Goal: Task Accomplishment & Management: Use online tool/utility

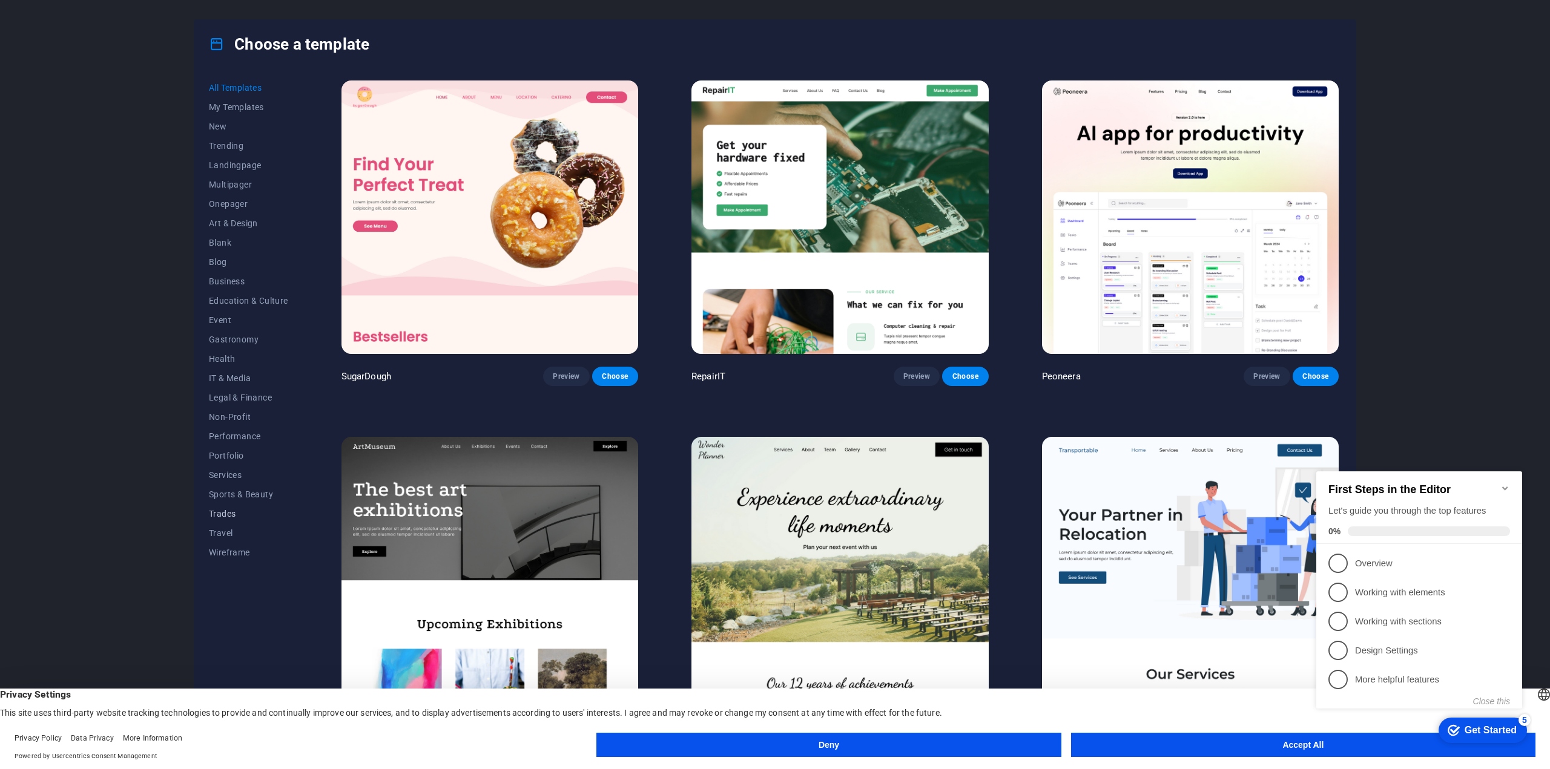
click at [226, 514] on span "Trades" at bounding box center [248, 514] width 79 height 10
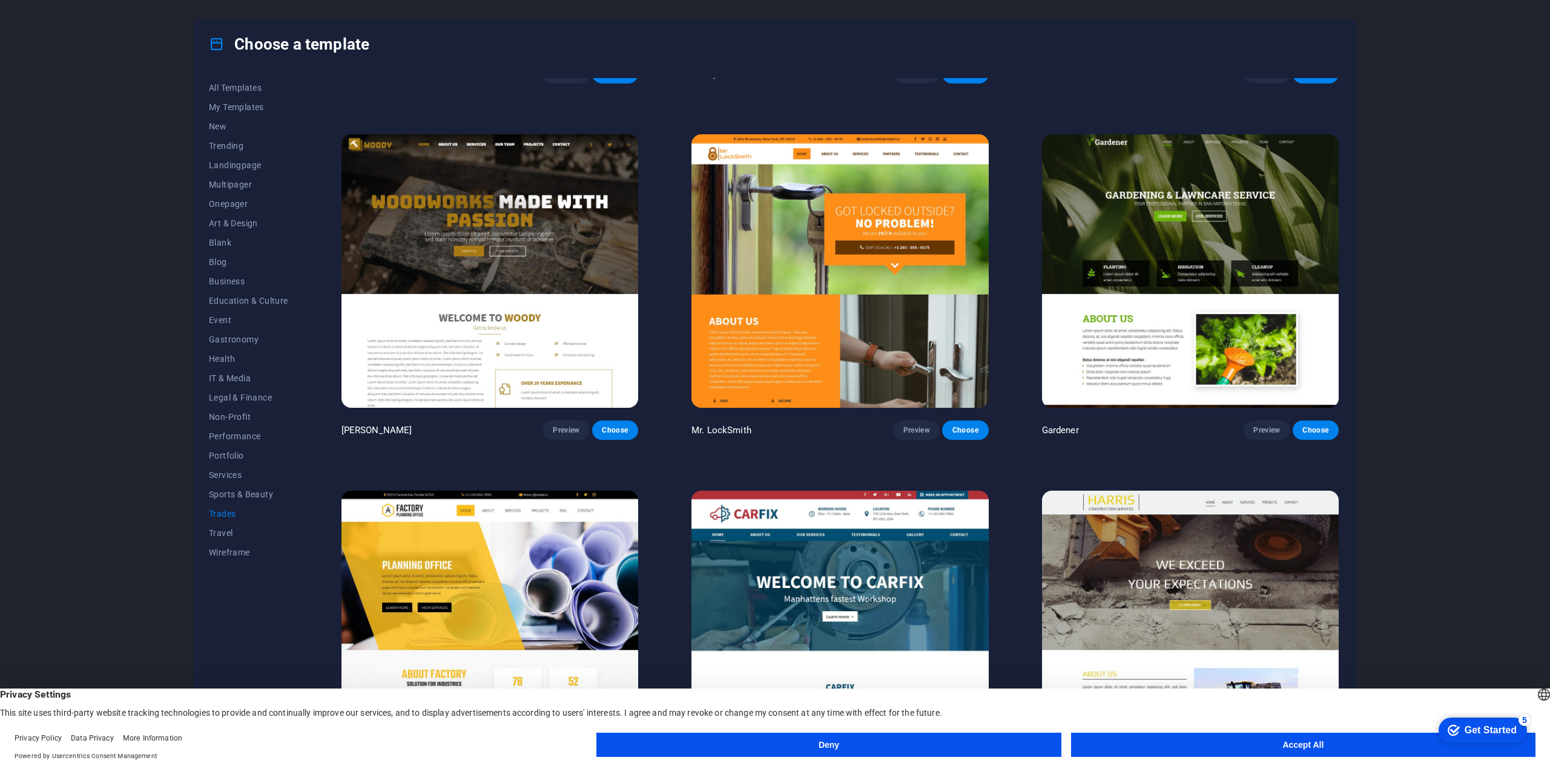
scroll to position [359, 0]
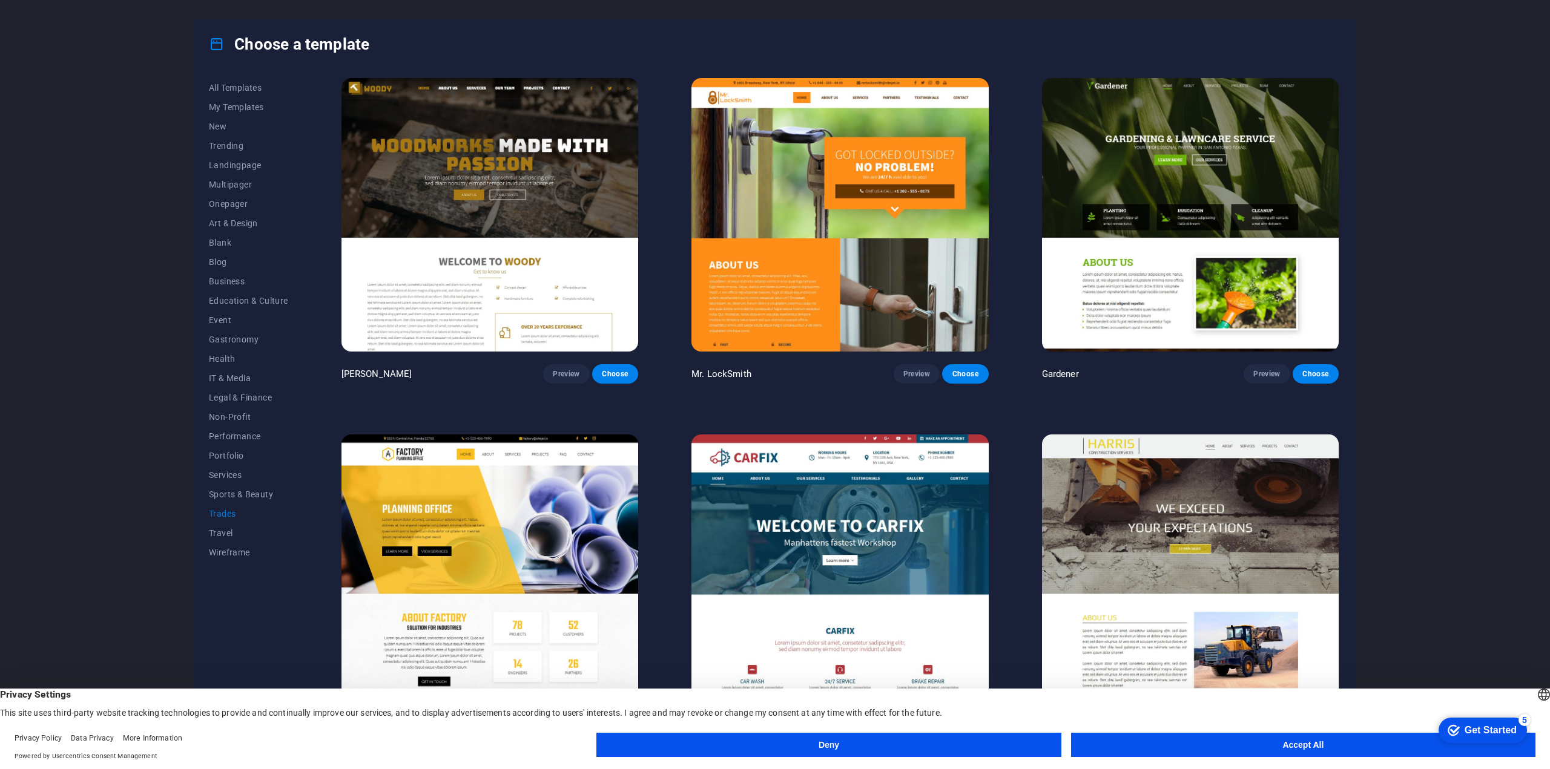
click at [889, 748] on button "Deny" at bounding box center [828, 745] width 464 height 24
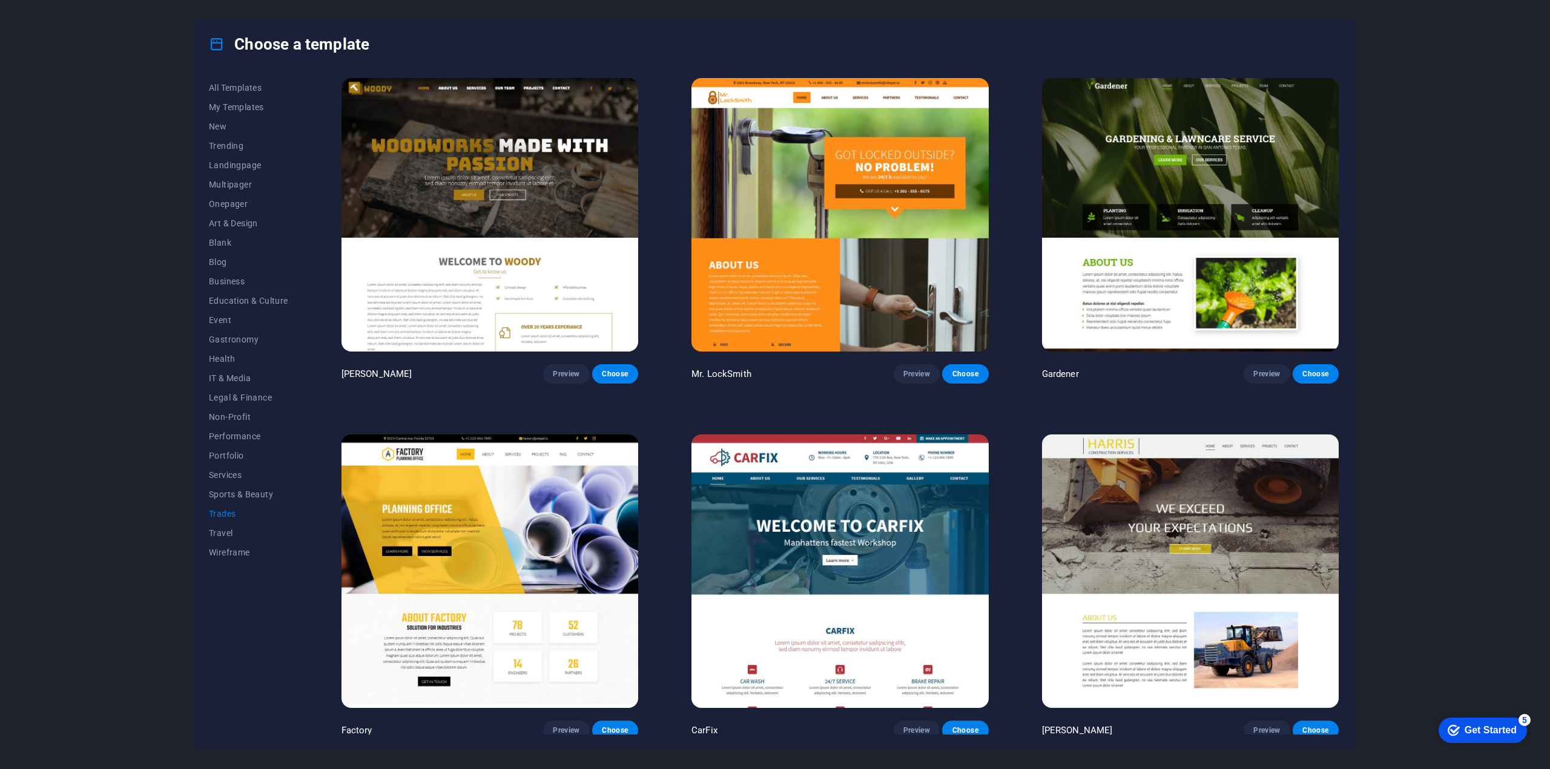
click at [1211, 547] on img at bounding box center [1190, 572] width 297 height 274
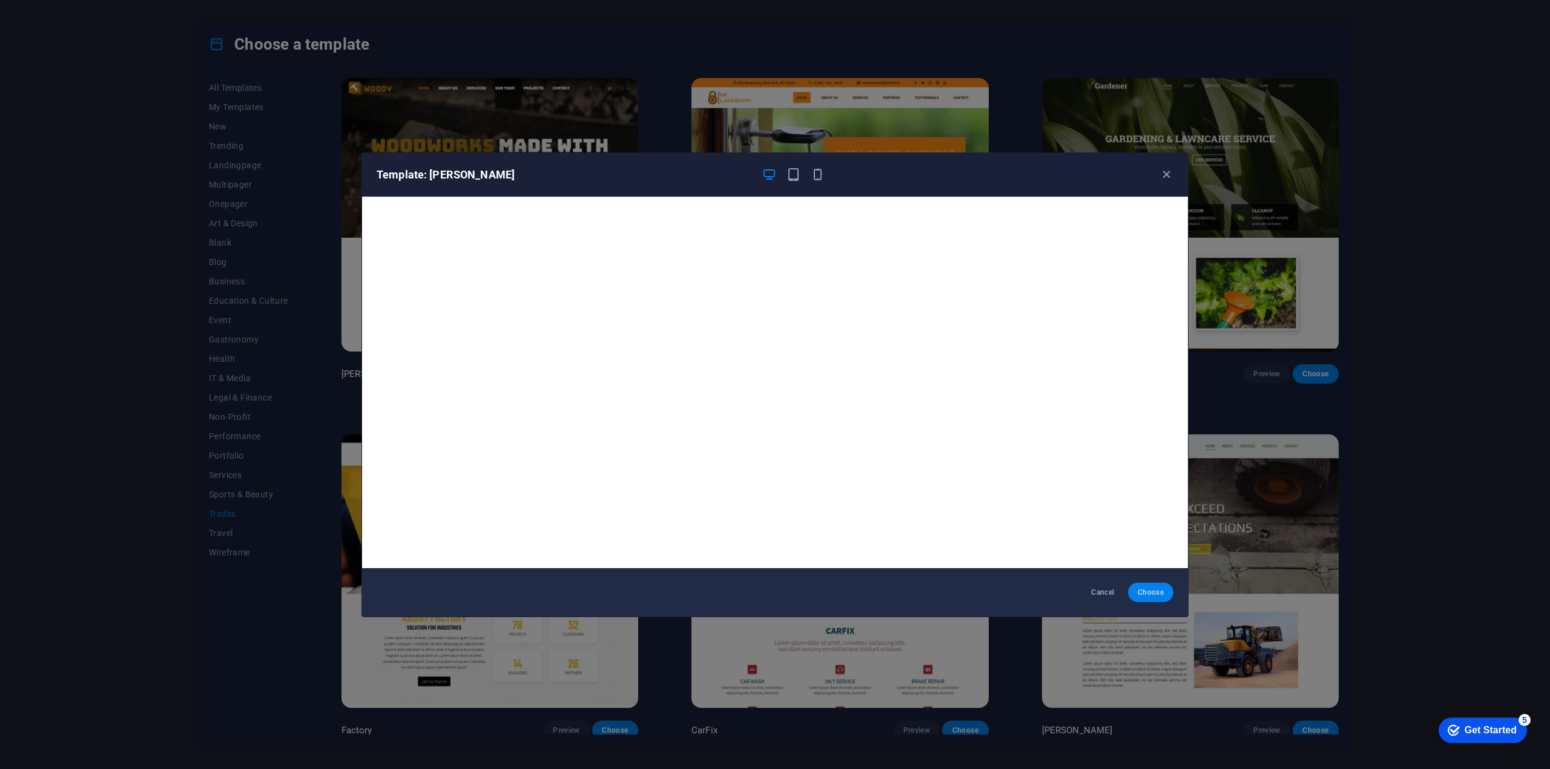
click at [1145, 588] on span "Choose" at bounding box center [1150, 593] width 26 height 10
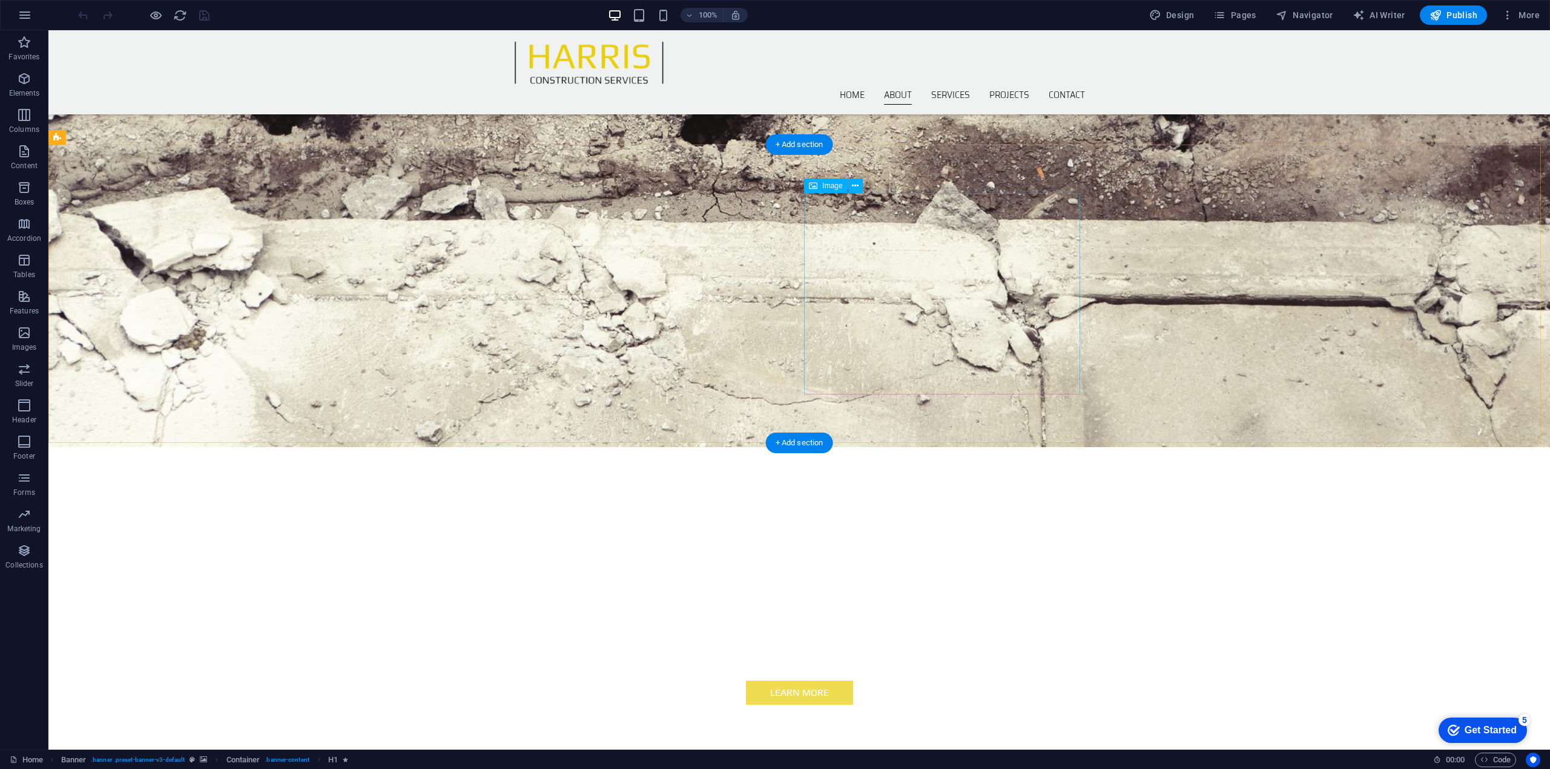
scroll to position [61, 0]
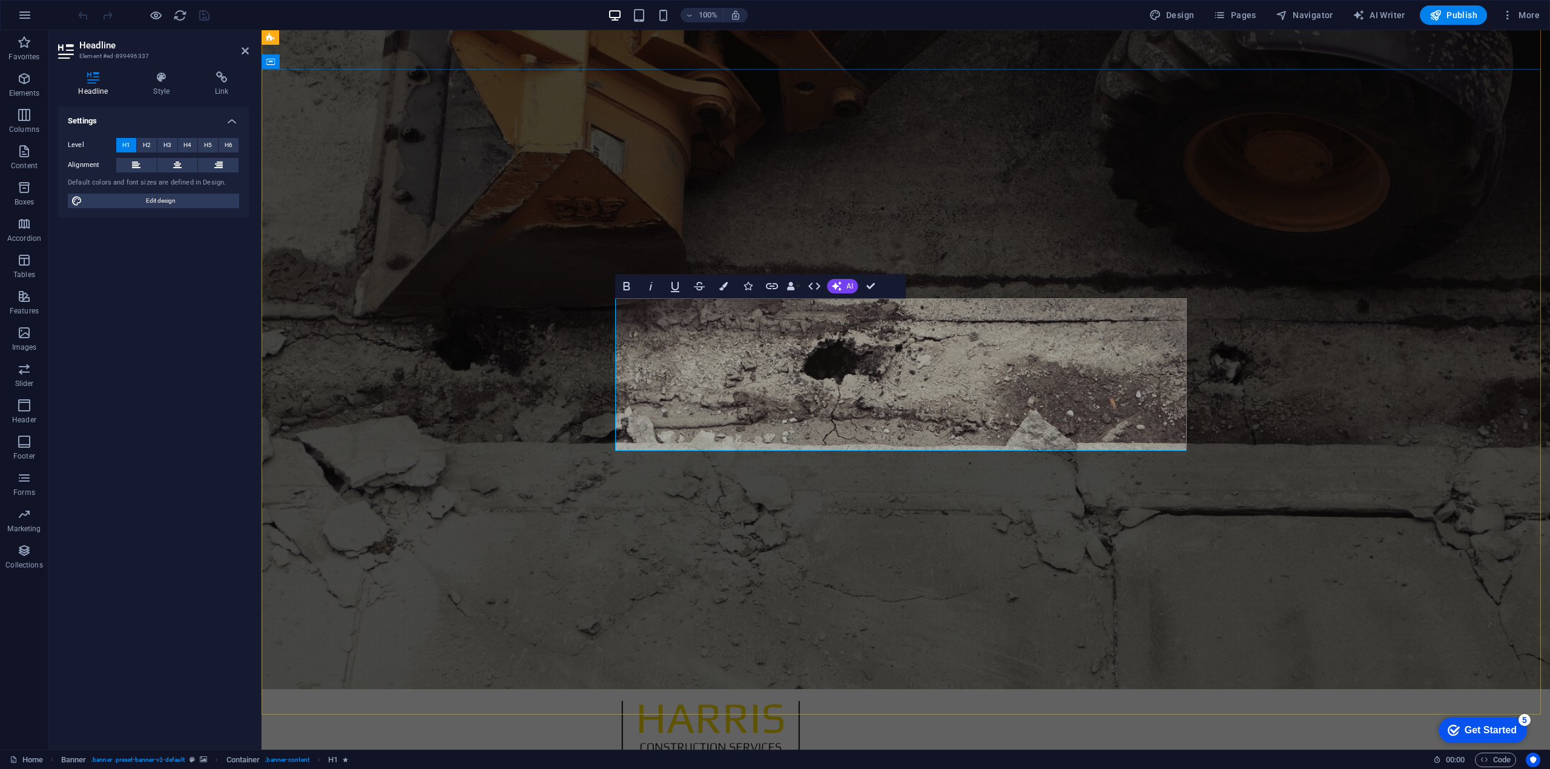
scroll to position [35, 0]
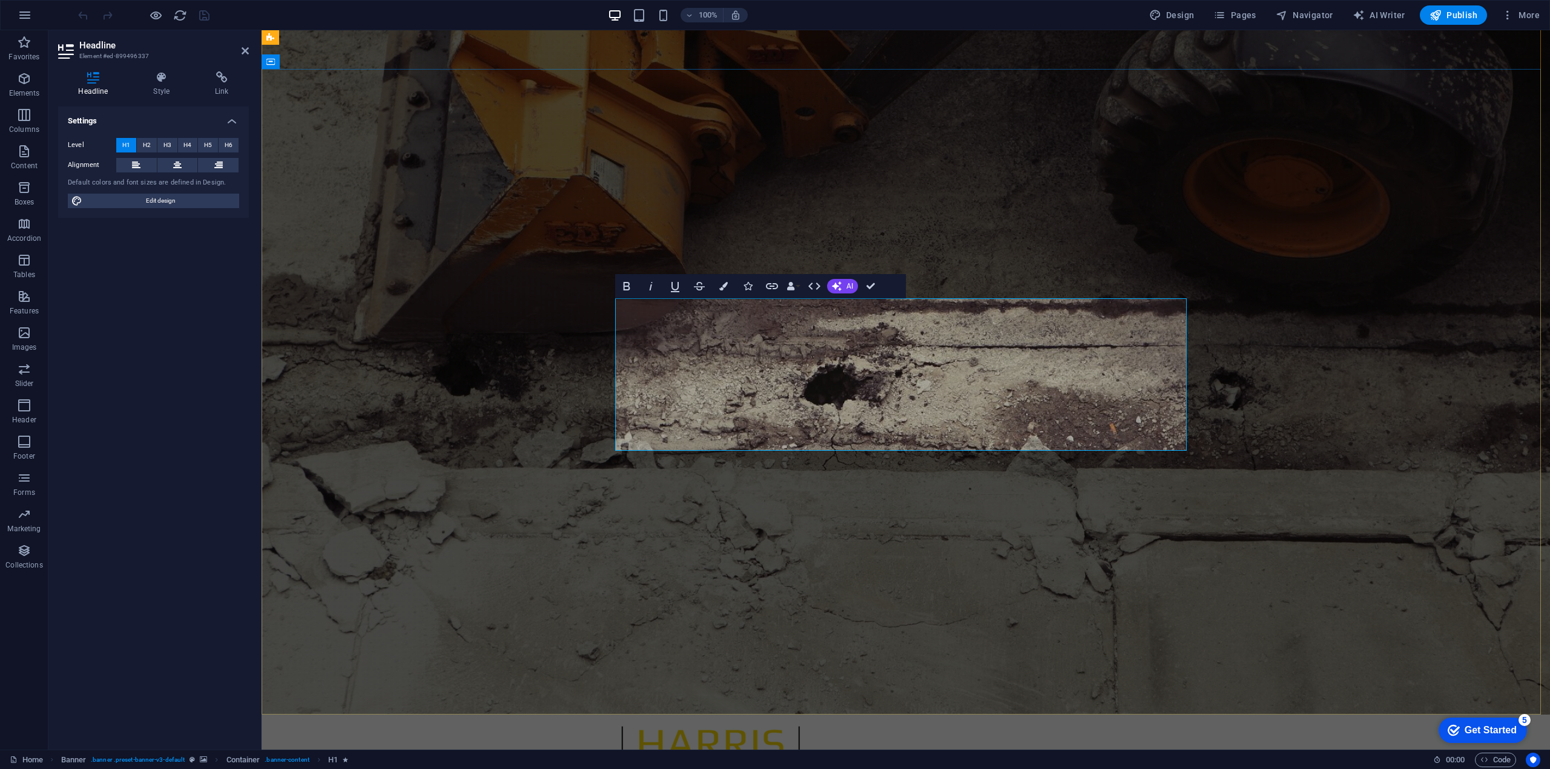
drag, startPoint x: 803, startPoint y: 321, endPoint x: 817, endPoint y: 317, distance: 15.3
drag, startPoint x: 756, startPoint y: 375, endPoint x: 1057, endPoint y: 387, distance: 301.7
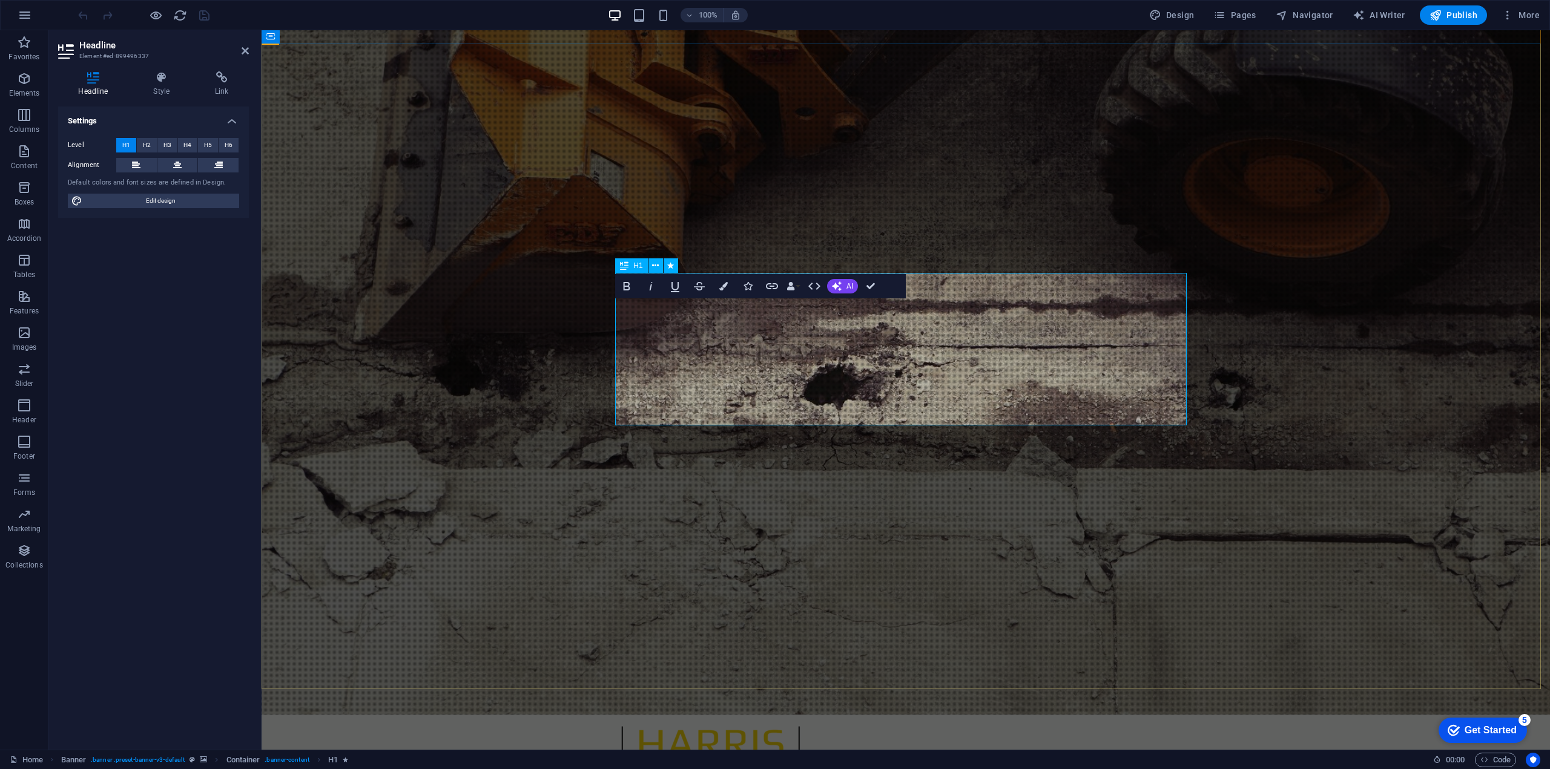
scroll to position [61, 0]
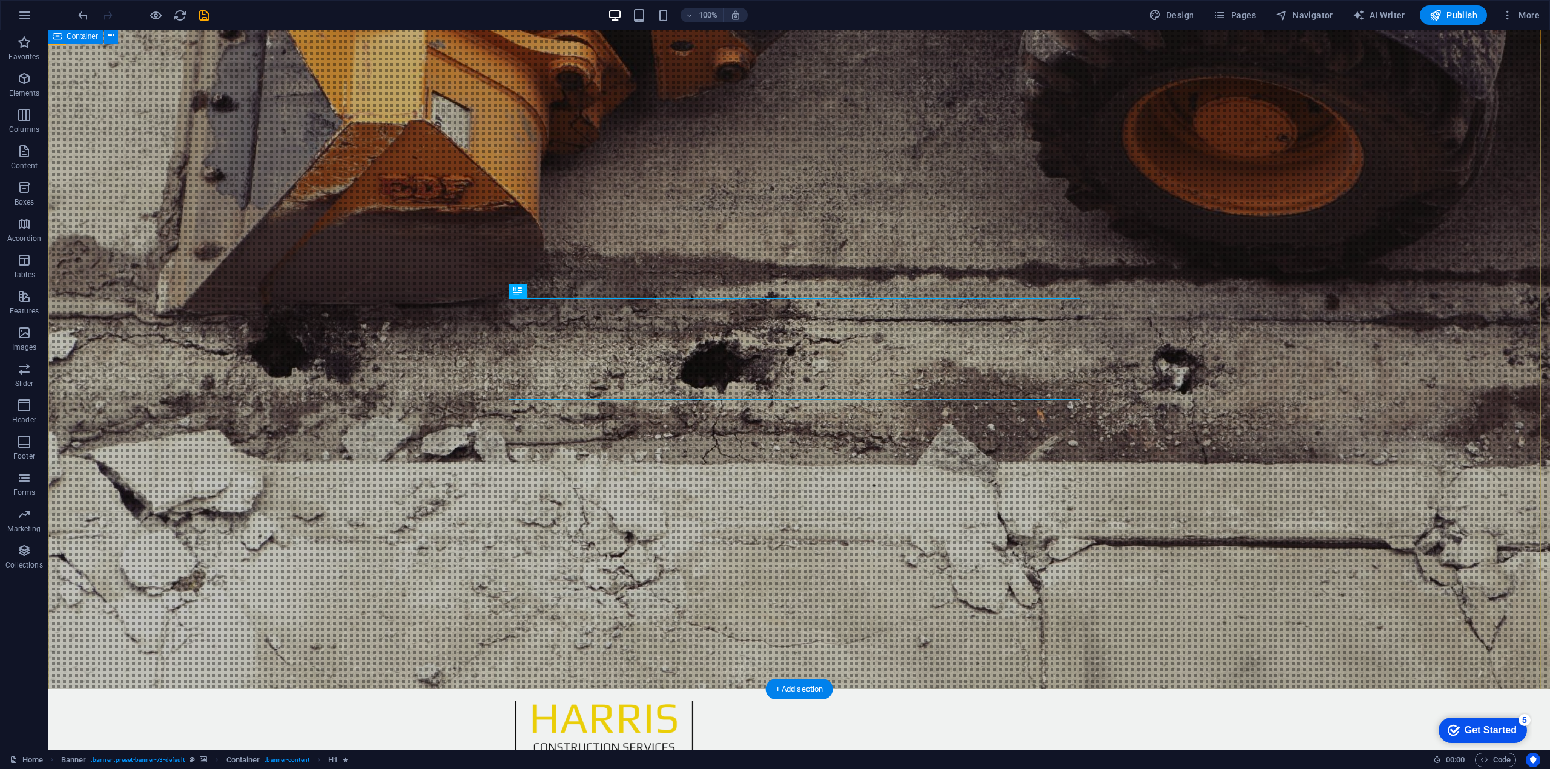
scroll to position [0, 0]
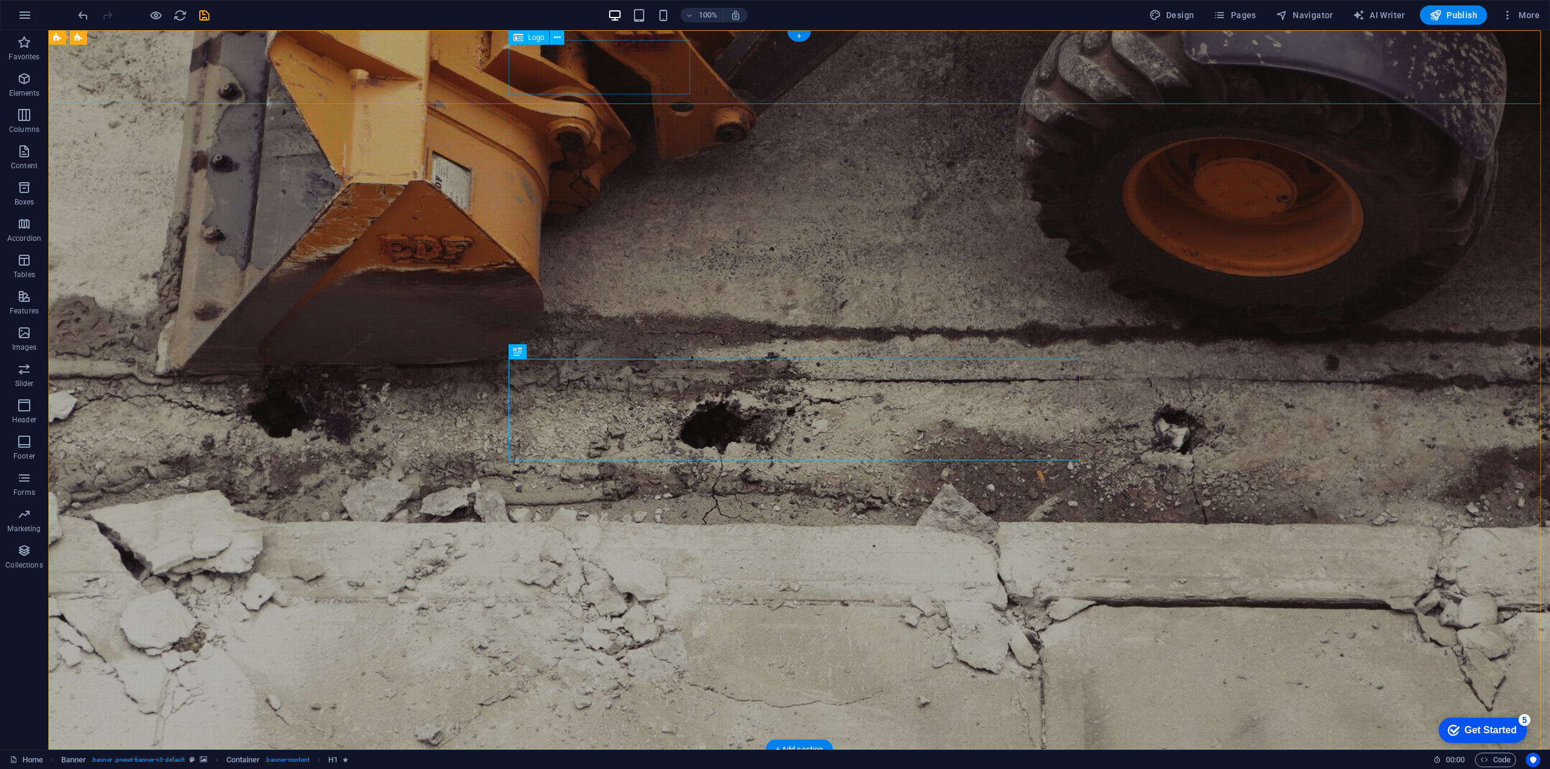
drag, startPoint x: 570, startPoint y: 61, endPoint x: 358, endPoint y: 60, distance: 212.5
select select "px"
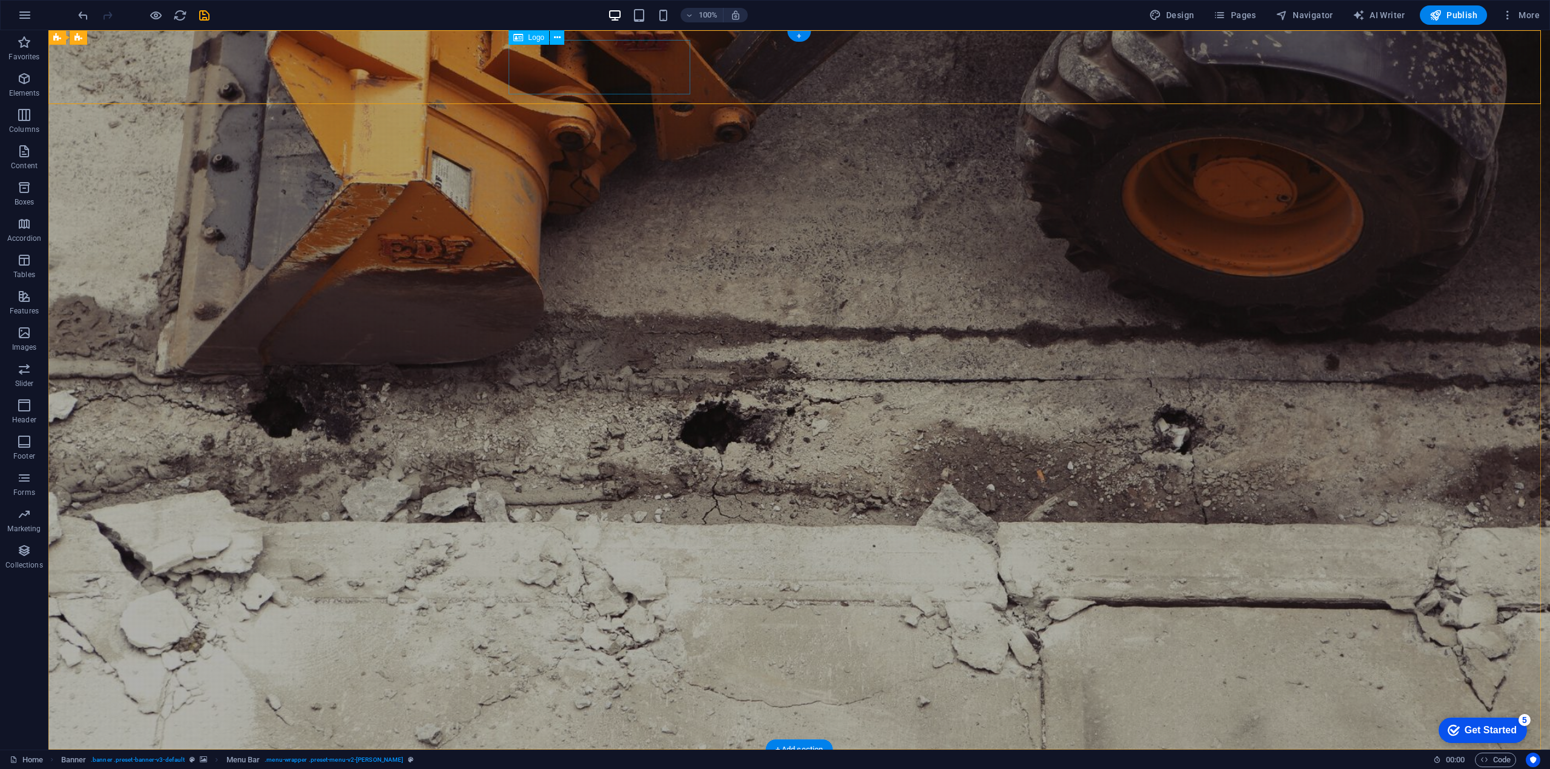
drag, startPoint x: 358, startPoint y: 60, endPoint x: 571, endPoint y: 59, distance: 213.7
select select "px"
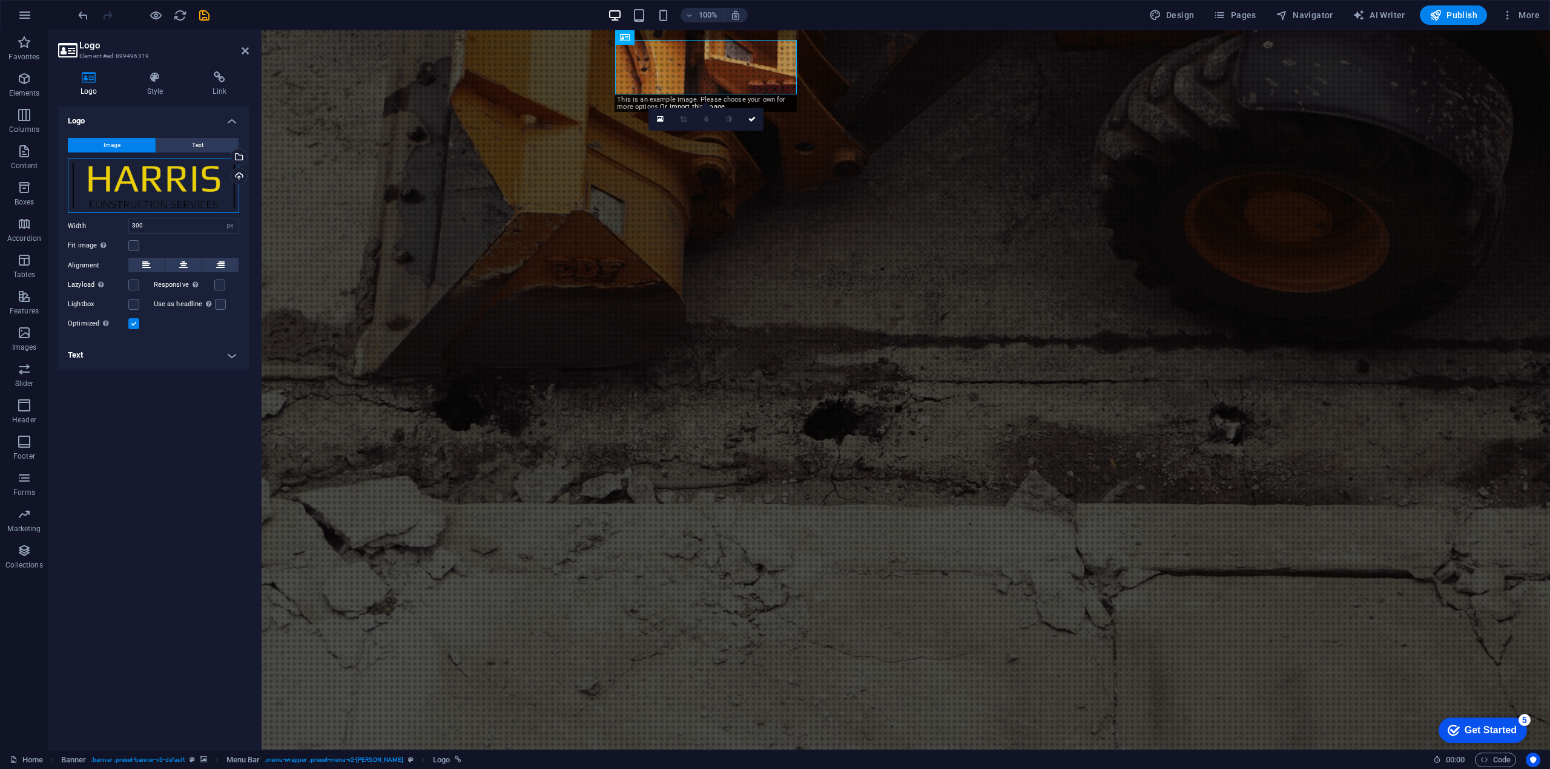
click at [146, 180] on div "Drag files here, click to choose files or select files from Files or our free s…" at bounding box center [153, 186] width 171 height 56
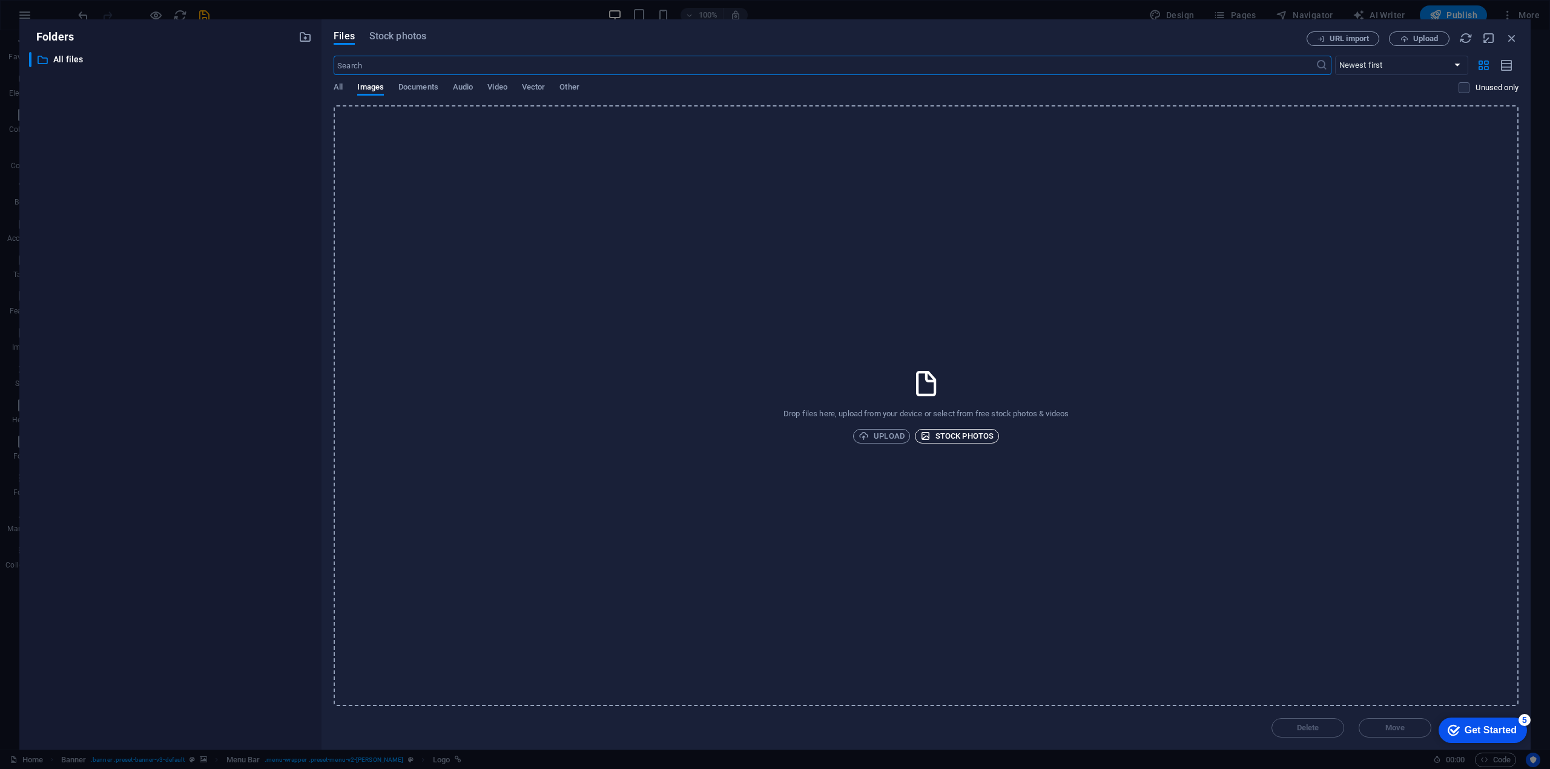
click at [959, 435] on span "Stock photos" at bounding box center [956, 436] width 73 height 15
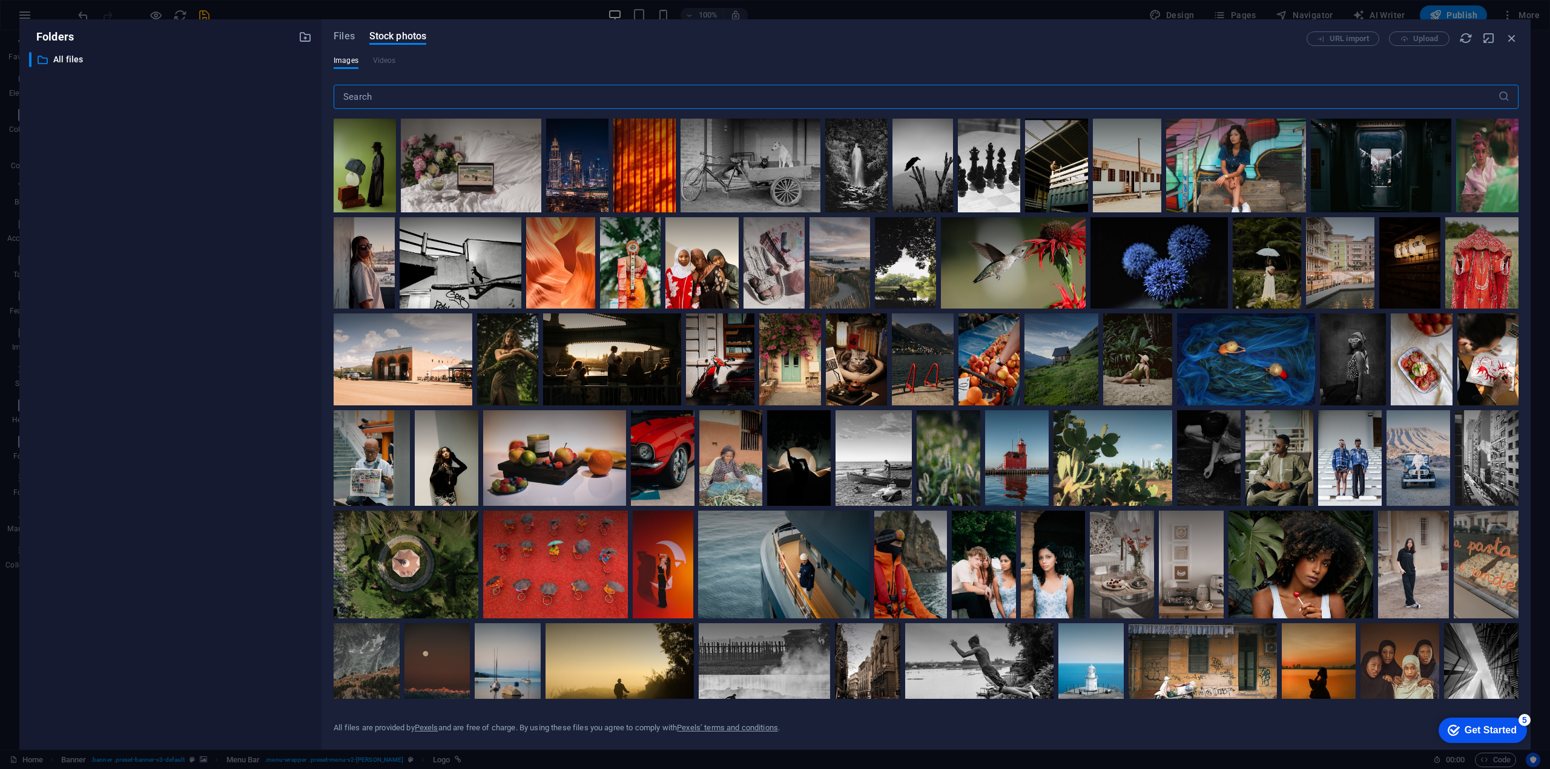
click at [374, 97] on input "text" at bounding box center [916, 97] width 1164 height 24
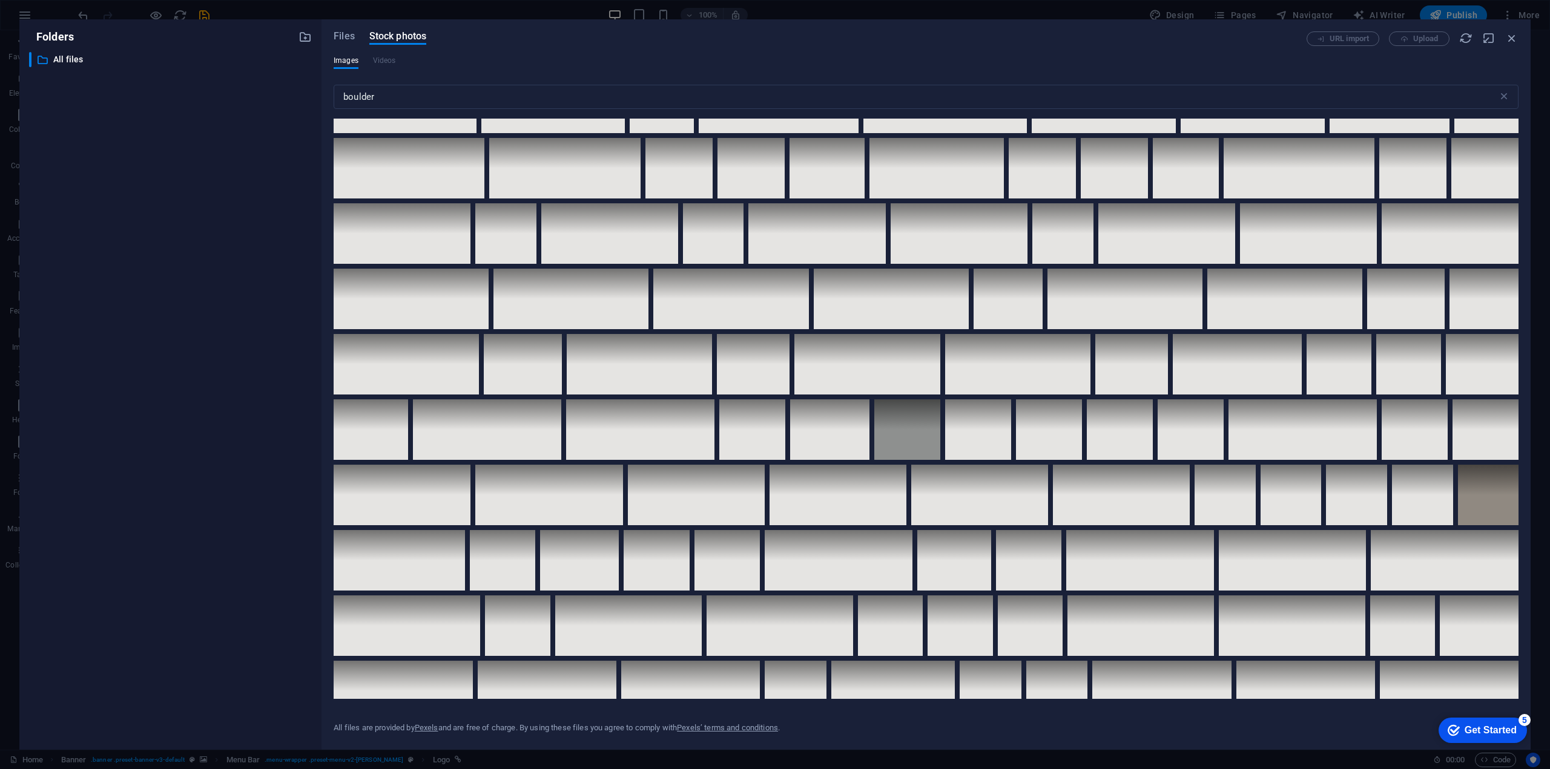
scroll to position [427, 0]
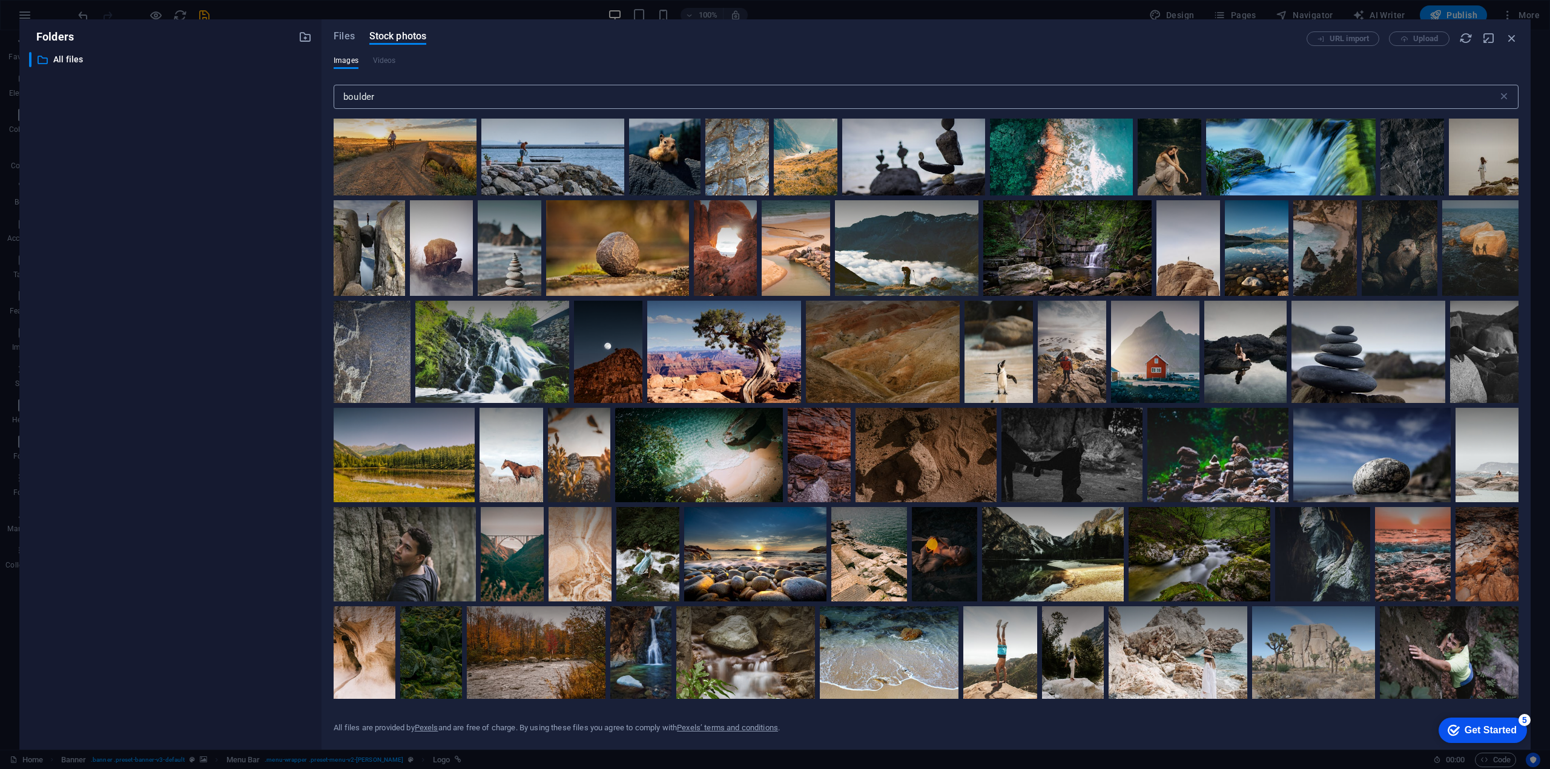
click at [404, 94] on input "boulder" at bounding box center [916, 97] width 1164 height 24
click at [344, 97] on input "boulder" at bounding box center [916, 97] width 1164 height 24
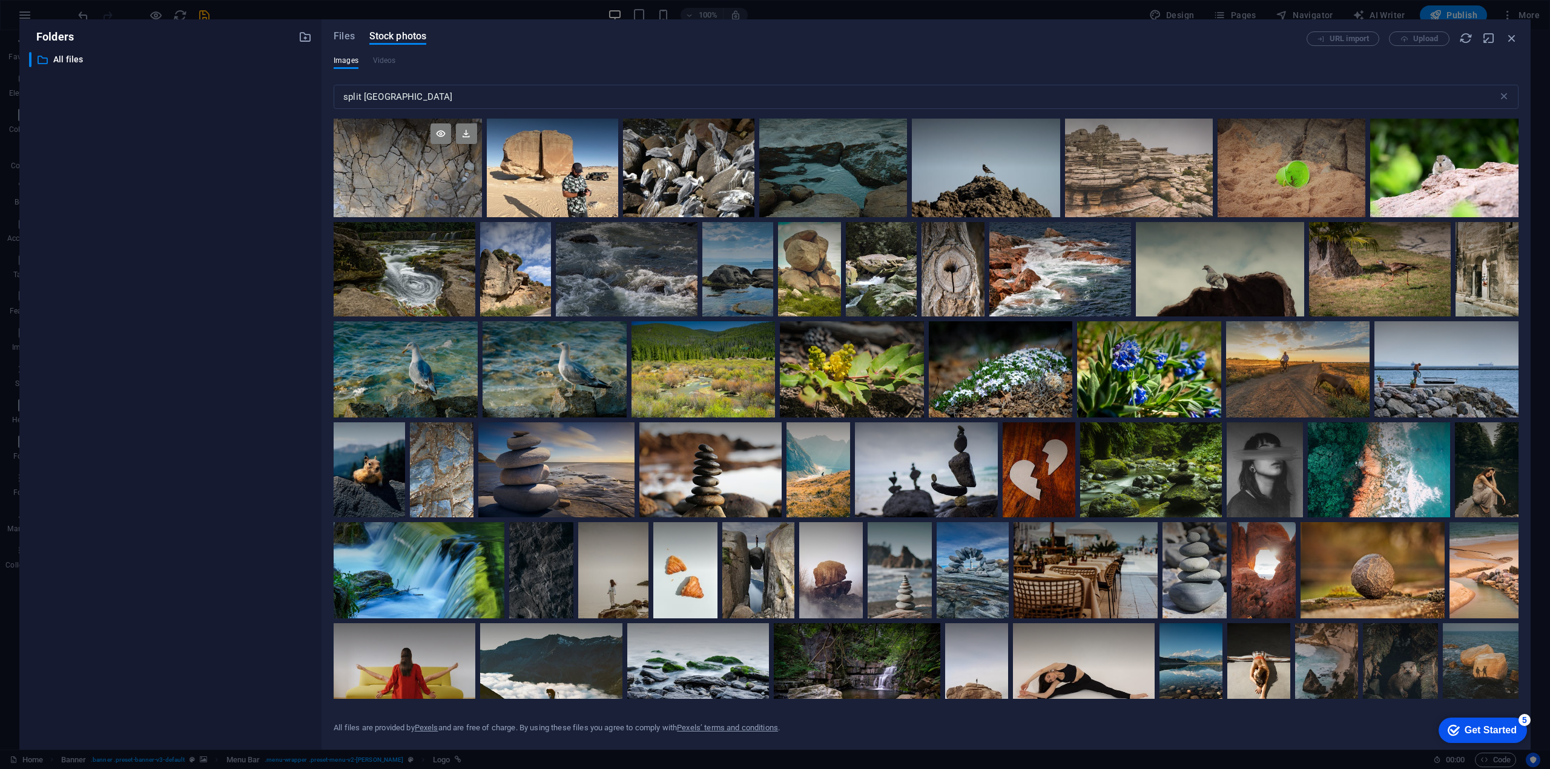
click at [378, 169] on div at bounding box center [408, 168] width 148 height 99
click at [435, 134] on icon at bounding box center [440, 133] width 21 height 21
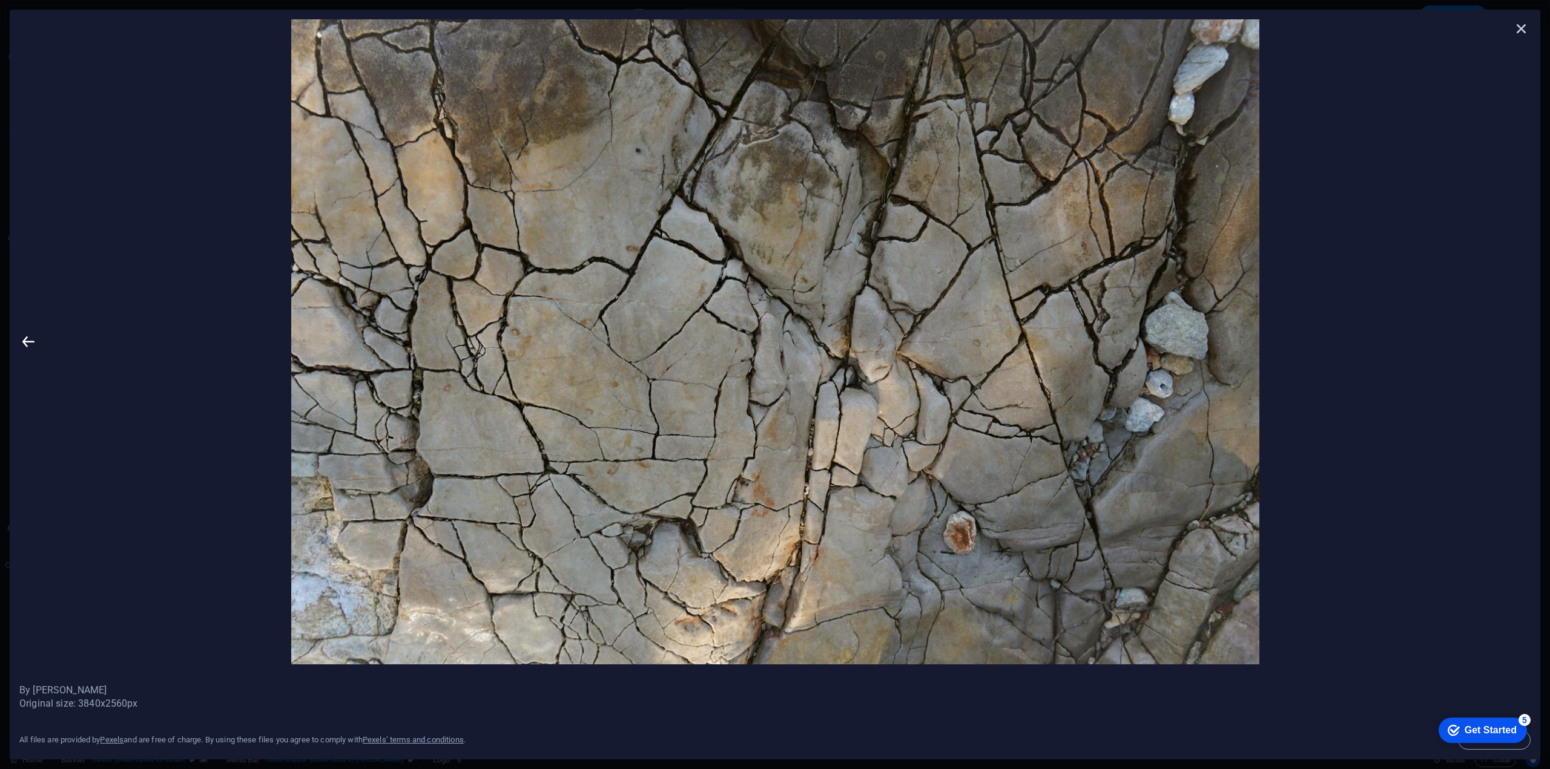
click at [1521, 26] on icon at bounding box center [1521, 28] width 18 height 18
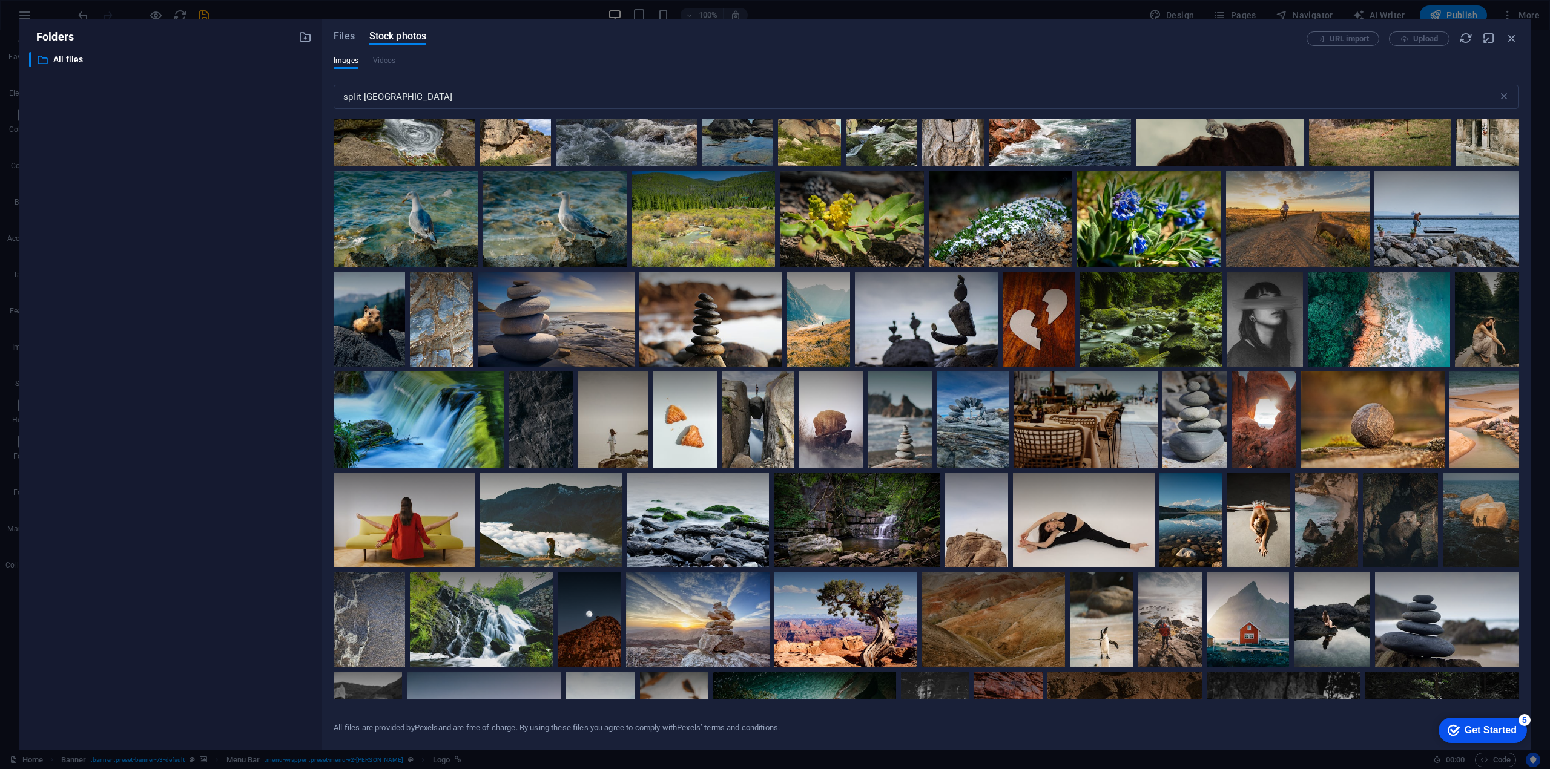
scroll to position [0, 0]
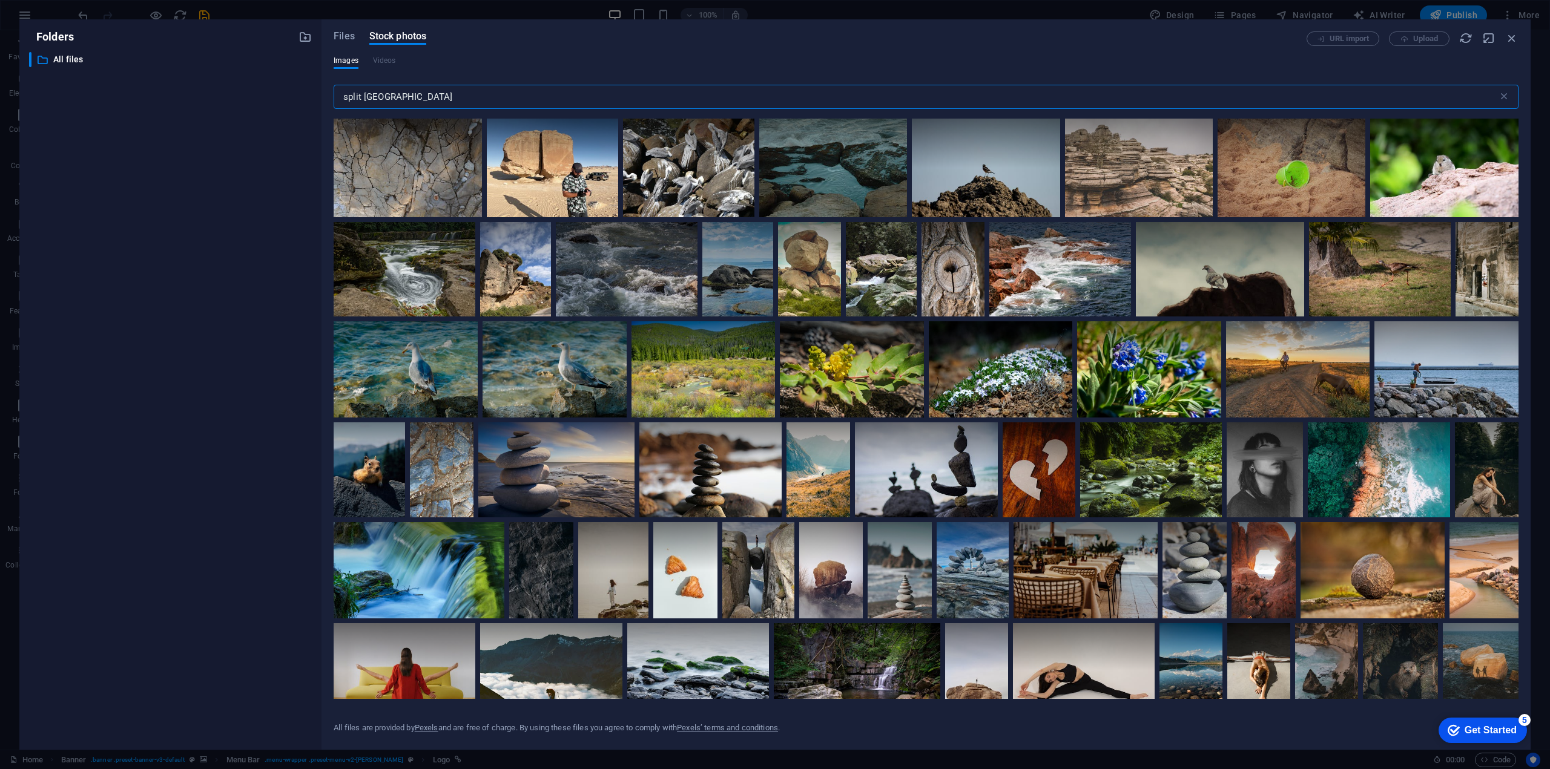
drag, startPoint x: 362, startPoint y: 97, endPoint x: 328, endPoint y: 97, distance: 33.9
click at [328, 97] on div "Files Stock photos URL import Upload Images Videos split boulder ​ All files ar…" at bounding box center [925, 384] width 1209 height 731
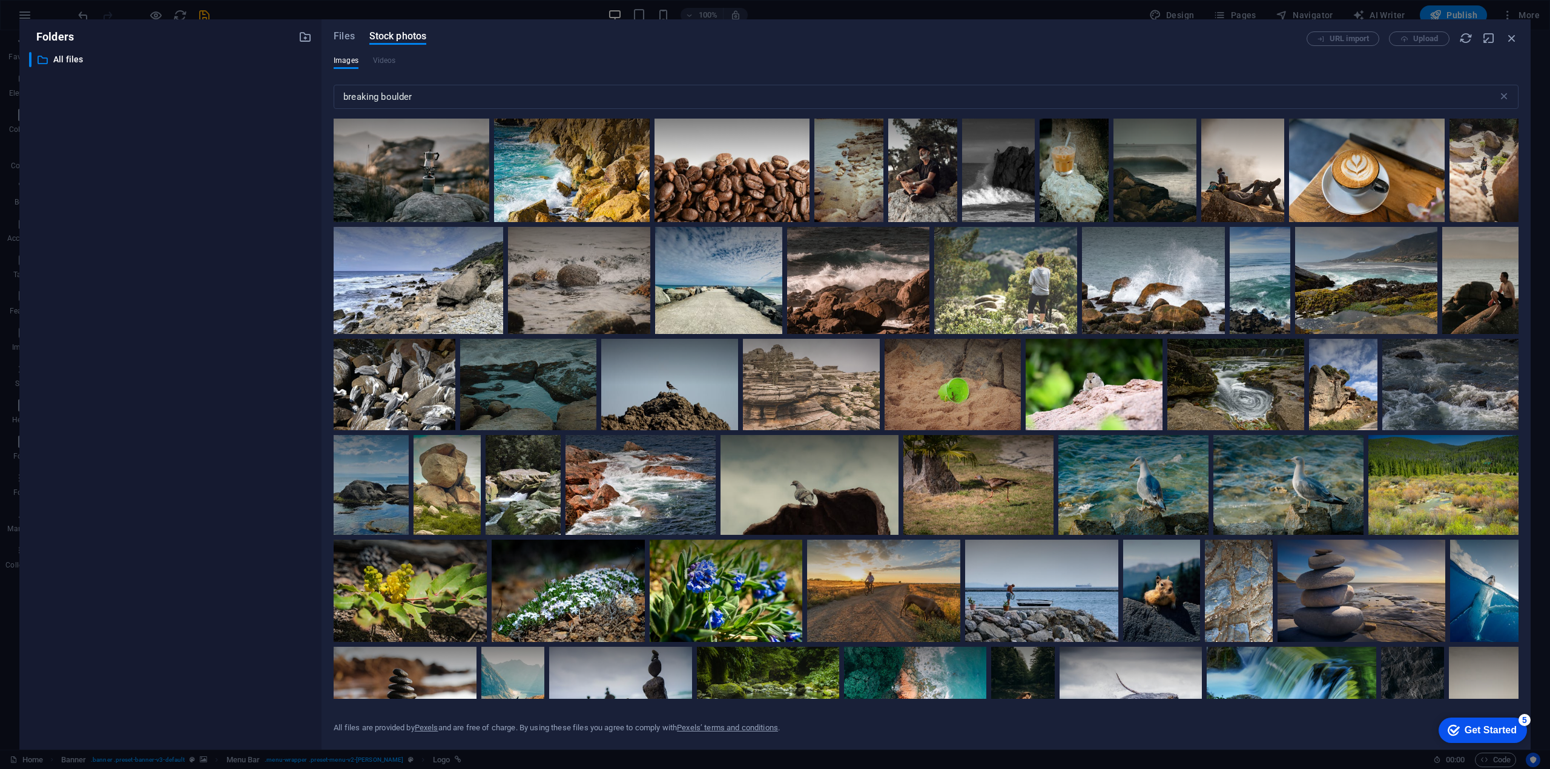
scroll to position [401, 0]
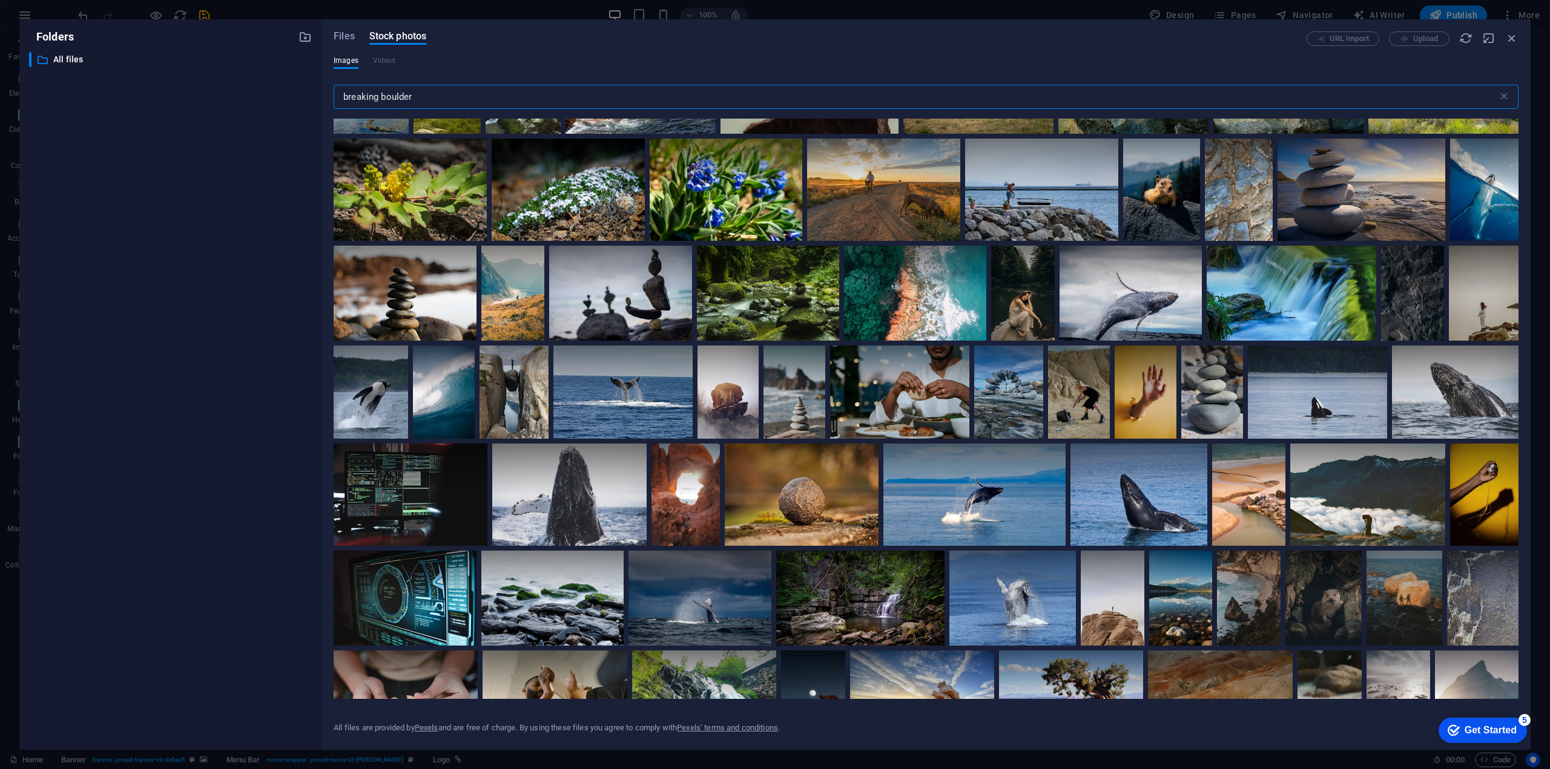
drag, startPoint x: 377, startPoint y: 97, endPoint x: 320, endPoint y: 91, distance: 57.9
click at [320, 91] on div "Folders ​ All files All files Files Stock photos URL import Upload Images Video…" at bounding box center [774, 384] width 1511 height 731
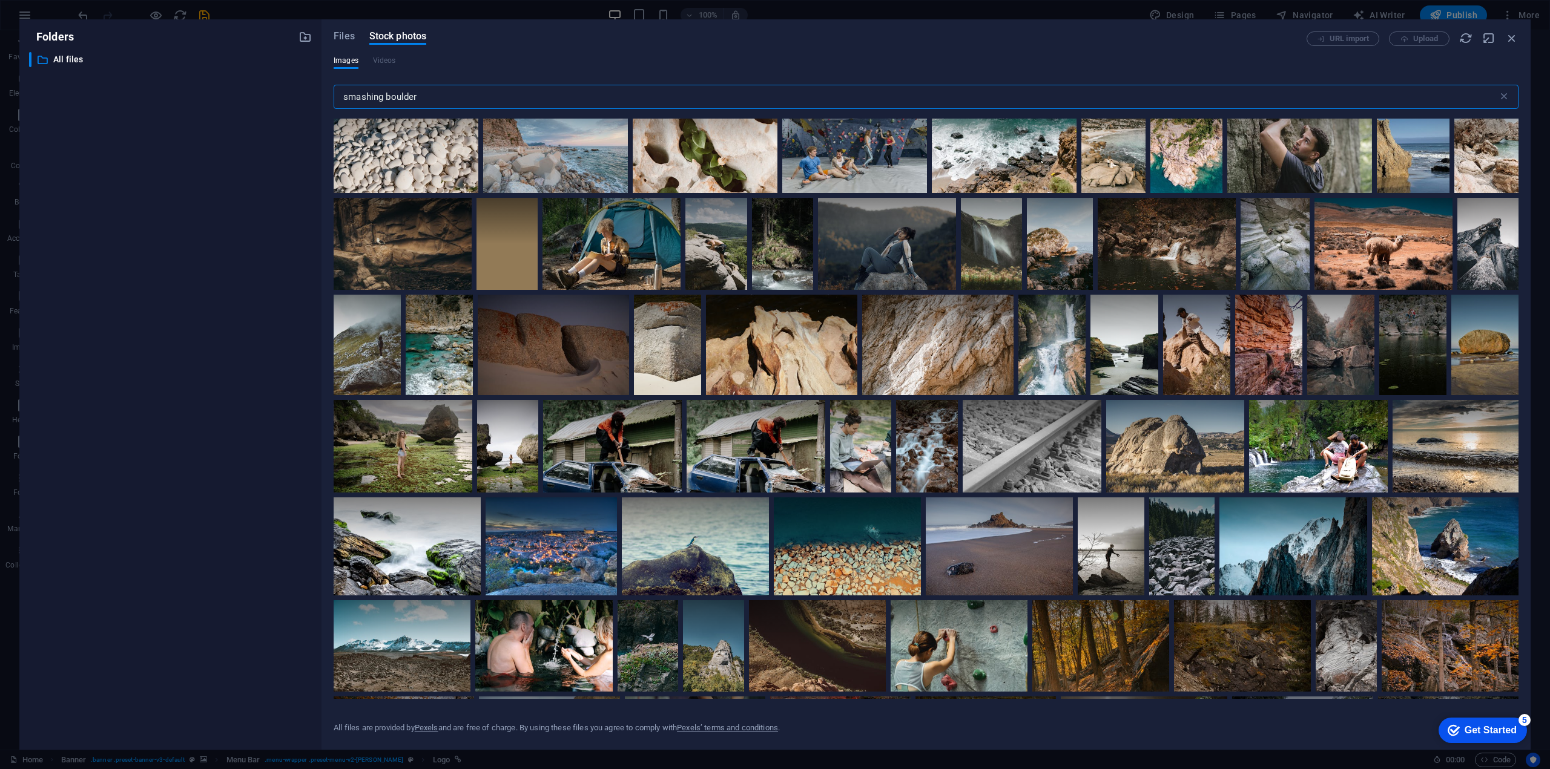
scroll to position [3357, 0]
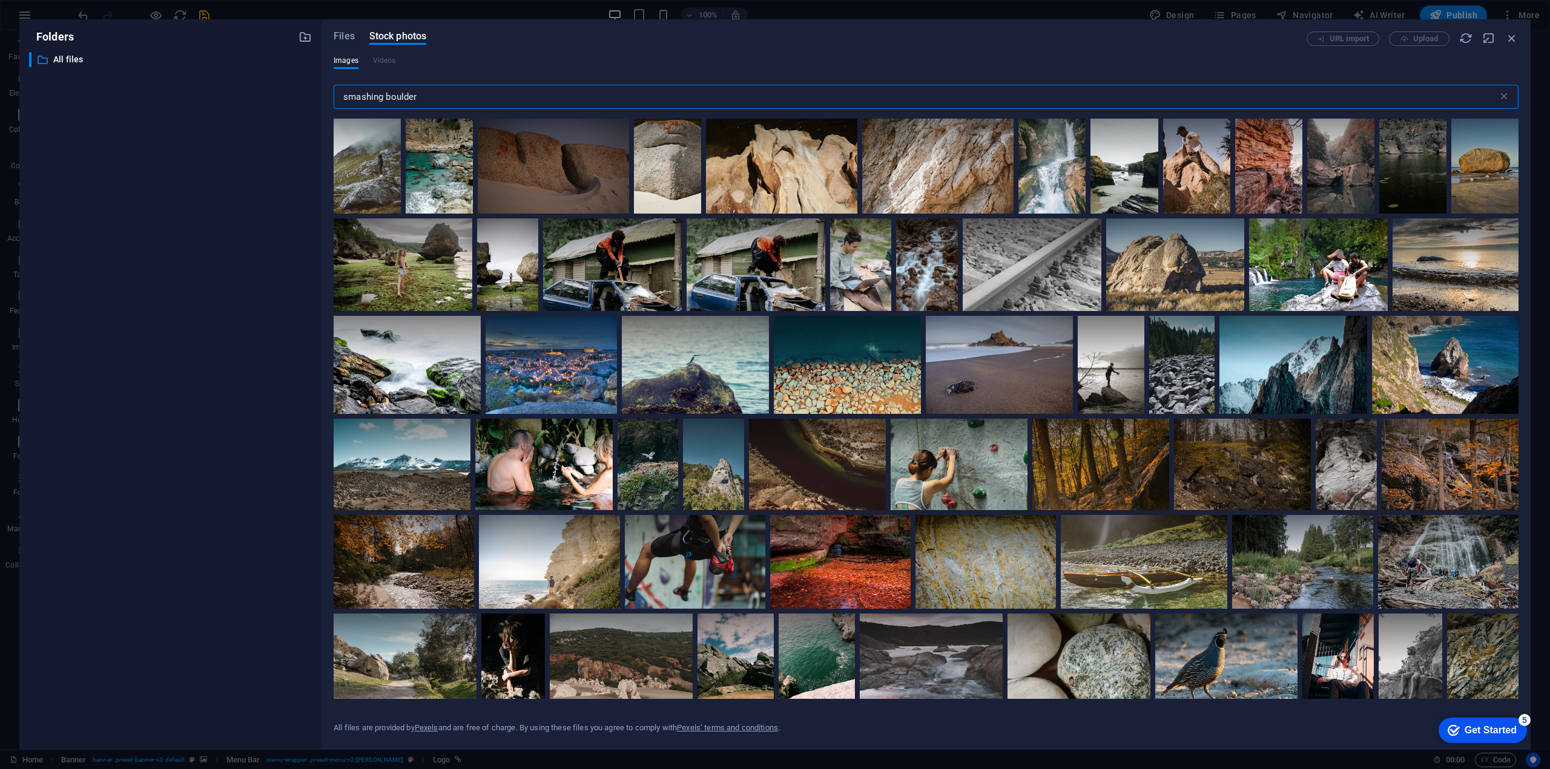
drag, startPoint x: 422, startPoint y: 96, endPoint x: 329, endPoint y: 91, distance: 93.4
click at [329, 91] on div "Files Stock photos URL import Upload Images Videos smashing boulder ​ All files…" at bounding box center [925, 384] width 1209 height 731
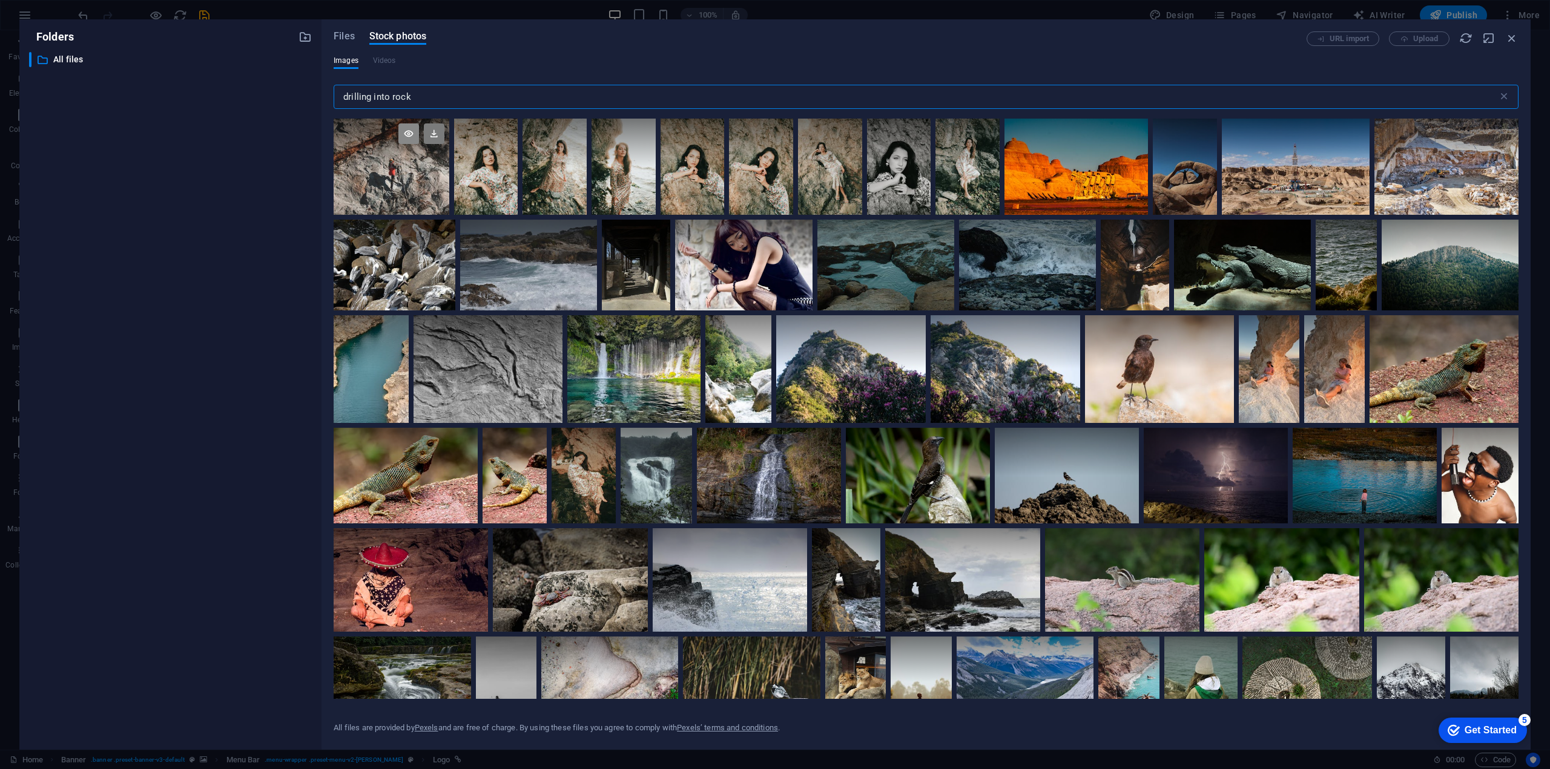
type input "drilling into rock"
click at [412, 129] on icon at bounding box center [408, 133] width 21 height 21
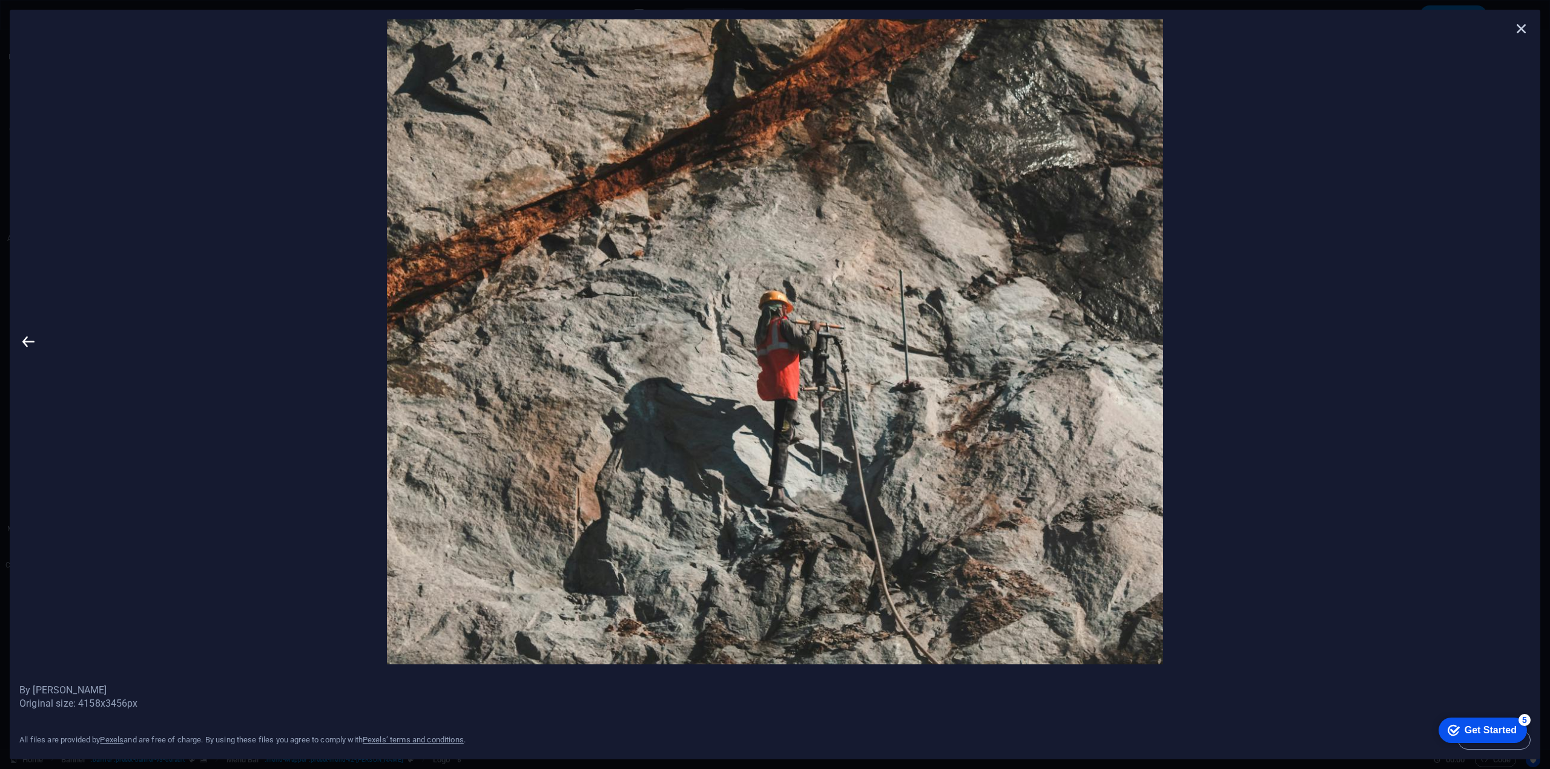
click at [1525, 29] on icon at bounding box center [1521, 28] width 18 height 18
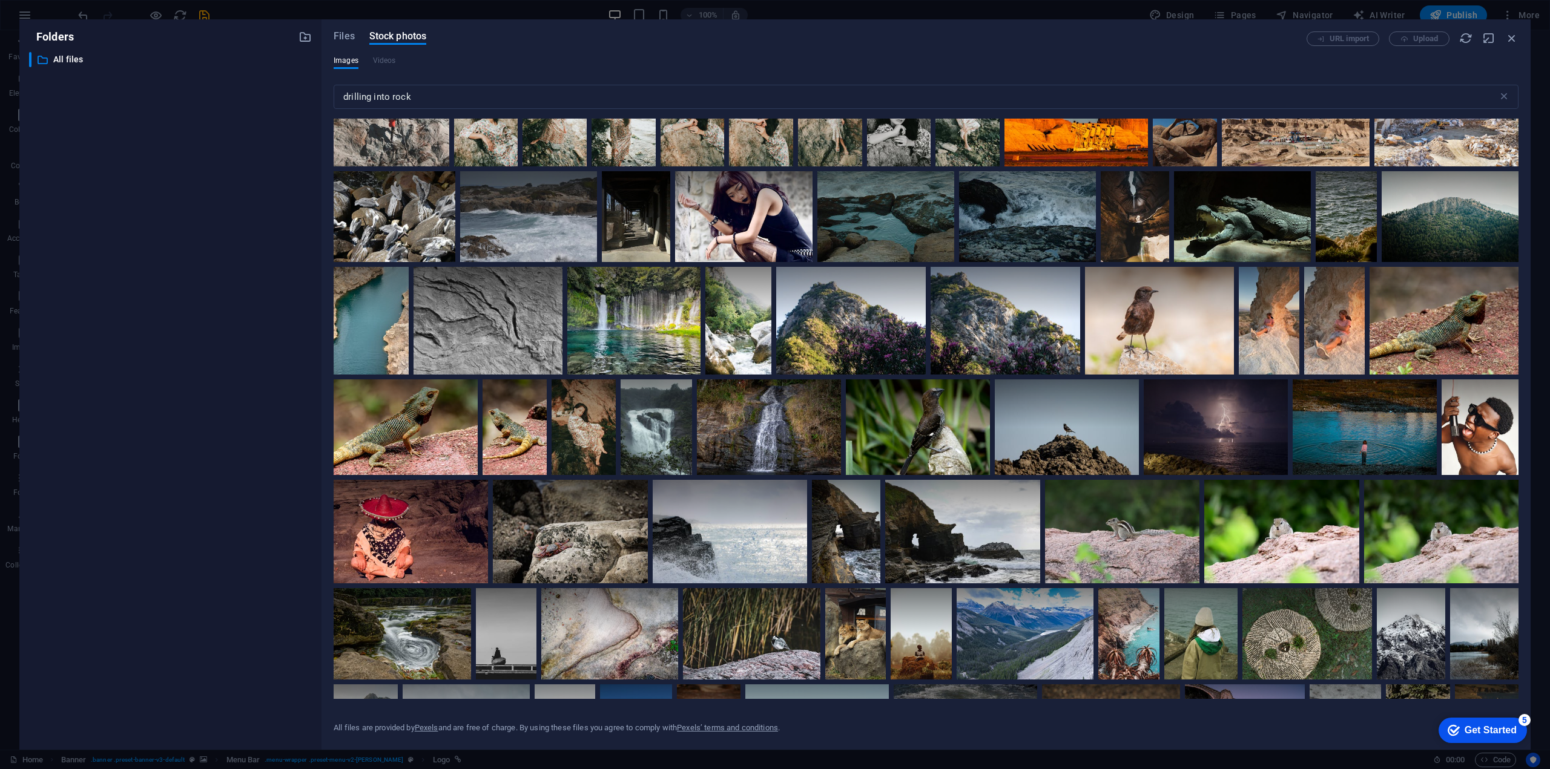
scroll to position [0, 0]
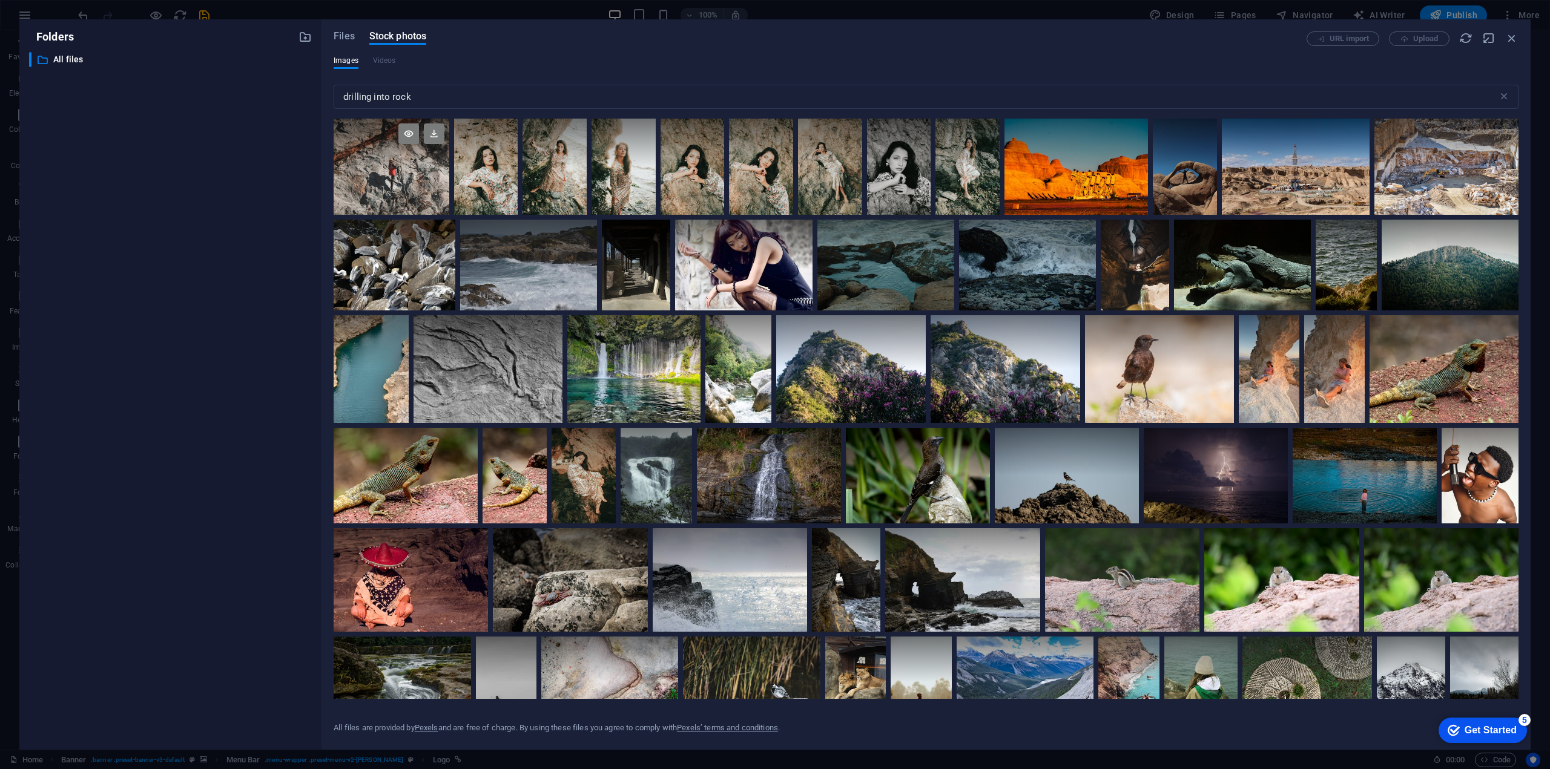
click at [385, 162] on div at bounding box center [392, 143] width 116 height 48
click at [1493, 733] on div "Get Started" at bounding box center [1490, 730] width 52 height 11
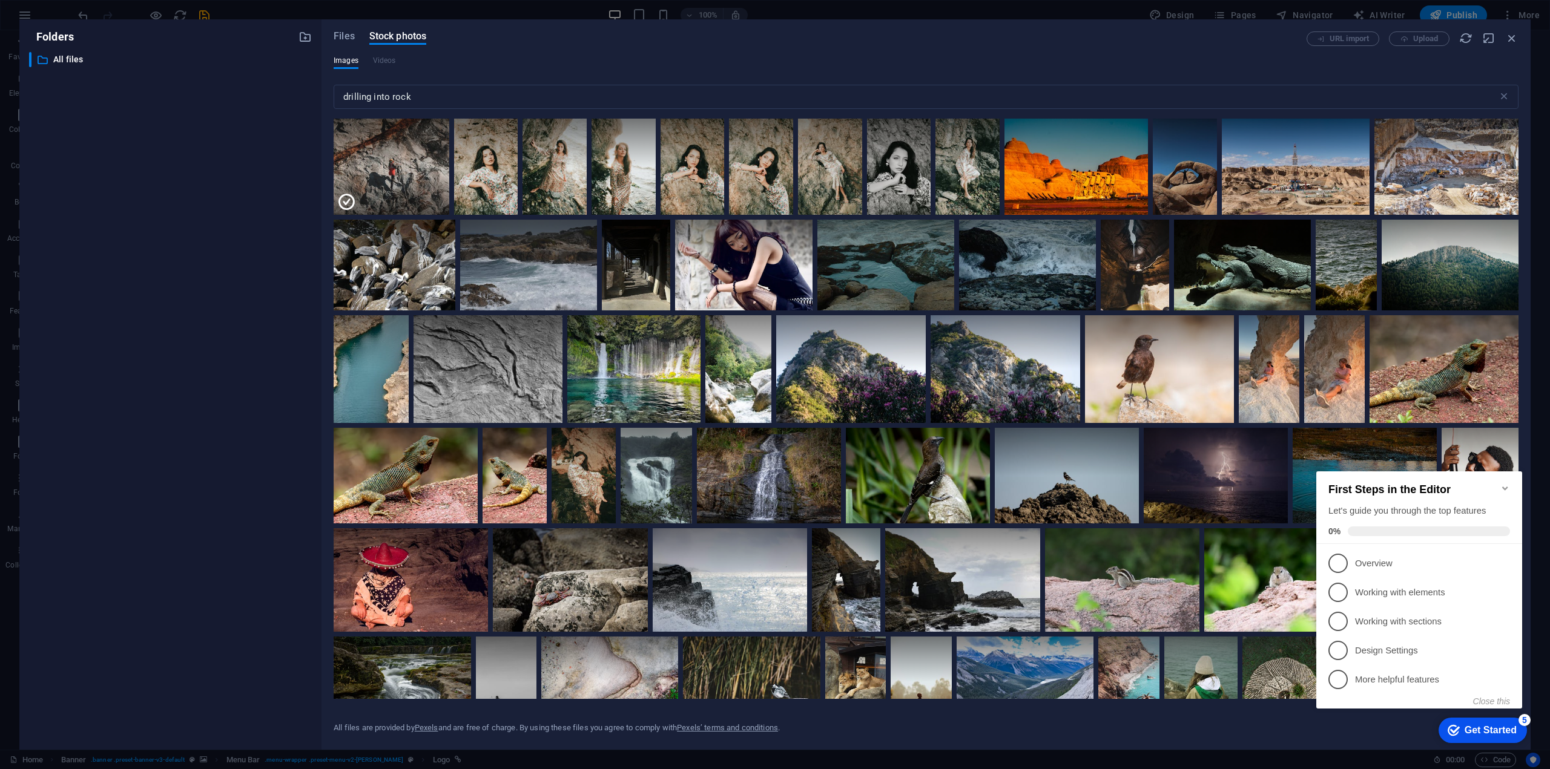
click at [1503, 487] on icon "Minimize checklist" at bounding box center [1504, 489] width 5 height 4
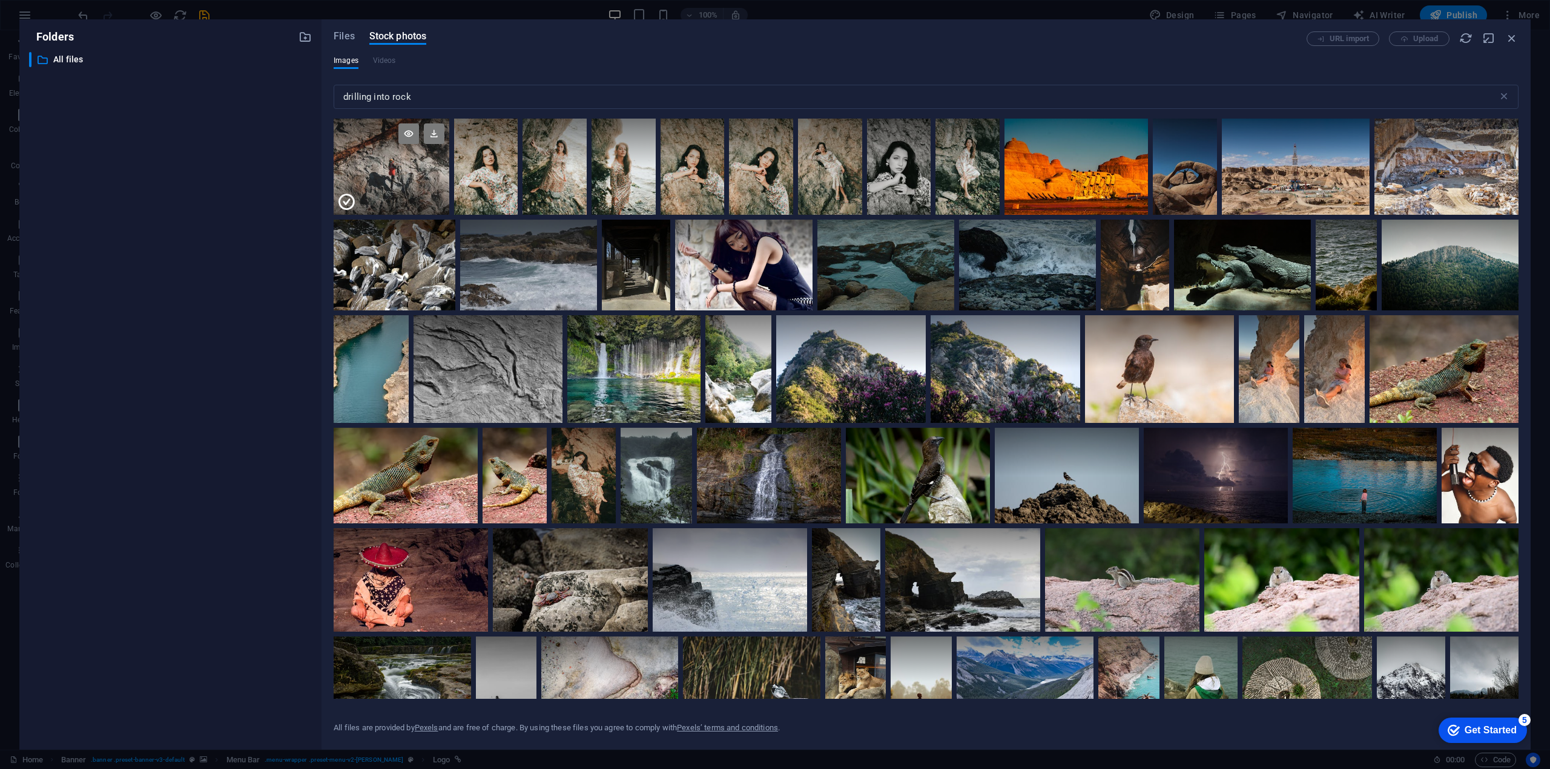
click at [389, 186] on div at bounding box center [392, 190] width 116 height 48
click at [389, 186] on div at bounding box center [392, 167] width 116 height 96
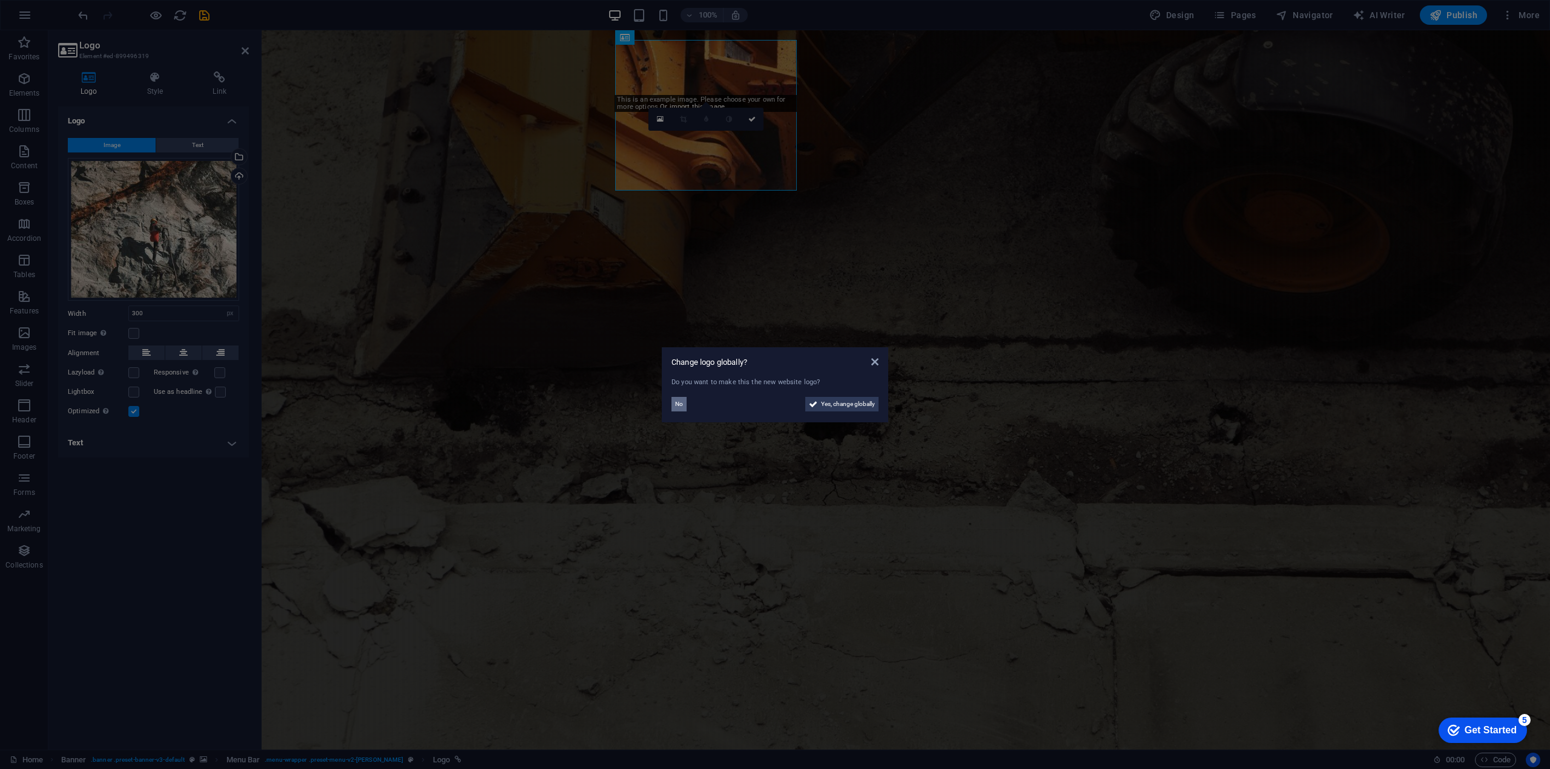
drag, startPoint x: 679, startPoint y: 404, endPoint x: 417, endPoint y: 372, distance: 263.4
click at [679, 404] on span "No" at bounding box center [679, 404] width 8 height 15
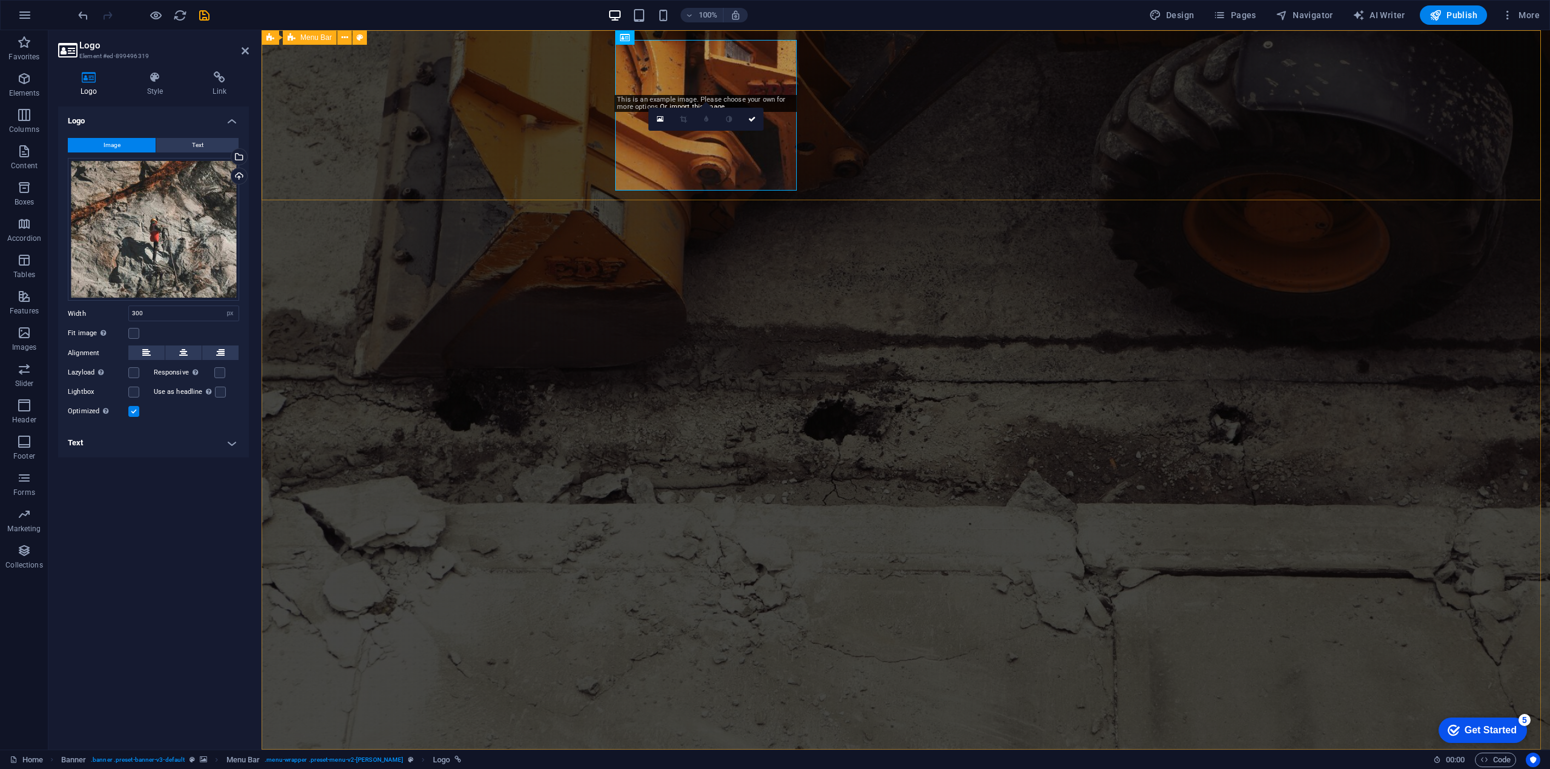
scroll to position [61, 0]
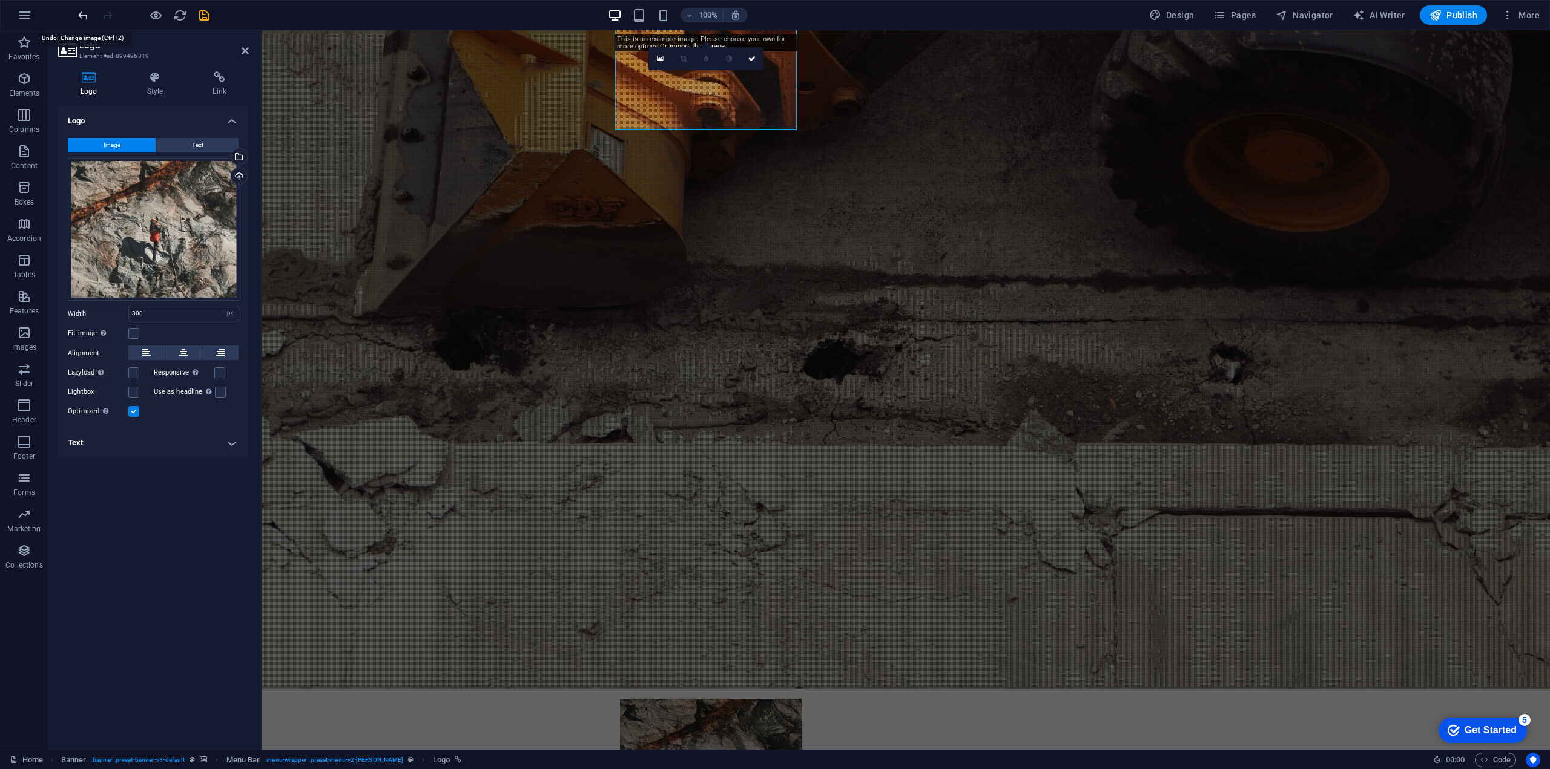
click at [85, 14] on icon "undo" at bounding box center [83, 15] width 14 height 14
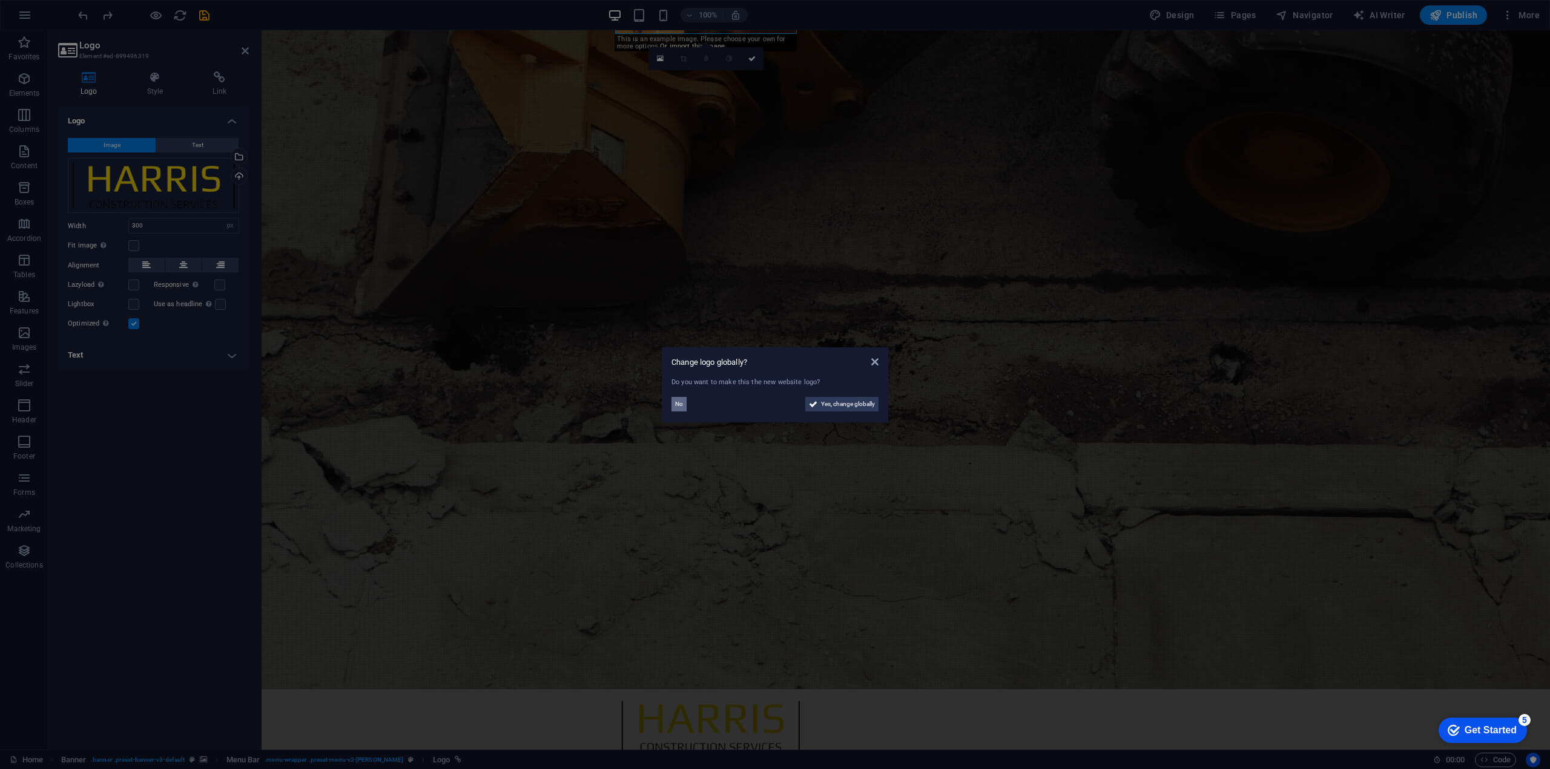
click at [682, 405] on span "No" at bounding box center [679, 404] width 8 height 15
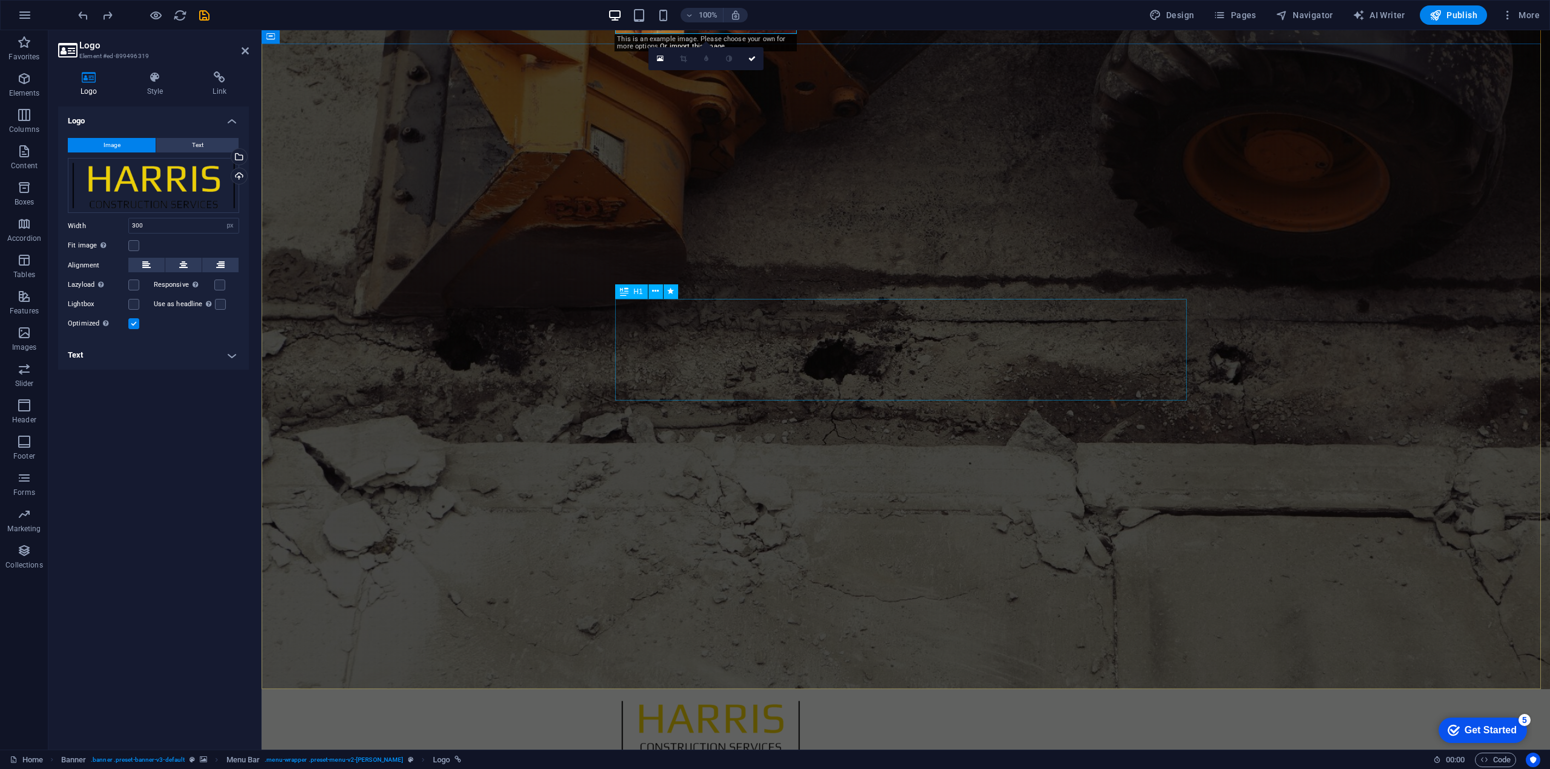
scroll to position [0, 0]
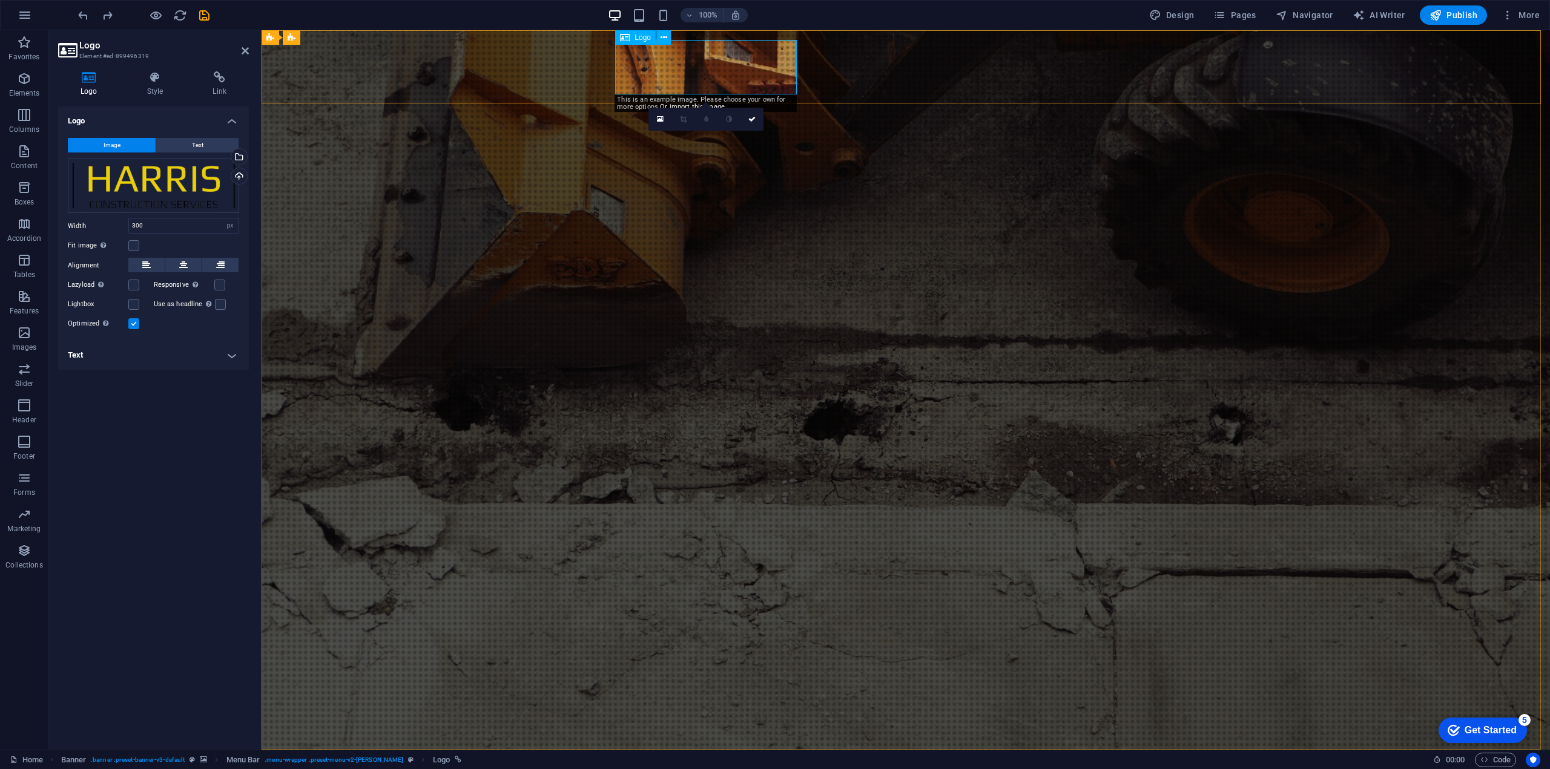
click at [241, 175] on div "Upload" at bounding box center [238, 177] width 18 height 18
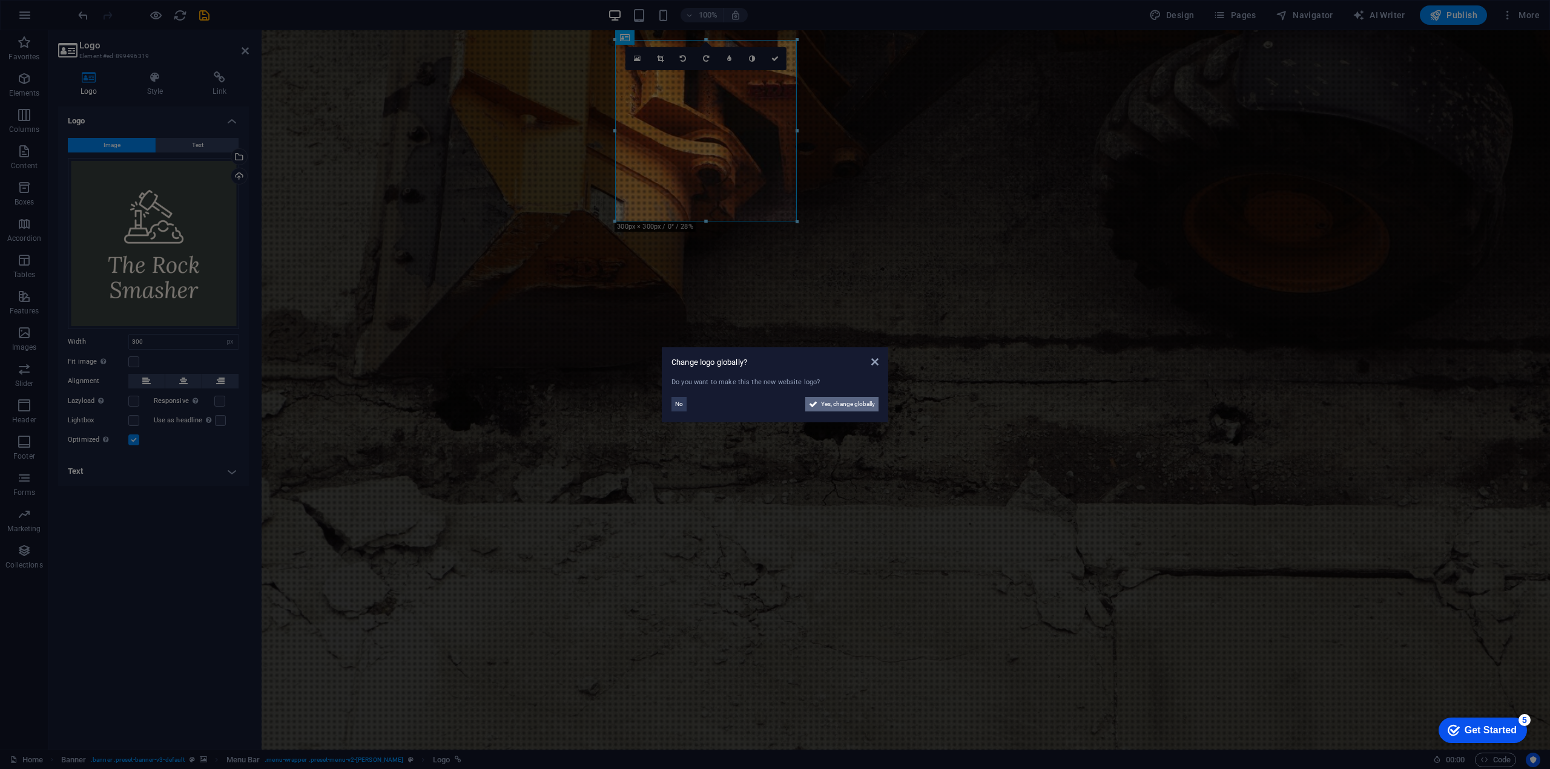
click at [833, 401] on span "Yes, change globally" at bounding box center [848, 404] width 54 height 15
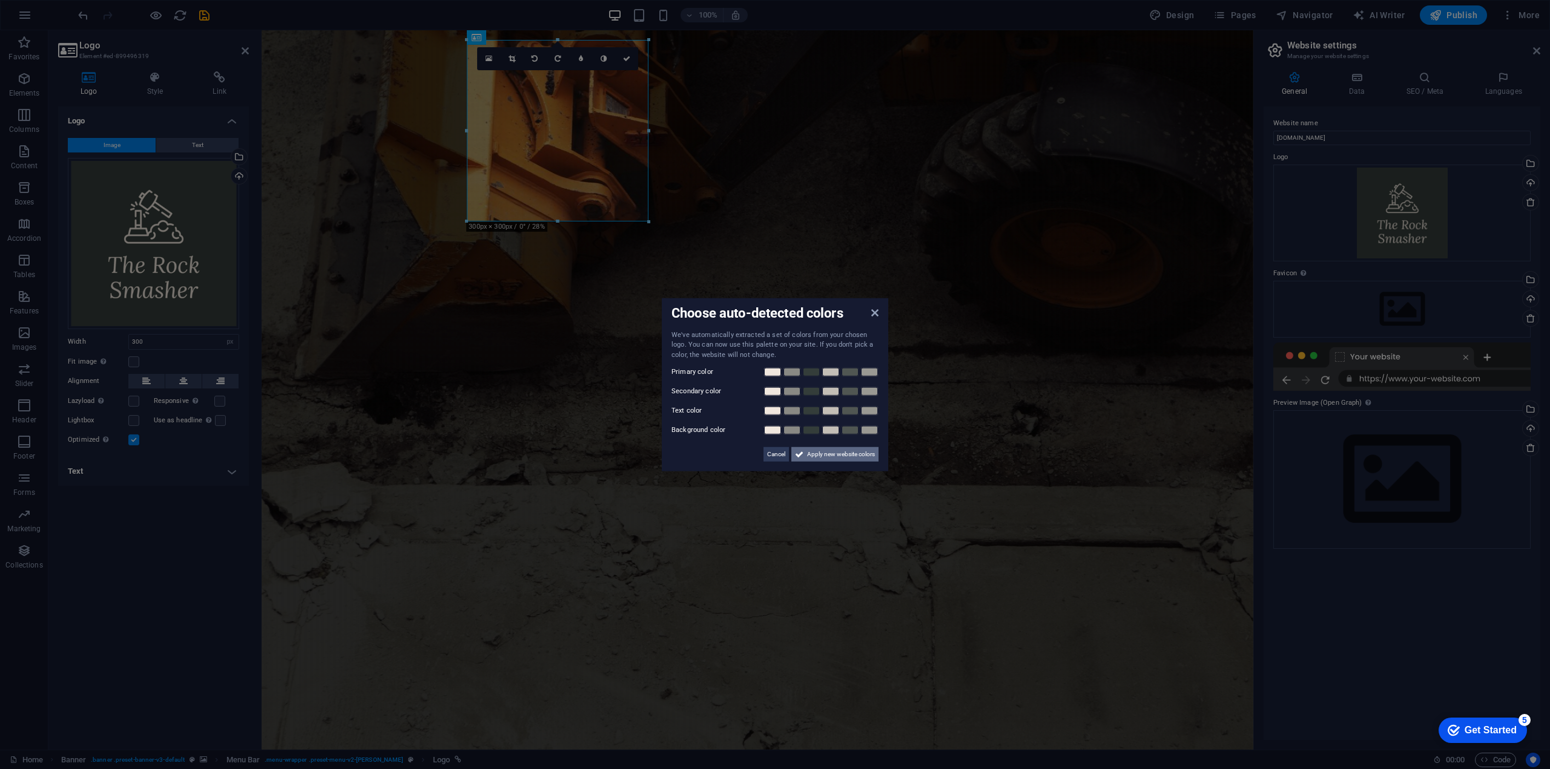
click at [848, 455] on span "Apply new website colors" at bounding box center [841, 454] width 68 height 15
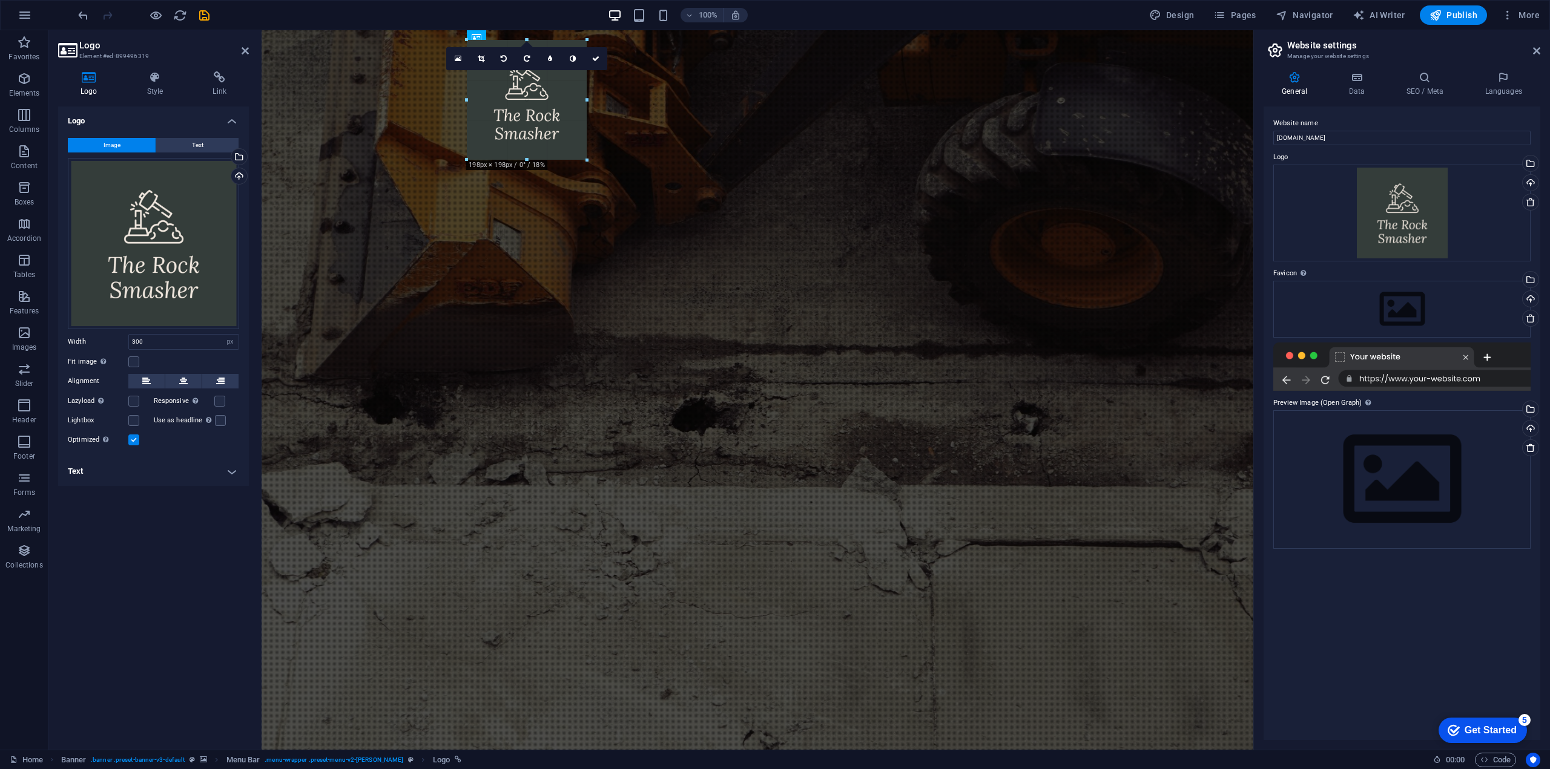
drag, startPoint x: 558, startPoint y: 222, endPoint x: 597, endPoint y: 163, distance: 70.3
drag, startPoint x: 587, startPoint y: 98, endPoint x: 610, endPoint y: 97, distance: 22.4
type input "235"
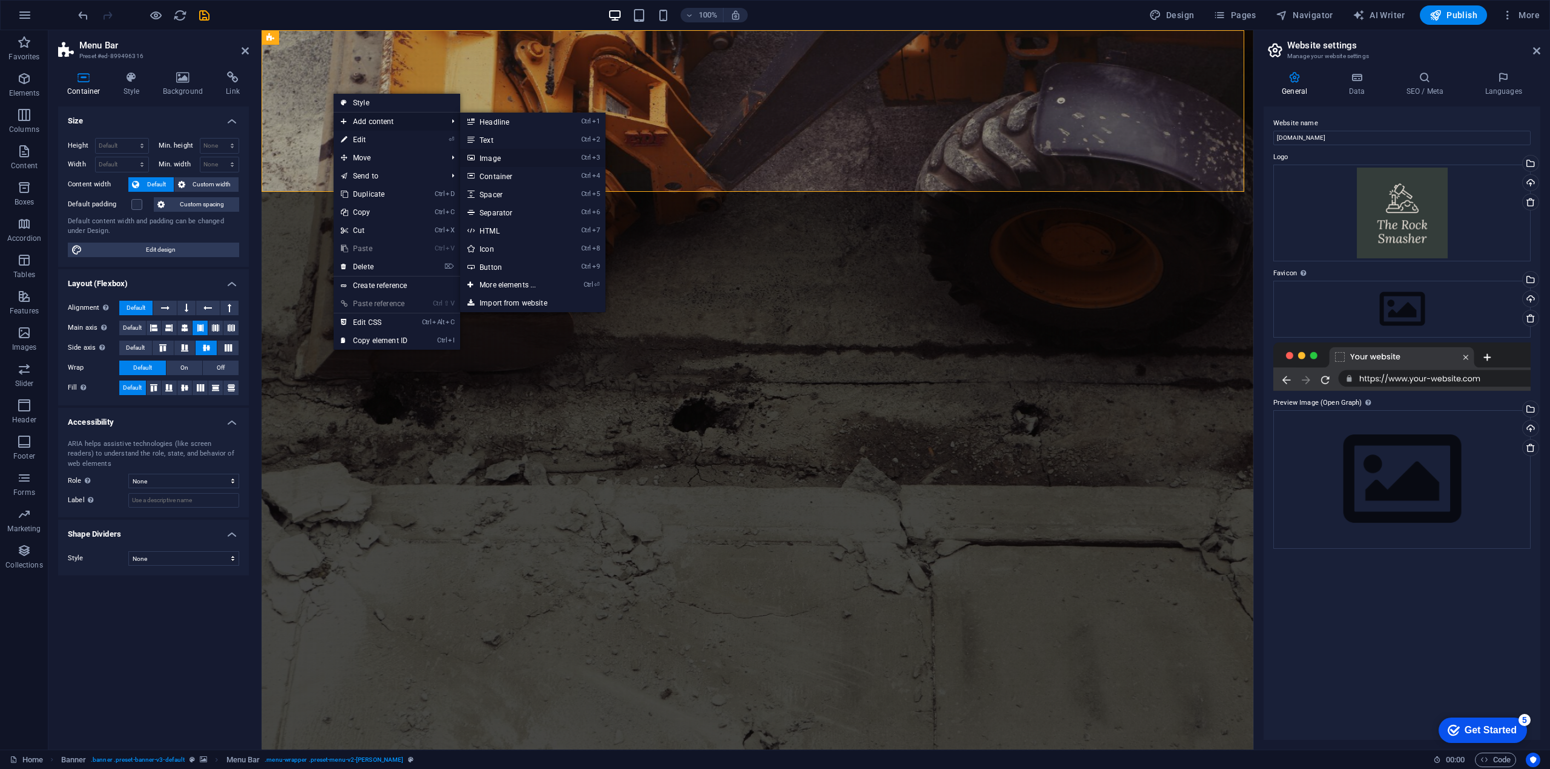
click at [505, 159] on link "Ctrl 3 Image" at bounding box center [510, 158] width 100 height 18
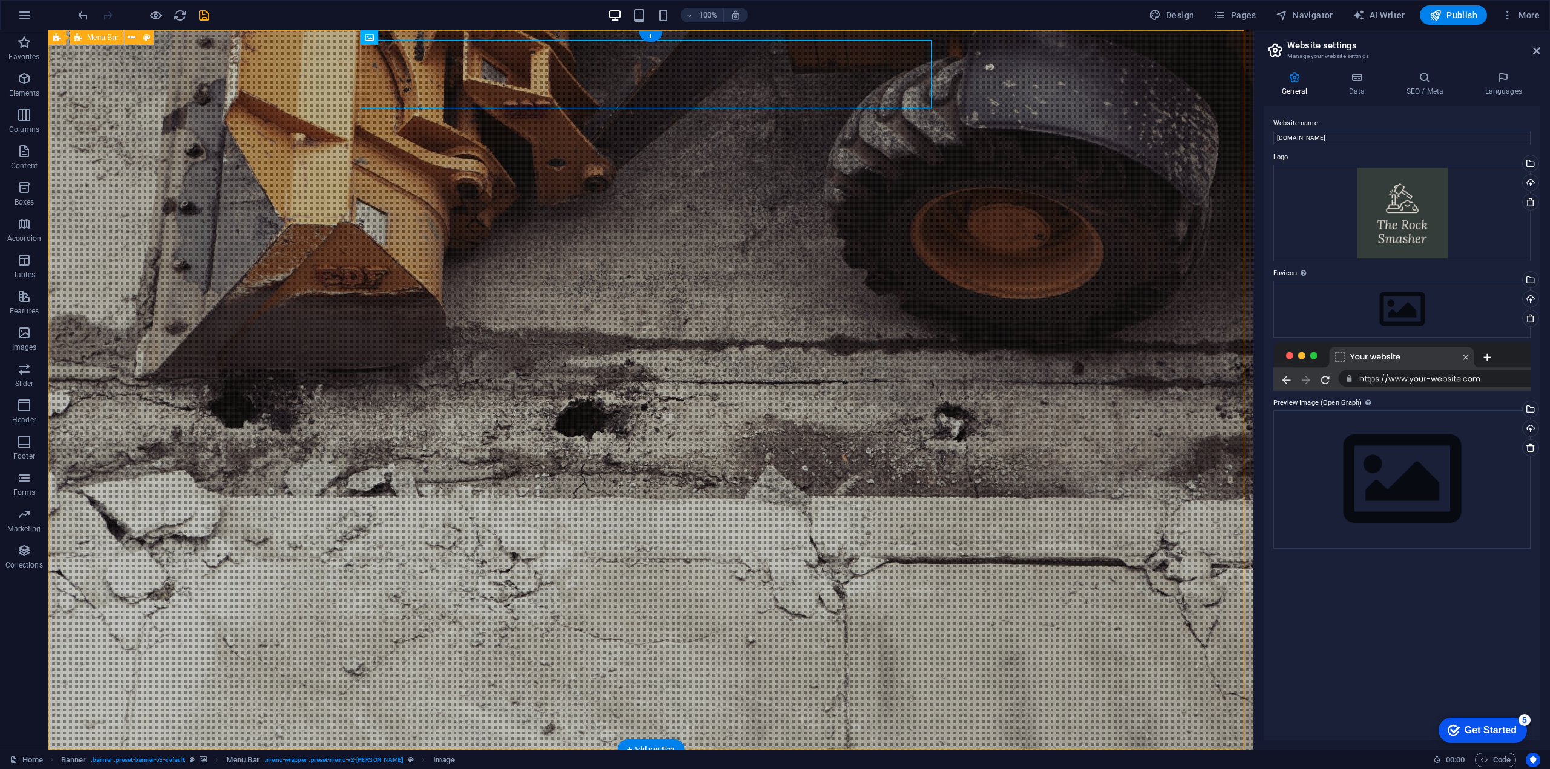
click at [412, 41] on icon at bounding box center [411, 37] width 7 height 13
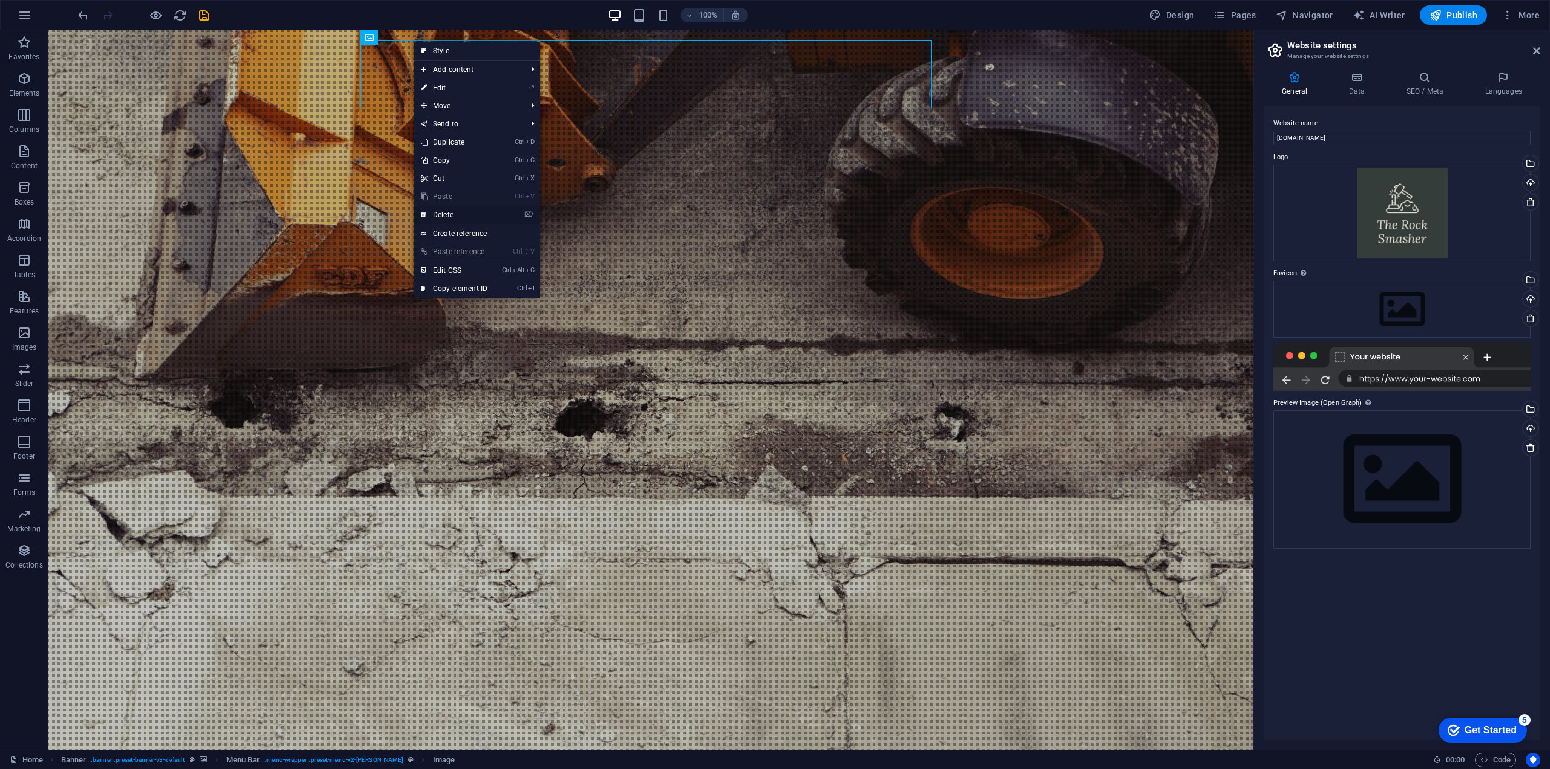
click at [456, 214] on link "⌦ Delete" at bounding box center [453, 215] width 81 height 18
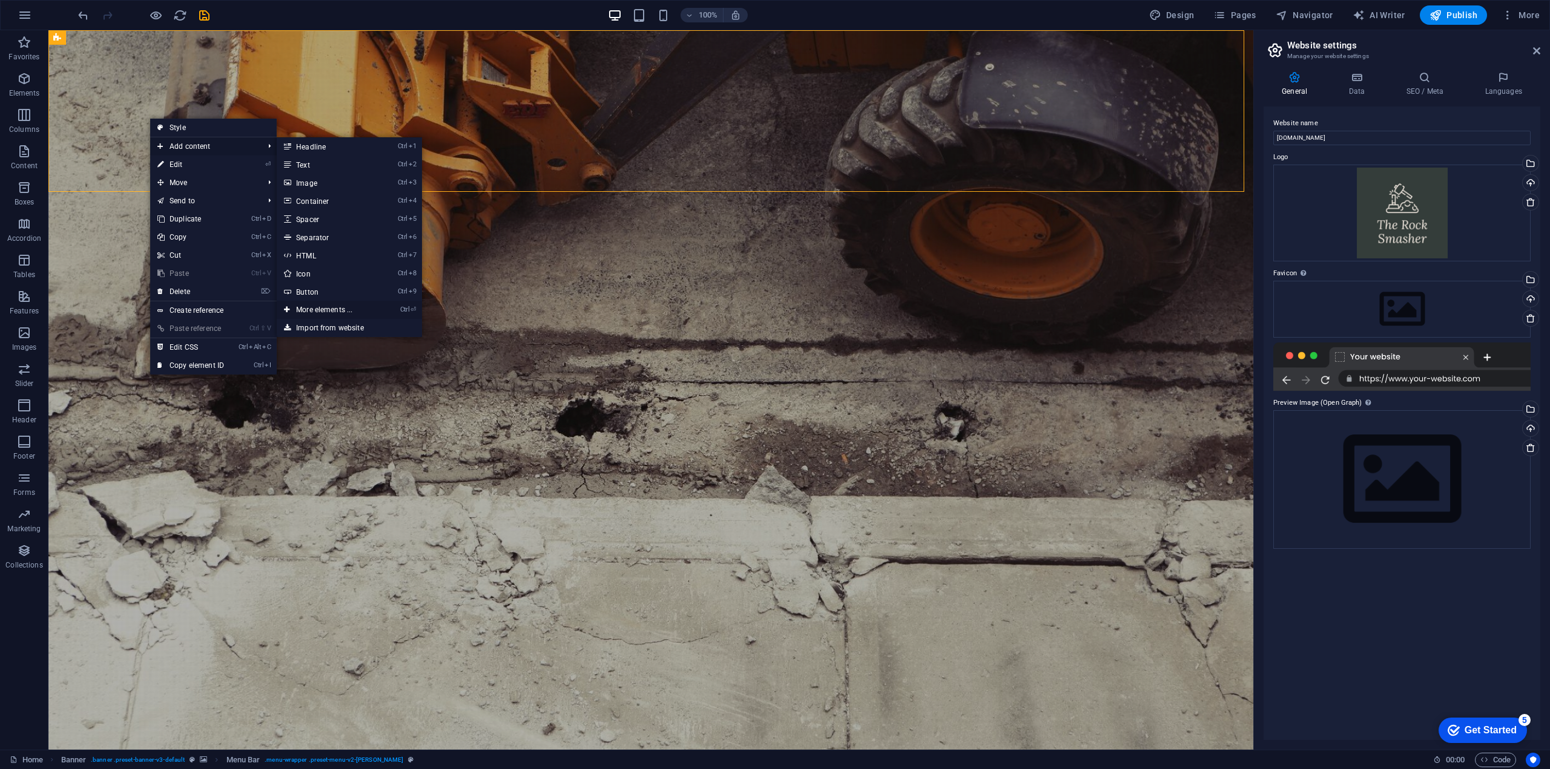
click at [341, 311] on link "Ctrl ⏎ More elements ..." at bounding box center [327, 310] width 100 height 18
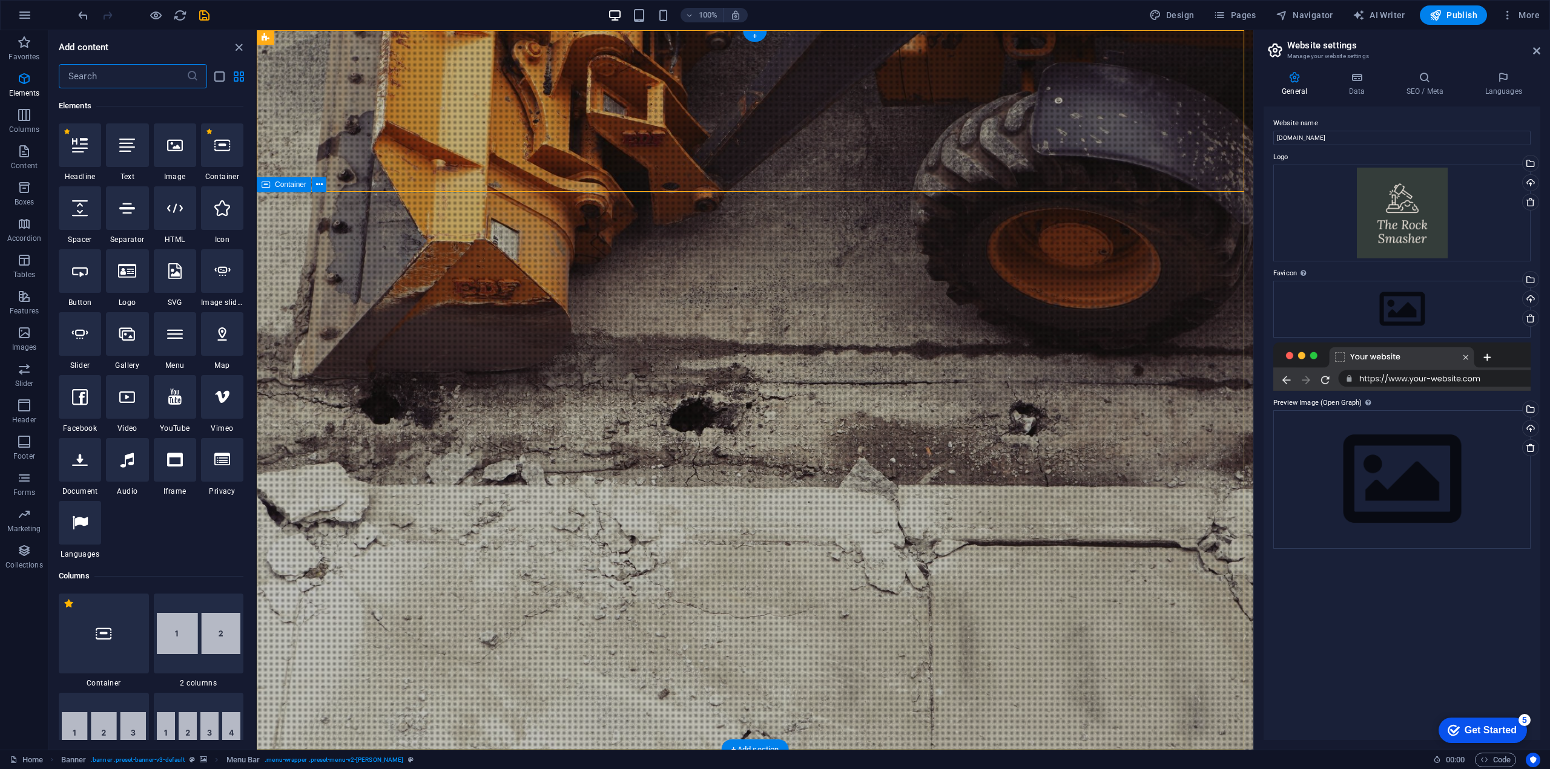
scroll to position [129, 0]
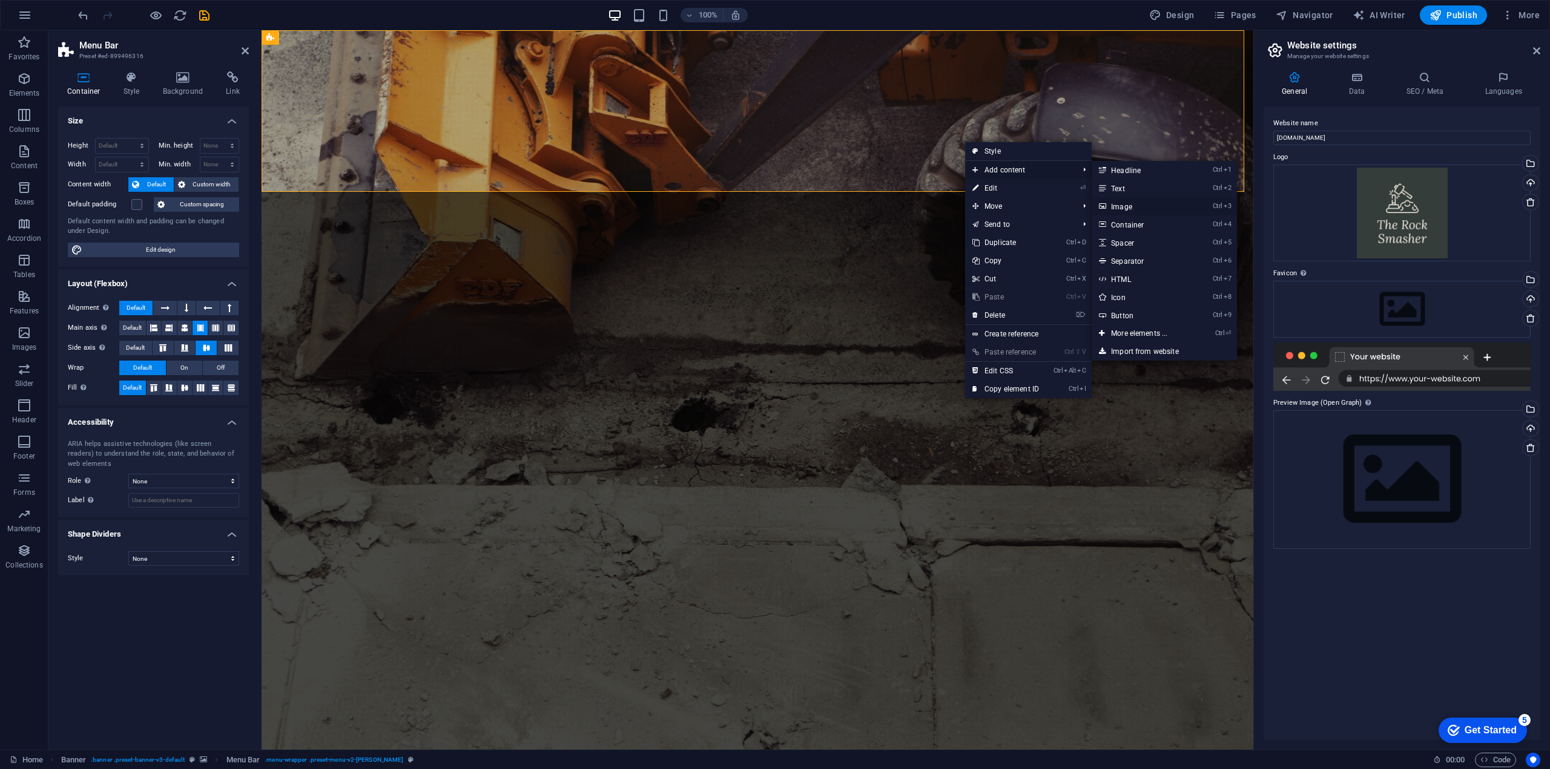
click at [1132, 206] on link "Ctrl 3 Image" at bounding box center [1141, 206] width 100 height 18
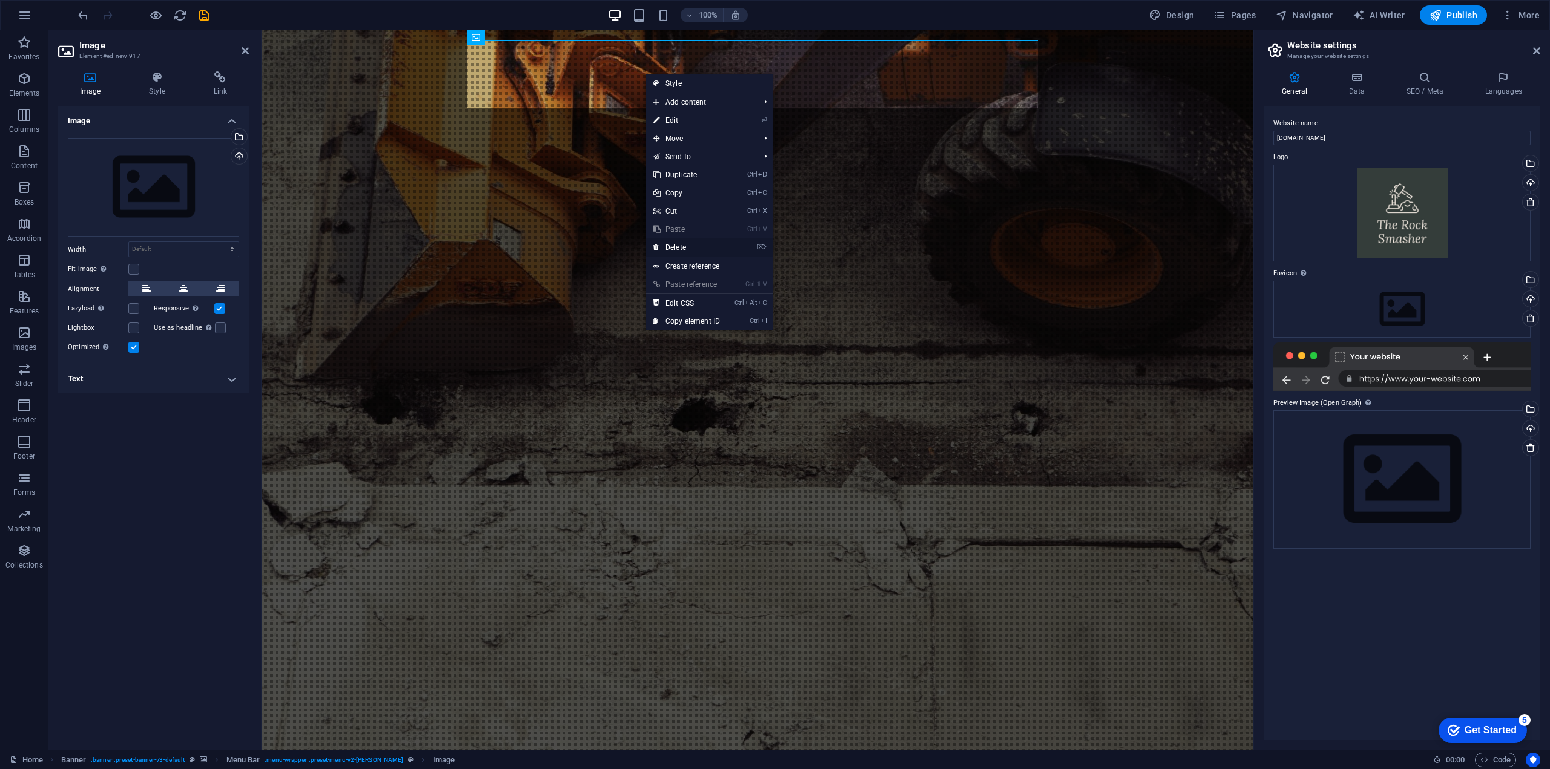
click at [684, 247] on link "⌦ Delete" at bounding box center [686, 247] width 81 height 18
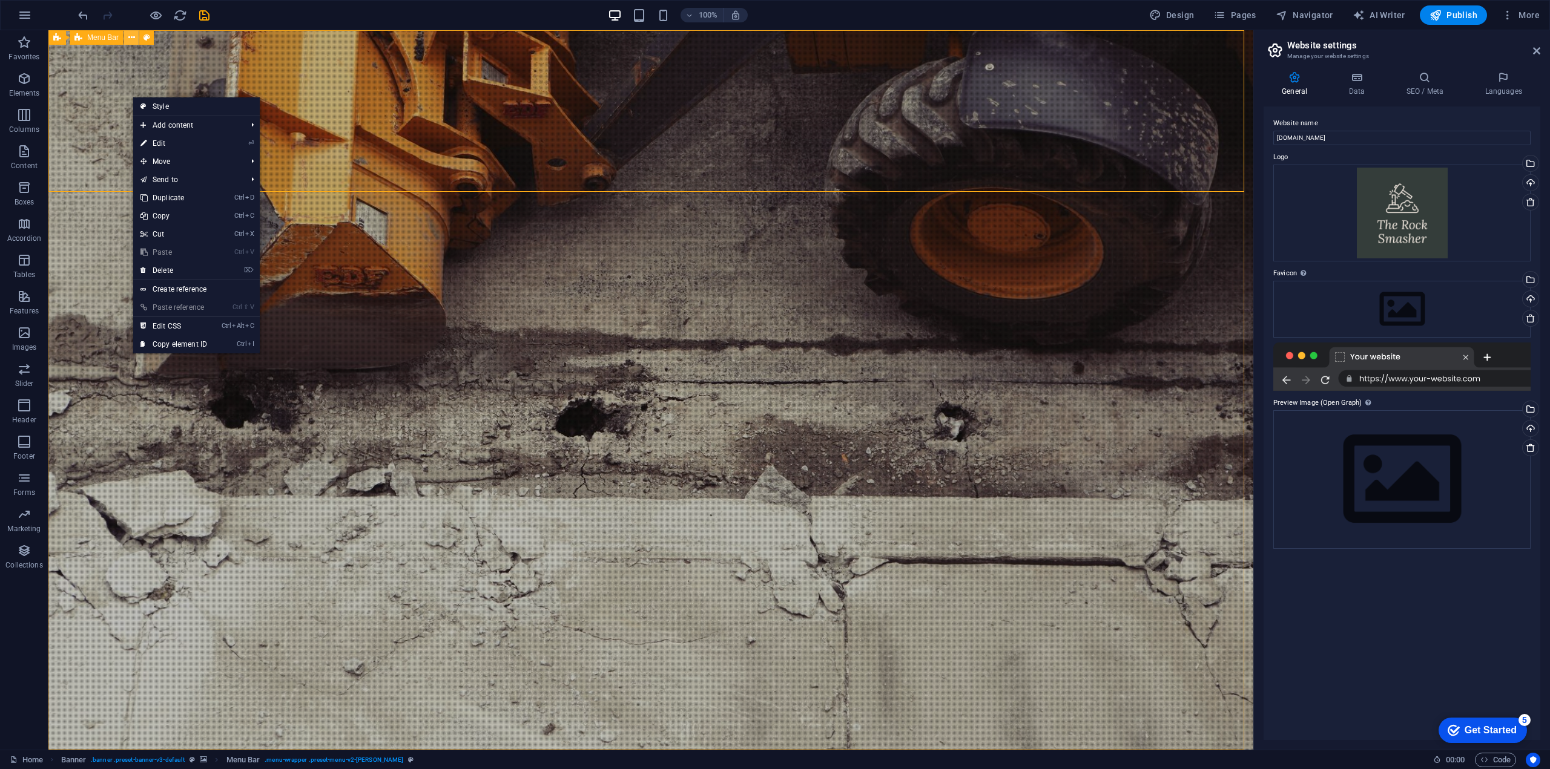
click at [134, 40] on icon at bounding box center [131, 37] width 7 height 13
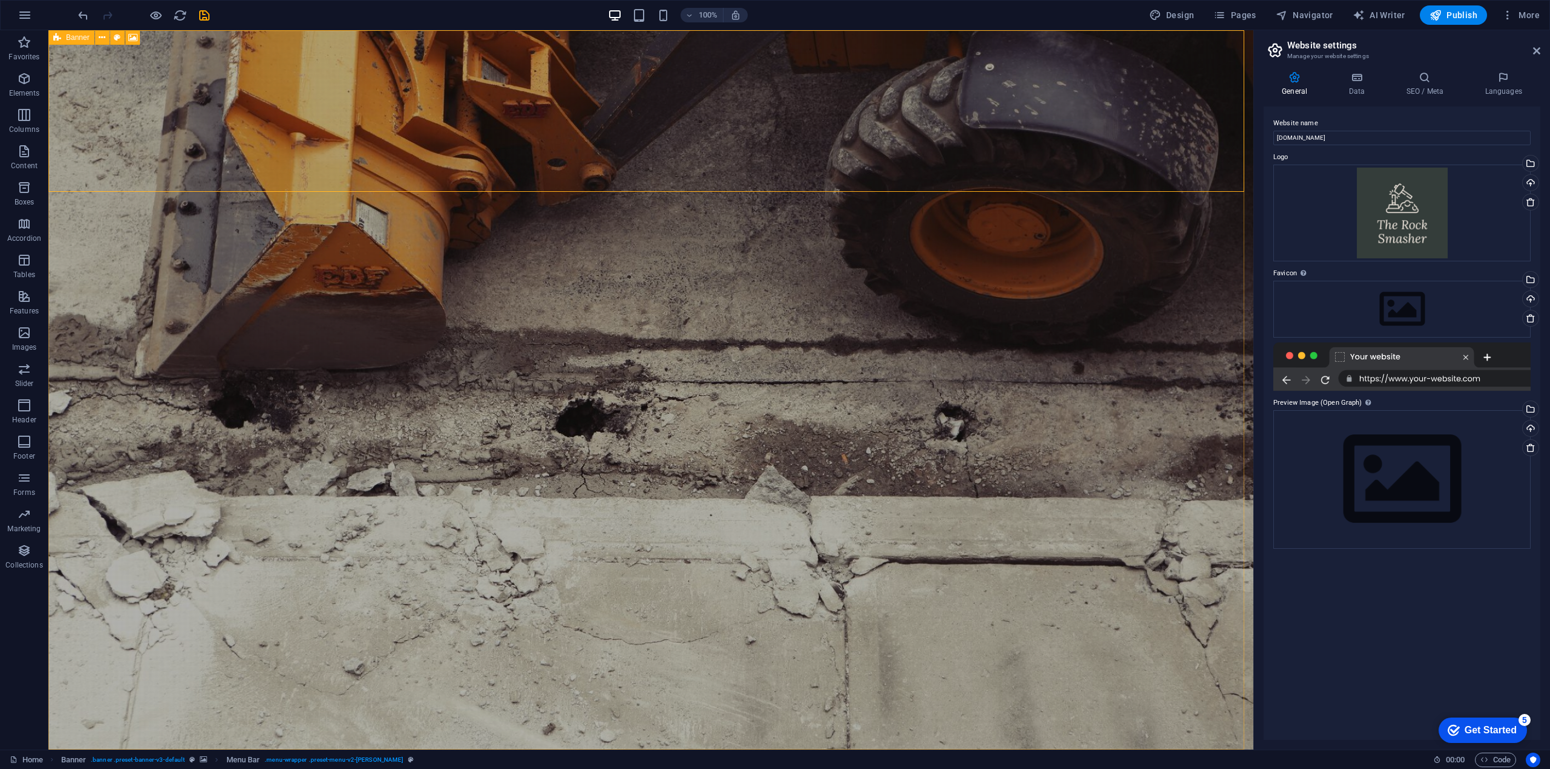
click at [55, 38] on icon at bounding box center [57, 37] width 8 height 15
click at [74, 38] on span "Banner" at bounding box center [78, 37] width 24 height 7
click at [81, 38] on span "Banner" at bounding box center [78, 37] width 24 height 7
select select "vh"
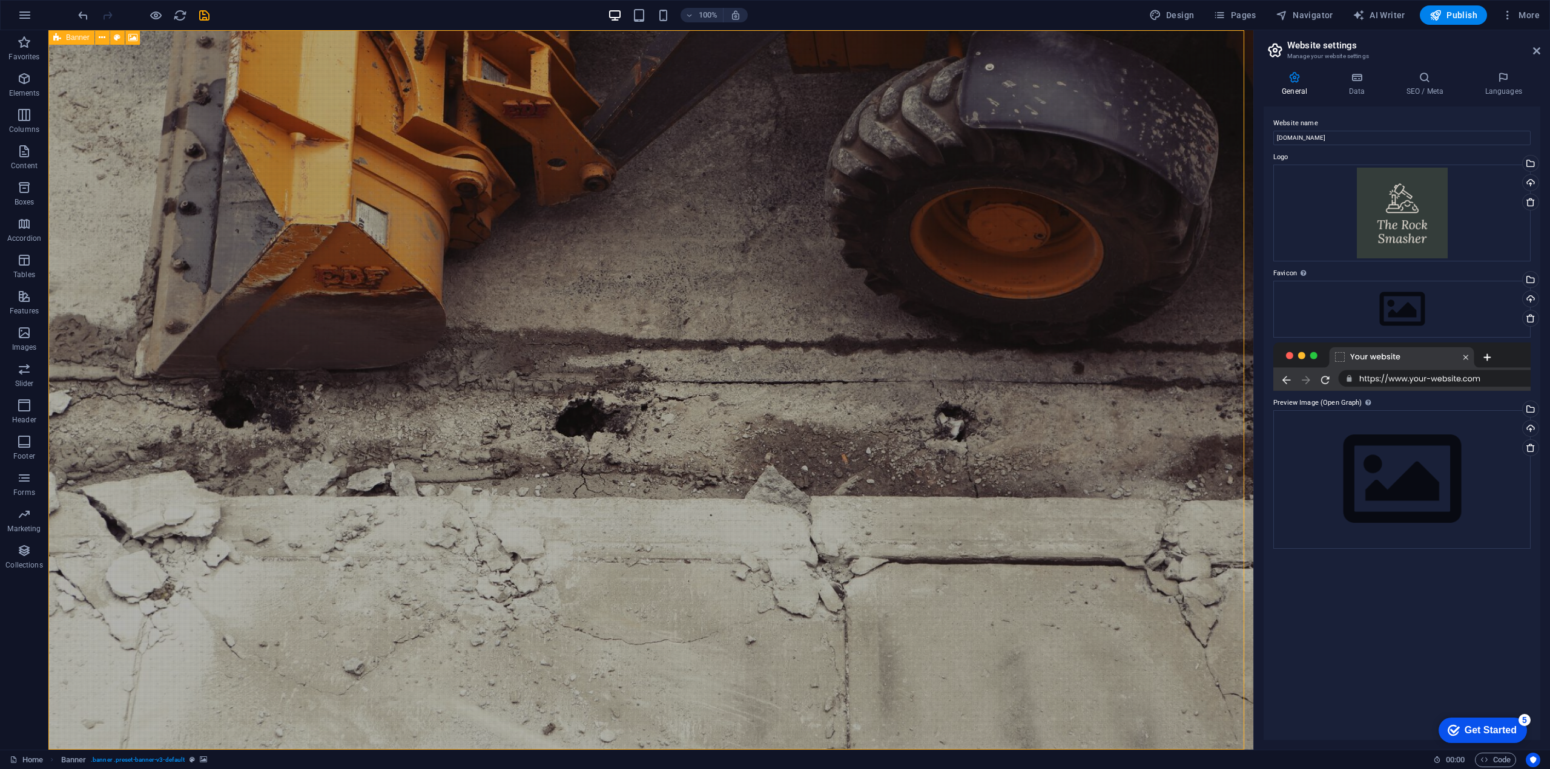
select select "header"
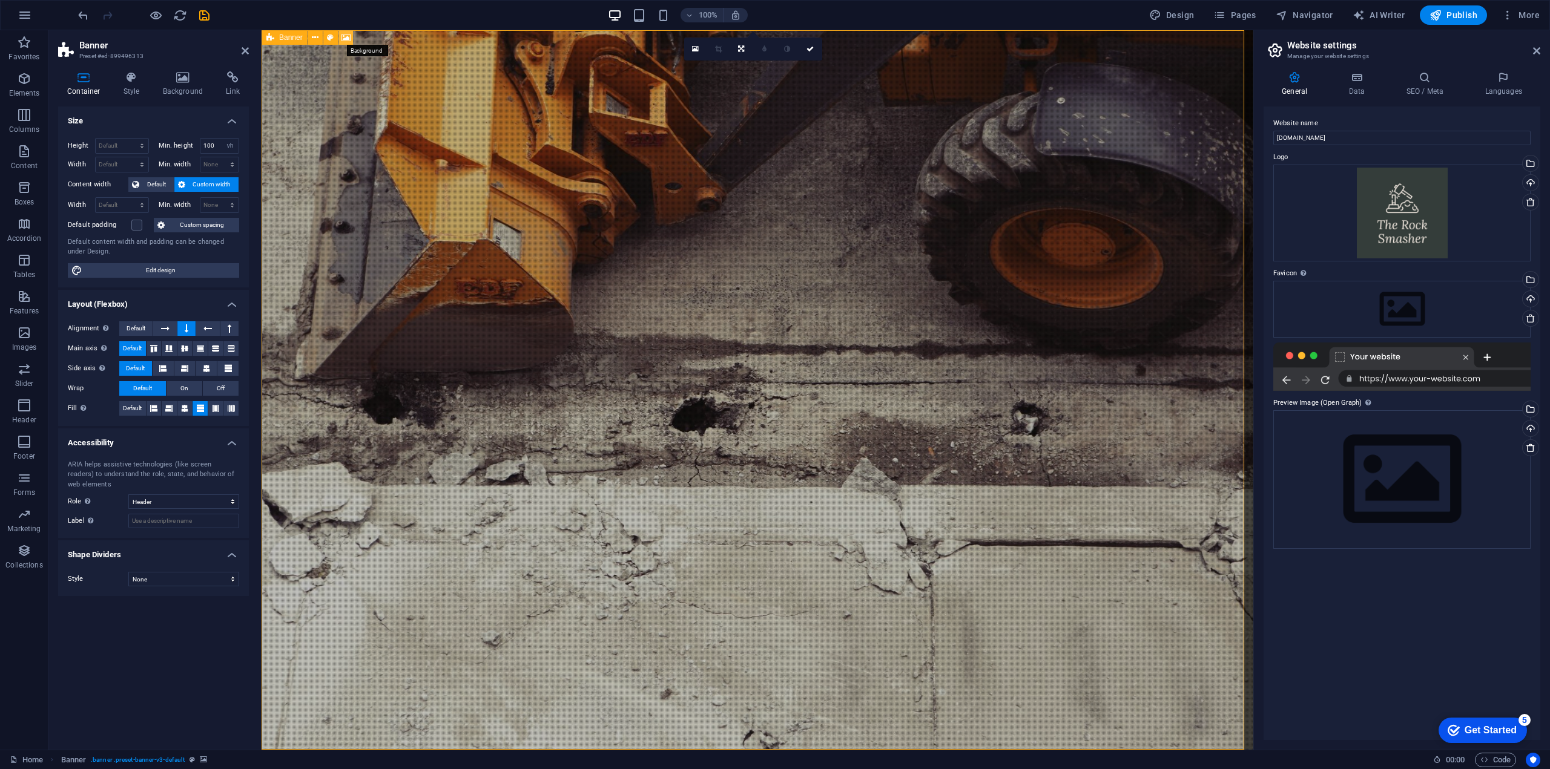
click at [342, 40] on icon at bounding box center [345, 37] width 9 height 13
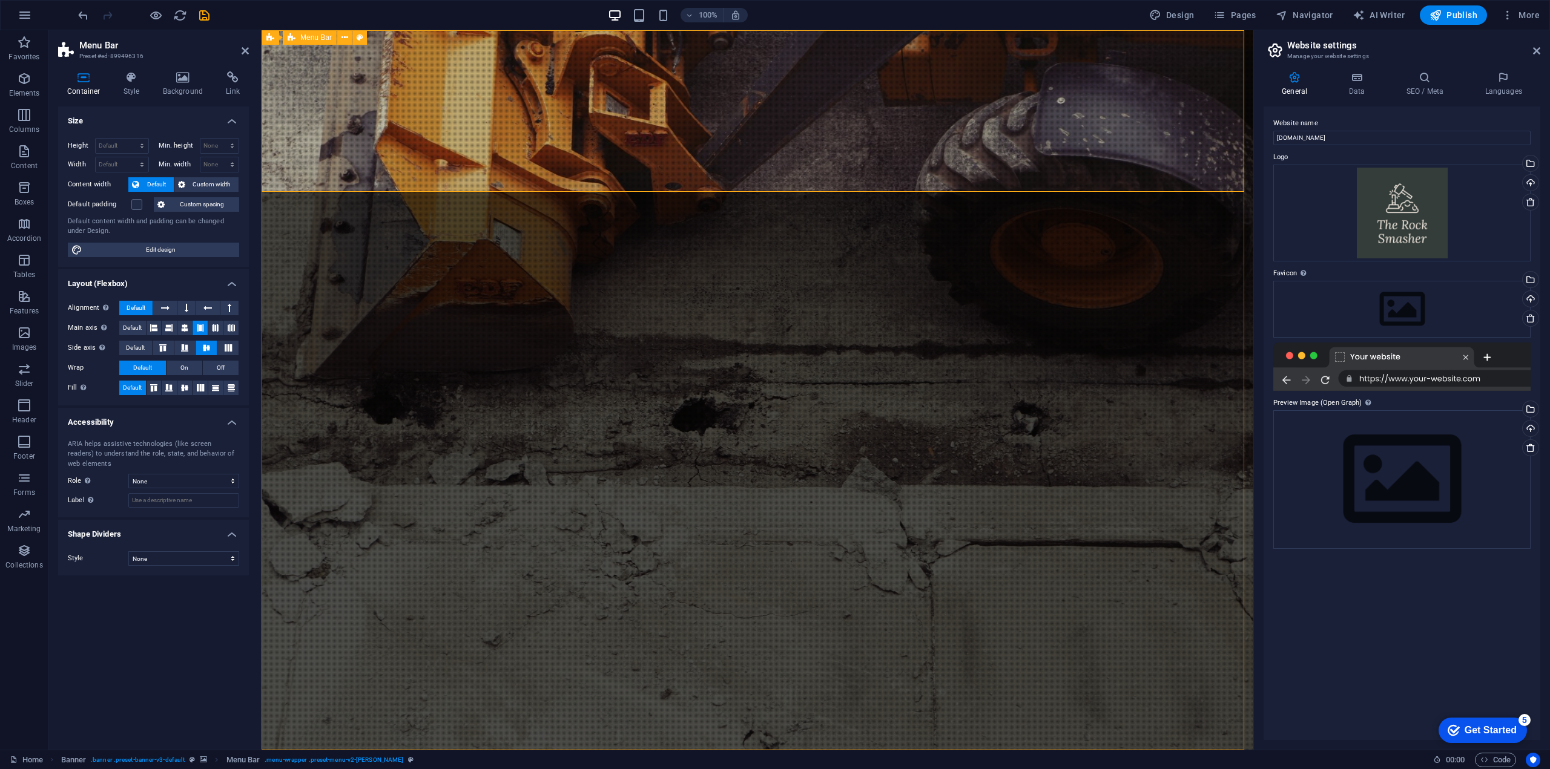
click at [362, 42] on icon at bounding box center [360, 37] width 7 height 13
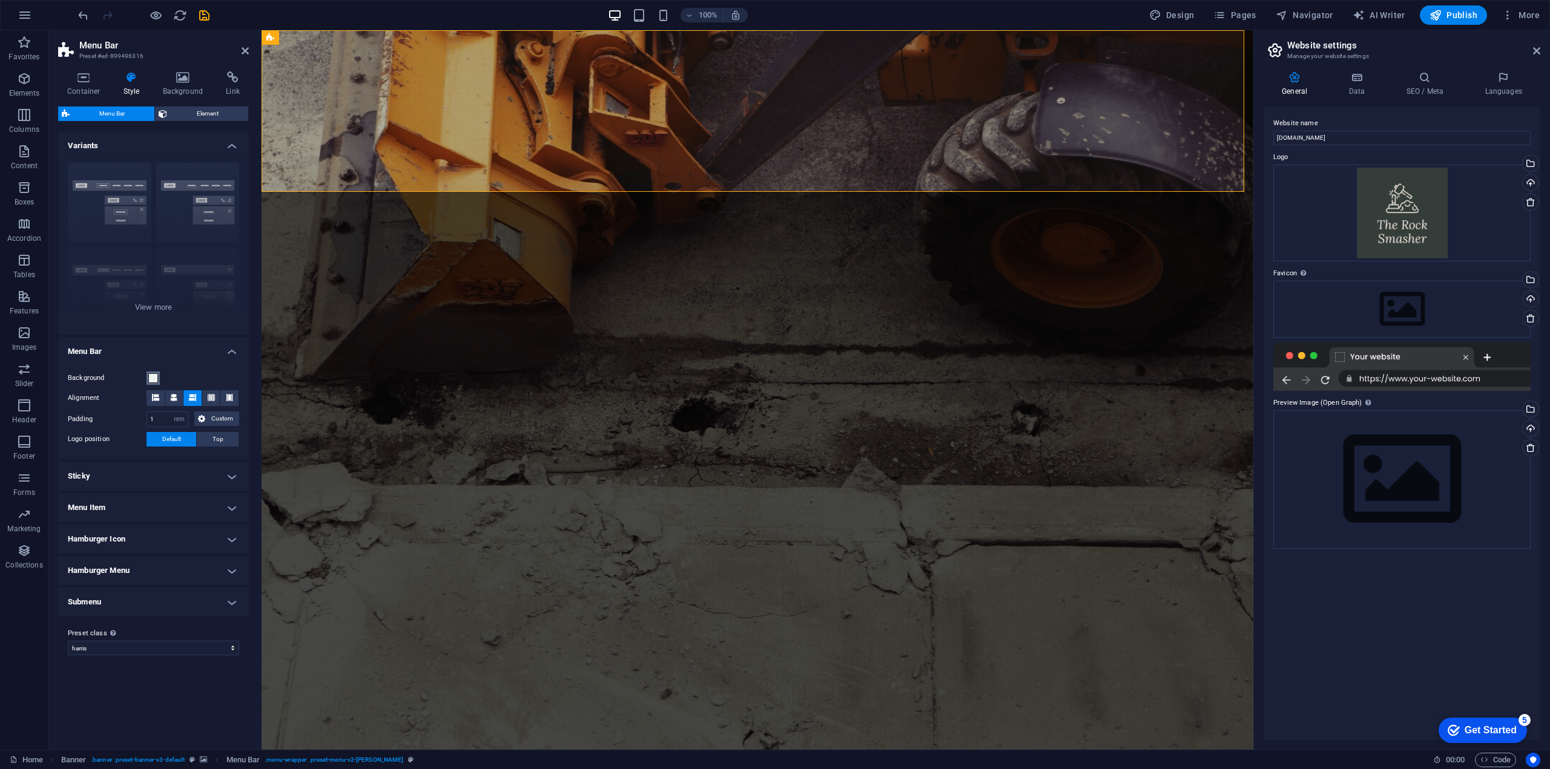
click at [158, 375] on button "Background" at bounding box center [152, 378] width 13 height 13
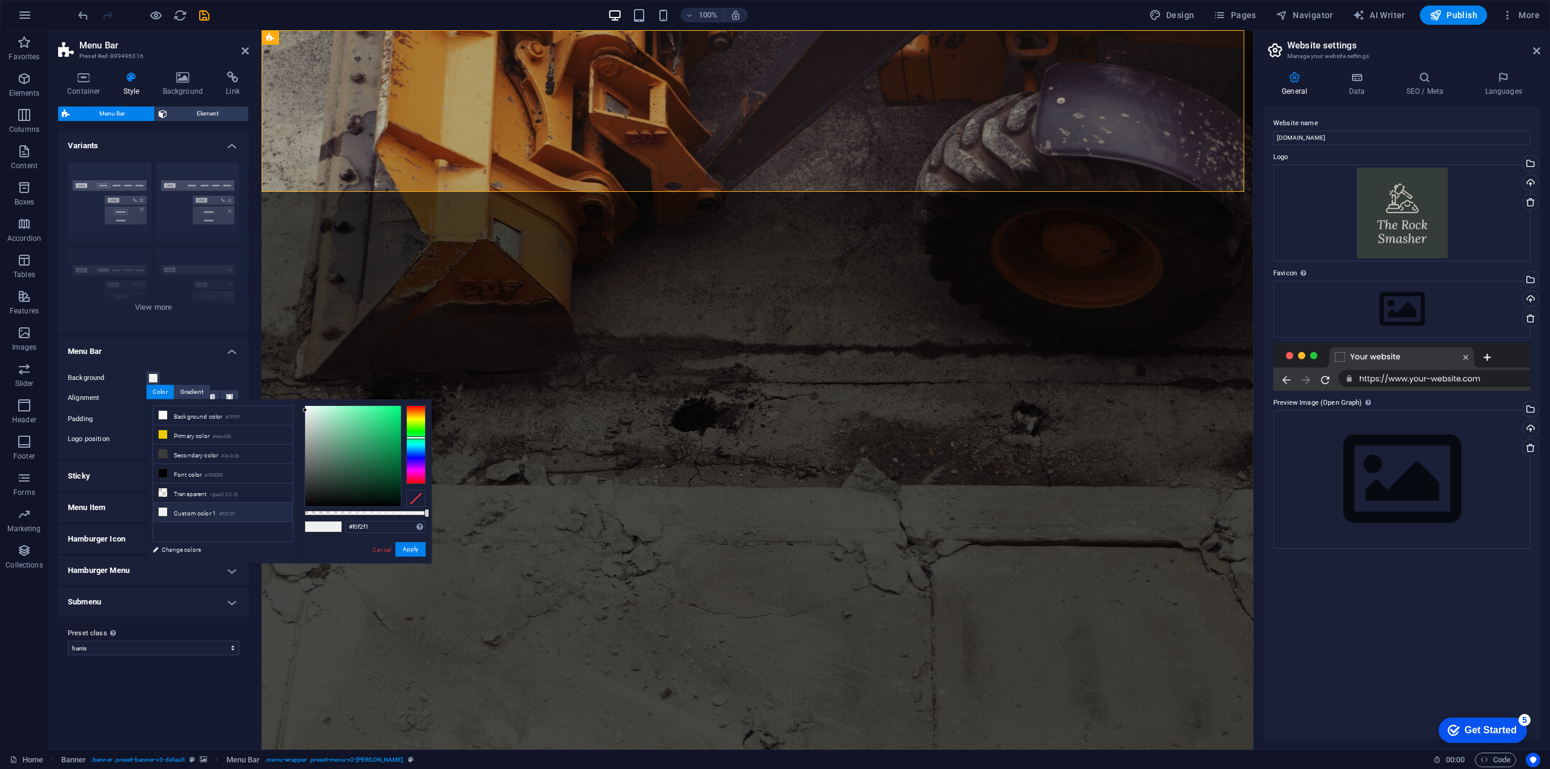
click at [159, 389] on div "Color" at bounding box center [159, 392] width 27 height 15
drag, startPoint x: 190, startPoint y: 390, endPoint x: 155, endPoint y: 390, distance: 35.1
click at [155, 390] on div "Color" at bounding box center [159, 392] width 27 height 15
click at [116, 385] on label "Background" at bounding box center [107, 378] width 79 height 15
click at [146, 385] on button "Background" at bounding box center [152, 378] width 13 height 13
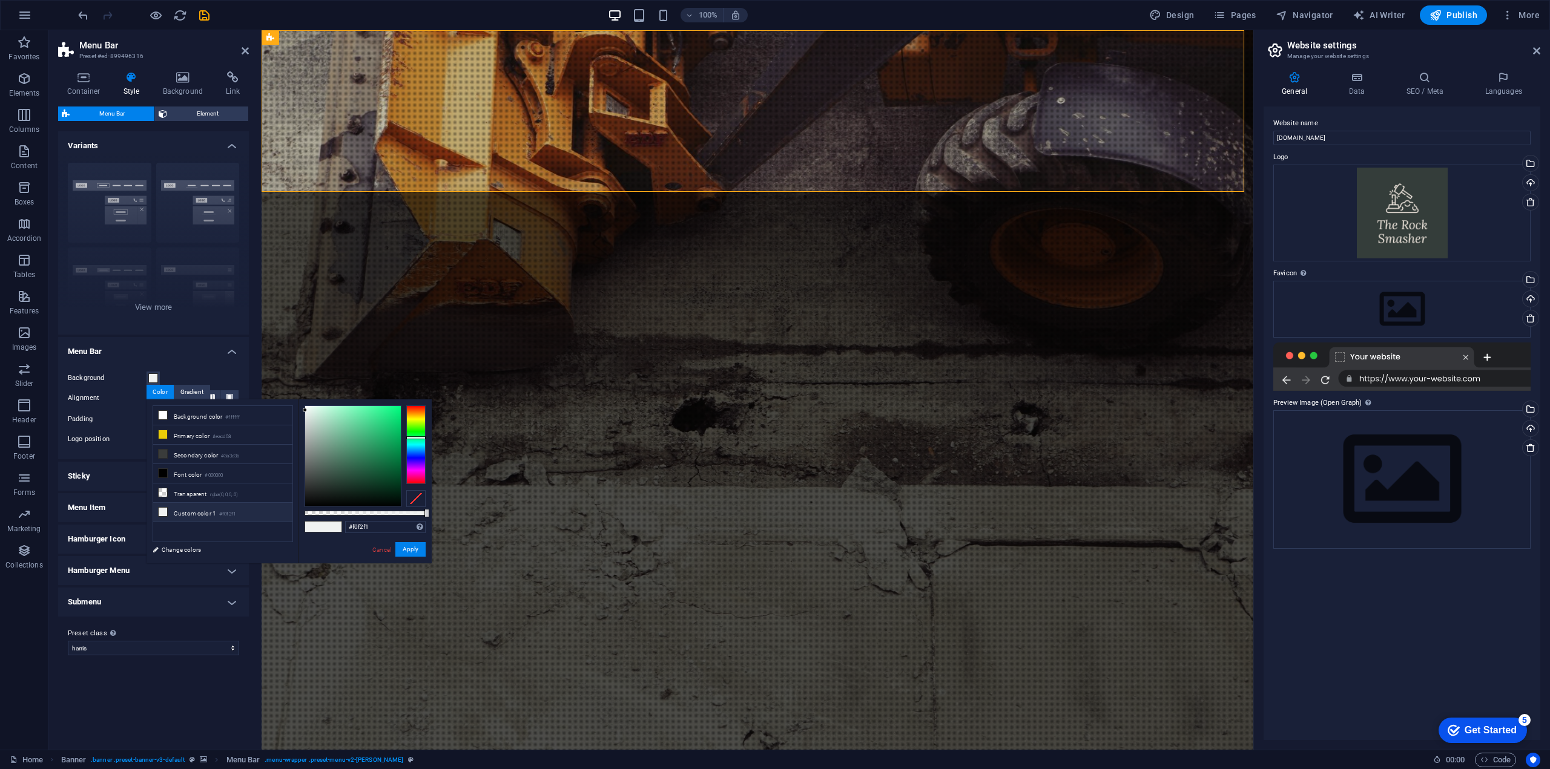
click at [127, 347] on h4 "Menu Bar" at bounding box center [153, 348] width 191 height 22
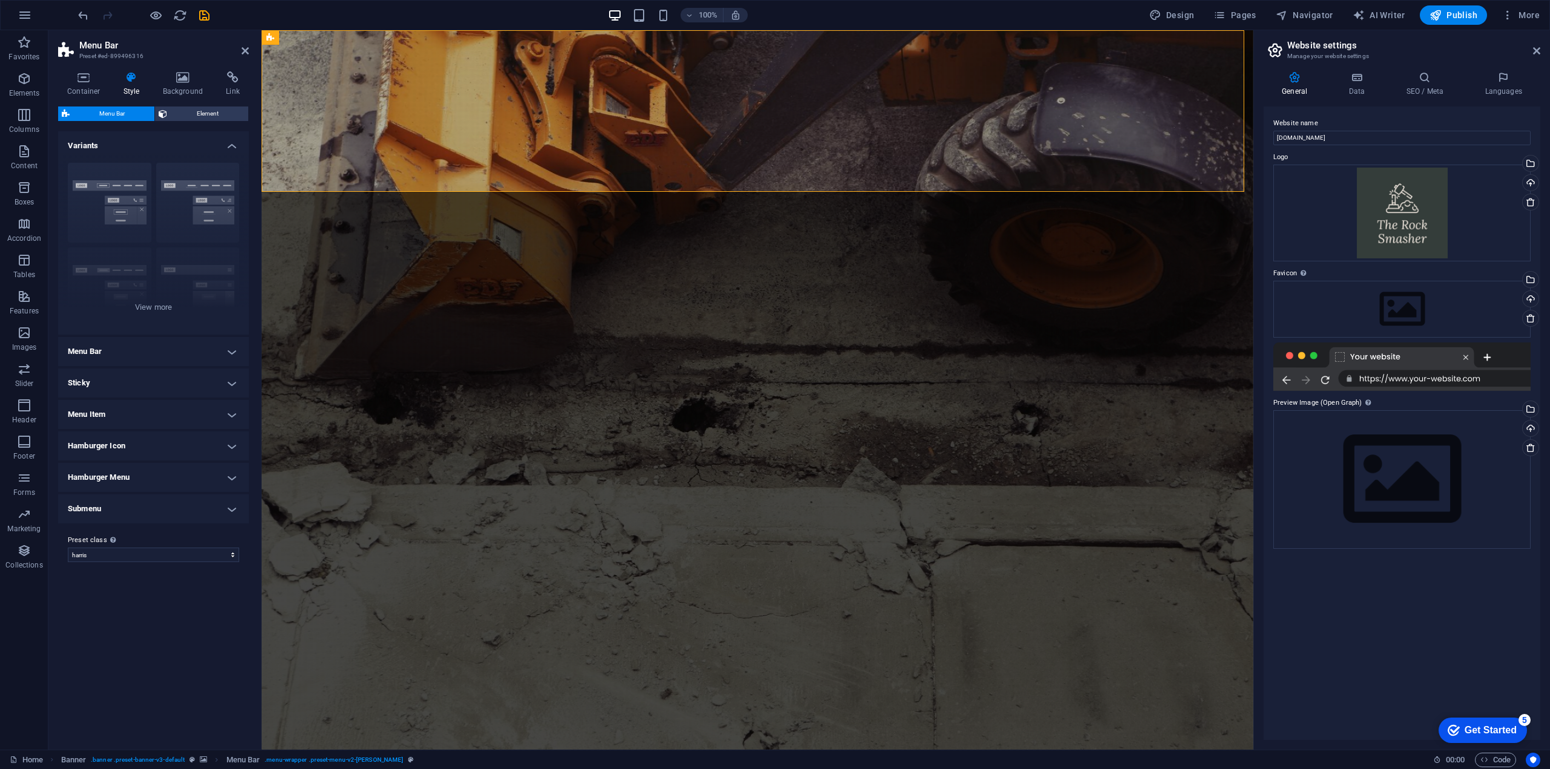
click at [163, 357] on h4 "Menu Bar" at bounding box center [153, 351] width 191 height 29
click at [225, 441] on button "Top" at bounding box center [218, 439] width 42 height 15
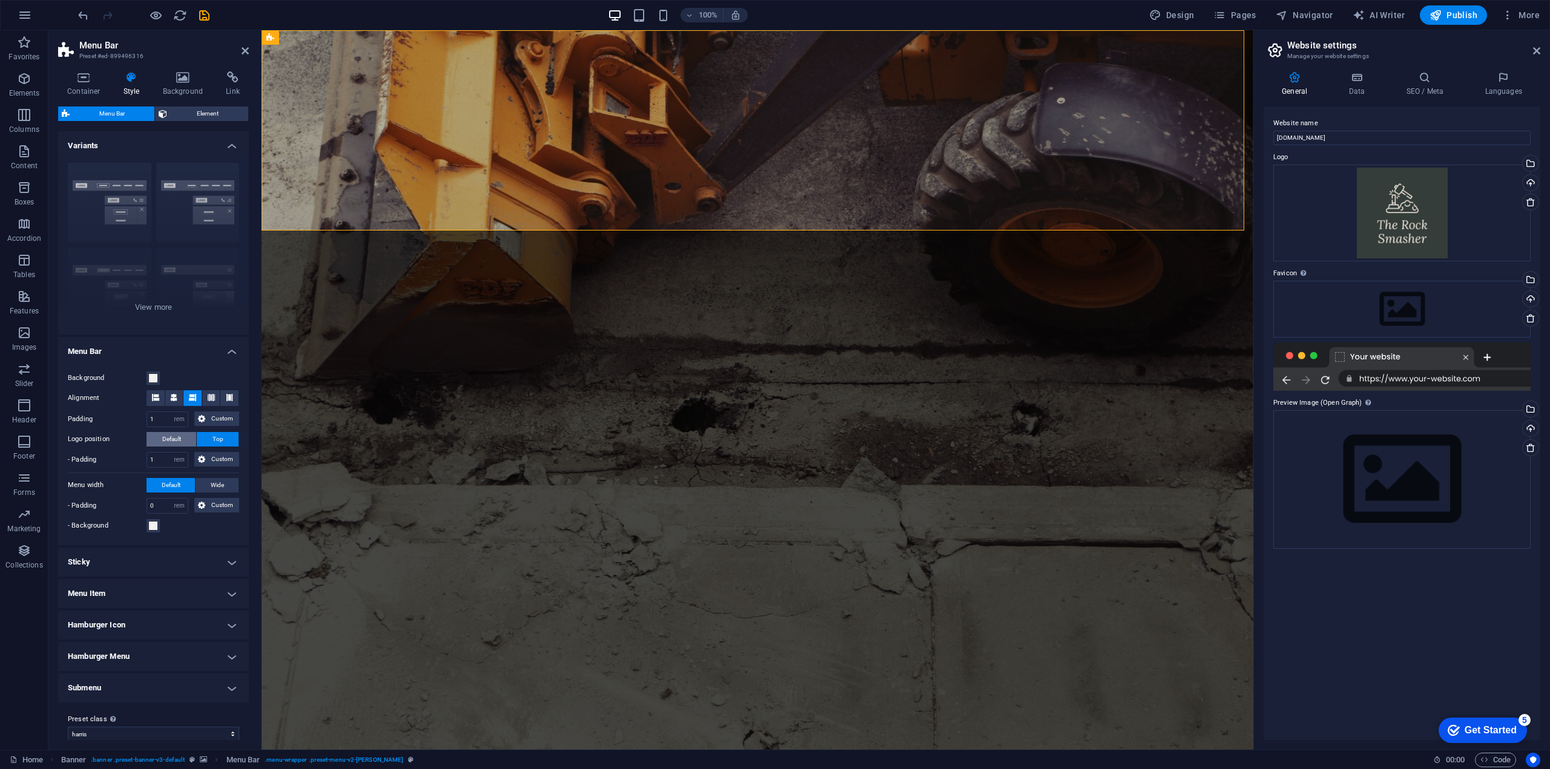
click at [186, 439] on button "Default" at bounding box center [171, 439] width 50 height 15
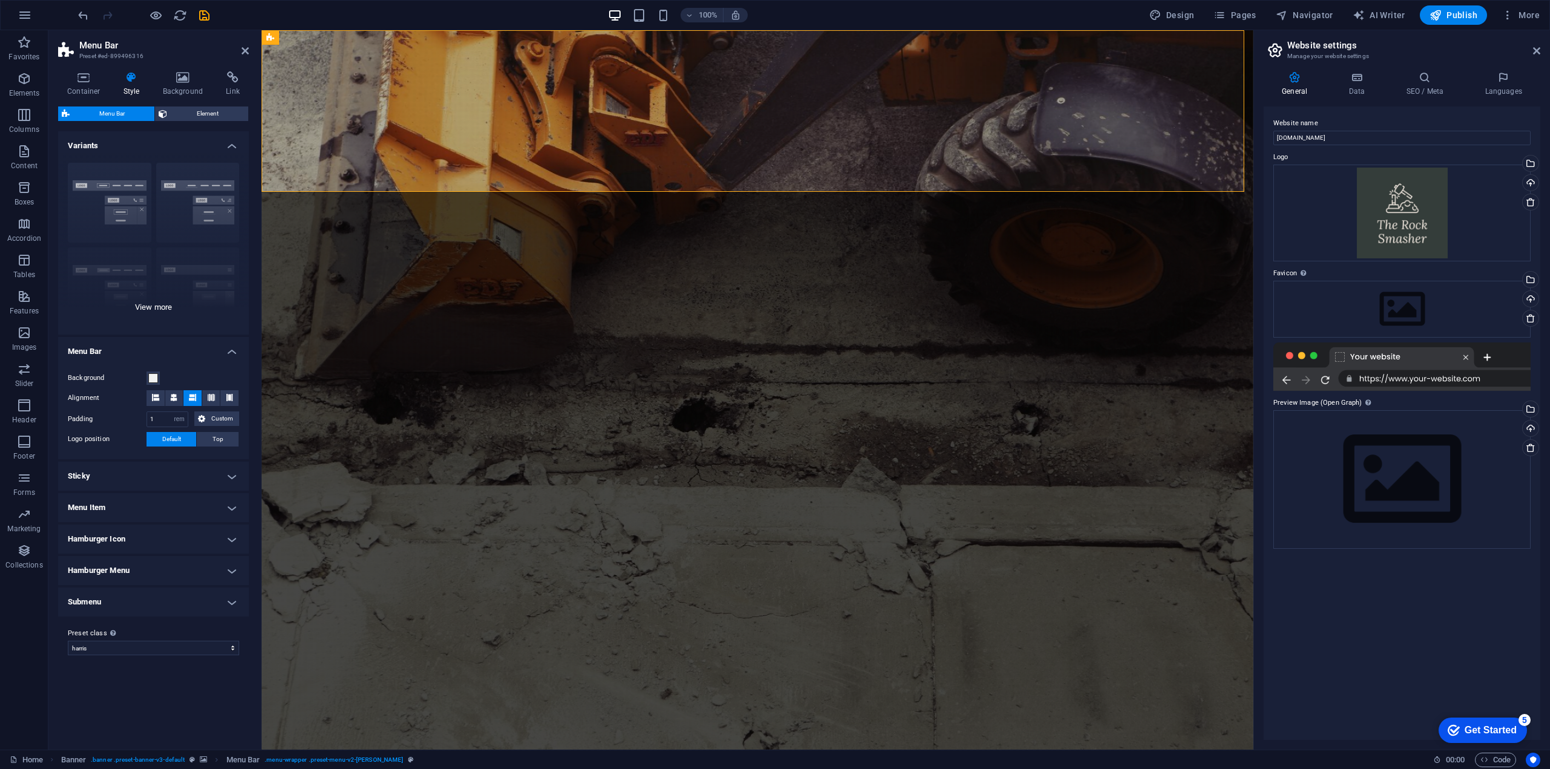
click at [113, 177] on div "Border Centered Default Fixed Loki Trigger Wide XXL" at bounding box center [153, 244] width 191 height 182
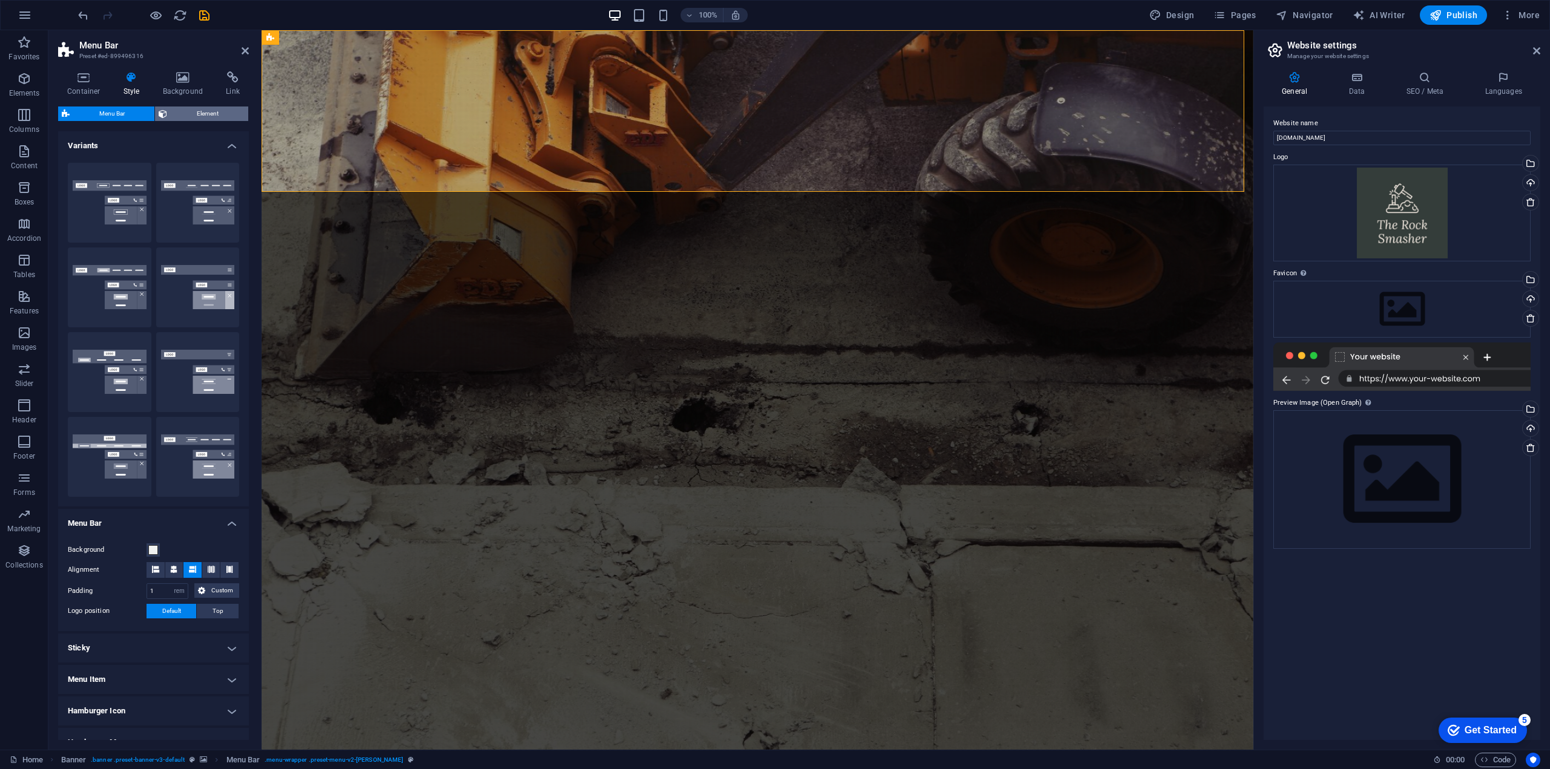
click at [199, 107] on span "Element" at bounding box center [208, 114] width 74 height 15
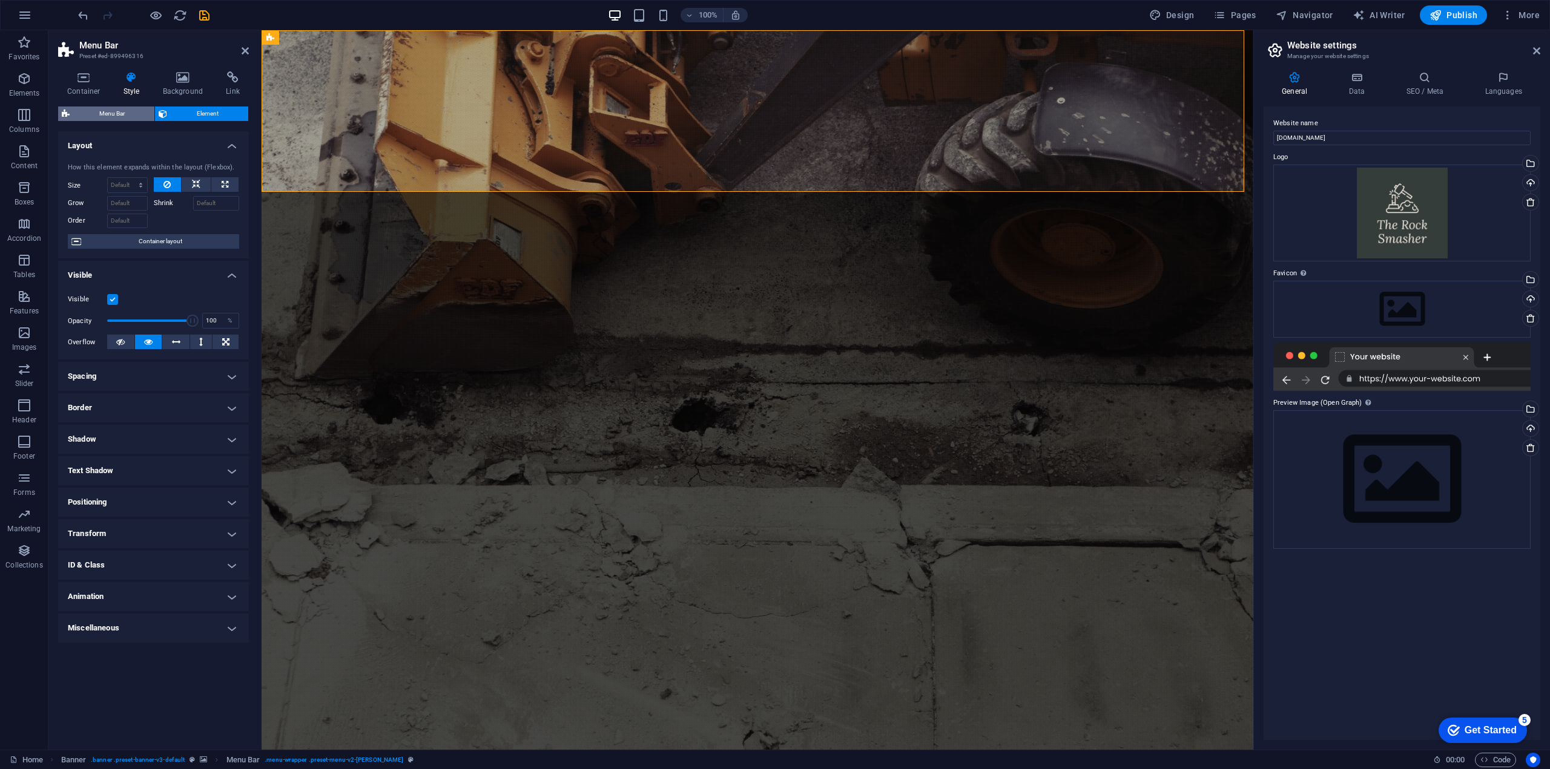
click at [115, 116] on span "Menu Bar" at bounding box center [111, 114] width 77 height 15
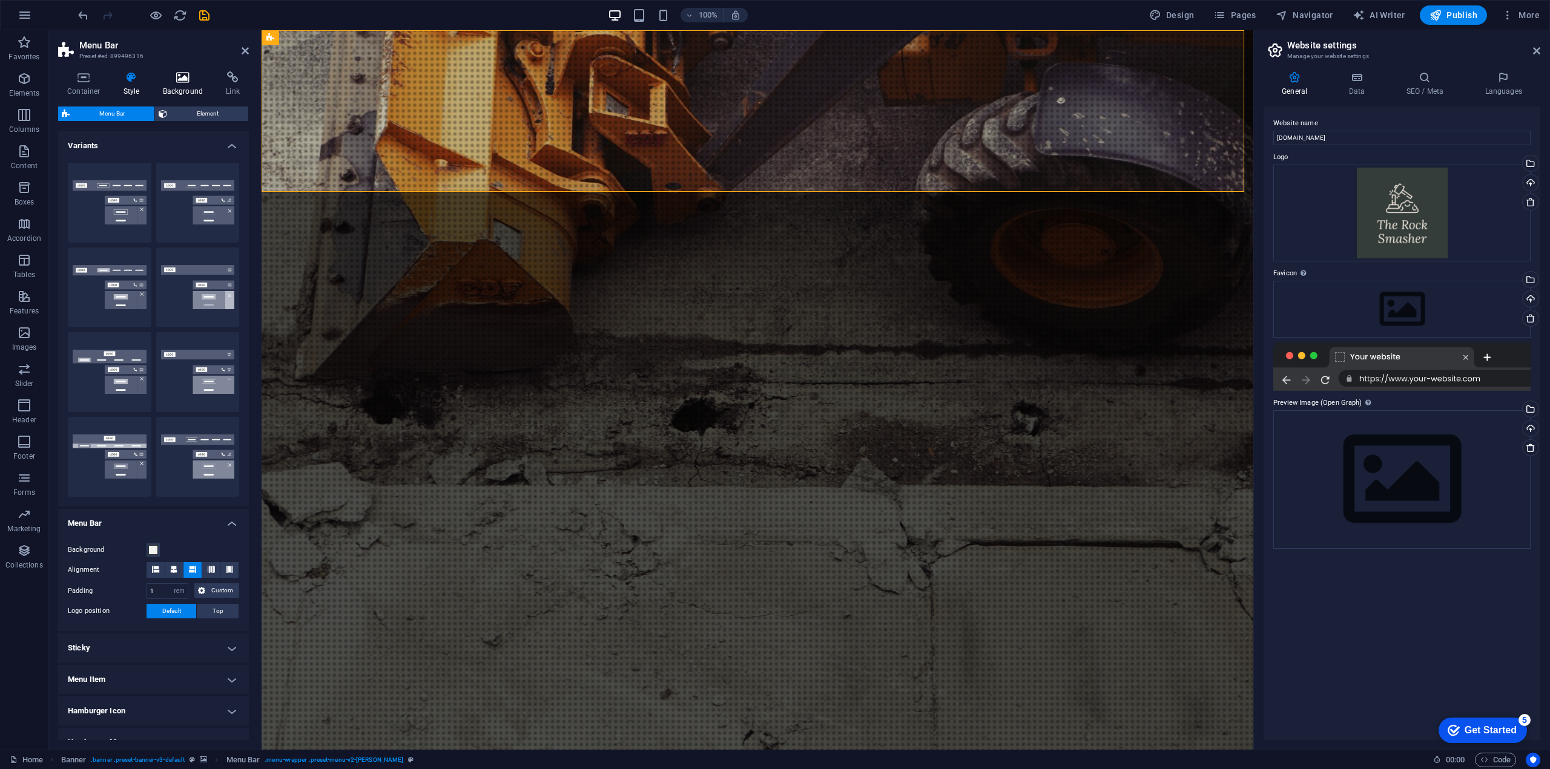
click at [176, 77] on icon at bounding box center [183, 77] width 59 height 12
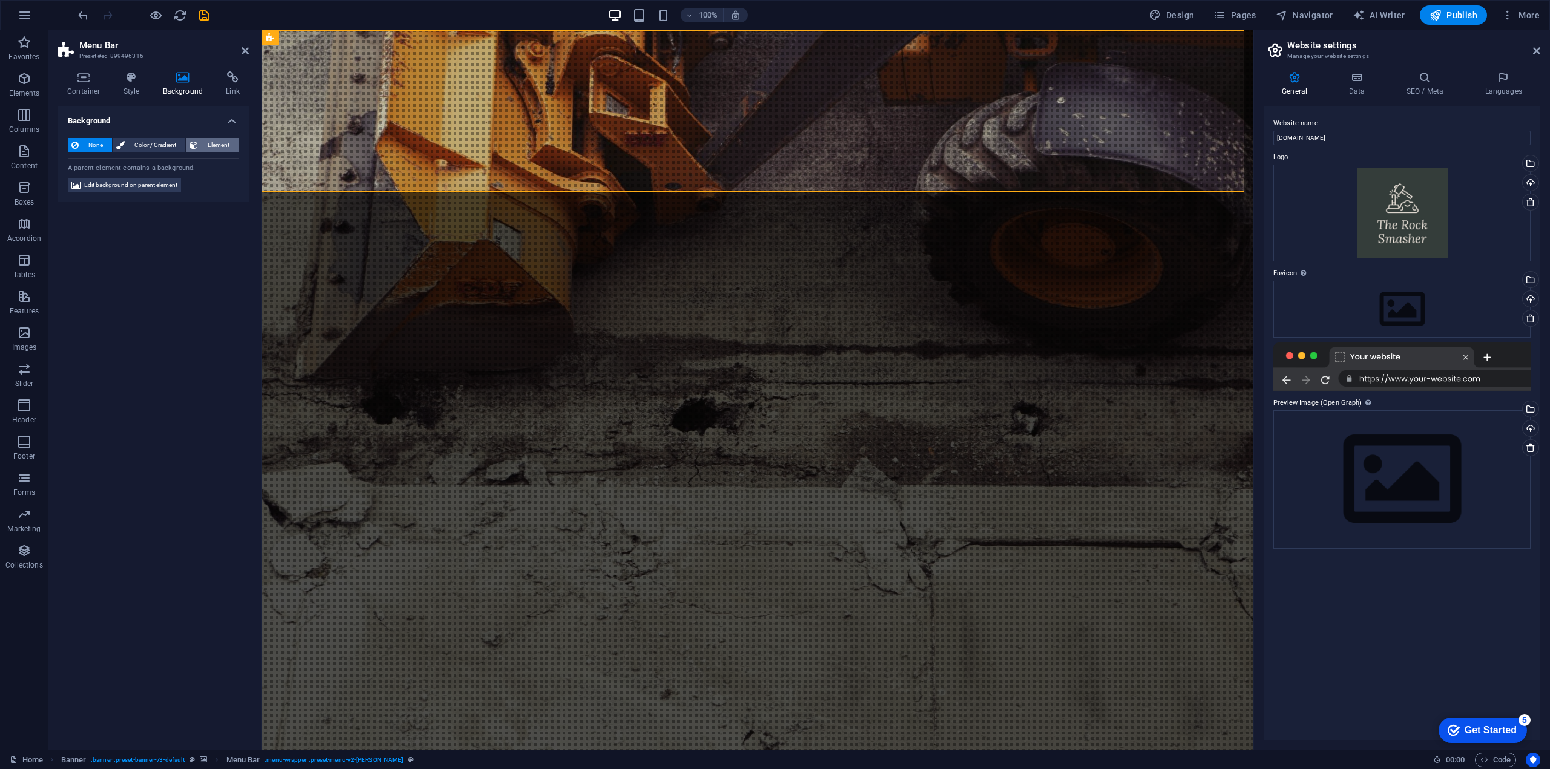
click at [218, 148] on span "Element" at bounding box center [218, 145] width 33 height 15
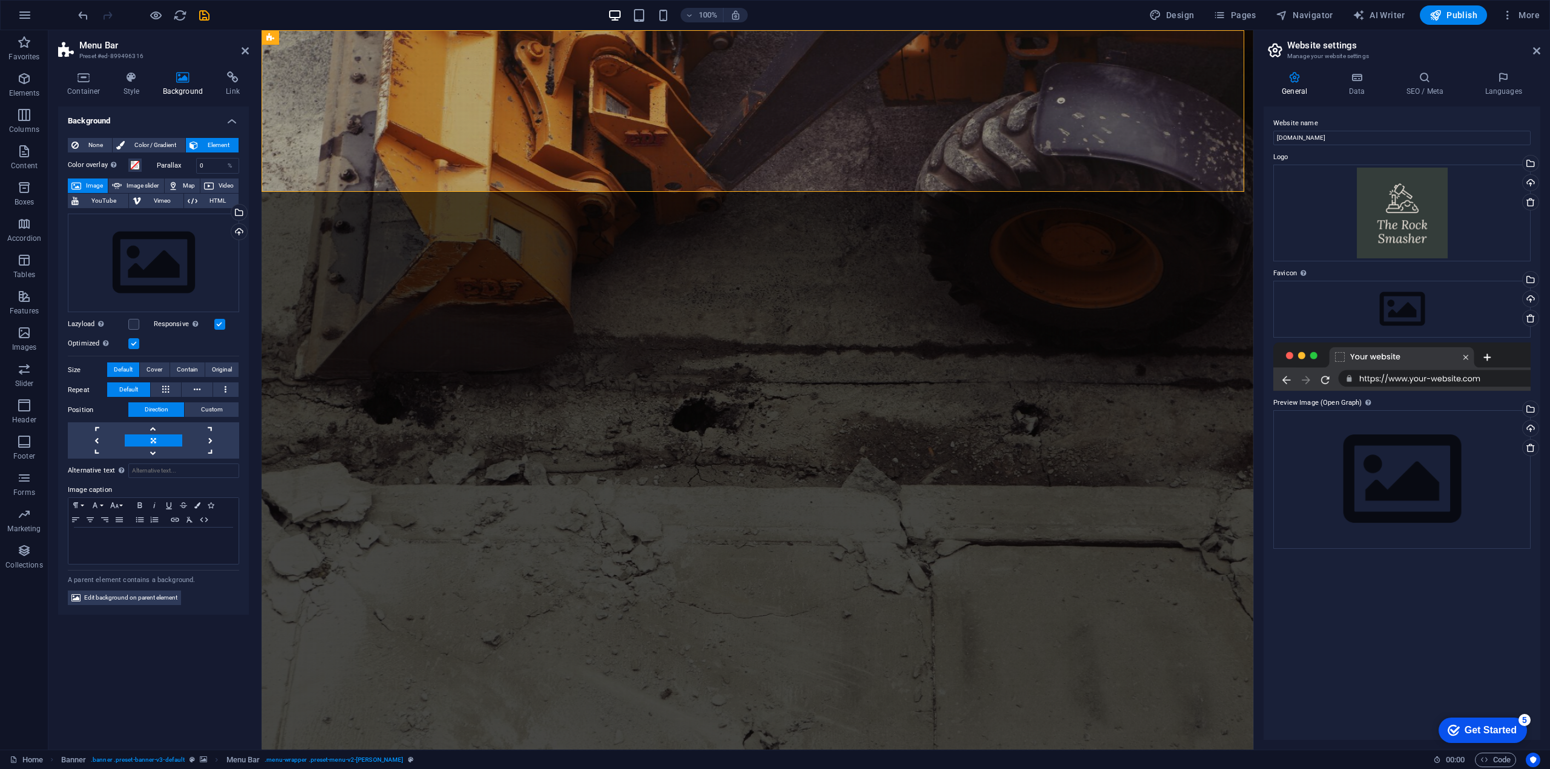
click at [90, 182] on span "Image" at bounding box center [94, 186] width 19 height 15
click at [167, 274] on div "Drag files here, click to choose files or select files from Files or our free s…" at bounding box center [153, 263] width 171 height 99
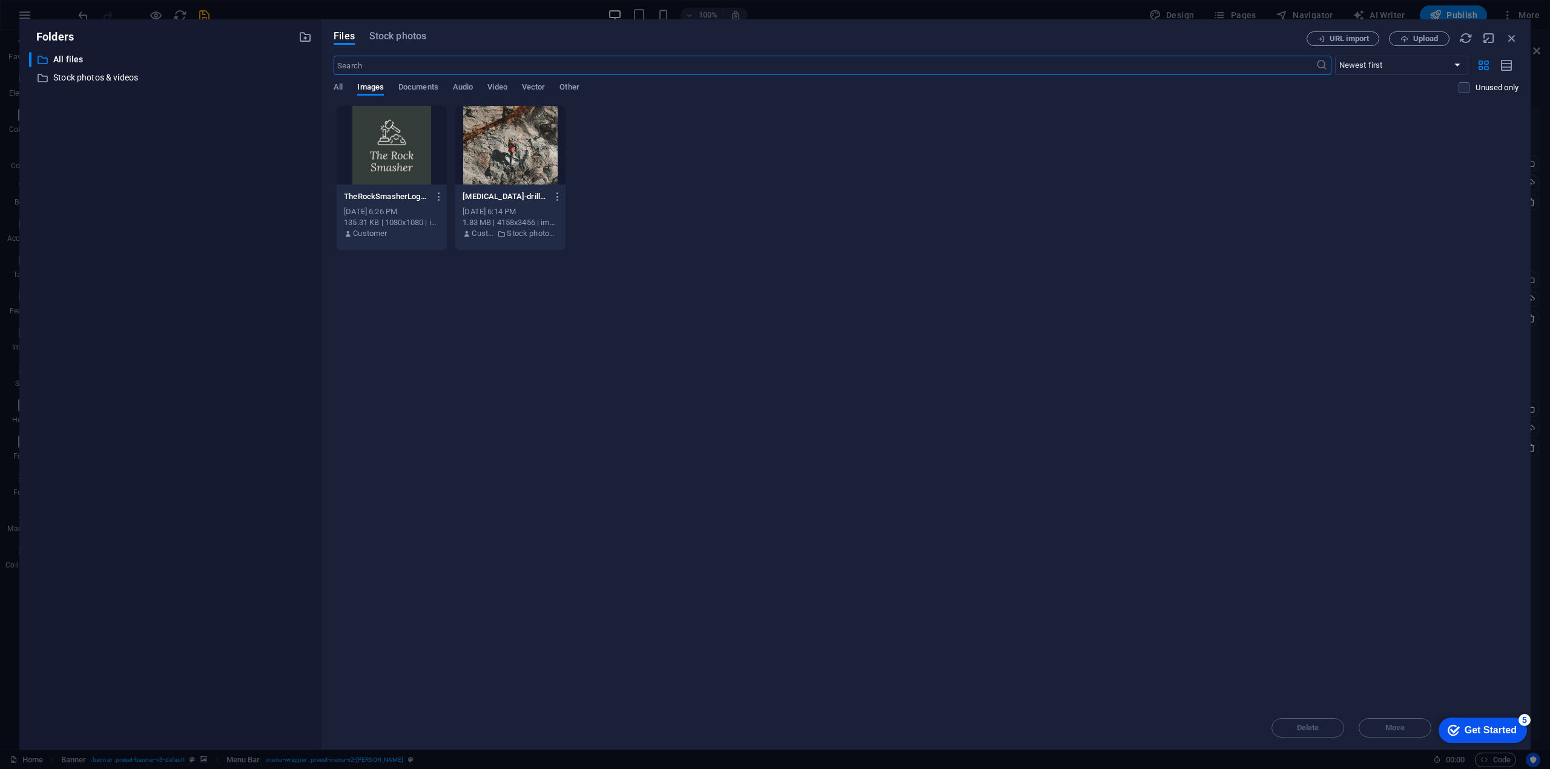
click at [167, 274] on div "​ All files All files ​ Stock photos & videos Stock photos & videos" at bounding box center [170, 396] width 283 height 688
click at [372, 66] on input "text" at bounding box center [824, 65] width 981 height 19
click at [408, 42] on span "Stock photos" at bounding box center [397, 36] width 57 height 15
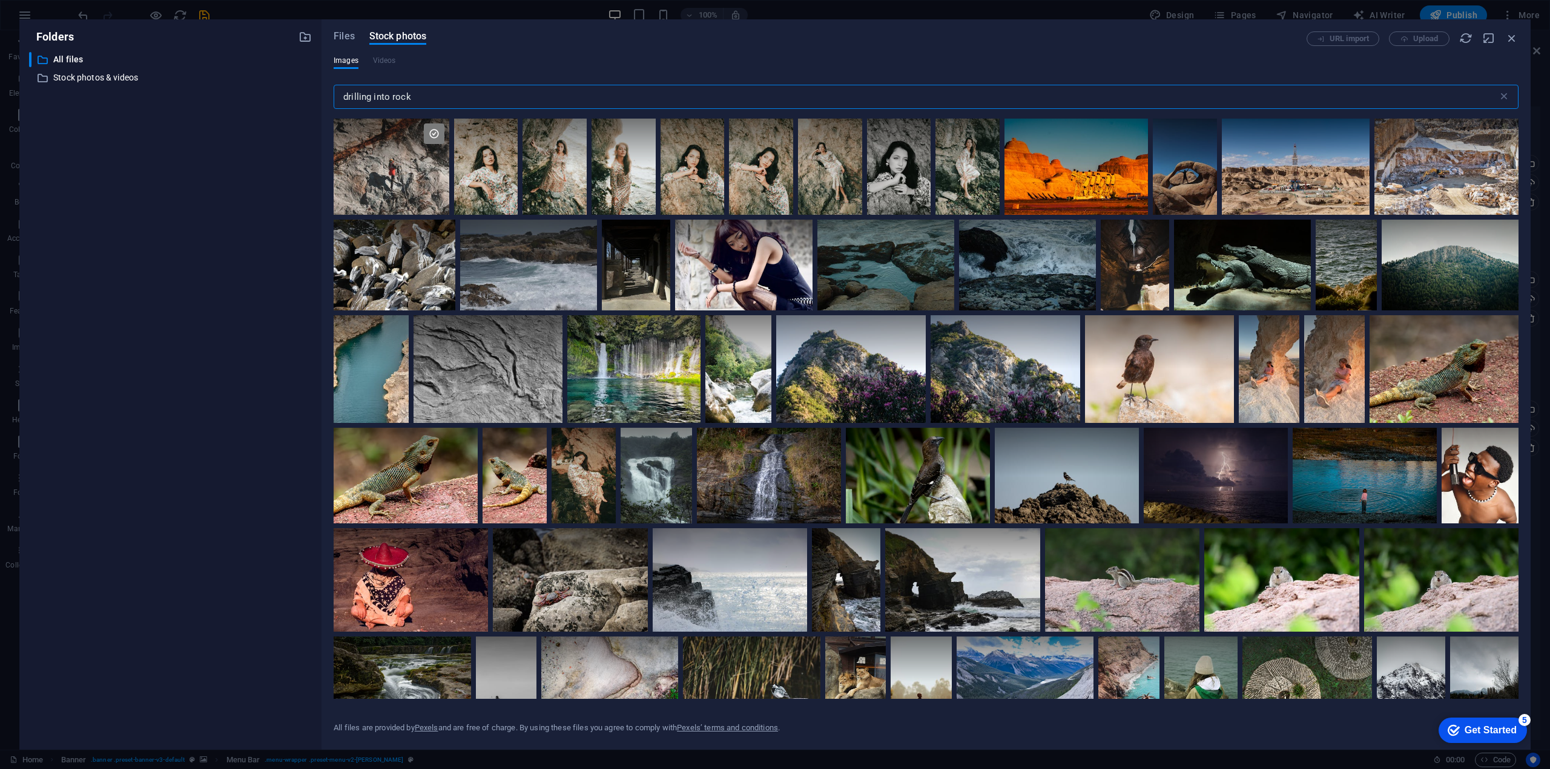
drag, startPoint x: 435, startPoint y: 100, endPoint x: 328, endPoint y: 99, distance: 107.1
click at [328, 99] on div "Files Stock photos URL import Upload Images Videos drilling into rock ​ All fil…" at bounding box center [925, 384] width 1209 height 731
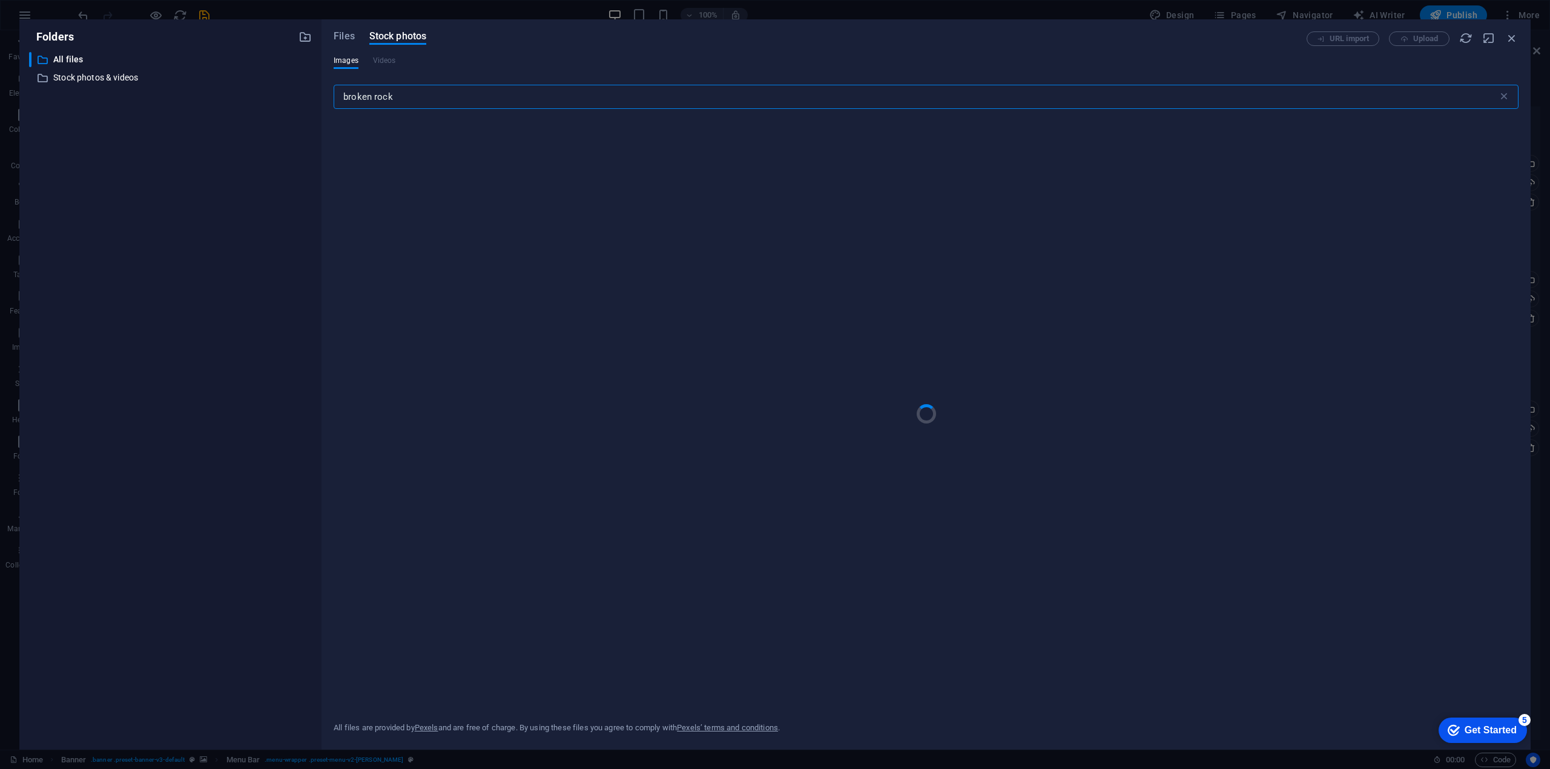
type input "broken rock"
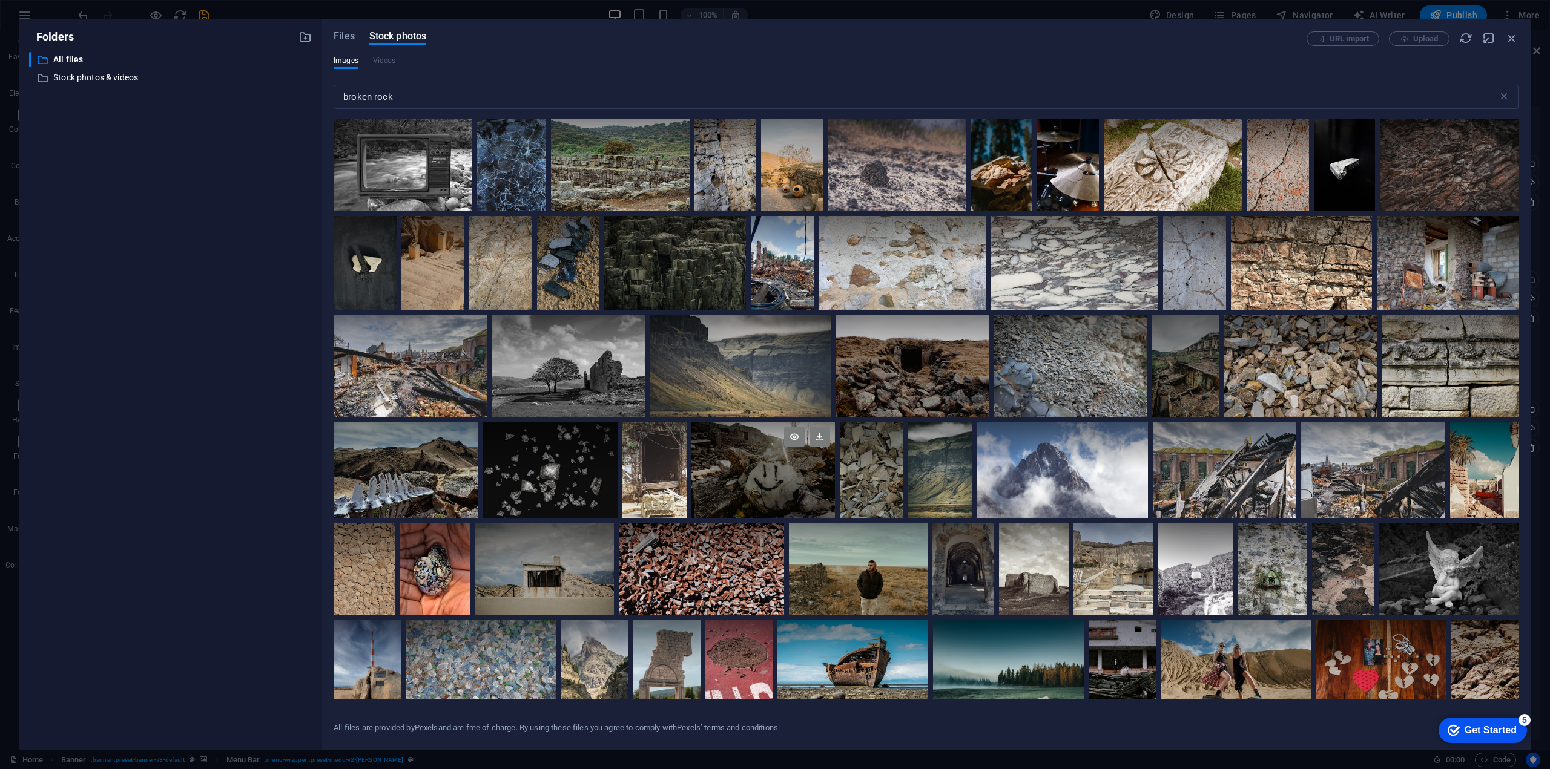
click at [804, 490] on div at bounding box center [762, 470] width 143 height 96
click at [793, 442] on icon at bounding box center [794, 437] width 21 height 21
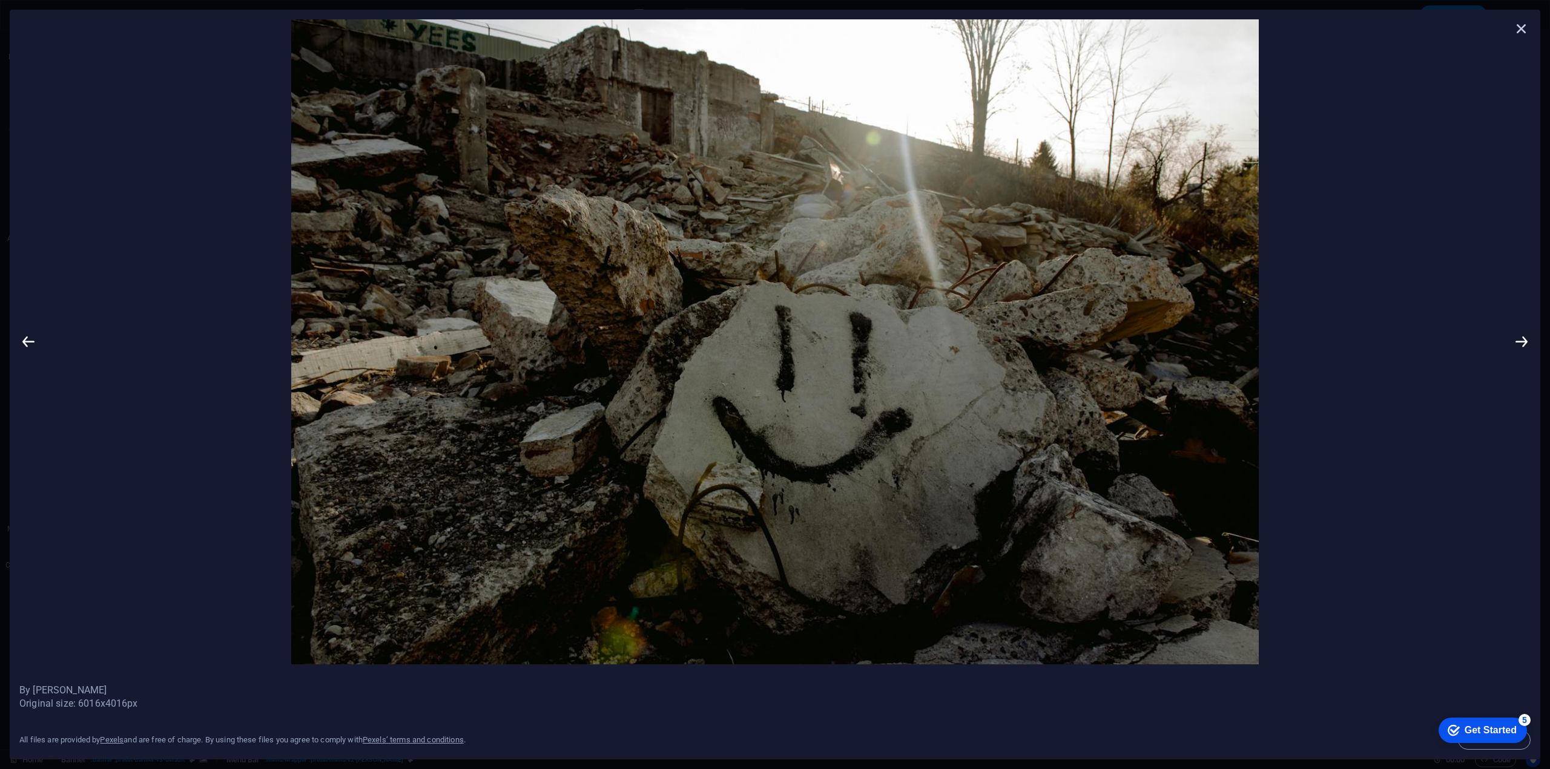
click at [1524, 30] on icon at bounding box center [1521, 28] width 18 height 18
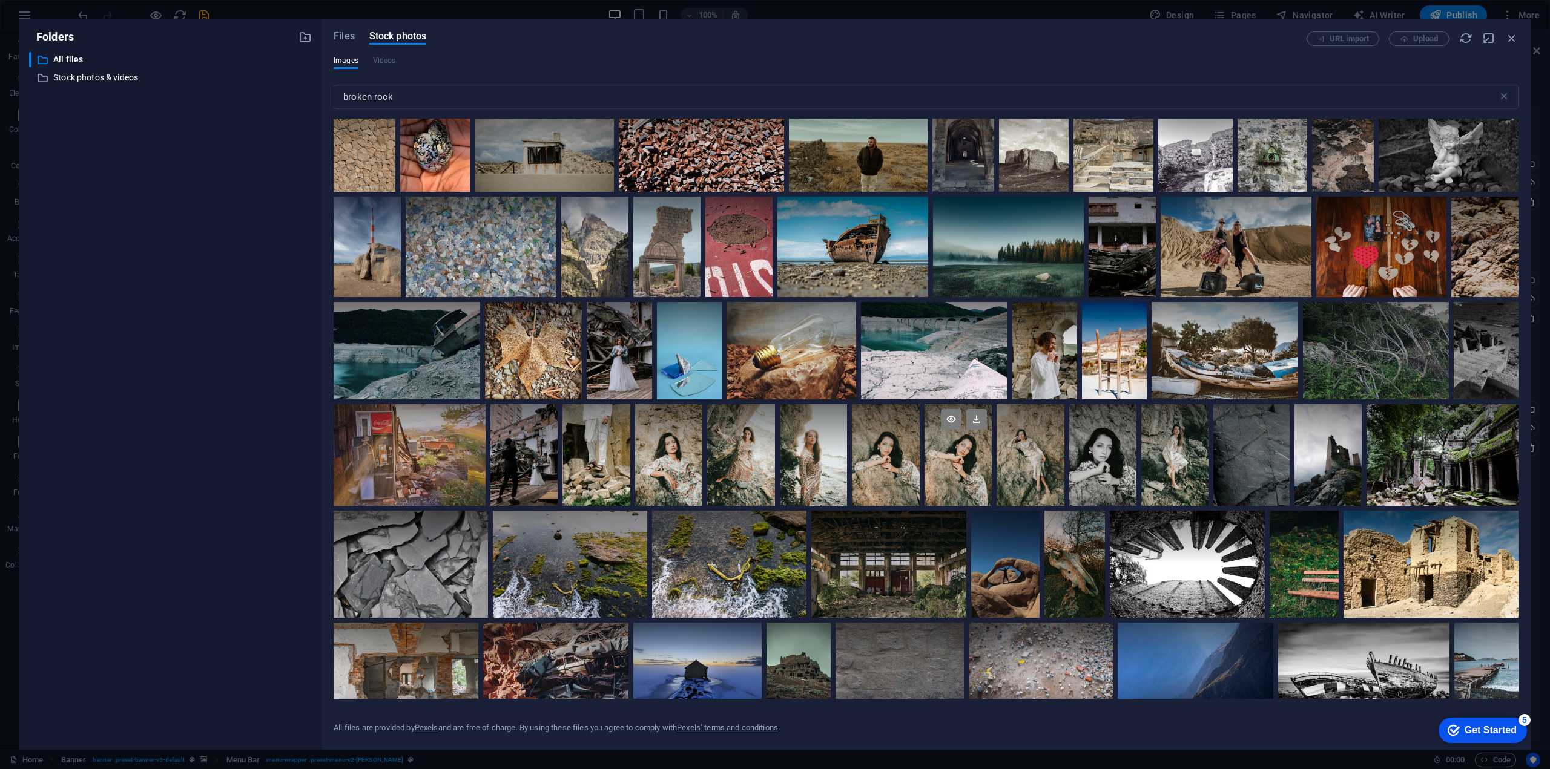
scroll to position [545, 0]
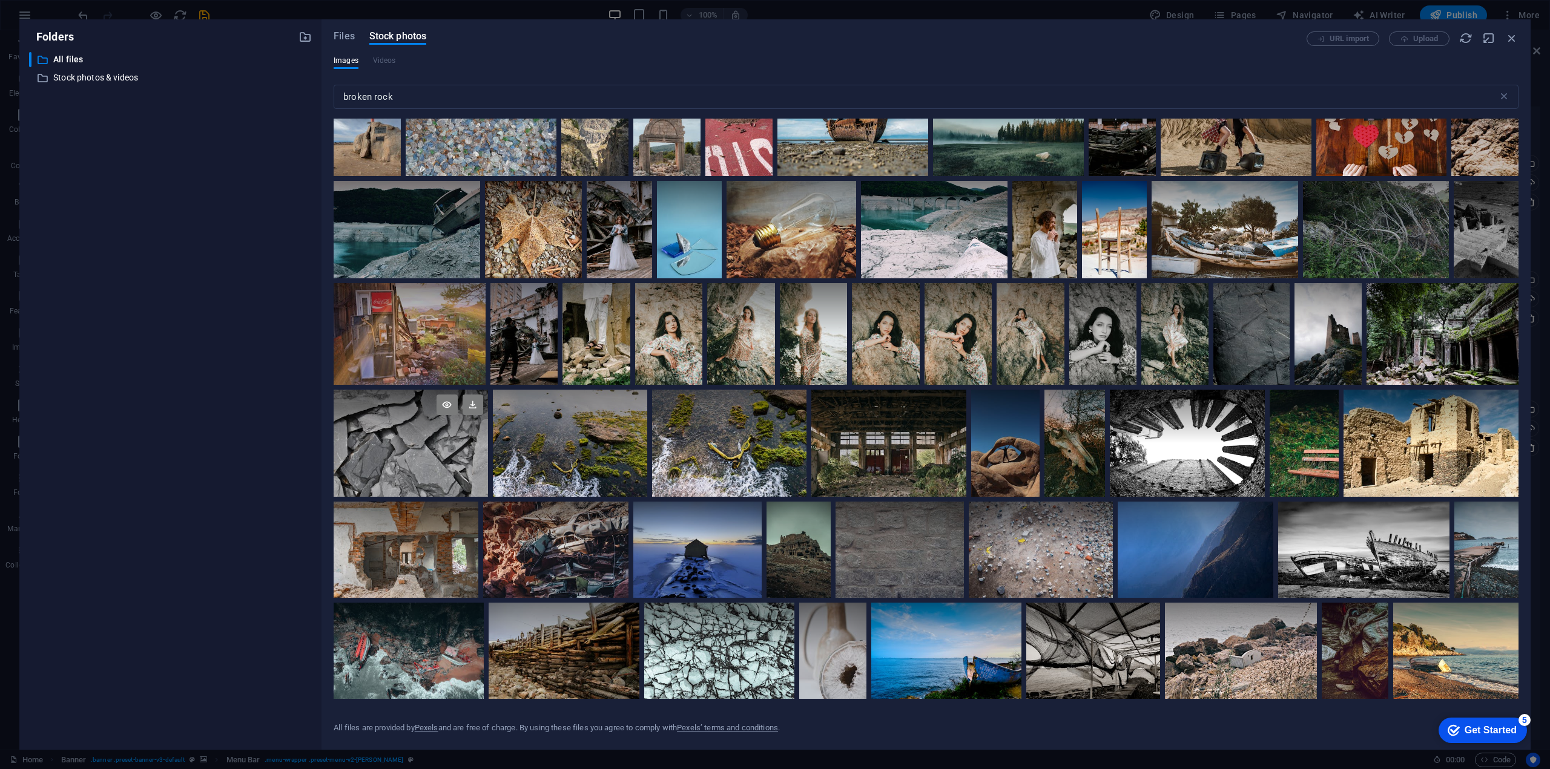
click at [426, 468] on div at bounding box center [411, 443] width 154 height 107
click at [444, 403] on icon at bounding box center [446, 405] width 21 height 21
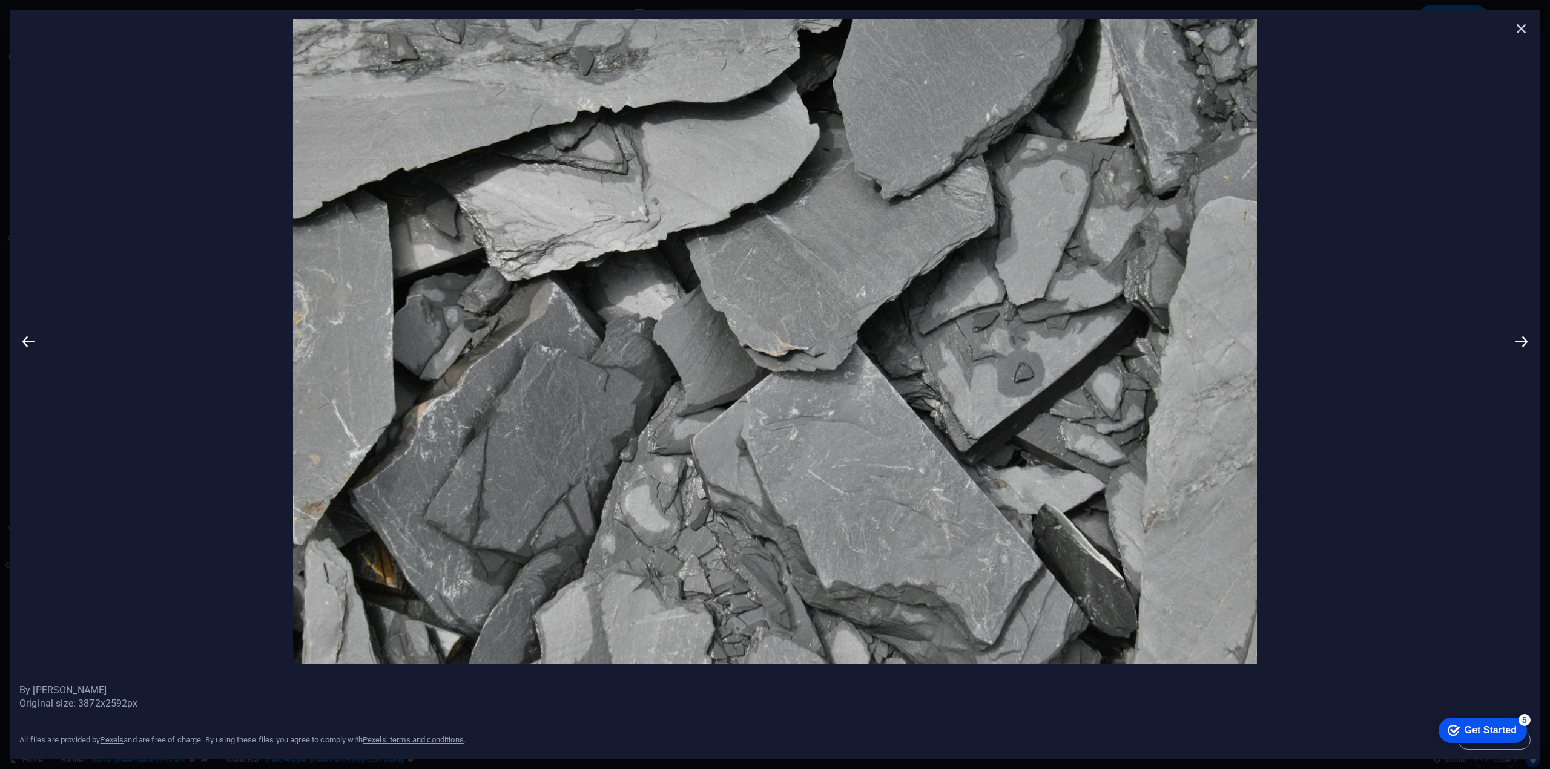
click at [1527, 28] on icon at bounding box center [1521, 28] width 18 height 18
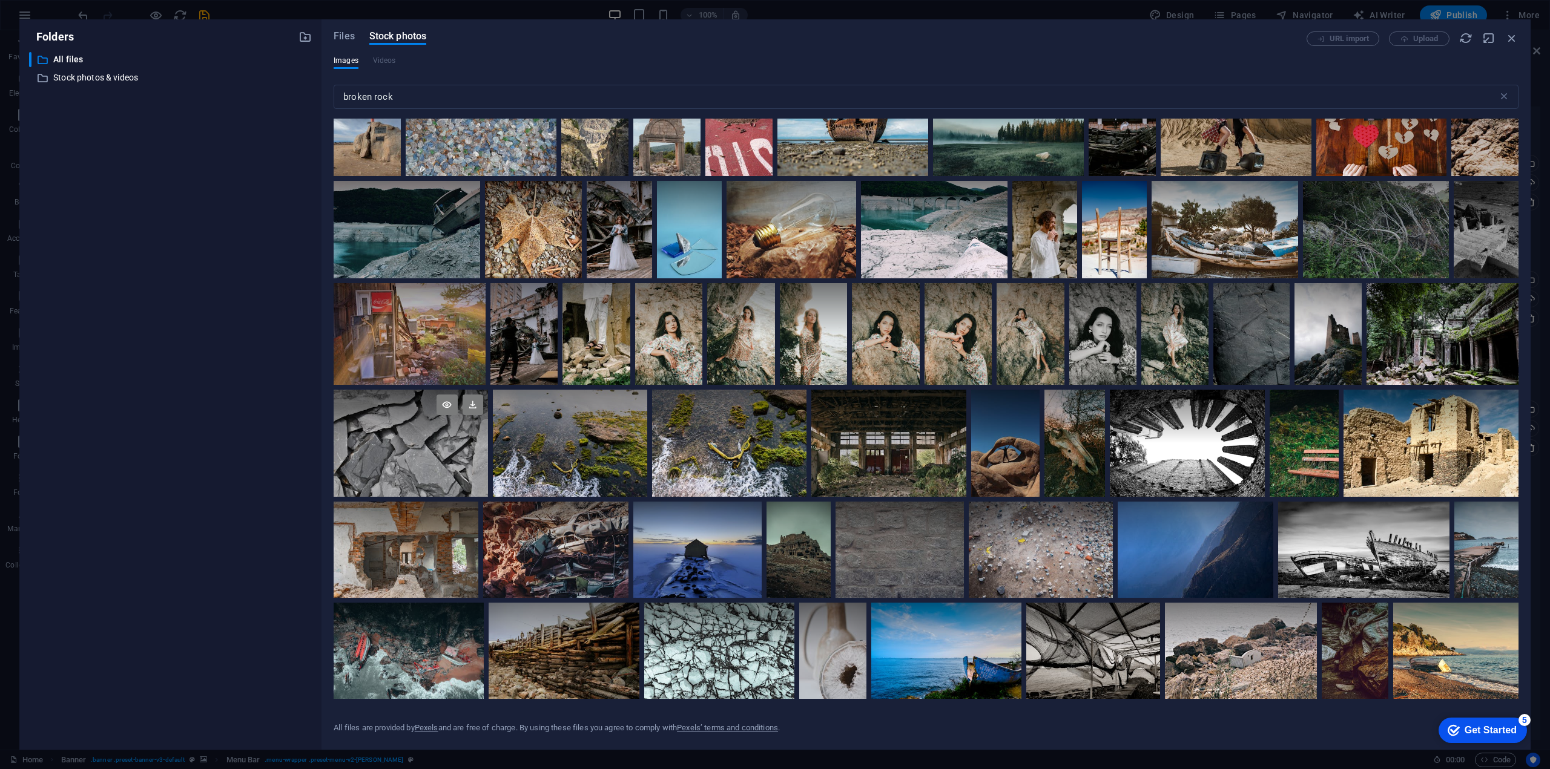
click at [414, 445] on div at bounding box center [411, 443] width 154 height 107
click at [477, 403] on icon at bounding box center [472, 405] width 21 height 21
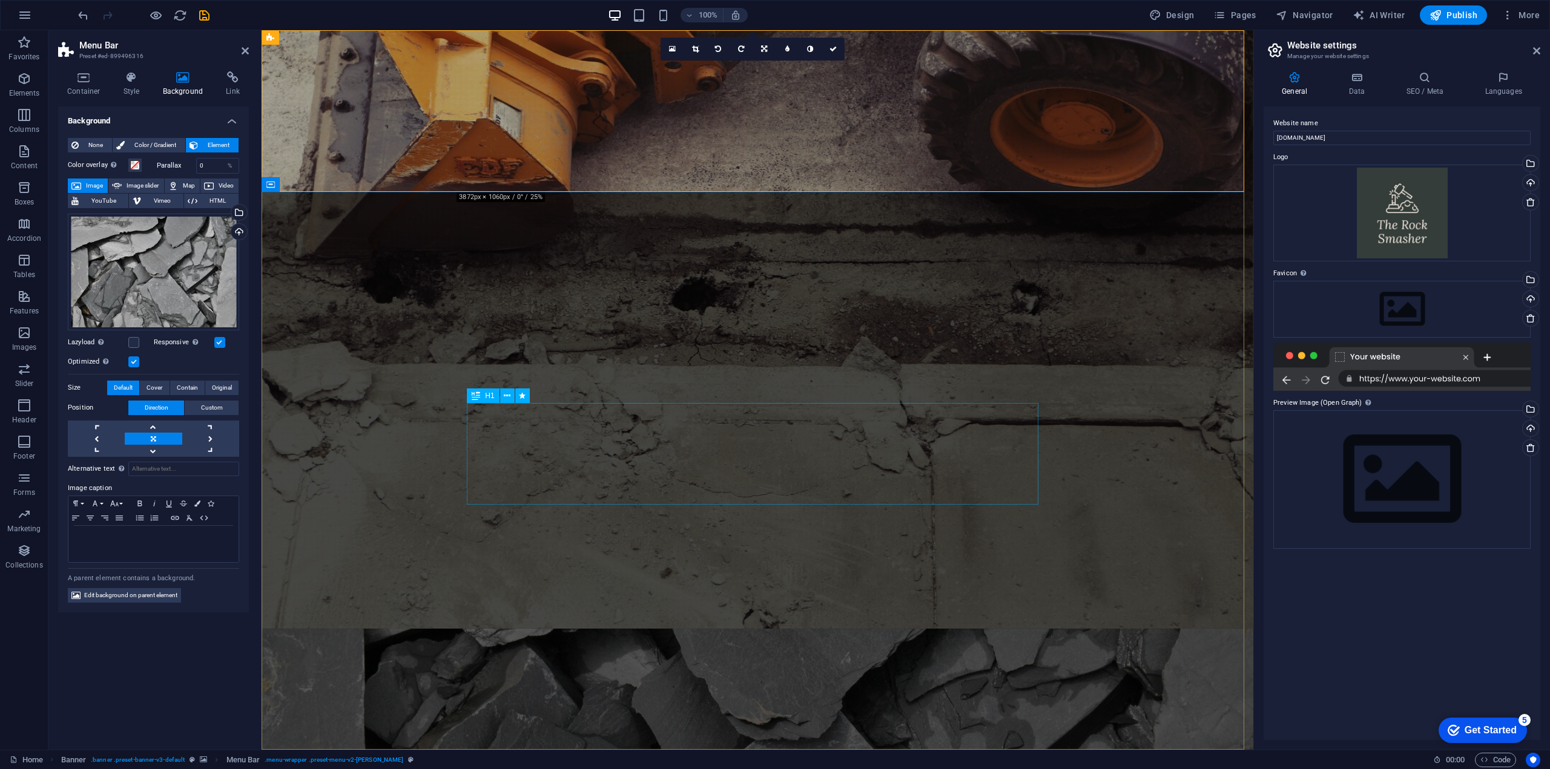
scroll to position [0, 0]
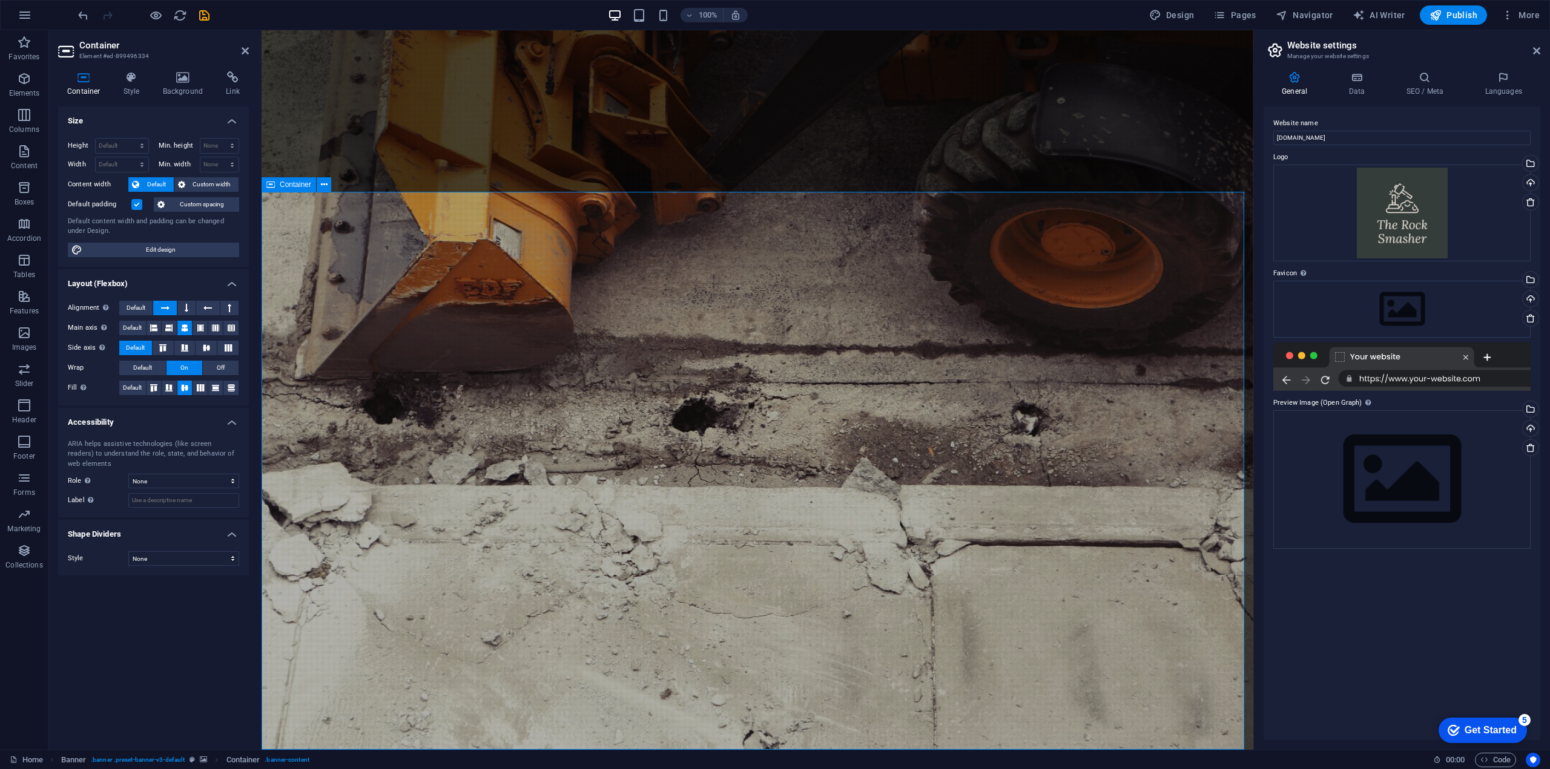
click at [189, 78] on icon at bounding box center [183, 77] width 59 height 12
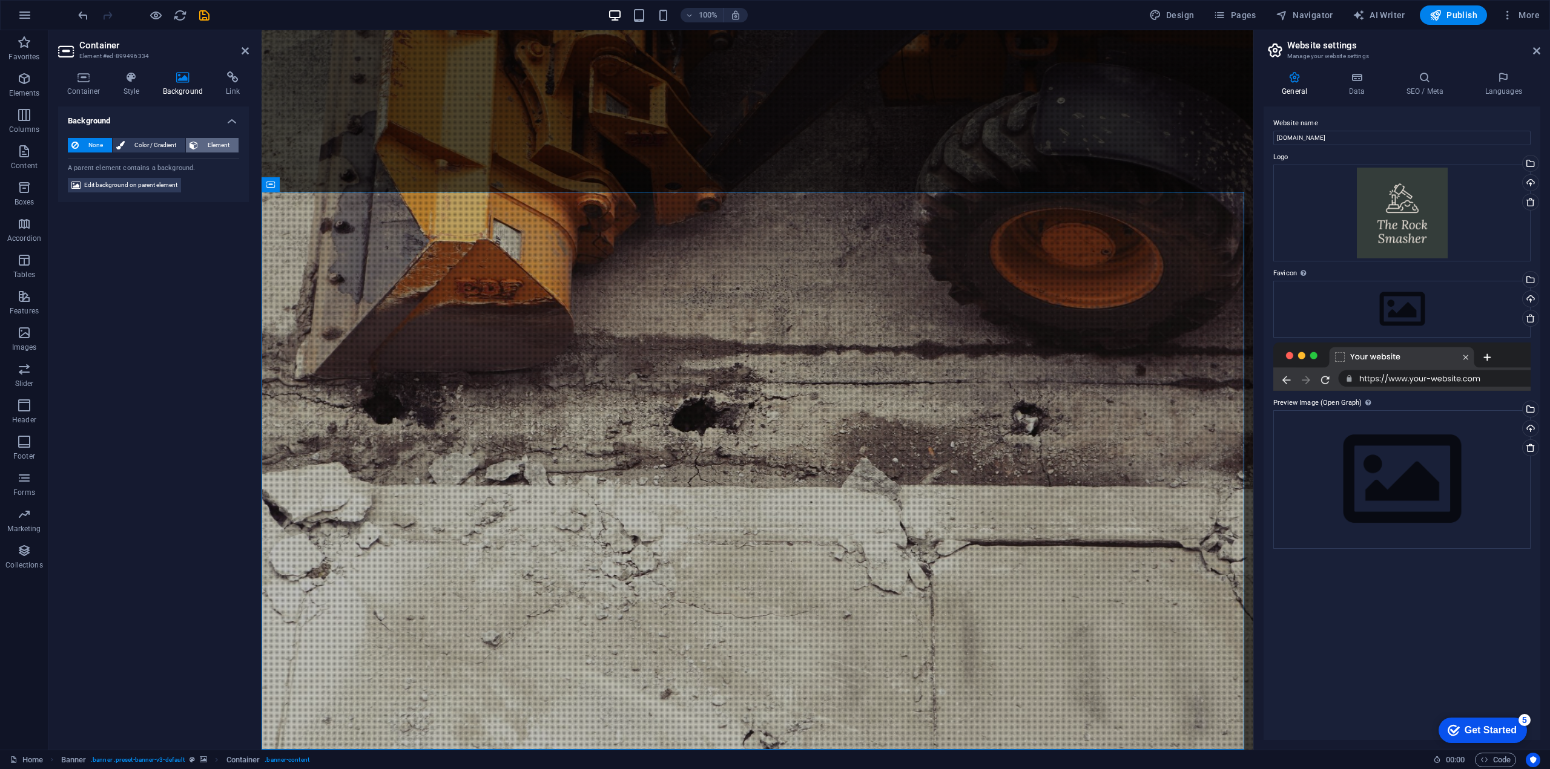
click at [216, 145] on span "Element" at bounding box center [218, 145] width 33 height 15
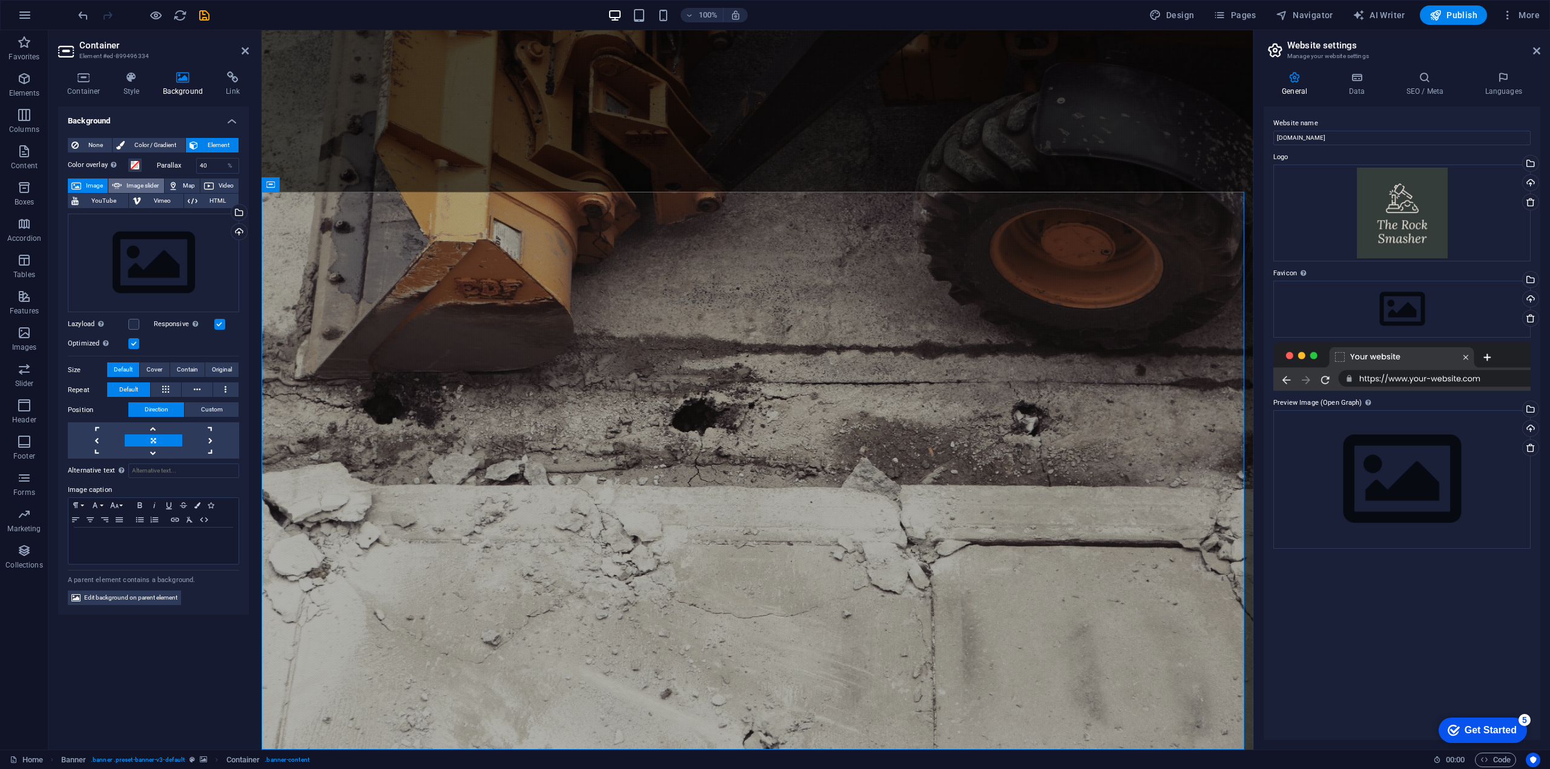
click at [148, 185] on span "Image slider" at bounding box center [142, 186] width 35 height 15
select select "ms"
select select "s"
select select "progressive"
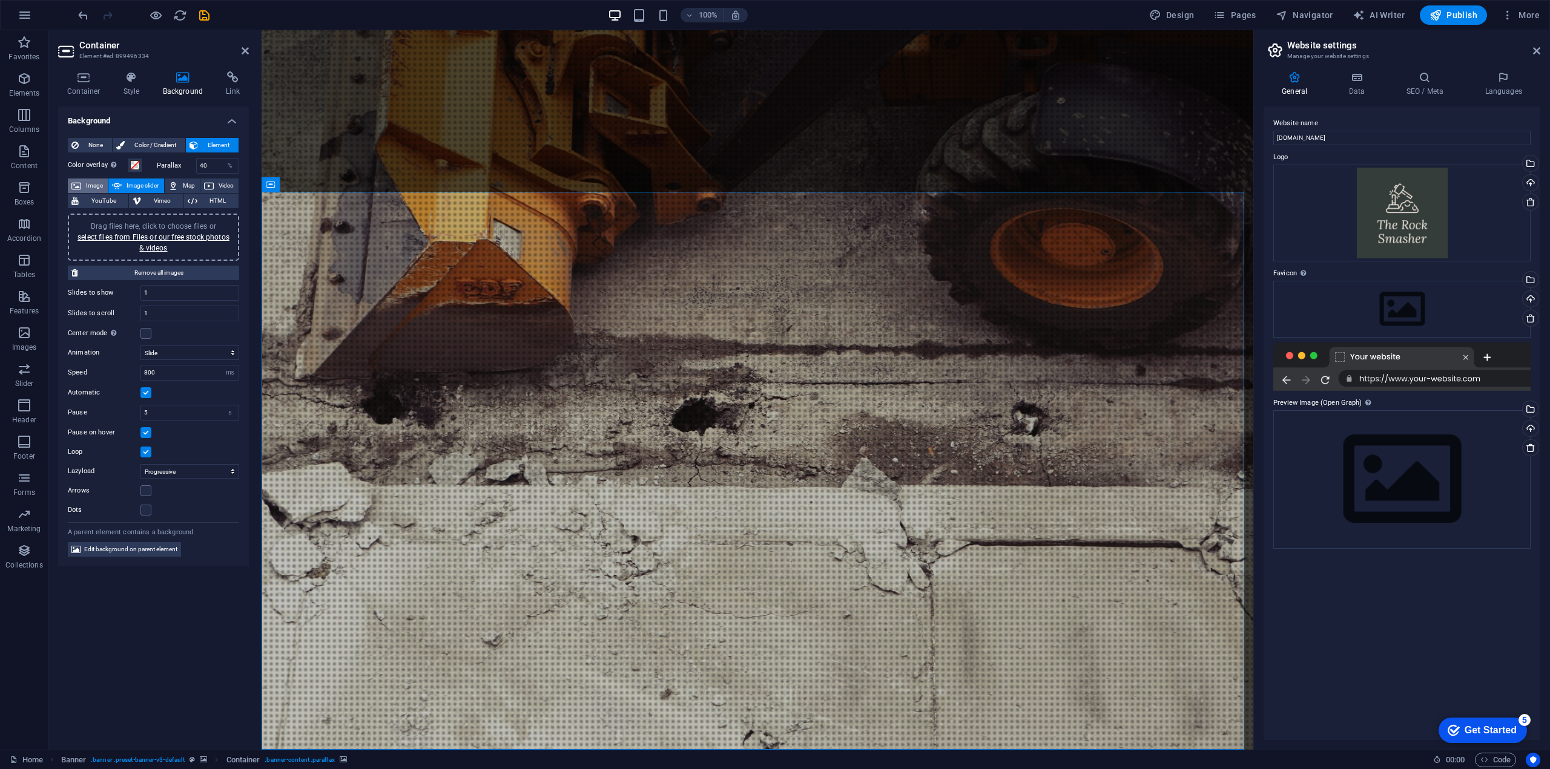
click at [86, 185] on span "Image" at bounding box center [94, 186] width 19 height 15
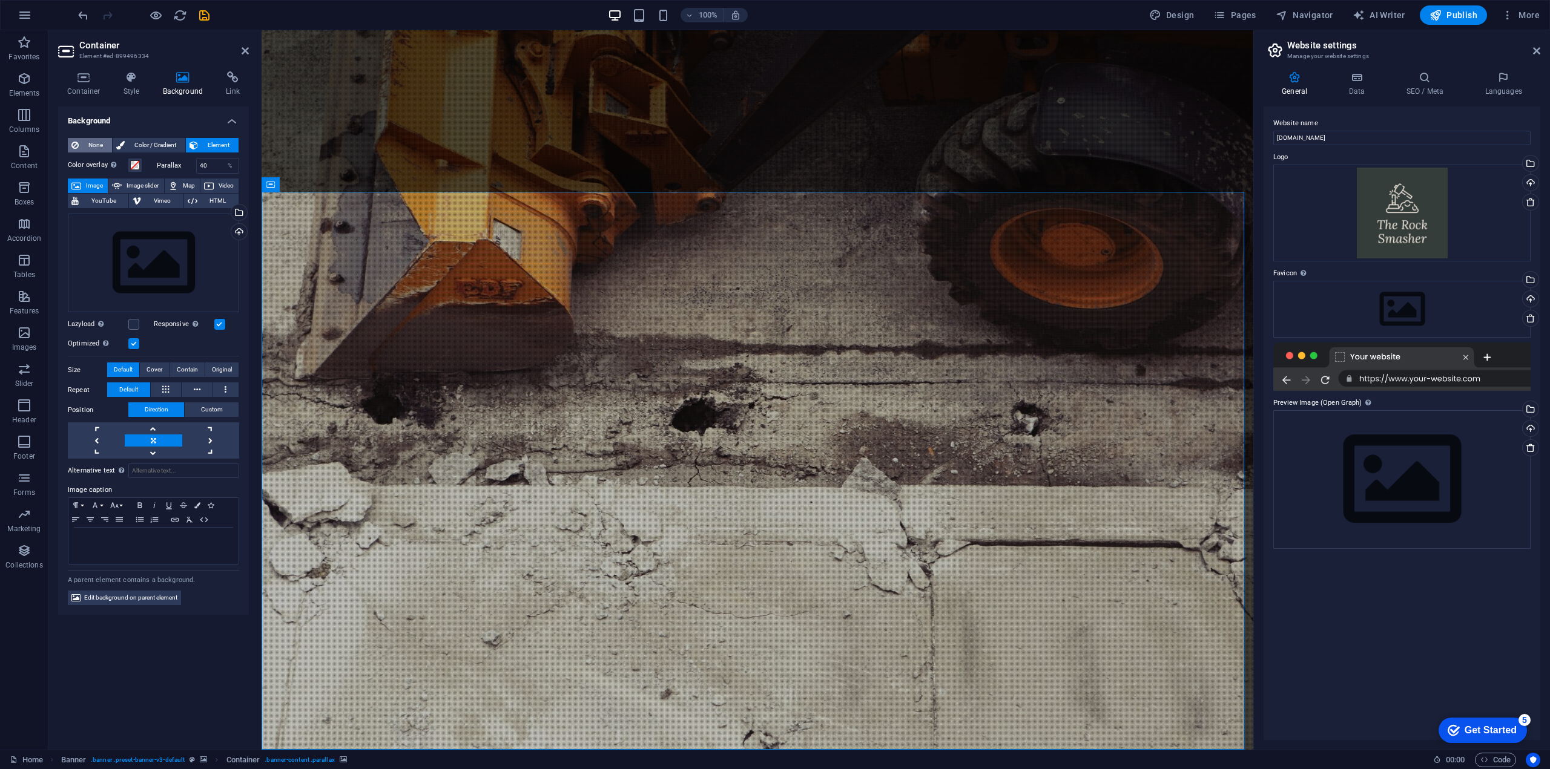
click at [86, 144] on span "None" at bounding box center [95, 145] width 26 height 15
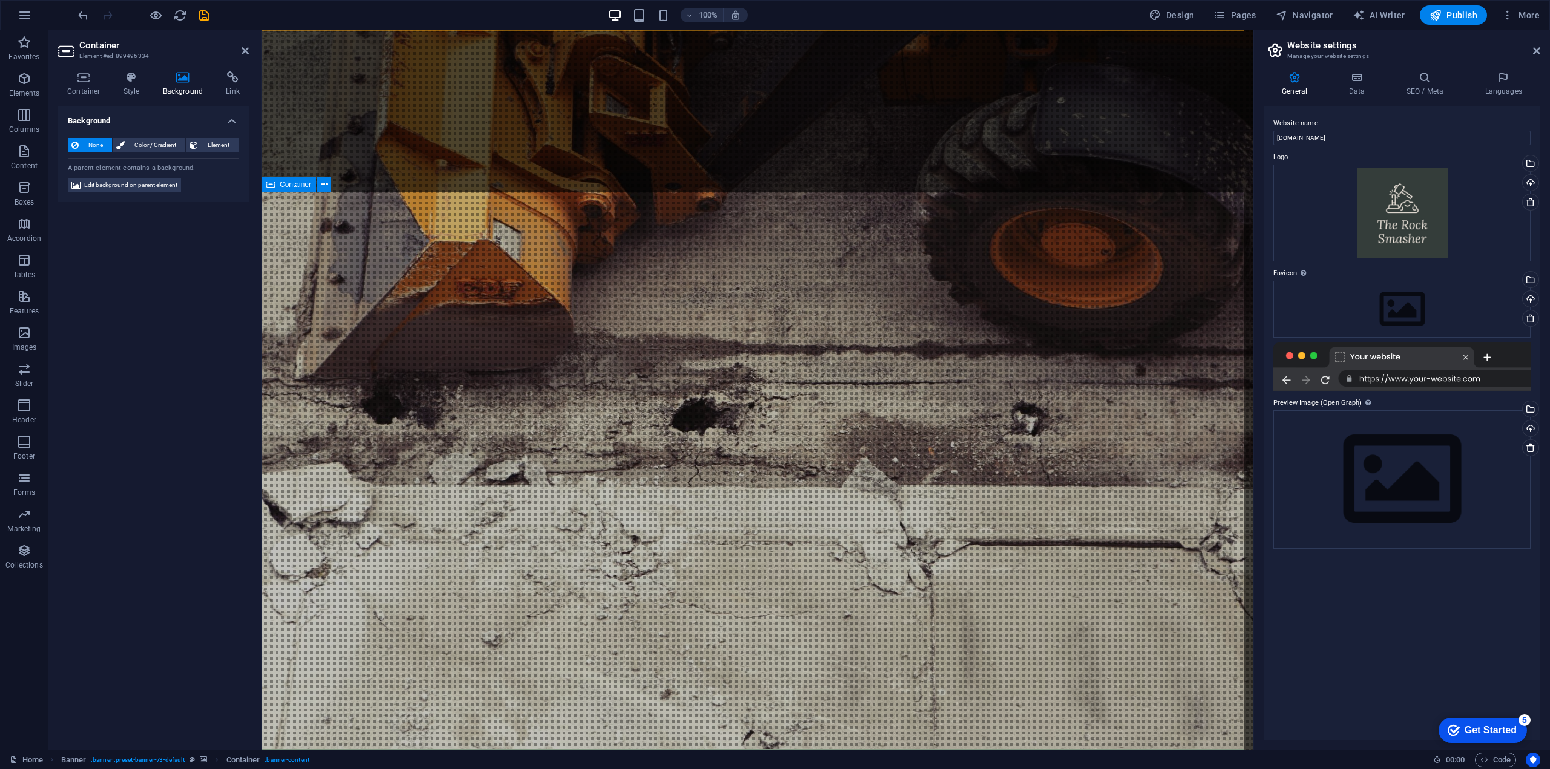
click at [322, 187] on icon at bounding box center [324, 185] width 7 height 13
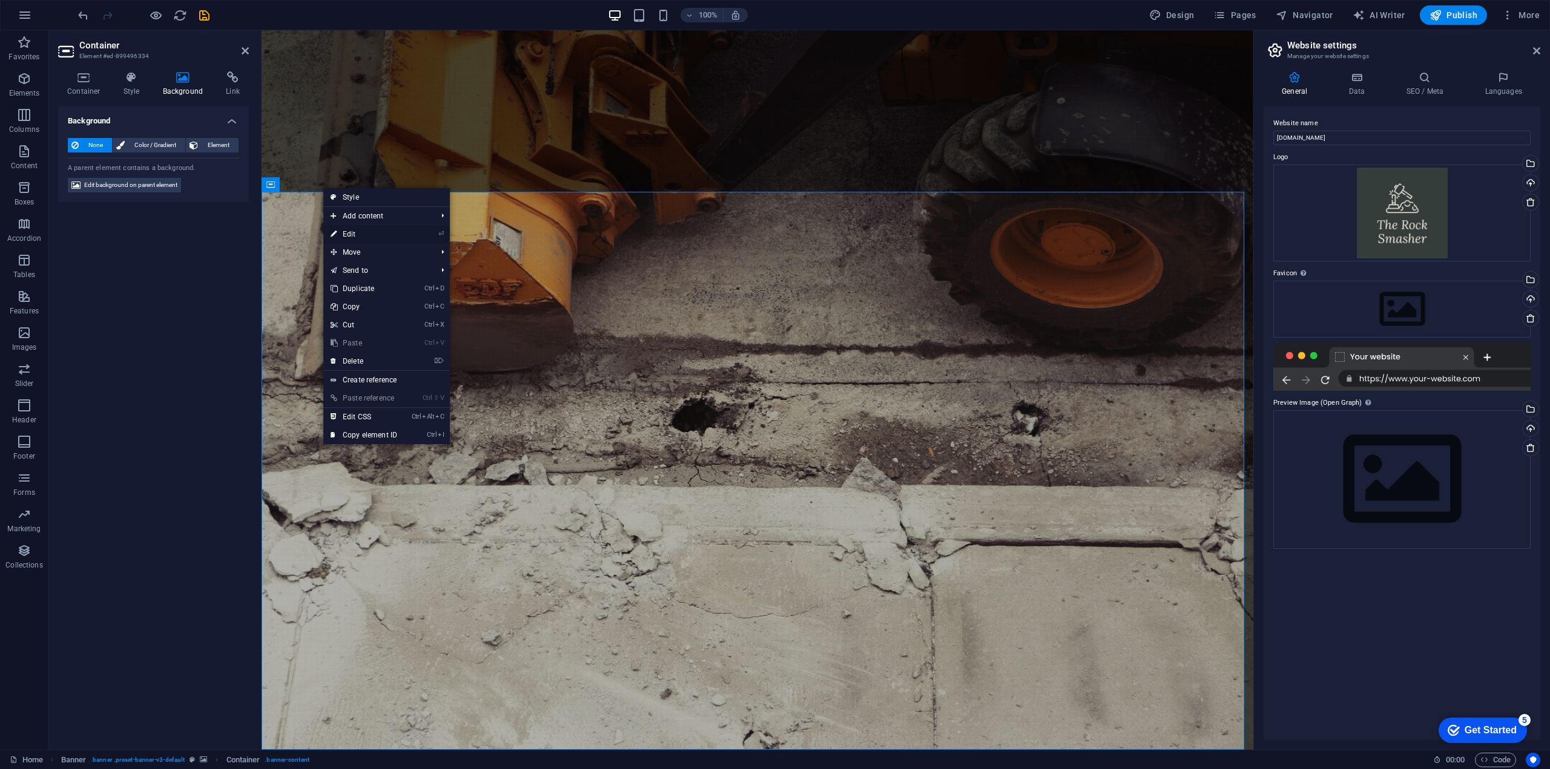
click at [351, 237] on link "⏎ Edit" at bounding box center [363, 234] width 81 height 18
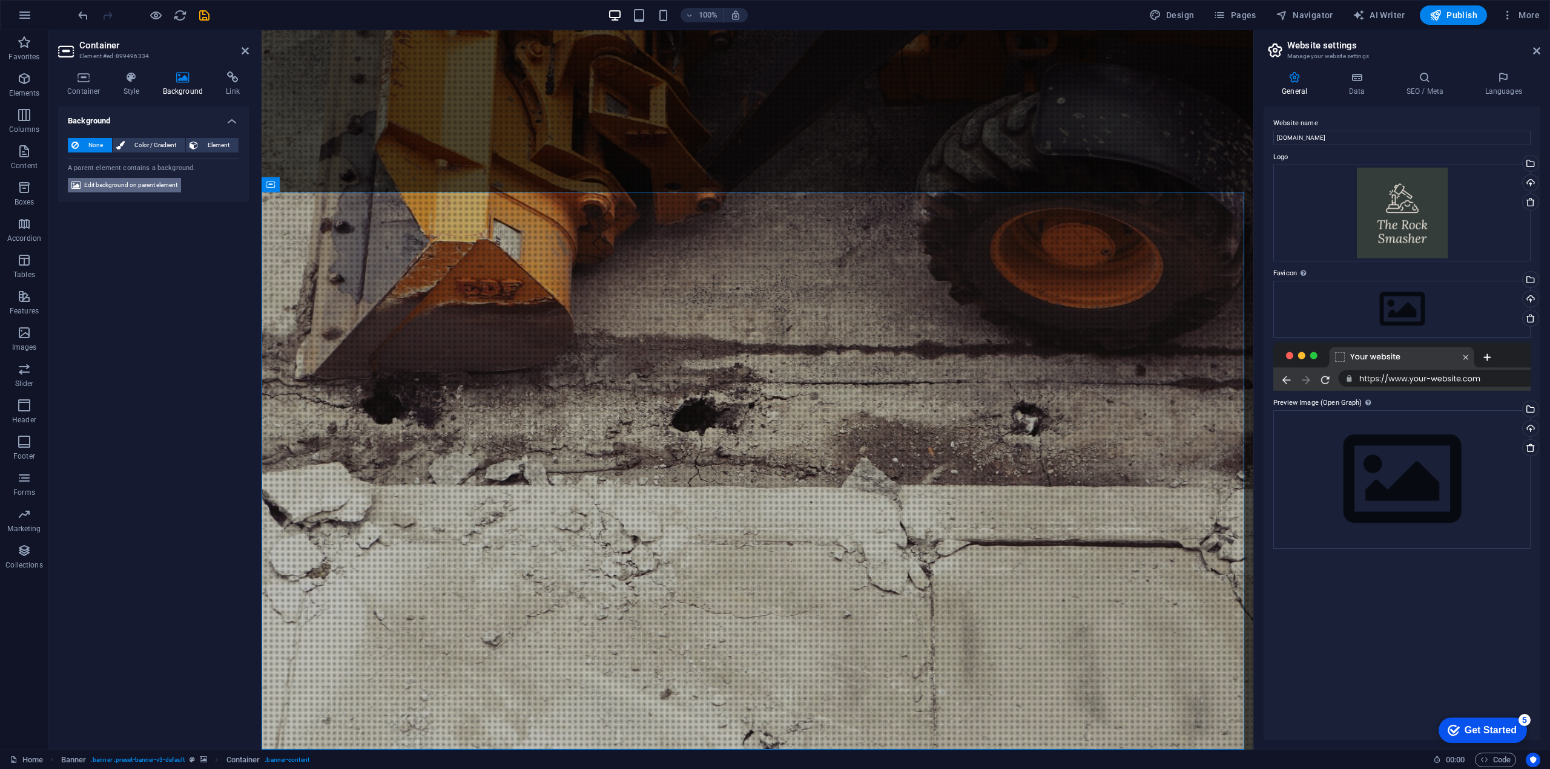
click at [151, 182] on span "Edit background on parent element" at bounding box center [130, 185] width 93 height 15
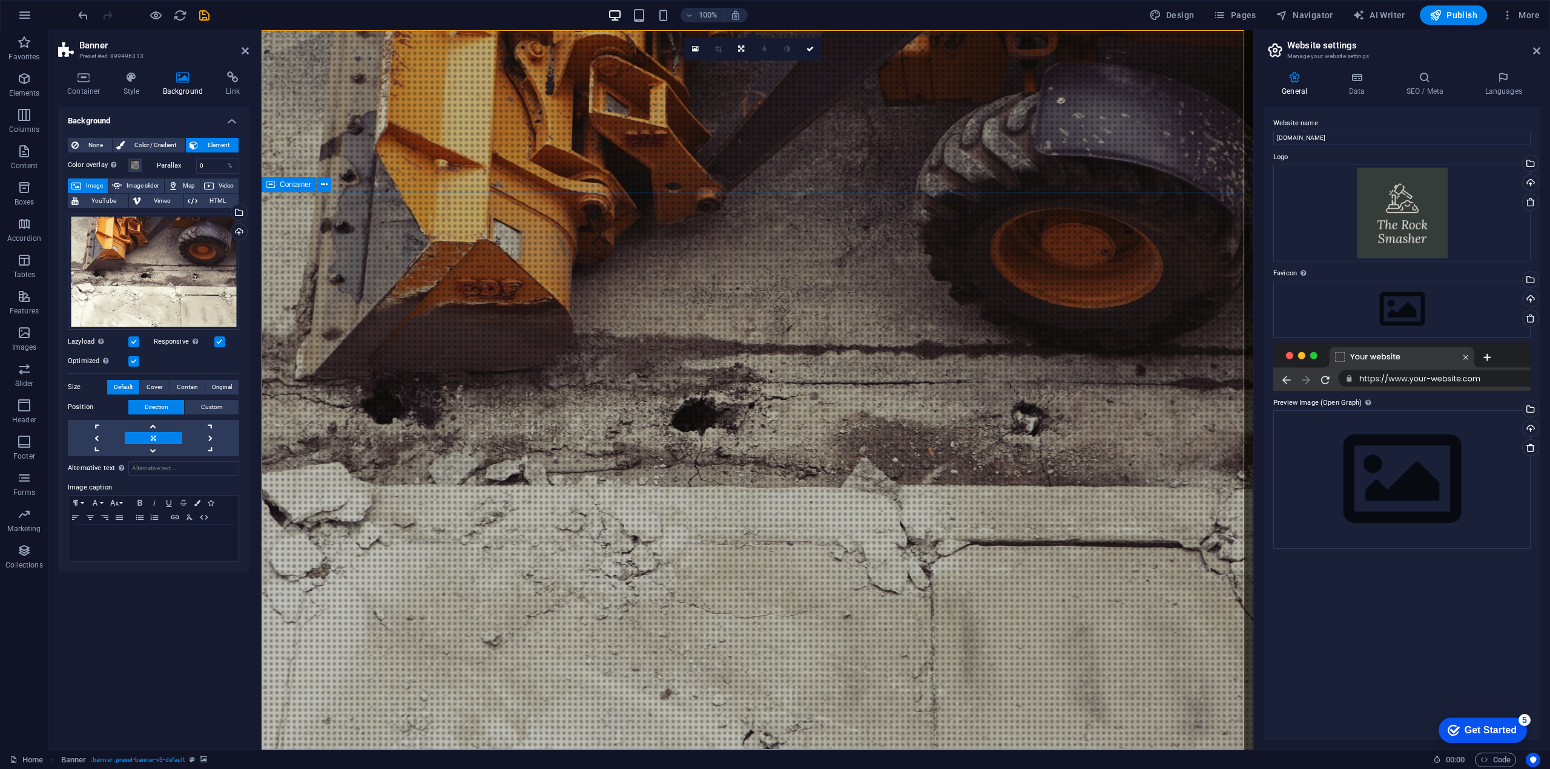
click at [163, 269] on div "Drag files here, click to choose files or select files from Files or our free s…" at bounding box center [153, 272] width 171 height 116
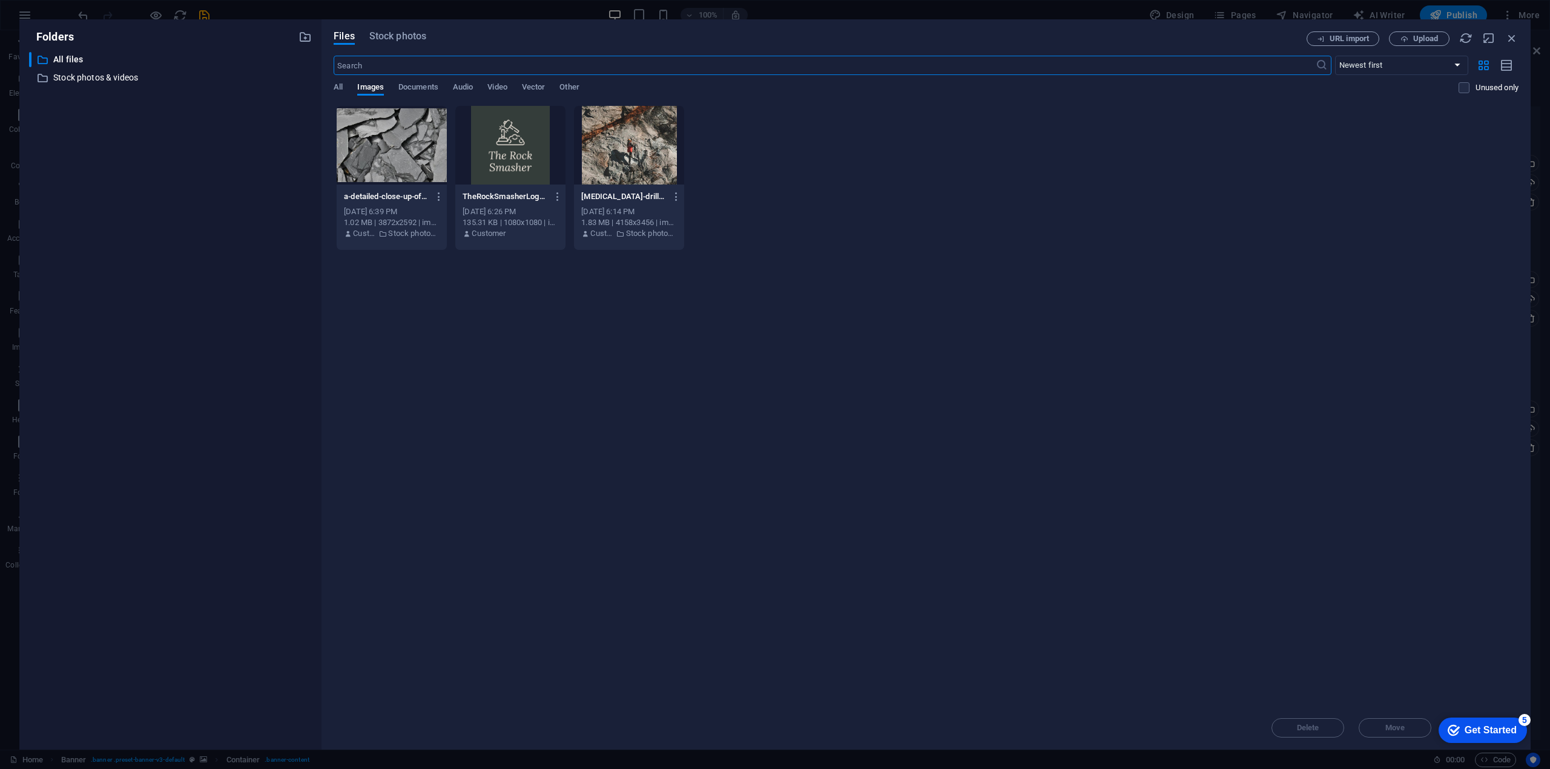
click at [636, 151] on div at bounding box center [629, 145] width 110 height 79
click at [636, 151] on div "1" at bounding box center [629, 145] width 110 height 79
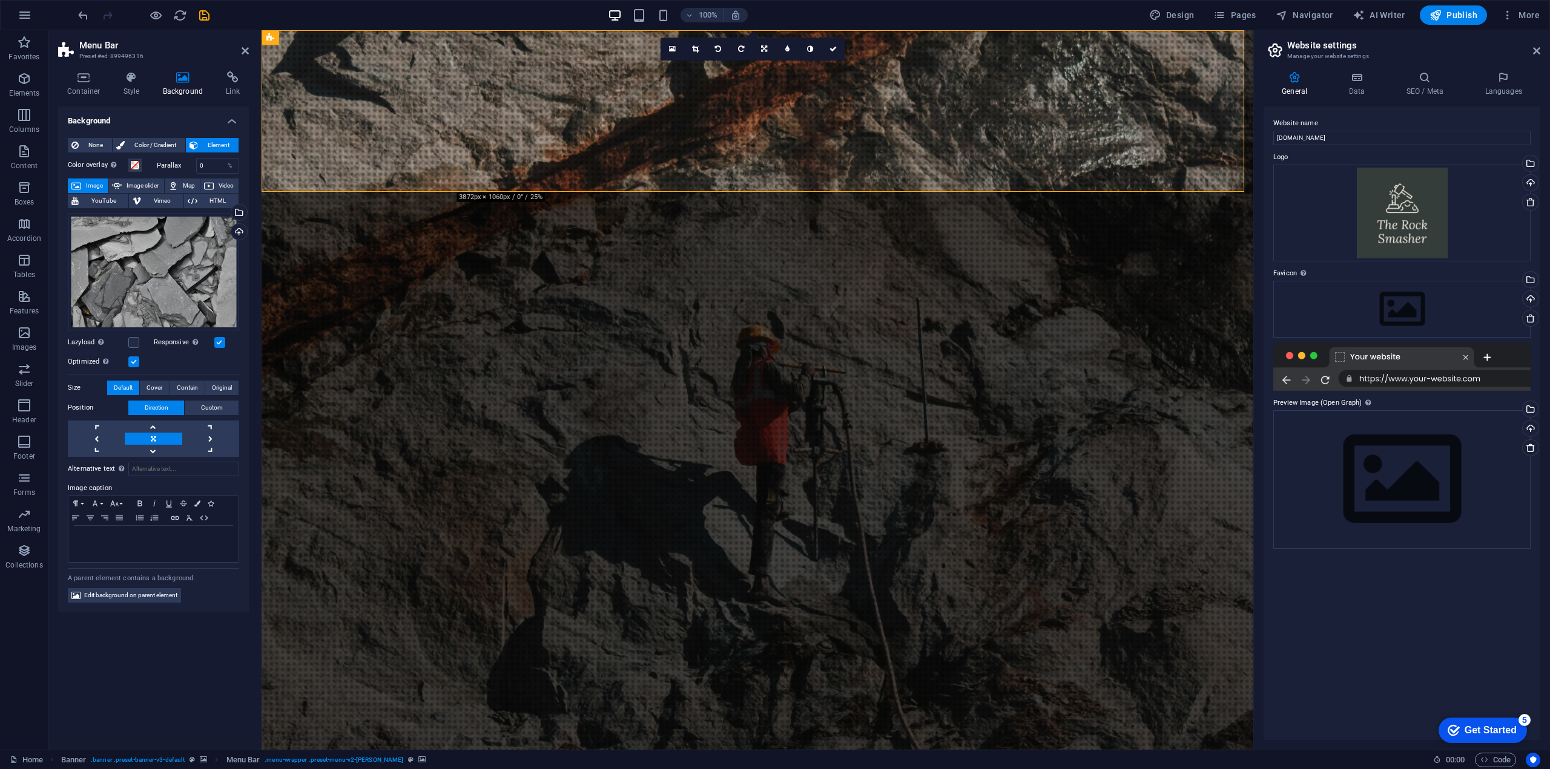
click at [151, 271] on div "Drag files here, click to choose files or select files from Files or our free s…" at bounding box center [153, 272] width 171 height 117
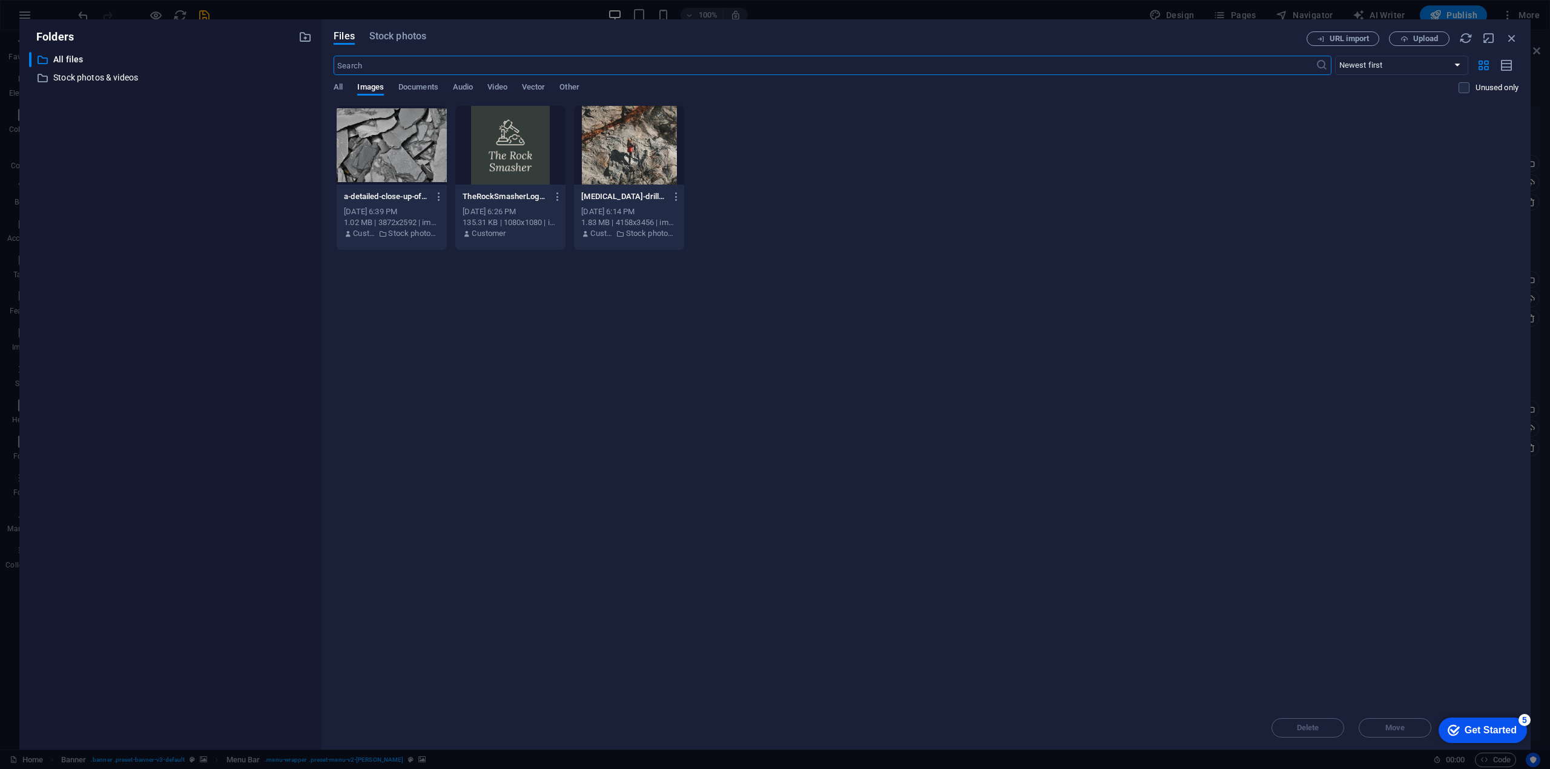
click at [376, 65] on input "text" at bounding box center [824, 65] width 981 height 19
click at [502, 86] on span "Video" at bounding box center [496, 88] width 19 height 17
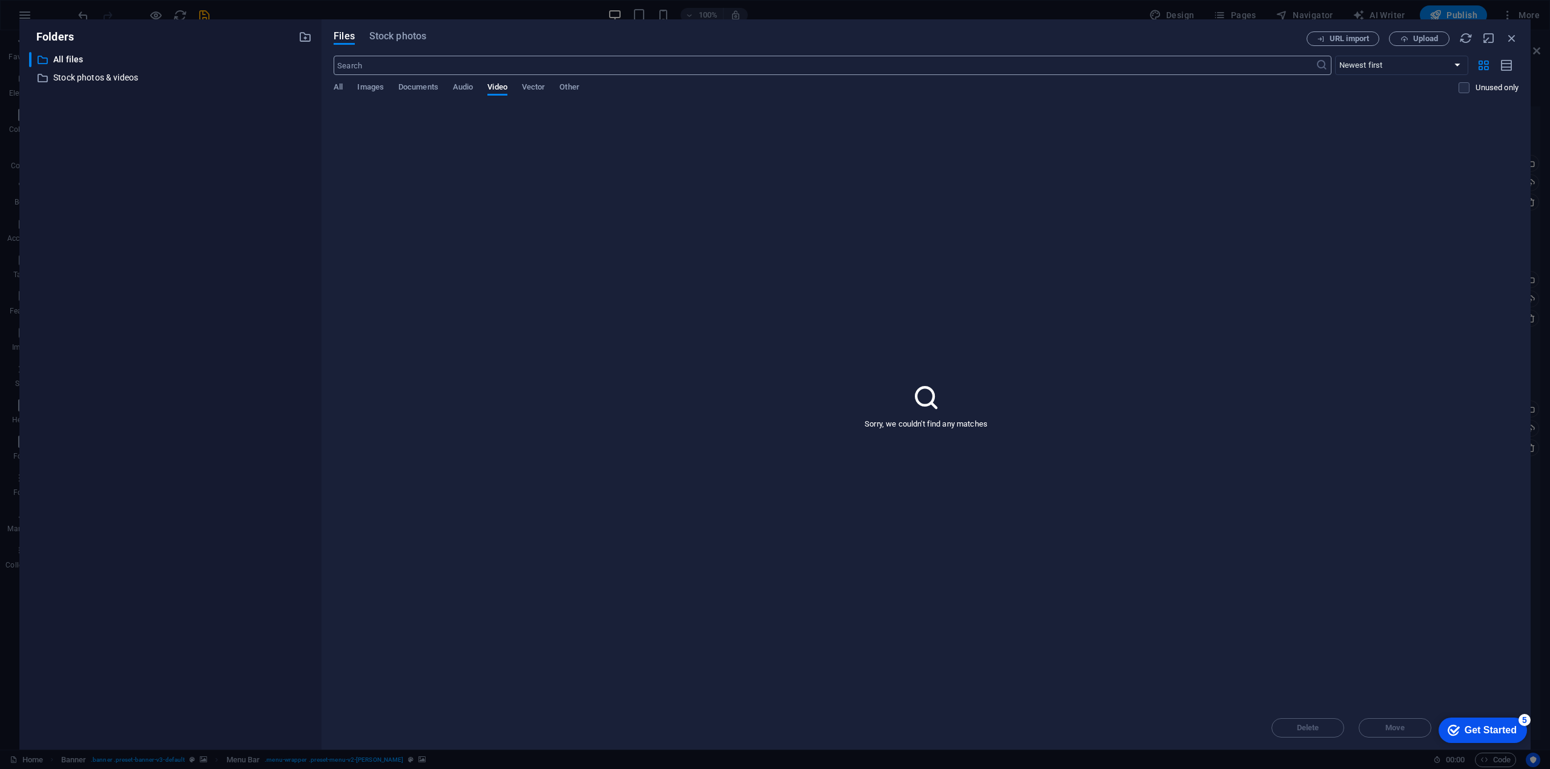
click at [395, 61] on input "text" at bounding box center [824, 65] width 981 height 19
type input "boulder"
click at [397, 39] on span "Stock photos" at bounding box center [397, 36] width 57 height 15
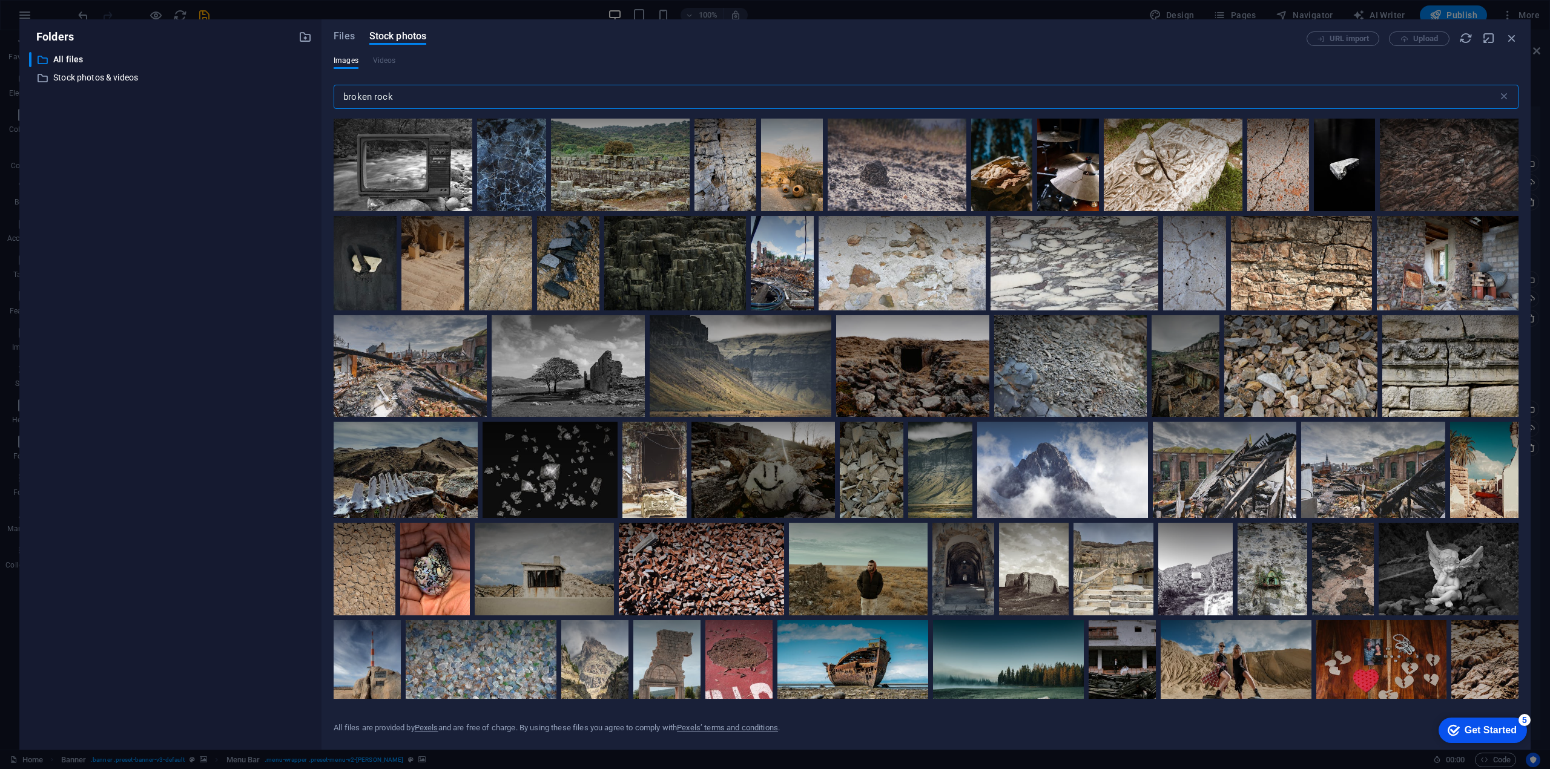
drag, startPoint x: 403, startPoint y: 98, endPoint x: 374, endPoint y: 100, distance: 29.1
click at [374, 100] on input "broken rock" at bounding box center [916, 97] width 1164 height 24
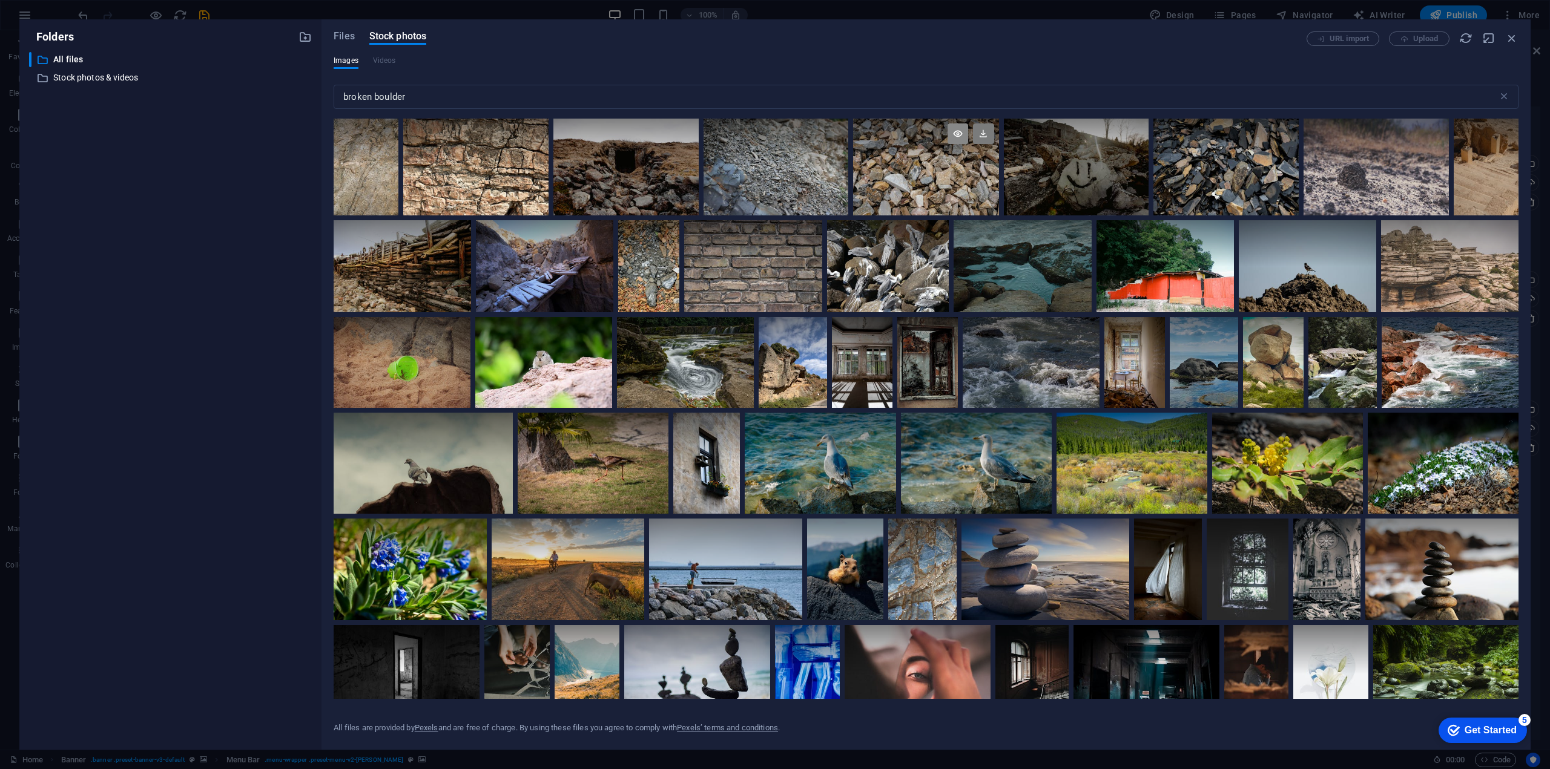
click at [953, 134] on icon at bounding box center [957, 133] width 21 height 21
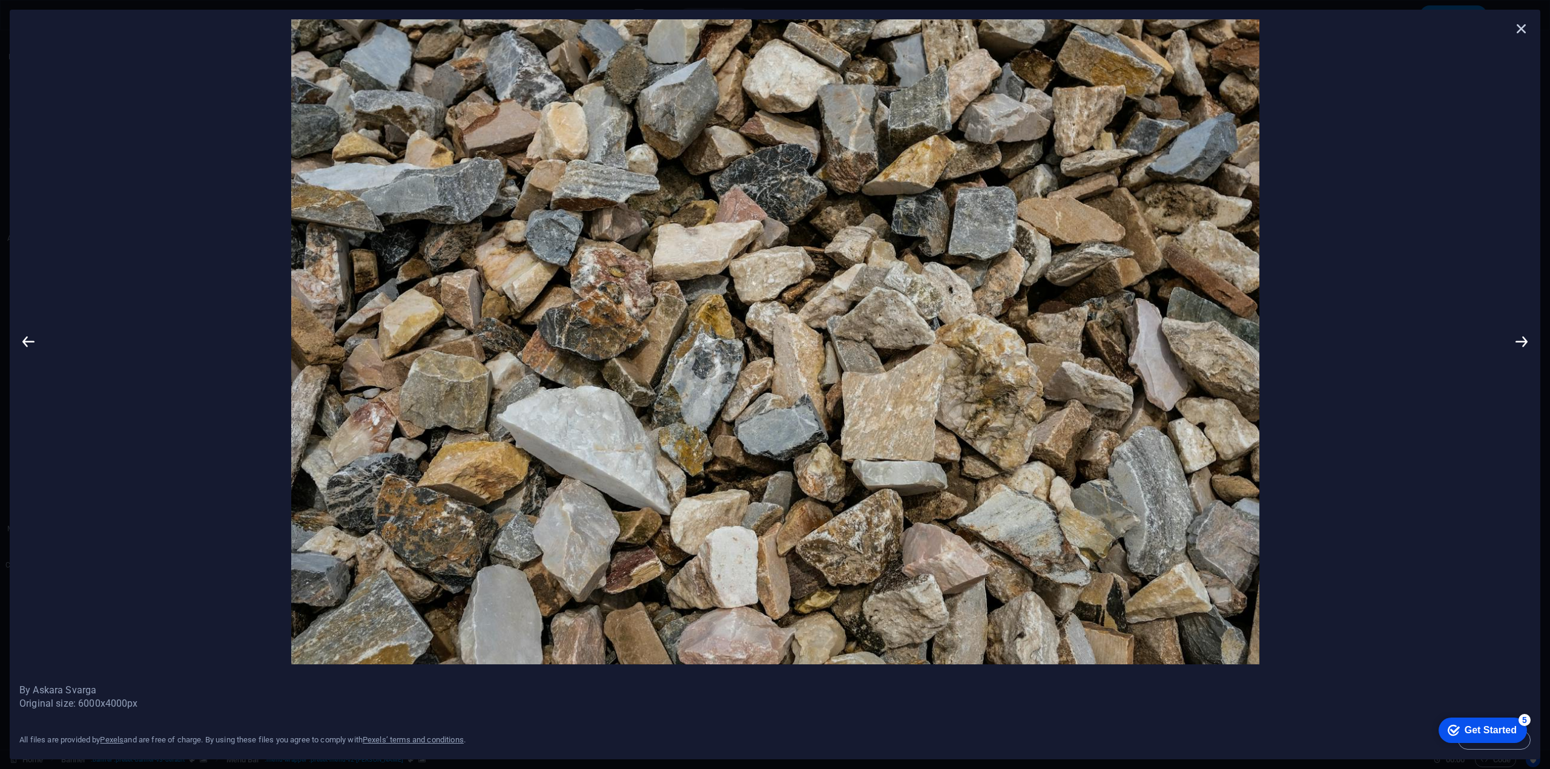
click at [1518, 28] on icon at bounding box center [1521, 28] width 18 height 18
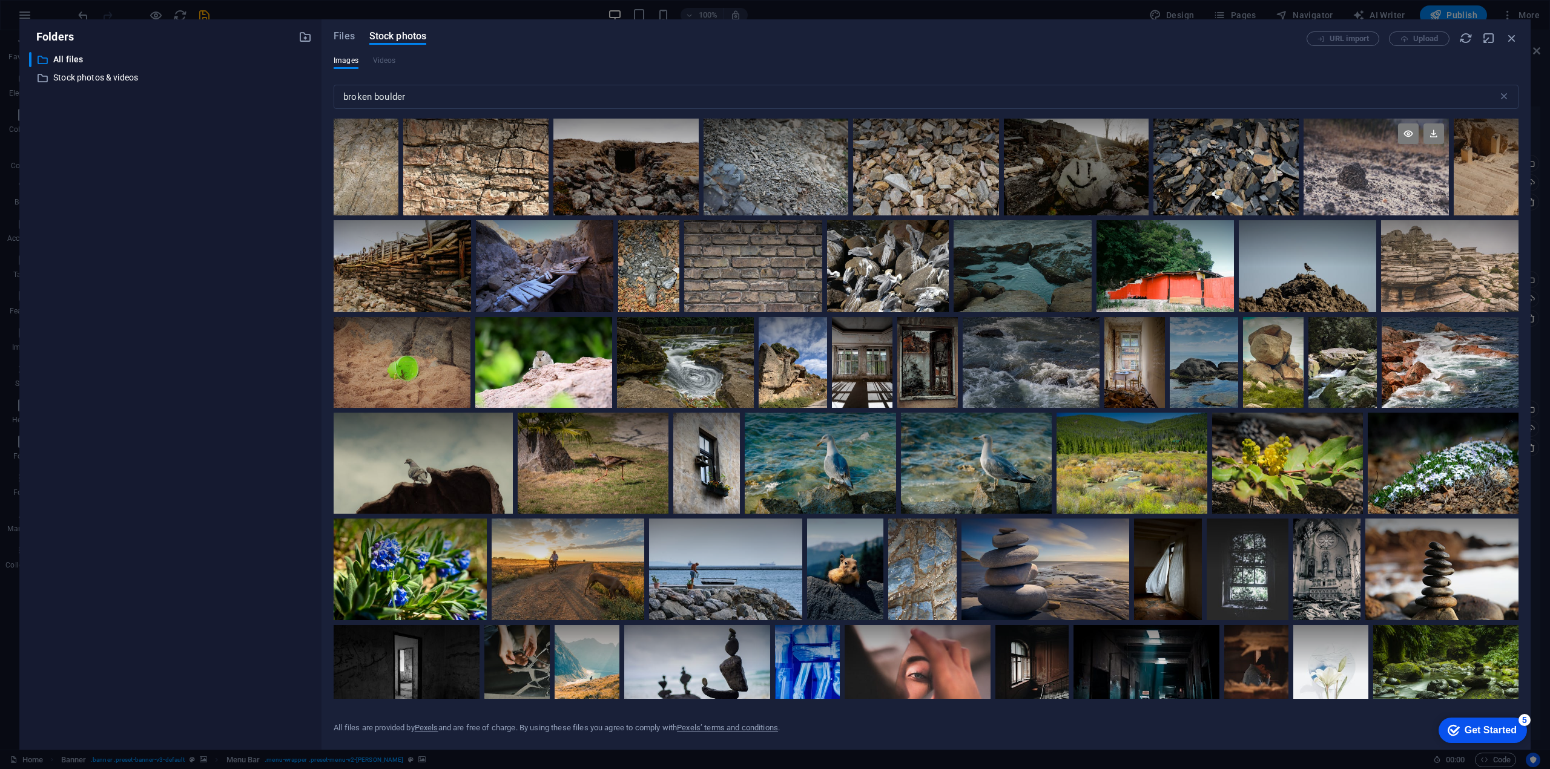
click at [1376, 173] on div at bounding box center [1375, 167] width 145 height 97
click at [1201, 170] on div at bounding box center [1225, 167] width 145 height 97
click at [1255, 137] on icon at bounding box center [1257, 133] width 21 height 21
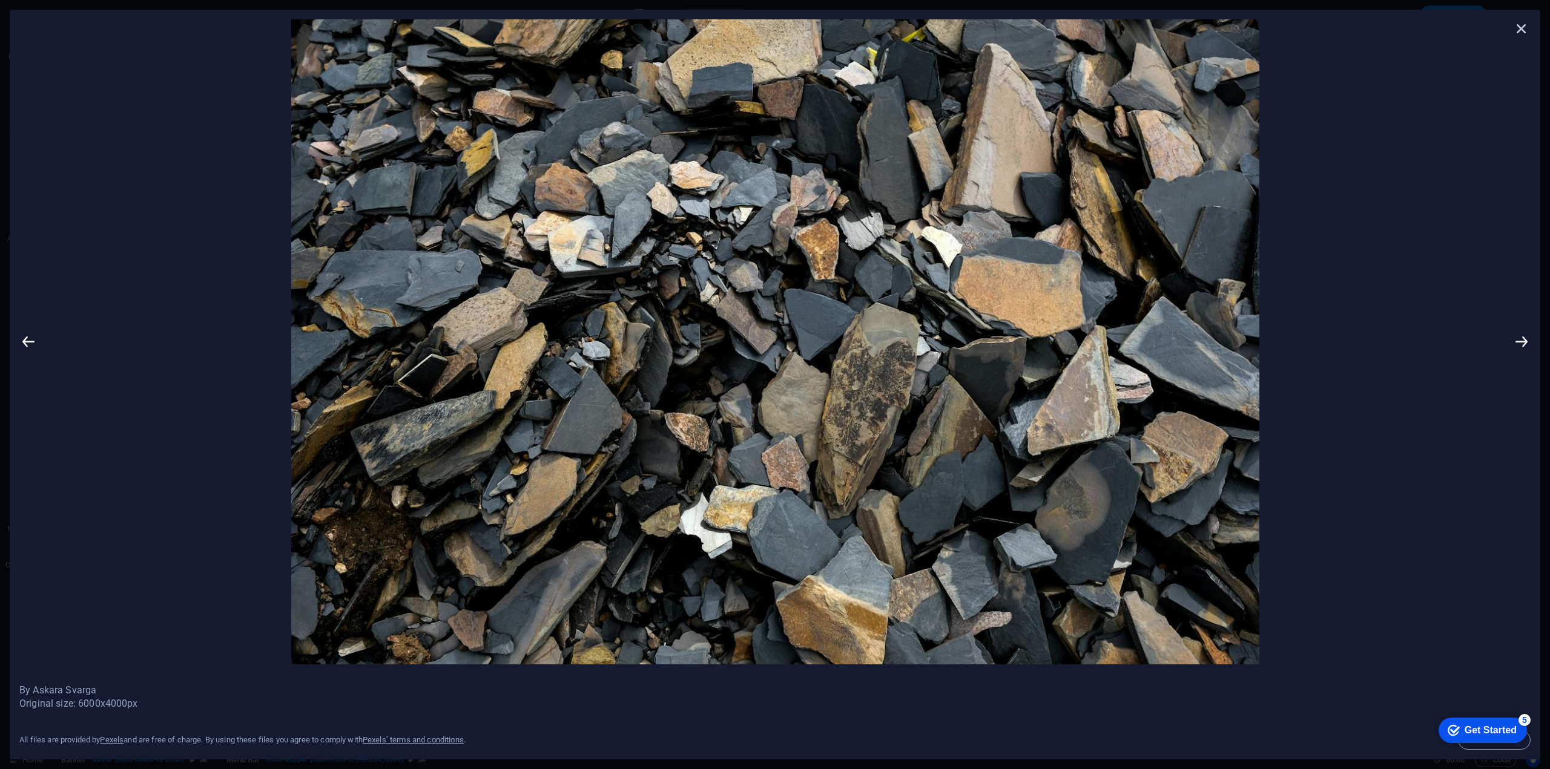
click at [1523, 27] on icon at bounding box center [1521, 28] width 18 height 18
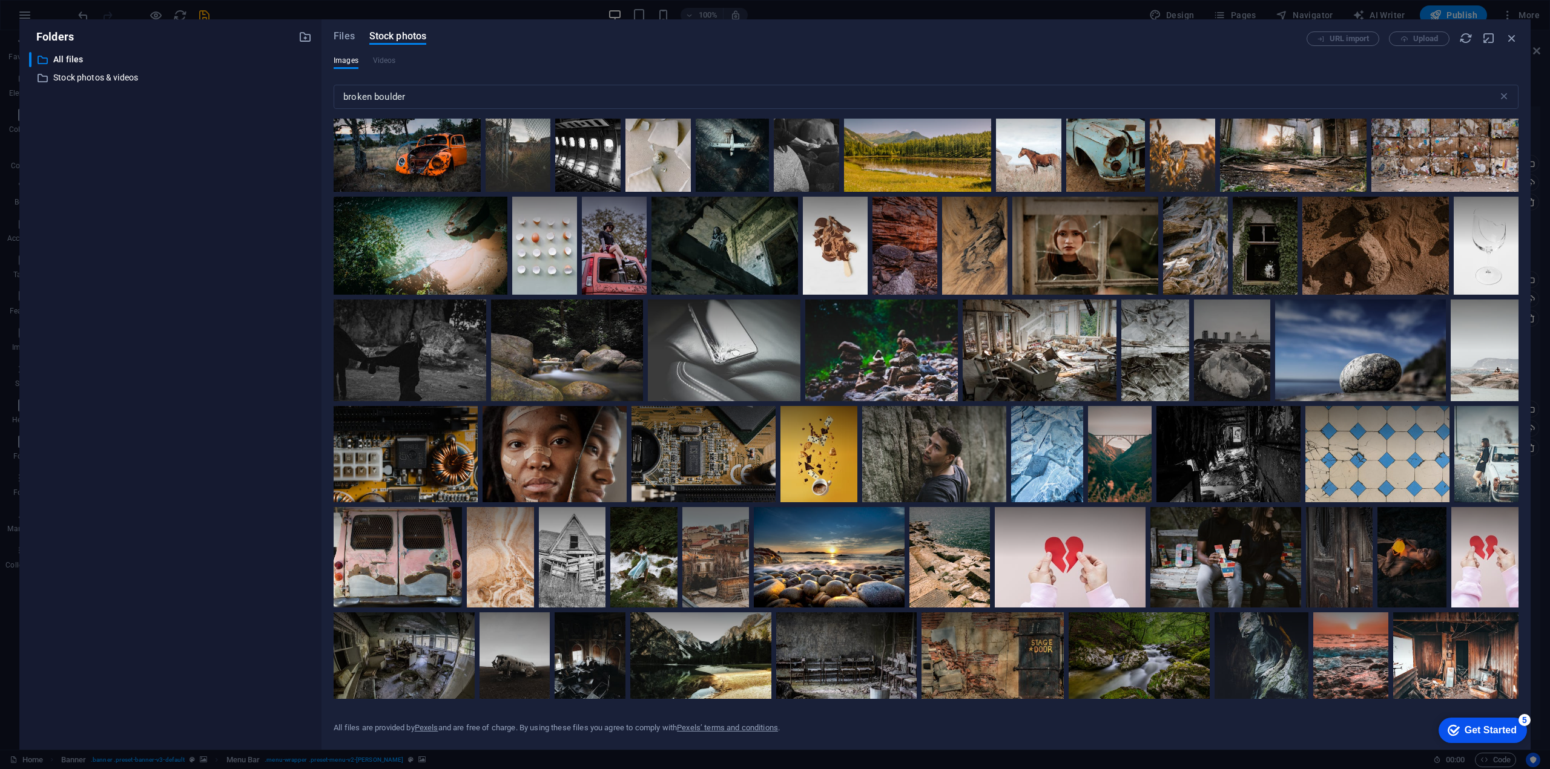
scroll to position [1855, 0]
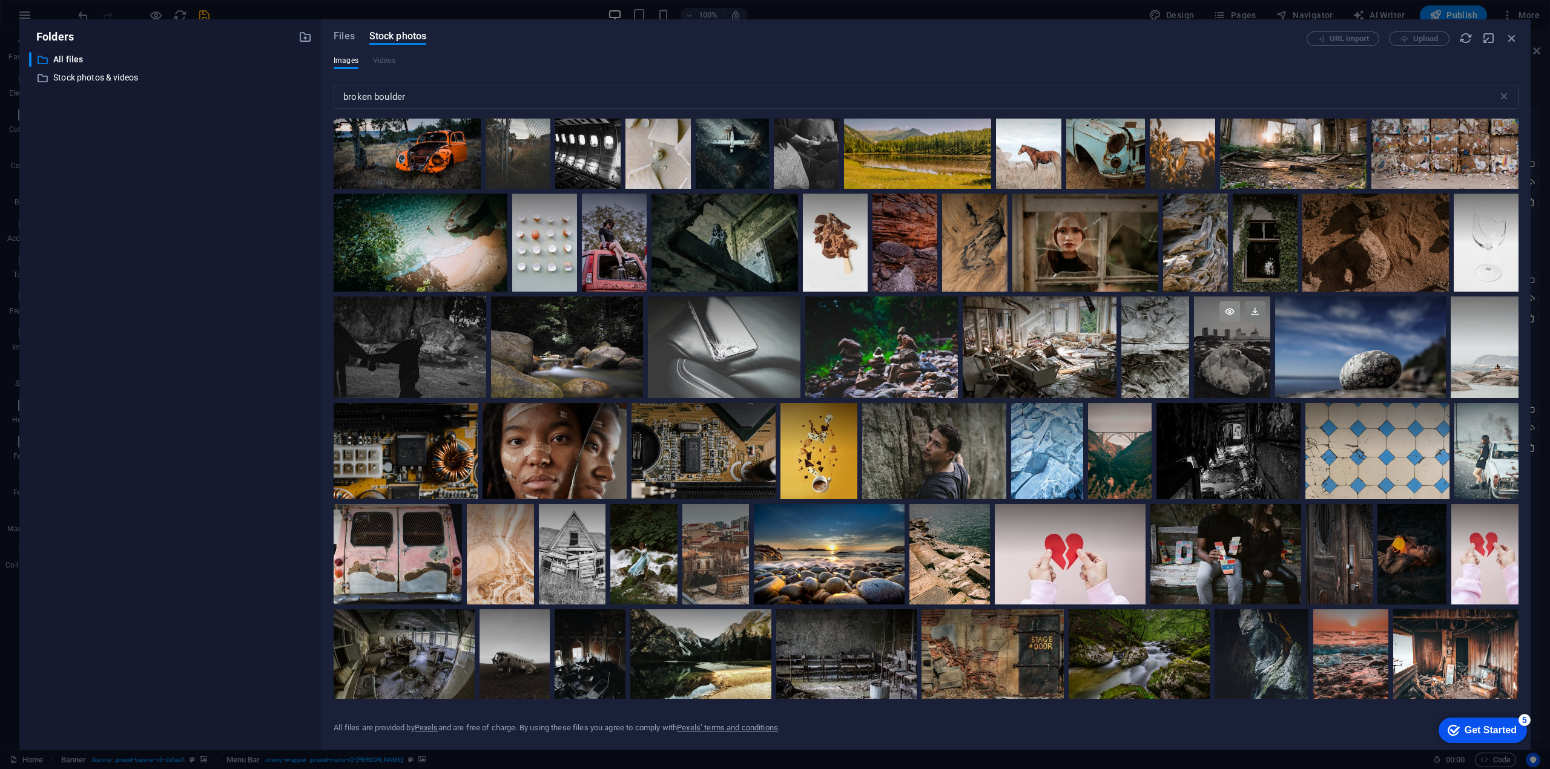
click at [1240, 322] on icon at bounding box center [1229, 311] width 21 height 21
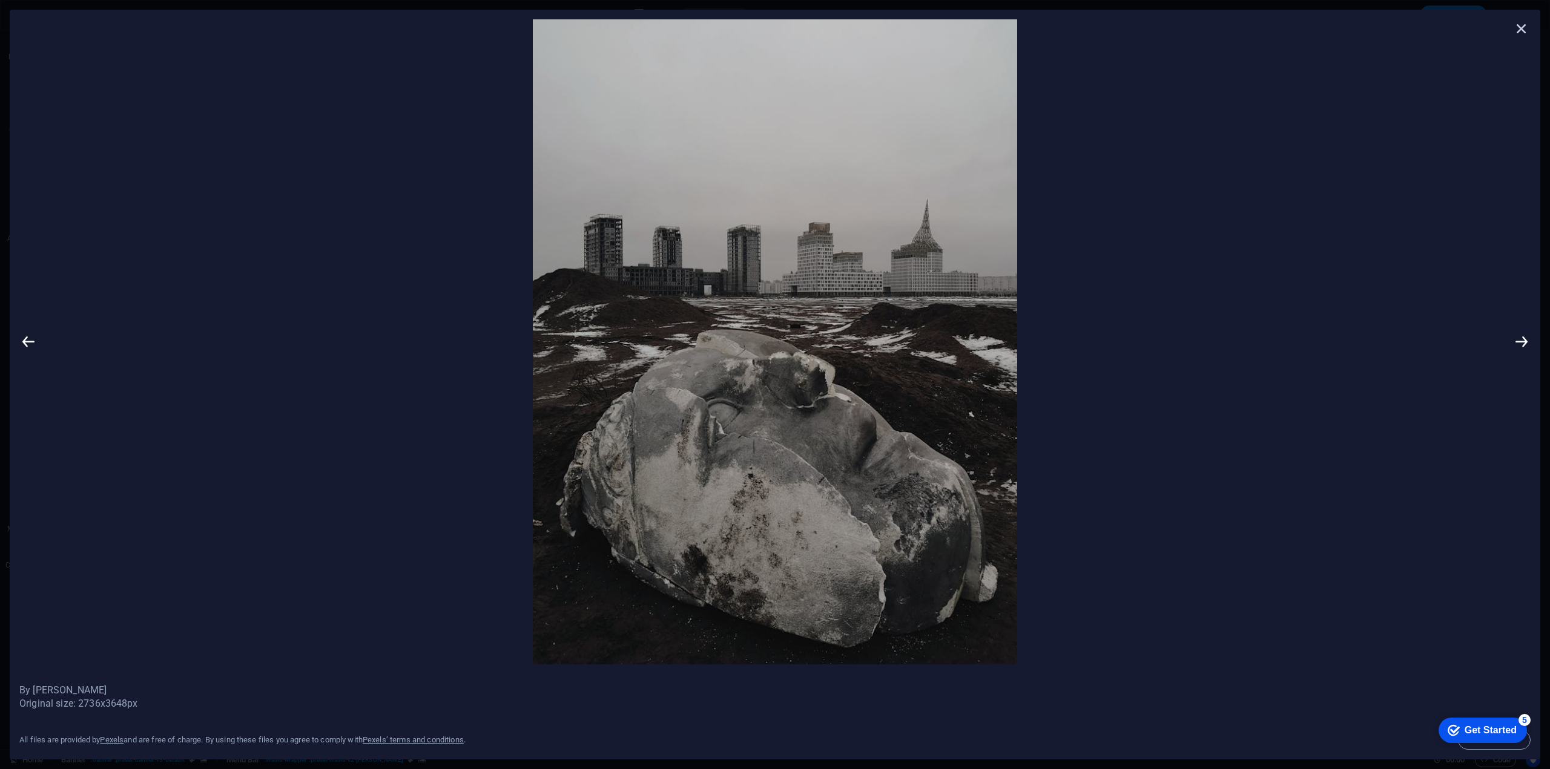
click at [1520, 26] on icon at bounding box center [1521, 28] width 18 height 18
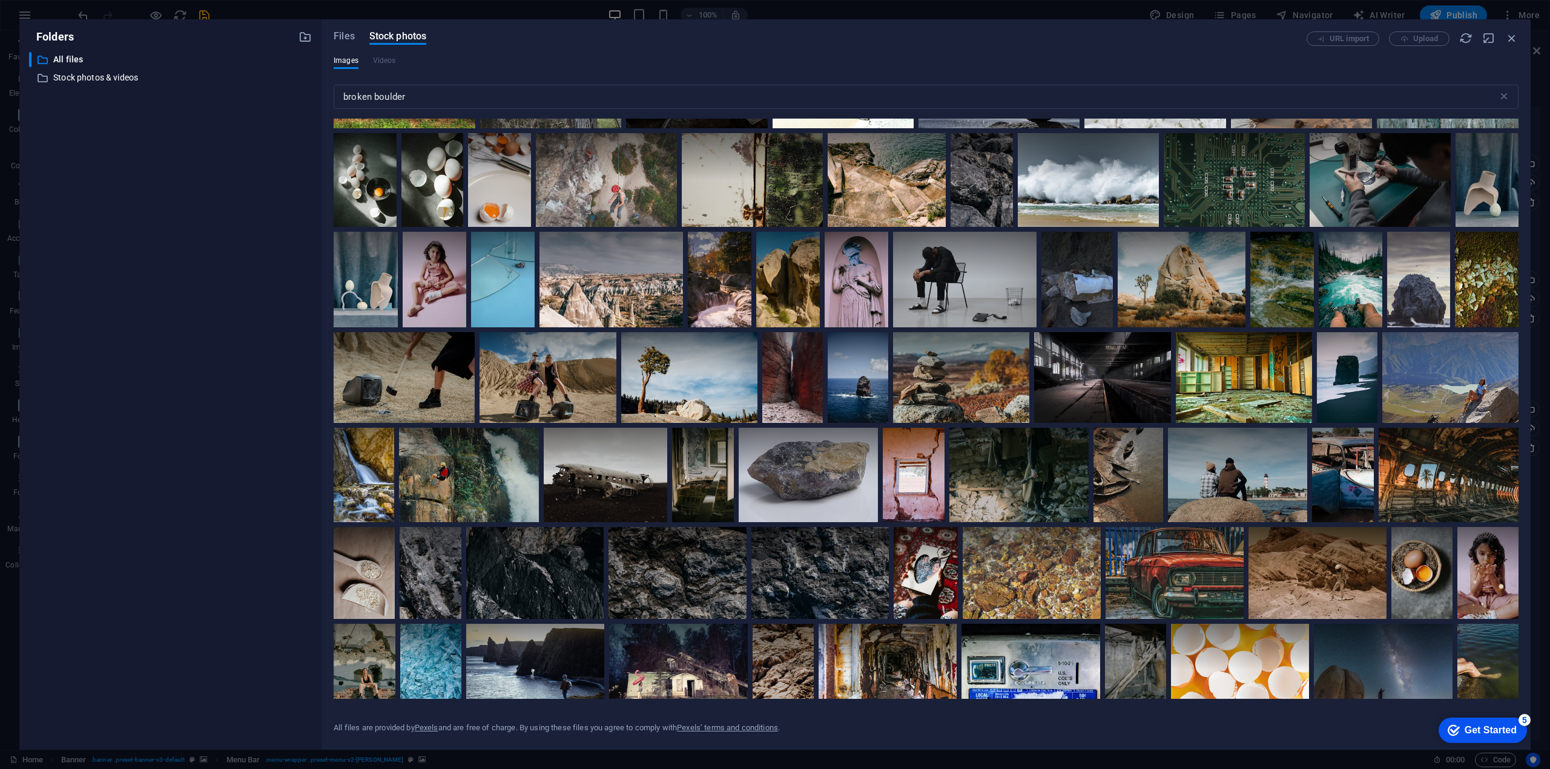
scroll to position [3029, 0]
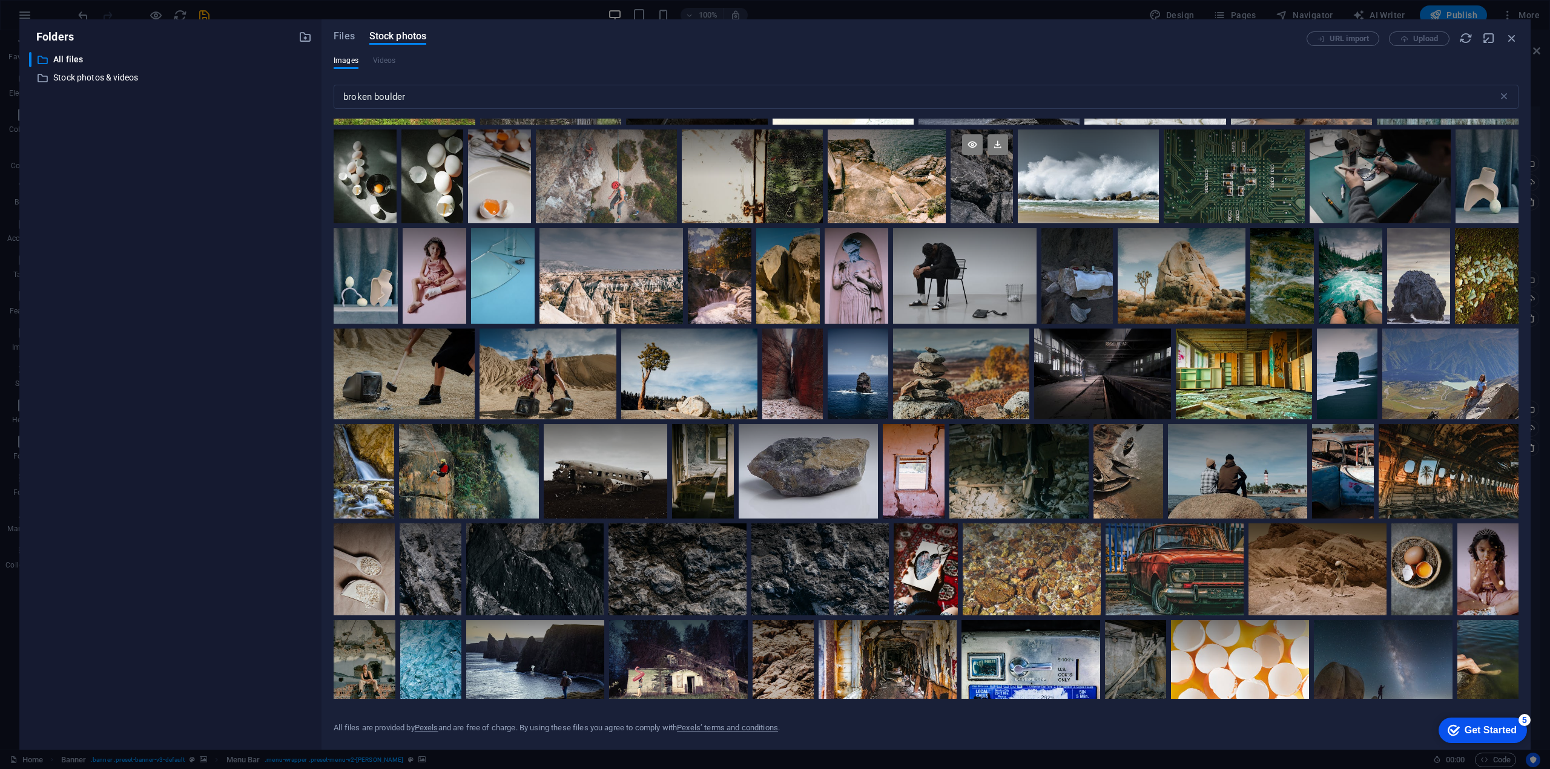
click at [1013, 192] on div at bounding box center [981, 177] width 63 height 94
click at [982, 152] on icon at bounding box center [972, 144] width 21 height 21
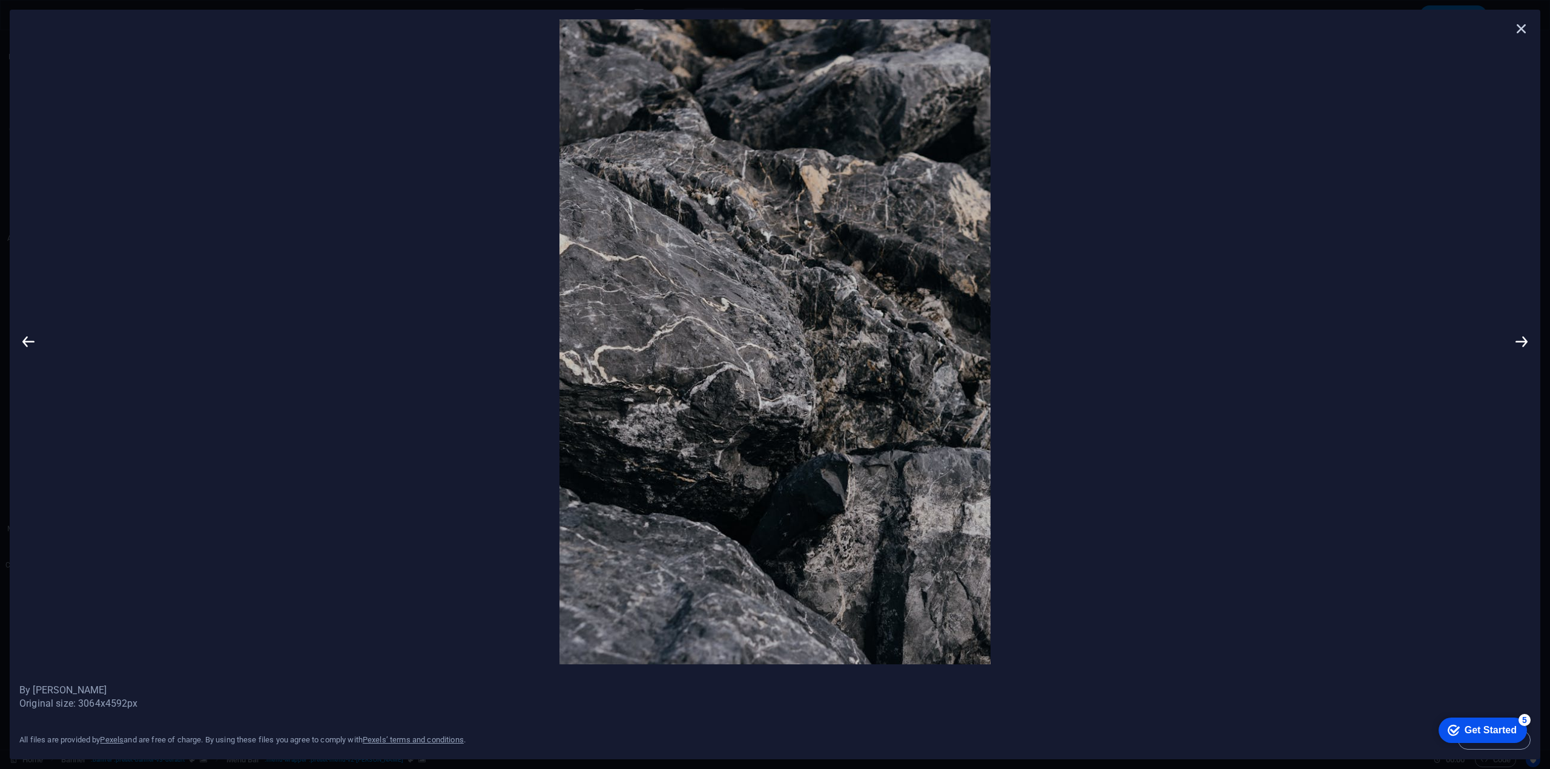
click at [1524, 33] on icon at bounding box center [1521, 28] width 18 height 18
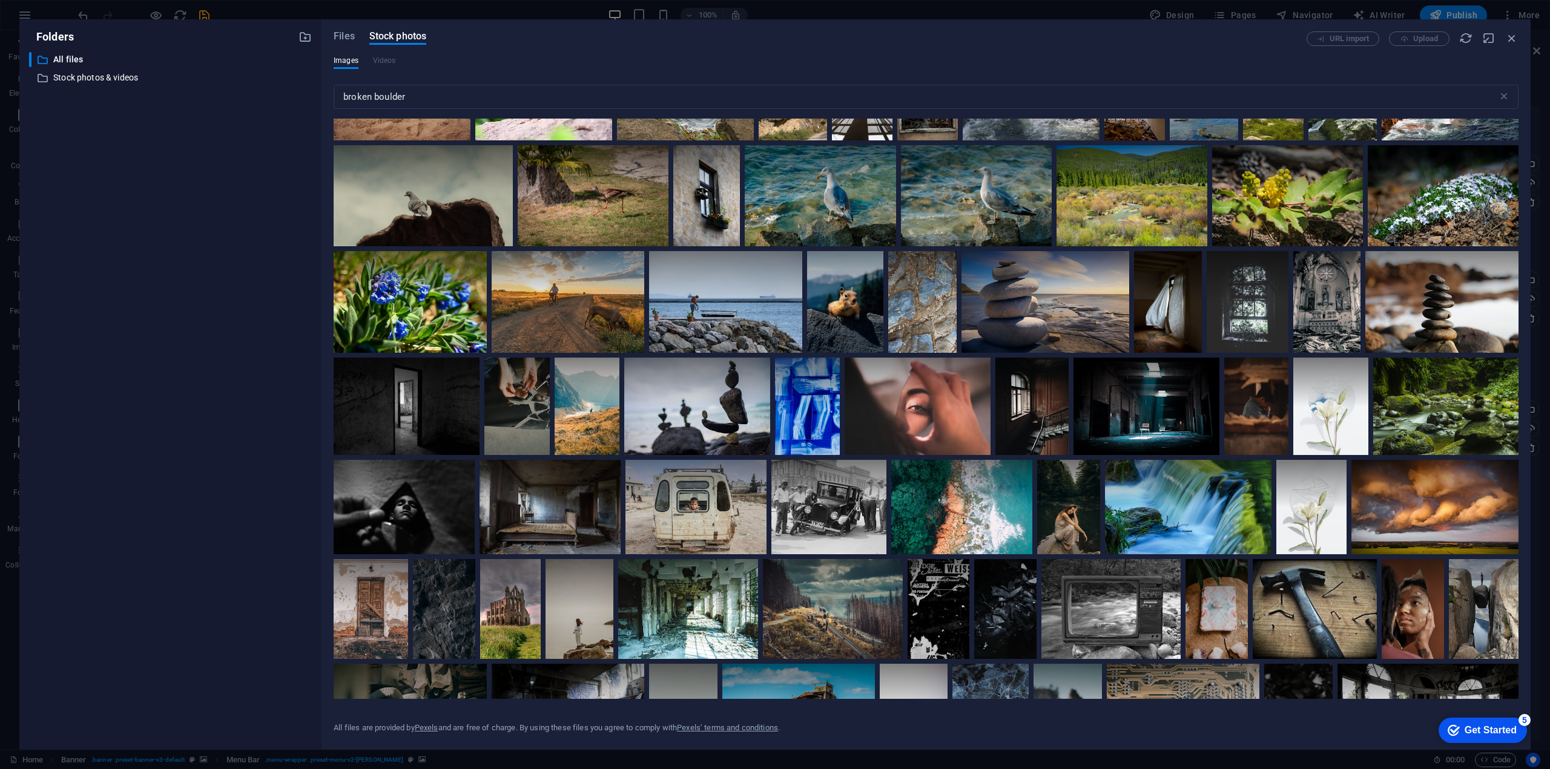
scroll to position [0, 0]
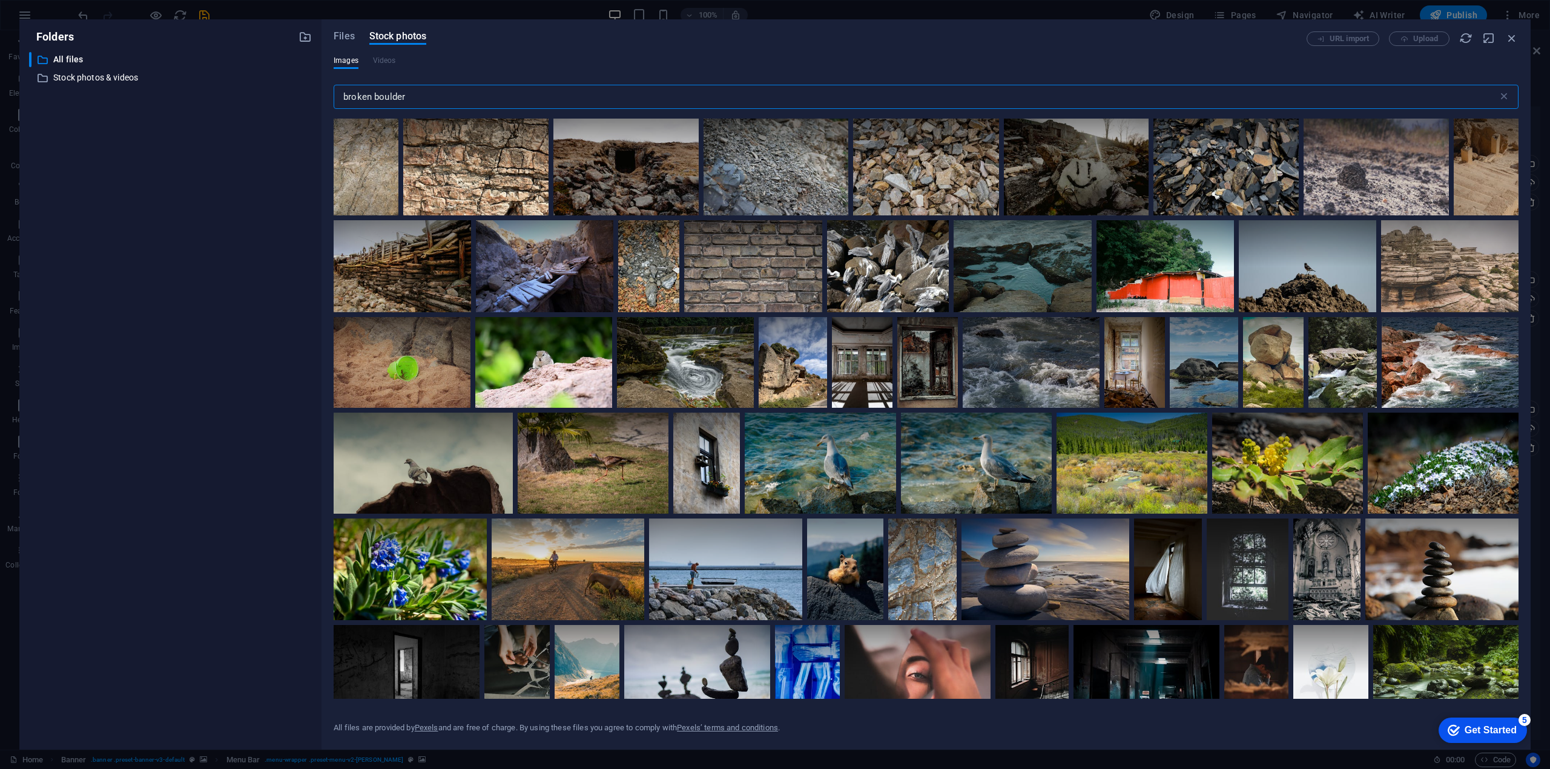
drag, startPoint x: 370, startPoint y: 97, endPoint x: 338, endPoint y: 101, distance: 32.9
click at [338, 101] on input "broken boulder" at bounding box center [916, 97] width 1164 height 24
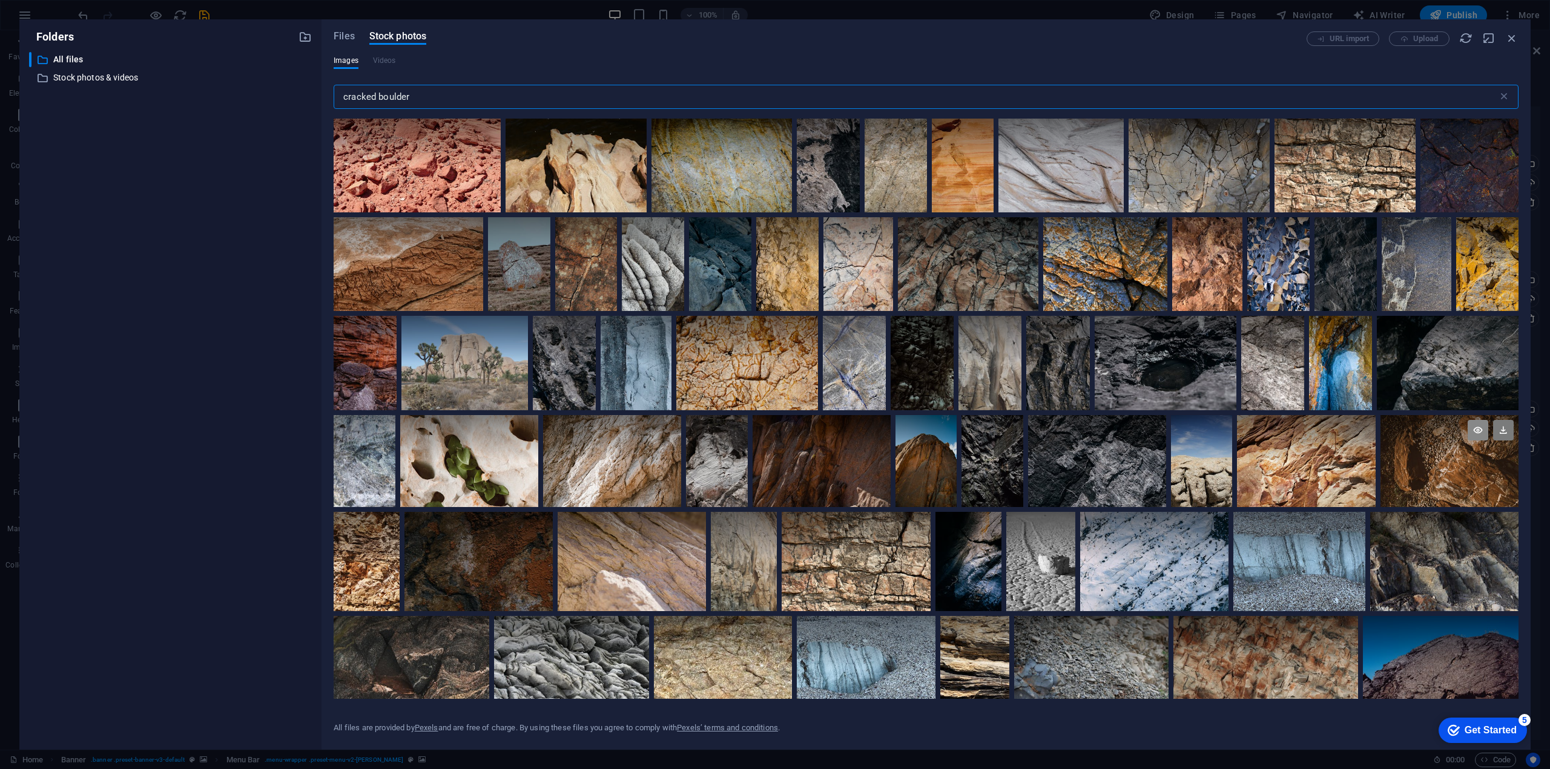
type input "cracked boulder"
click at [1474, 427] on icon at bounding box center [1477, 430] width 21 height 21
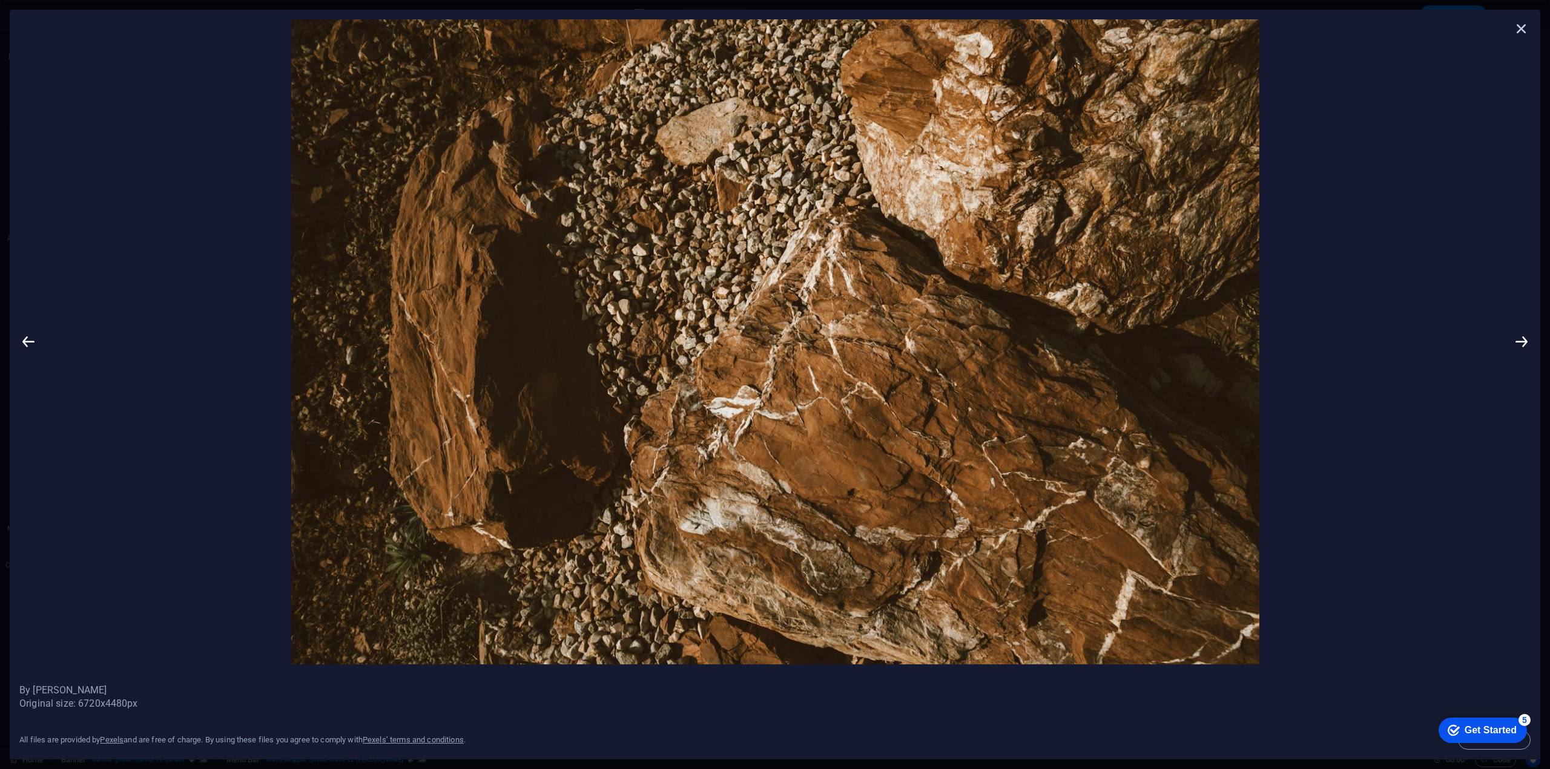
click at [1522, 30] on icon at bounding box center [1521, 28] width 18 height 18
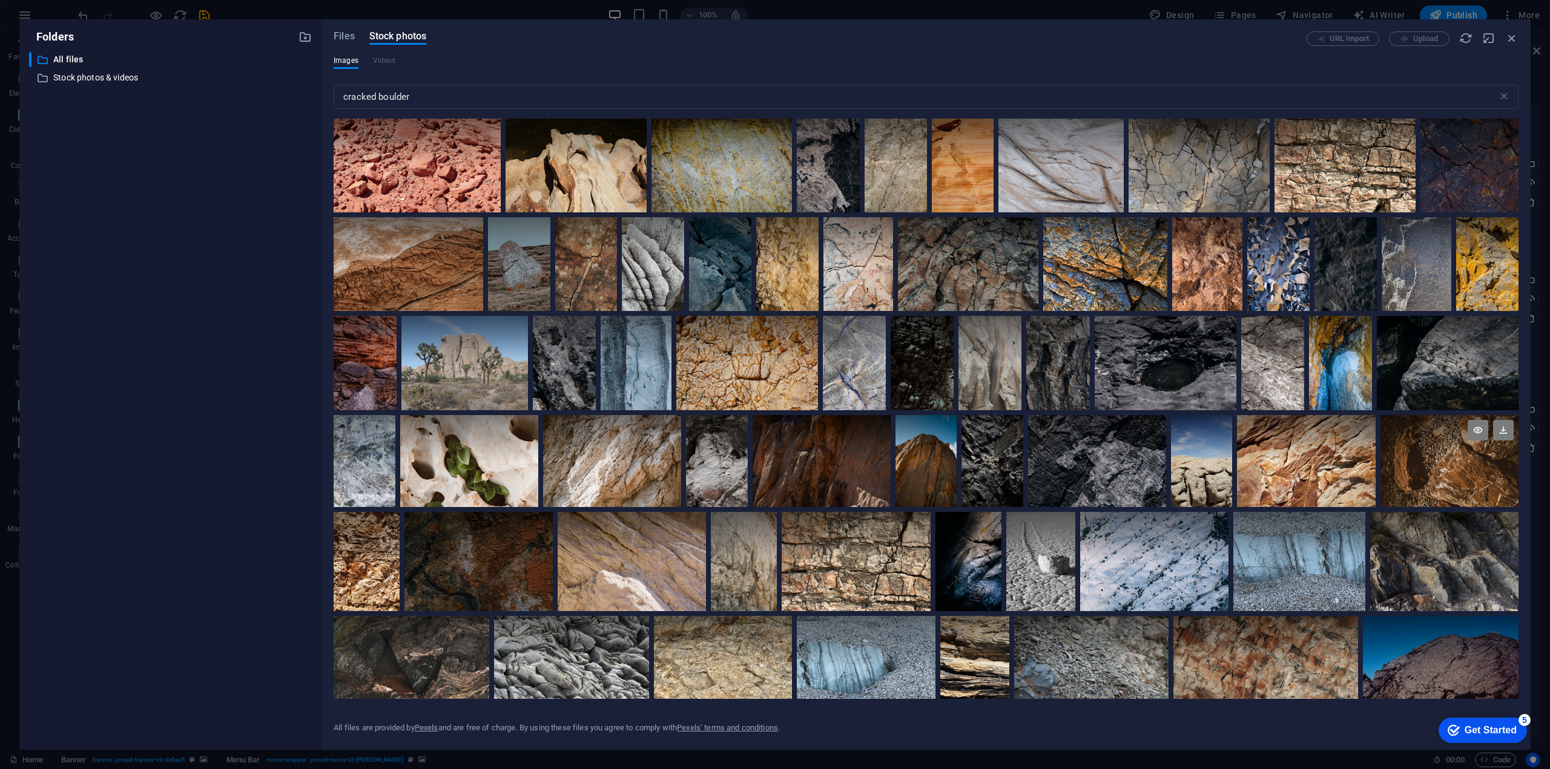
click at [1448, 464] on div at bounding box center [1449, 461] width 138 height 92
click at [1504, 428] on icon at bounding box center [1503, 430] width 21 height 21
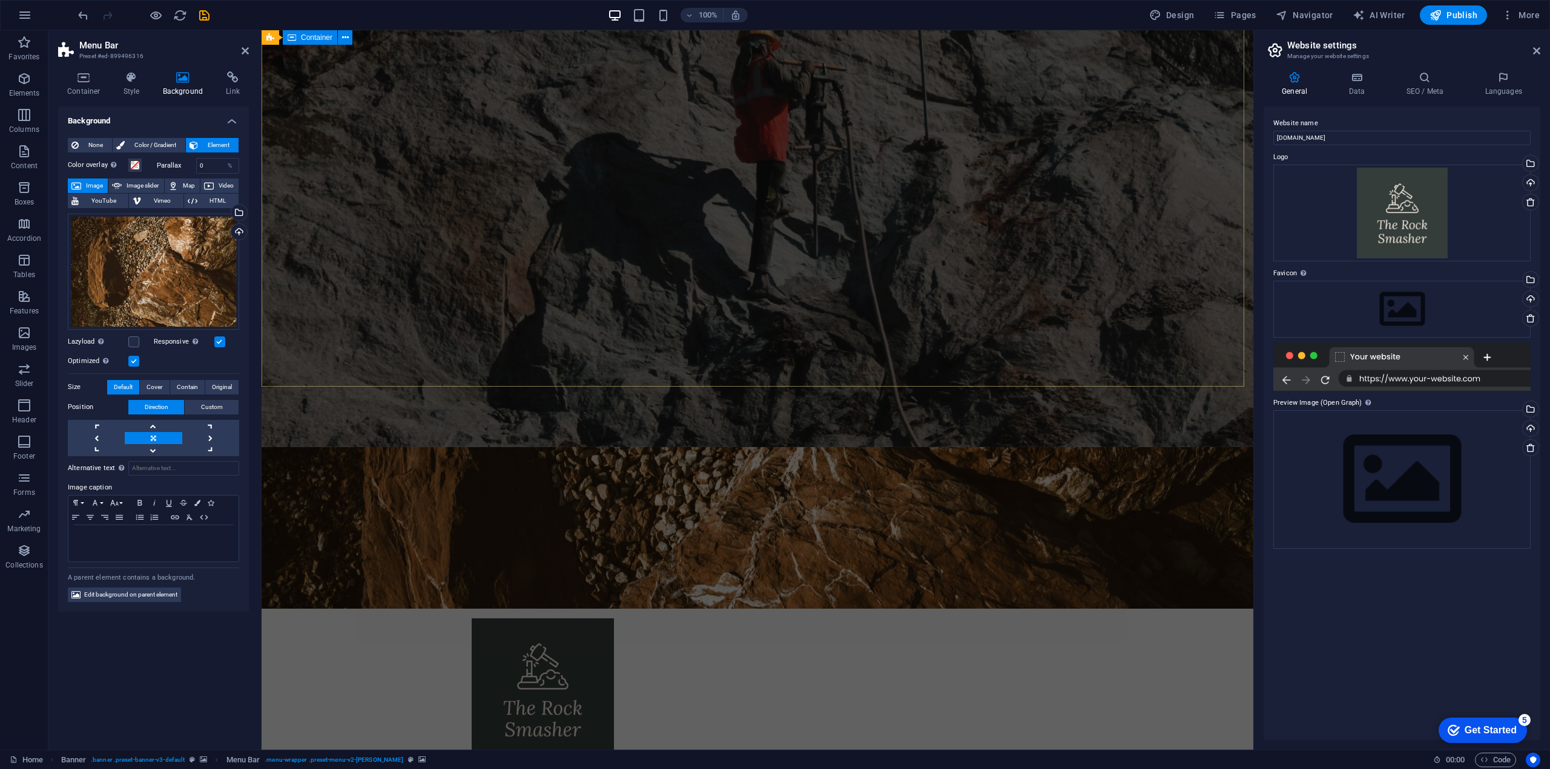
scroll to position [424, 0]
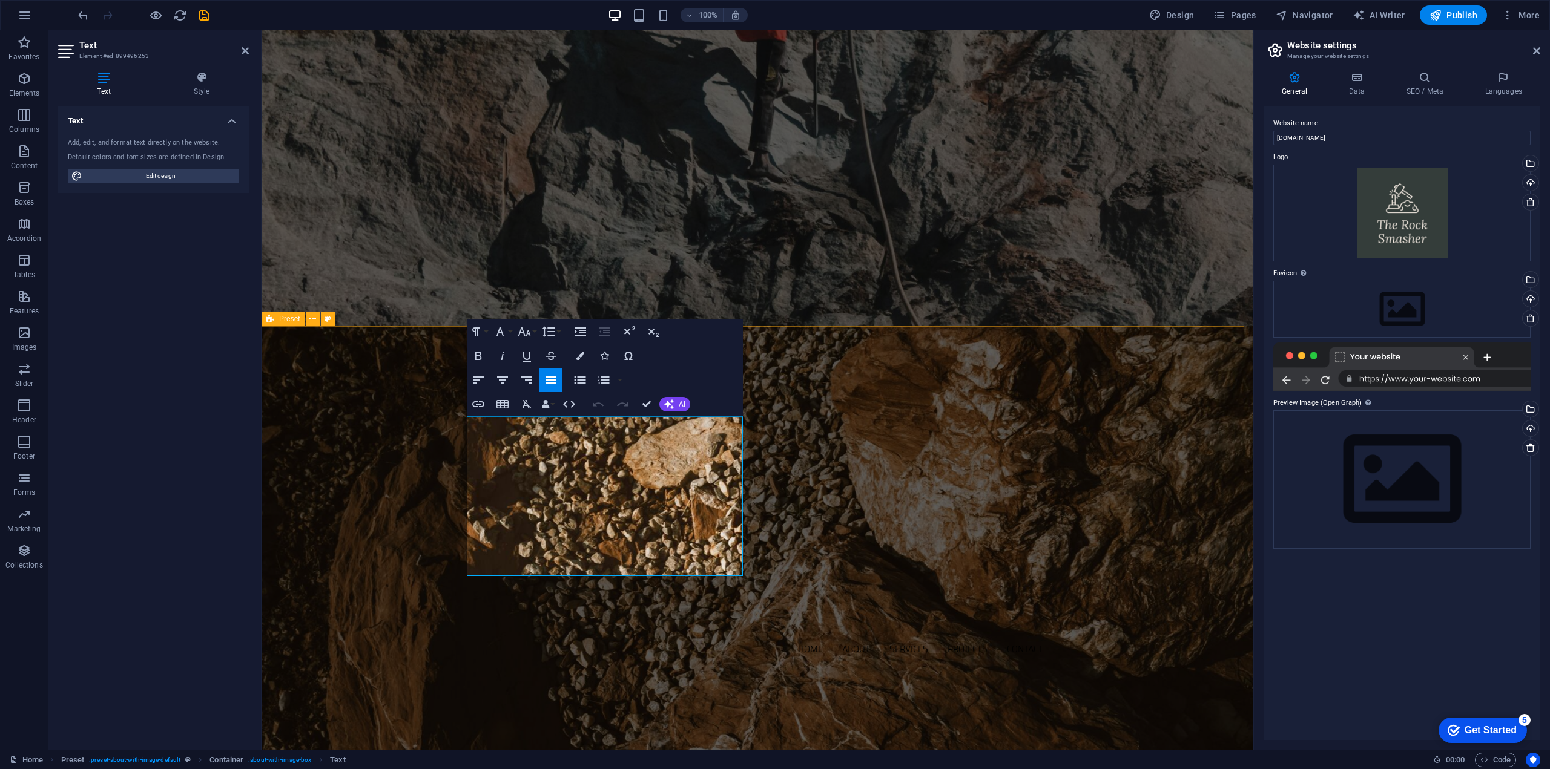
drag, startPoint x: 579, startPoint y: 568, endPoint x: 454, endPoint y: 417, distance: 196.1
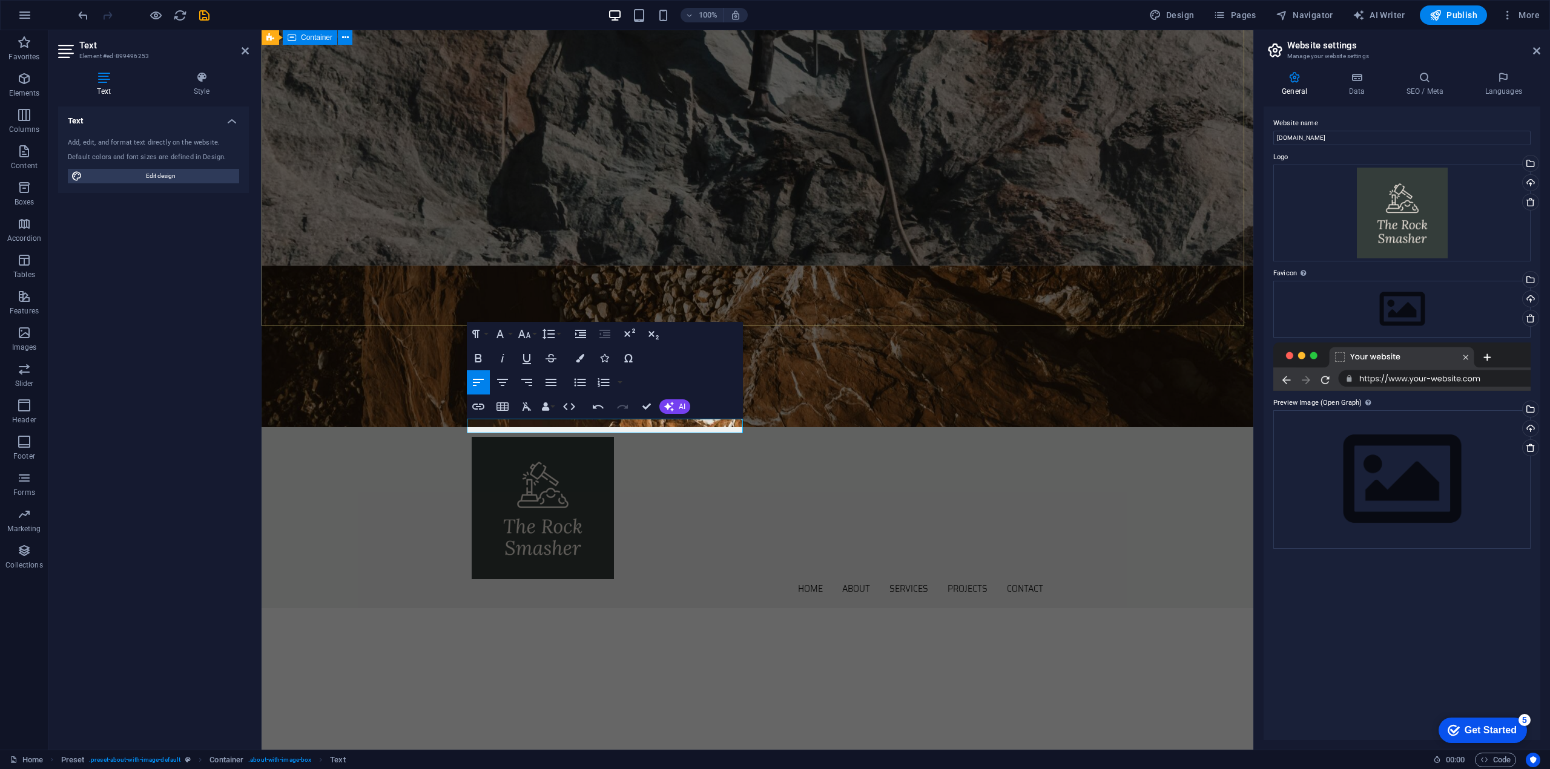
scroll to position [545, 0]
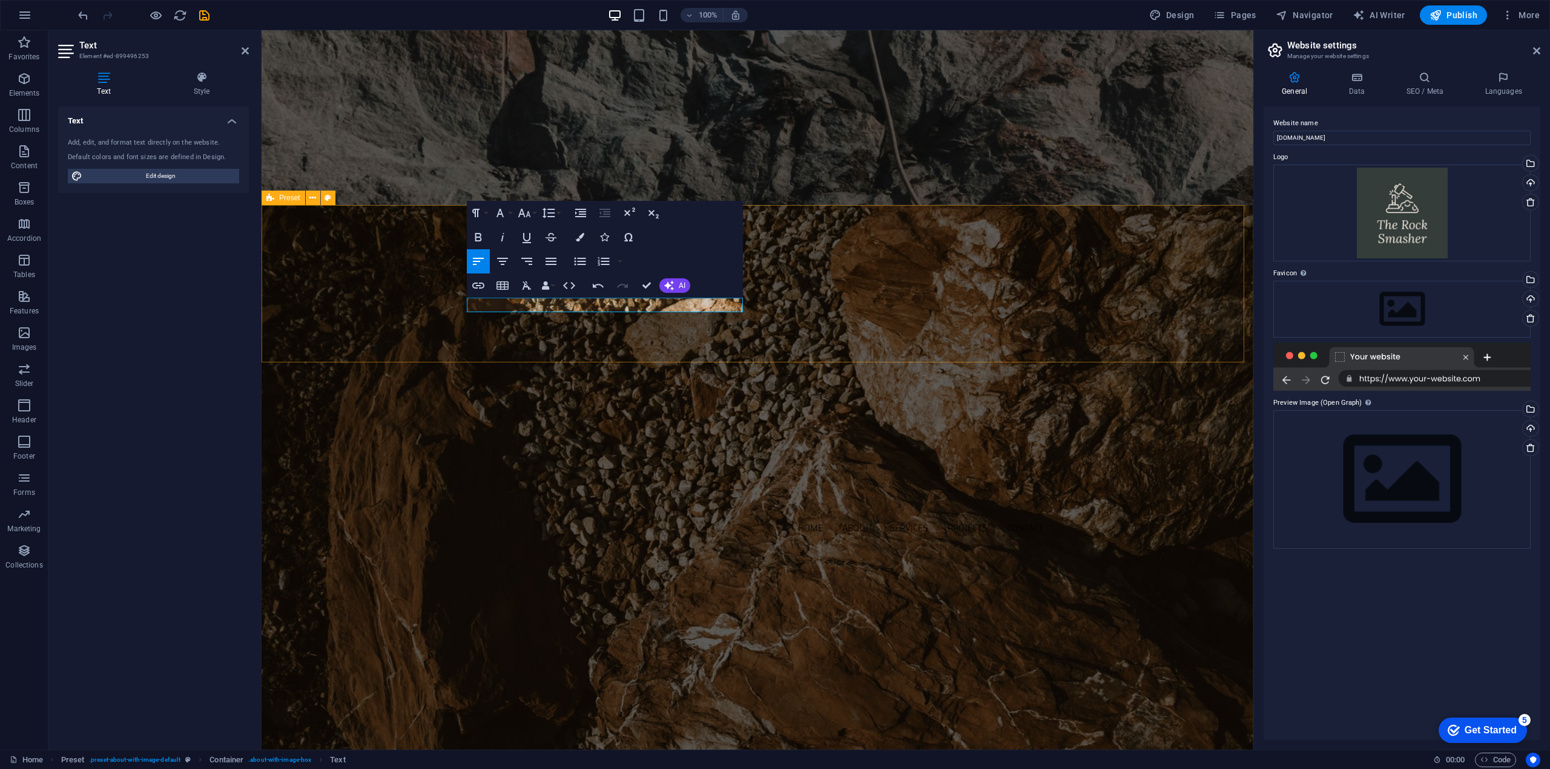
drag, startPoint x: 540, startPoint y: 301, endPoint x: 462, endPoint y: 302, distance: 77.5
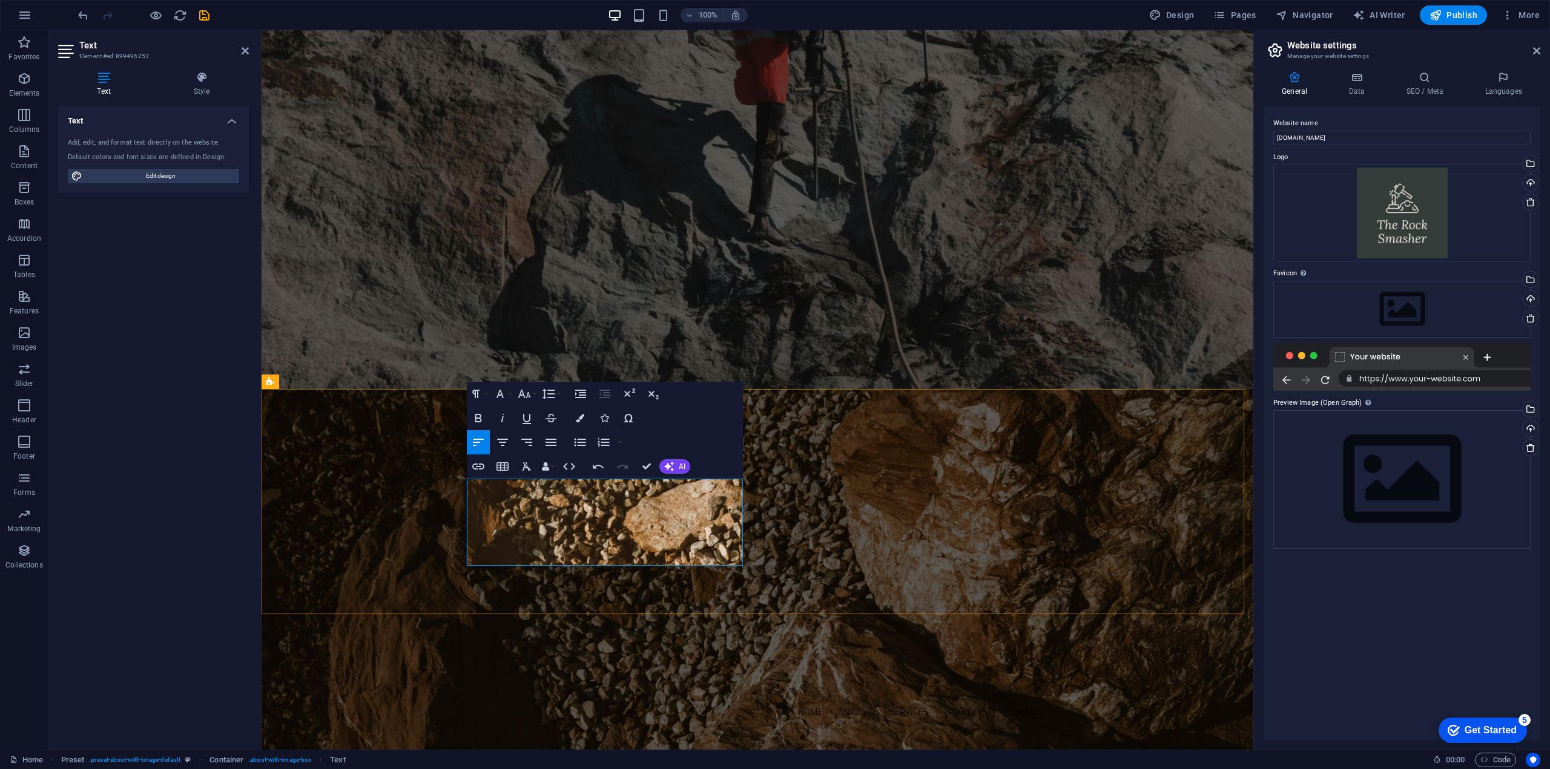
scroll to position [421, 0]
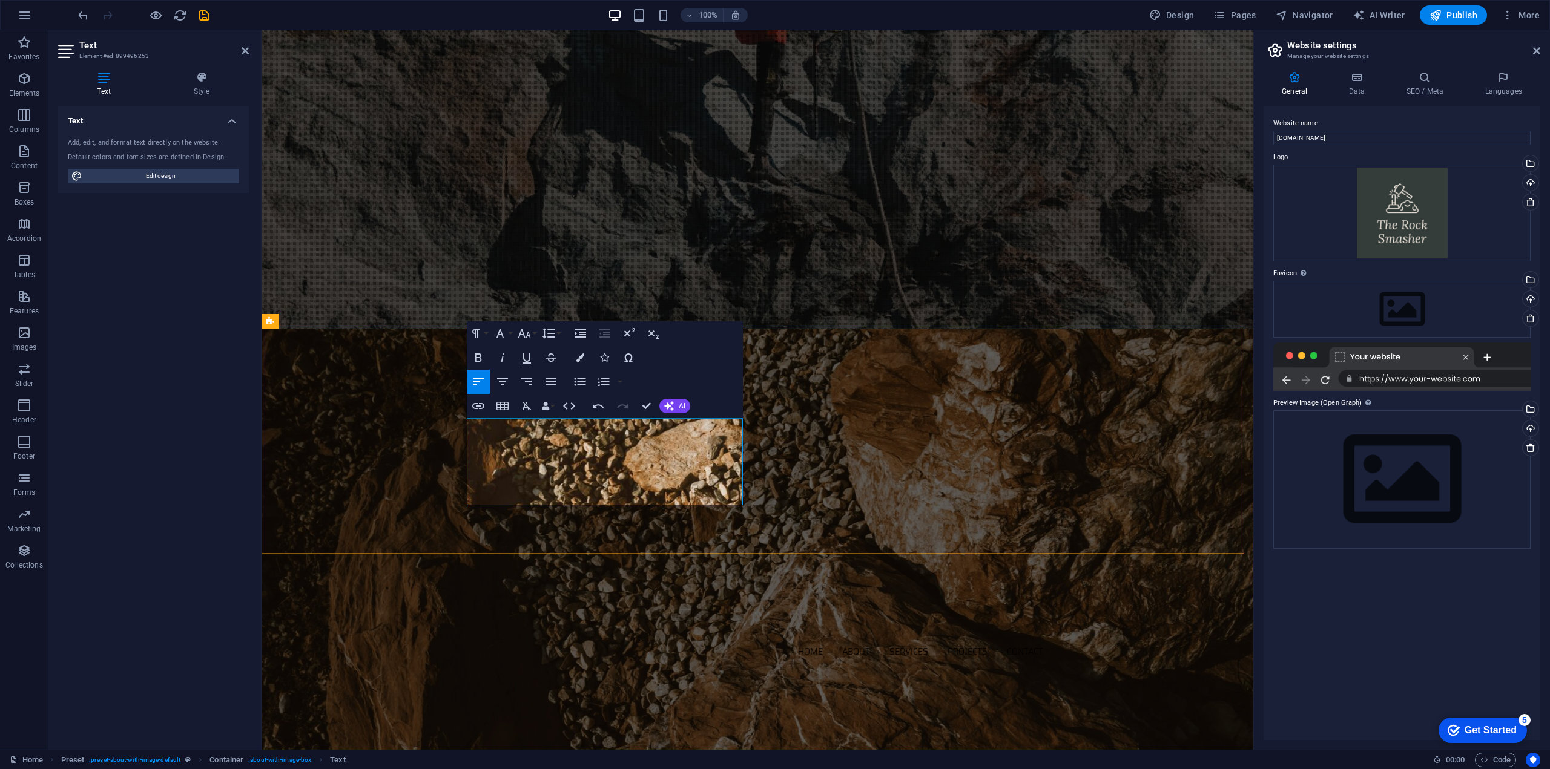
drag, startPoint x: 580, startPoint y: 497, endPoint x: 539, endPoint y: 498, distance: 41.2
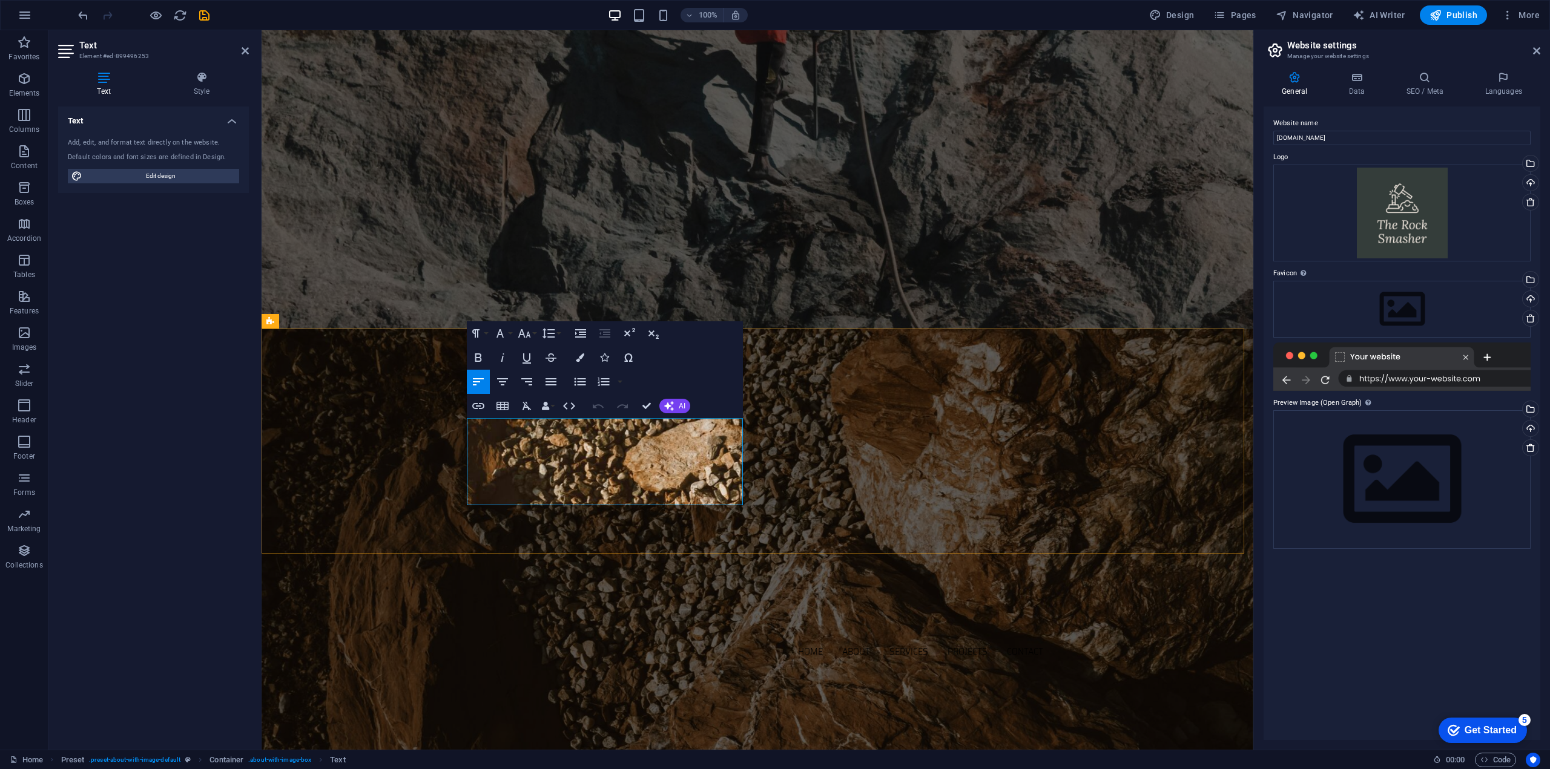
drag, startPoint x: 468, startPoint y: 426, endPoint x: 569, endPoint y: 427, distance: 101.1
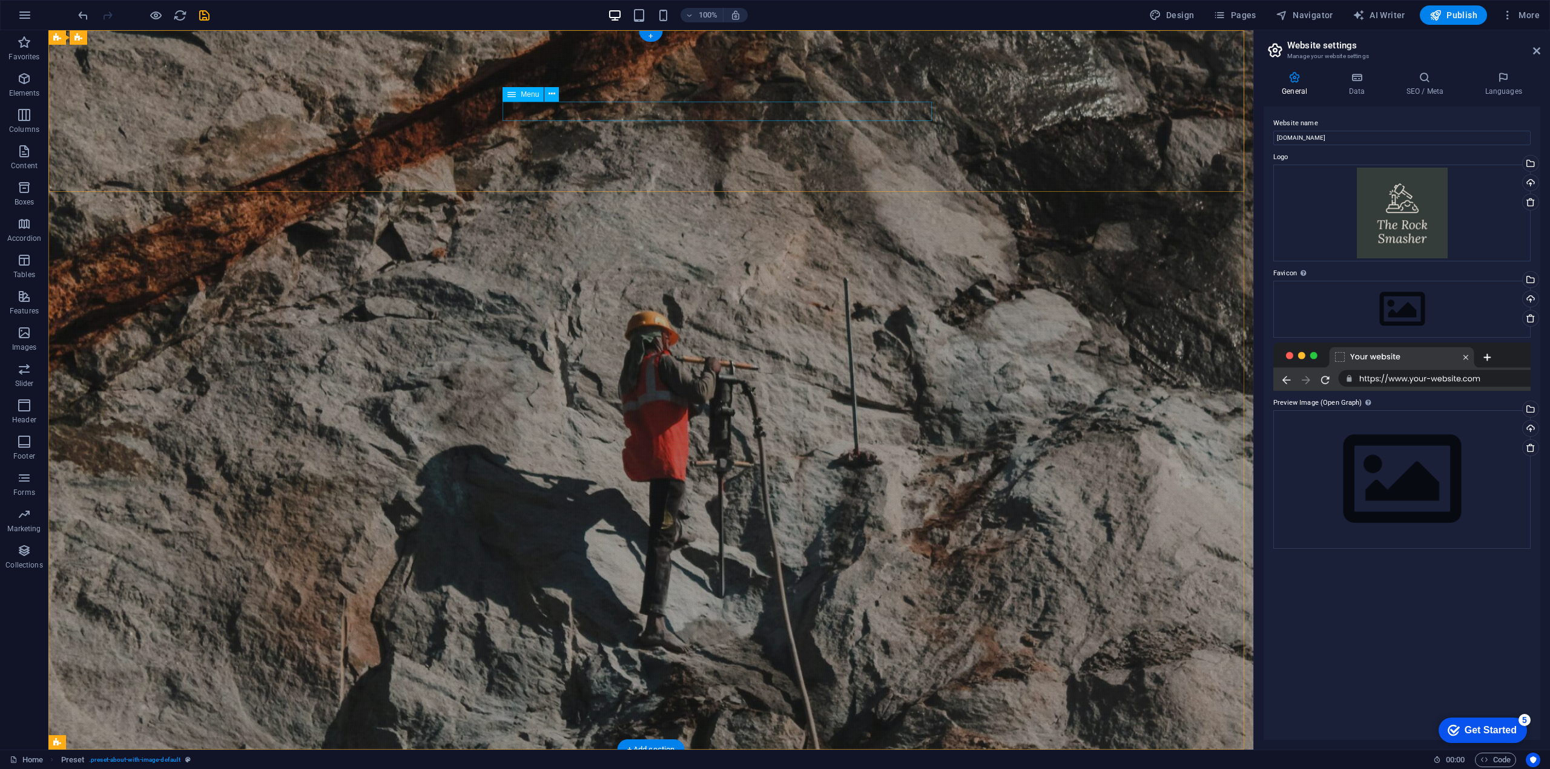
select select
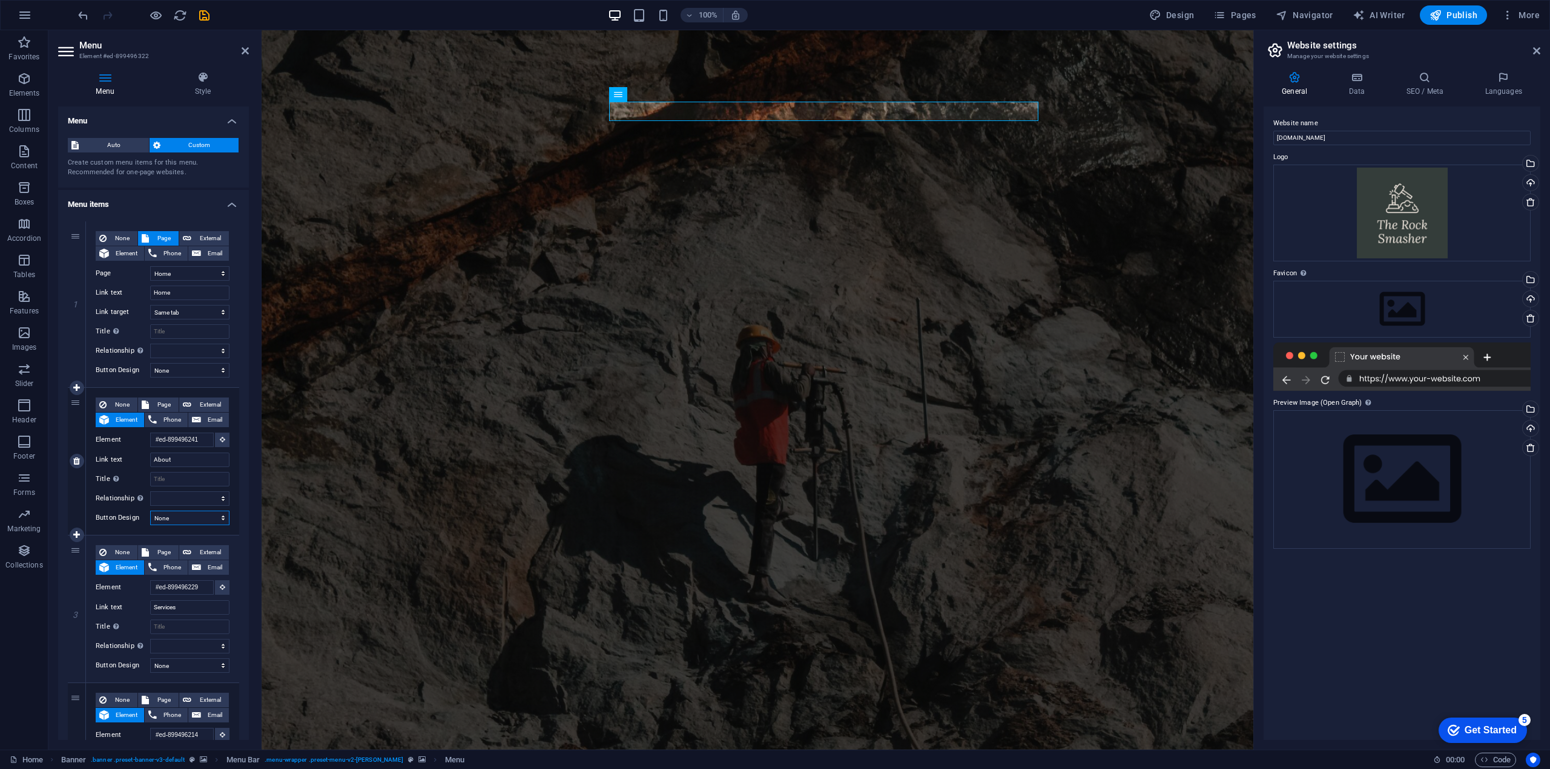
click at [222, 518] on select "None Default Primary Secondary" at bounding box center [189, 518] width 79 height 15
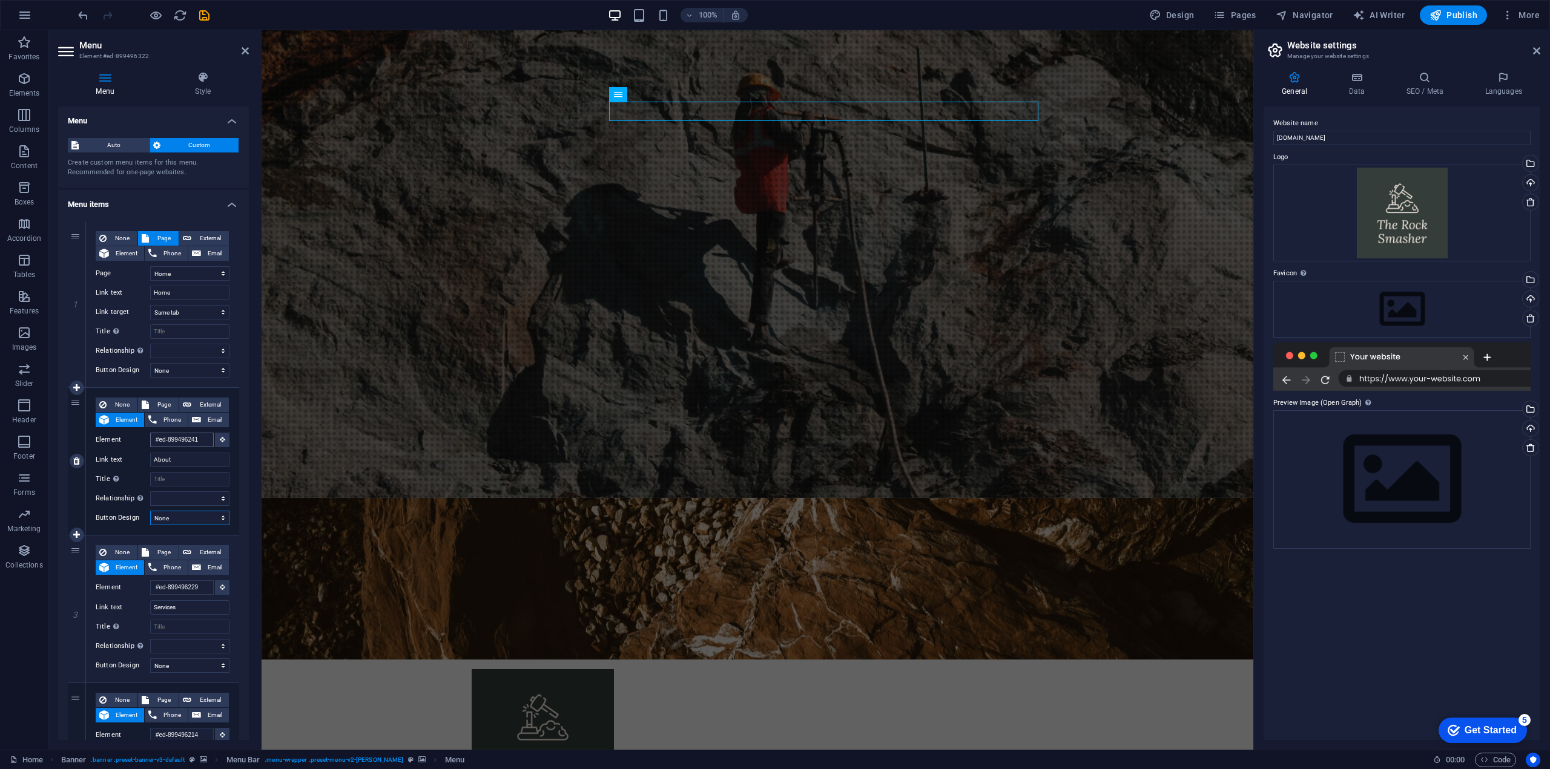
scroll to position [458, 0]
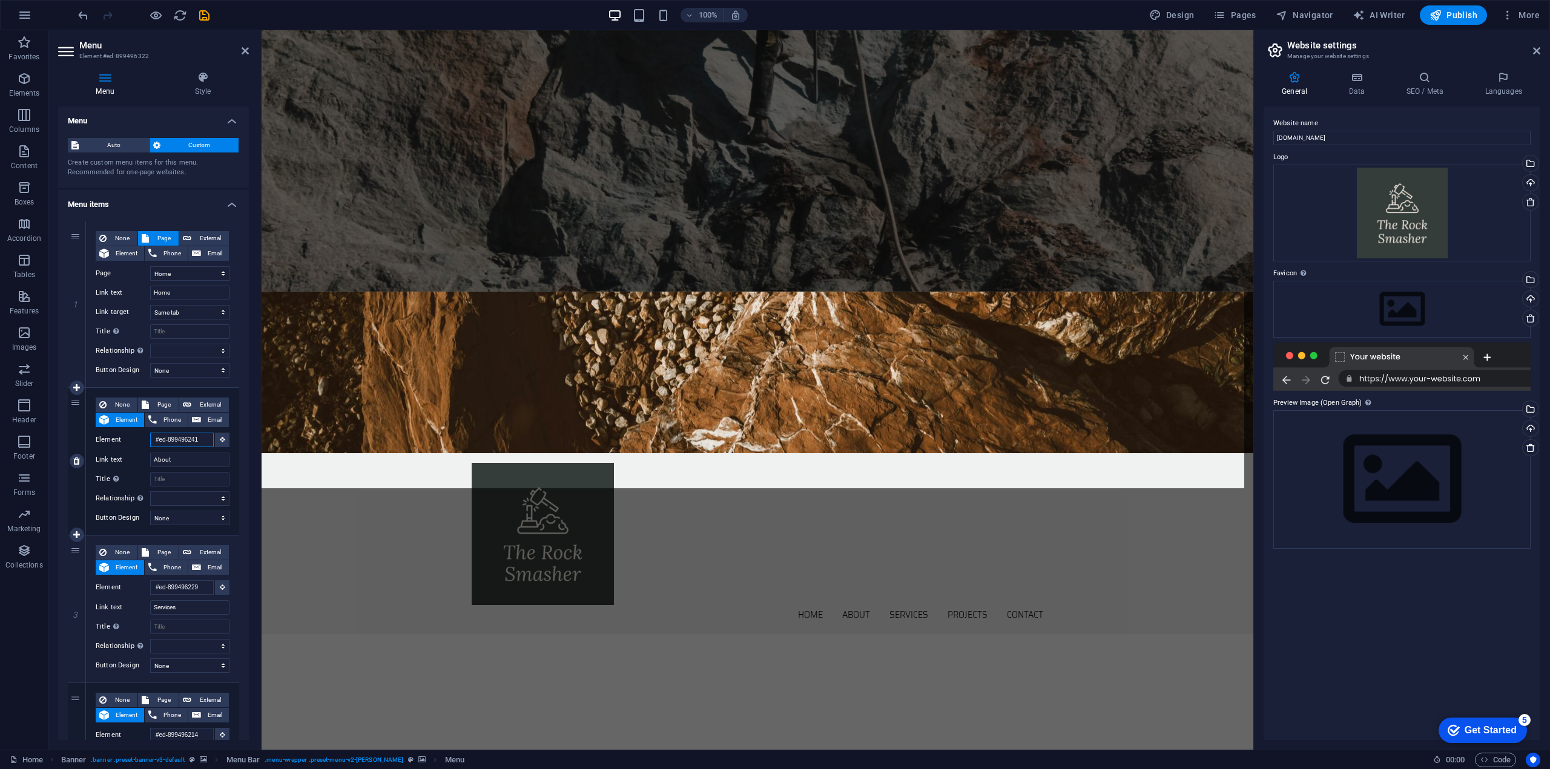
click at [193, 441] on input "#ed-899496241" at bounding box center [182, 440] width 64 height 15
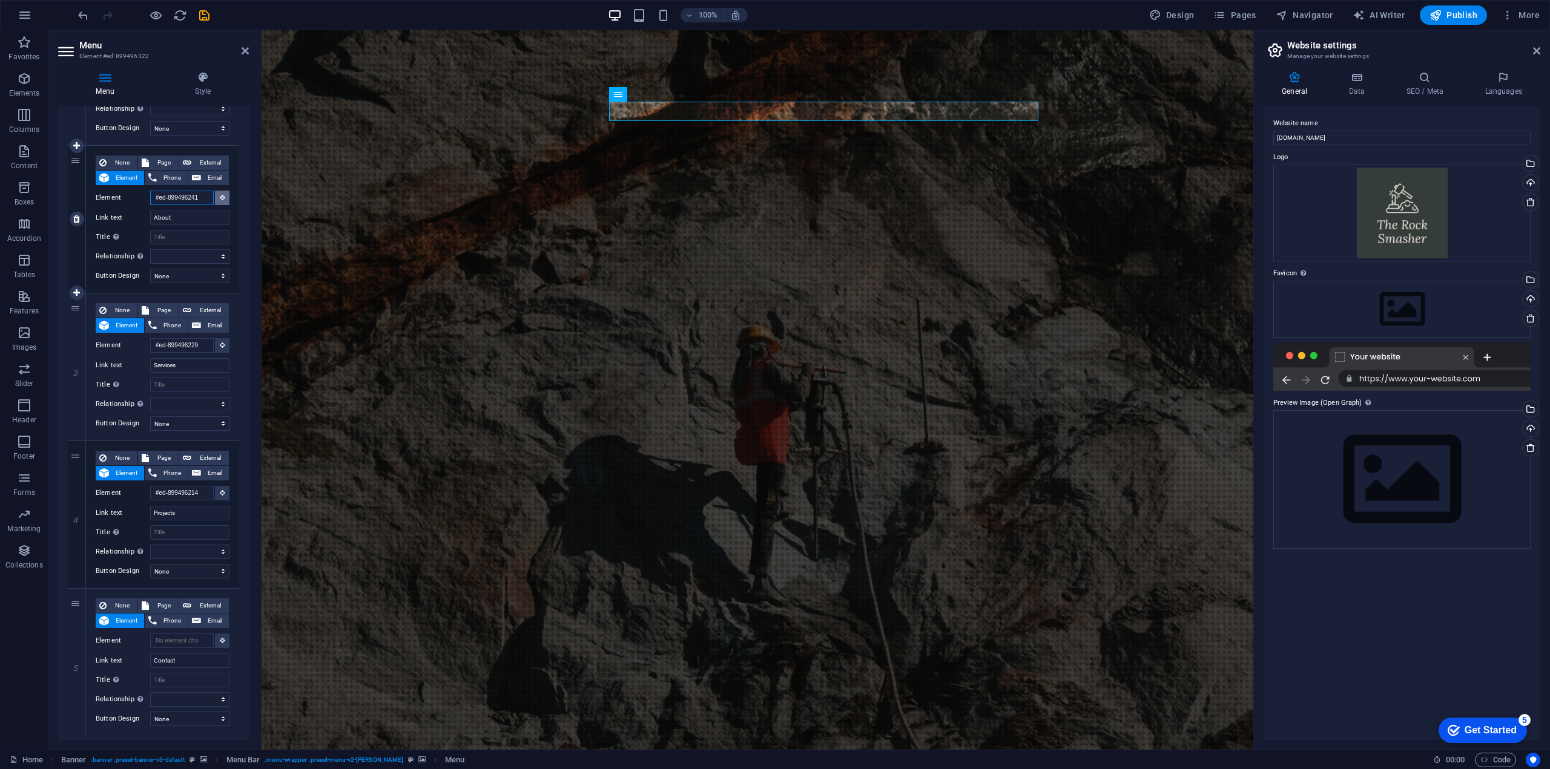
scroll to position [271, 0]
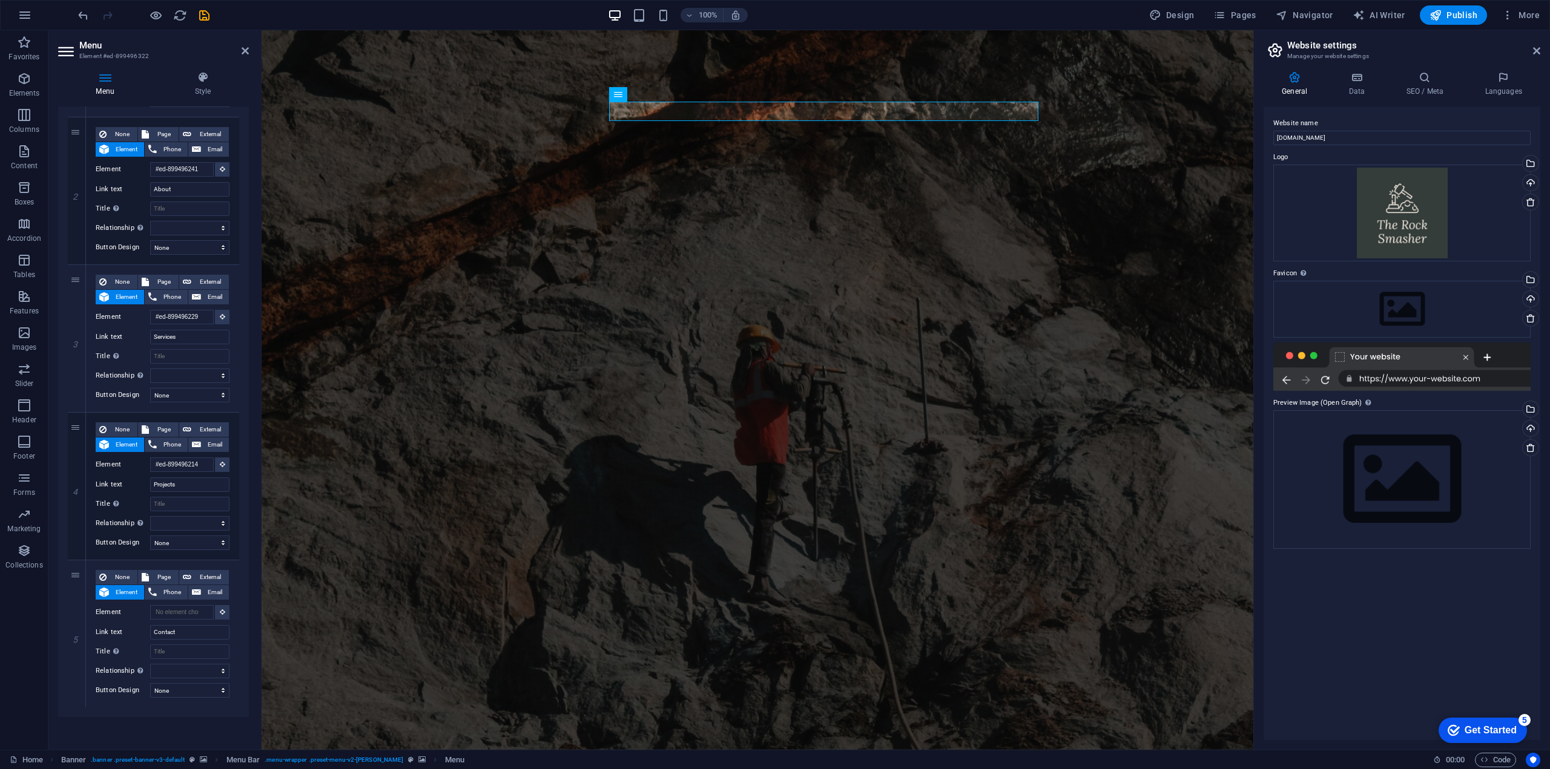
click at [197, 66] on div "Menu Style Menu Auto Custom Create custom menu items for this menu. Recommended…" at bounding box center [153, 406] width 210 height 688
click at [205, 74] on icon at bounding box center [203, 77] width 92 height 12
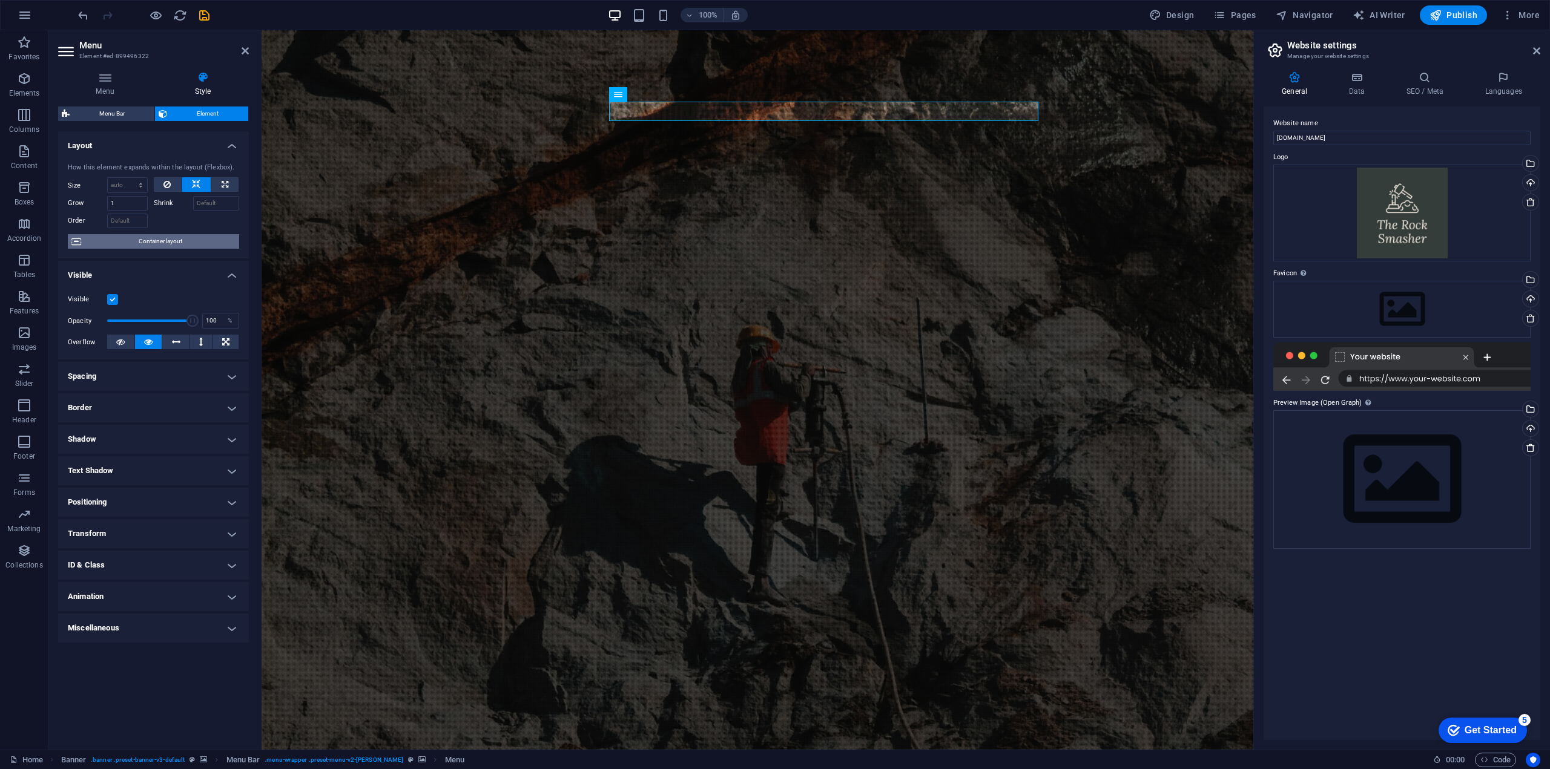
click at [90, 240] on span "Container layout" at bounding box center [160, 241] width 151 height 15
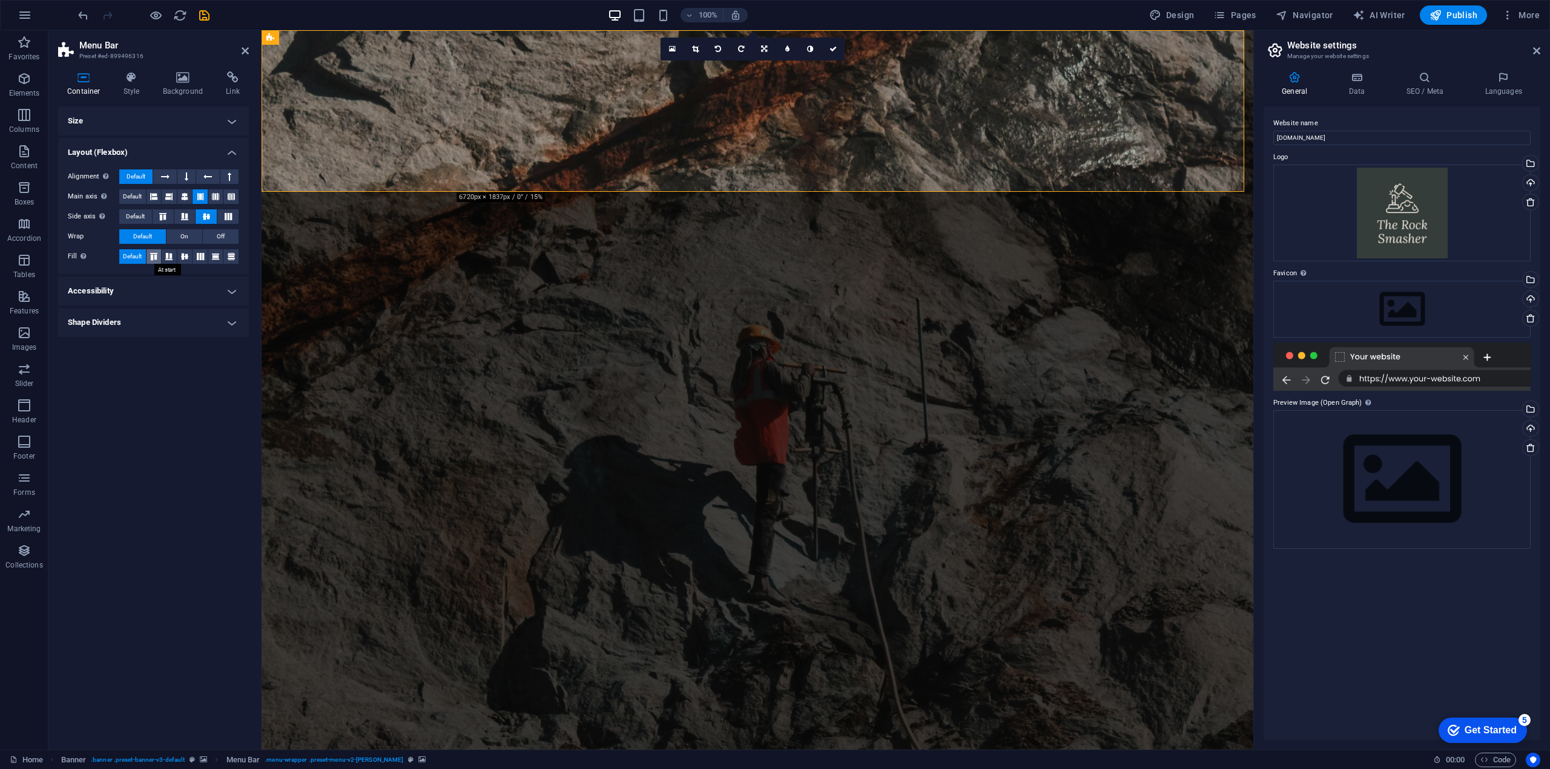
click at [159, 254] on icon at bounding box center [153, 256] width 15 height 7
click at [132, 259] on span "Default" at bounding box center [132, 256] width 19 height 15
click at [133, 76] on icon at bounding box center [131, 77] width 35 height 12
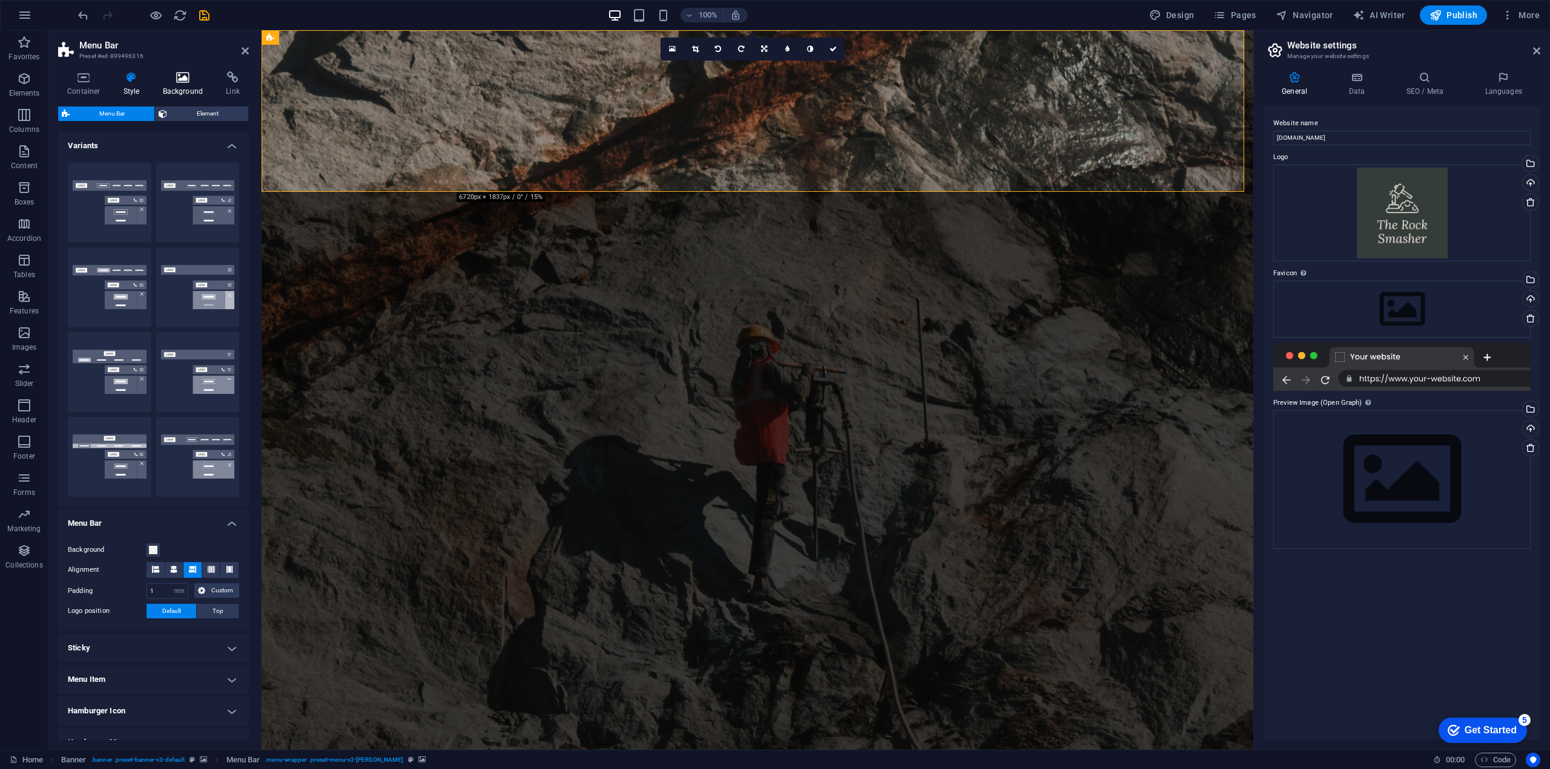
click at [176, 74] on icon at bounding box center [183, 77] width 59 height 12
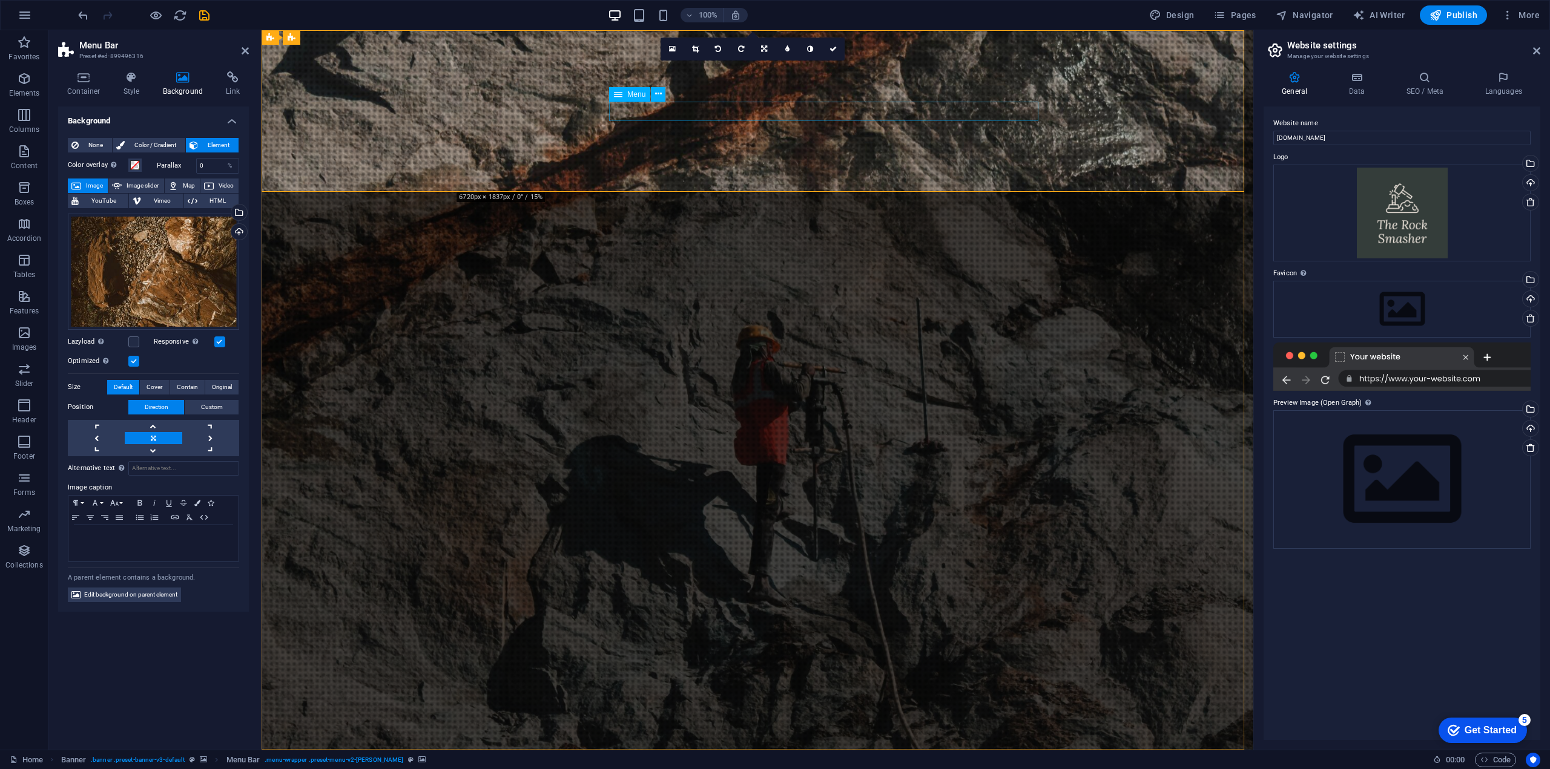
click at [631, 94] on span "Menu" at bounding box center [636, 94] width 18 height 7
click at [662, 93] on button at bounding box center [658, 94] width 15 height 15
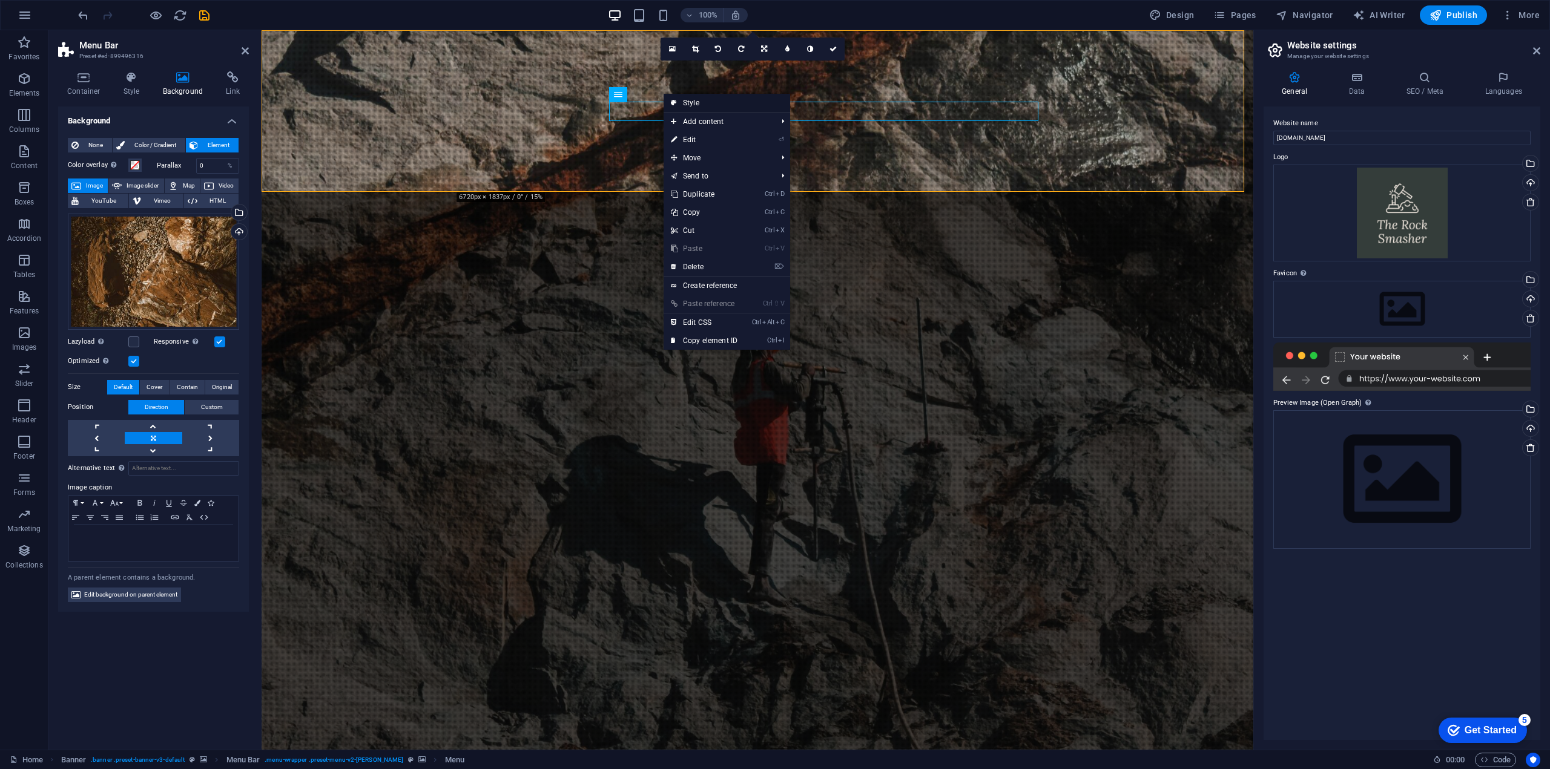
click at [700, 102] on link "Style" at bounding box center [726, 103] width 127 height 18
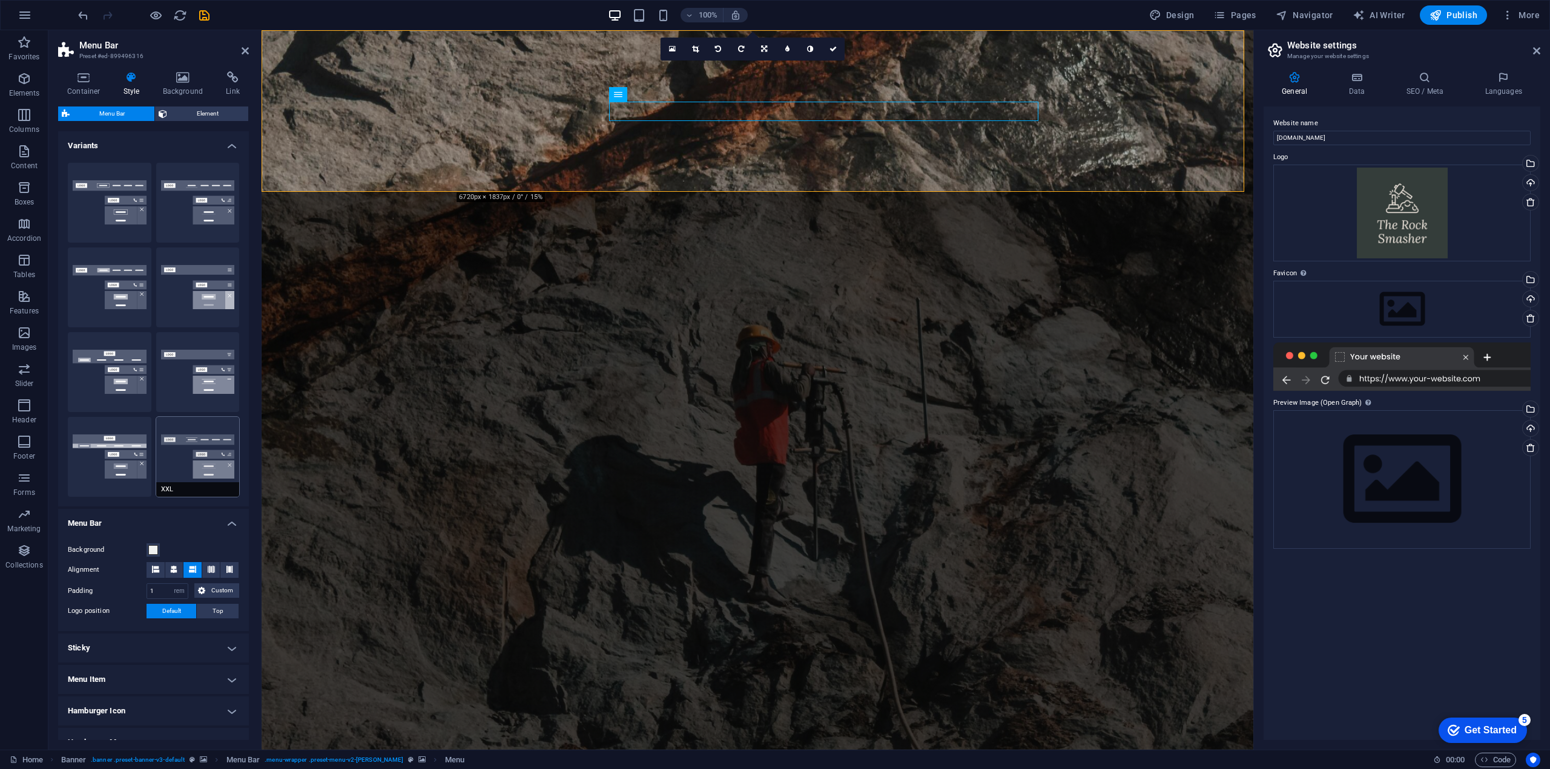
scroll to position [96, 0]
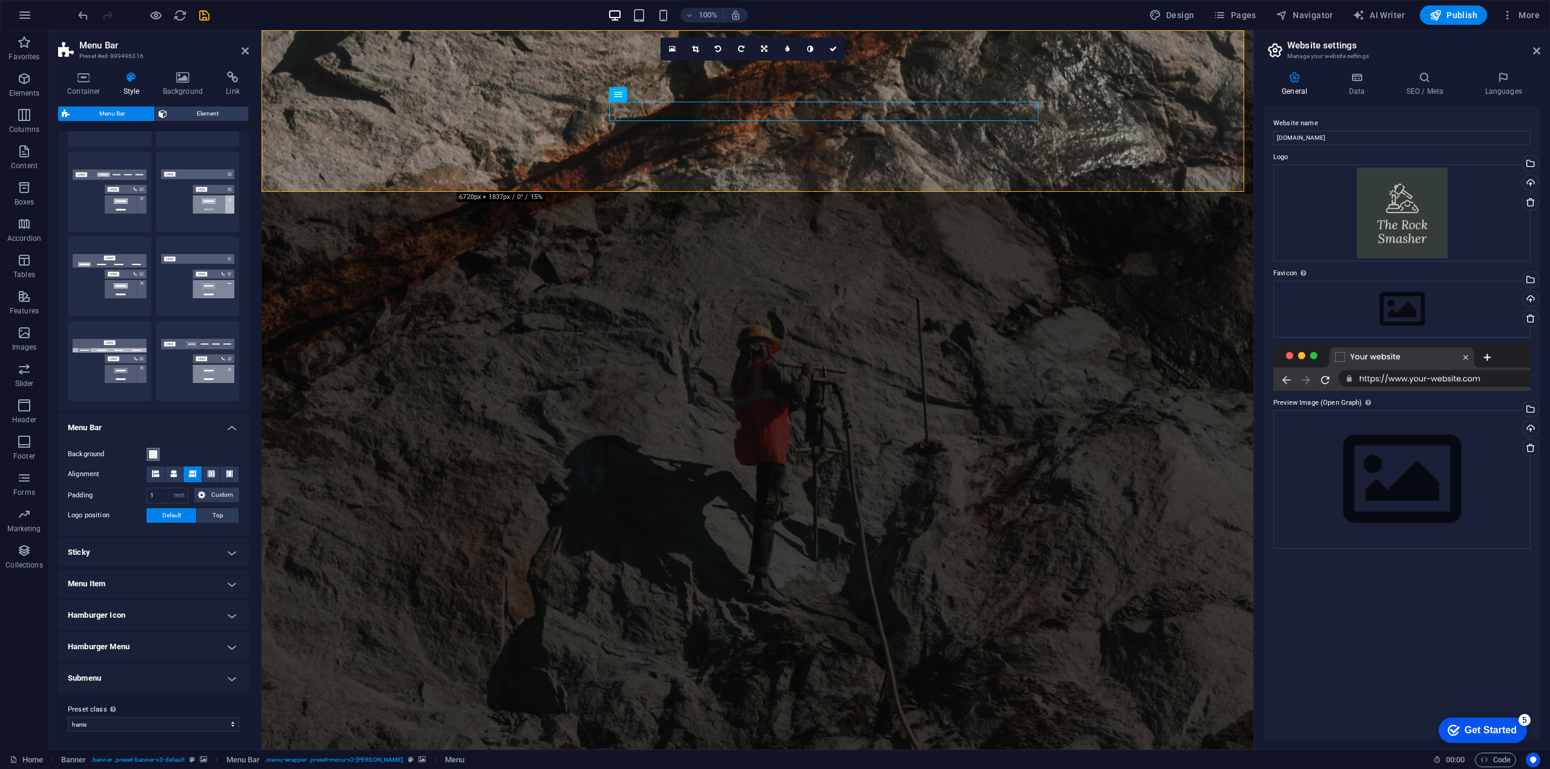
click at [155, 455] on span at bounding box center [153, 455] width 10 height 10
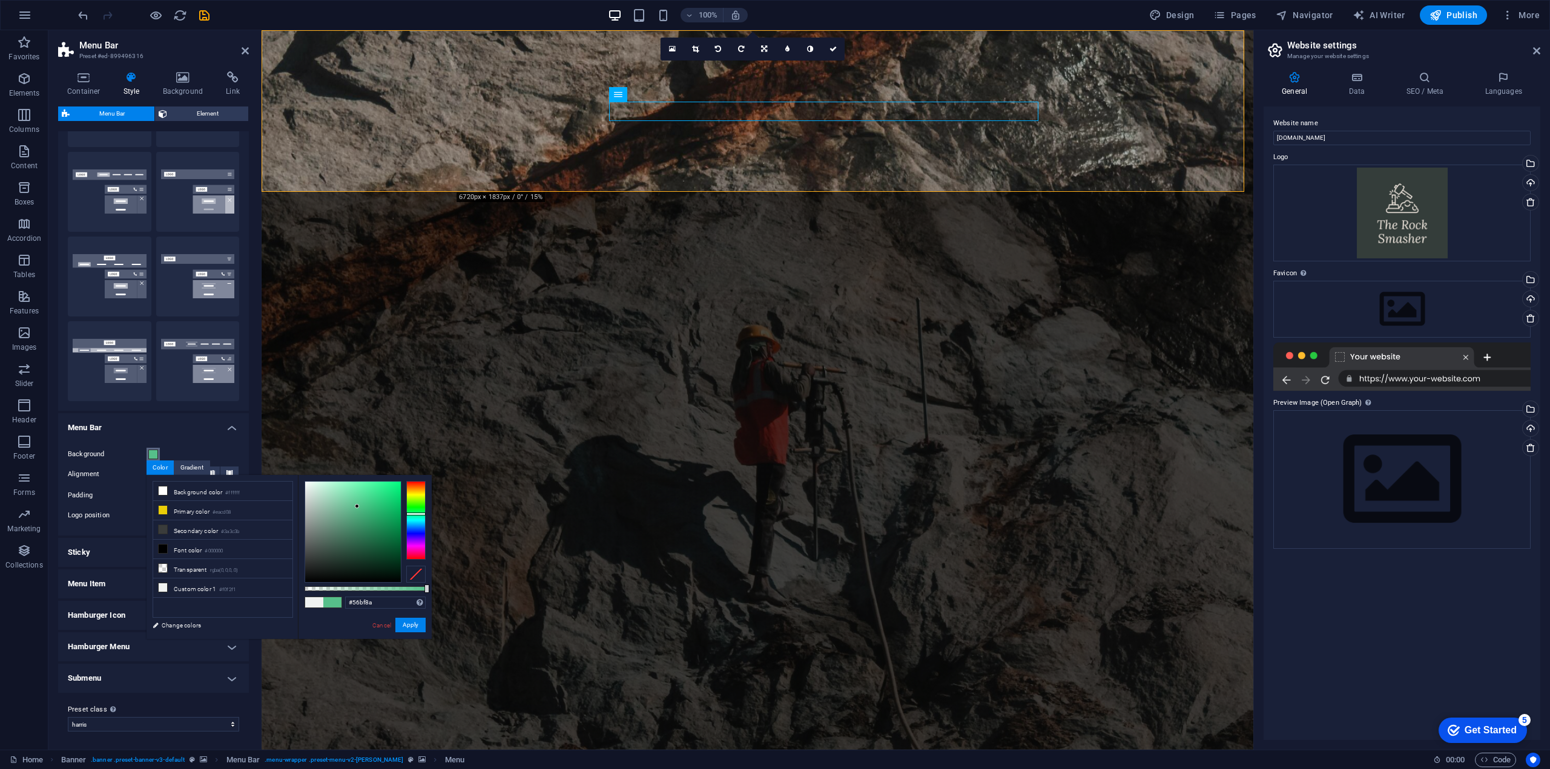
drag, startPoint x: 363, startPoint y: 513, endPoint x: 357, endPoint y: 507, distance: 8.6
click at [357, 507] on div at bounding box center [353, 532] width 96 height 100
click at [388, 491] on div at bounding box center [353, 532] width 96 height 100
click at [194, 508] on li "Primary color #eacd08" at bounding box center [222, 510] width 139 height 19
drag, startPoint x: 393, startPoint y: 487, endPoint x: 385, endPoint y: 488, distance: 8.6
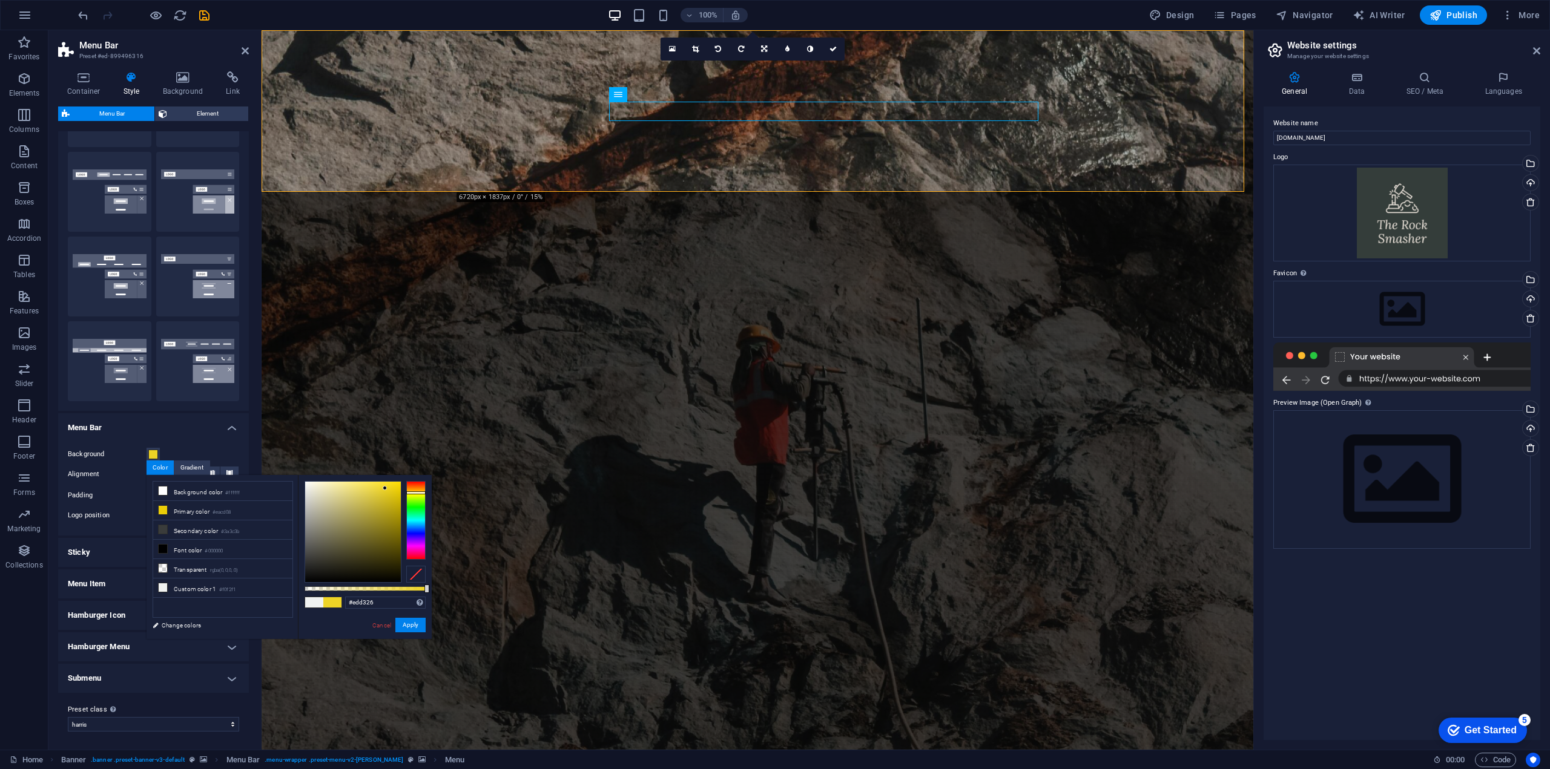
click at [385, 488] on div at bounding box center [353, 532] width 96 height 100
click at [412, 621] on button "Apply" at bounding box center [410, 625] width 30 height 15
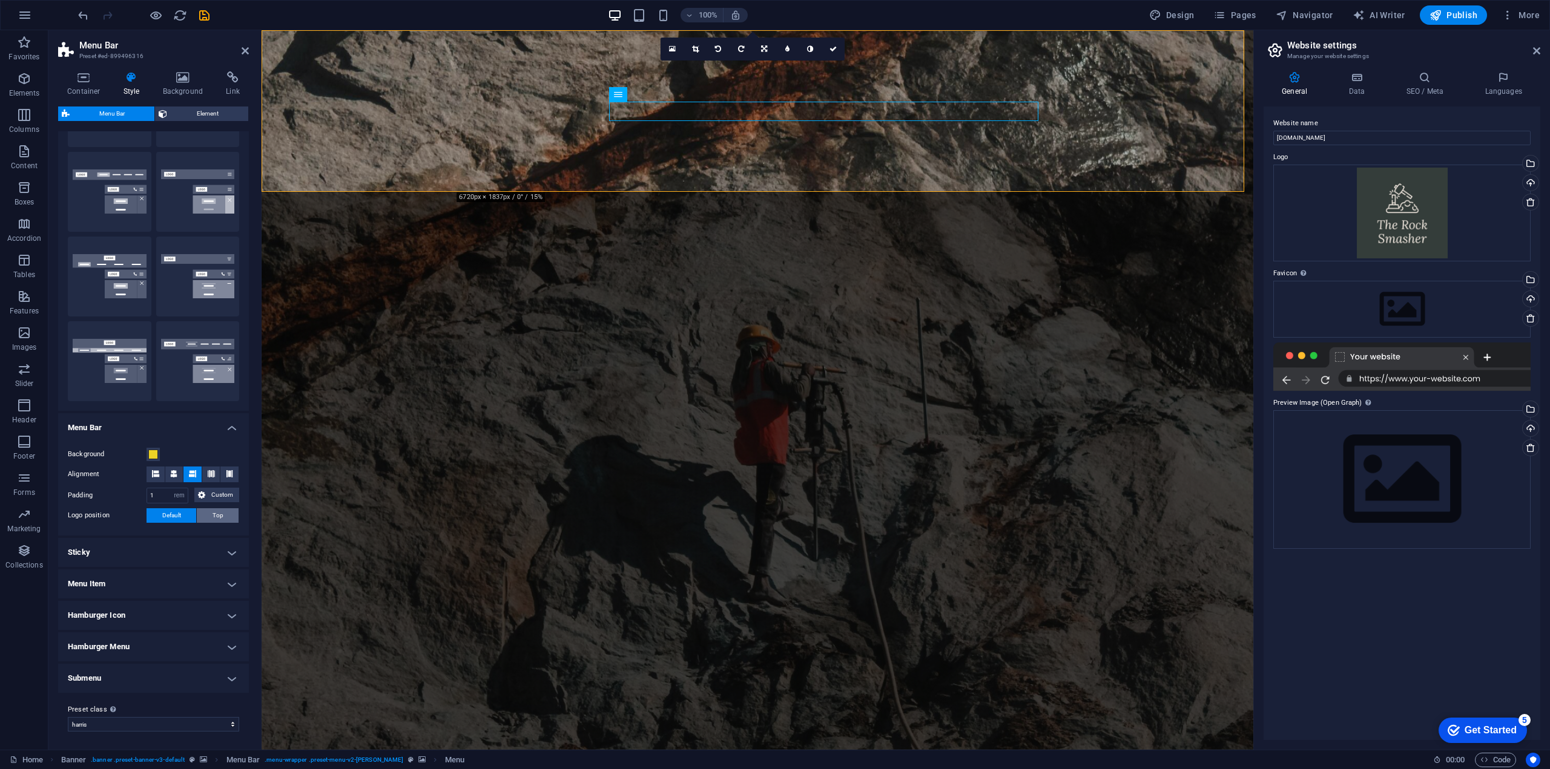
click at [226, 515] on button "Top" at bounding box center [218, 515] width 42 height 15
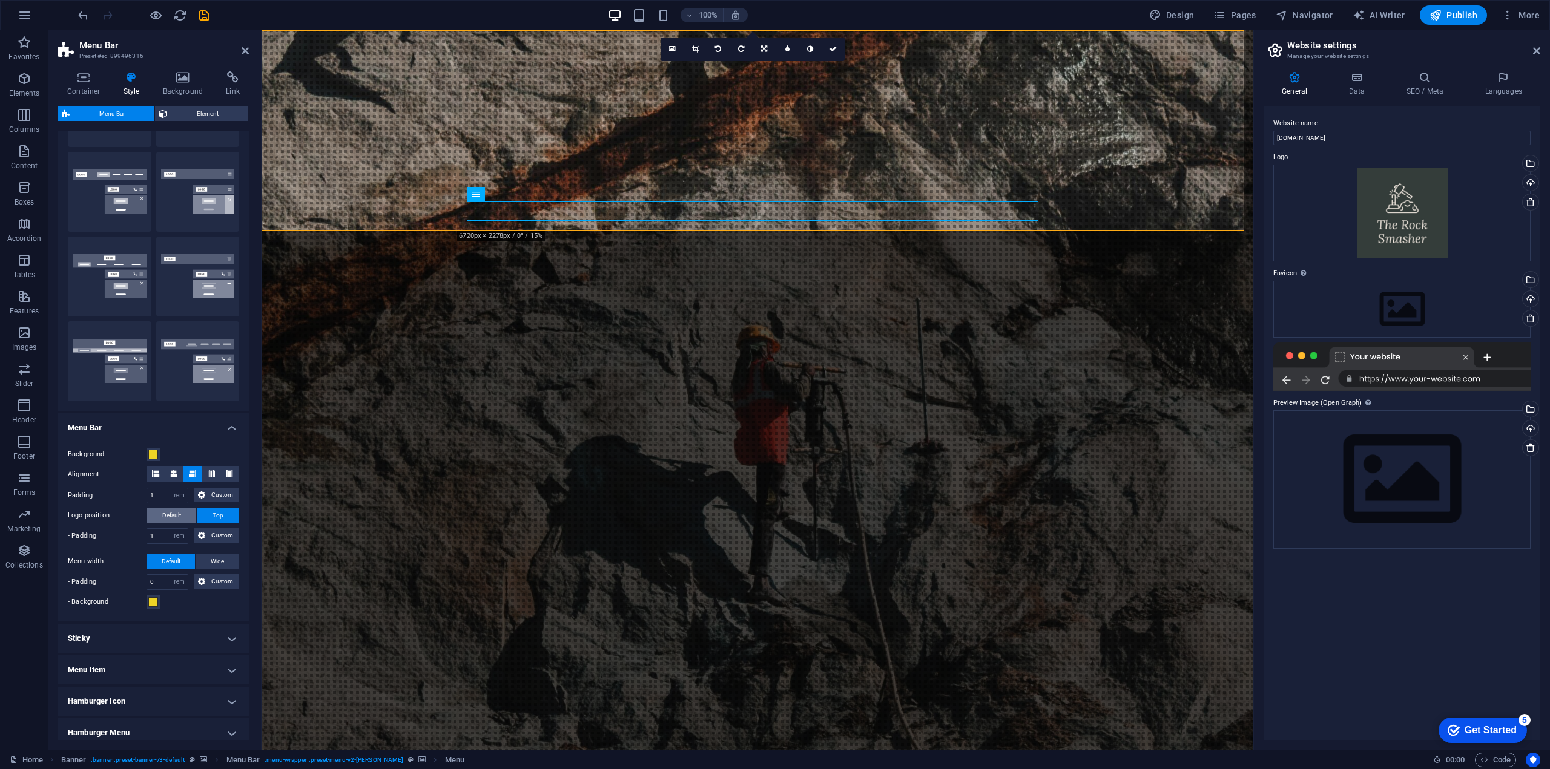
click at [172, 511] on span "Default" at bounding box center [171, 515] width 19 height 15
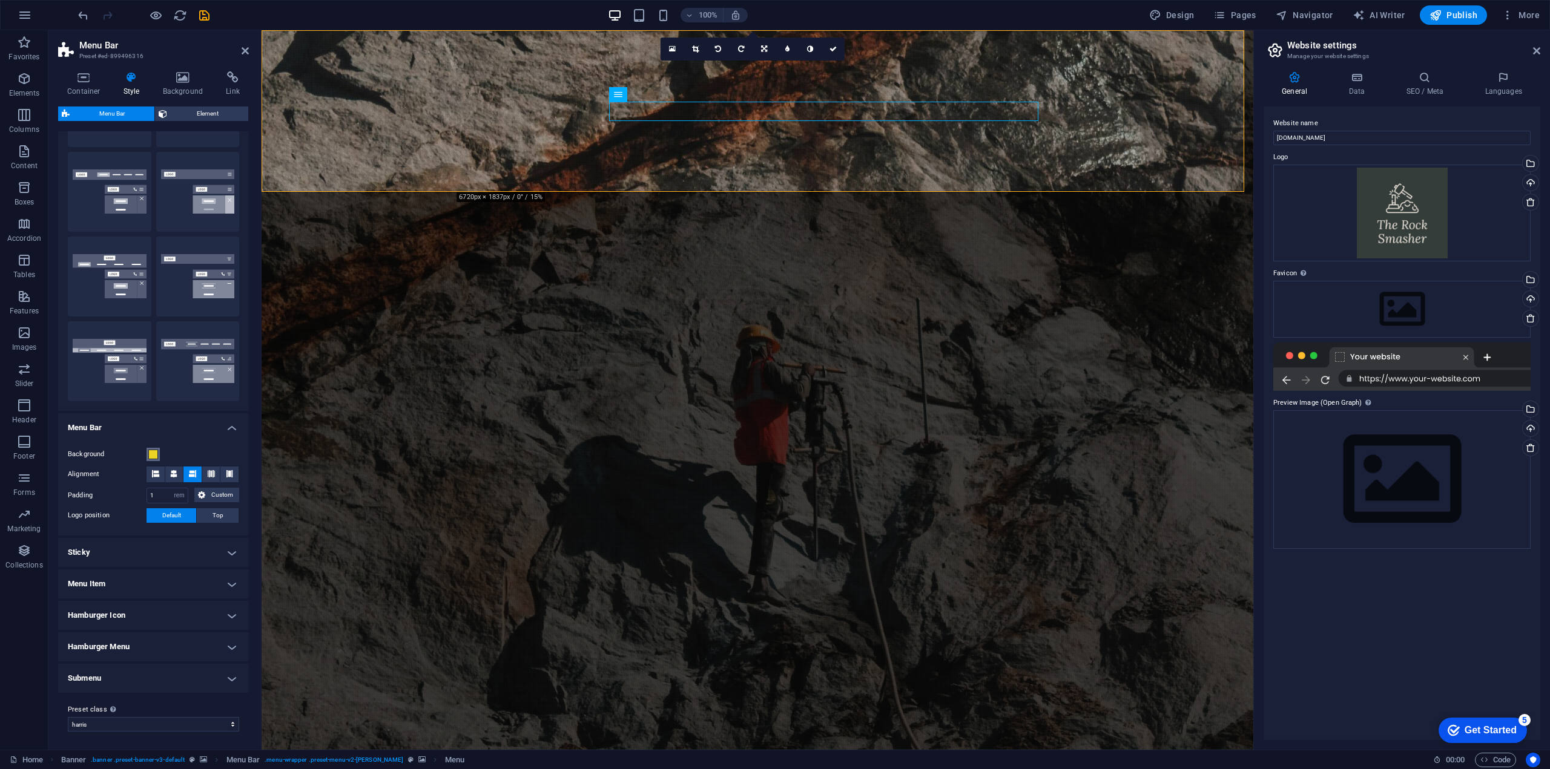
click at [154, 456] on span at bounding box center [153, 455] width 10 height 10
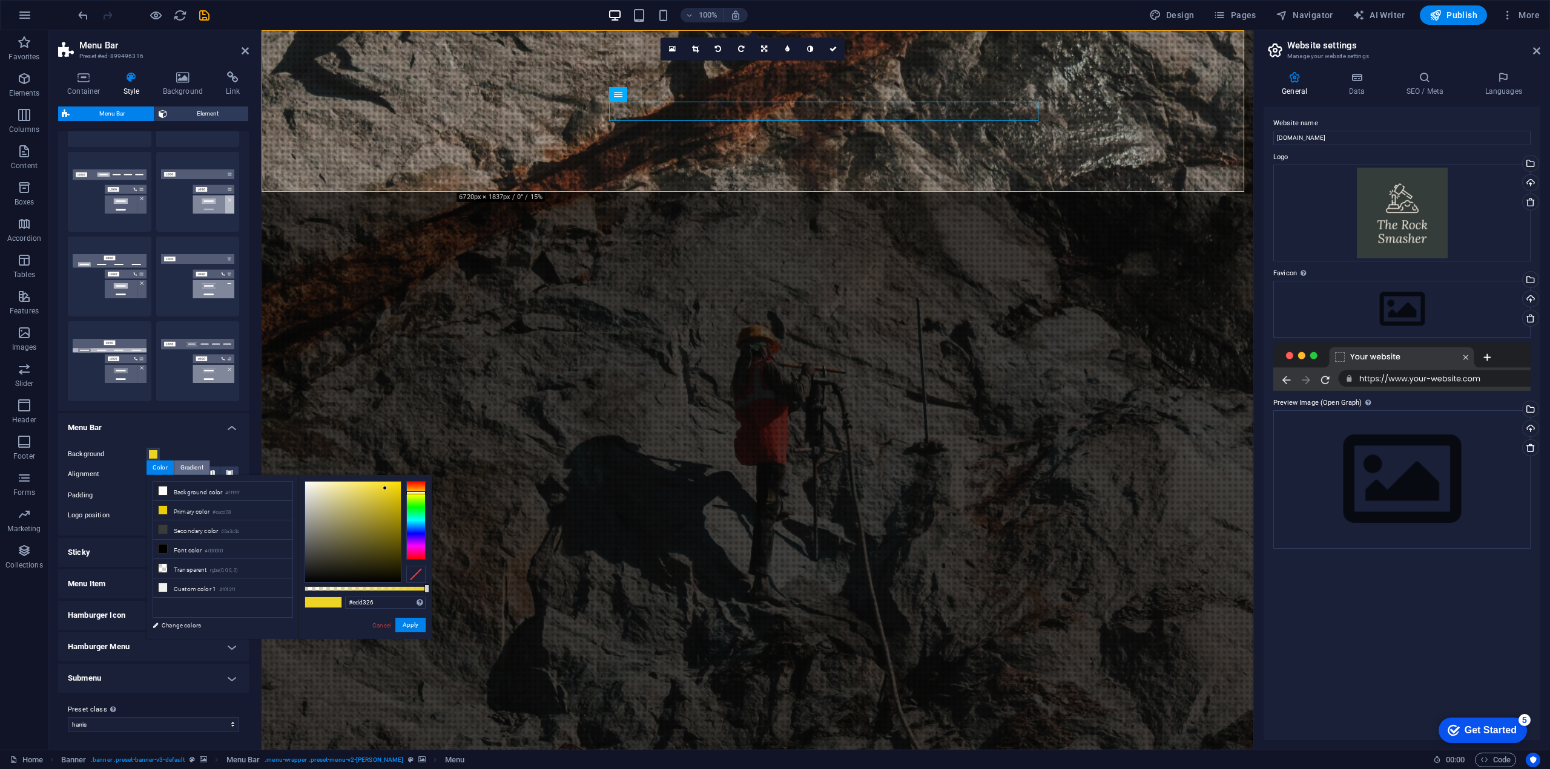
click at [202, 467] on div "Gradient" at bounding box center [191, 468] width 35 height 15
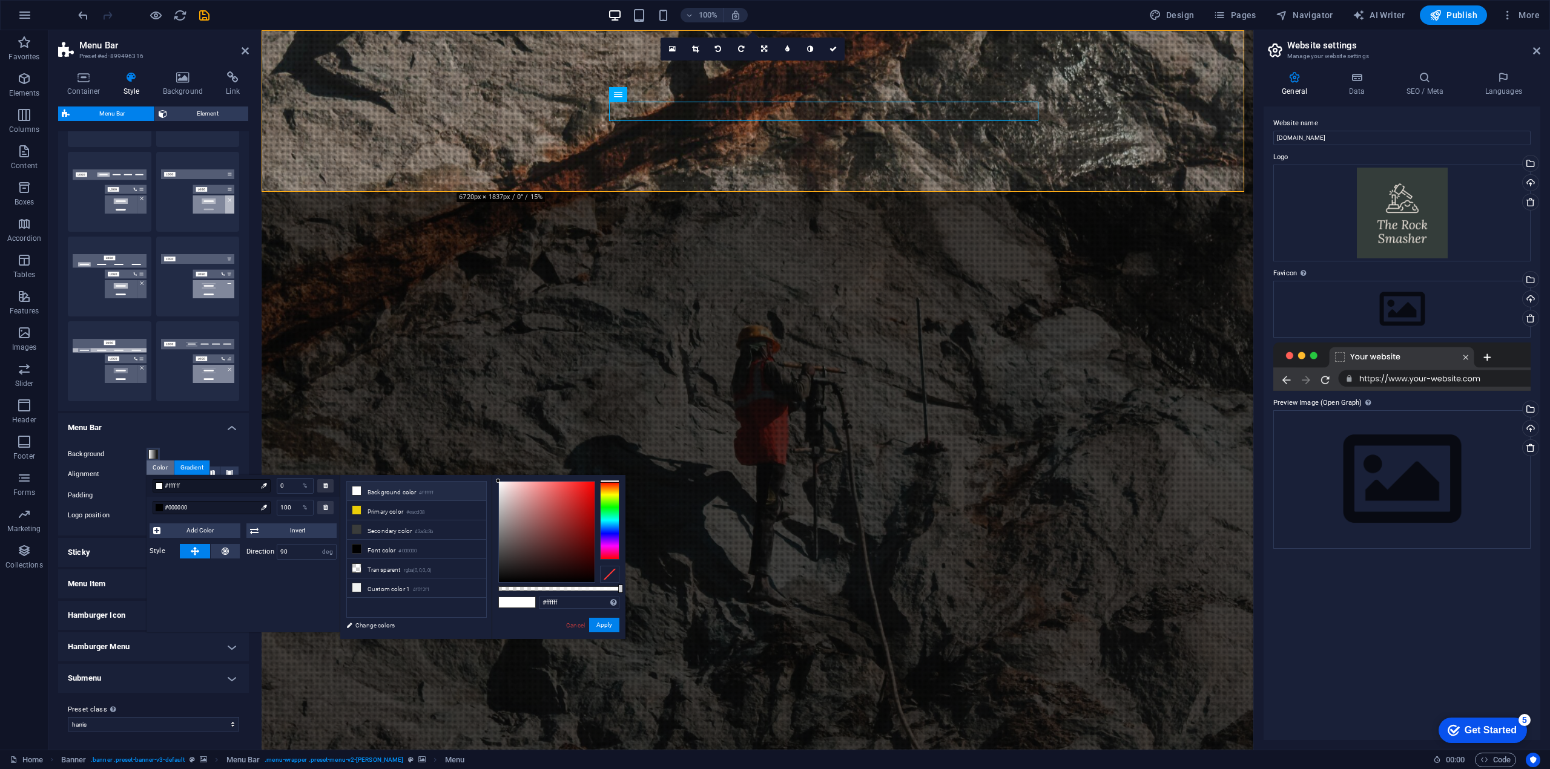
click at [166, 463] on div "Color" at bounding box center [159, 468] width 27 height 15
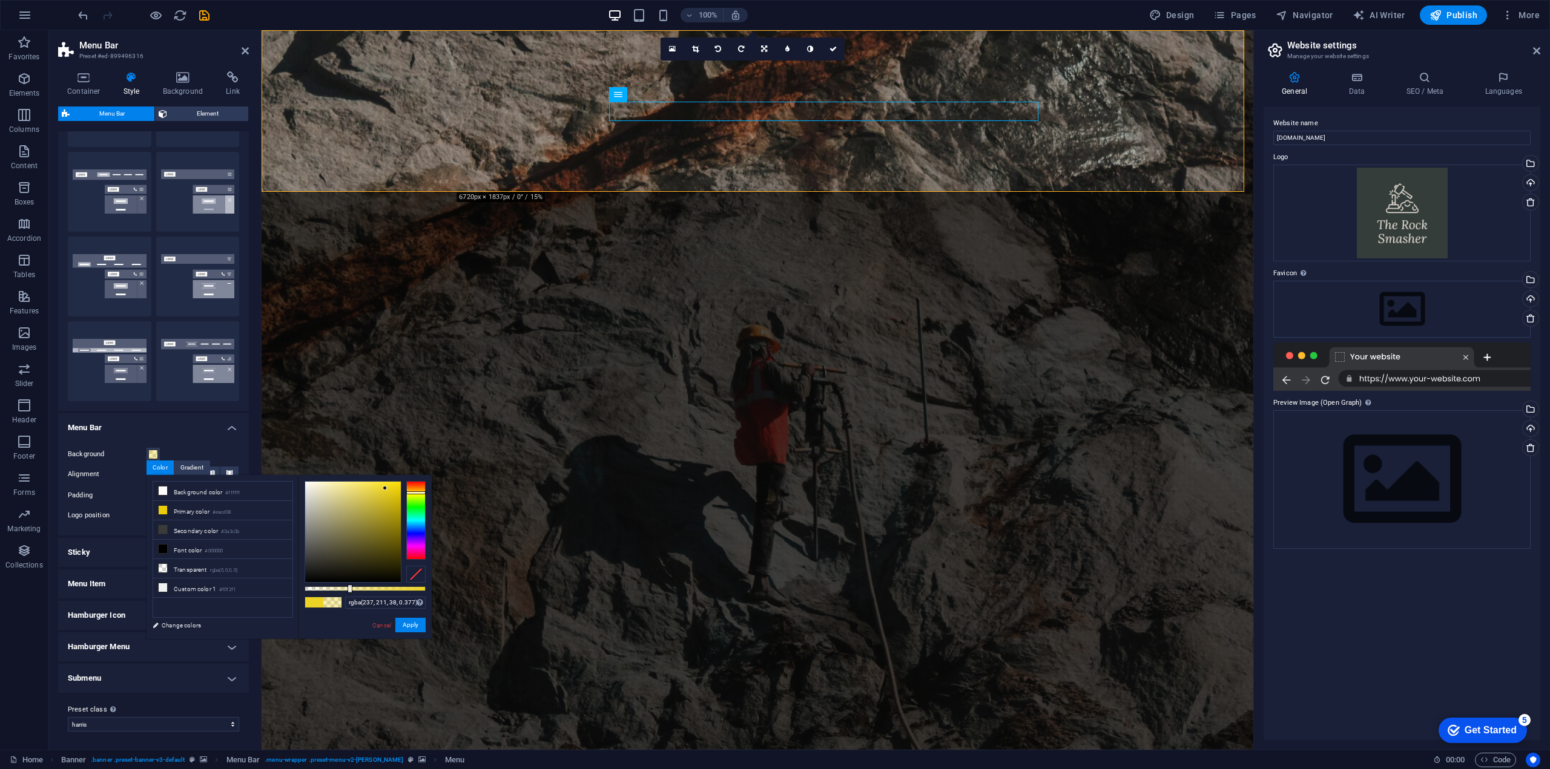
drag, startPoint x: 413, startPoint y: 588, endPoint x: 350, endPoint y: 587, distance: 63.0
click at [350, 587] on div at bounding box center [349, 589] width 5 height 8
drag, startPoint x: 419, startPoint y: 490, endPoint x: 410, endPoint y: 542, distance: 52.8
click at [410, 542] on div at bounding box center [415, 520] width 19 height 79
drag, startPoint x: 419, startPoint y: 541, endPoint x: 413, endPoint y: 559, distance: 19.1
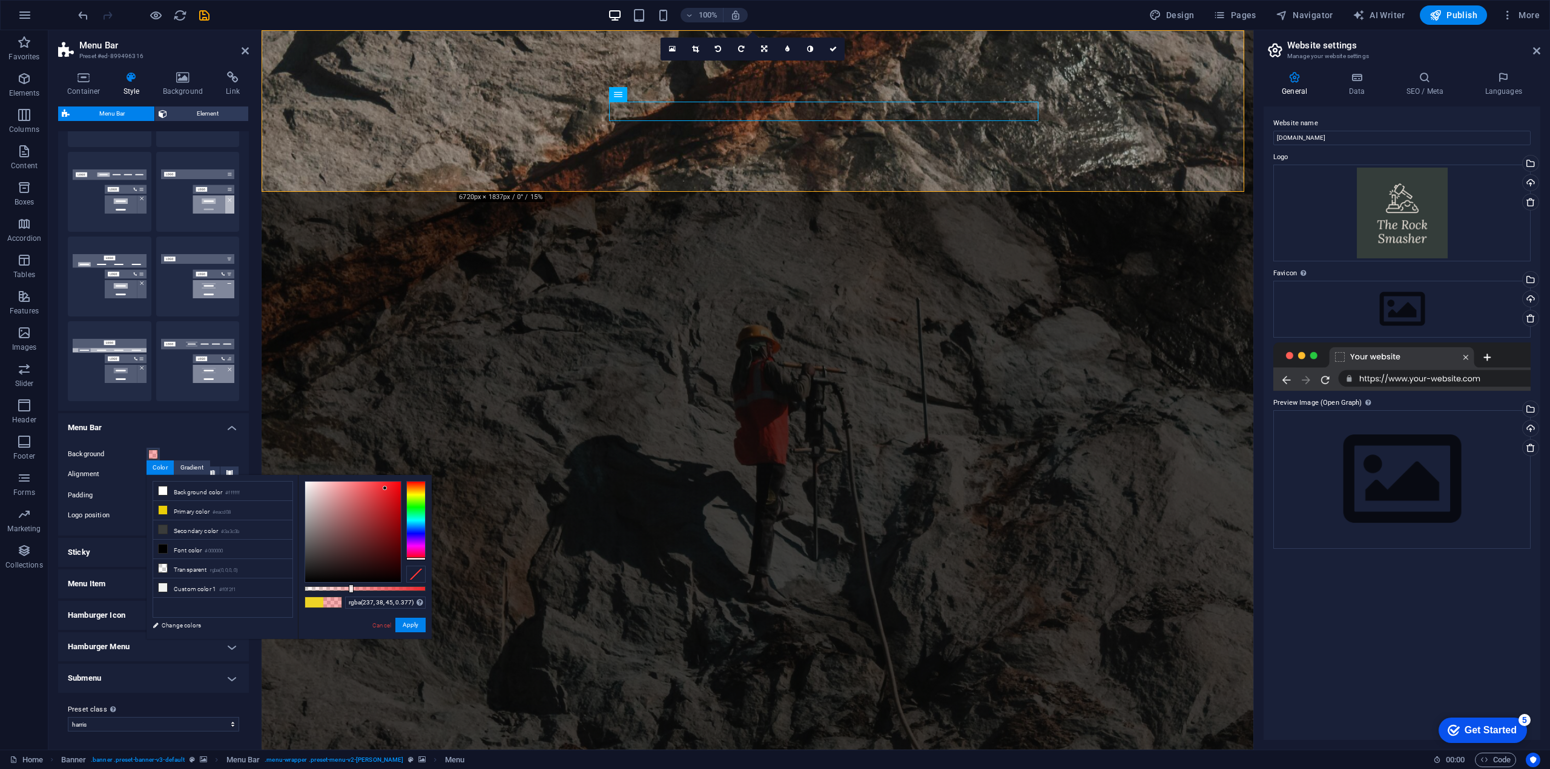
click at [413, 559] on div at bounding box center [415, 558] width 19 height 3
type input "rgba(33, 26, 27, 0.377)"
drag, startPoint x: 386, startPoint y: 483, endPoint x: 324, endPoint y: 569, distance: 105.8
click at [324, 569] on div at bounding box center [353, 532] width 96 height 100
click at [418, 628] on button "Apply" at bounding box center [410, 625] width 30 height 15
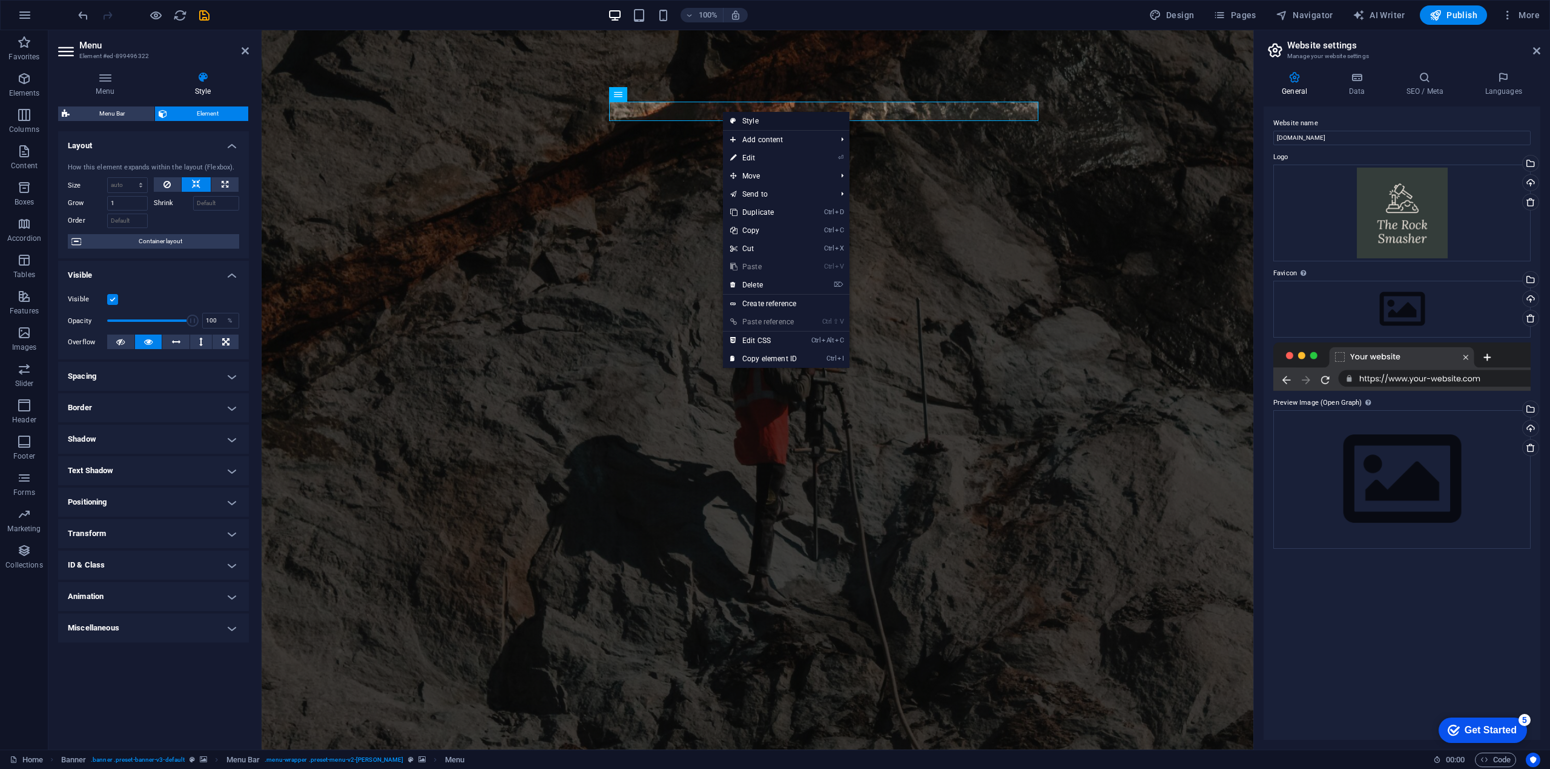
click at [755, 117] on link "Style" at bounding box center [786, 121] width 127 height 18
select select "rem"
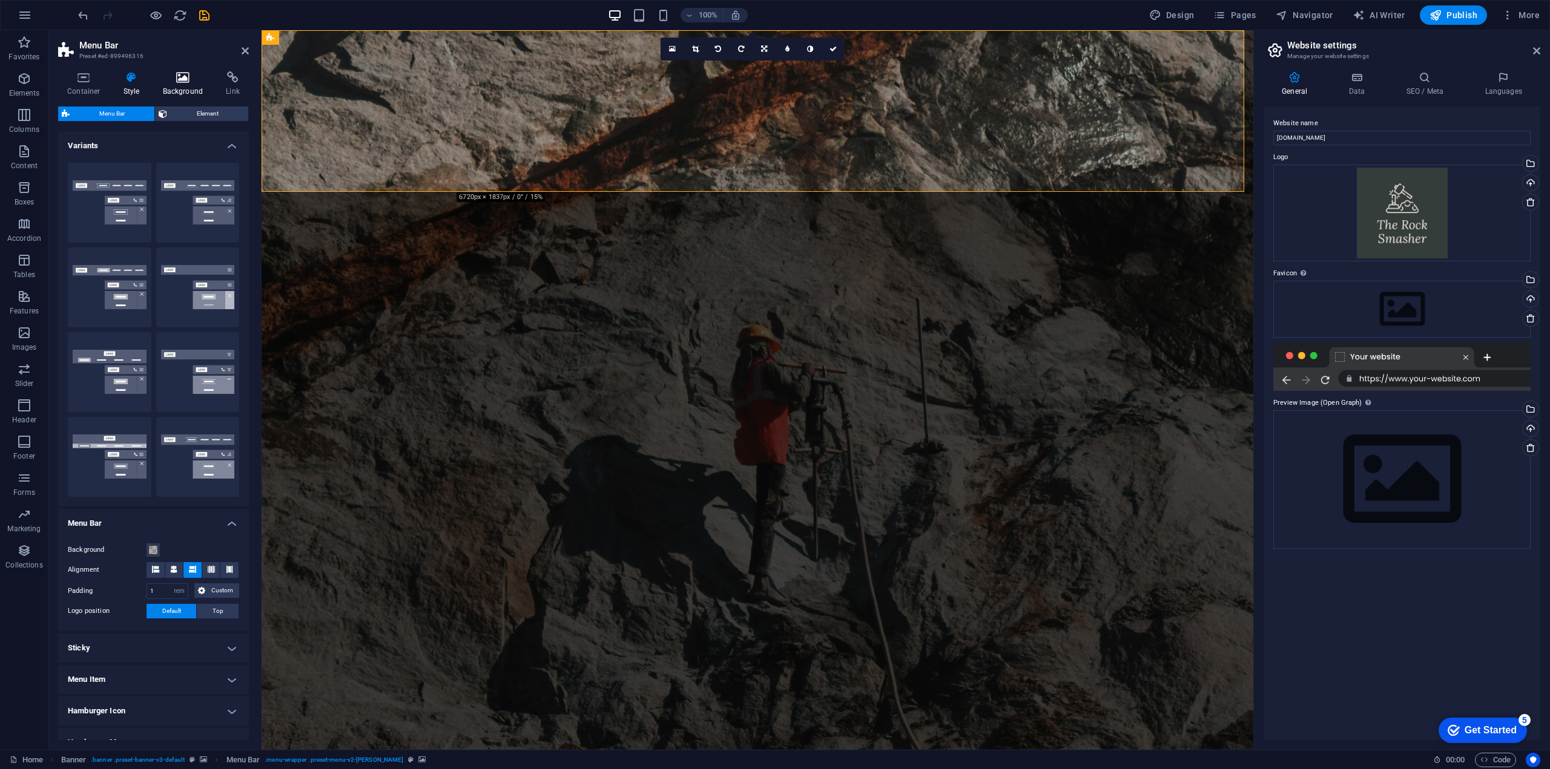
click at [196, 79] on icon at bounding box center [183, 77] width 59 height 12
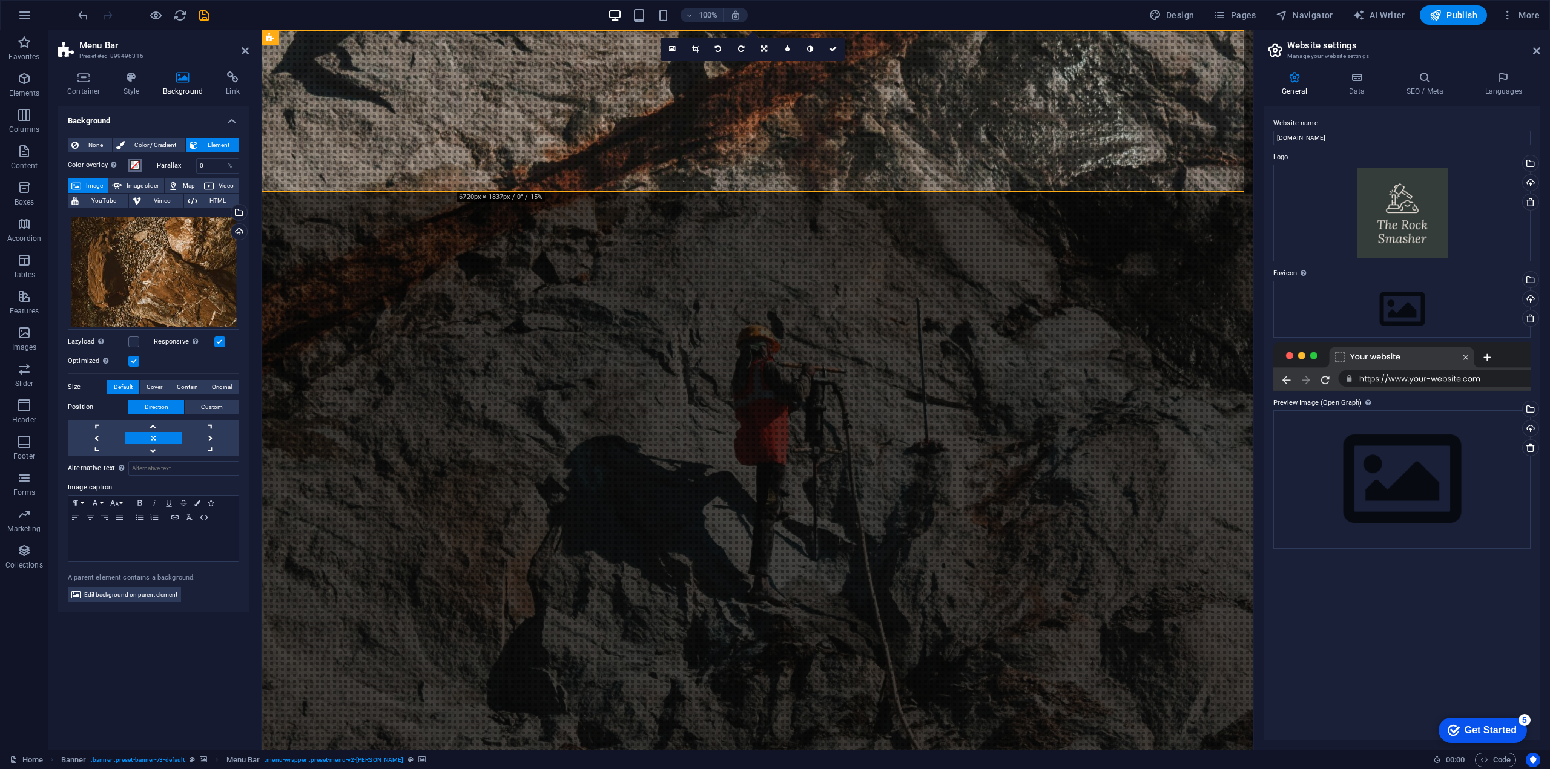
click at [137, 164] on span at bounding box center [135, 165] width 10 height 10
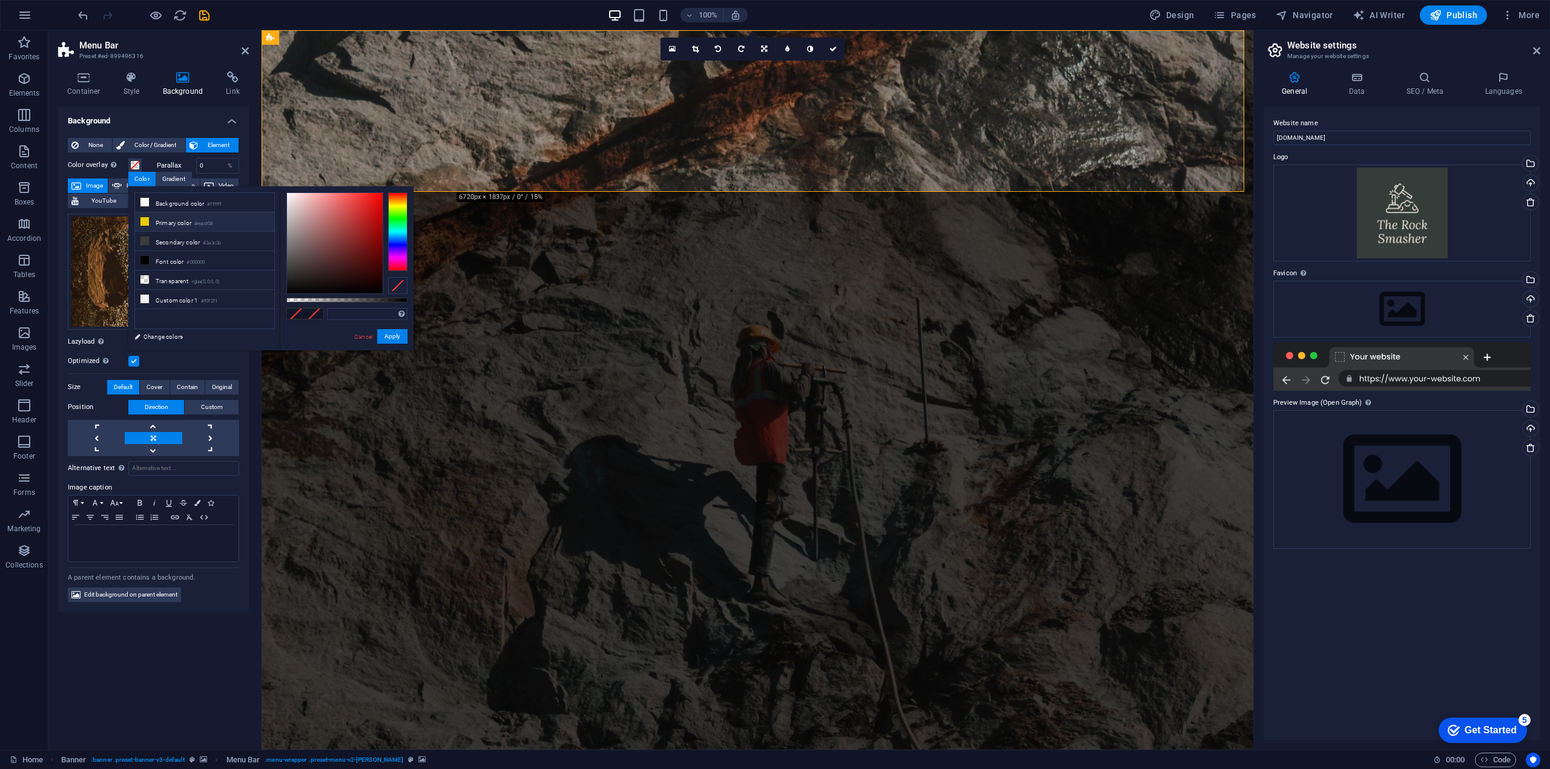
click at [171, 220] on li "Primary color #eacd08" at bounding box center [204, 221] width 139 height 19
click at [168, 220] on li "Primary color #eacd08" at bounding box center [204, 221] width 139 height 19
click at [173, 200] on li "Background color #ffffff" at bounding box center [204, 202] width 139 height 19
click at [177, 279] on li "Transparent rgba(0,0,0,.0)" at bounding box center [204, 280] width 139 height 19
type input "rgba(0, 0, 0, 0)"
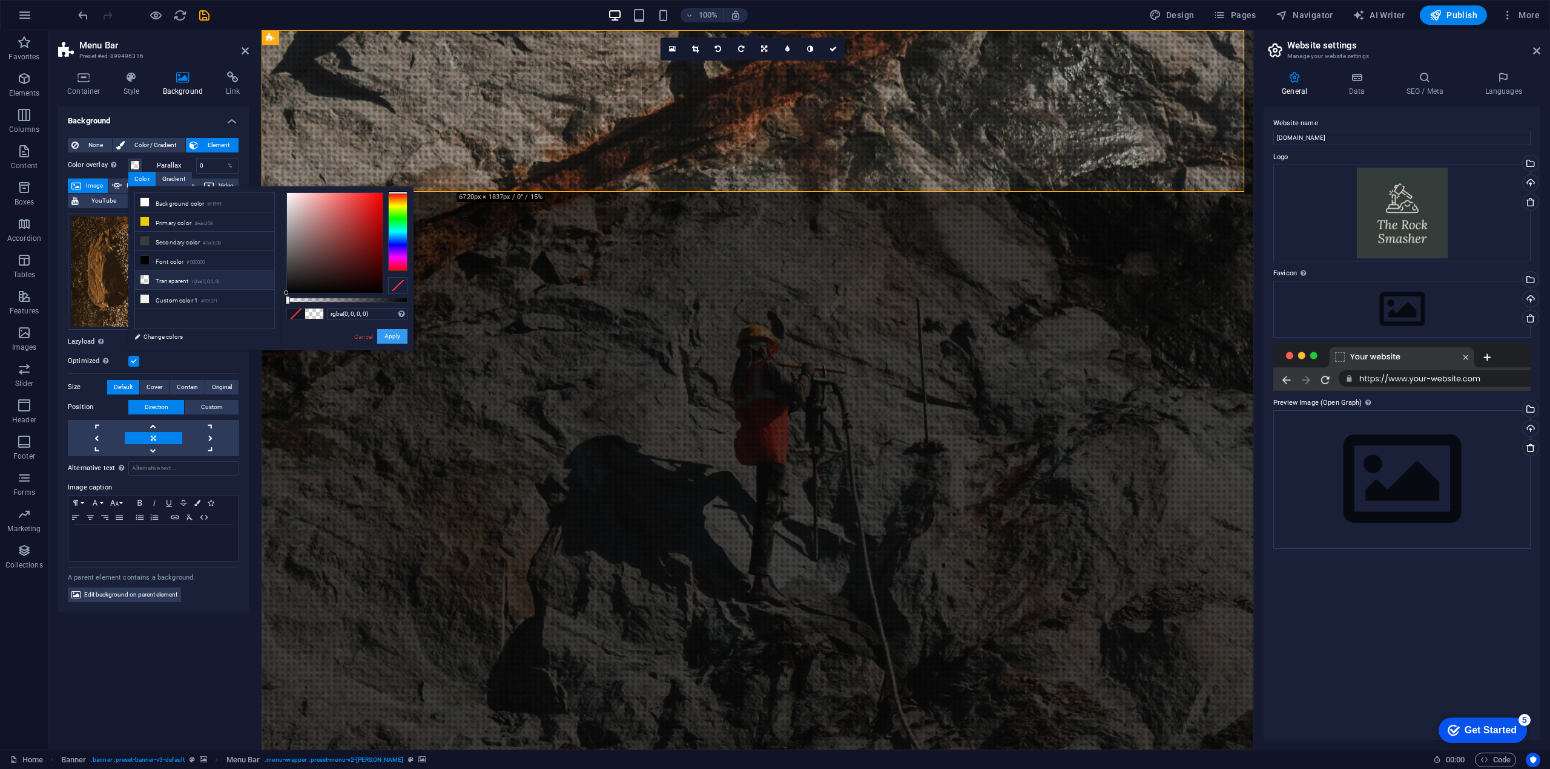
click at [396, 332] on button "Apply" at bounding box center [392, 336] width 30 height 15
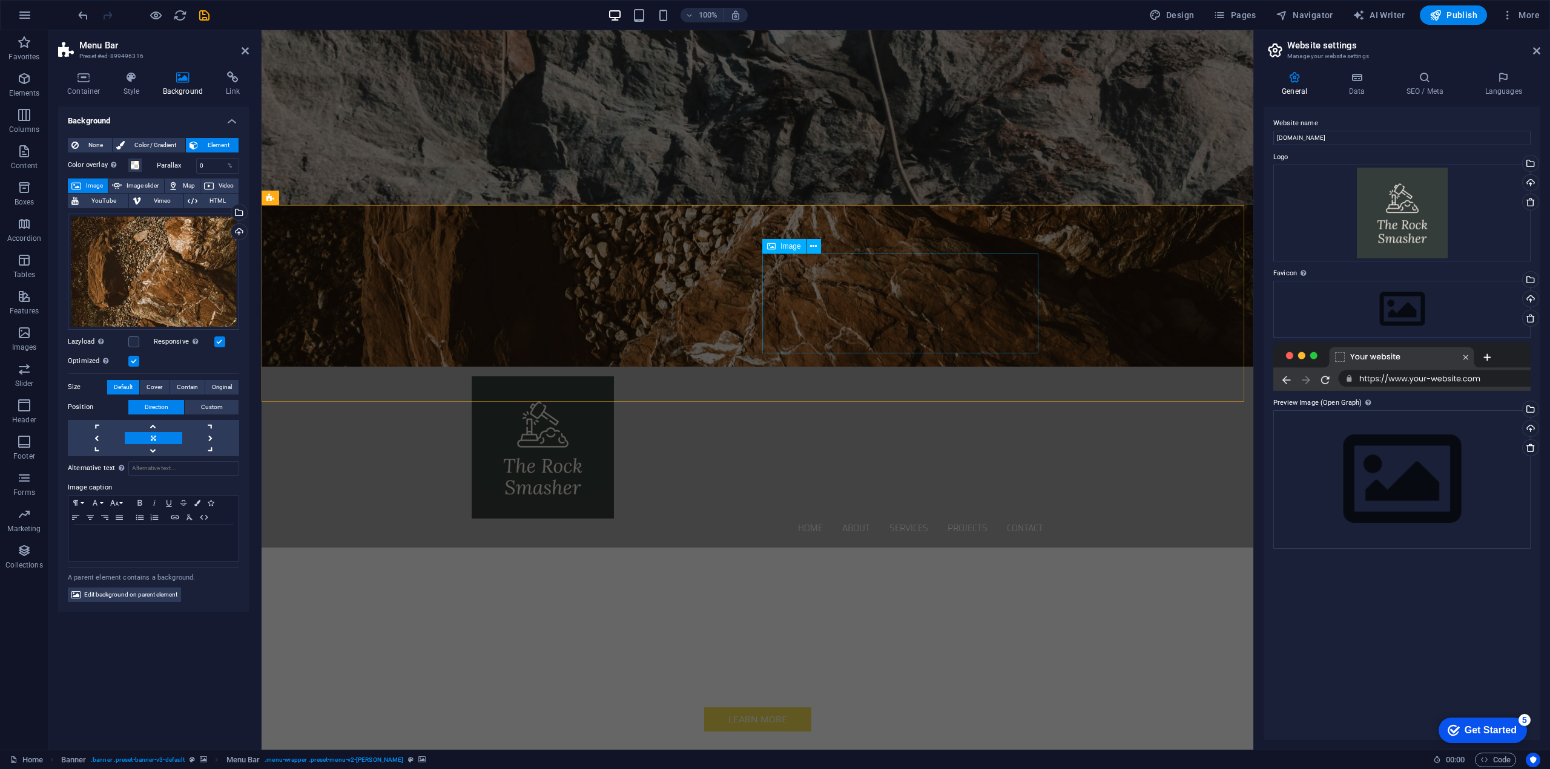
scroll to position [605, 0]
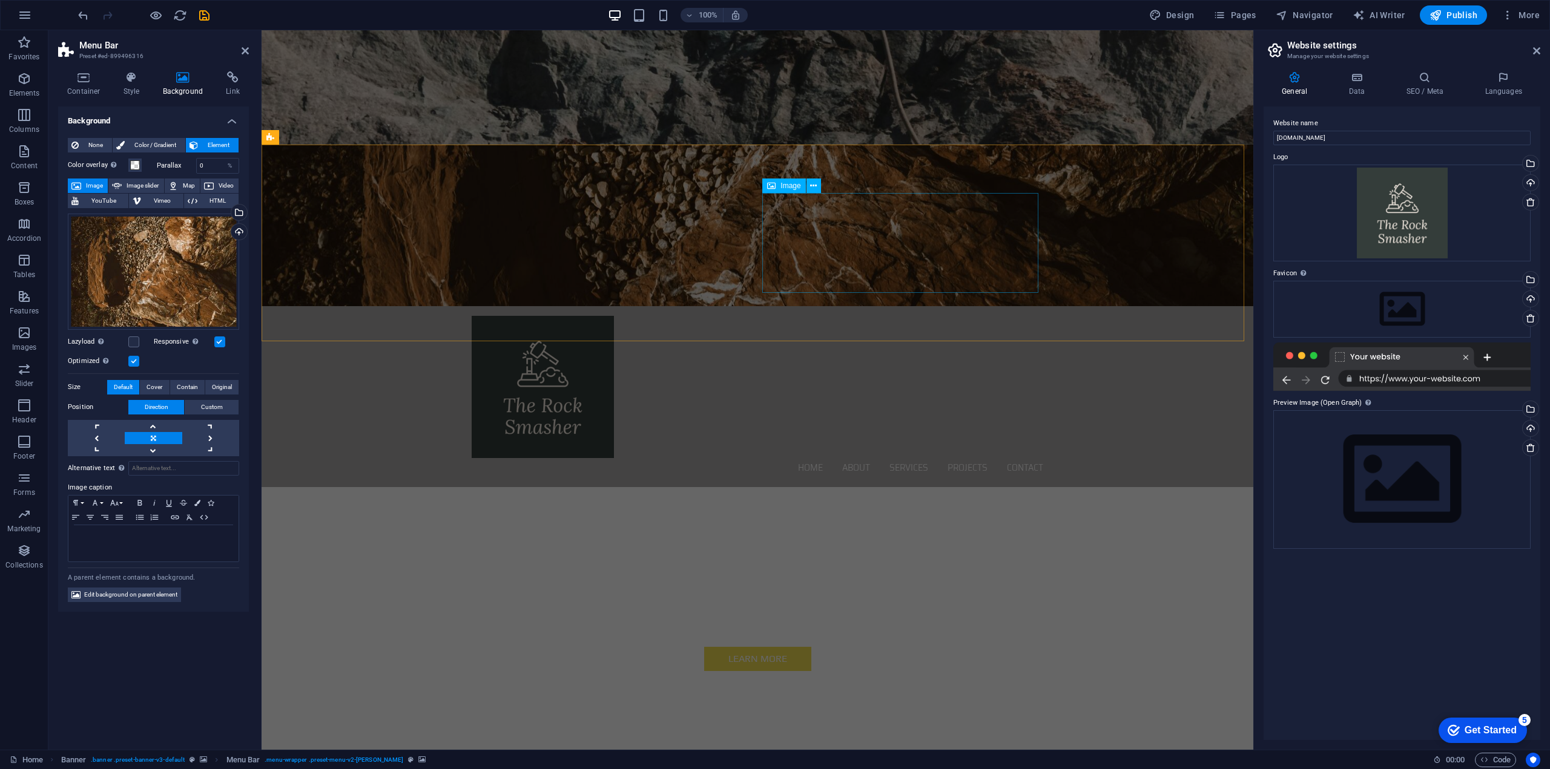
select select "%"
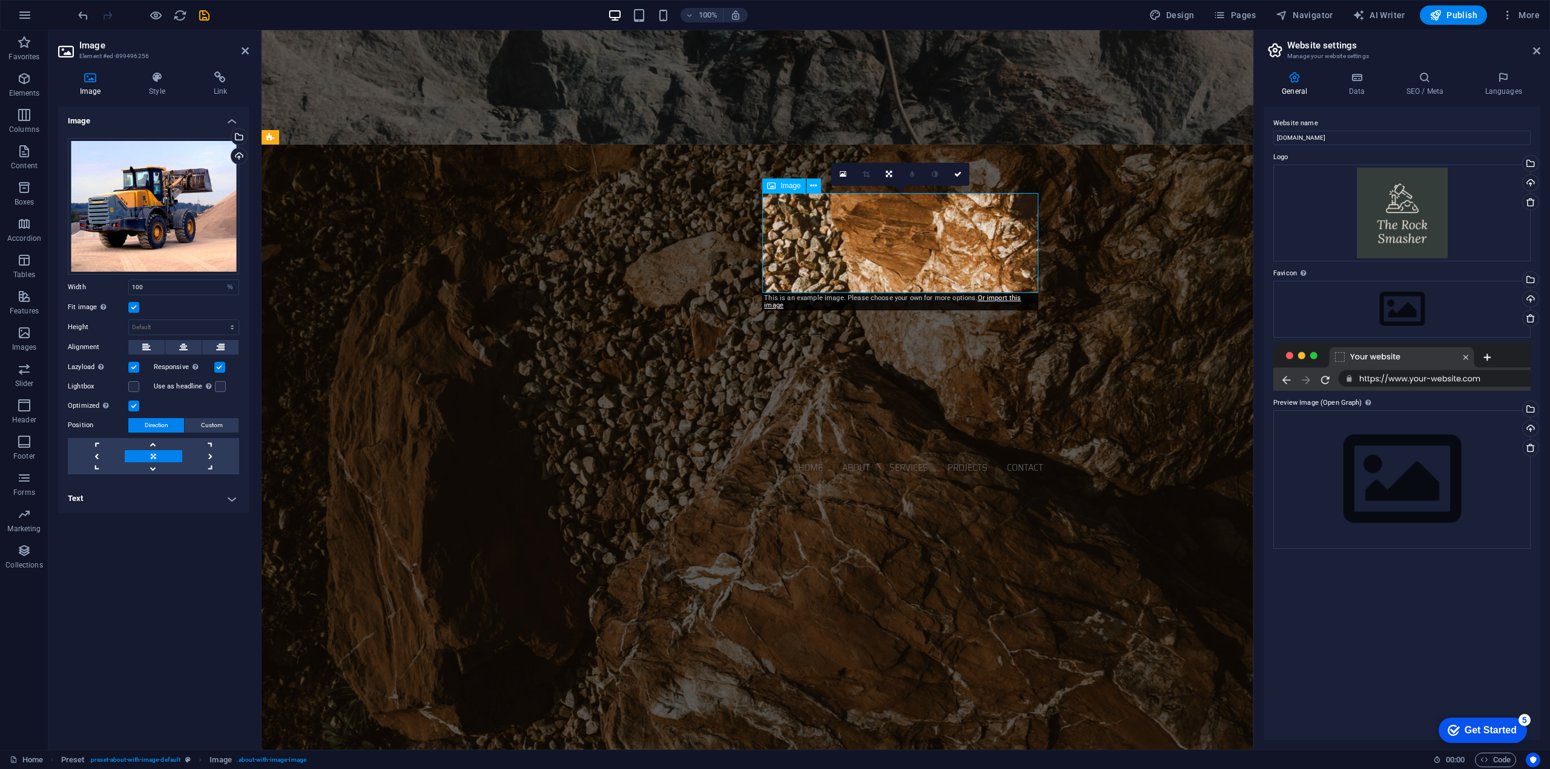
click at [171, 187] on div "Drag files here, click to choose files or select files from Files or our free s…" at bounding box center [153, 206] width 171 height 137
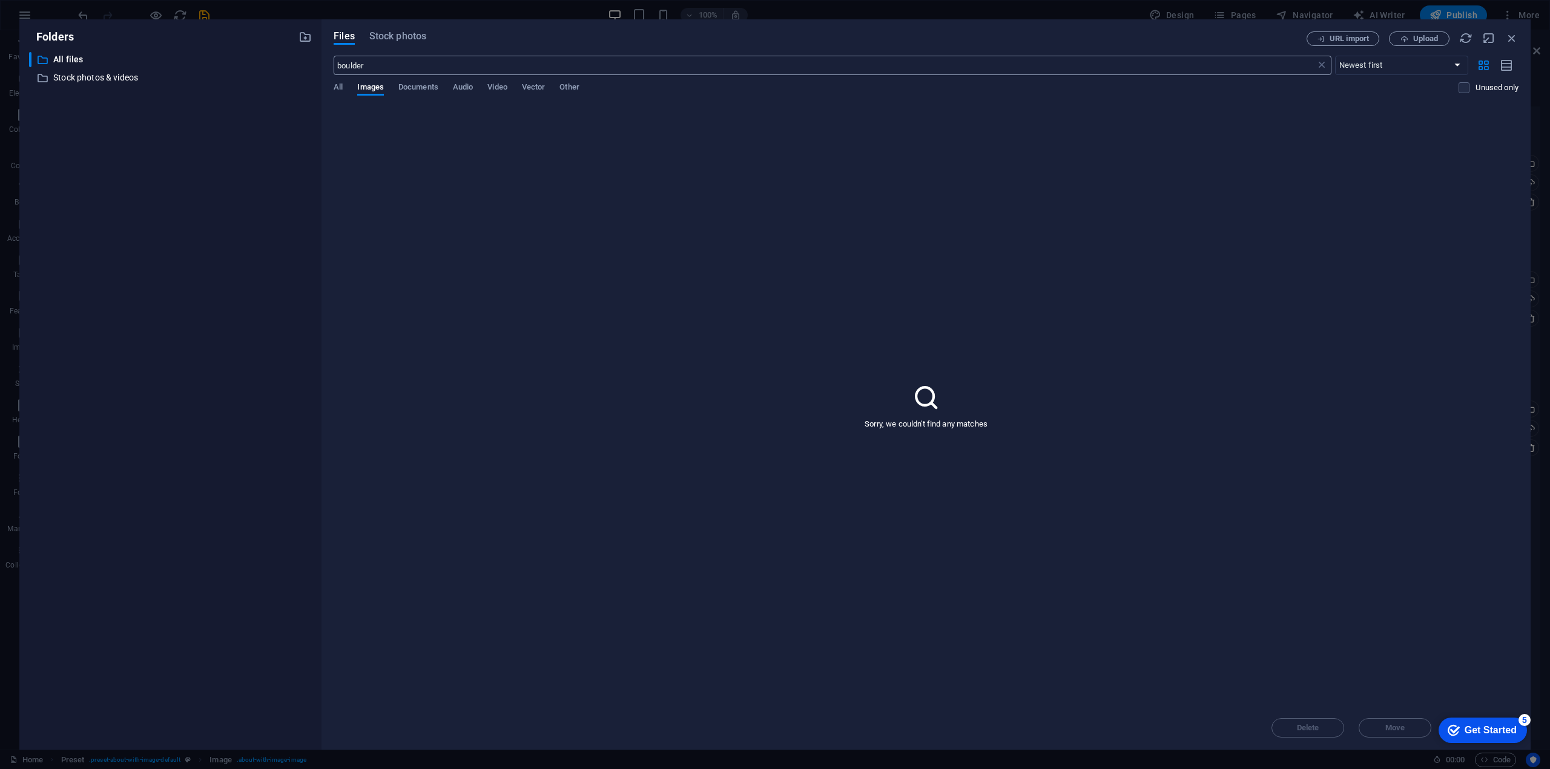
click at [388, 61] on input "boulder" at bounding box center [824, 65] width 981 height 19
drag, startPoint x: 387, startPoint y: 65, endPoint x: 327, endPoint y: 65, distance: 59.9
click at [327, 65] on div "Files Stock photos URL import Upload boulder ​ Newest first Oldest first Name (…" at bounding box center [925, 384] width 1209 height 731
drag, startPoint x: 370, startPoint y: 65, endPoint x: 312, endPoint y: 65, distance: 58.1
click at [312, 65] on div "Folders ​ All files All files ​ Stock photos & videos Stock photos & videos Fil…" at bounding box center [774, 384] width 1511 height 731
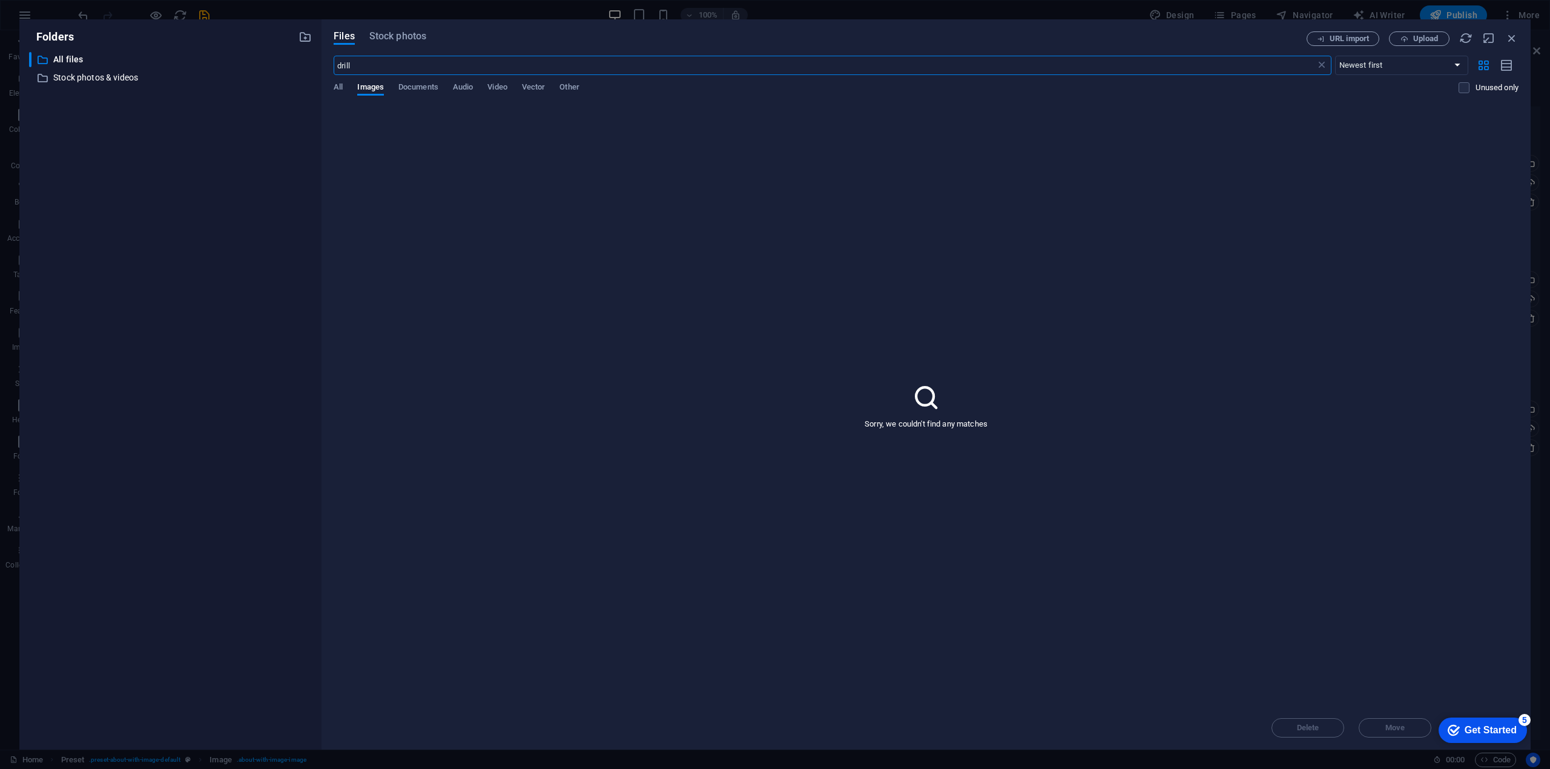
type input "drill"
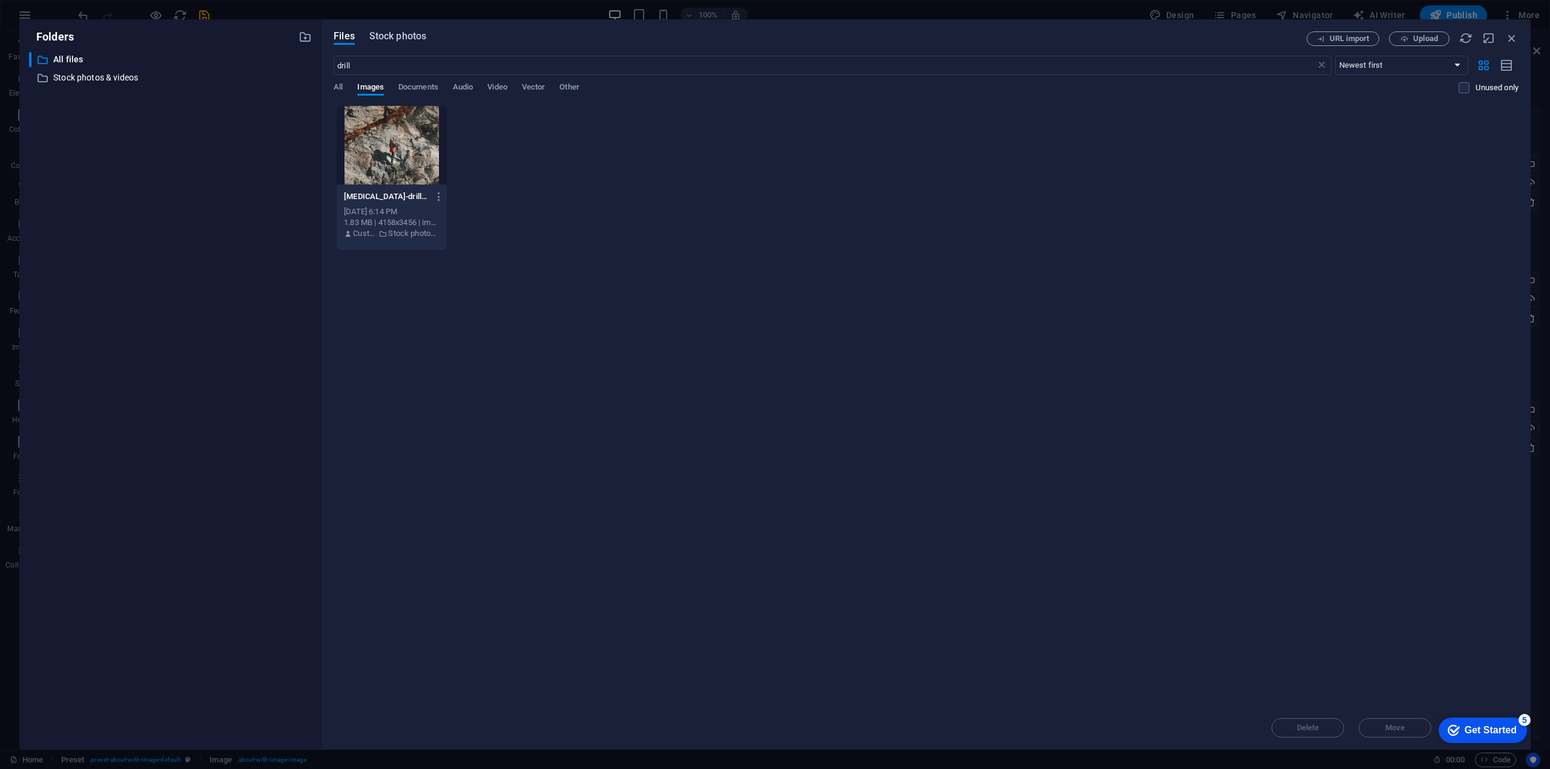
click at [403, 34] on span "Stock photos" at bounding box center [397, 36] width 57 height 15
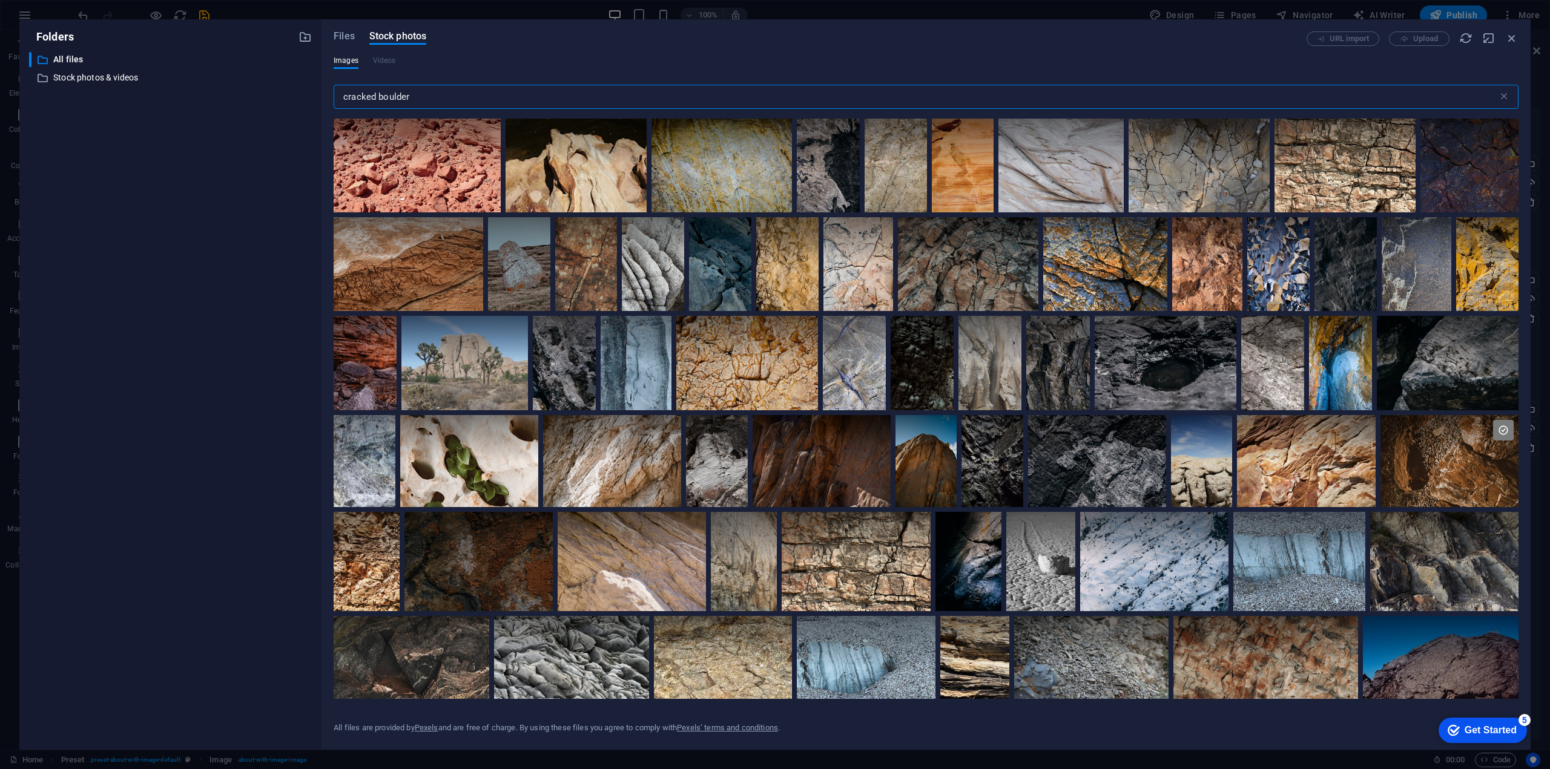
drag, startPoint x: 418, startPoint y: 99, endPoint x: 326, endPoint y: 98, distance: 92.0
click at [326, 98] on div "Files Stock photos URL import Upload Images Videos cracked boulder ​ All files …" at bounding box center [925, 384] width 1209 height 731
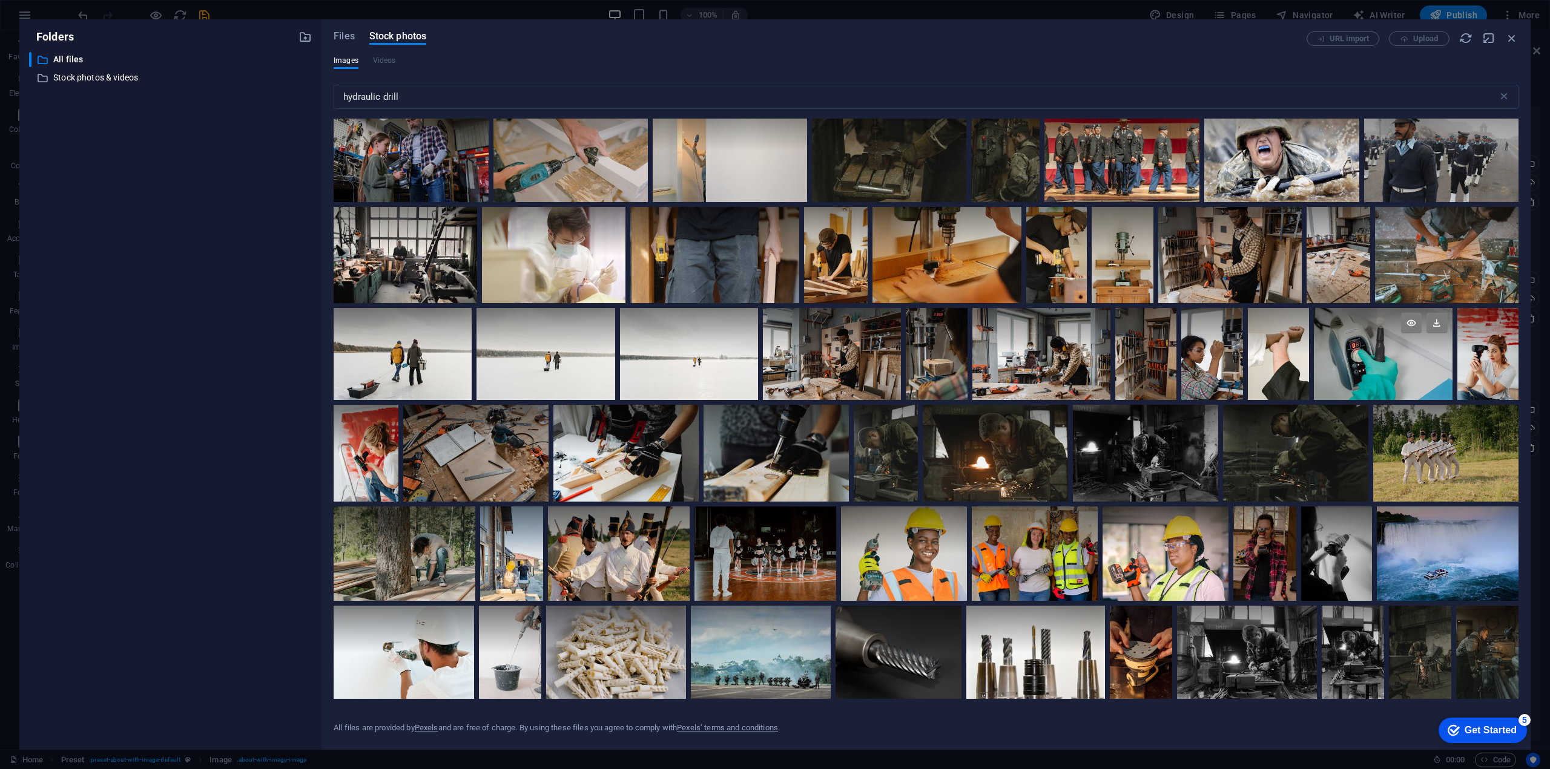
scroll to position [1574, 0]
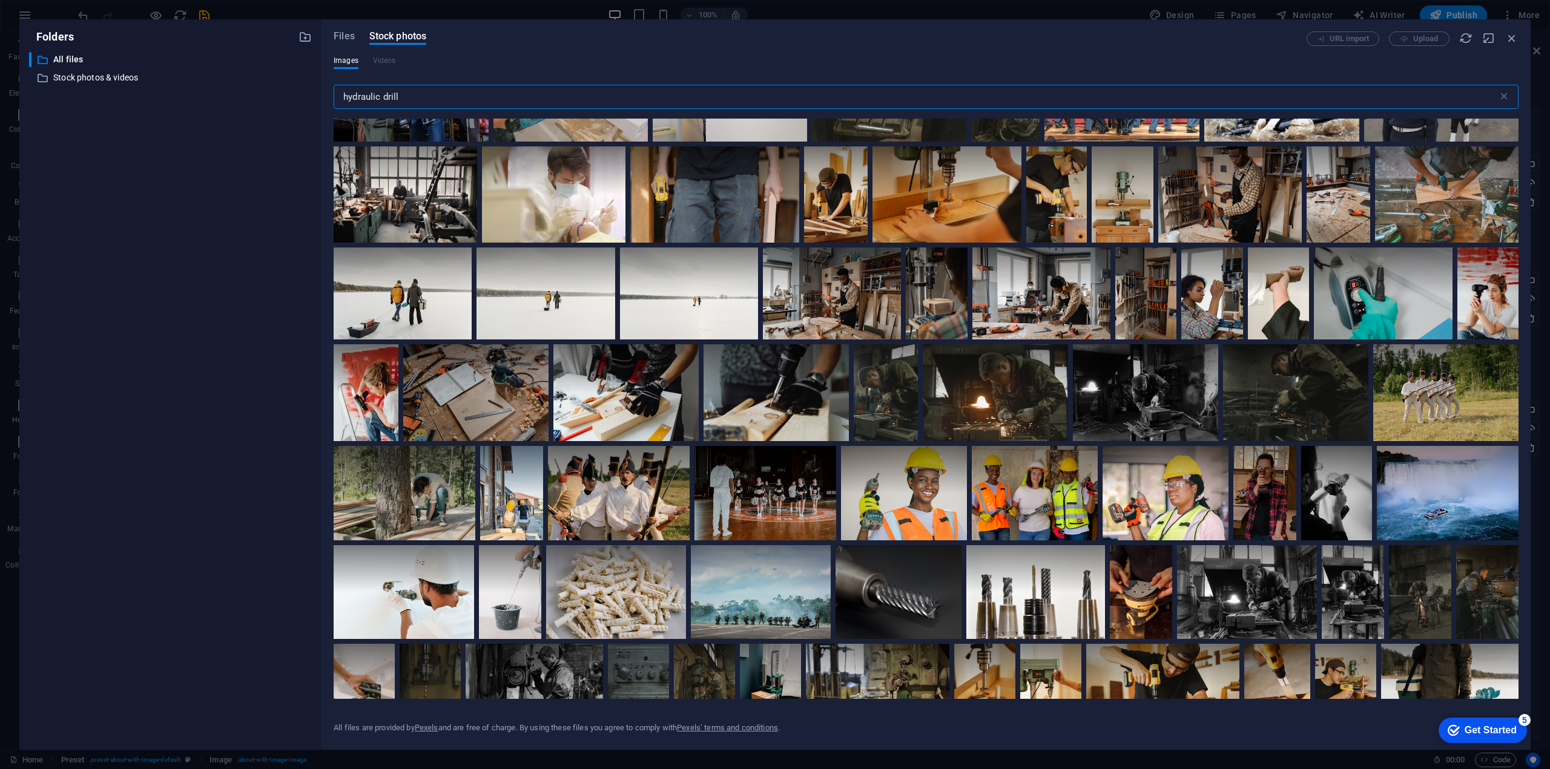
drag, startPoint x: 393, startPoint y: 94, endPoint x: 337, endPoint y: 91, distance: 57.0
click at [337, 91] on input "hydraulic drill" at bounding box center [916, 97] width 1164 height 24
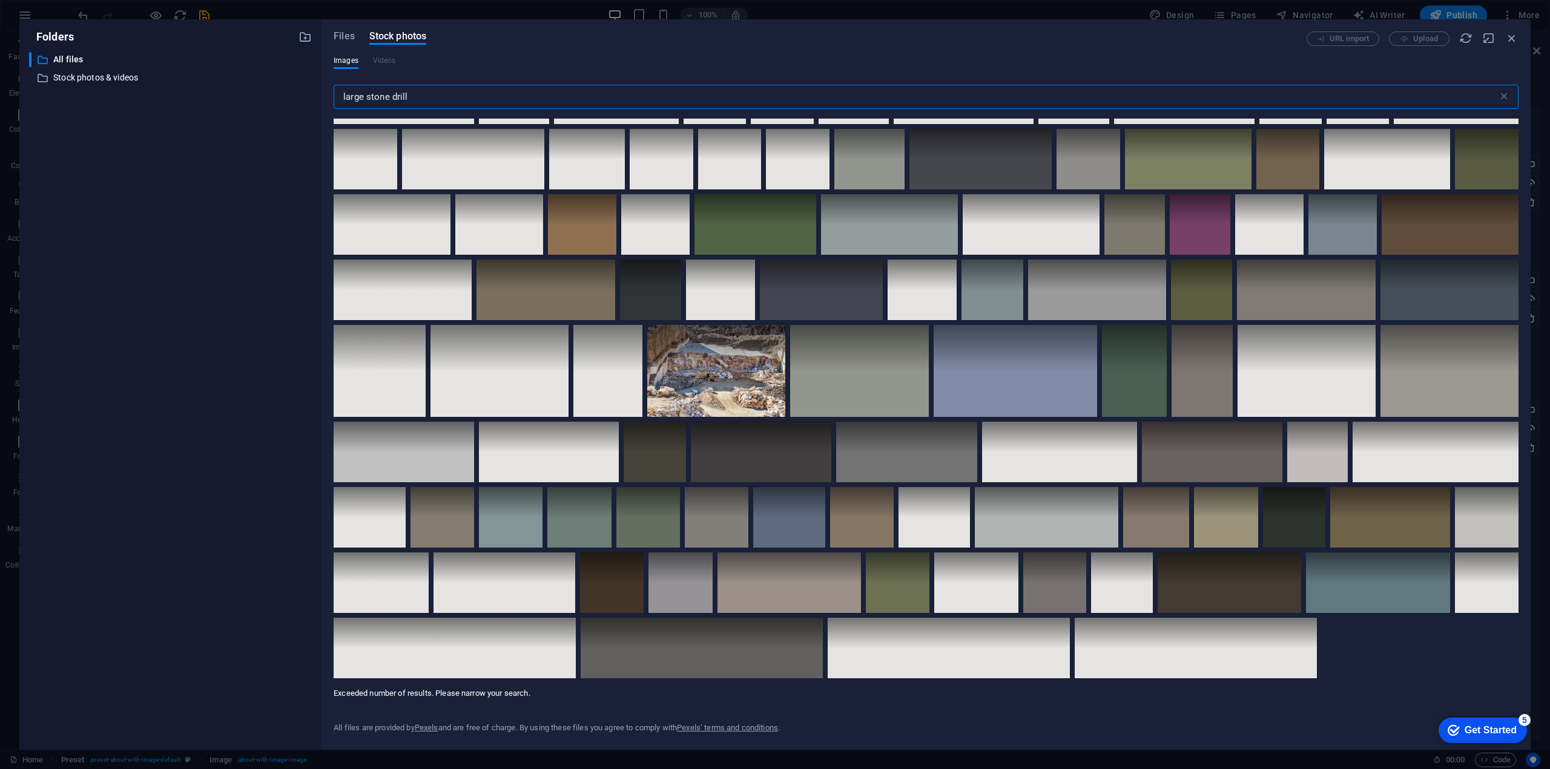
scroll to position [2995, 0]
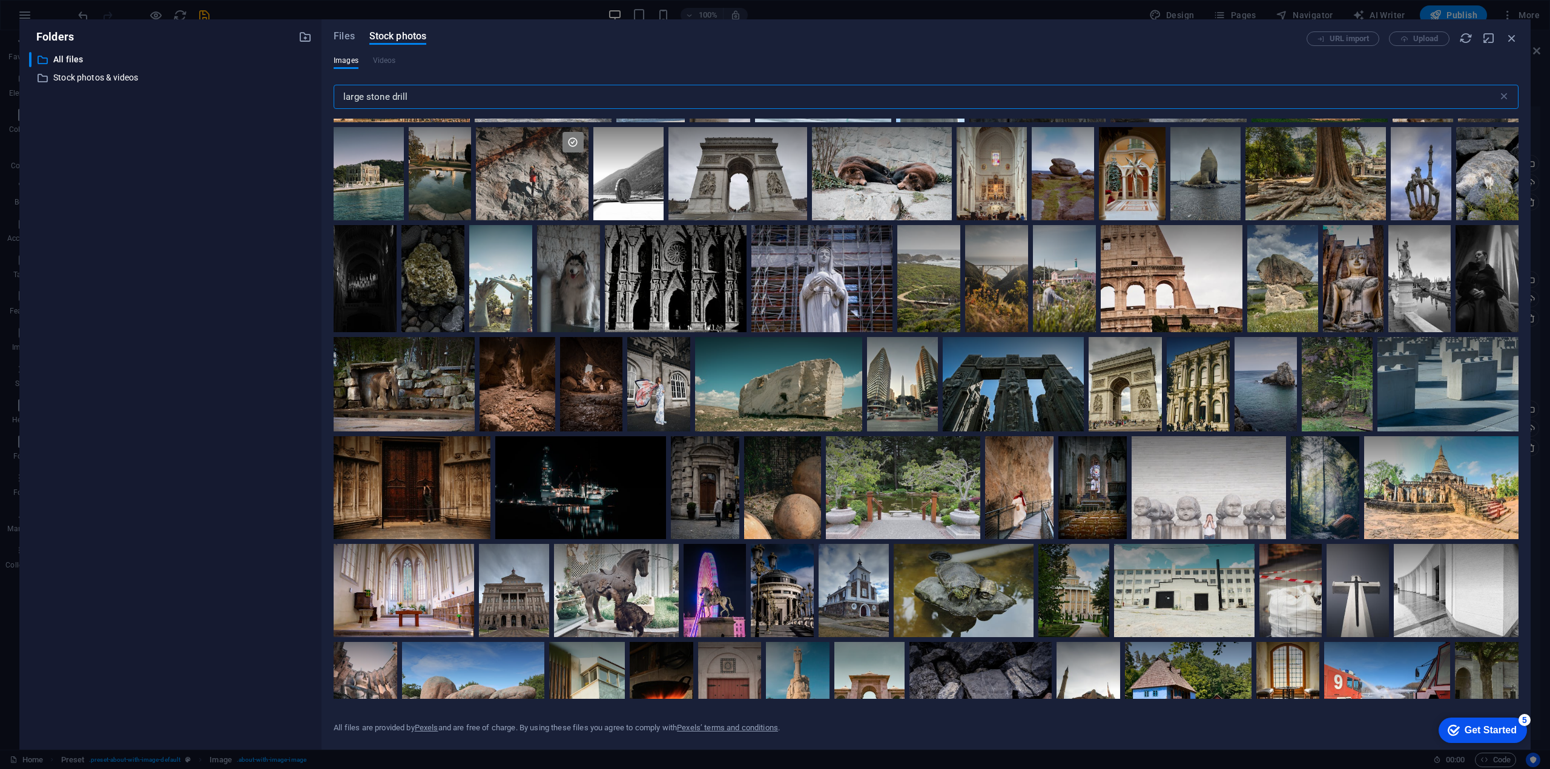
drag, startPoint x: 415, startPoint y: 99, endPoint x: 338, endPoint y: 99, distance: 77.5
click at [338, 99] on input "large stone drill" at bounding box center [916, 97] width 1164 height 24
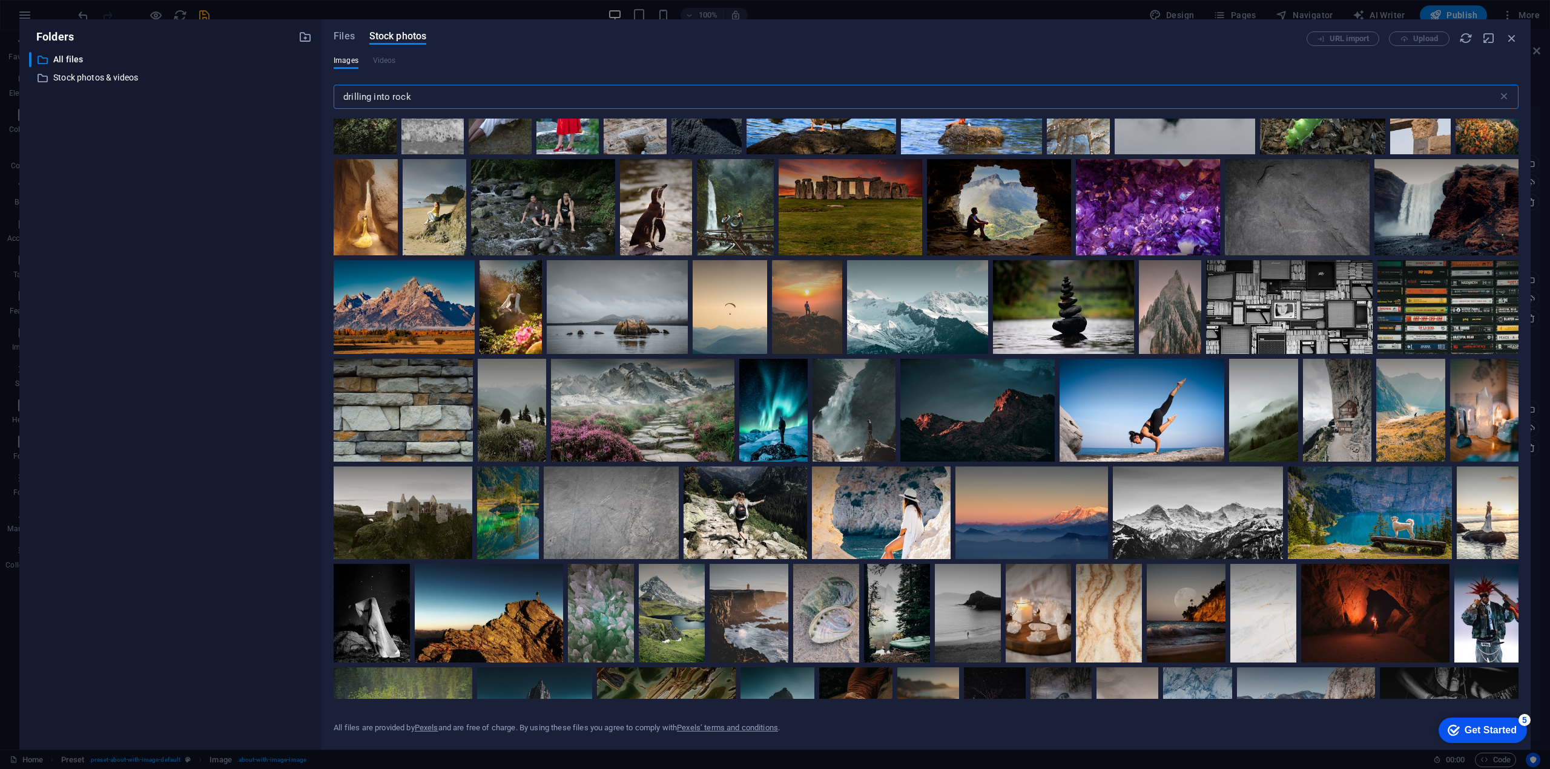
scroll to position [1627, 0]
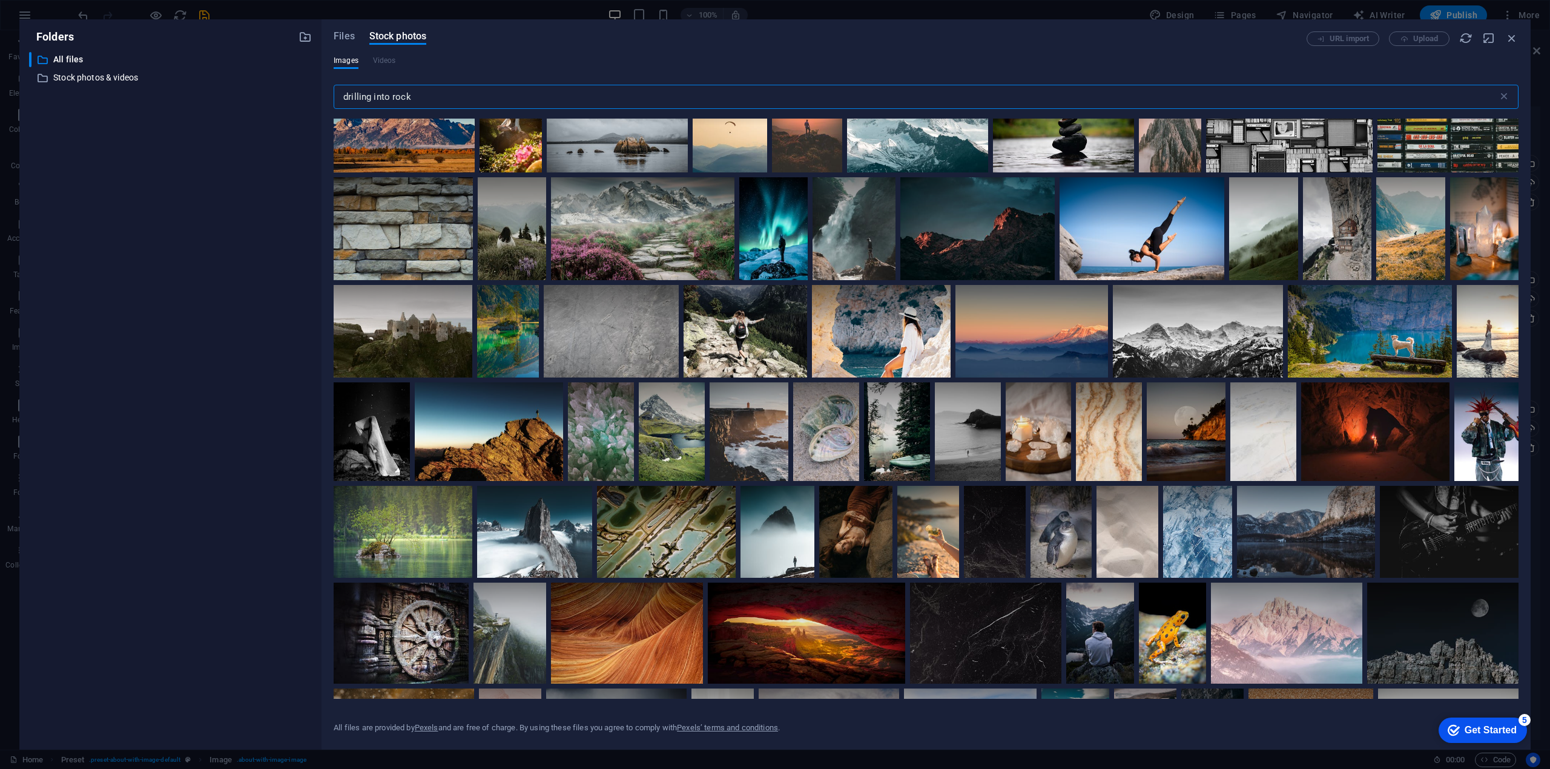
drag, startPoint x: 421, startPoint y: 97, endPoint x: 392, endPoint y: 99, distance: 29.7
click at [392, 99] on input "drilling into rock" at bounding box center [916, 97] width 1164 height 24
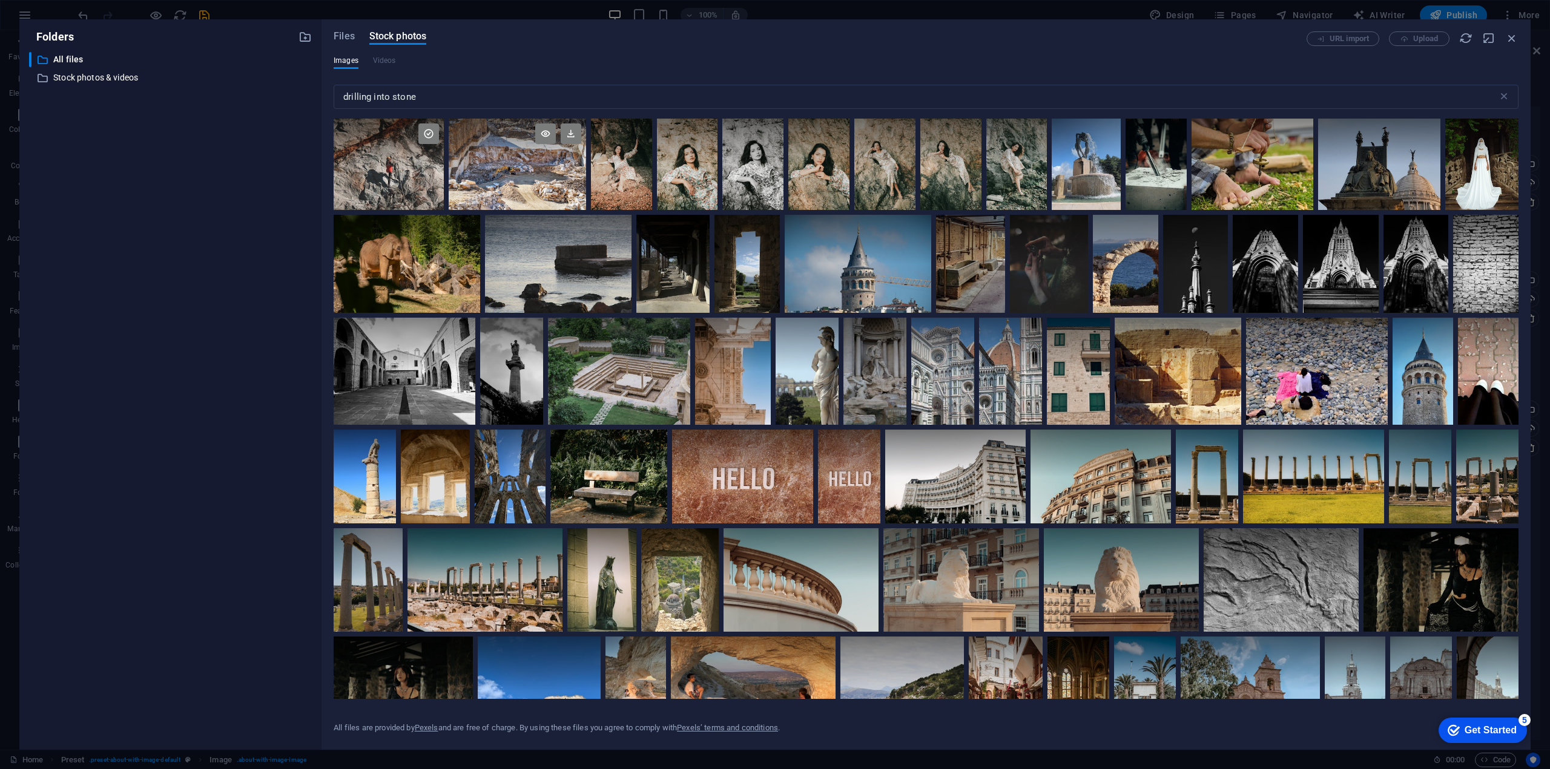
click at [499, 159] on div at bounding box center [517, 142] width 137 height 46
click at [545, 136] on icon at bounding box center [545, 133] width 21 height 21
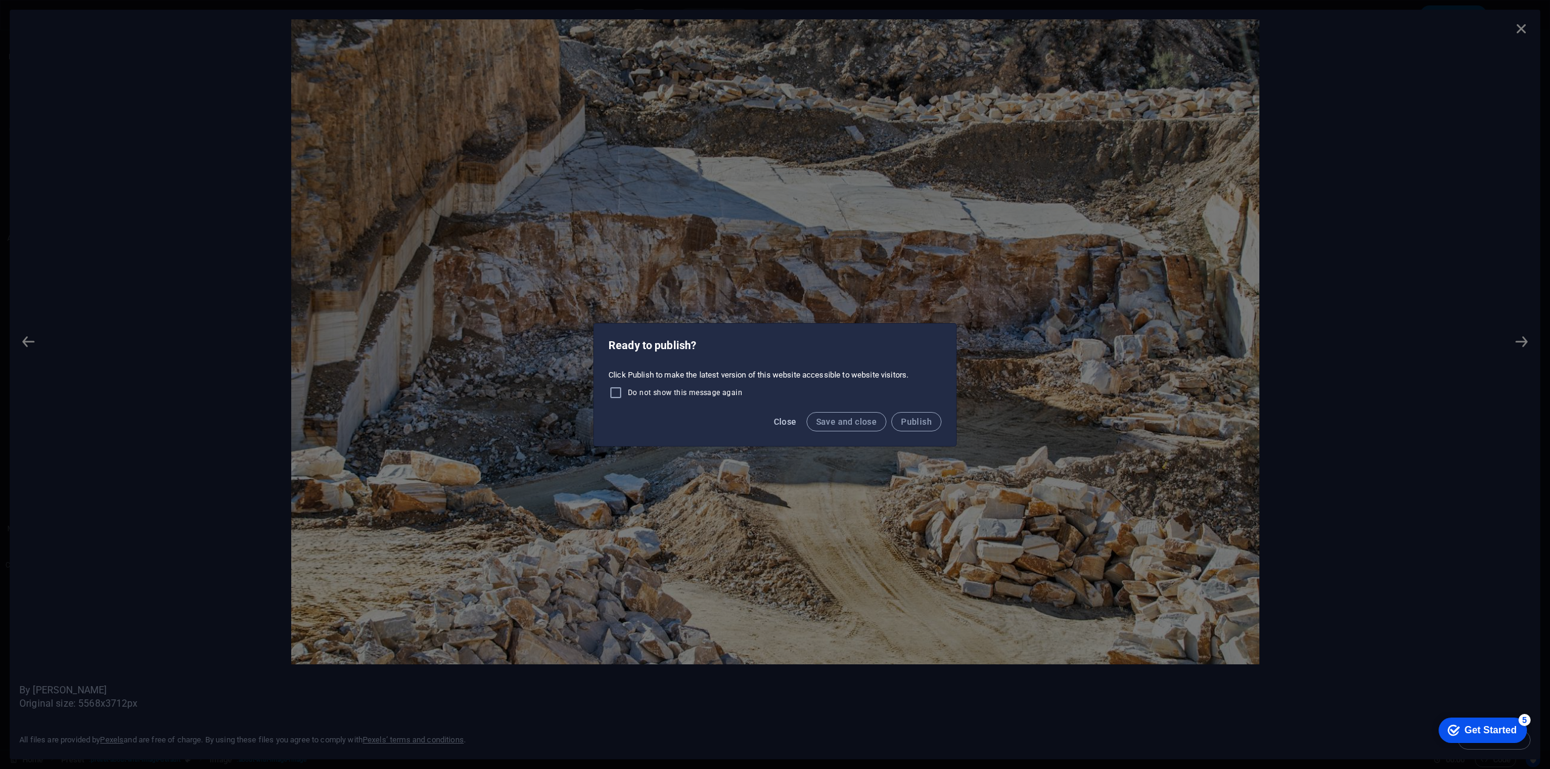
click at [784, 422] on span "Close" at bounding box center [785, 422] width 23 height 10
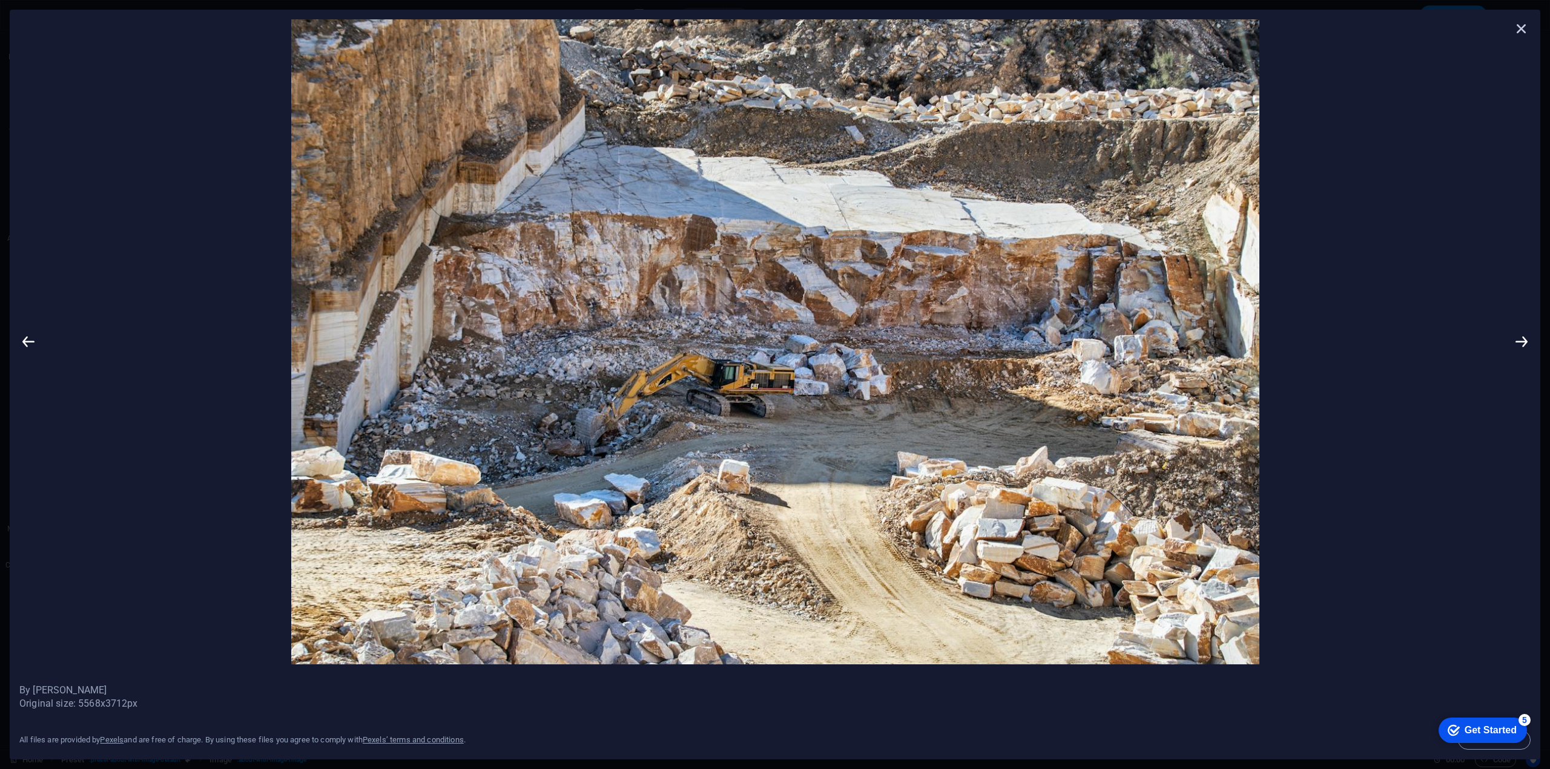
click at [1521, 28] on icon at bounding box center [1521, 28] width 18 height 18
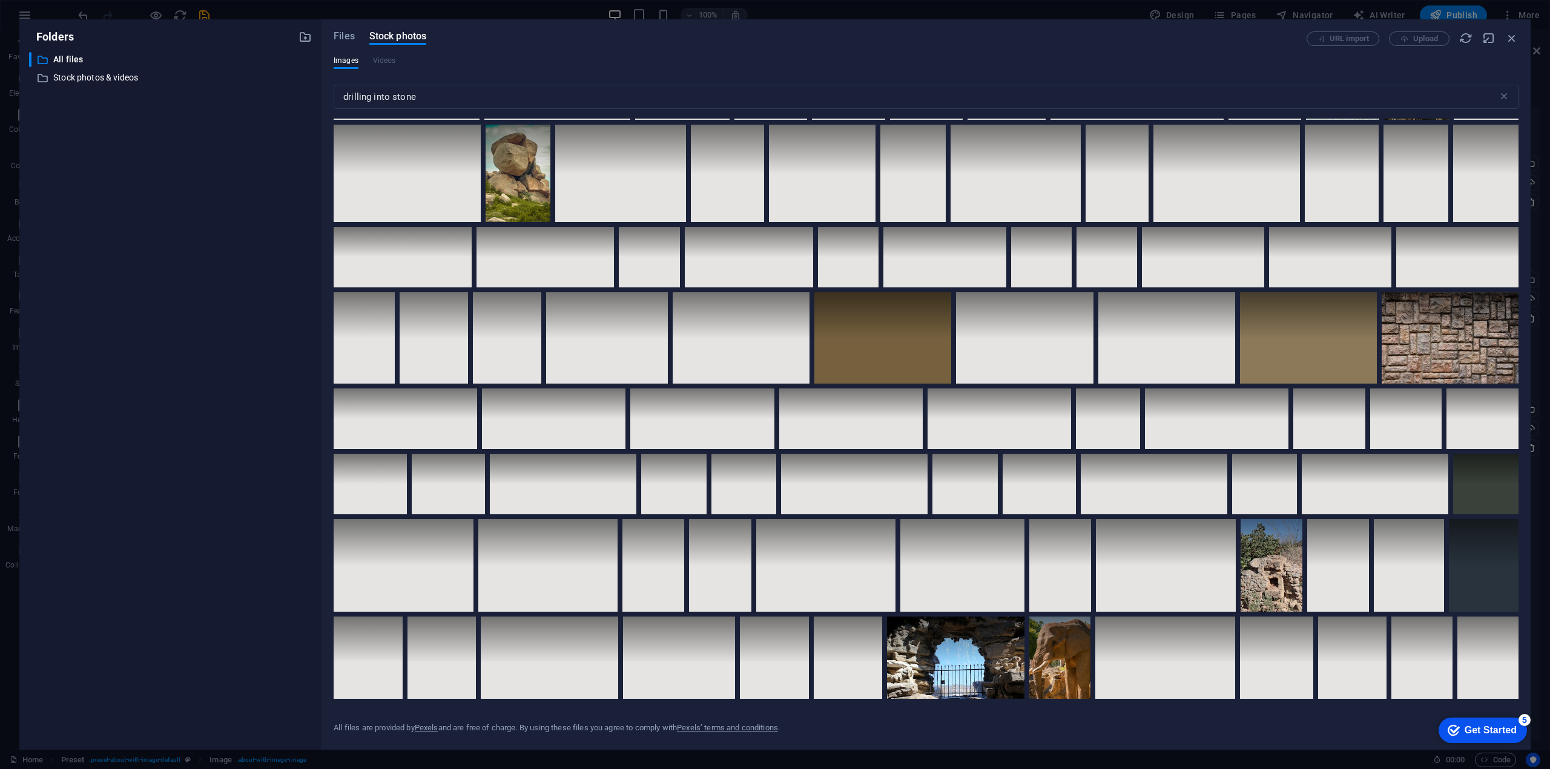
scroll to position [1954, 0]
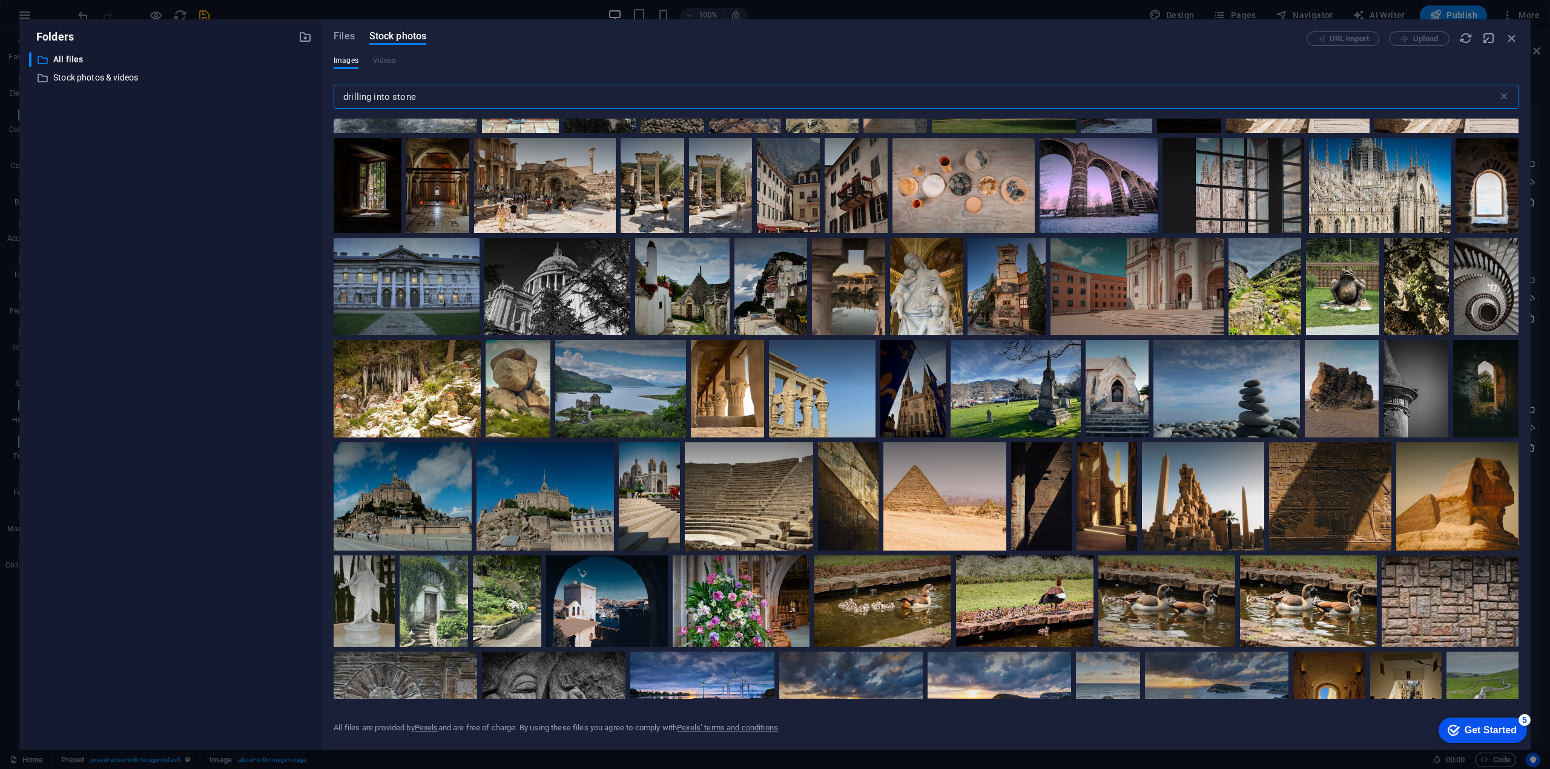
drag, startPoint x: 440, startPoint y: 94, endPoint x: 335, endPoint y: 93, distance: 104.7
click at [339, 93] on input "drilling into stone" at bounding box center [916, 97] width 1164 height 24
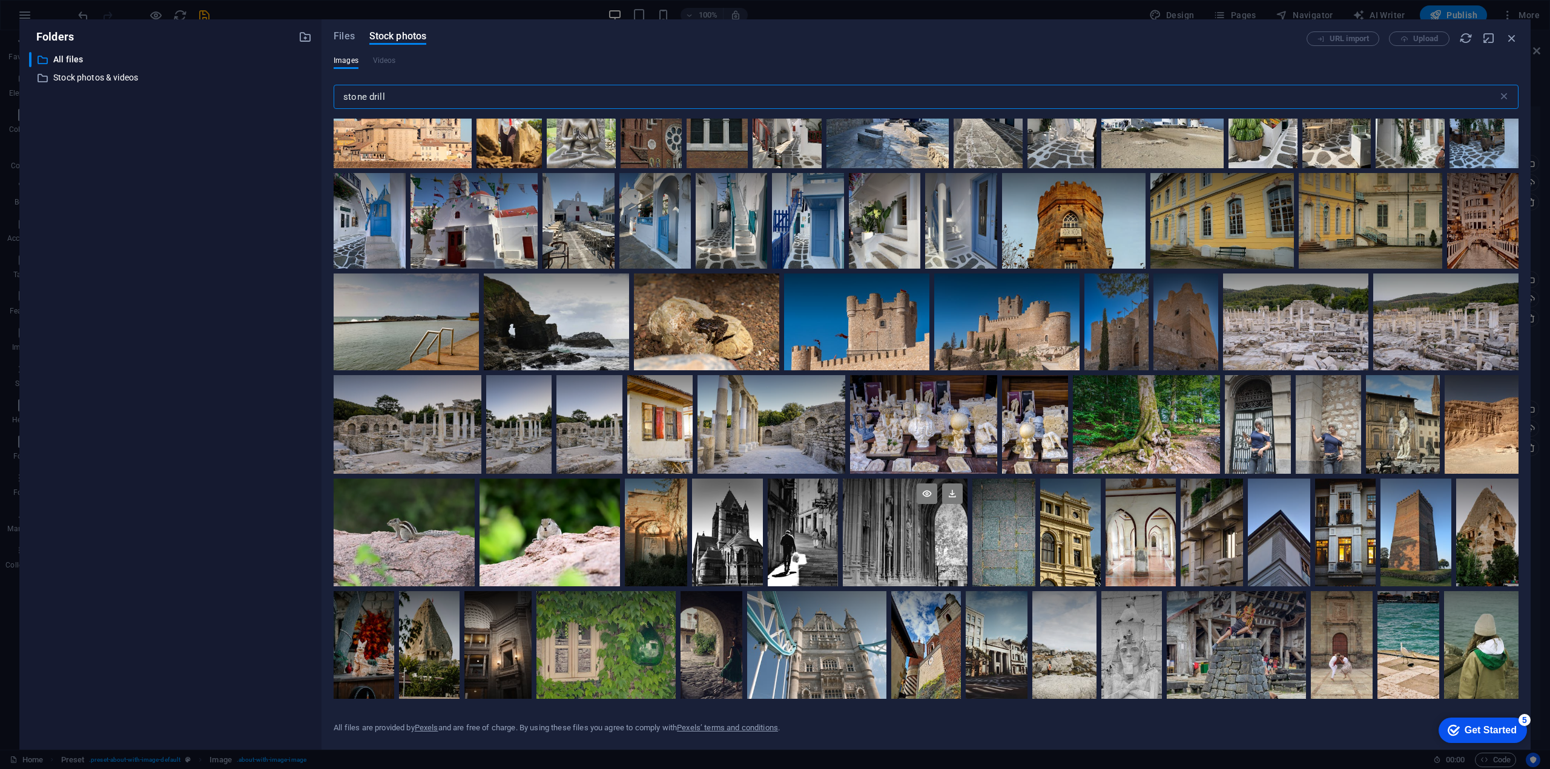
scroll to position [1106, 0]
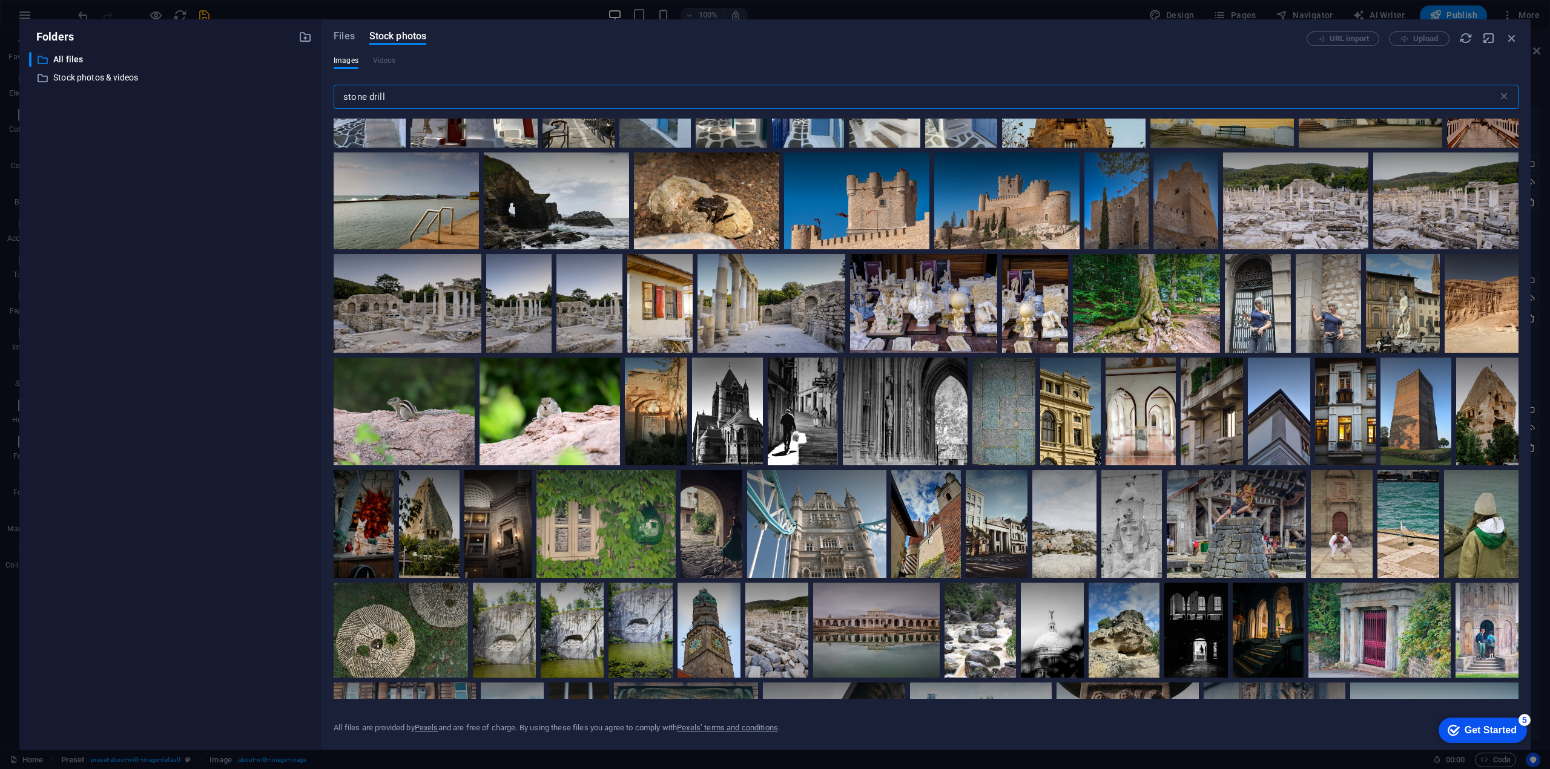
drag, startPoint x: 390, startPoint y: 96, endPoint x: 338, endPoint y: 95, distance: 51.5
click at [338, 95] on input "stone drill" at bounding box center [916, 97] width 1164 height 24
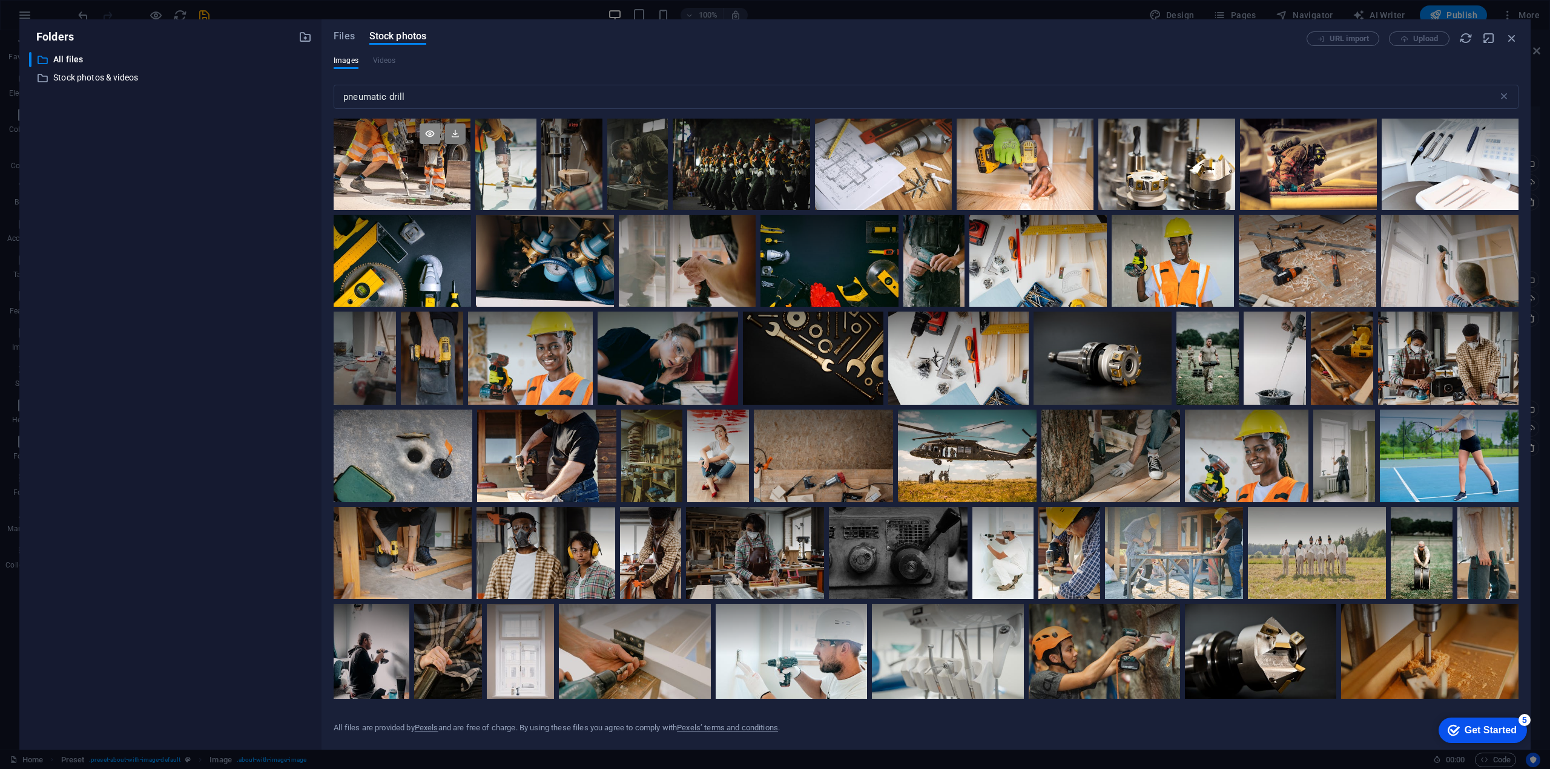
click at [429, 131] on icon at bounding box center [429, 133] width 21 height 21
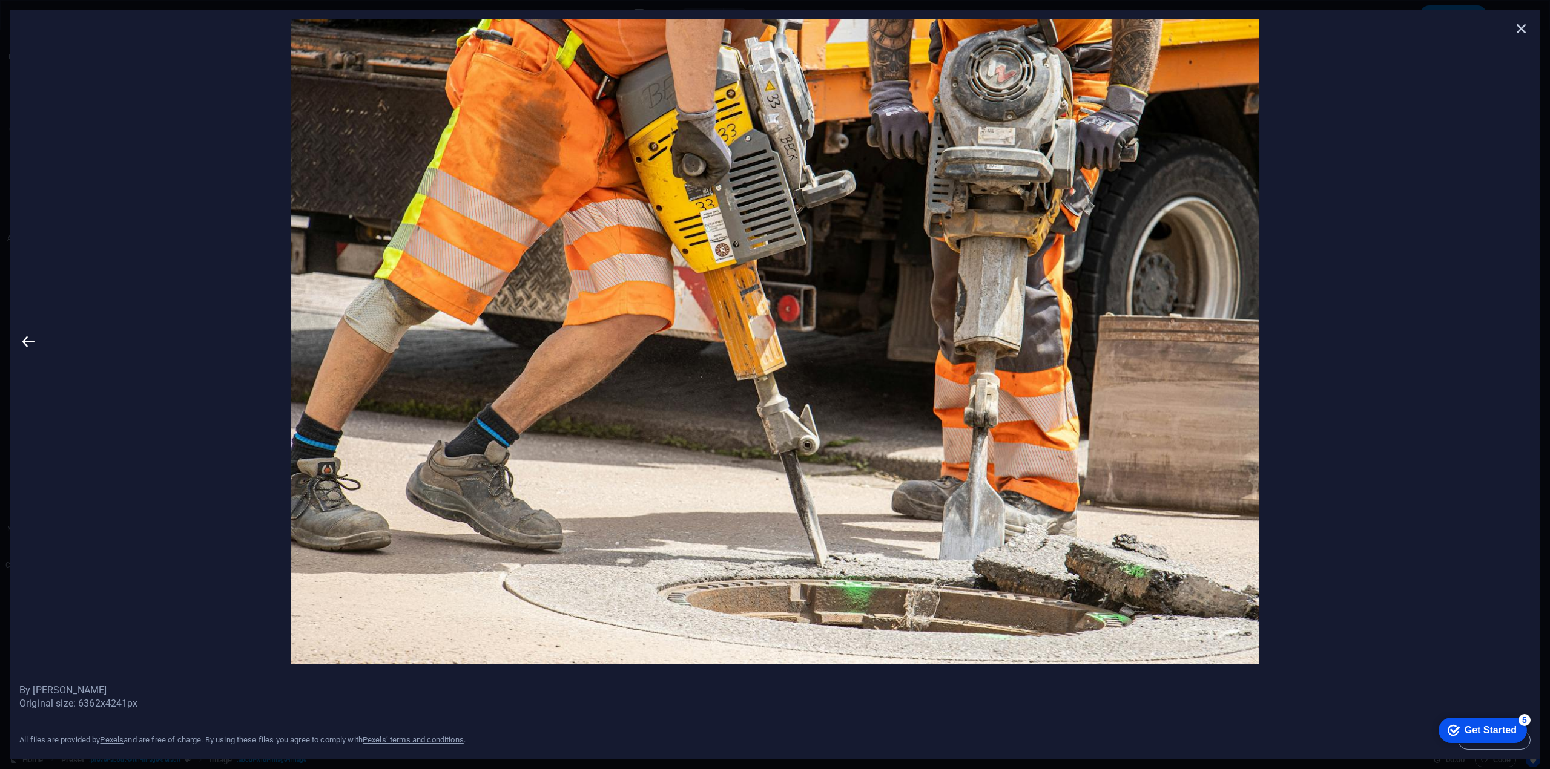
click at [1517, 28] on icon at bounding box center [1521, 28] width 18 height 18
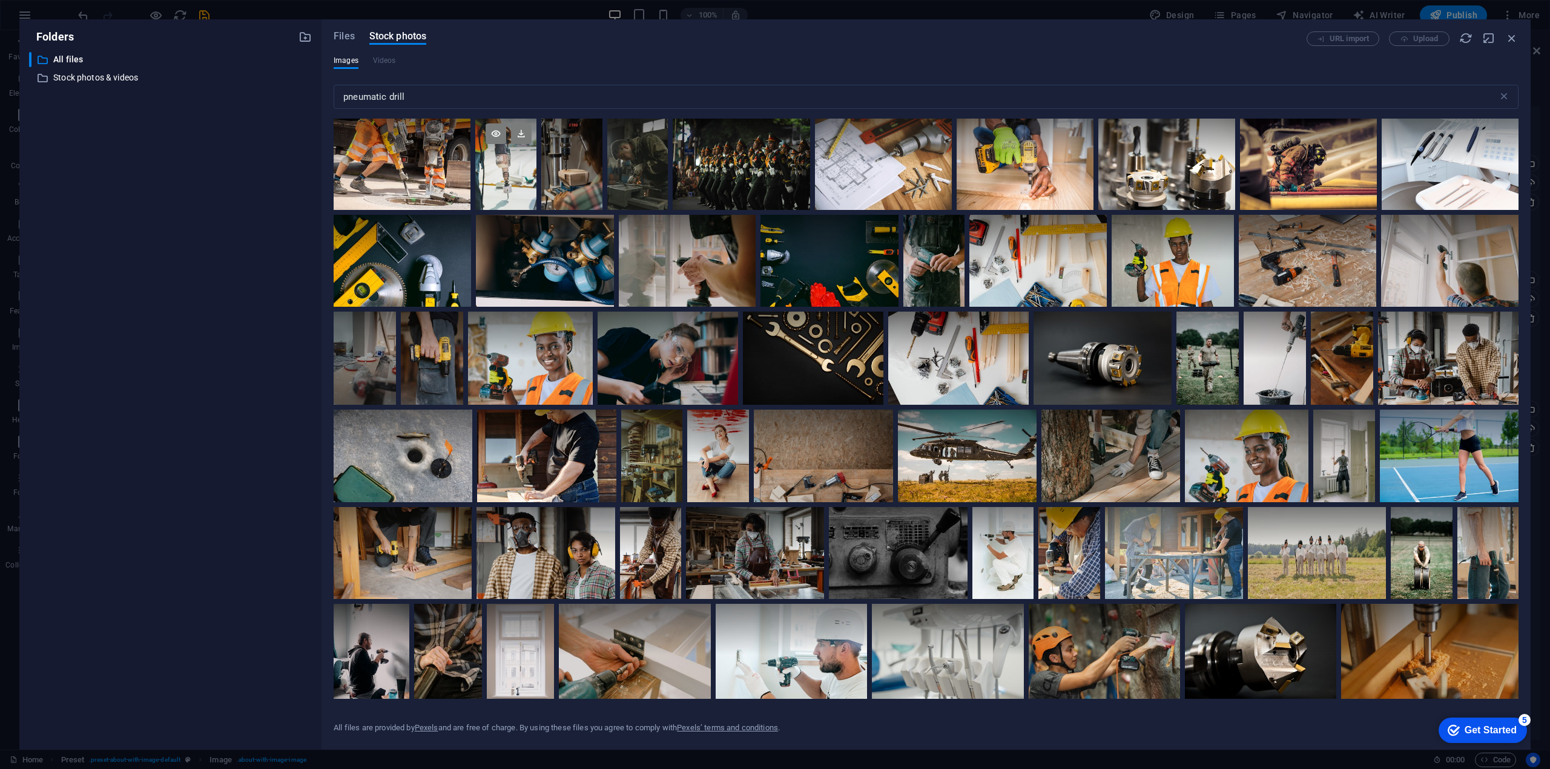
click at [505, 179] on div at bounding box center [505, 164] width 61 height 91
click at [490, 131] on icon at bounding box center [495, 133] width 21 height 21
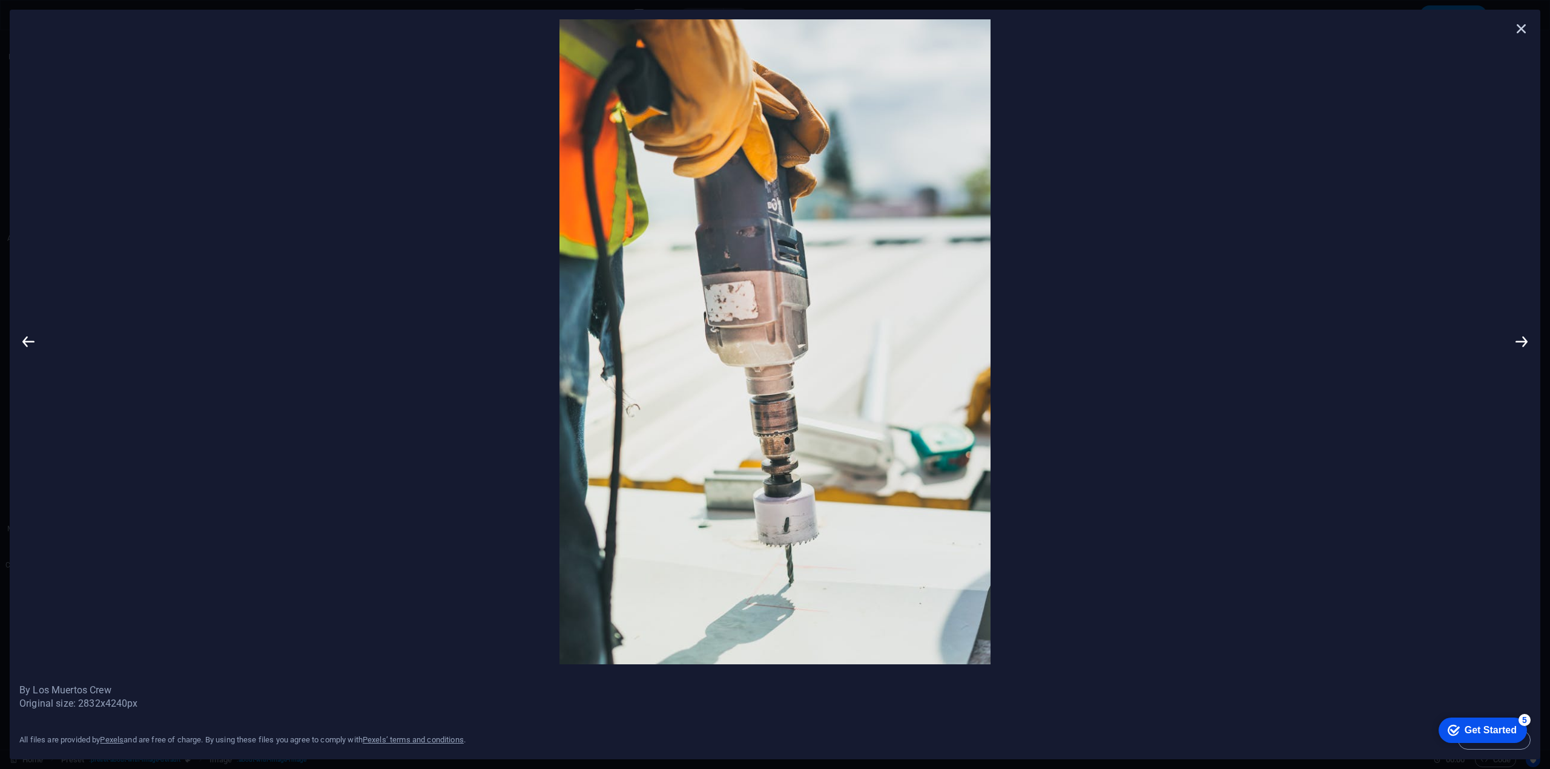
click at [1523, 26] on icon at bounding box center [1521, 28] width 18 height 18
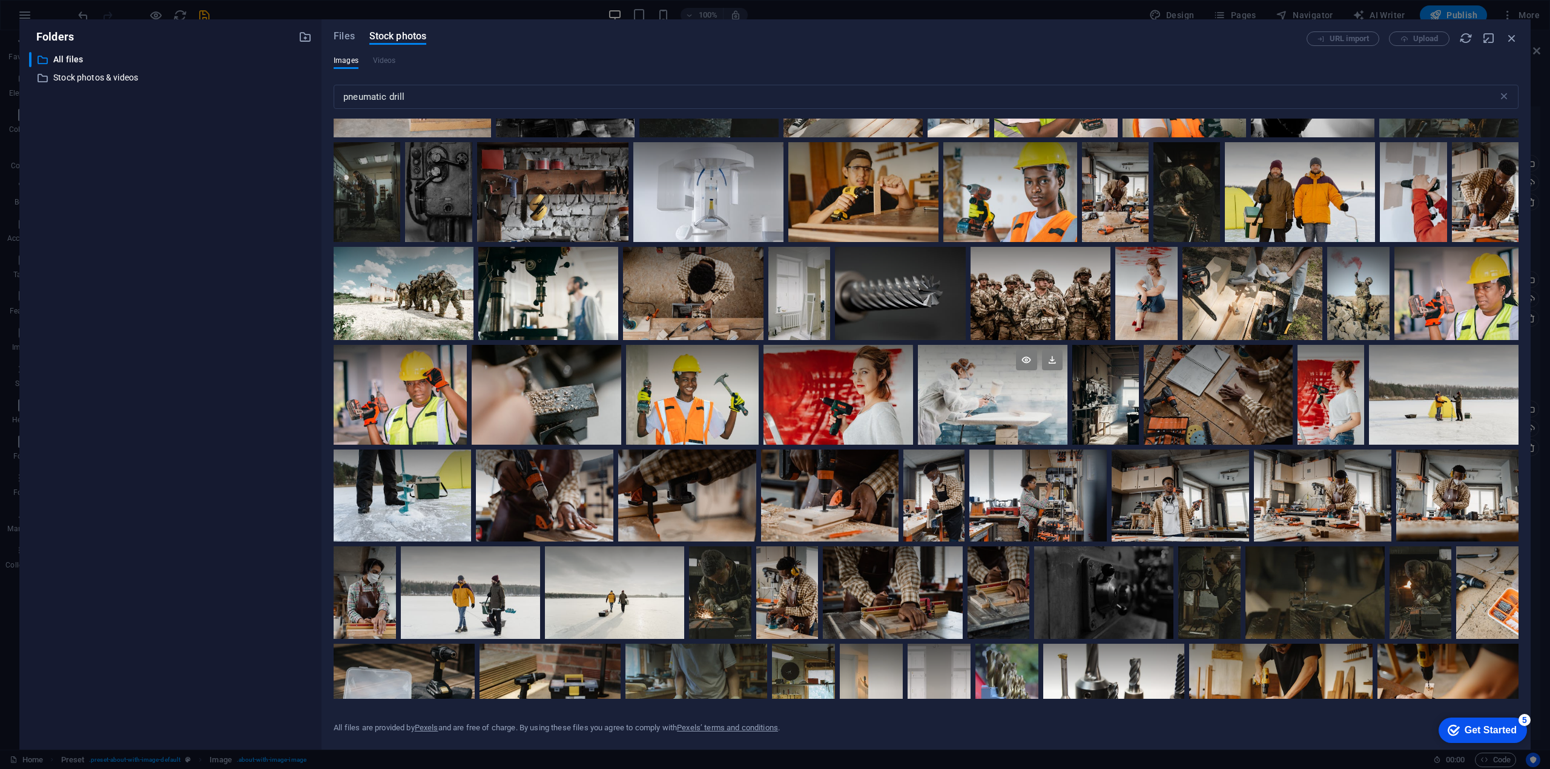
scroll to position [726, 0]
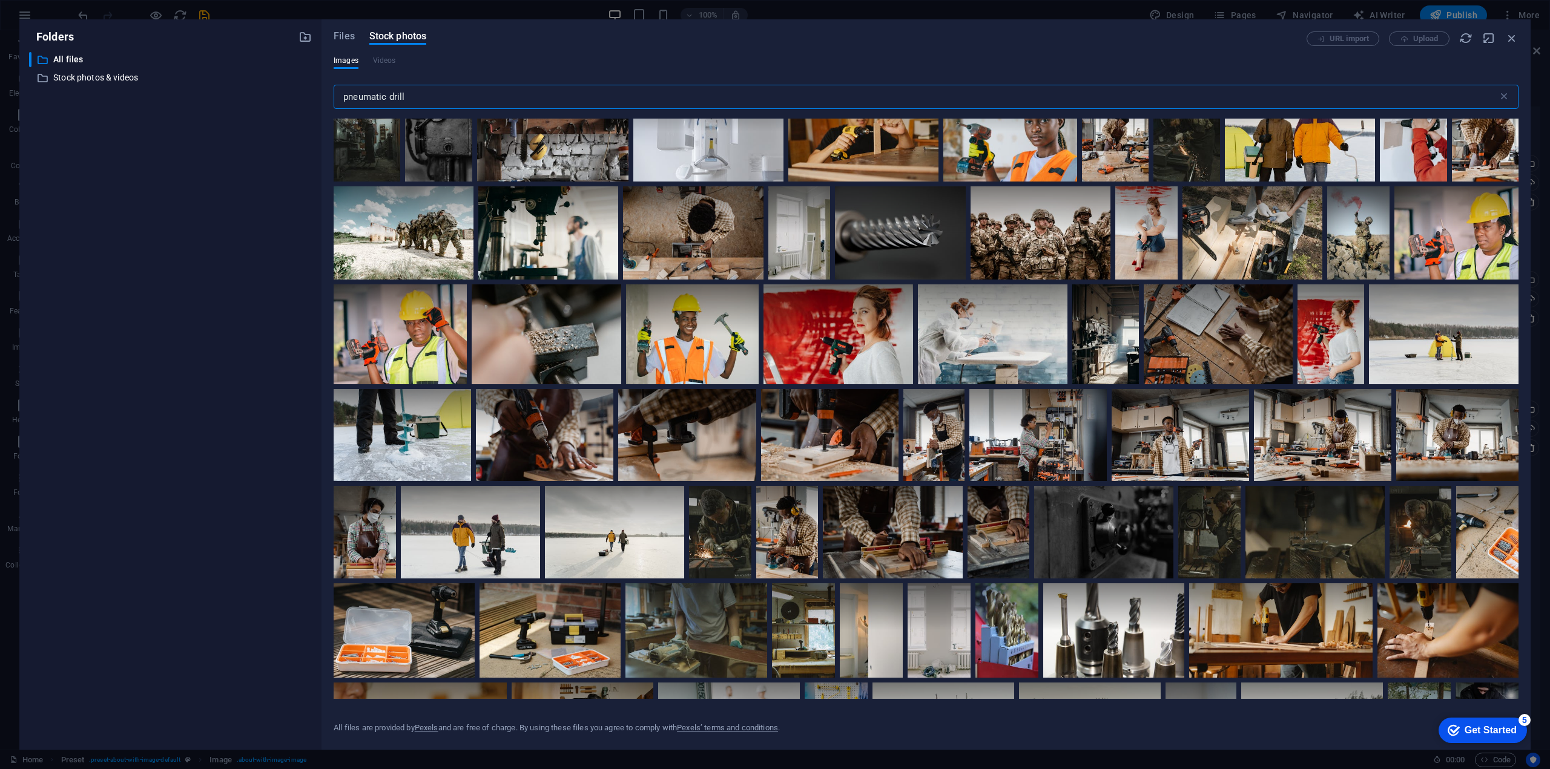
click at [384, 96] on input "pneumatic drill" at bounding box center [916, 97] width 1164 height 24
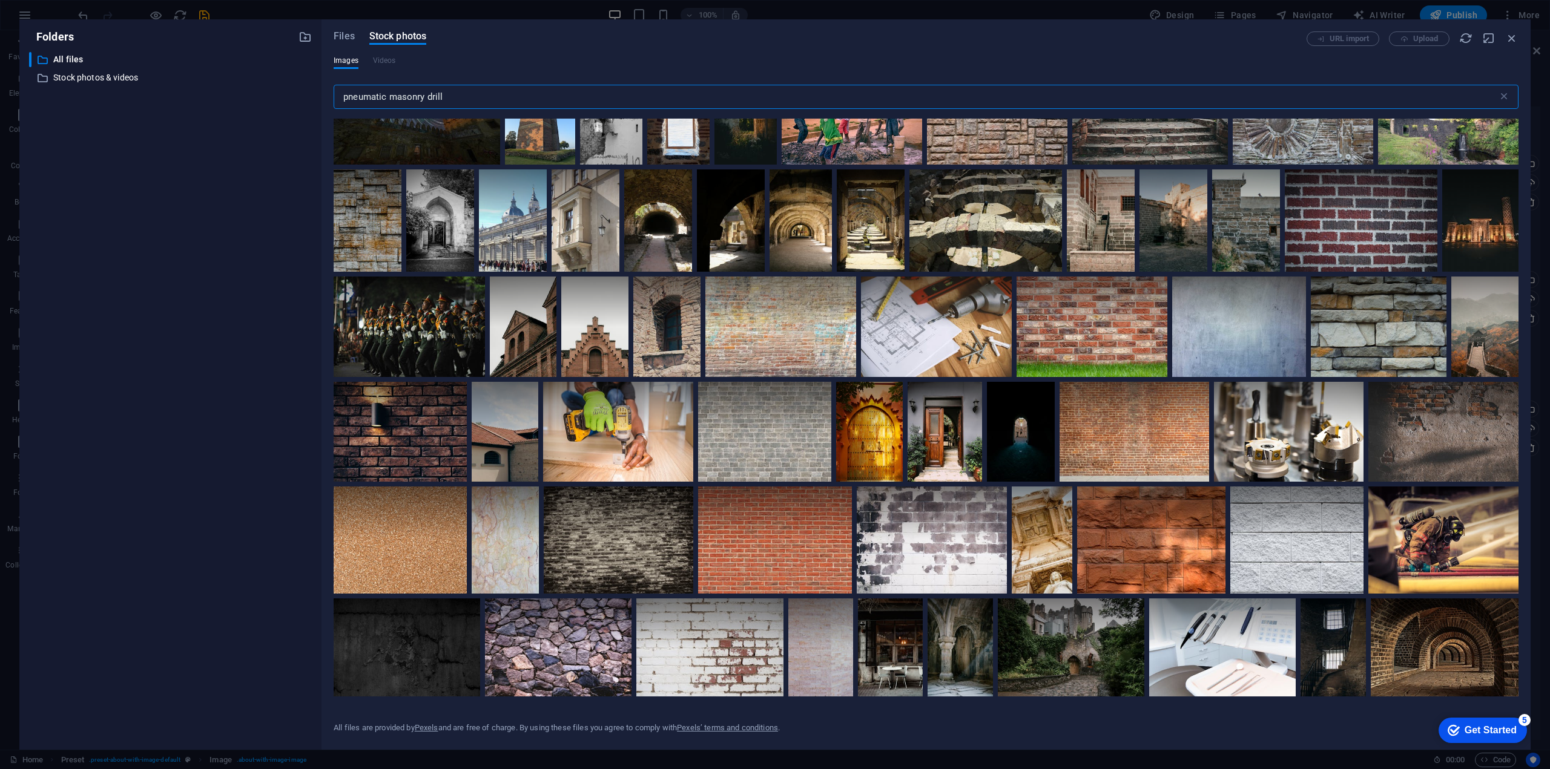
scroll to position [0, 0]
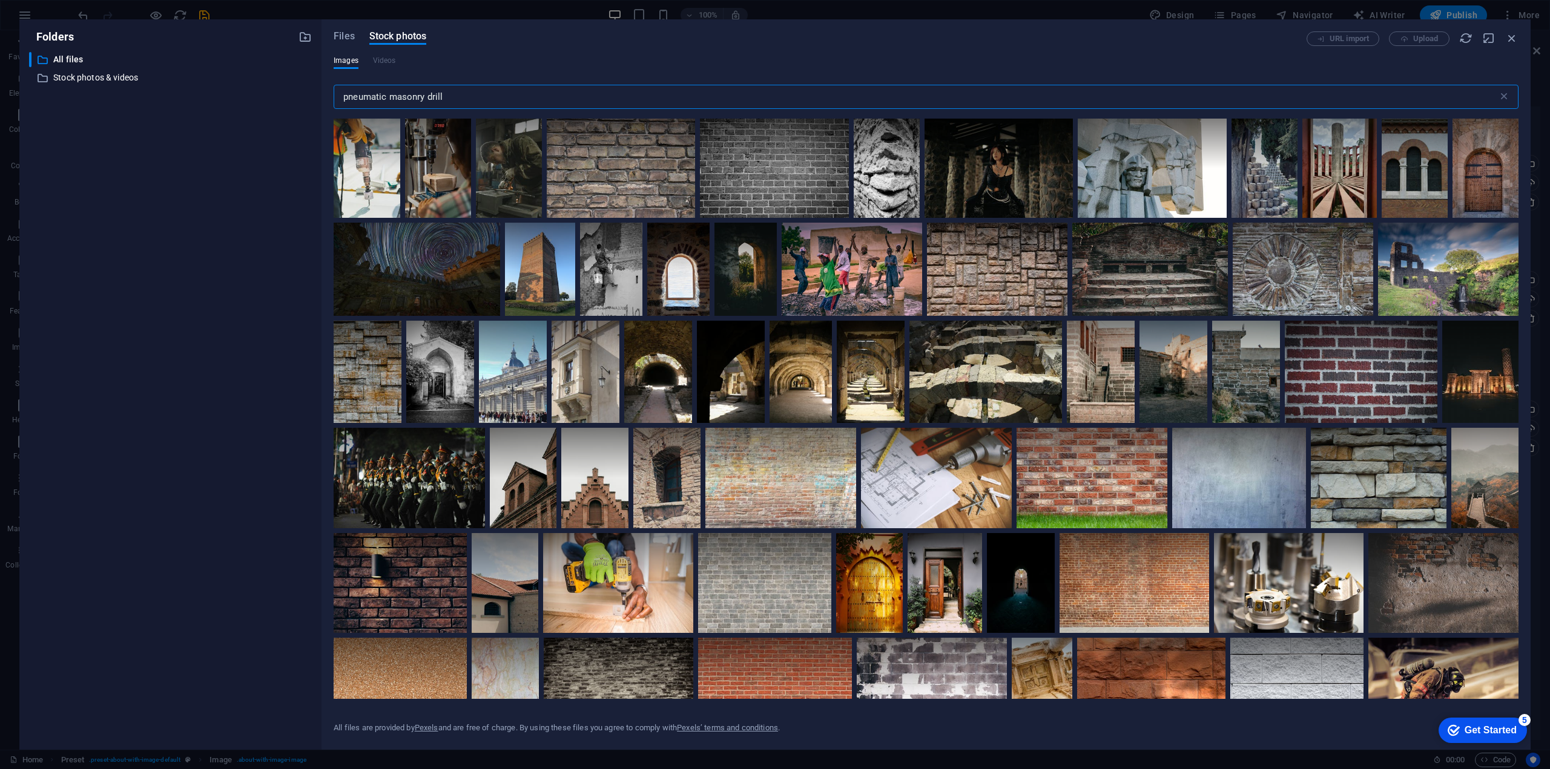
drag, startPoint x: 445, startPoint y: 96, endPoint x: 390, endPoint y: 100, distance: 55.8
click at [390, 100] on input "pneumatic masonry drill" at bounding box center [916, 97] width 1164 height 24
type input "pneumatic"
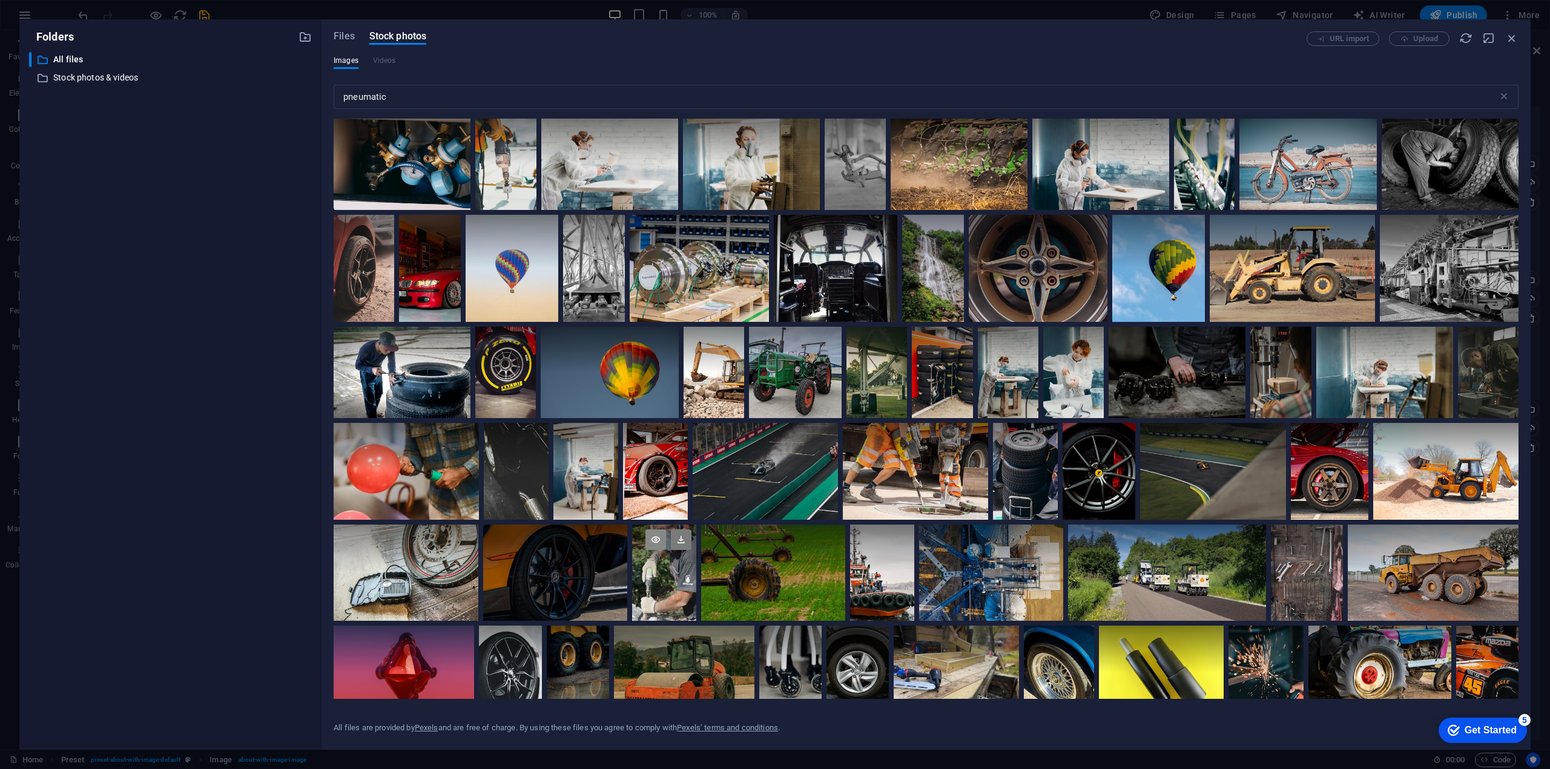
click at [659, 541] on icon at bounding box center [655, 540] width 21 height 21
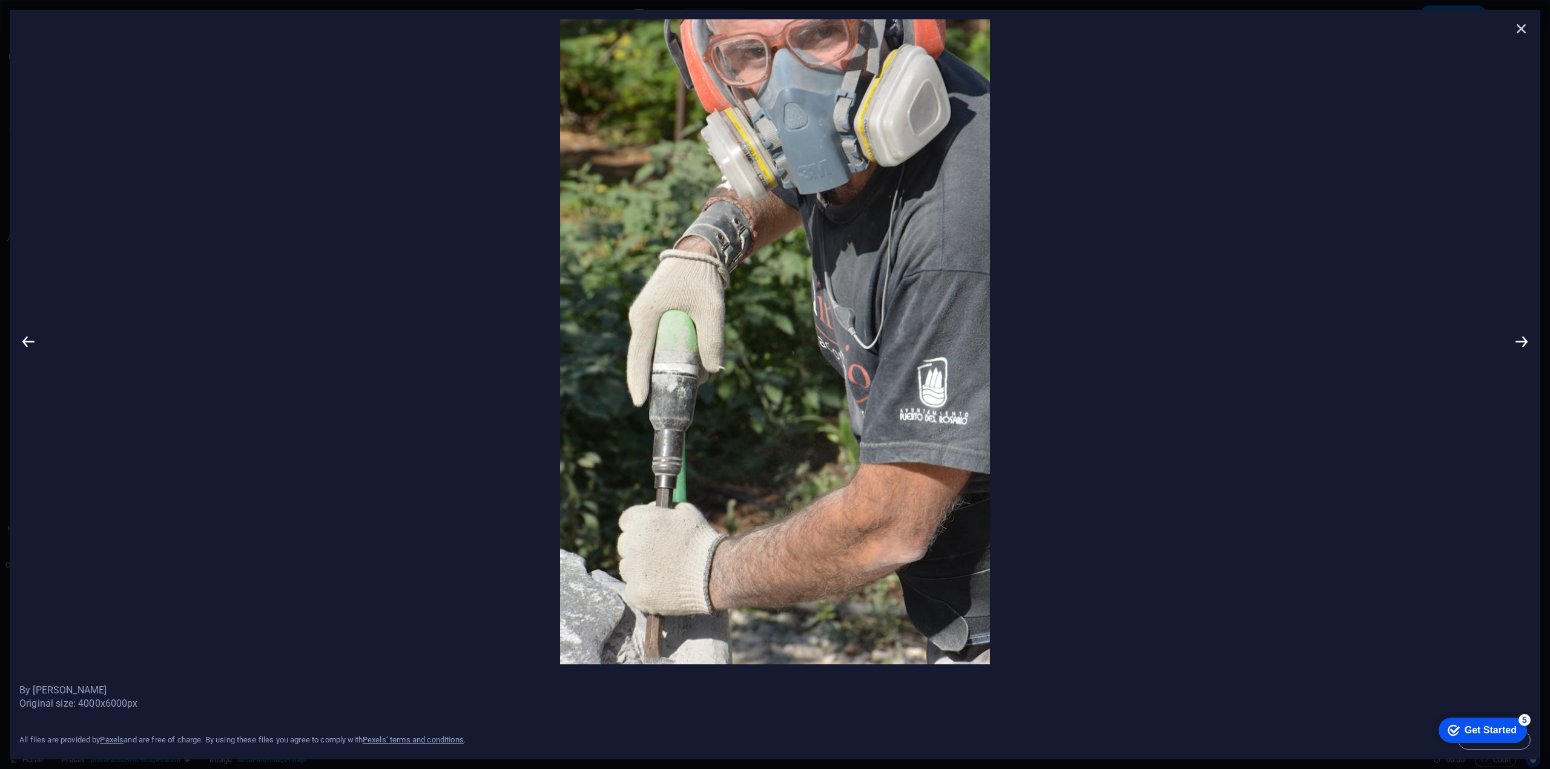
click at [1522, 27] on icon at bounding box center [1521, 28] width 18 height 18
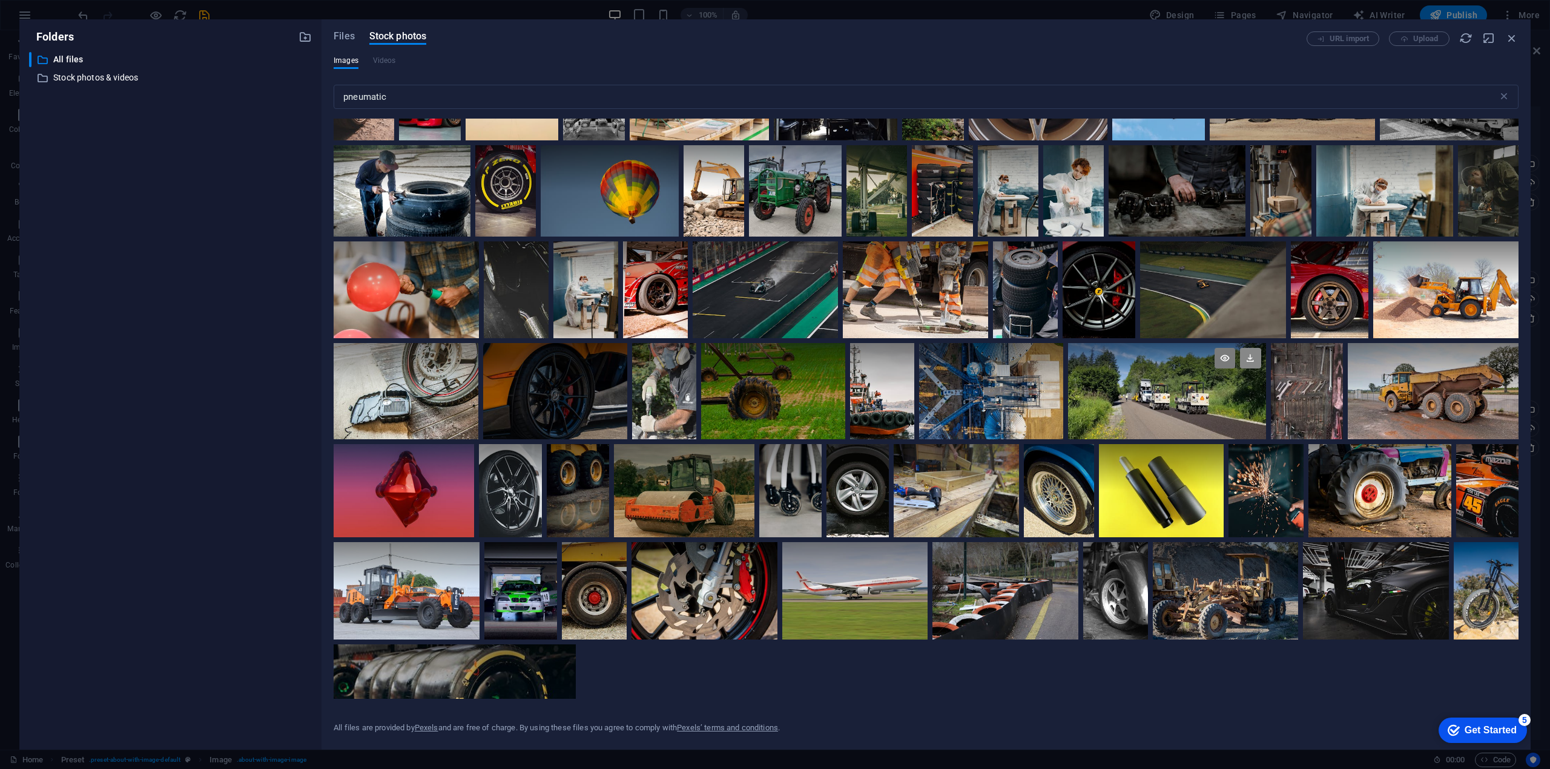
scroll to position [61, 0]
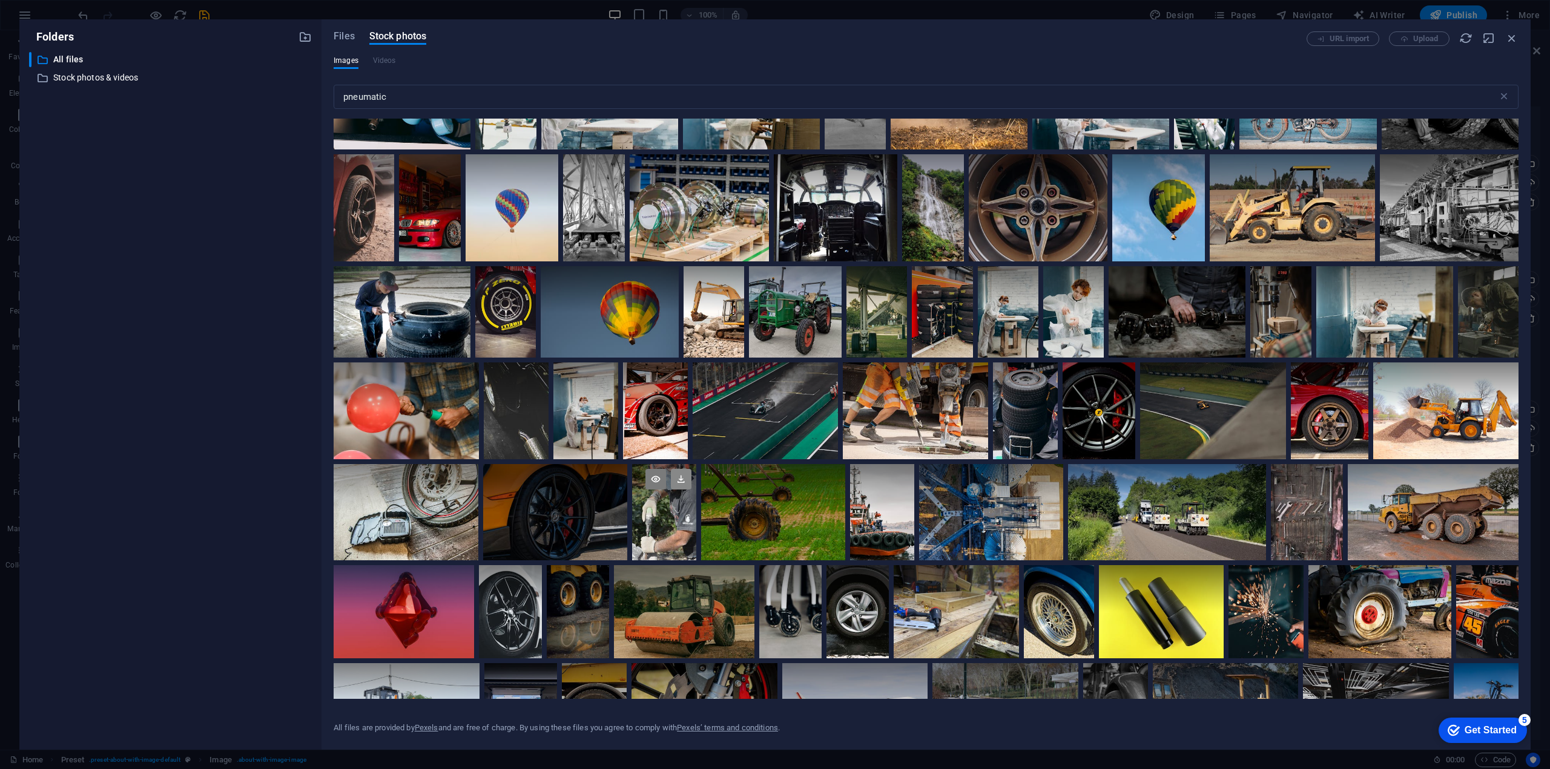
click at [684, 477] on icon at bounding box center [681, 479] width 21 height 21
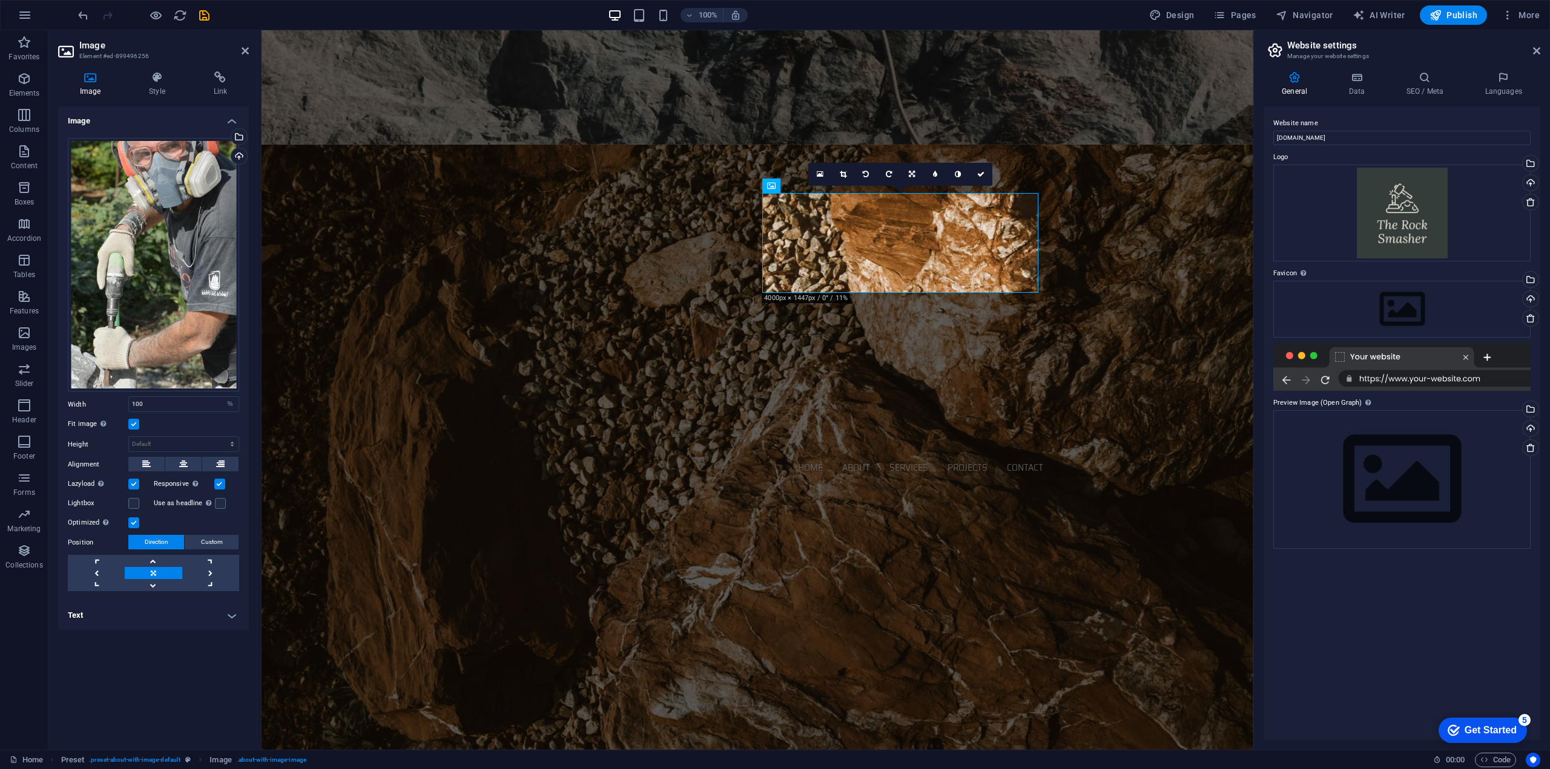
click at [133, 422] on label at bounding box center [133, 424] width 11 height 11
click at [0, 0] on input "Fit image Automatically fit image to a fixed width and height" at bounding box center [0, 0] width 0 height 0
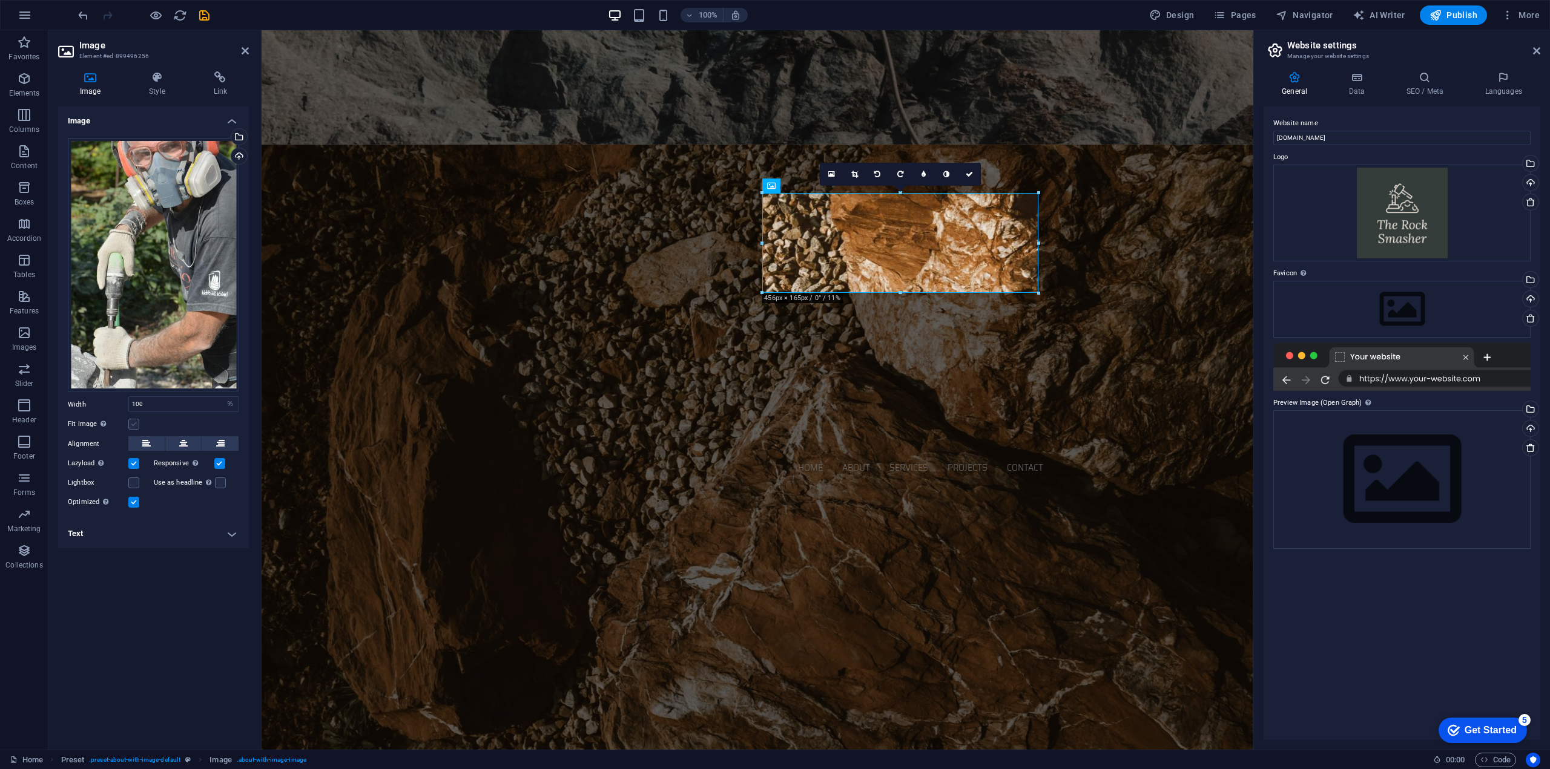
click at [135, 424] on label at bounding box center [133, 424] width 11 height 11
click at [0, 0] on input "Fit image Automatically fit image to a fixed width and height" at bounding box center [0, 0] width 0 height 0
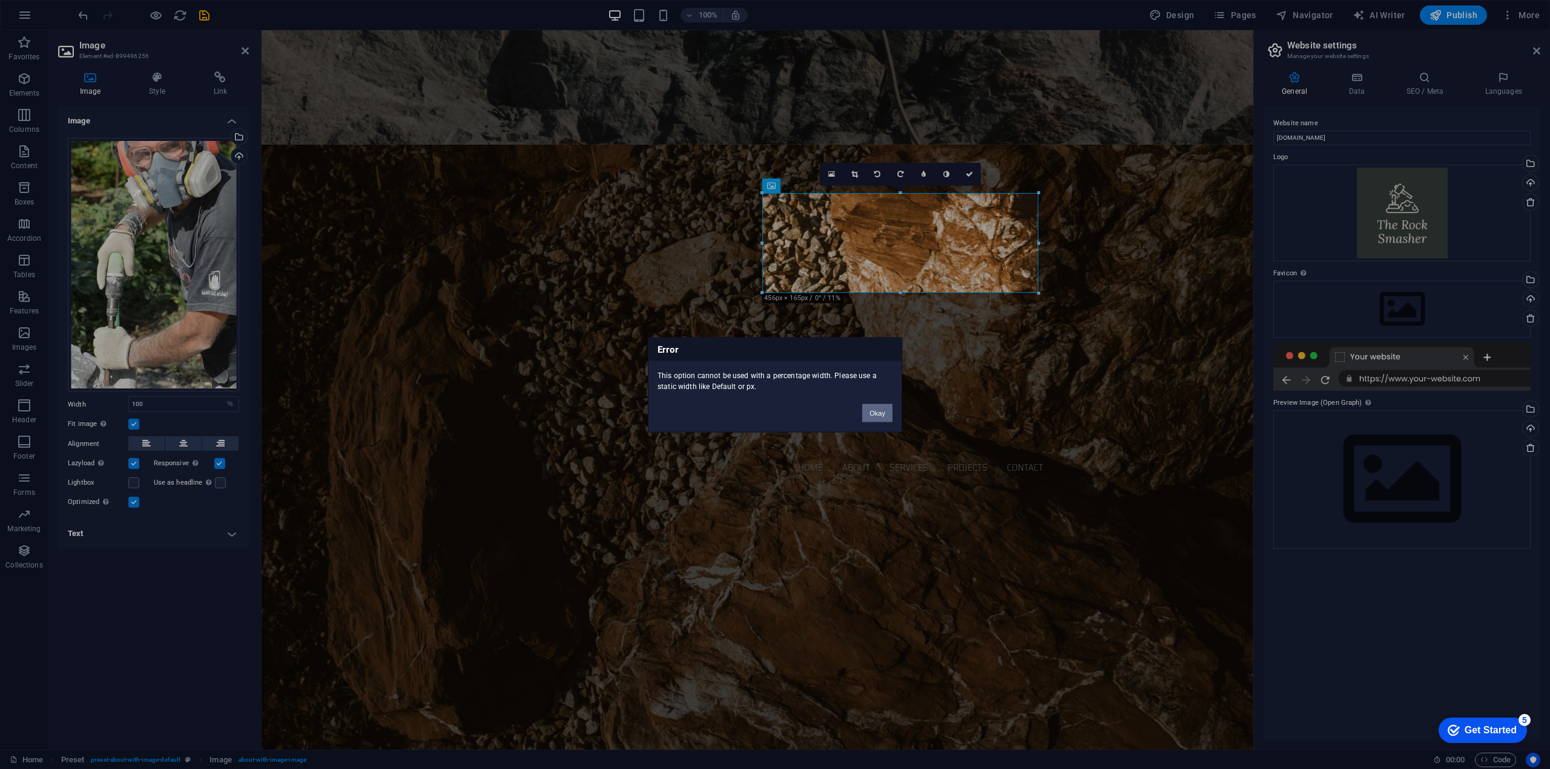
click at [876, 412] on button "Okay" at bounding box center [877, 413] width 30 height 18
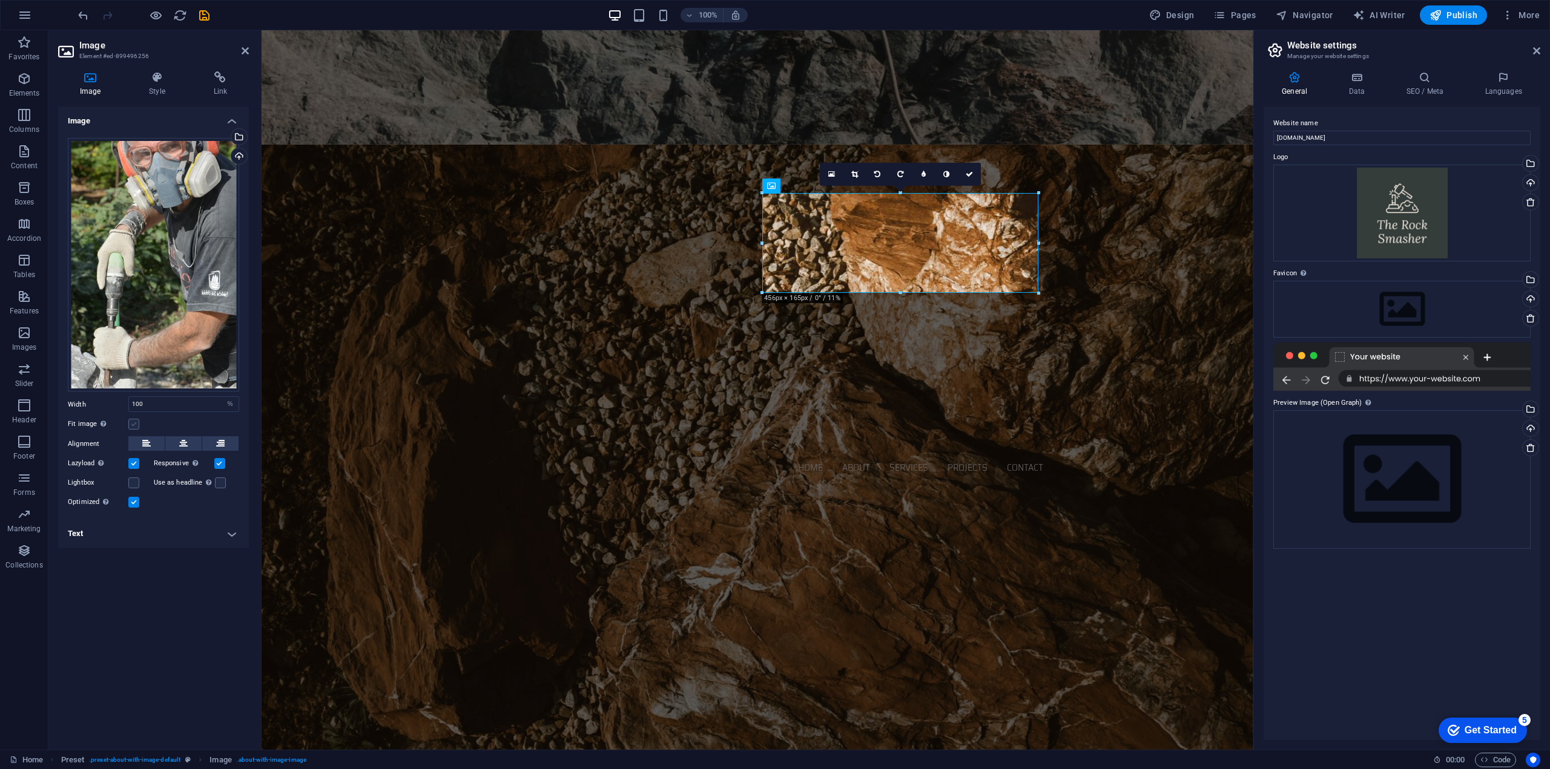
click at [134, 421] on label at bounding box center [133, 424] width 11 height 11
click at [0, 0] on input "Fit image Automatically fit image to a fixed width and height" at bounding box center [0, 0] width 0 height 0
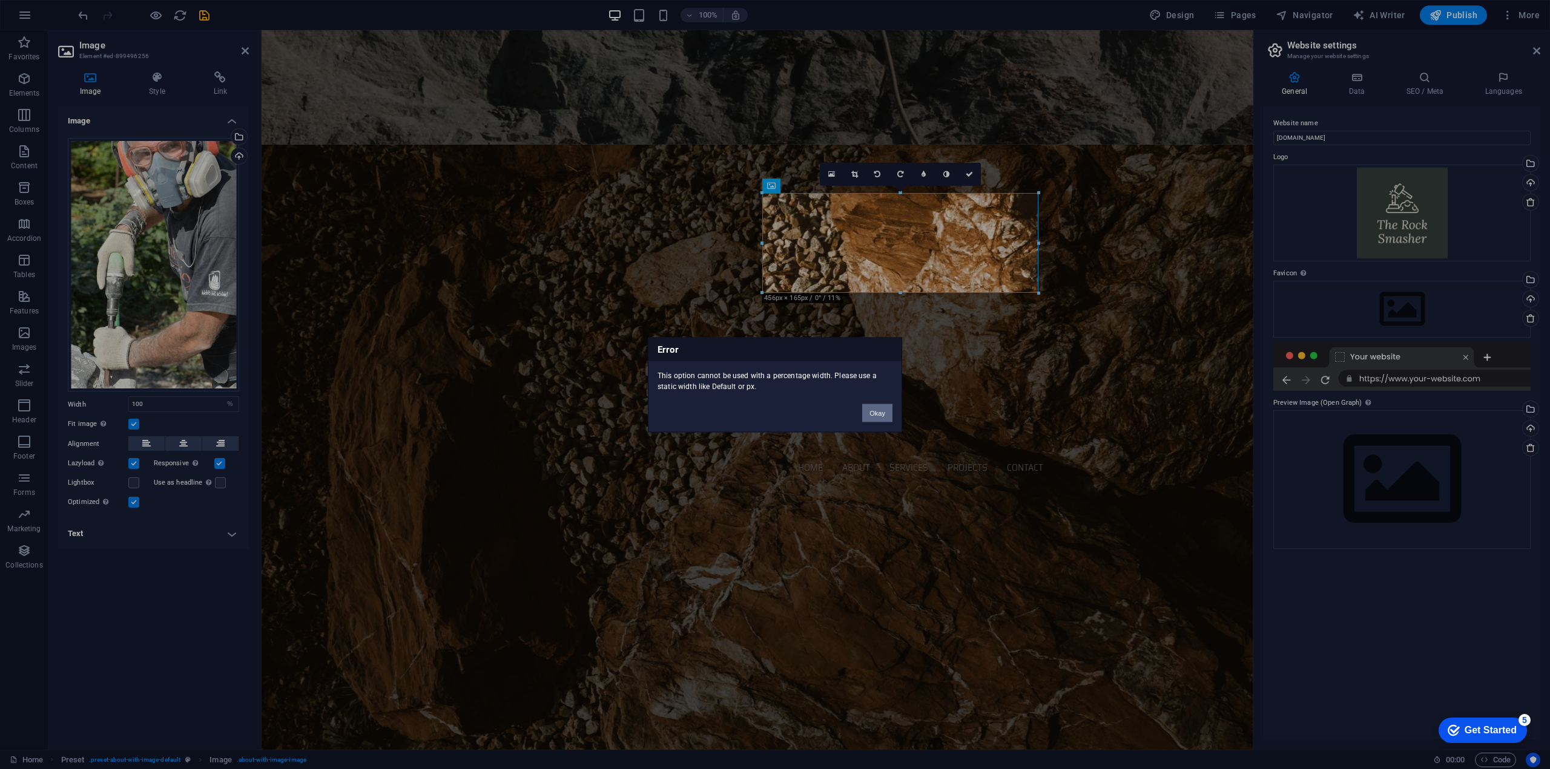
click at [885, 413] on button "Okay" at bounding box center [877, 413] width 30 height 18
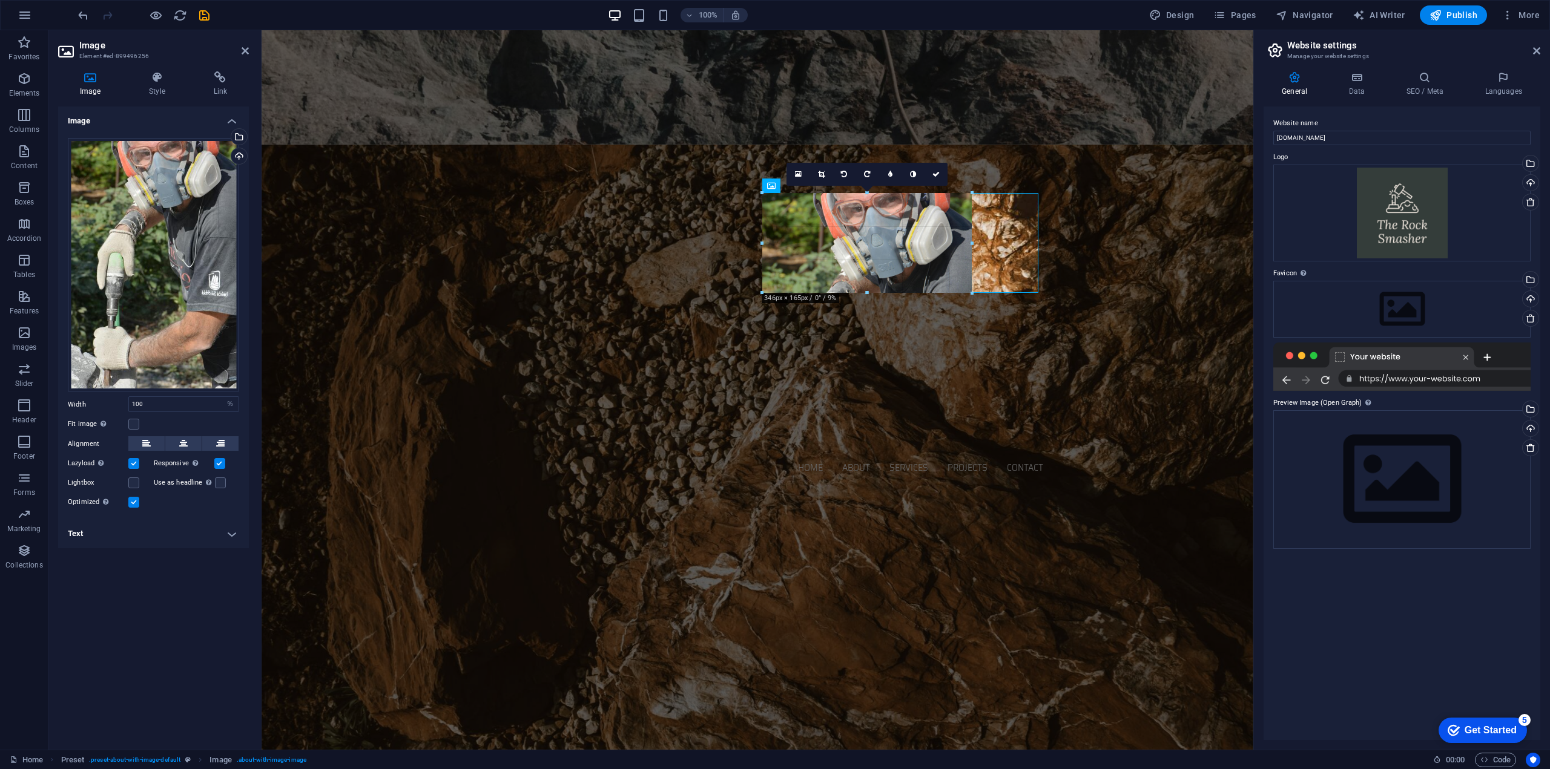
drag, startPoint x: 1038, startPoint y: 292, endPoint x: 974, endPoint y: 274, distance: 66.7
type input "346"
select select "px"
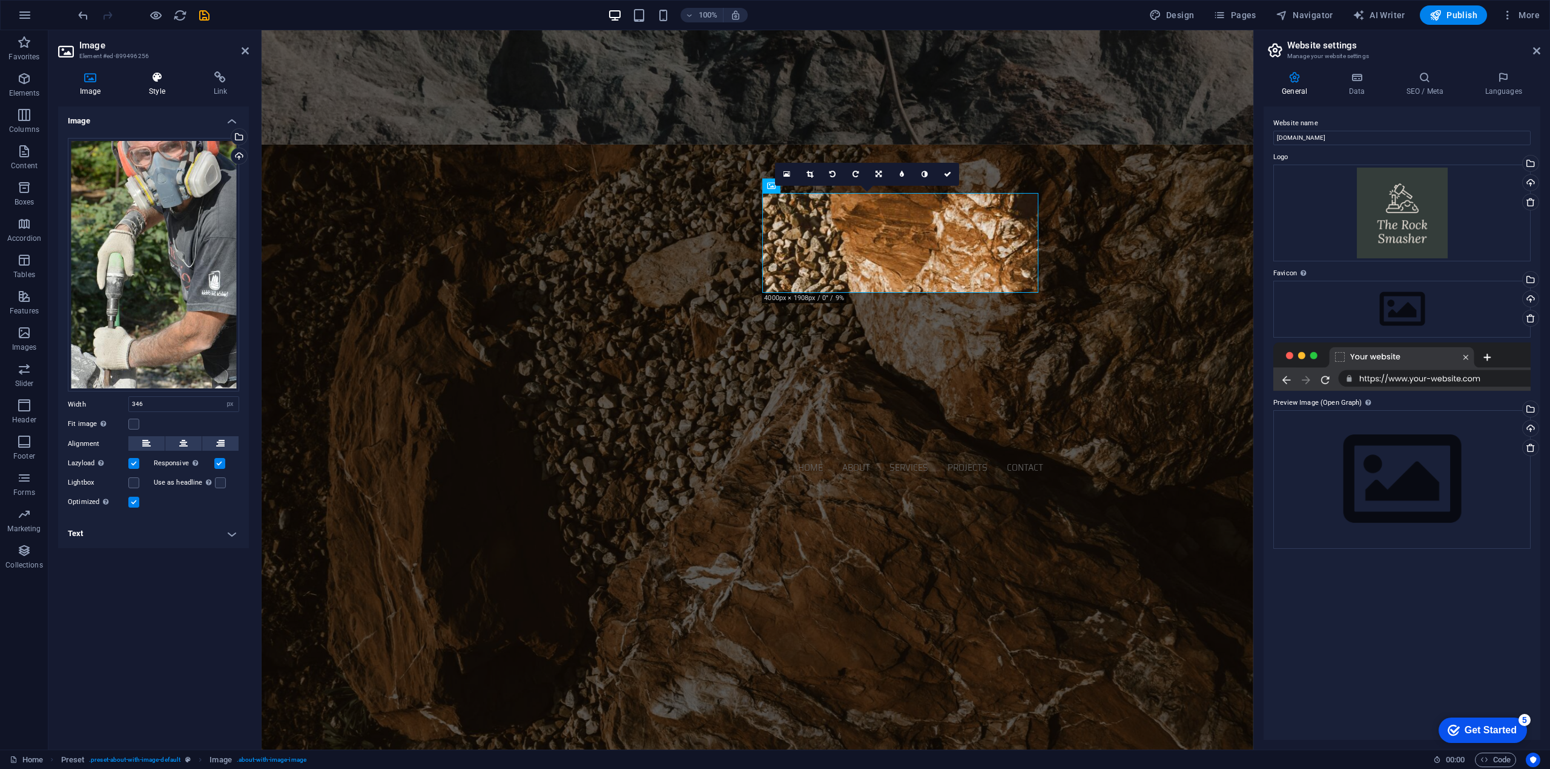
click at [164, 76] on icon at bounding box center [156, 77] width 59 height 12
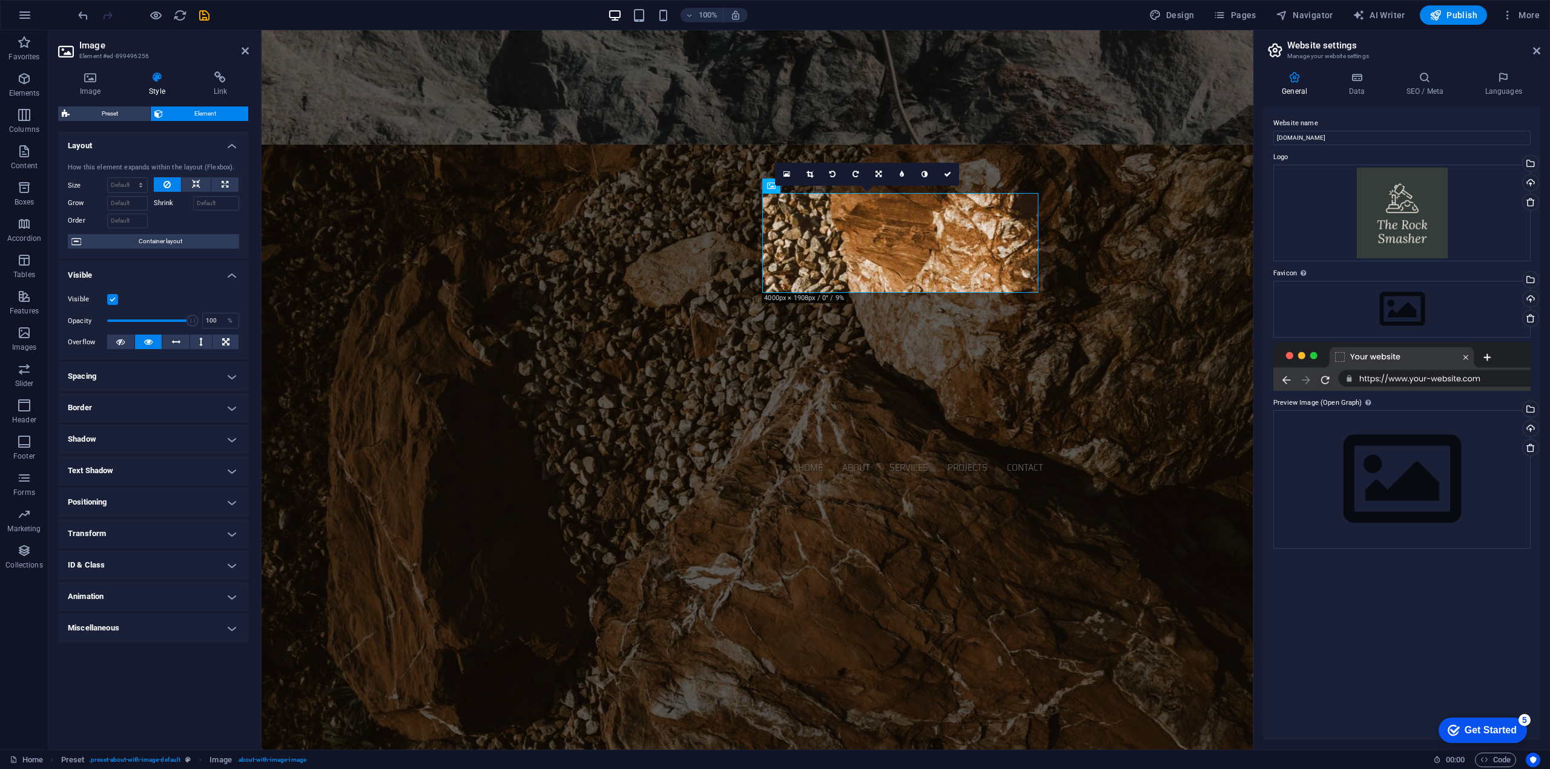
click at [107, 531] on h4 "Transform" at bounding box center [153, 533] width 191 height 29
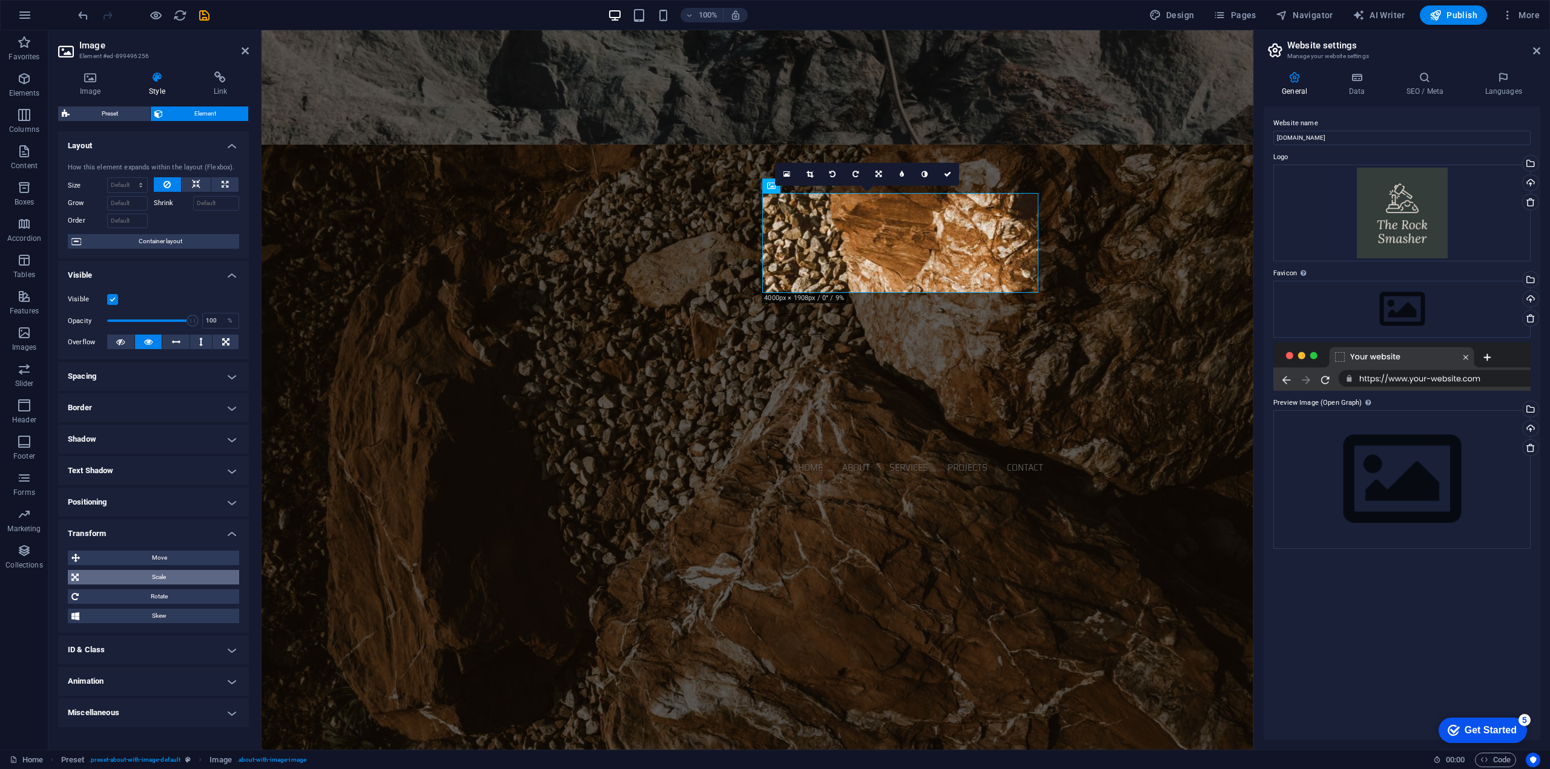
click at [120, 576] on span "Scale" at bounding box center [158, 577] width 153 height 15
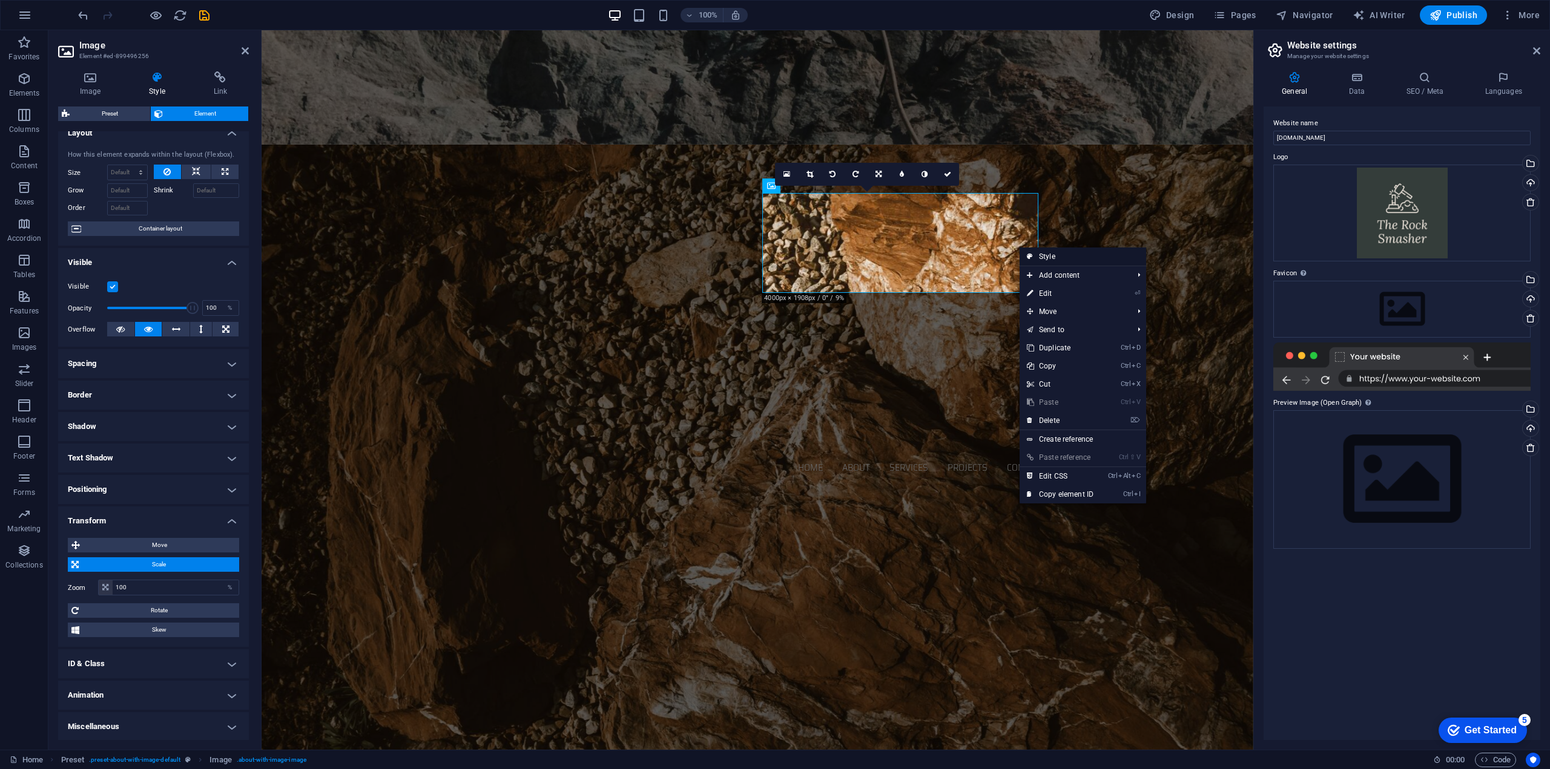
click at [1052, 257] on link "Style" at bounding box center [1082, 257] width 127 height 18
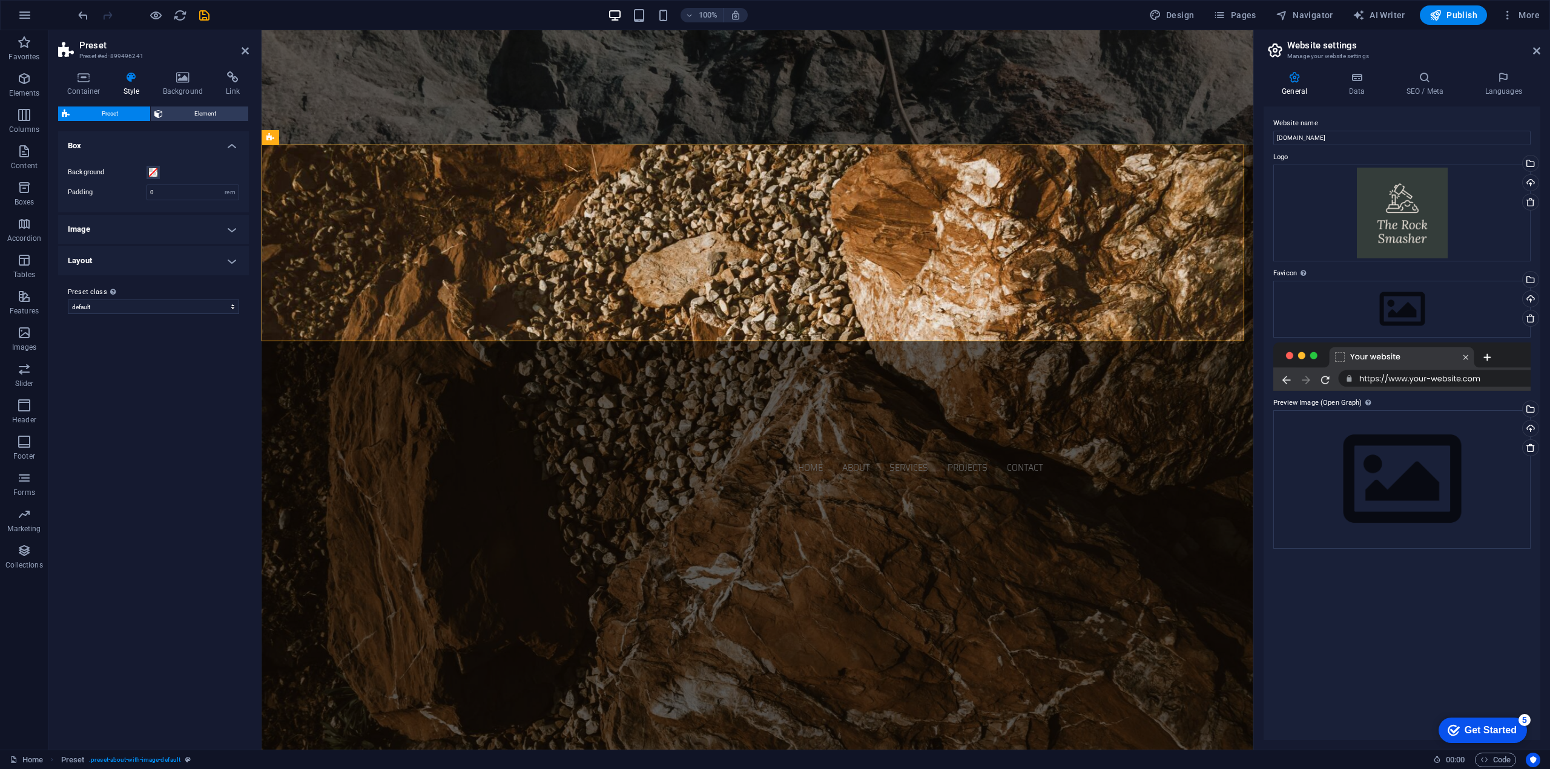
click at [230, 255] on h4 "Layout" at bounding box center [153, 260] width 191 height 29
click at [815, 182] on icon at bounding box center [813, 186] width 7 height 13
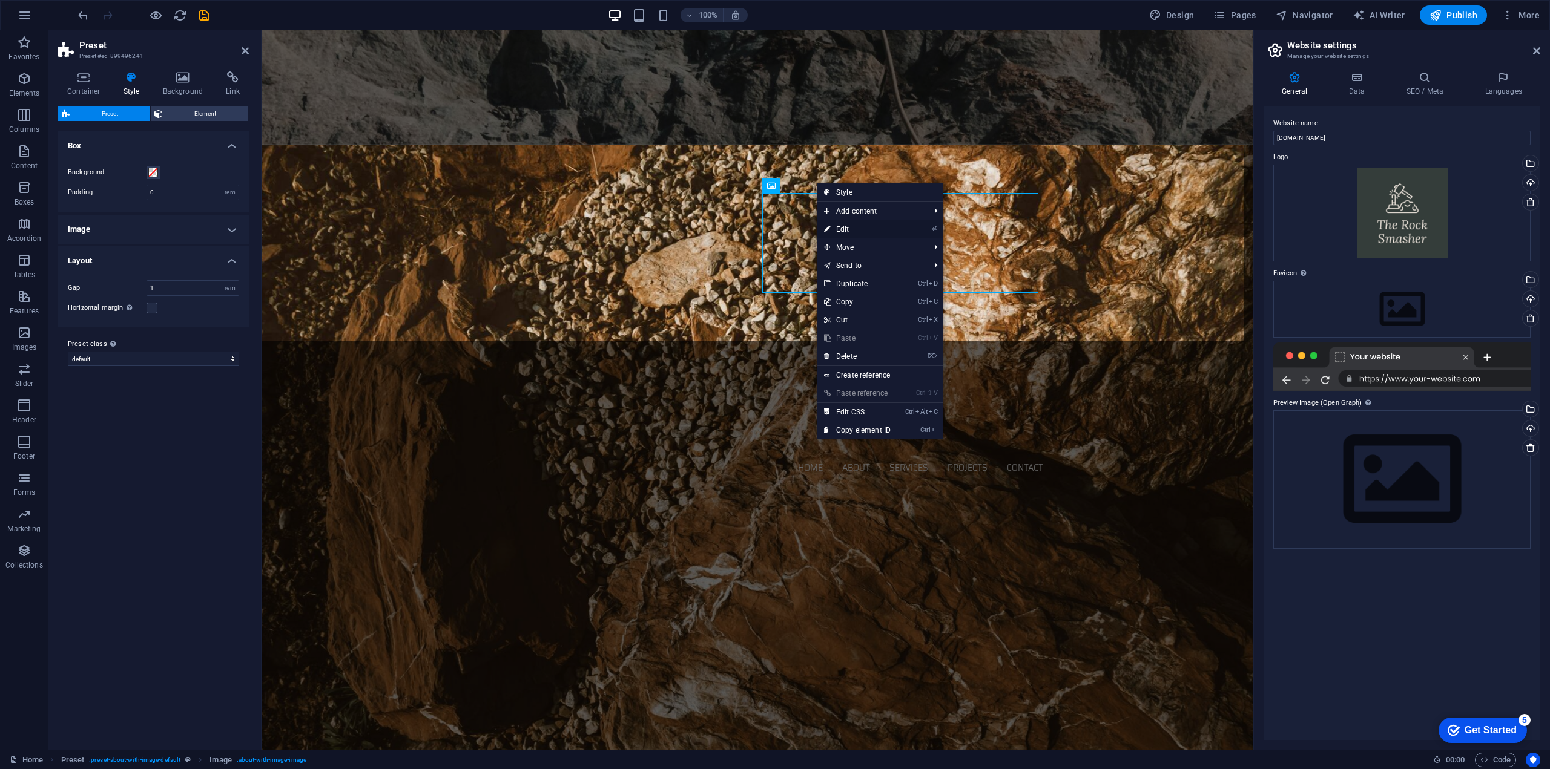
click at [863, 232] on link "⏎ Edit" at bounding box center [857, 229] width 81 height 18
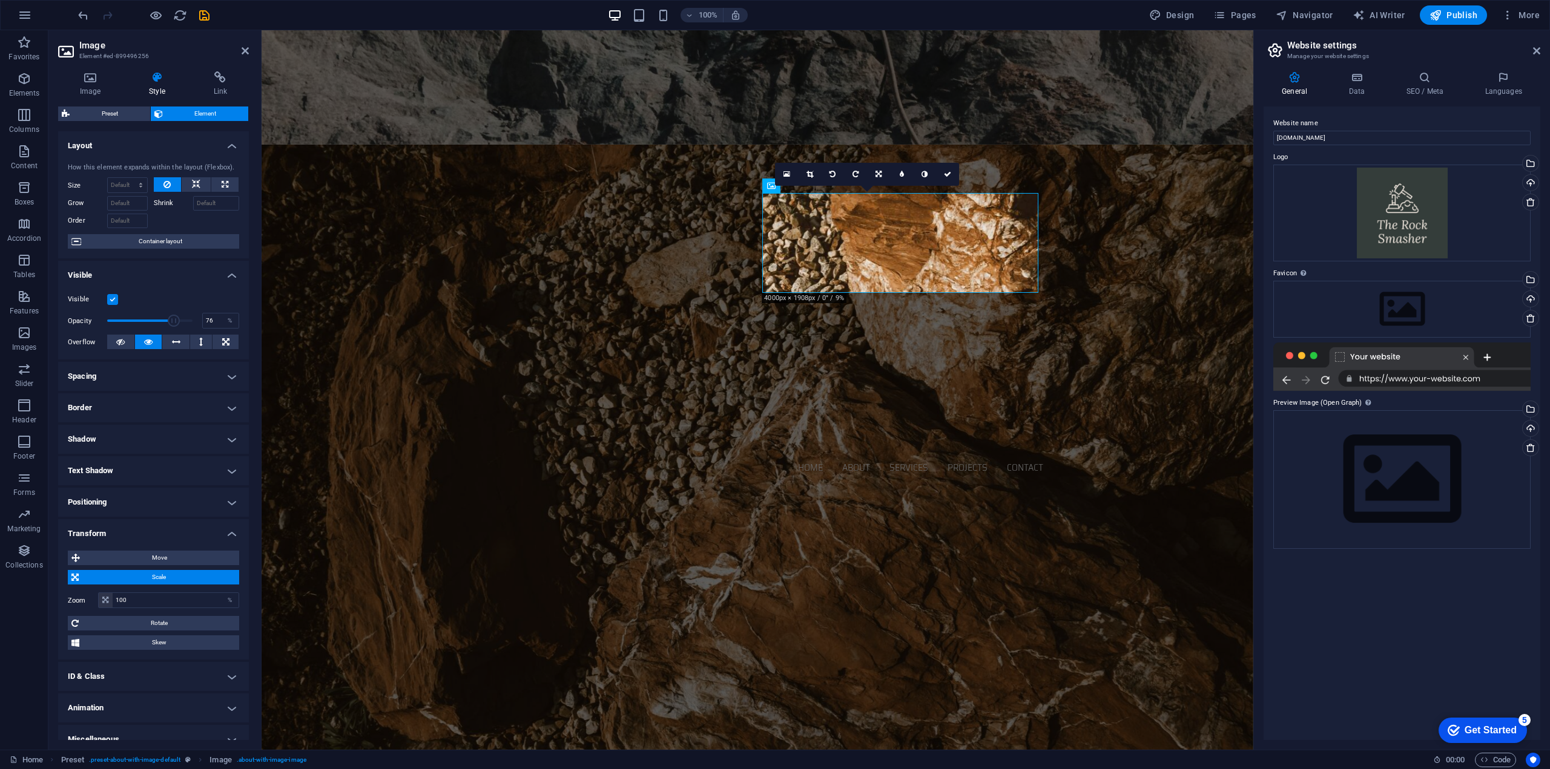
type input "75"
drag, startPoint x: 188, startPoint y: 320, endPoint x: 169, endPoint y: 318, distance: 18.2
click at [169, 318] on span at bounding box center [171, 321] width 12 height 12
click at [127, 575] on span "Scale" at bounding box center [158, 577] width 153 height 15
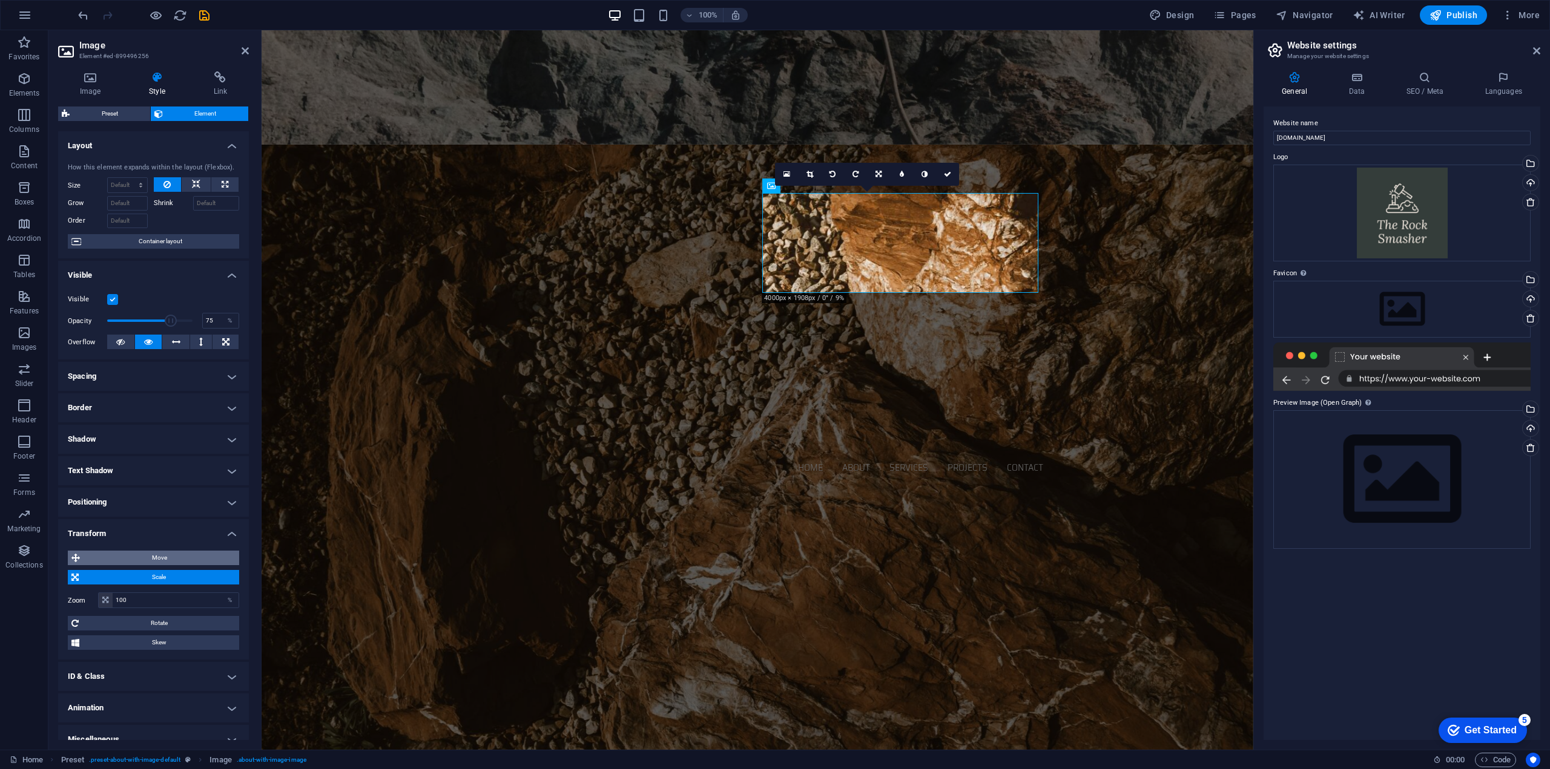
click at [141, 558] on span "Move" at bounding box center [160, 558] width 152 height 15
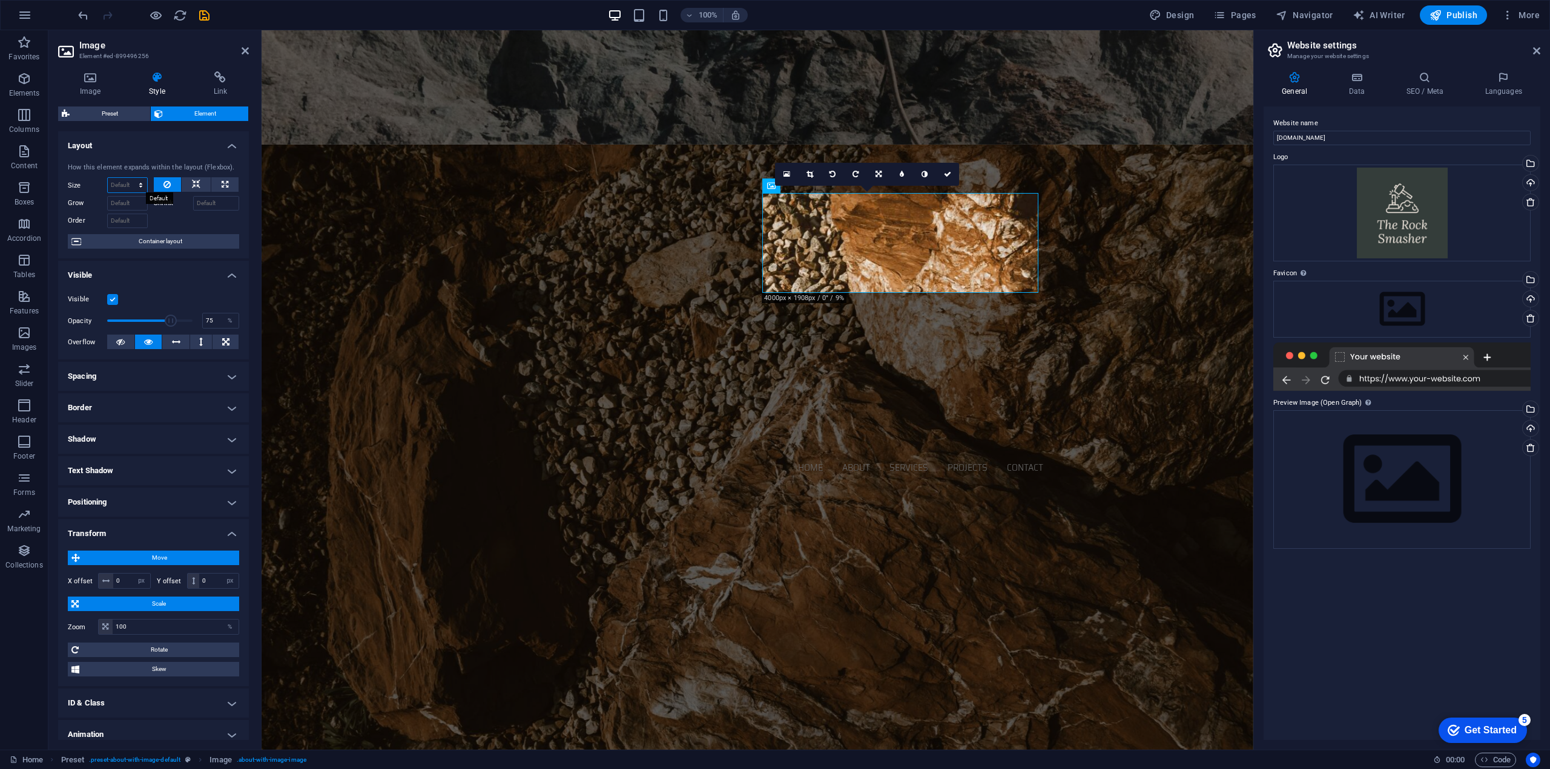
click at [128, 184] on select "Default auto px % 1/1 1/2 1/3 1/4 1/5 1/6 1/7 1/8 1/9 1/10" at bounding box center [127, 185] width 39 height 15
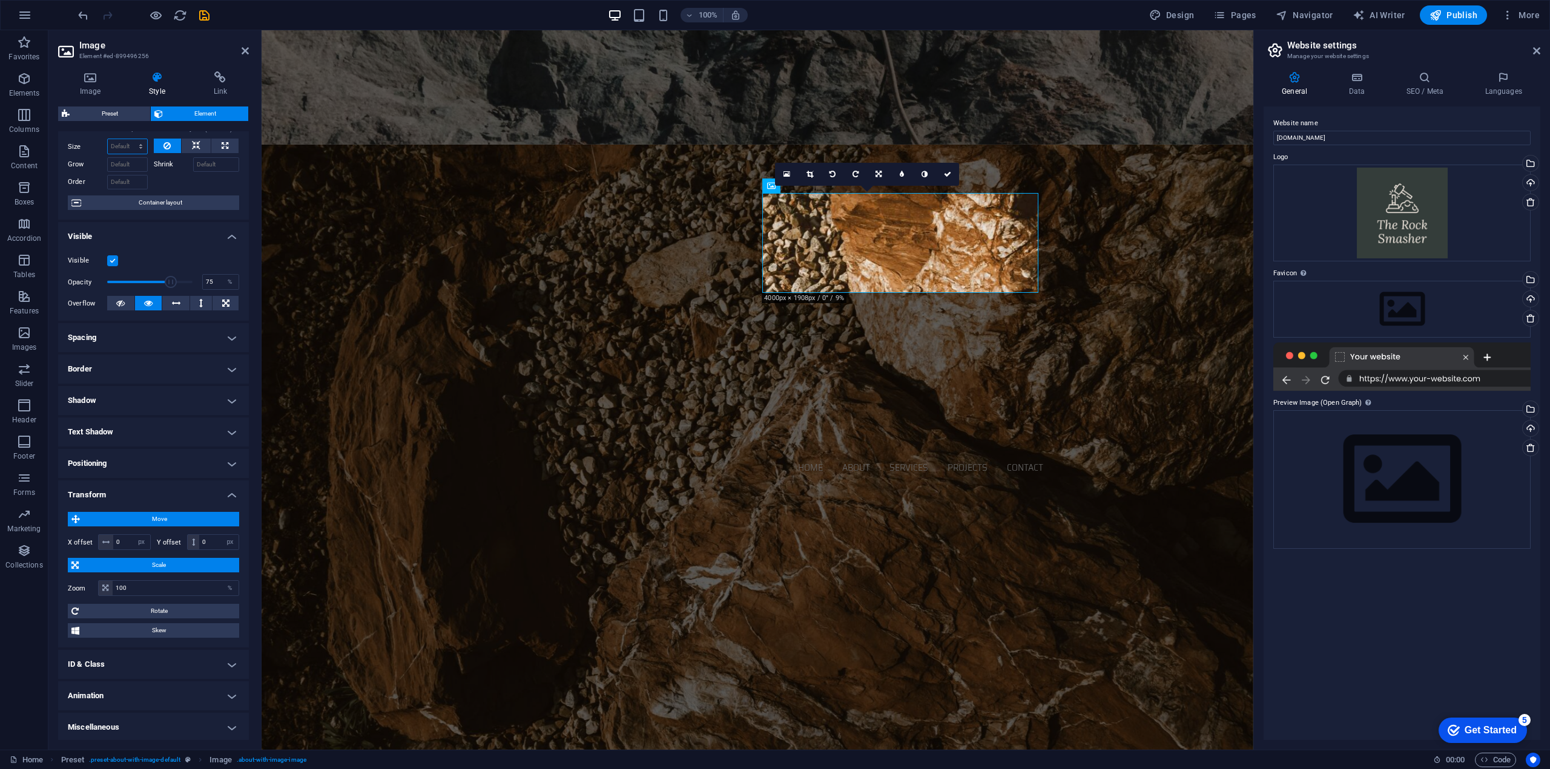
scroll to position [0, 0]
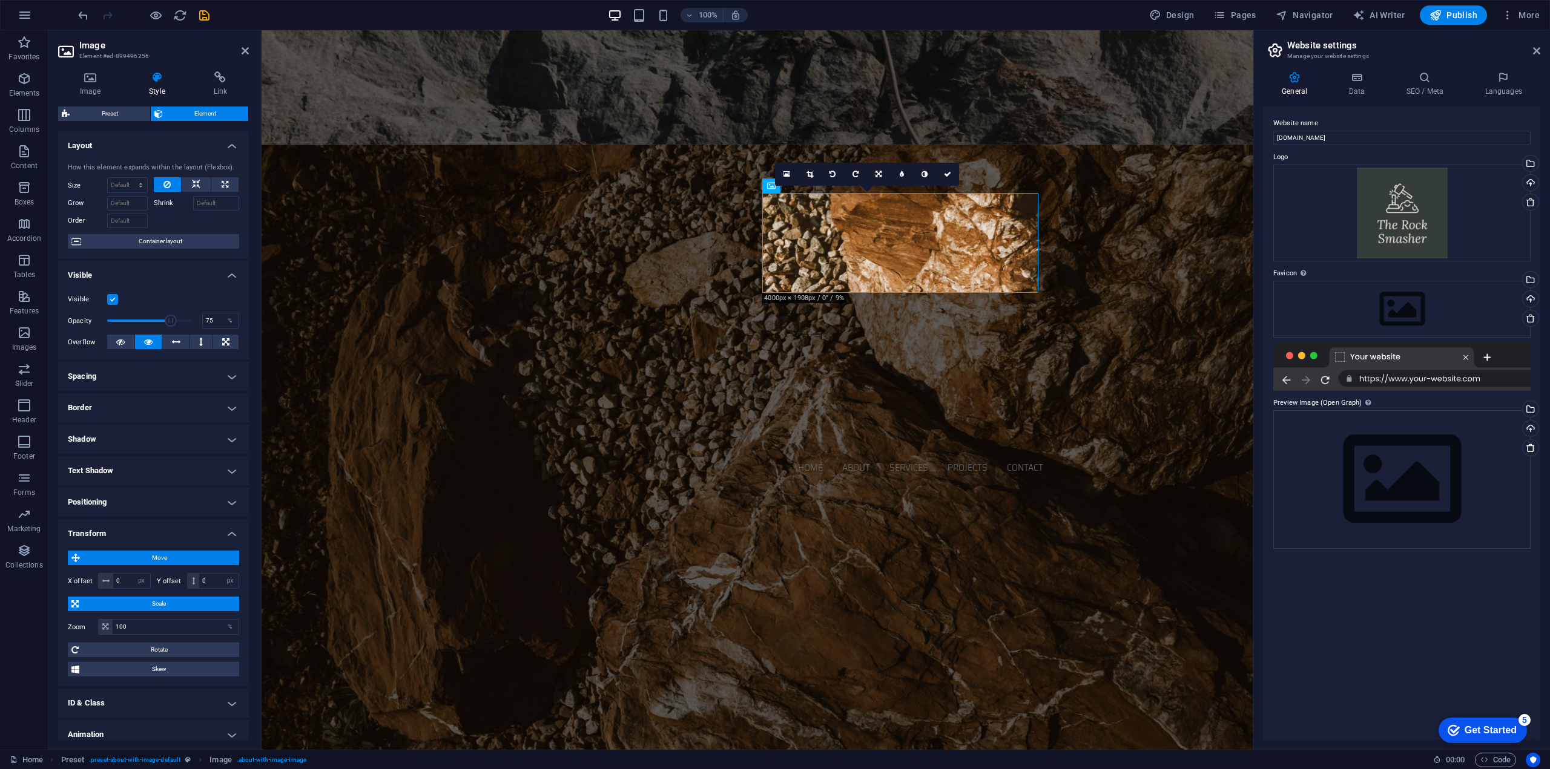
click at [170, 370] on h4 "Spacing" at bounding box center [153, 376] width 191 height 29
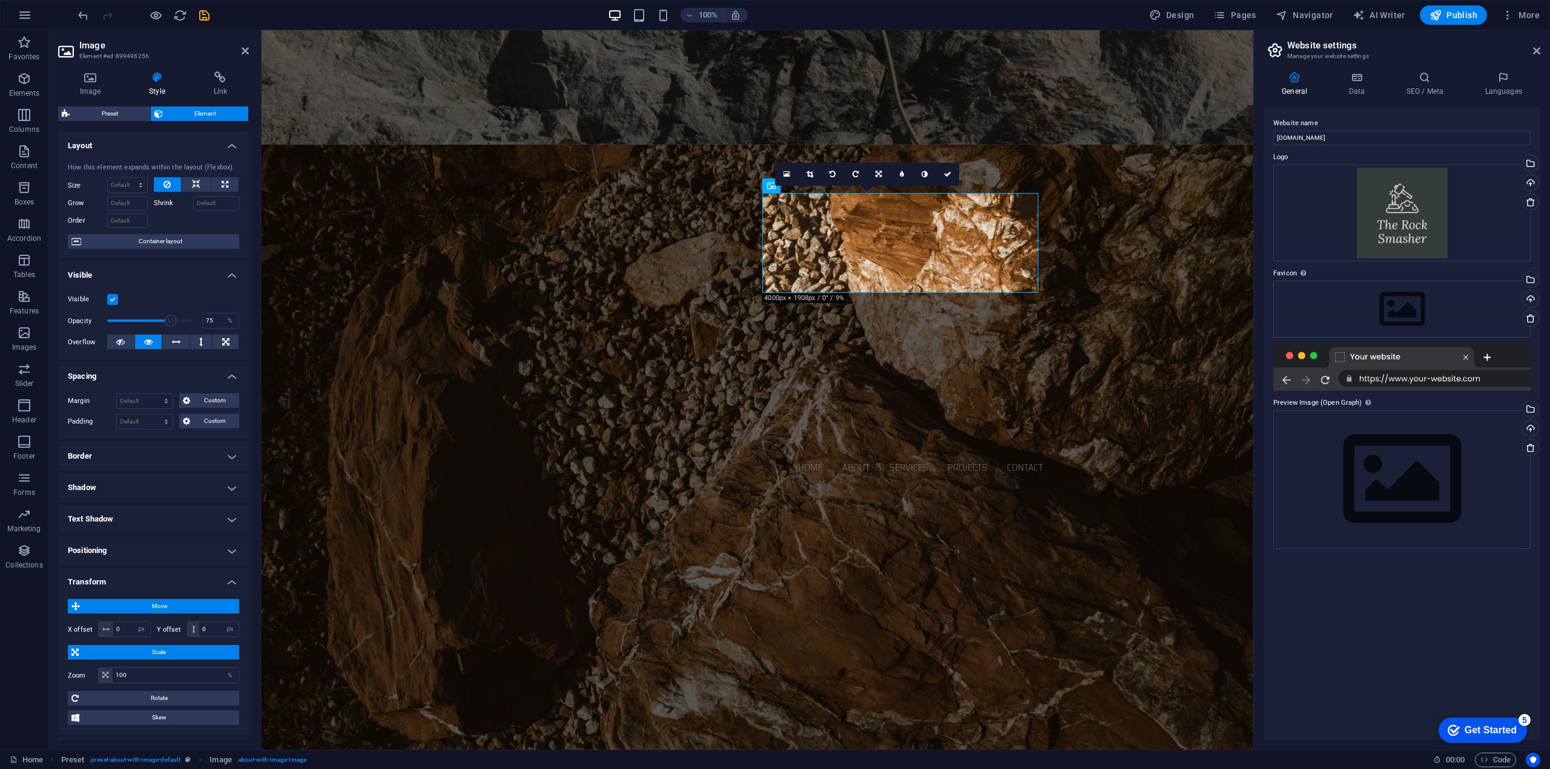
click at [120, 453] on h4 "Border" at bounding box center [153, 456] width 191 height 29
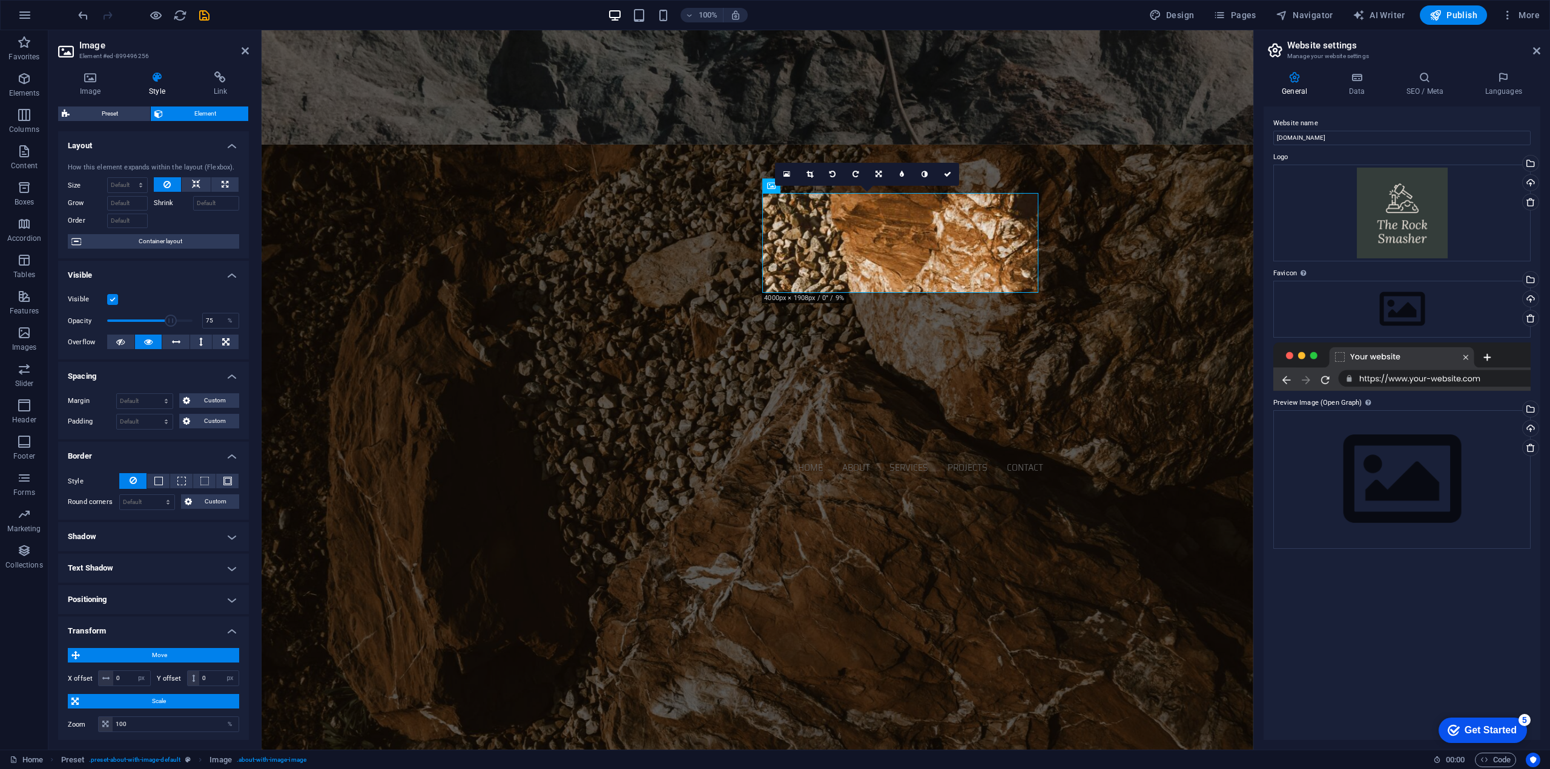
click at [128, 532] on h4 "Shadow" at bounding box center [153, 536] width 191 height 29
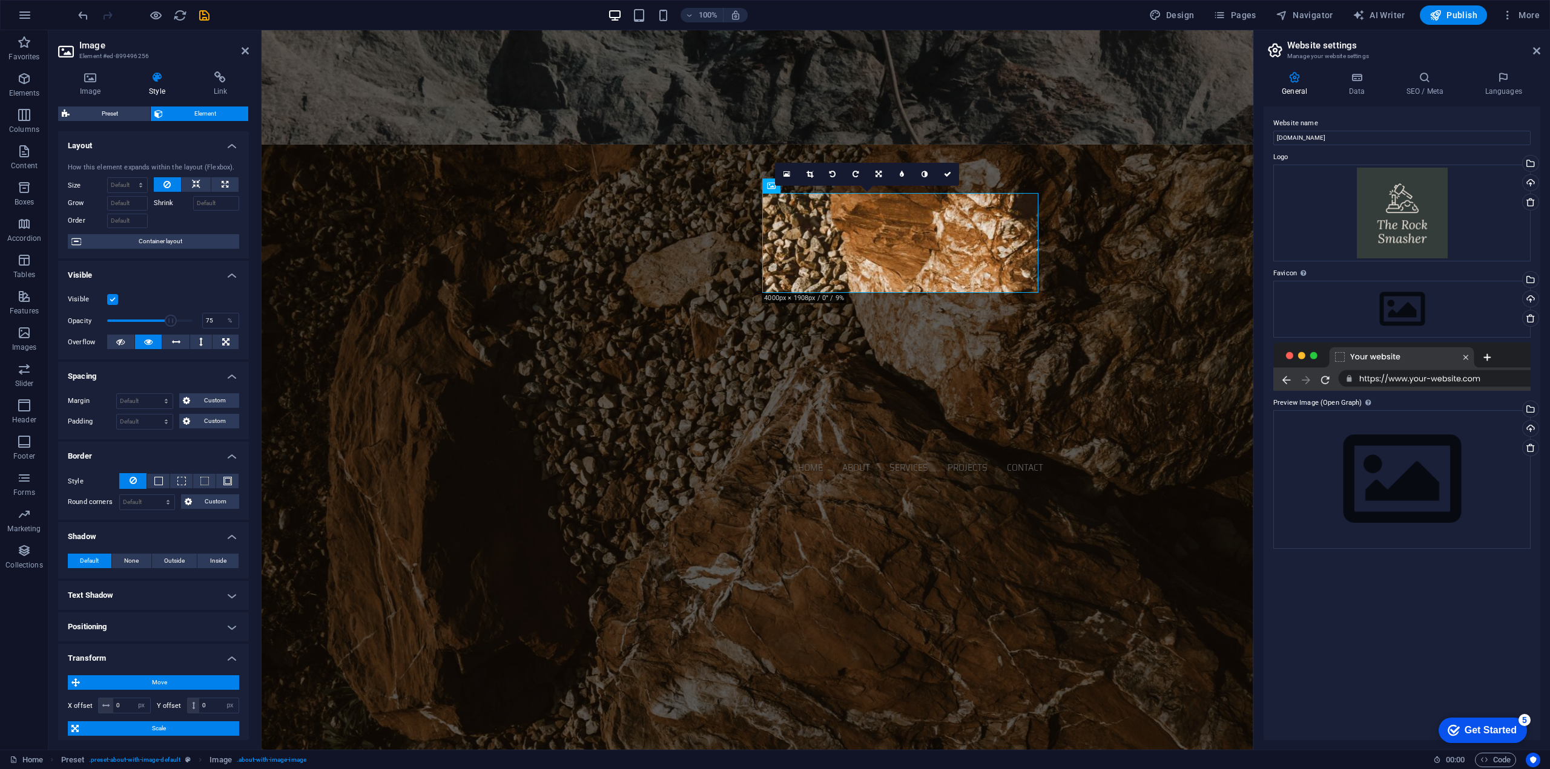
click at [124, 591] on h4 "Text Shadow" at bounding box center [153, 595] width 191 height 29
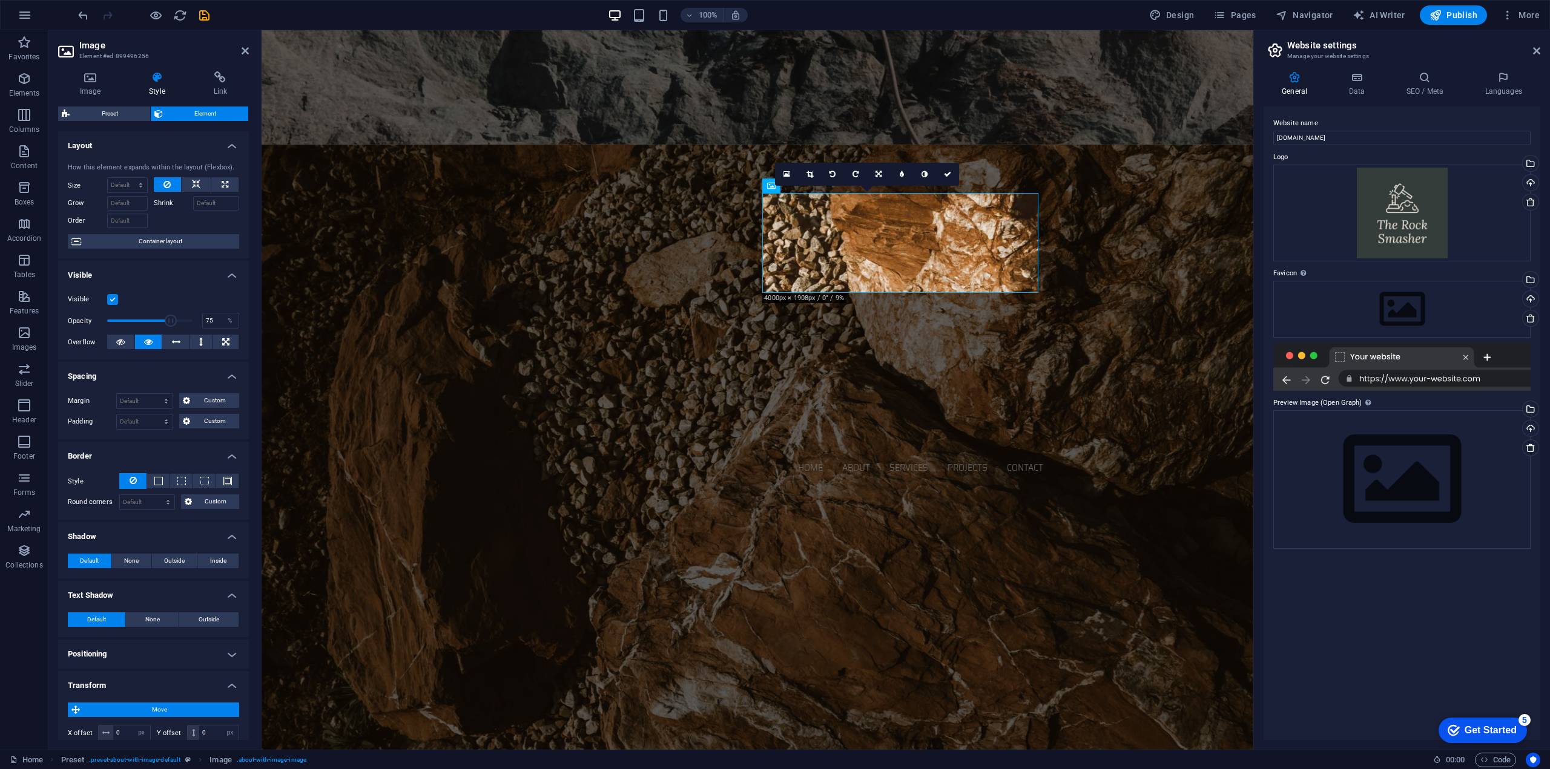
click at [110, 647] on h4 "Positioning" at bounding box center [153, 654] width 191 height 29
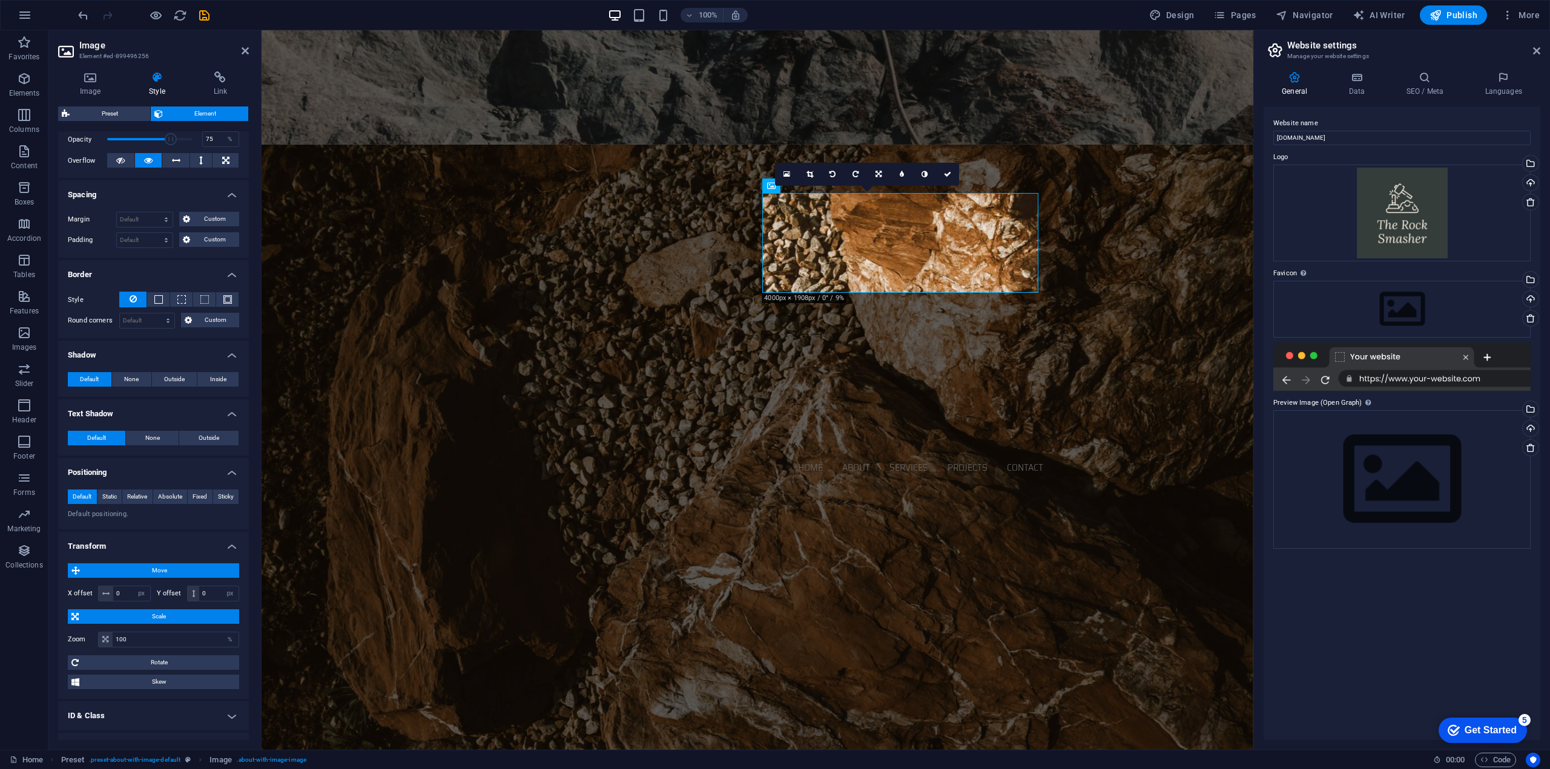
scroll to position [231, 0]
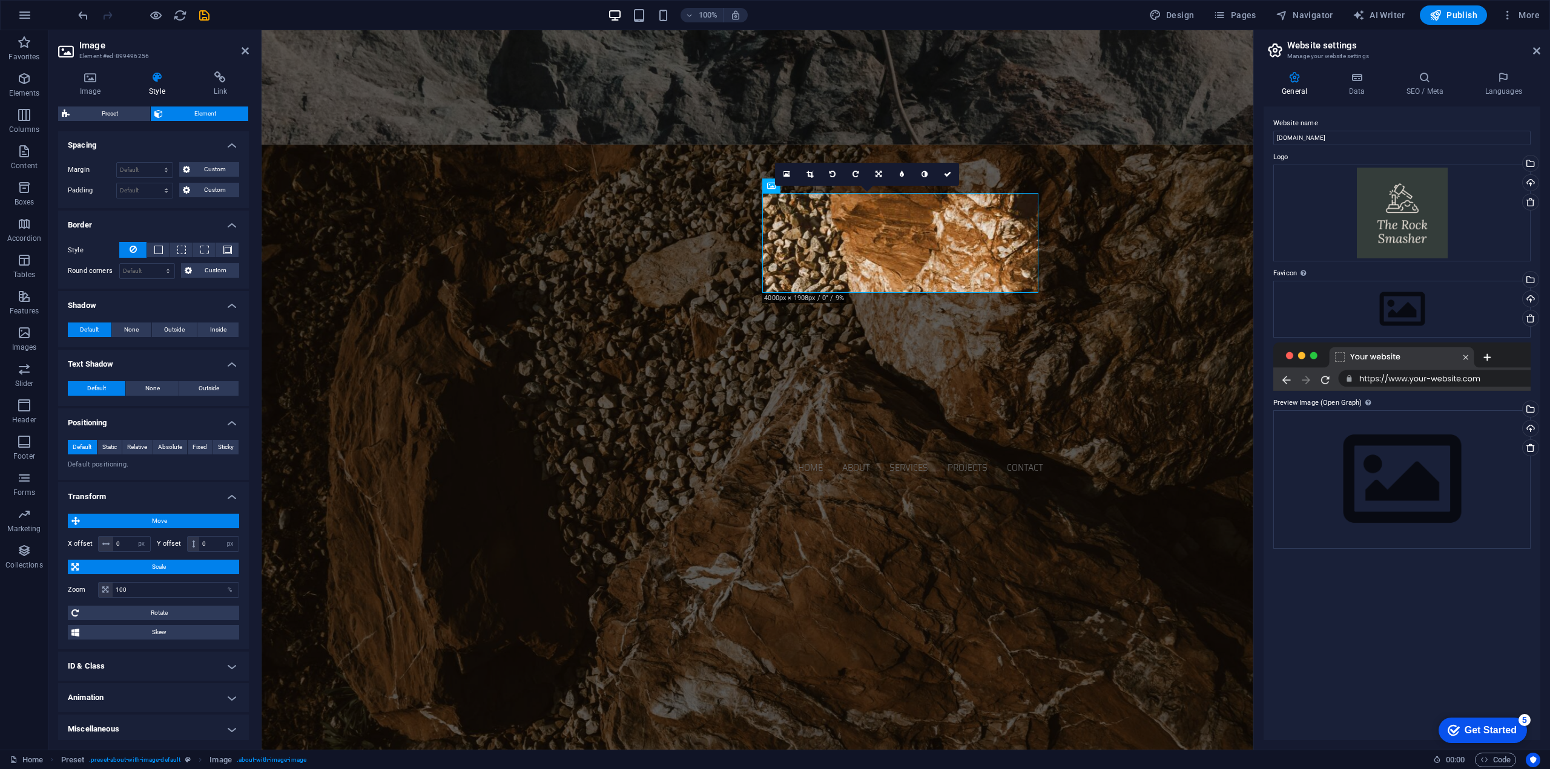
click at [223, 722] on h4 "Miscellaneous" at bounding box center [153, 729] width 191 height 29
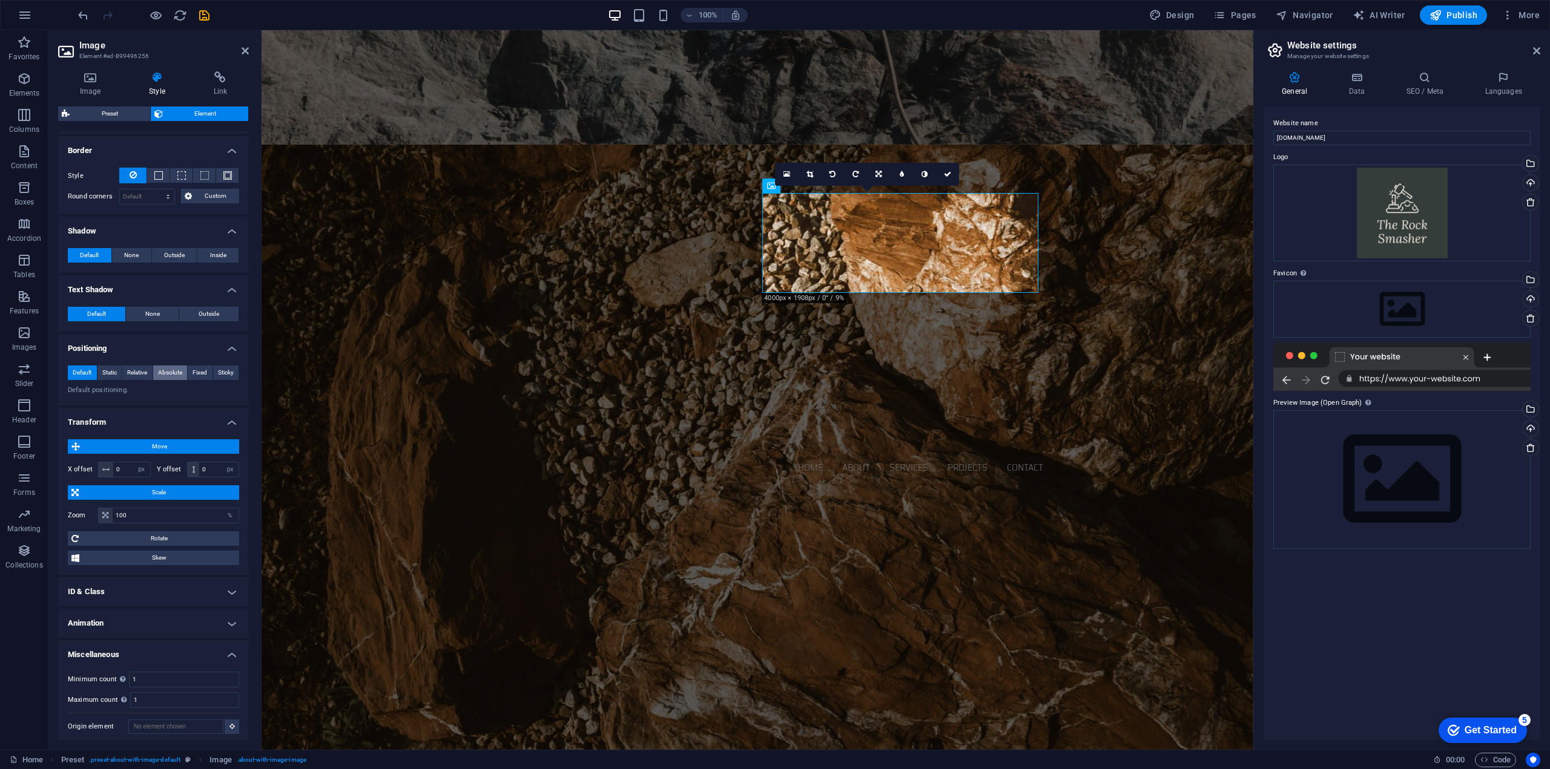
scroll to position [0, 0]
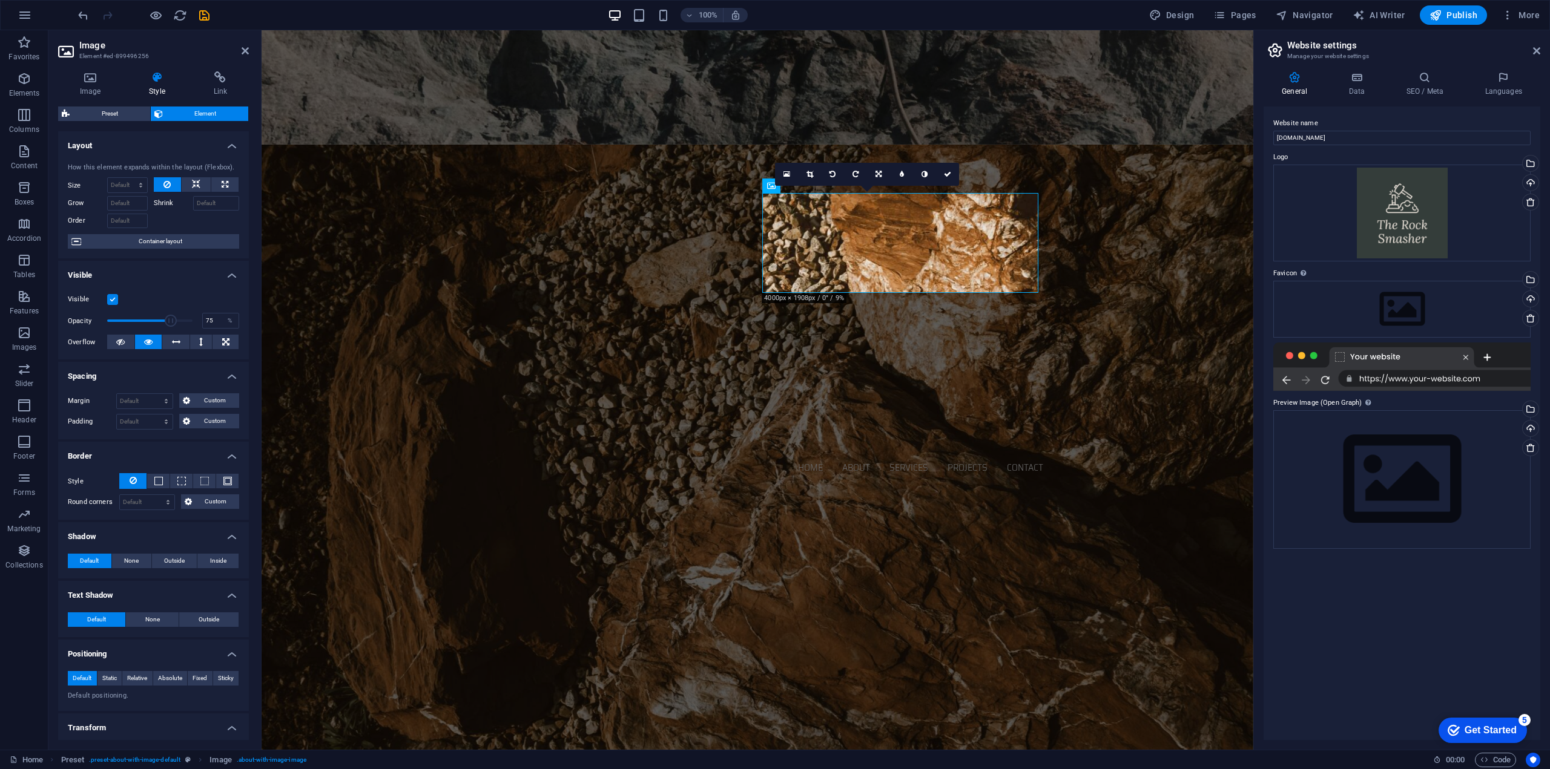
click at [207, 116] on span "Element" at bounding box center [205, 114] width 79 height 15
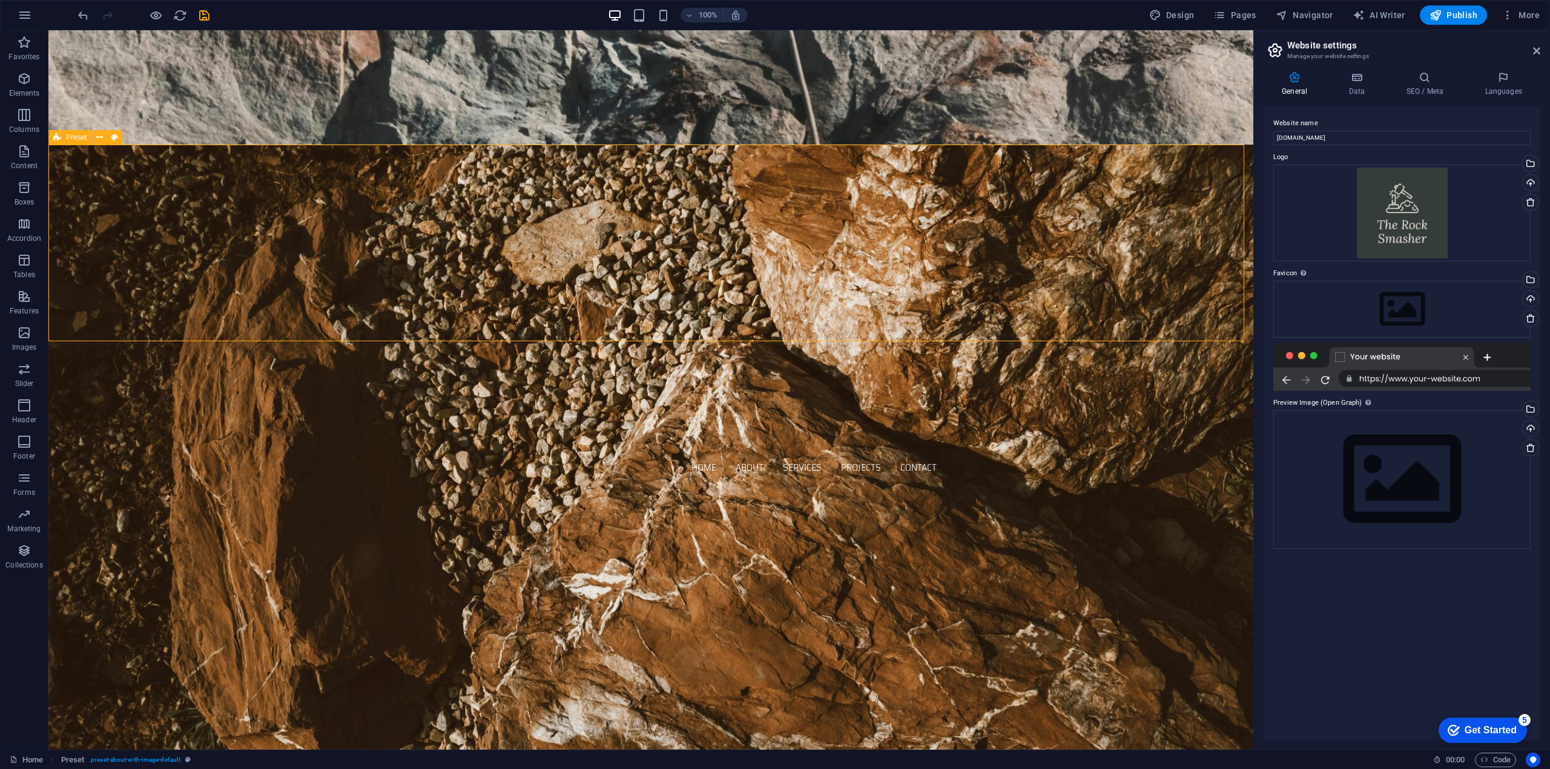
select select "px"
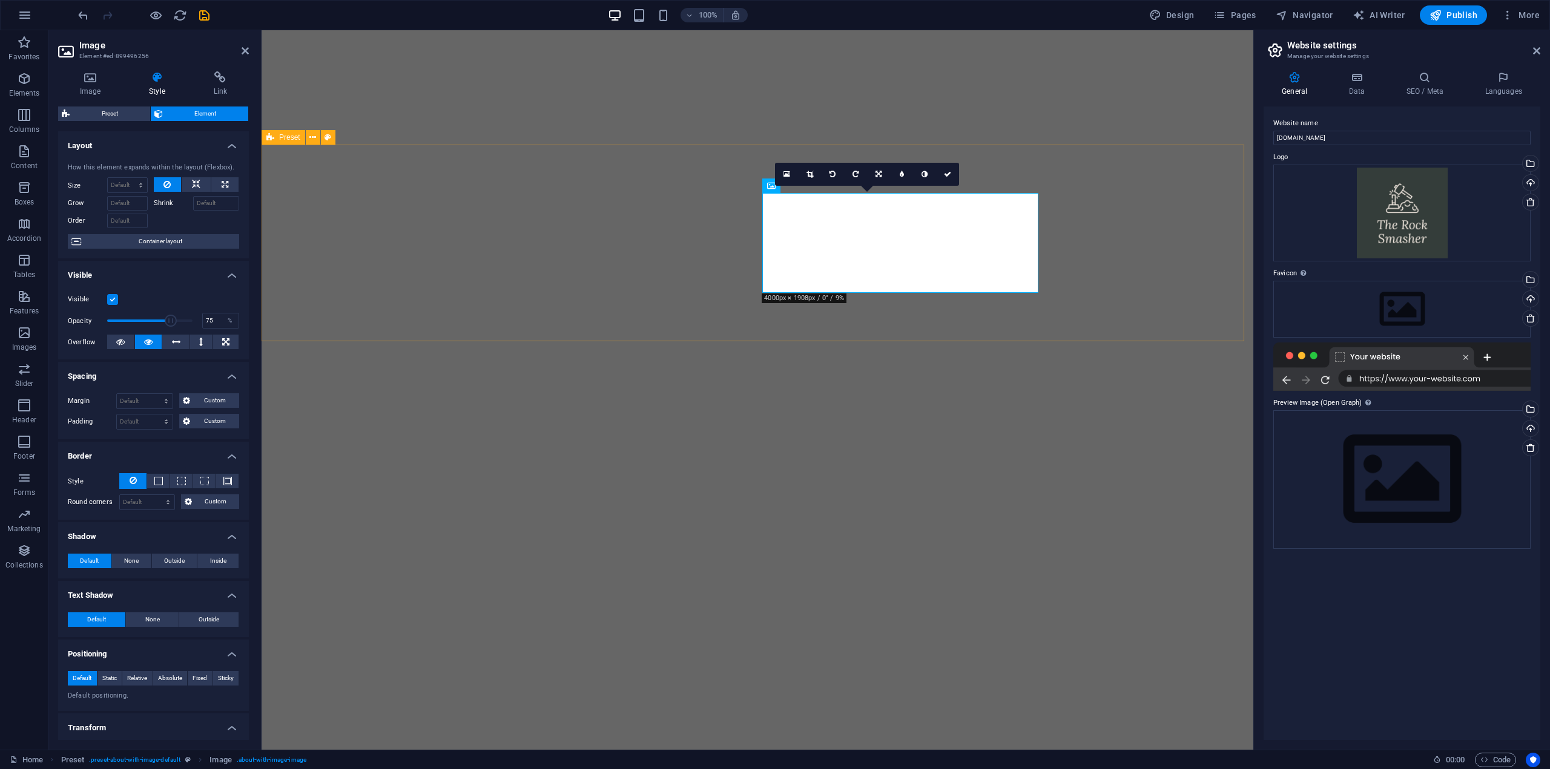
select select "px"
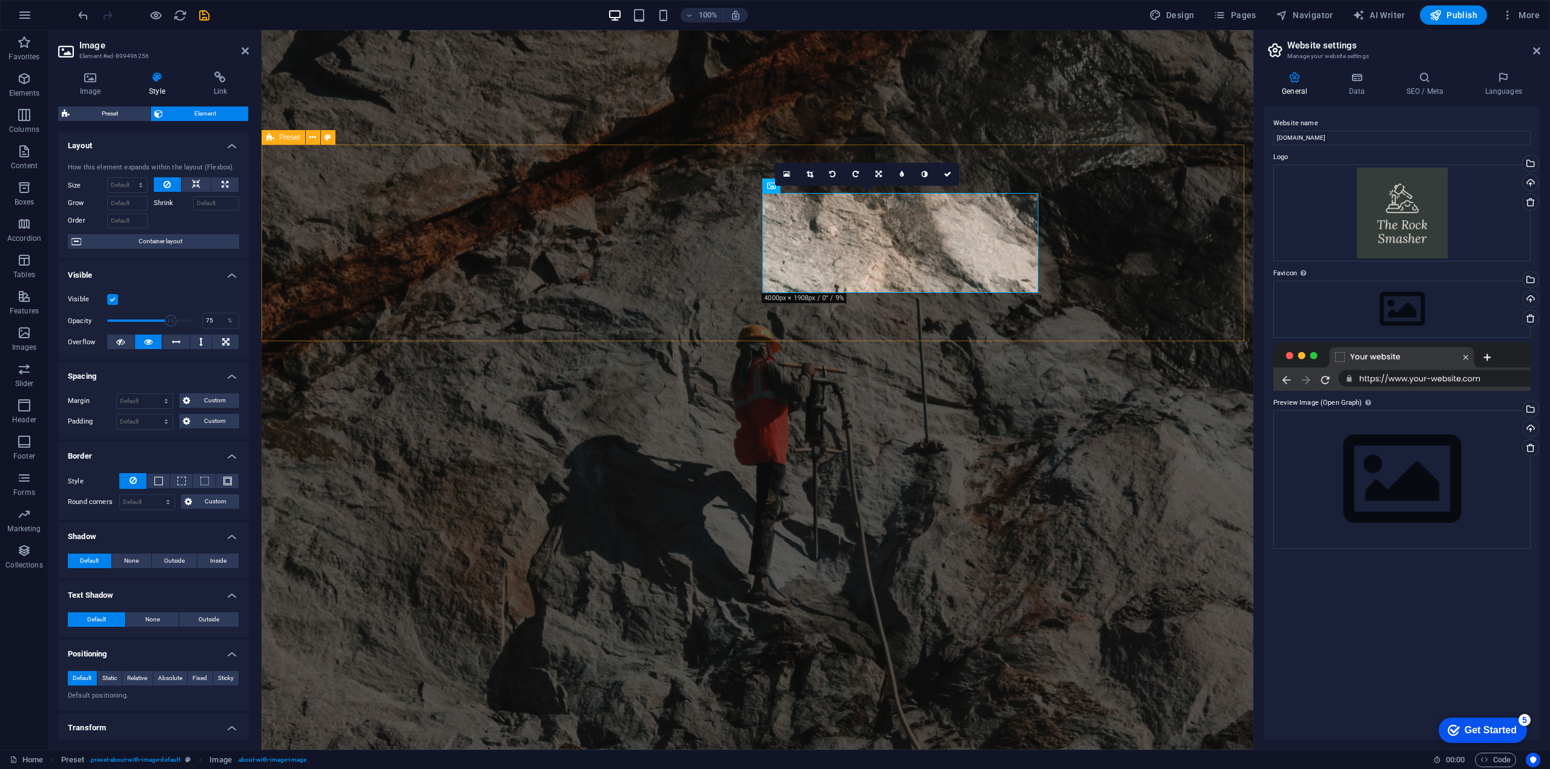
scroll to position [605, 0]
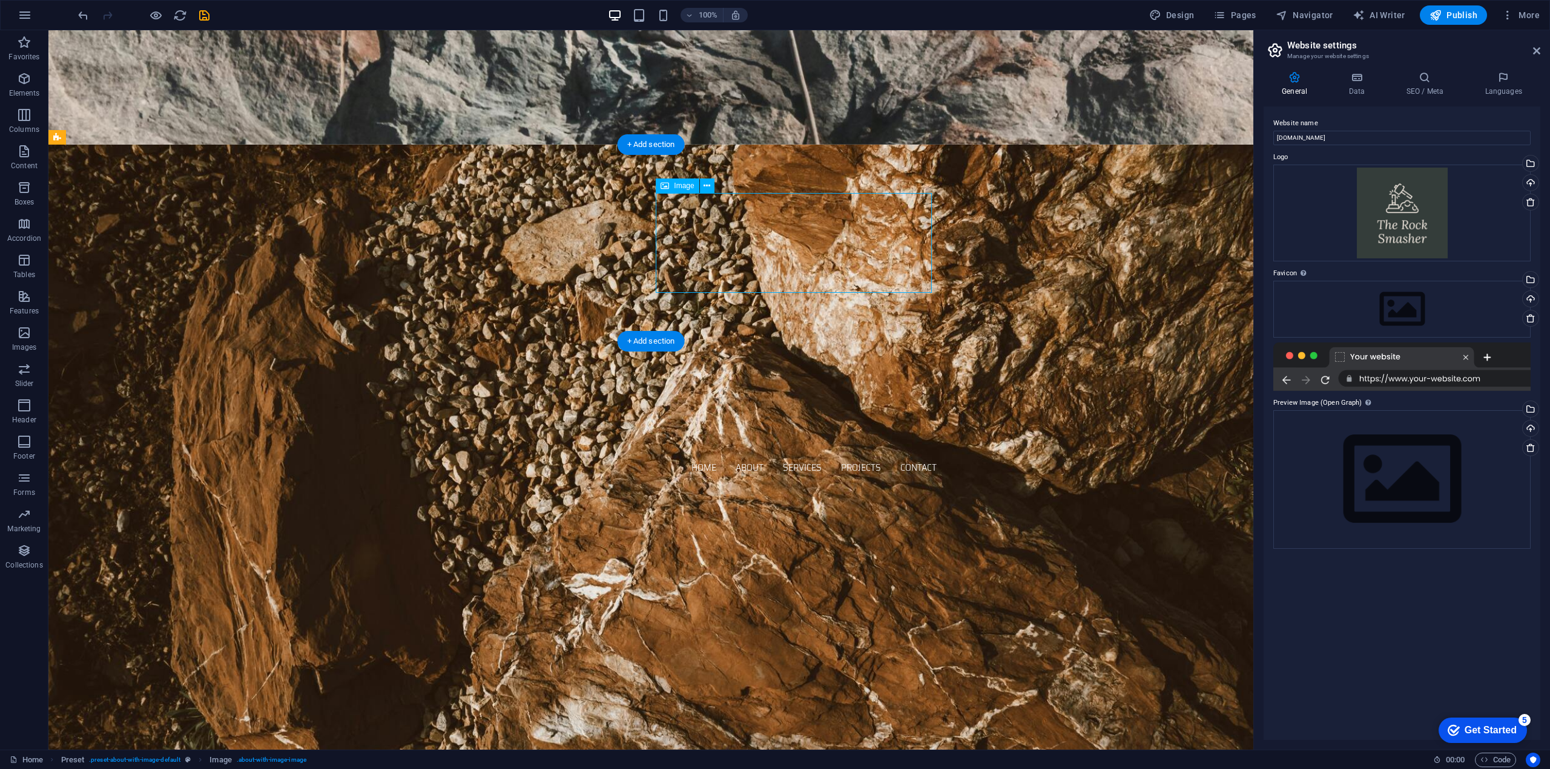
select select "px"
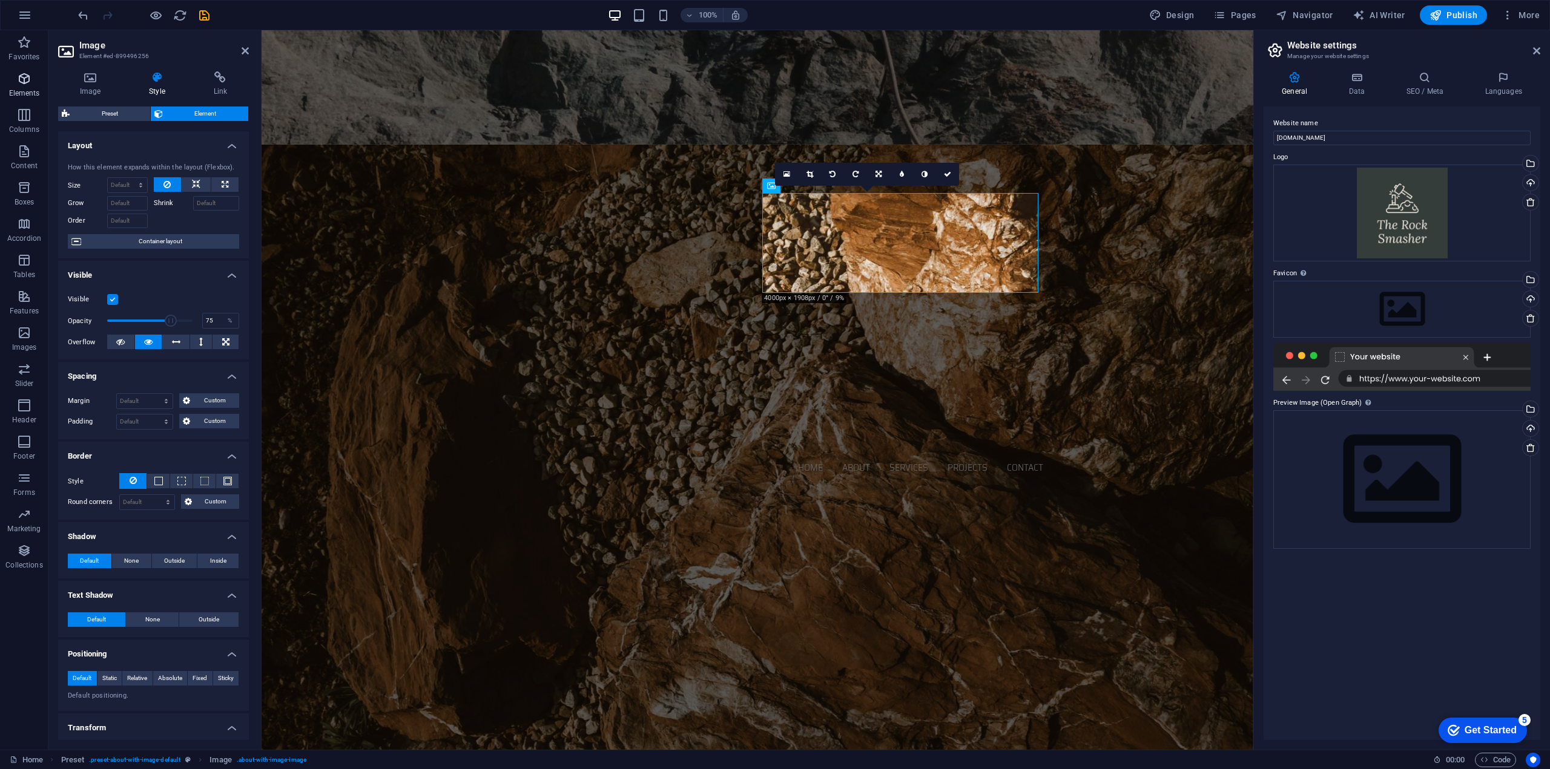
click at [20, 82] on icon "button" at bounding box center [24, 78] width 15 height 15
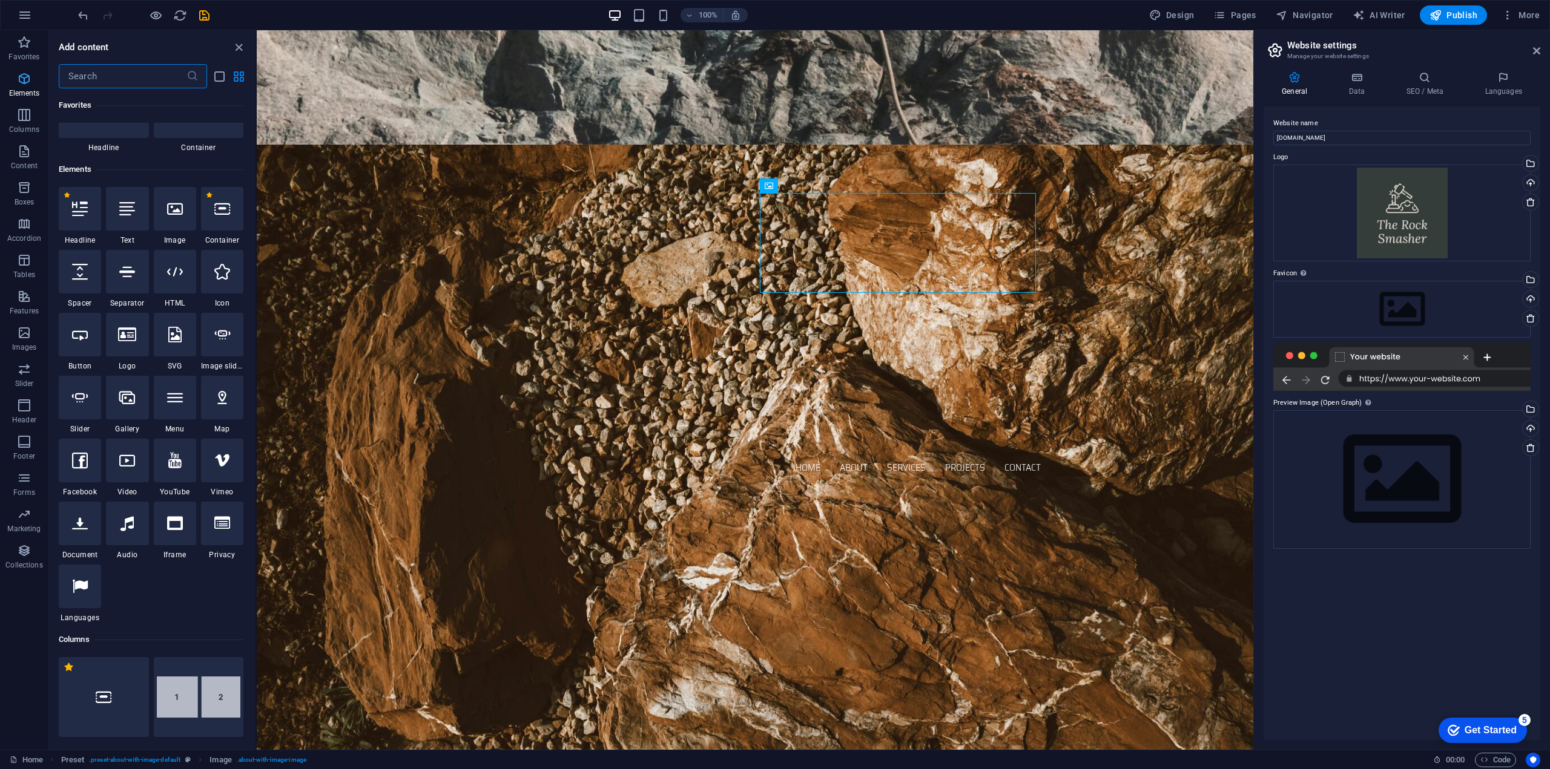
scroll to position [129, 0]
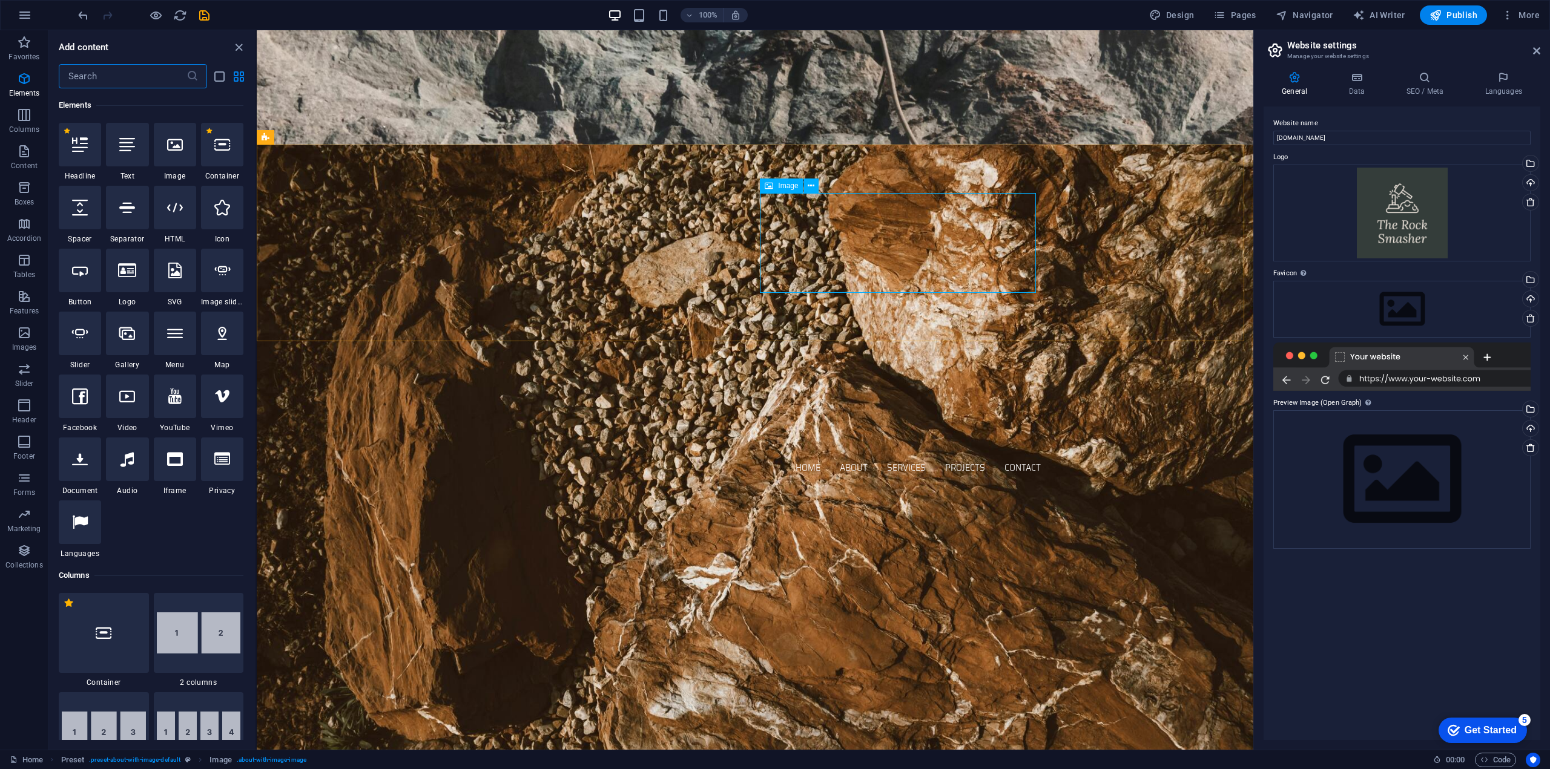
click at [789, 189] on span "Image" at bounding box center [788, 185] width 20 height 7
drag, startPoint x: 789, startPoint y: 193, endPoint x: 796, endPoint y: 186, distance: 10.3
click at [796, 186] on div "Image" at bounding box center [781, 186] width 43 height 15
drag, startPoint x: 1054, startPoint y: 210, endPoint x: 794, endPoint y: 191, distance: 261.0
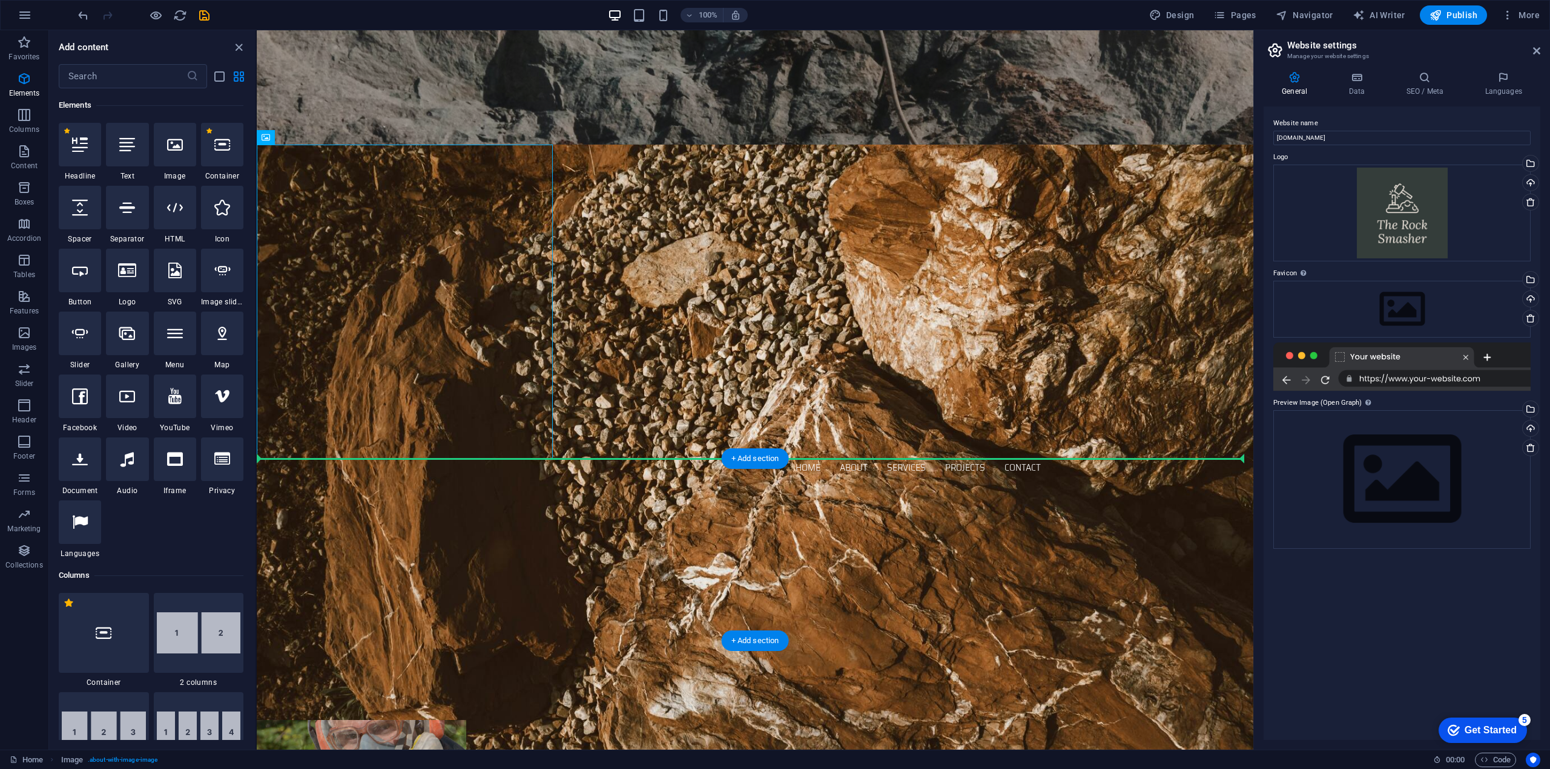
drag, startPoint x: 383, startPoint y: 310, endPoint x: 1149, endPoint y: 507, distance: 791.3
drag, startPoint x: 395, startPoint y: 349, endPoint x: 1191, endPoint y: 550, distance: 820.3
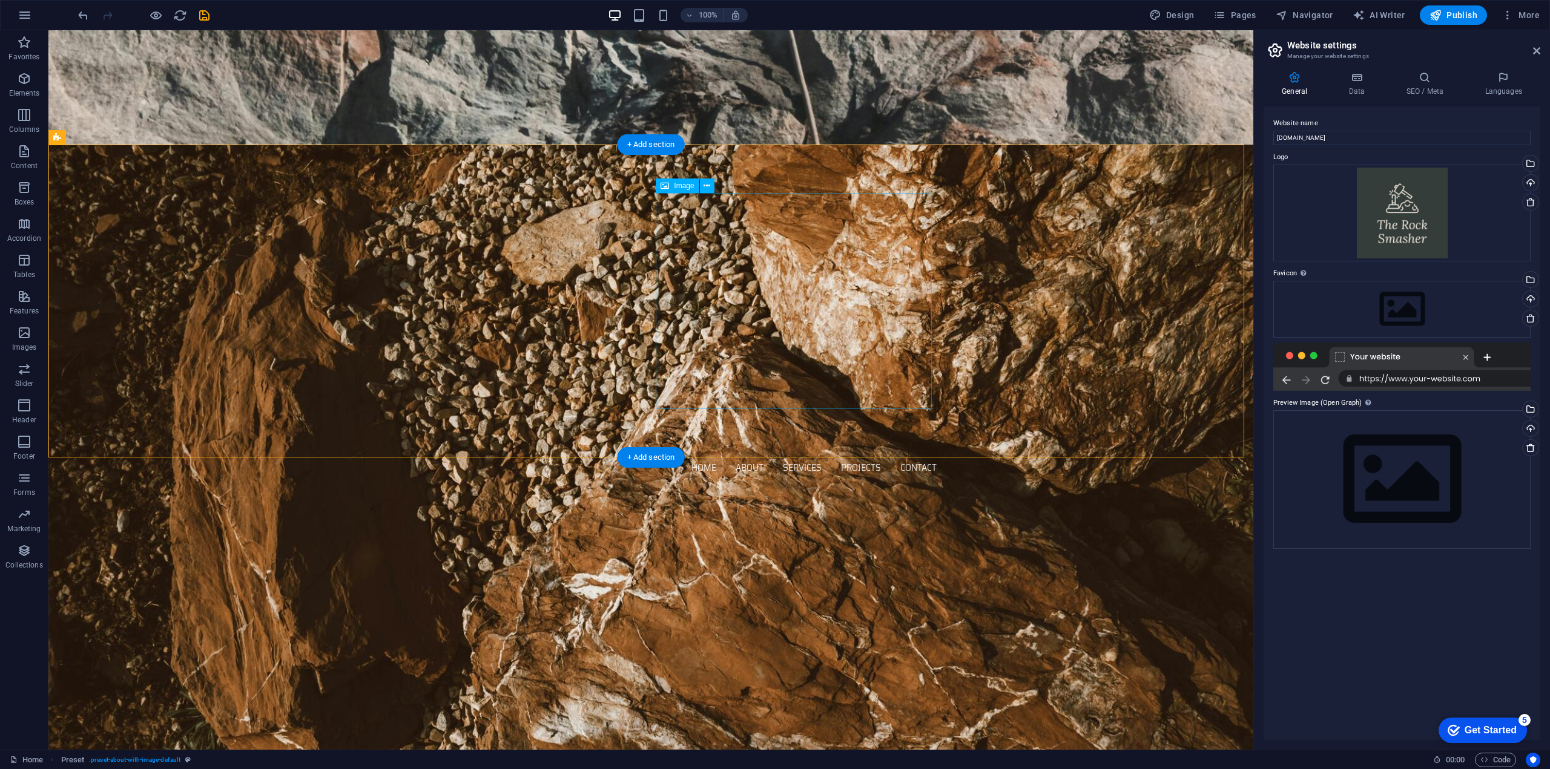
select select "px"
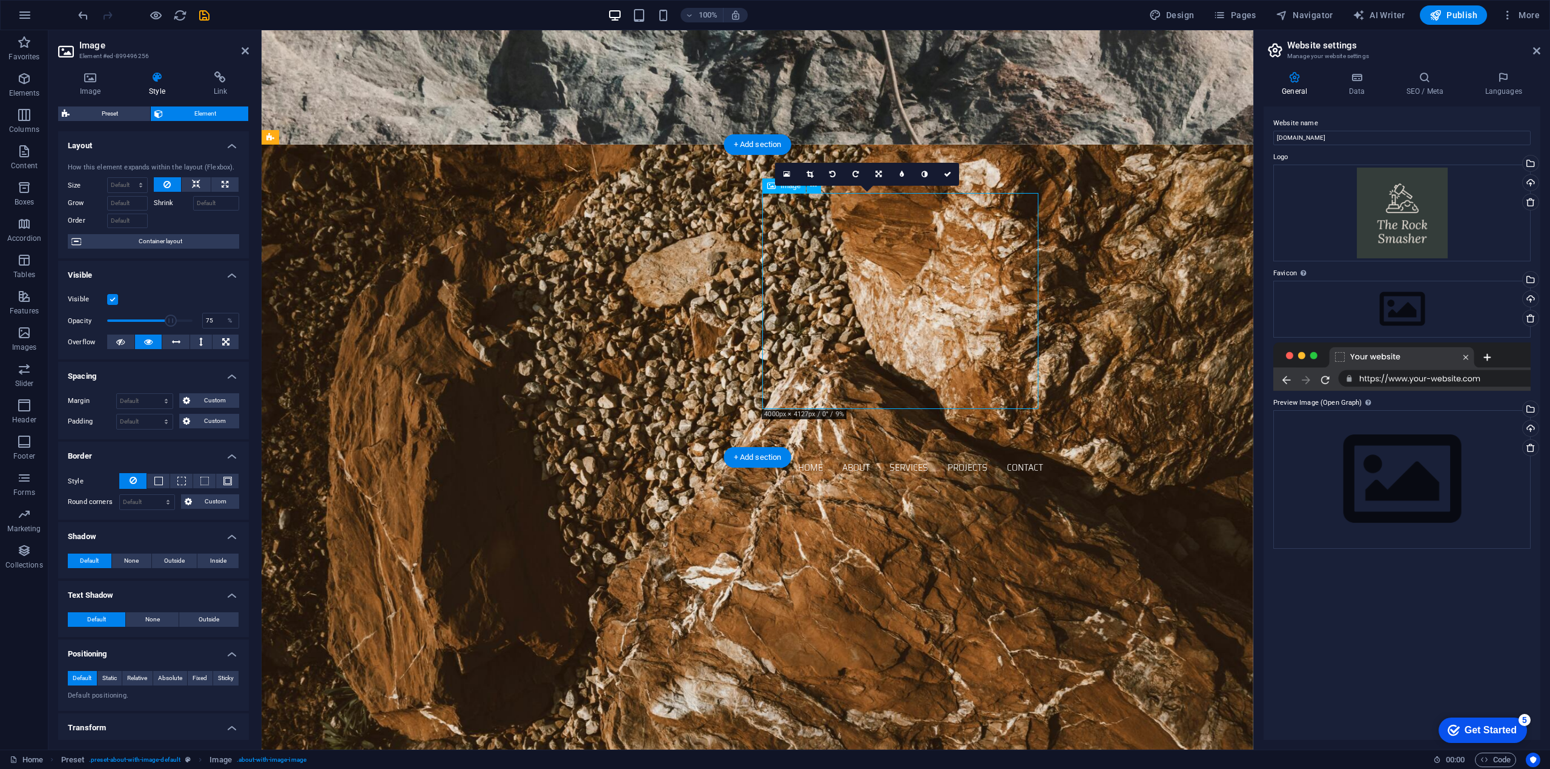
drag, startPoint x: 830, startPoint y: 274, endPoint x: 841, endPoint y: 321, distance: 48.5
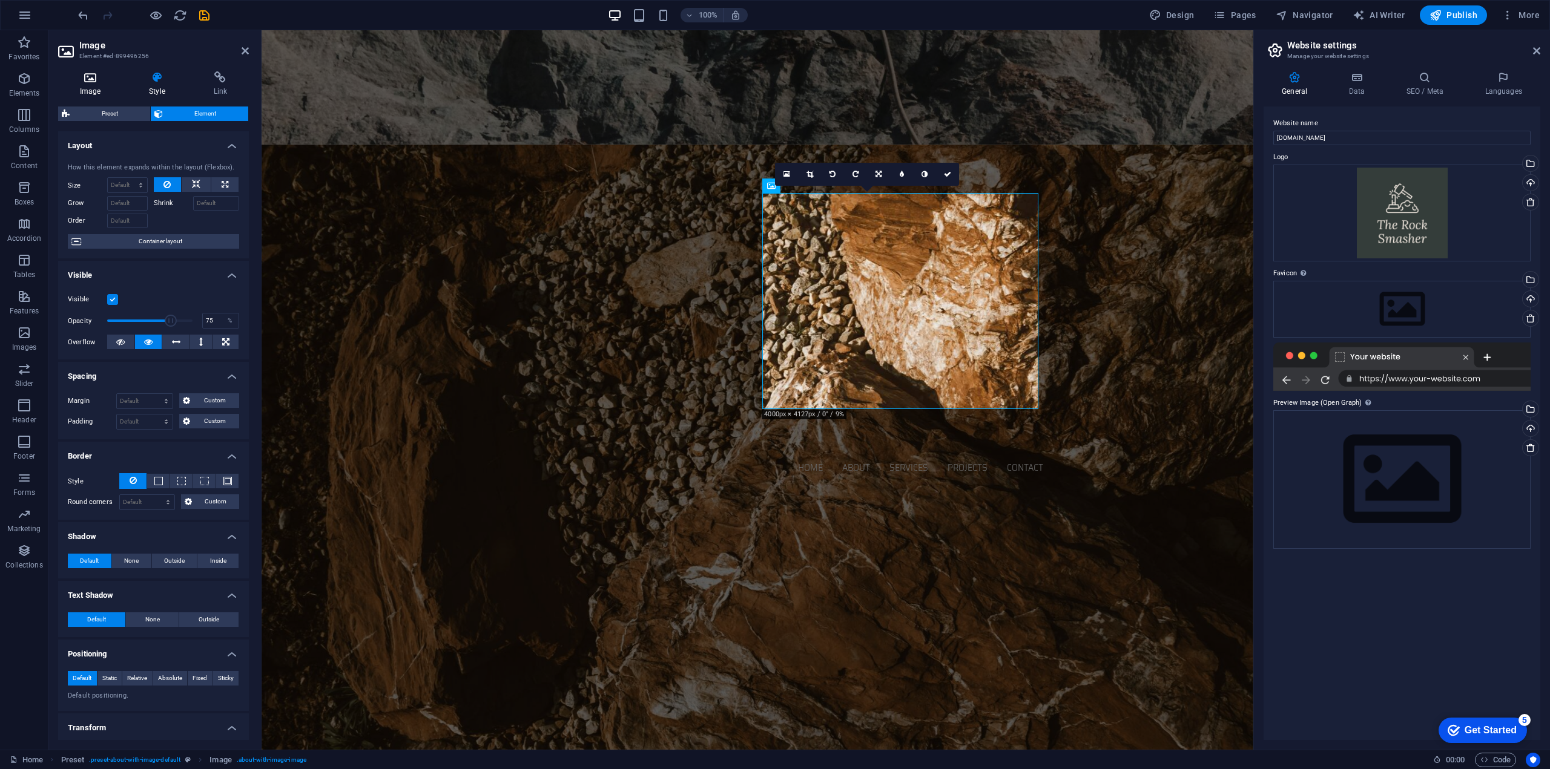
click at [84, 78] on icon at bounding box center [90, 77] width 64 height 12
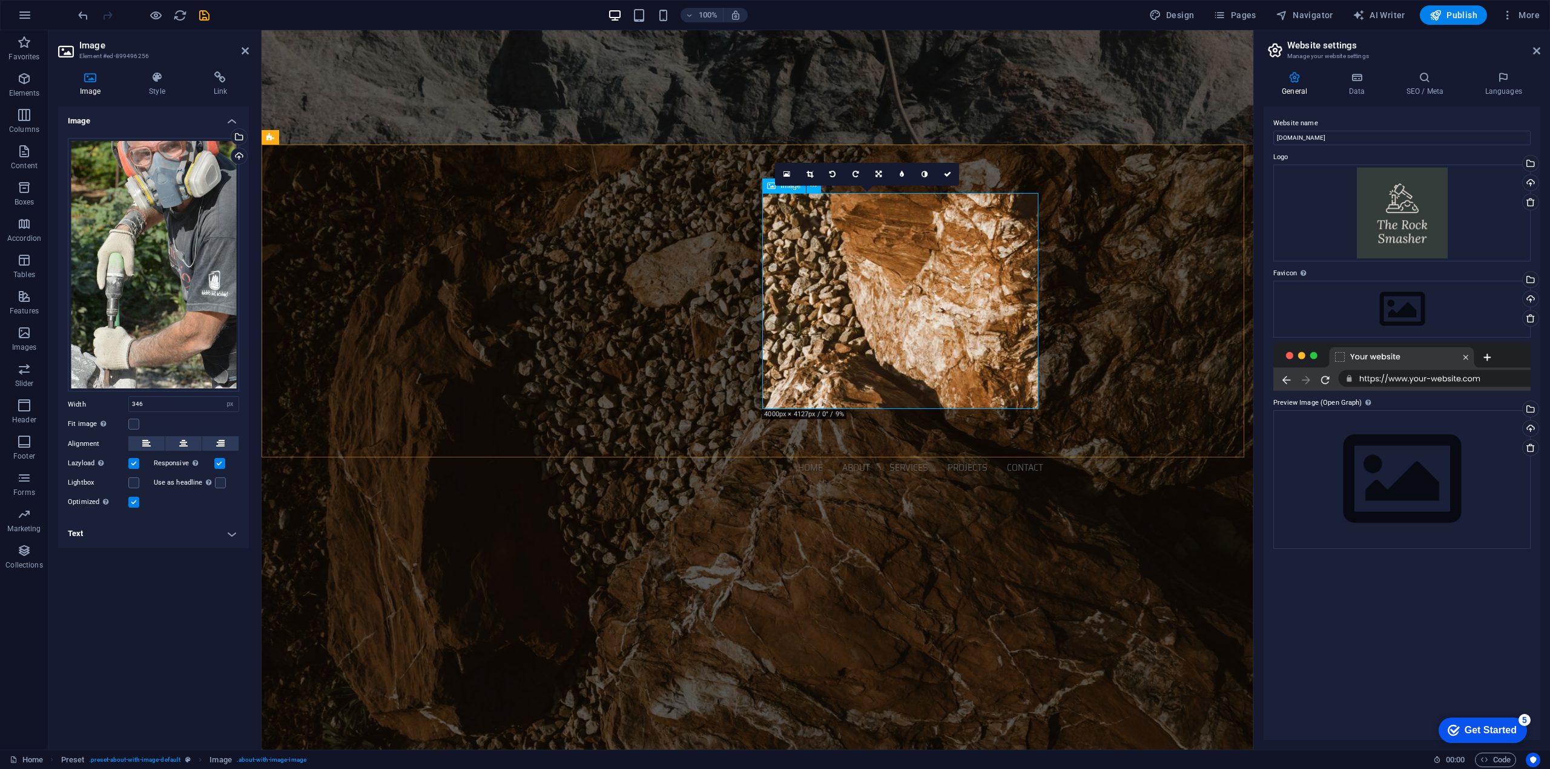
click at [131, 422] on label at bounding box center [133, 424] width 11 height 11
click at [0, 0] on input "Fit image Automatically fit image to a fixed width and height" at bounding box center [0, 0] width 0 height 0
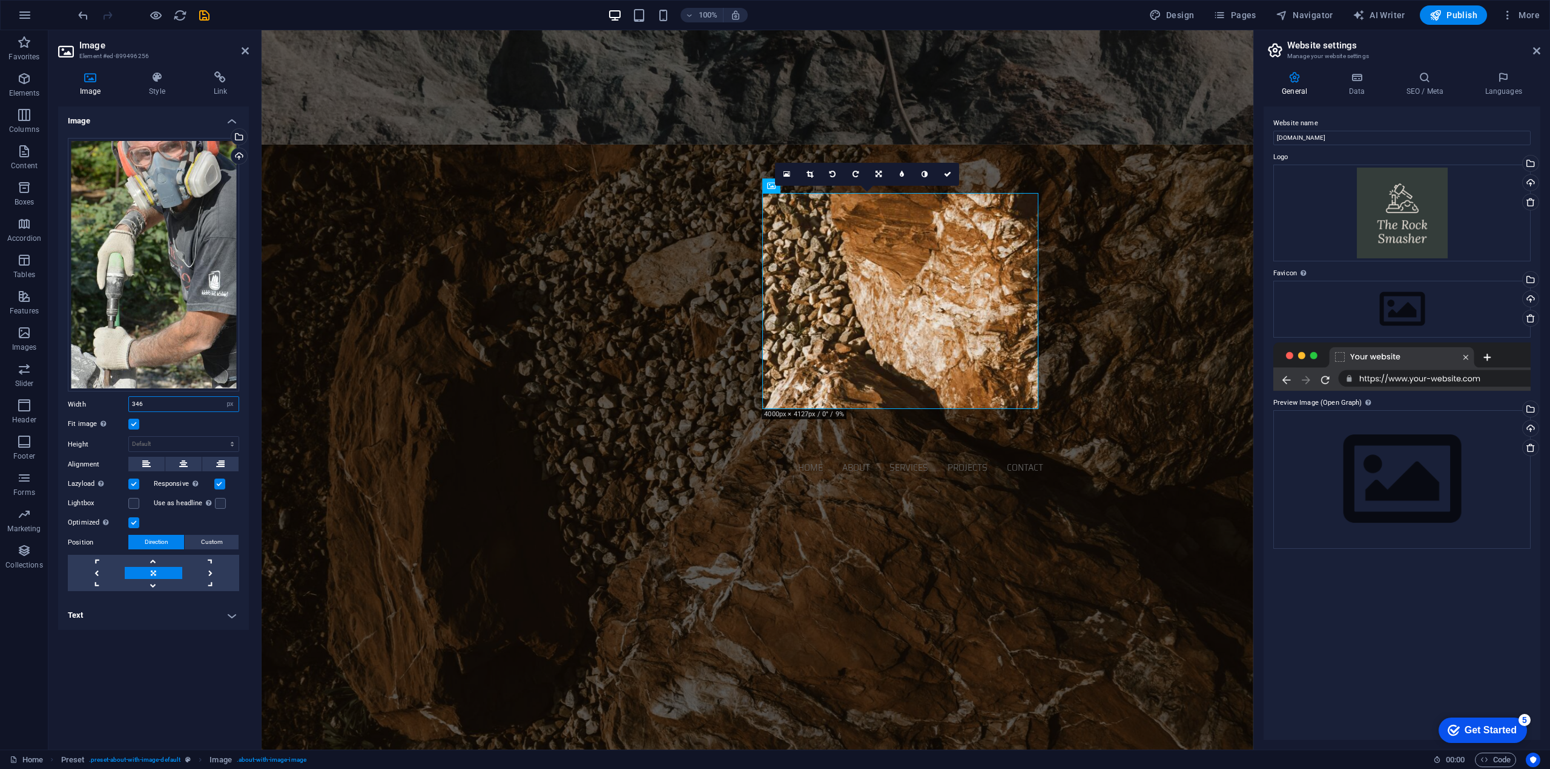
drag, startPoint x: 161, startPoint y: 404, endPoint x: 124, endPoint y: 404, distance: 36.9
click at [124, 404] on div "Width 346 Default auto px rem % em vh vw" at bounding box center [153, 404] width 171 height 16
click at [248, 54] on icon at bounding box center [245, 51] width 7 height 10
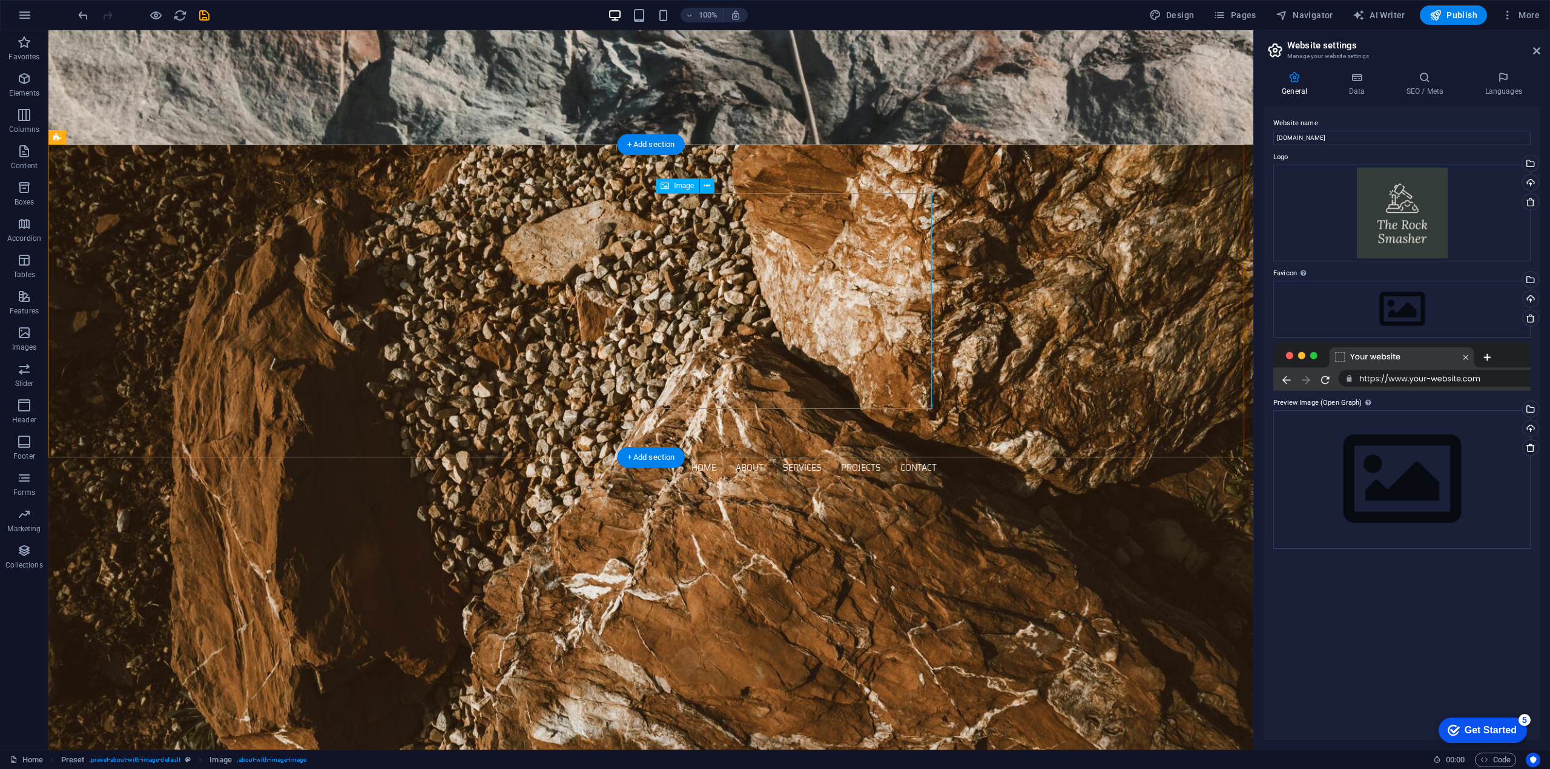
select select "px"
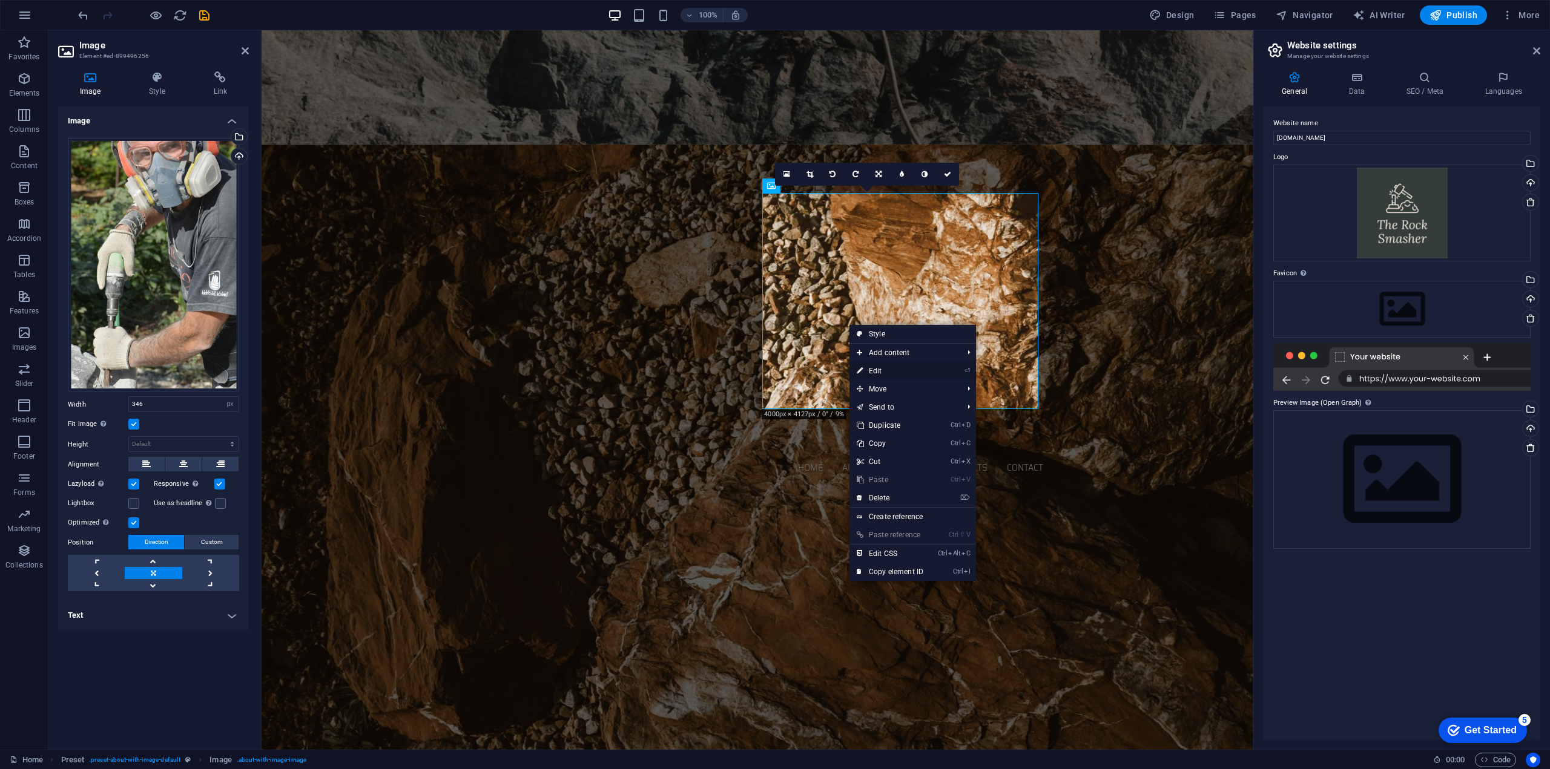
click at [874, 368] on link "⏎ Edit" at bounding box center [889, 371] width 81 height 18
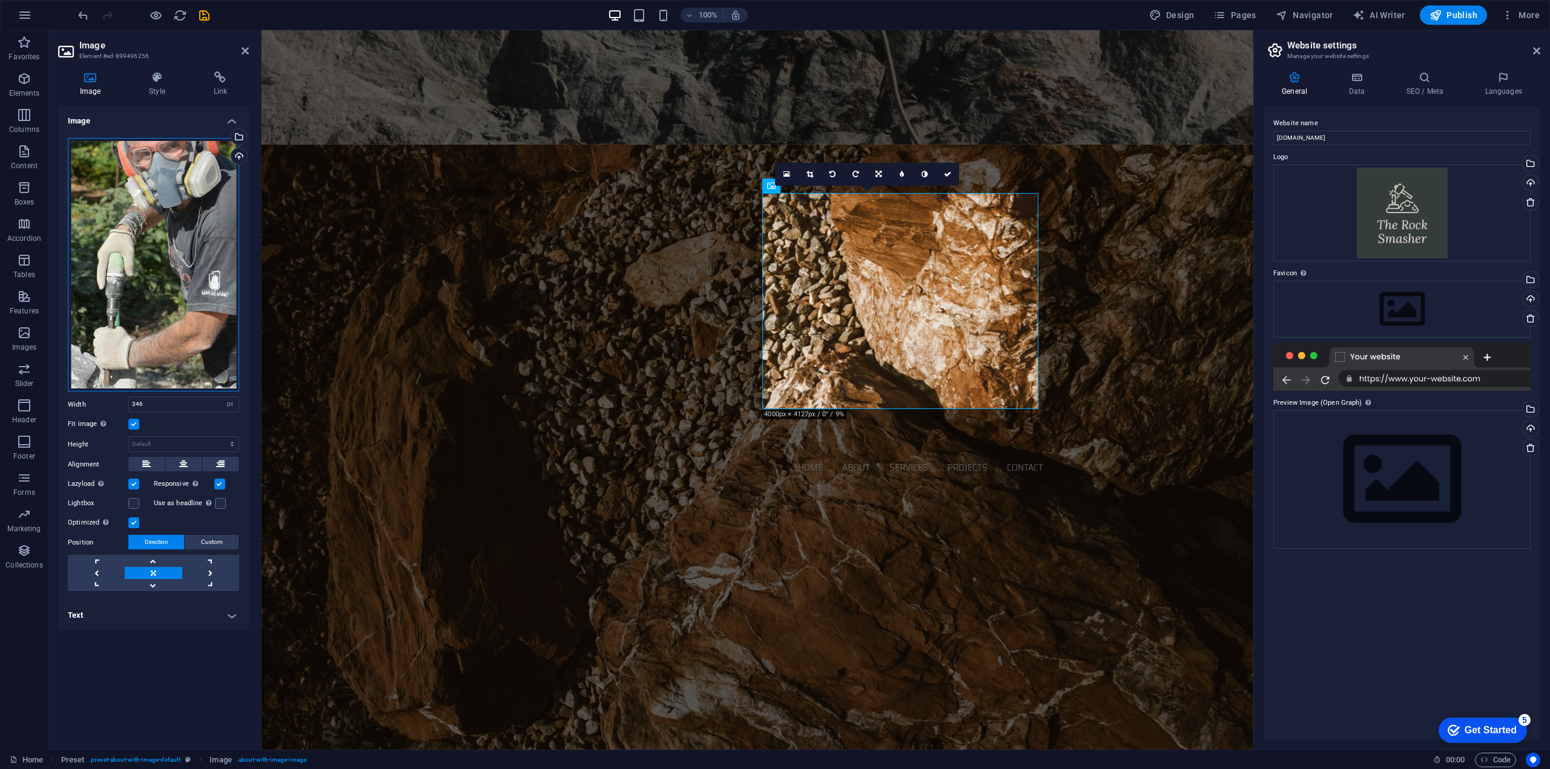
drag, startPoint x: 186, startPoint y: 191, endPoint x: 167, endPoint y: 237, distance: 49.9
click at [167, 237] on div "Drag files here, click to choose files or select files from Files or our free s…" at bounding box center [153, 265] width 171 height 254
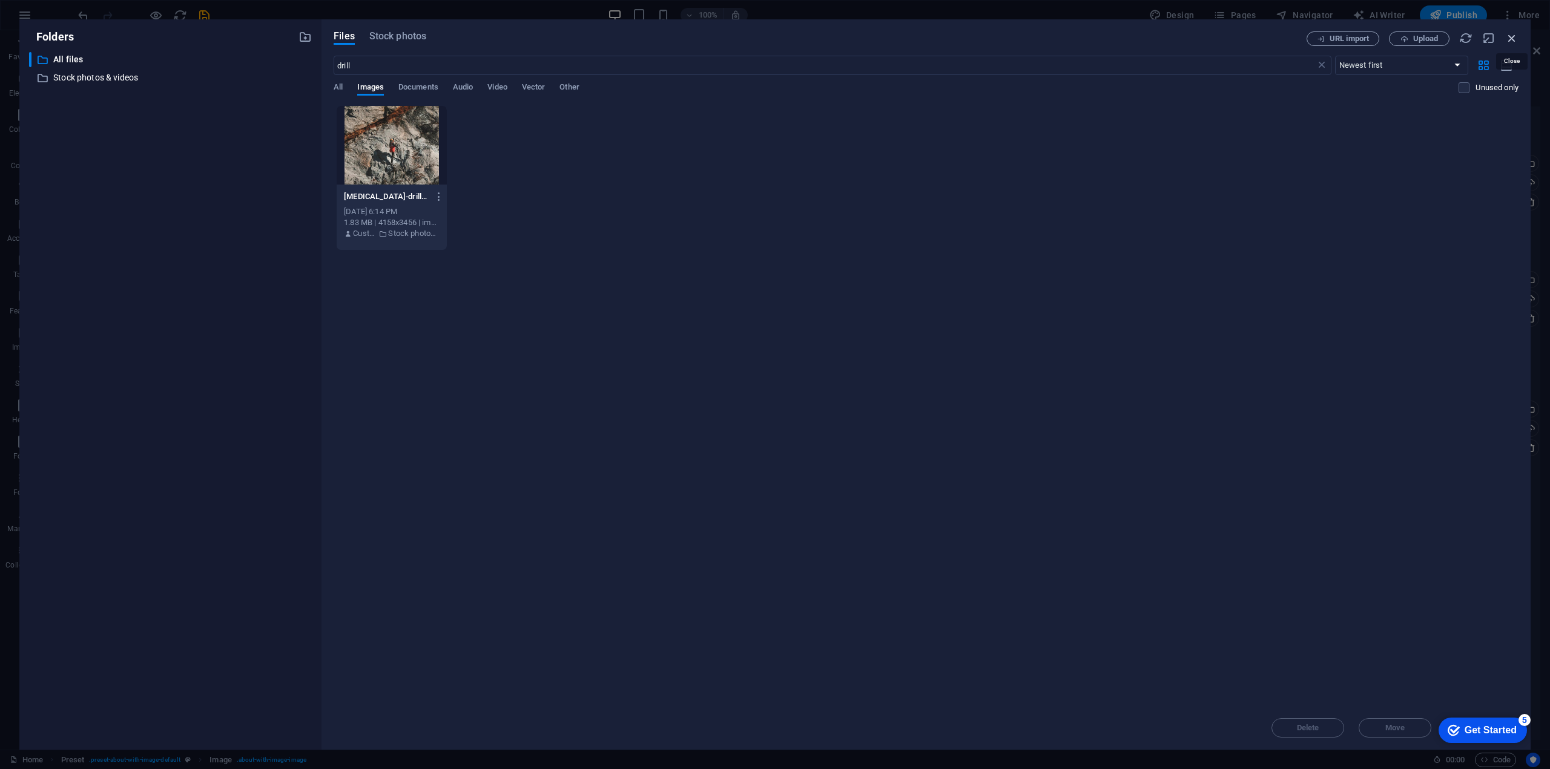
click at [1510, 36] on icon "button" at bounding box center [1511, 37] width 13 height 13
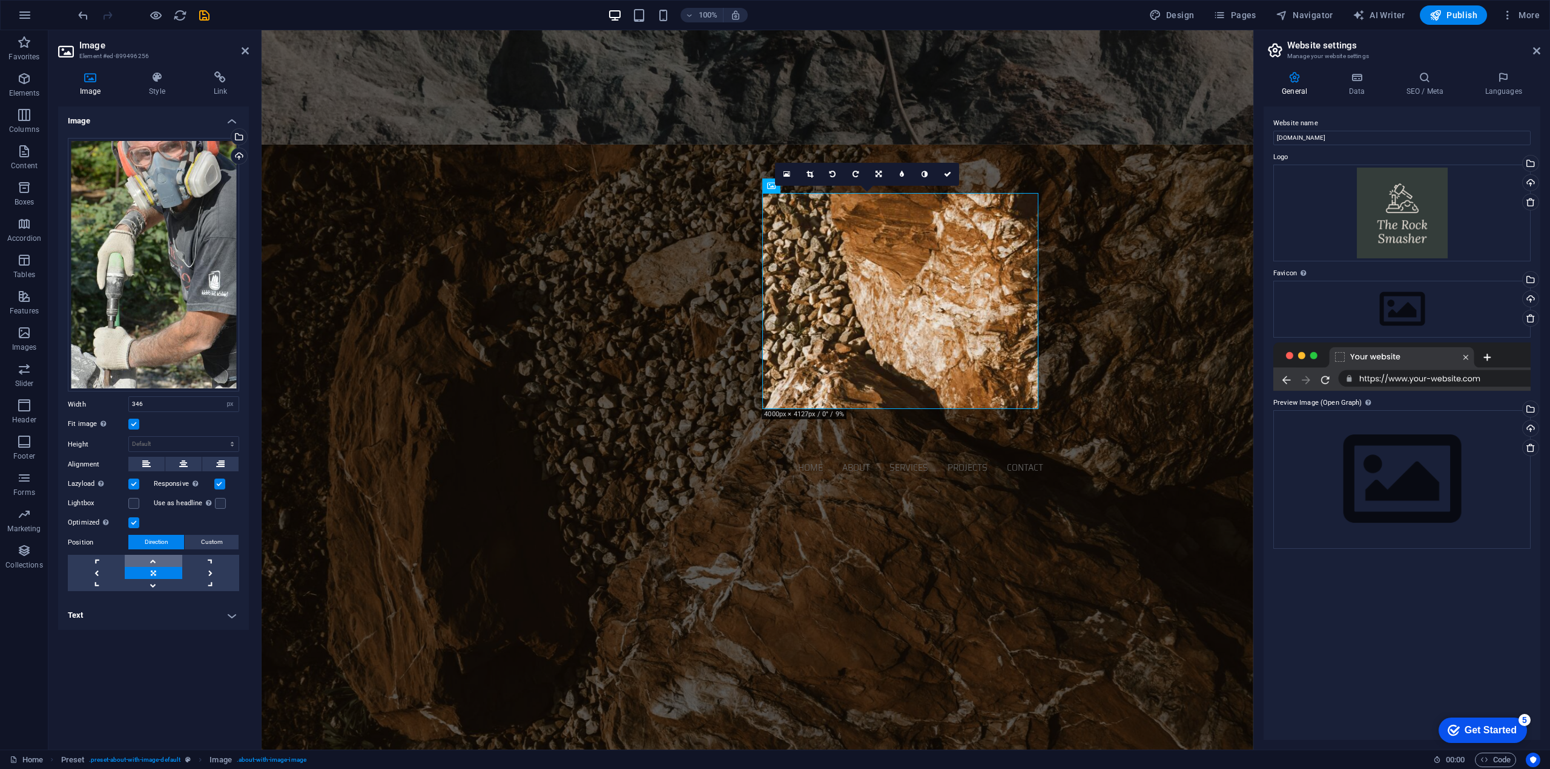
click at [154, 560] on link at bounding box center [153, 561] width 57 height 12
click at [152, 585] on link at bounding box center [153, 585] width 57 height 12
click at [155, 571] on link at bounding box center [153, 573] width 57 height 12
click at [159, 446] on select "Default auto px" at bounding box center [184, 444] width 110 height 15
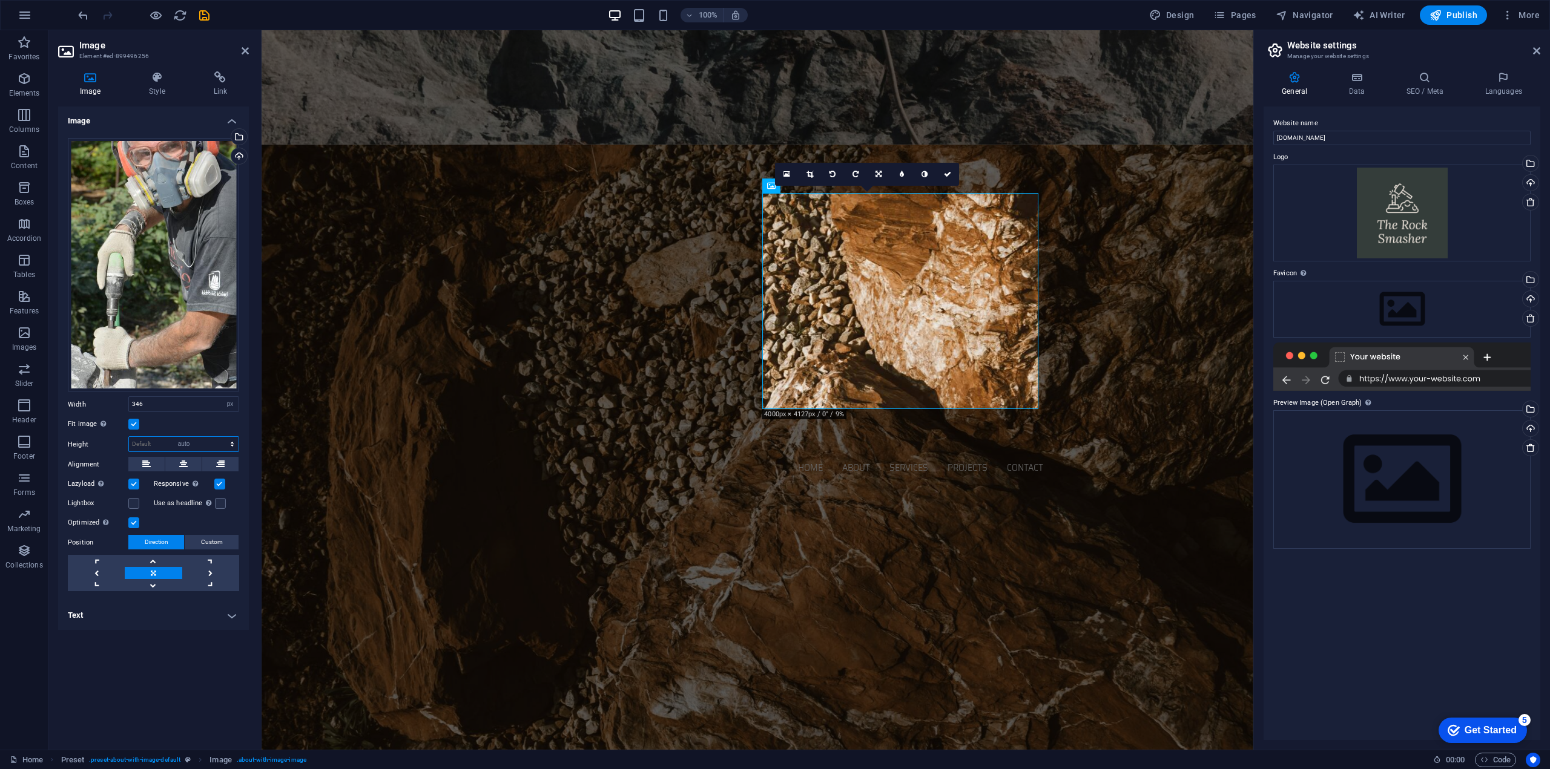
click at [129, 437] on select "Default auto px" at bounding box center [184, 444] width 110 height 15
click at [151, 439] on select "Default auto px" at bounding box center [184, 444] width 110 height 15
select select "px"
click at [222, 437] on select "Default auto px" at bounding box center [184, 444] width 110 height 15
drag, startPoint x: 166, startPoint y: 445, endPoint x: 107, endPoint y: 442, distance: 59.4
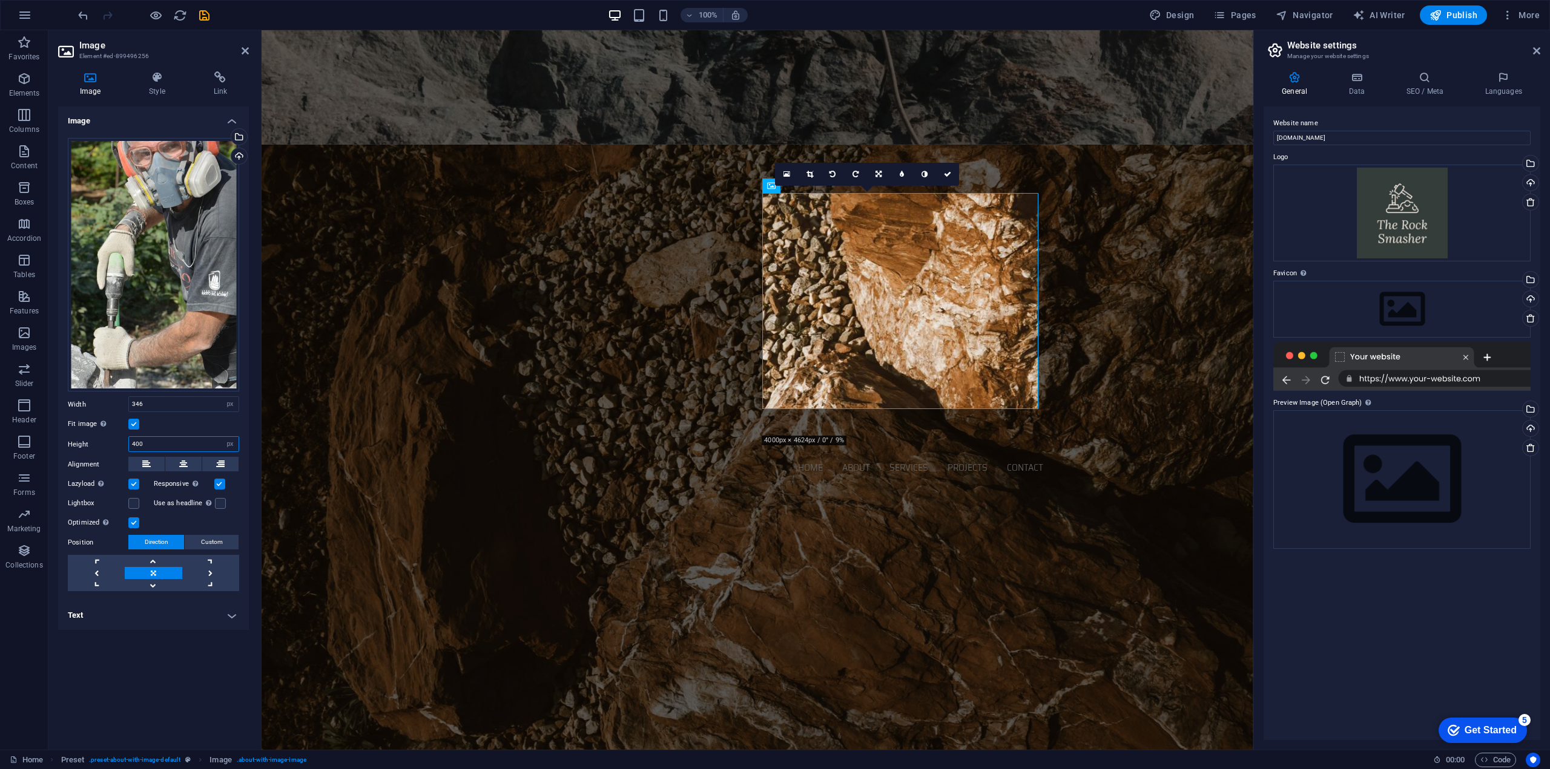
click at [107, 442] on div "Height 400 Default auto px" at bounding box center [153, 444] width 171 height 16
type input "300"
click at [111, 301] on div "Drag files here, click to choose files or select files from Files or our free s…" at bounding box center [153, 265] width 171 height 254
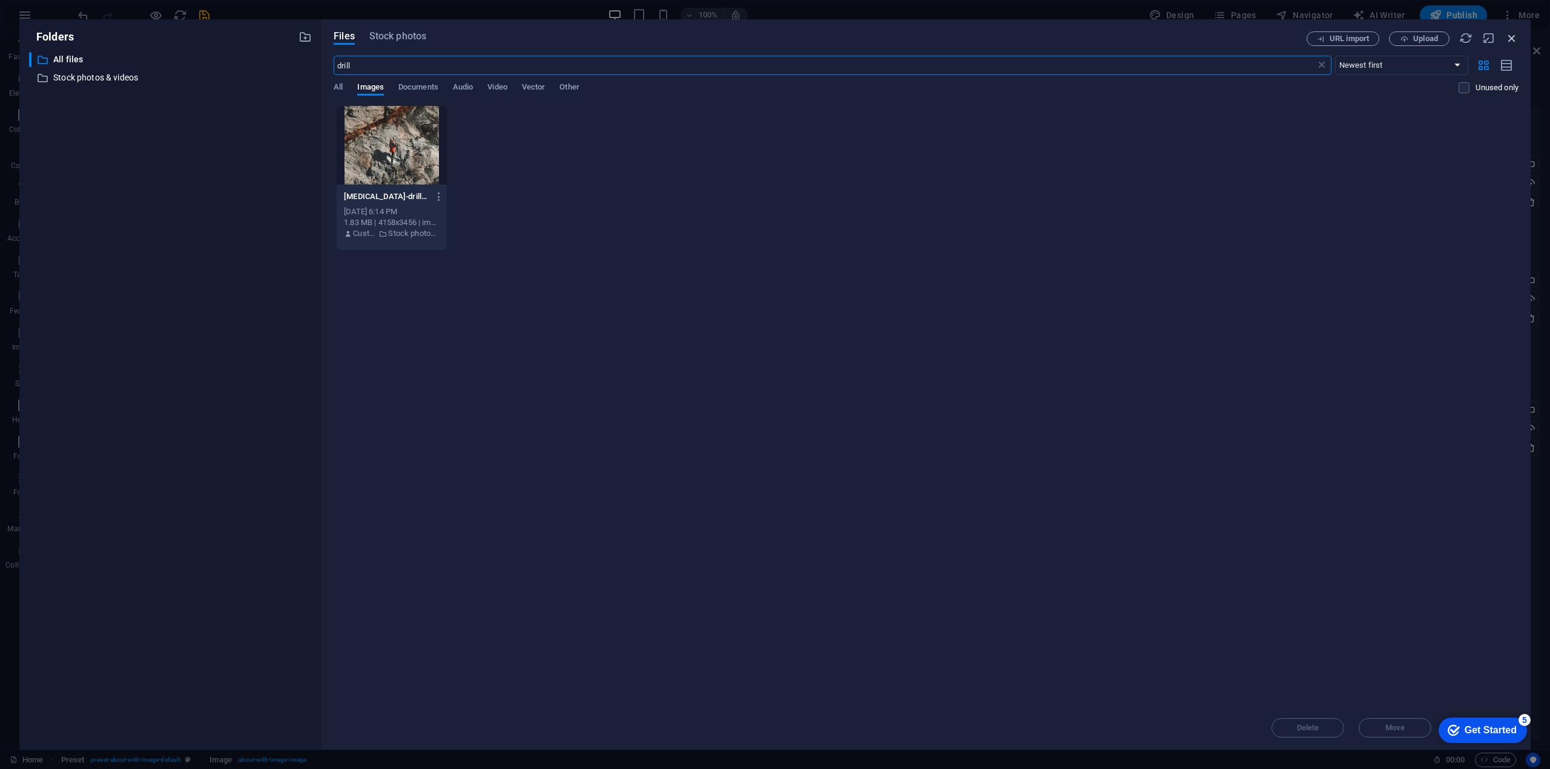
click at [1508, 37] on icon "button" at bounding box center [1511, 37] width 13 height 13
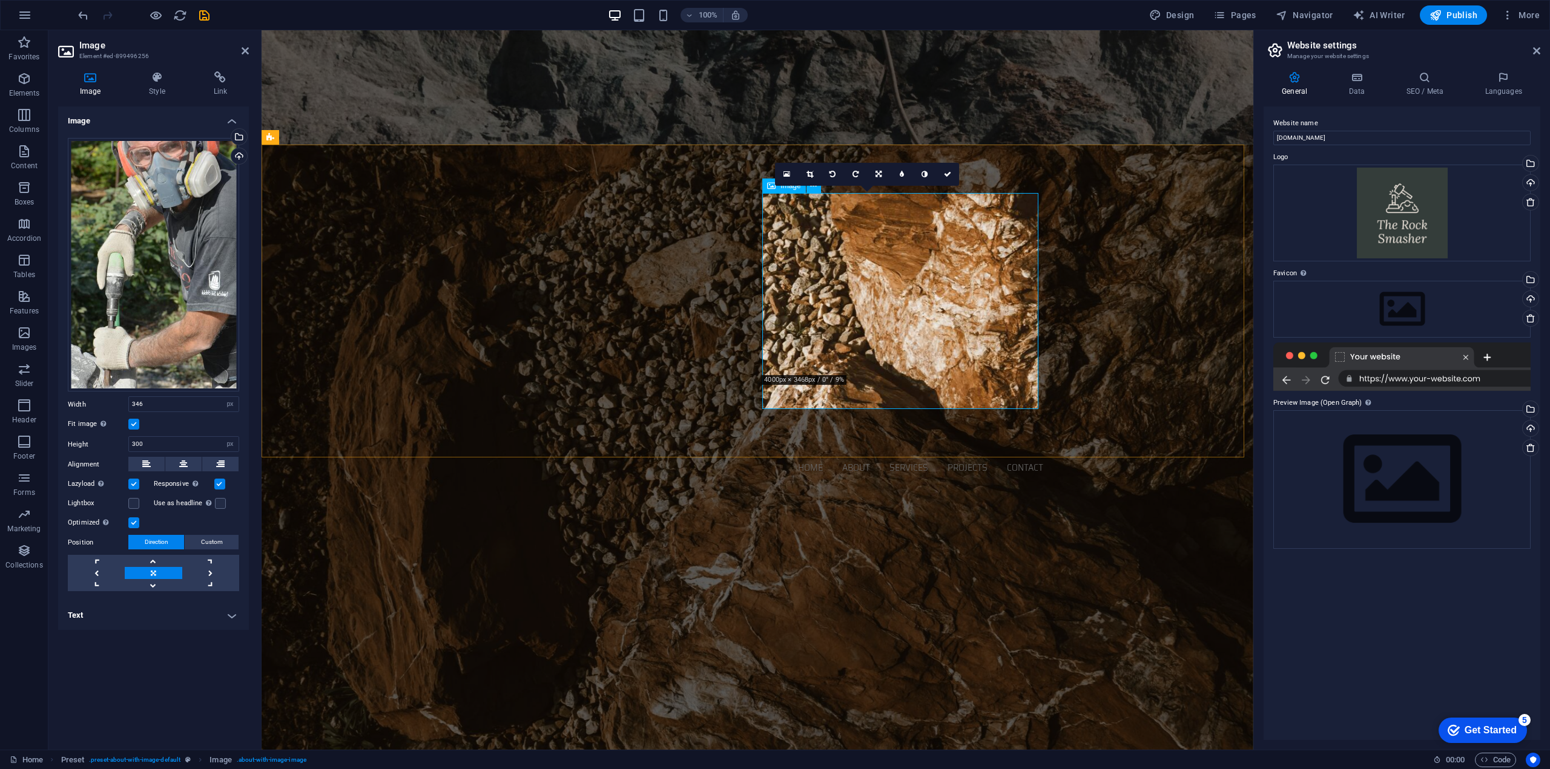
click at [778, 186] on div "16:10 16:9 4:3 1:1 1:2 0" at bounding box center [867, 174] width 184 height 23
click at [772, 188] on icon at bounding box center [771, 186] width 8 height 15
click at [771, 188] on icon at bounding box center [771, 186] width 8 height 15
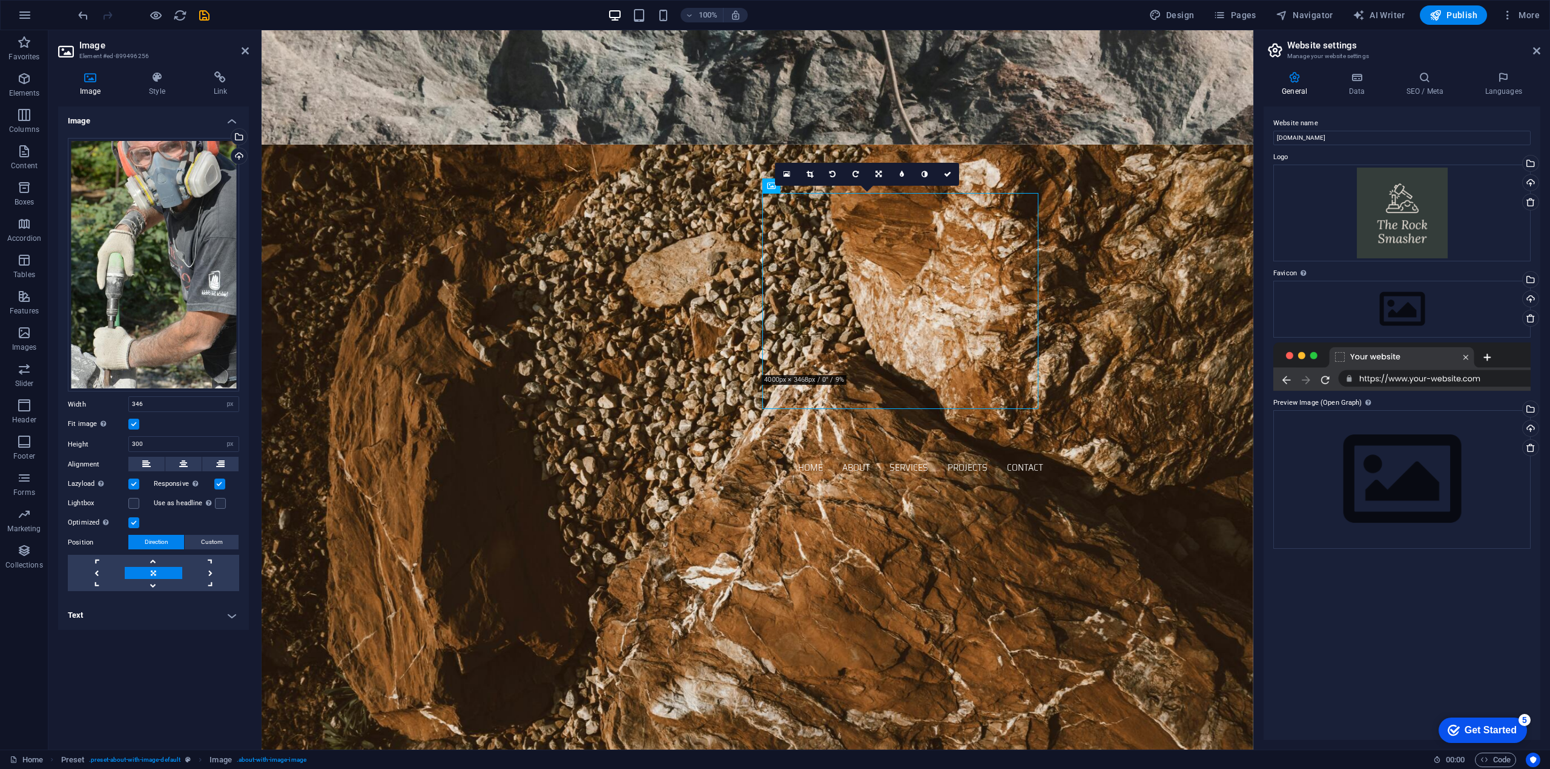
drag, startPoint x: 1033, startPoint y: 219, endPoint x: 783, endPoint y: 203, distance: 249.9
drag, startPoint x: 1034, startPoint y: 219, endPoint x: 792, endPoint y: 221, distance: 241.5
click at [768, 189] on icon at bounding box center [771, 186] width 8 height 15
click at [772, 188] on icon at bounding box center [771, 186] width 8 height 15
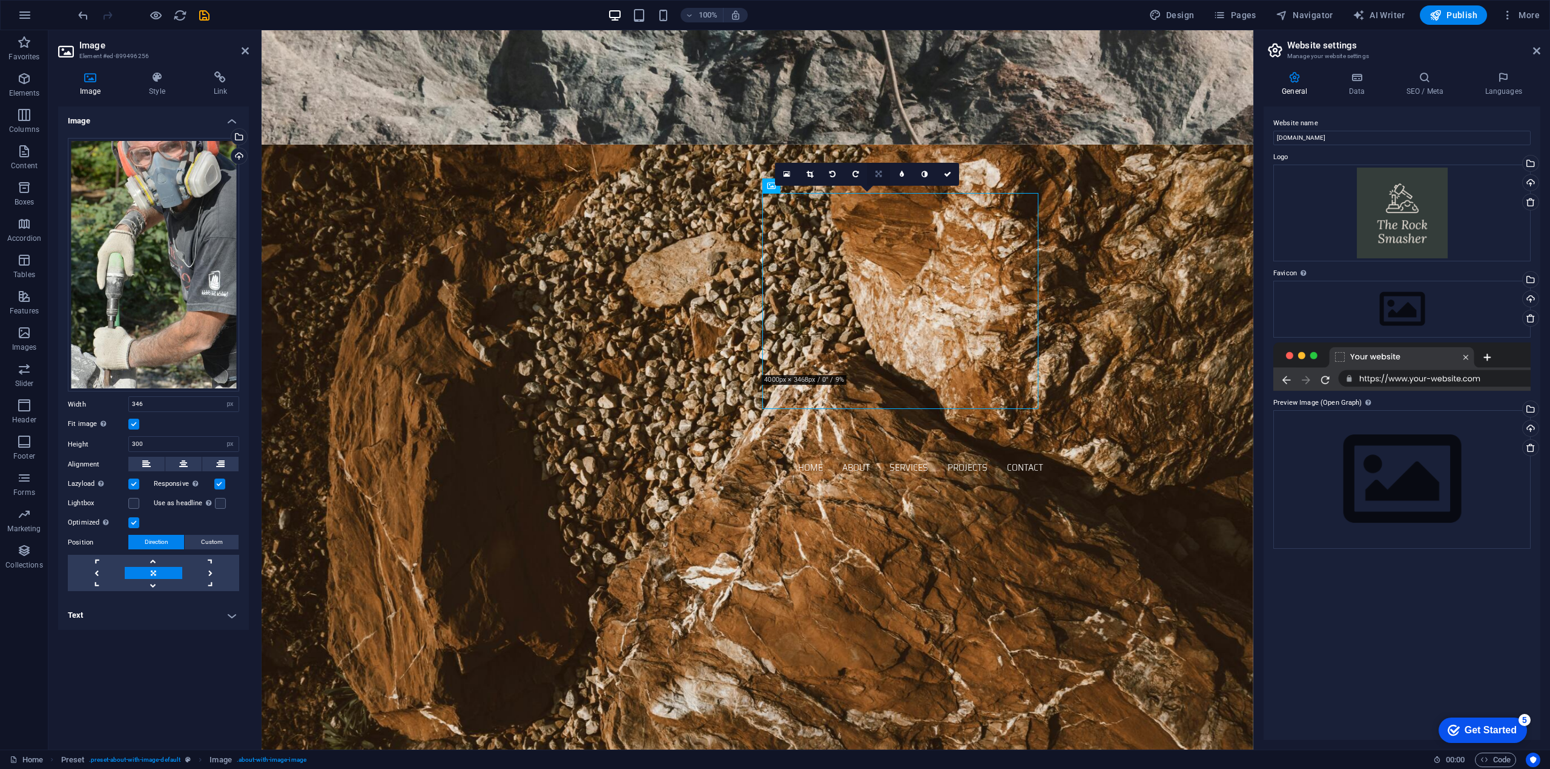
click at [881, 171] on icon at bounding box center [878, 174] width 6 height 7
click at [899, 172] on icon at bounding box center [901, 174] width 5 height 7
click at [883, 175] on link at bounding box center [878, 174] width 23 height 23
click at [876, 174] on icon at bounding box center [878, 174] width 6 height 7
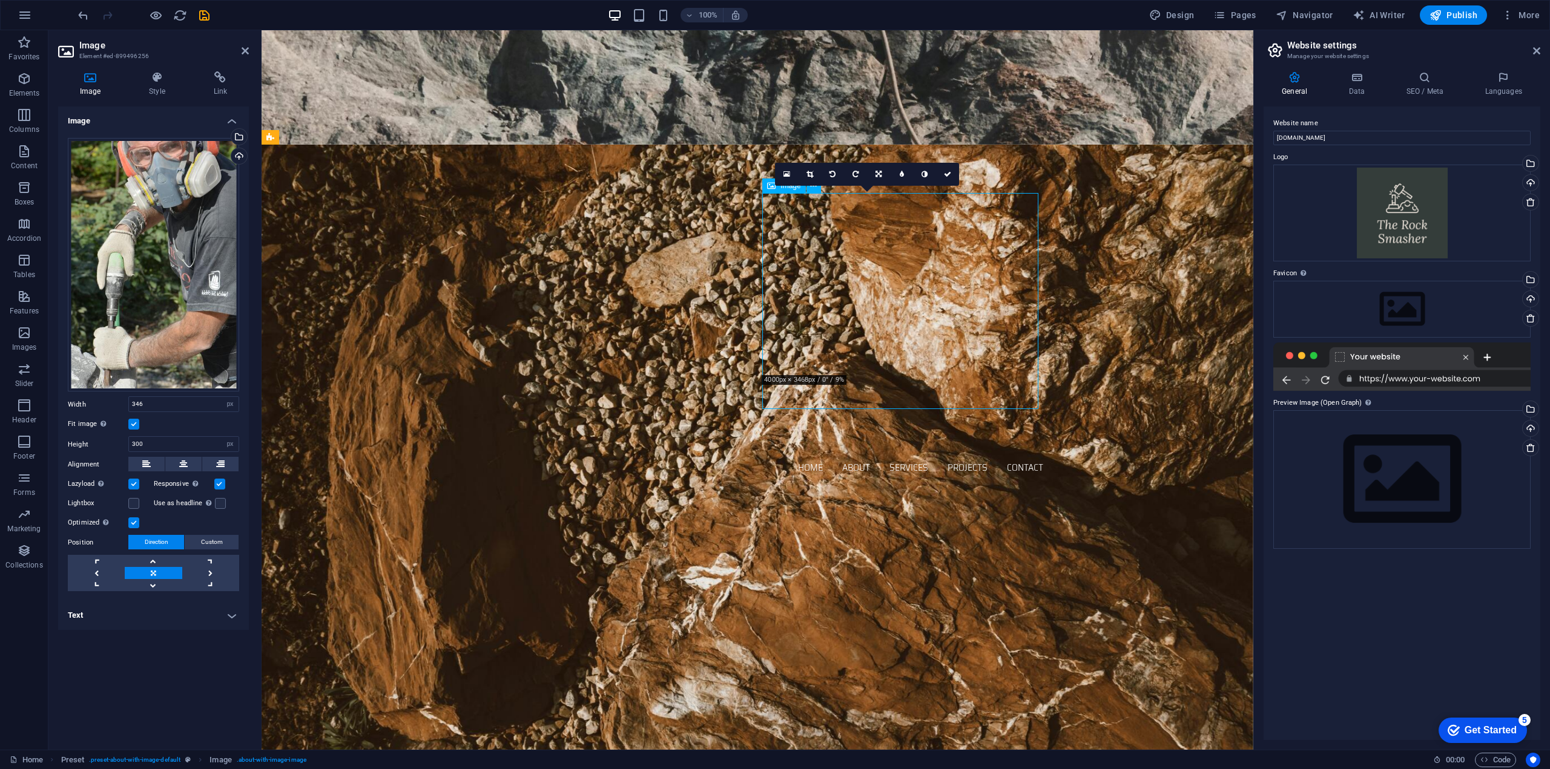
drag, startPoint x: 971, startPoint y: 373, endPoint x: 982, endPoint y: 384, distance: 15.4
drag, startPoint x: 942, startPoint y: 344, endPoint x: 999, endPoint y: 395, distance: 76.3
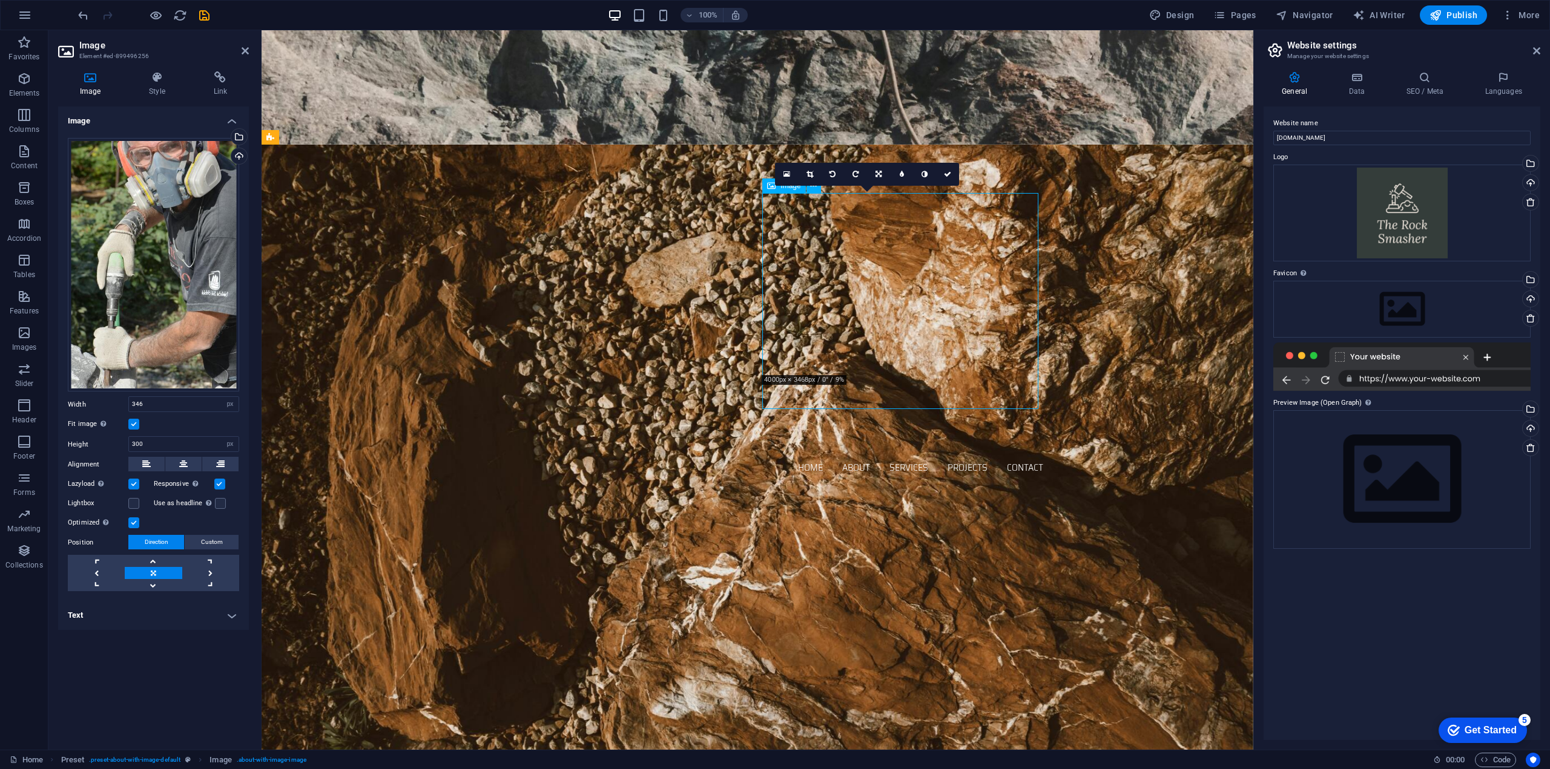
click at [151, 81] on icon at bounding box center [156, 77] width 59 height 12
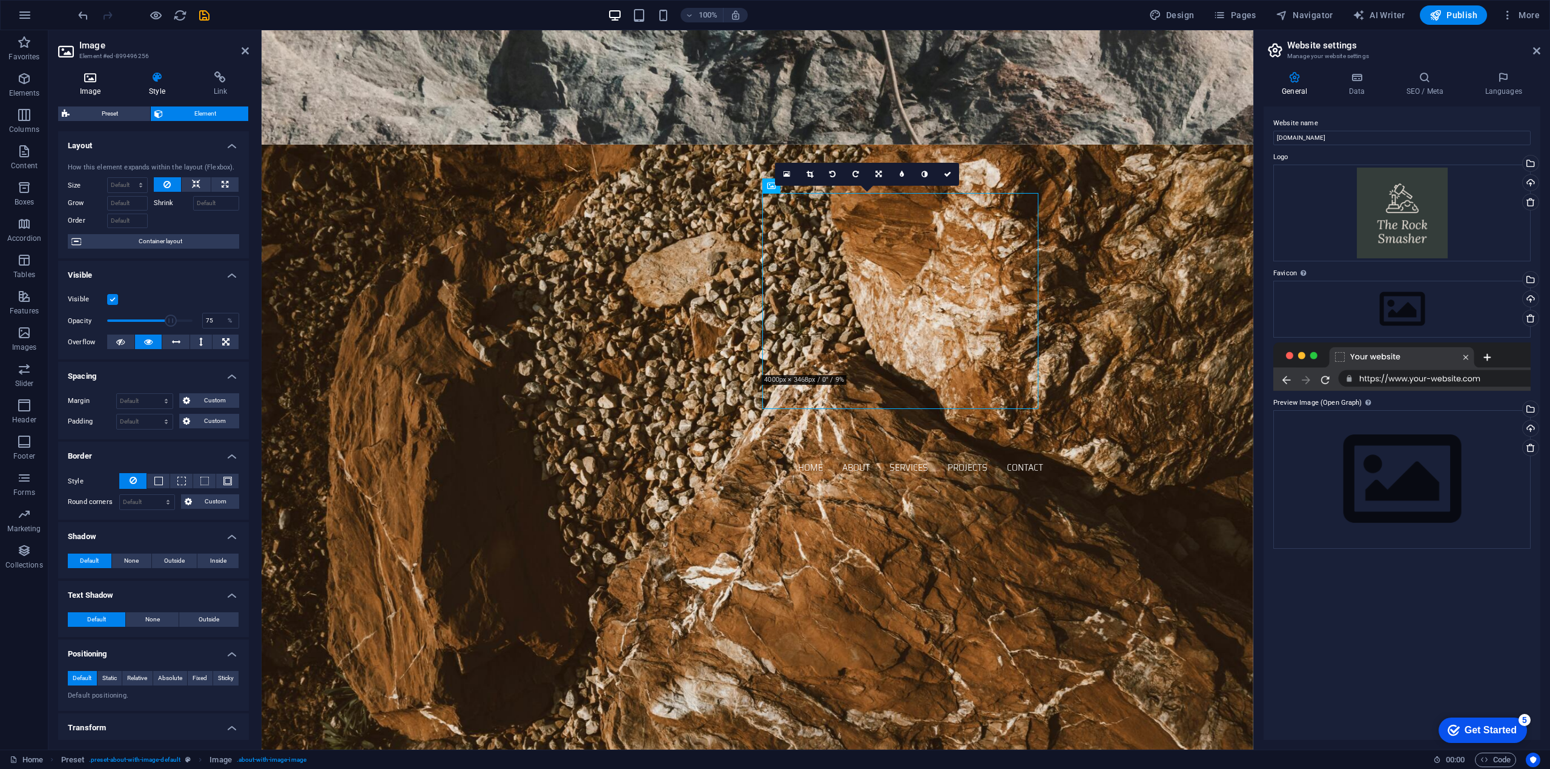
click at [82, 74] on icon at bounding box center [90, 77] width 64 height 12
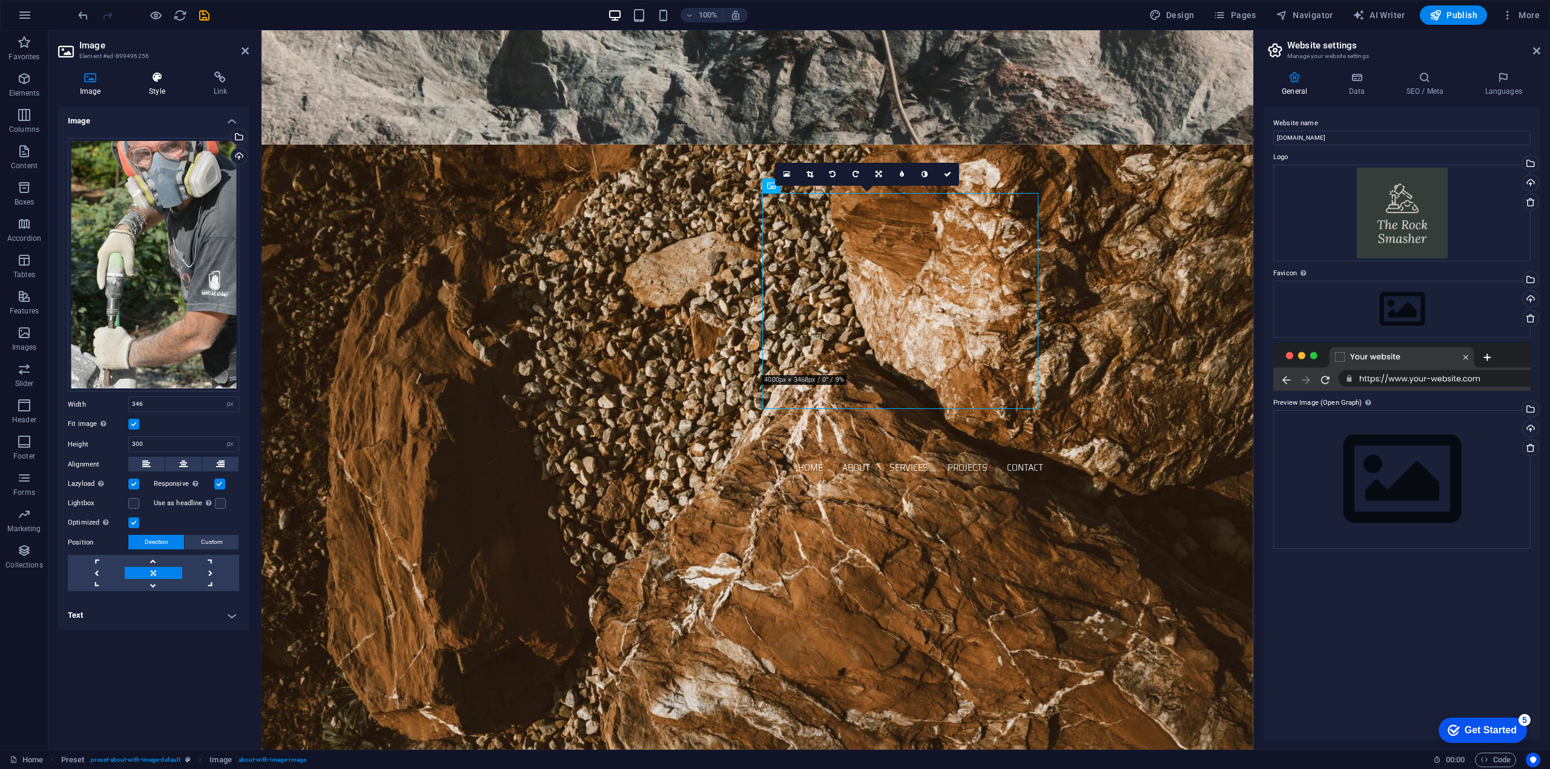
click at [146, 81] on icon at bounding box center [156, 77] width 59 height 12
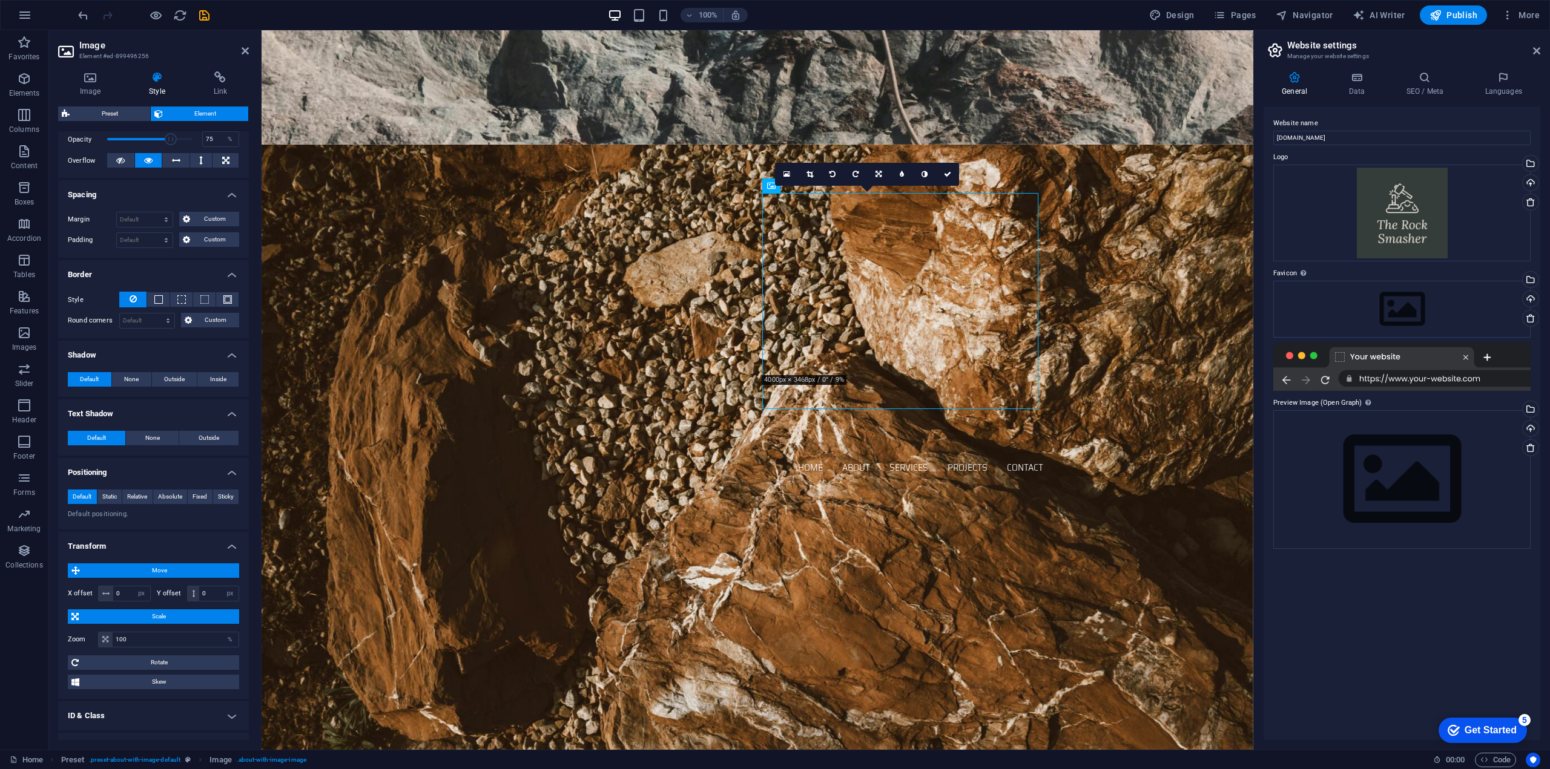
scroll to position [242, 0]
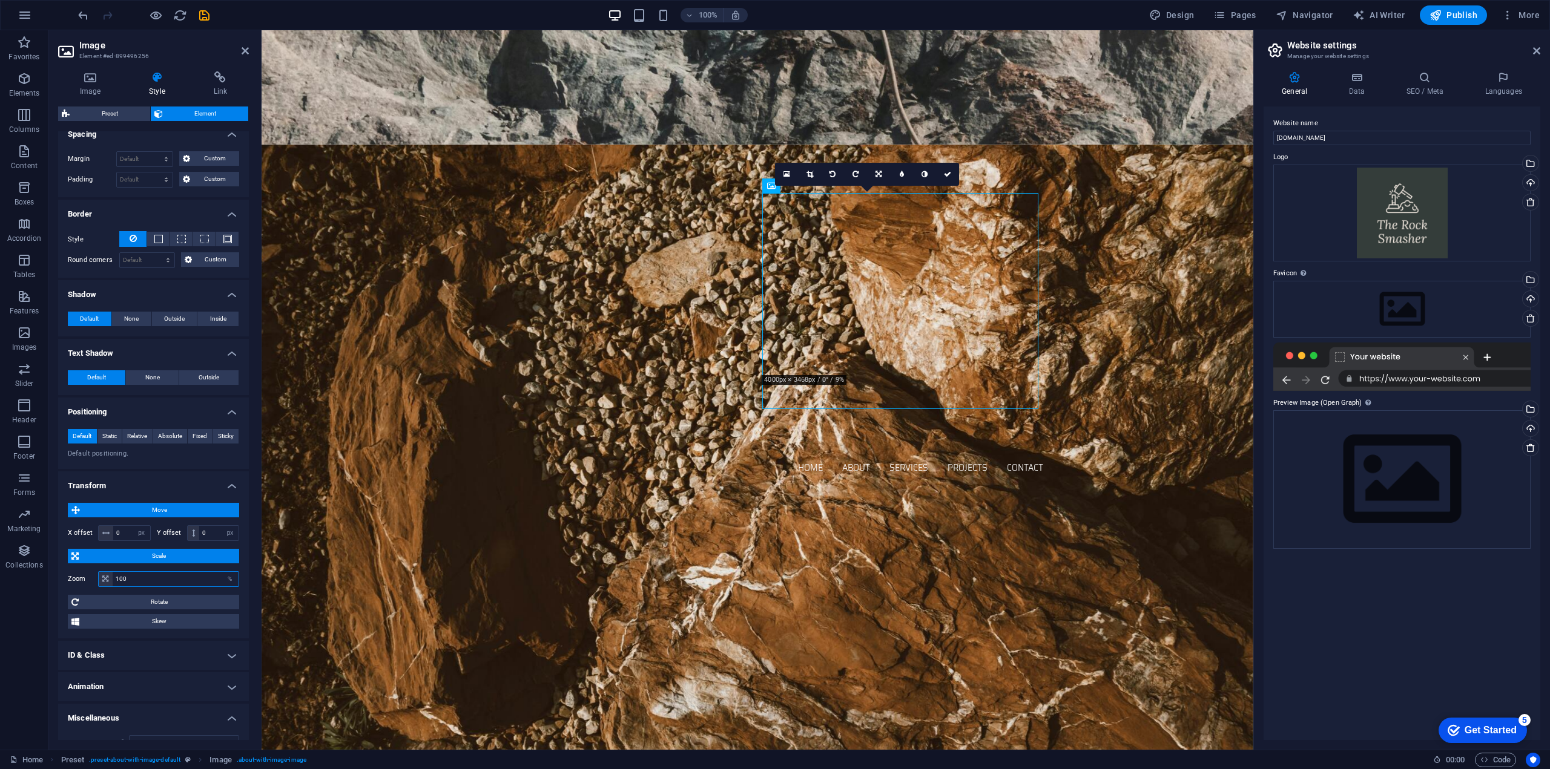
drag, startPoint x: 141, startPoint y: 576, endPoint x: 110, endPoint y: 579, distance: 31.1
click at [110, 579] on div "100 %" at bounding box center [168, 579] width 141 height 16
type input "90"
click at [150, 507] on span "Move" at bounding box center [160, 510] width 152 height 15
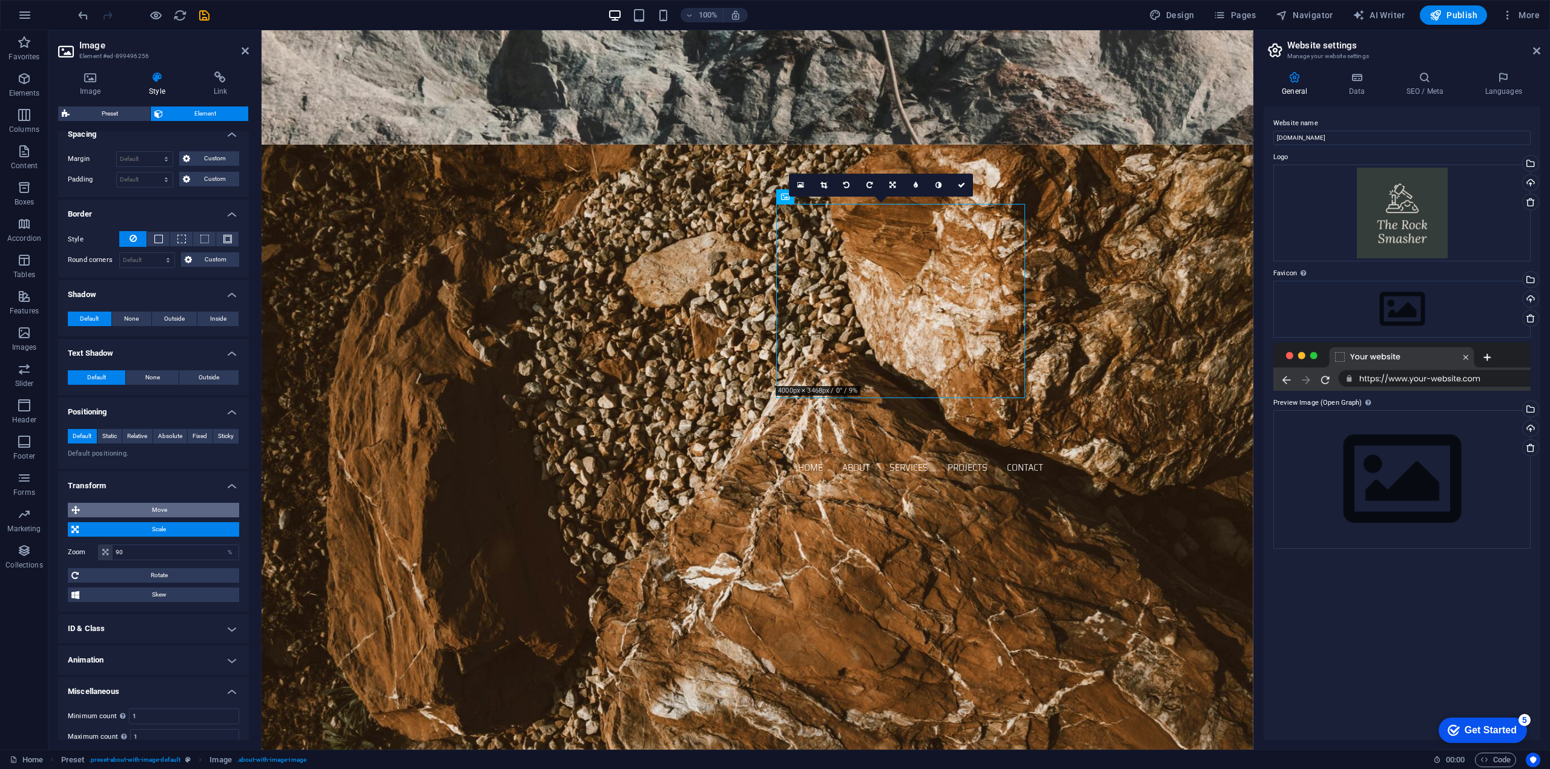
click at [150, 507] on span "Move" at bounding box center [160, 510] width 152 height 15
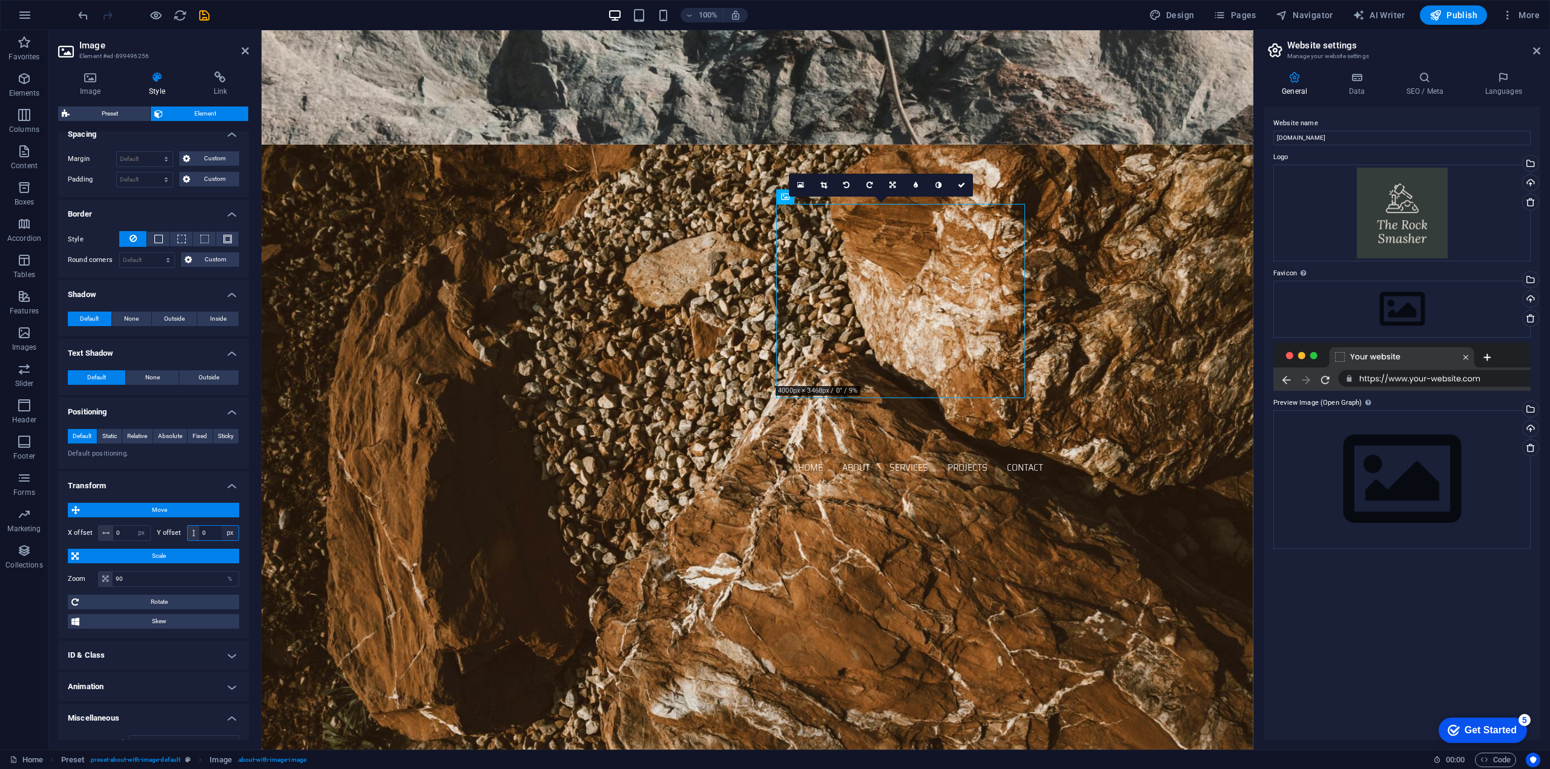
drag, startPoint x: 214, startPoint y: 532, endPoint x: 226, endPoint y: 530, distance: 11.8
click at [226, 530] on div "0 px rem % em vh vw" at bounding box center [213, 533] width 53 height 16
drag, startPoint x: 230, startPoint y: 529, endPoint x: 251, endPoint y: 531, distance: 20.7
click at [251, 531] on div "Image Style Link Image Drag files here, click to choose files or select files f…" at bounding box center [153, 406] width 210 height 688
click at [209, 530] on input "0" at bounding box center [218, 533] width 39 height 15
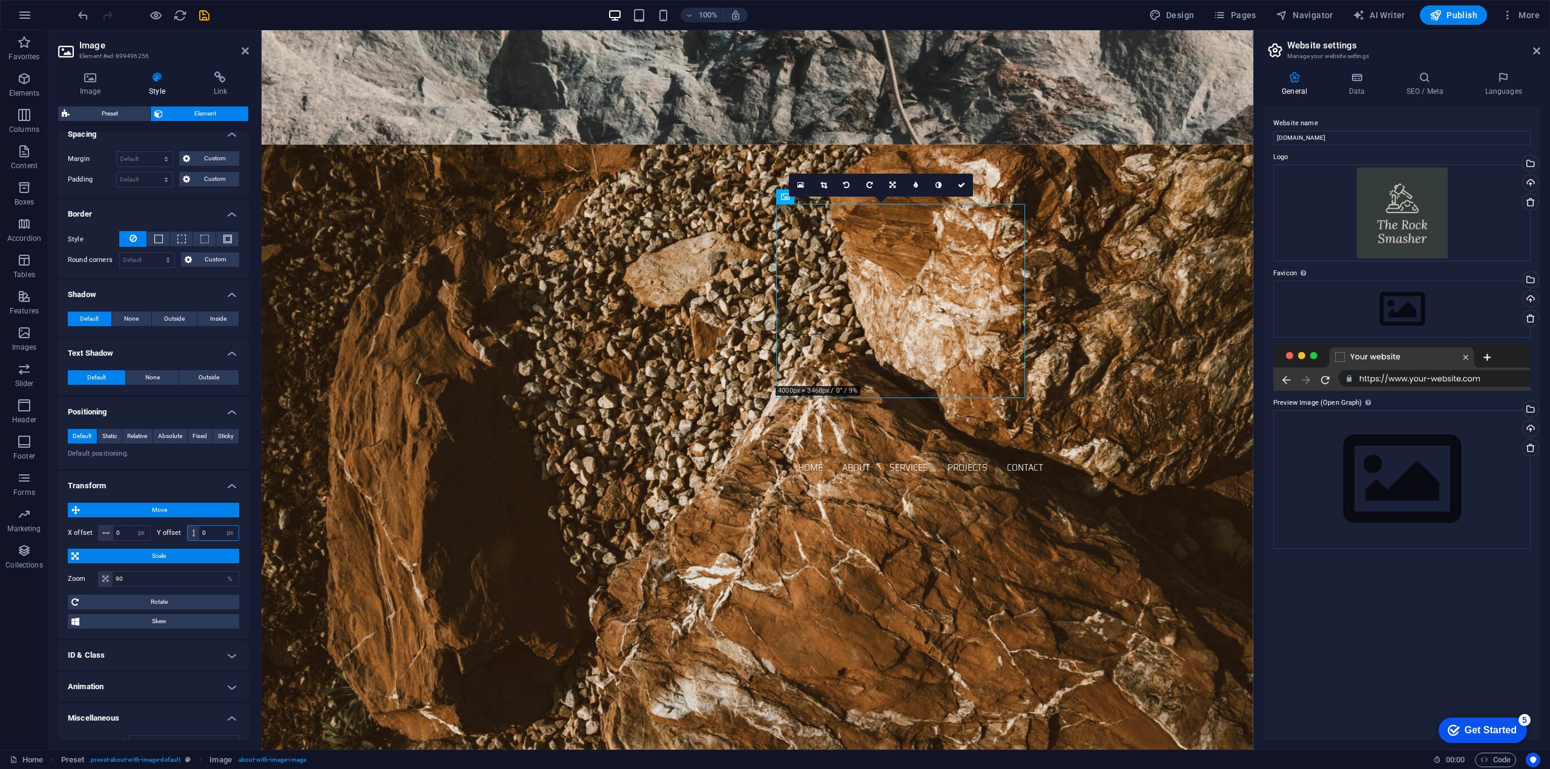
drag, startPoint x: 211, startPoint y: 530, endPoint x: 192, endPoint y: 533, distance: 18.4
click at [192, 533] on div "0 px rem % em vh vw" at bounding box center [213, 533] width 53 height 16
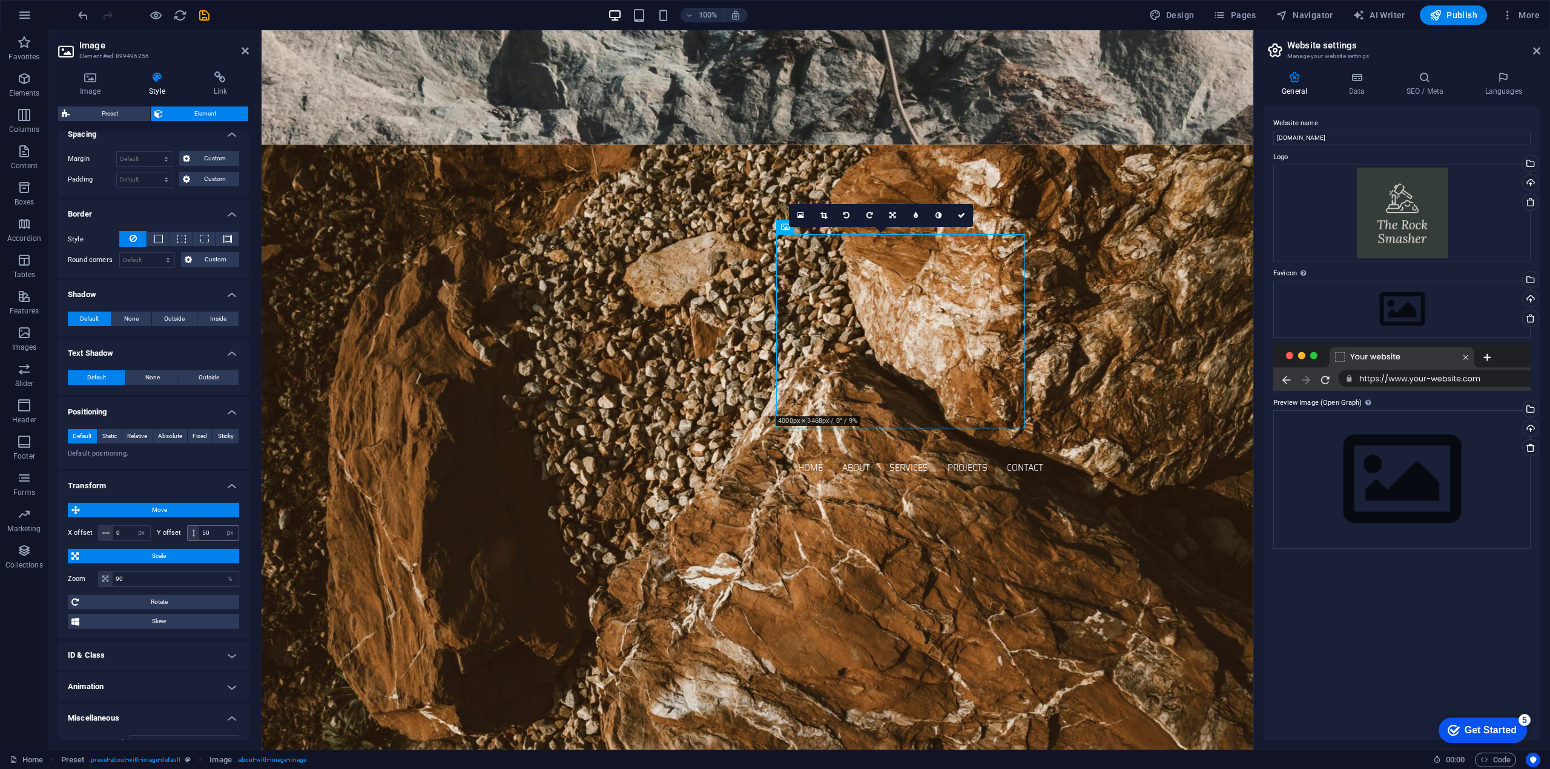
type input "0"
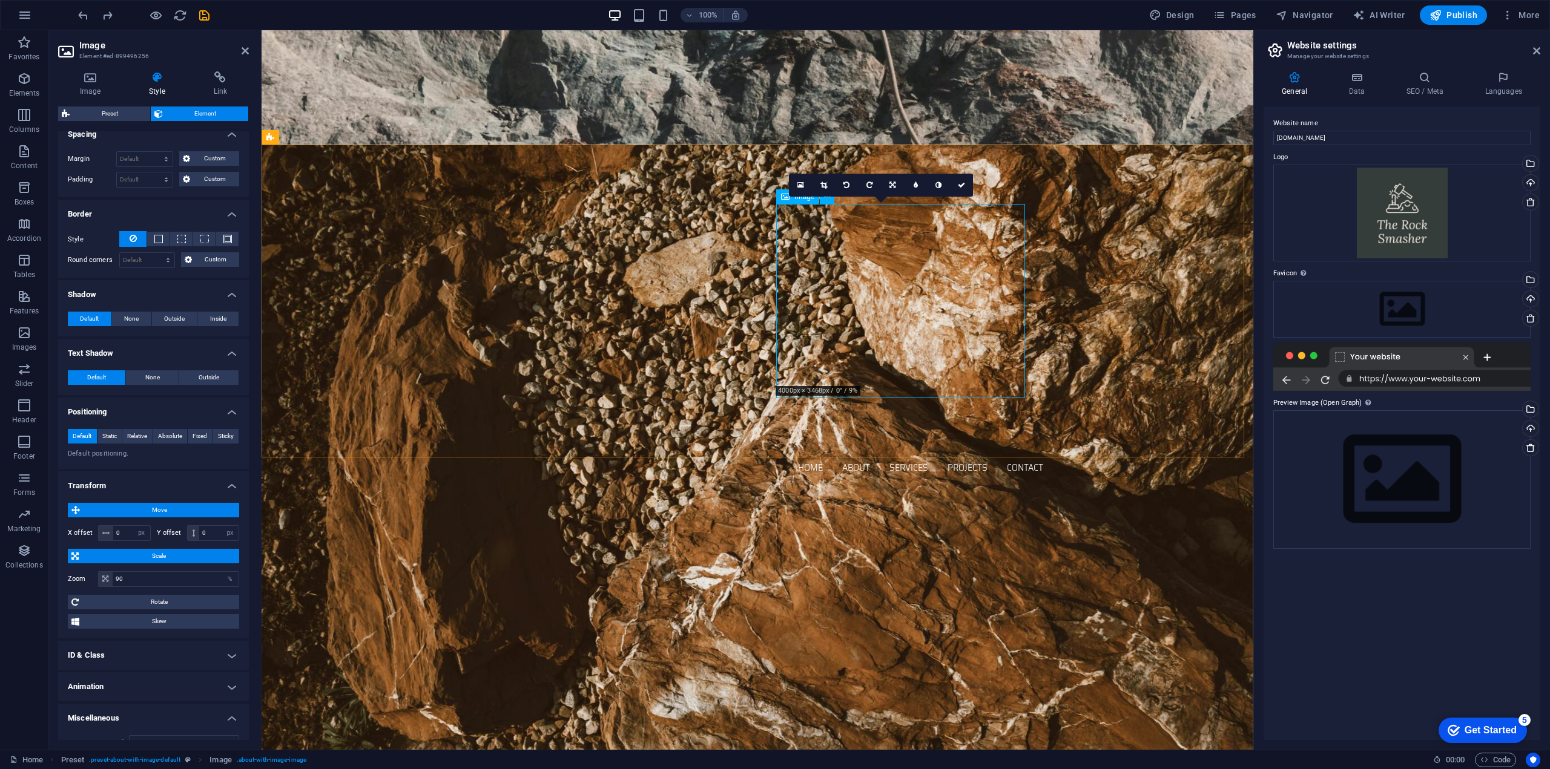
click at [90, 78] on icon at bounding box center [90, 77] width 64 height 12
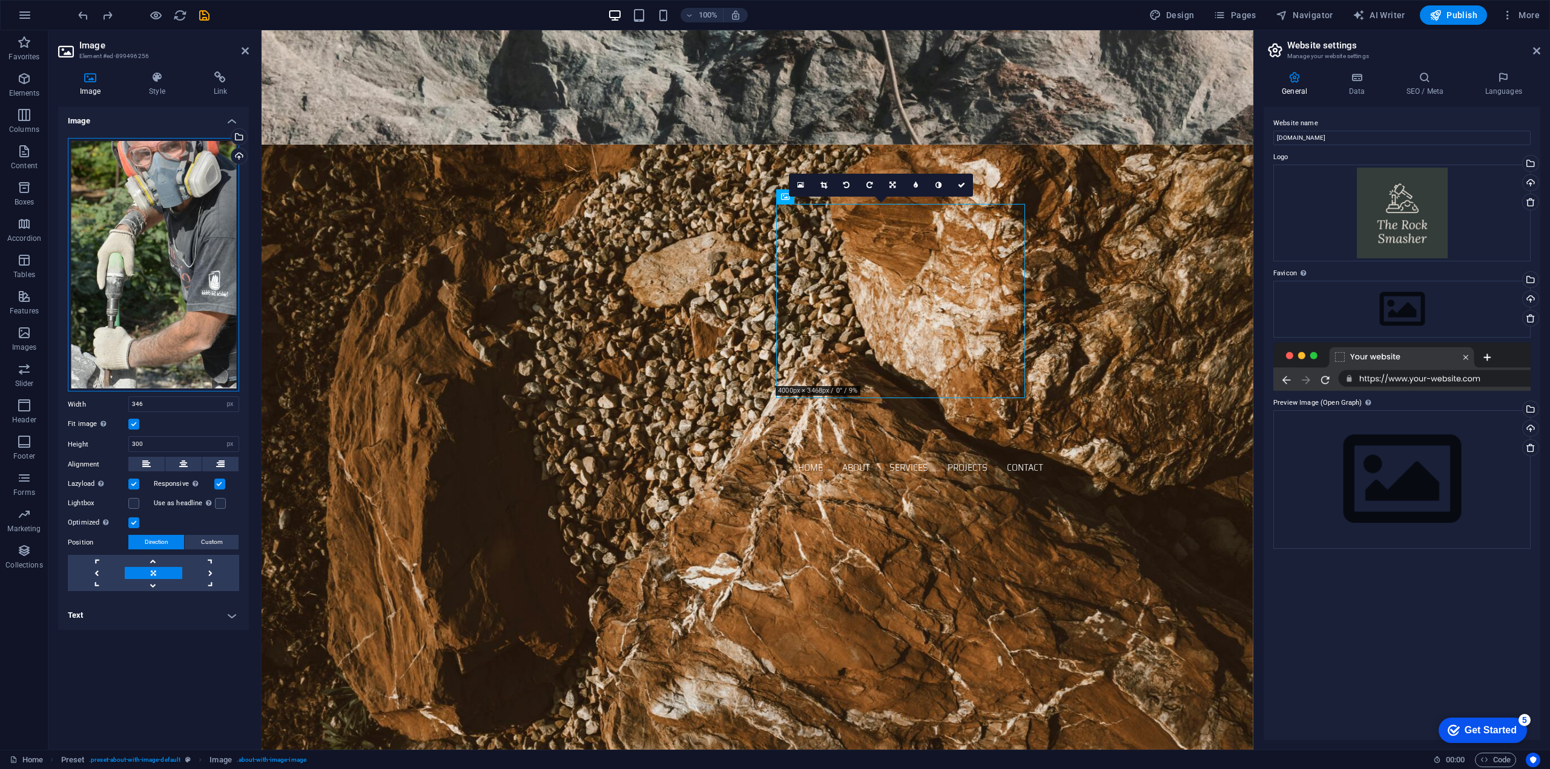
drag, startPoint x: 142, startPoint y: 223, endPoint x: 127, endPoint y: 216, distance: 16.2
click at [127, 216] on div "Drag files here, click to choose files or select files from Files or our free s…" at bounding box center [153, 265] width 171 height 254
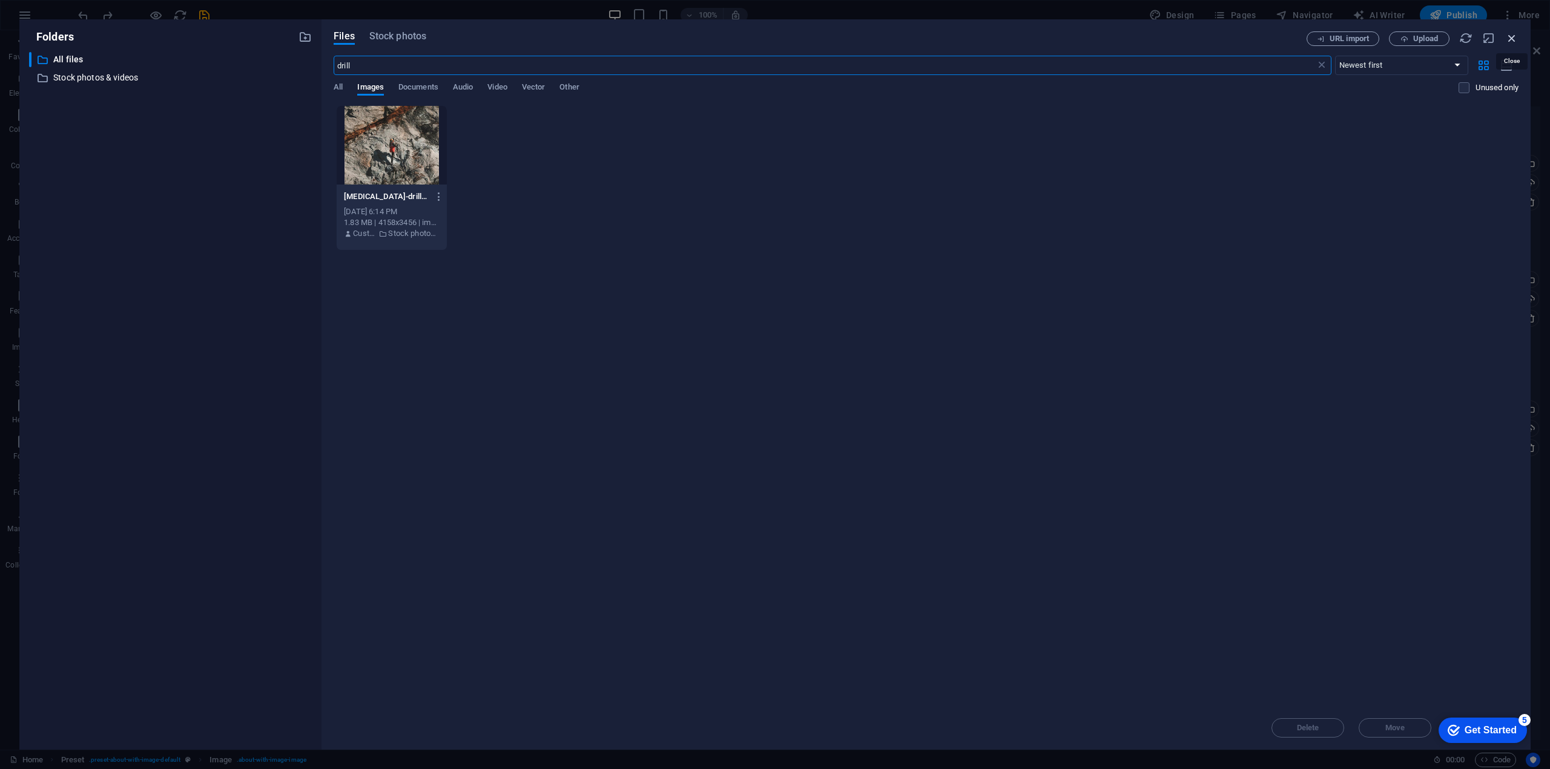
click at [1513, 35] on icon "button" at bounding box center [1511, 37] width 13 height 13
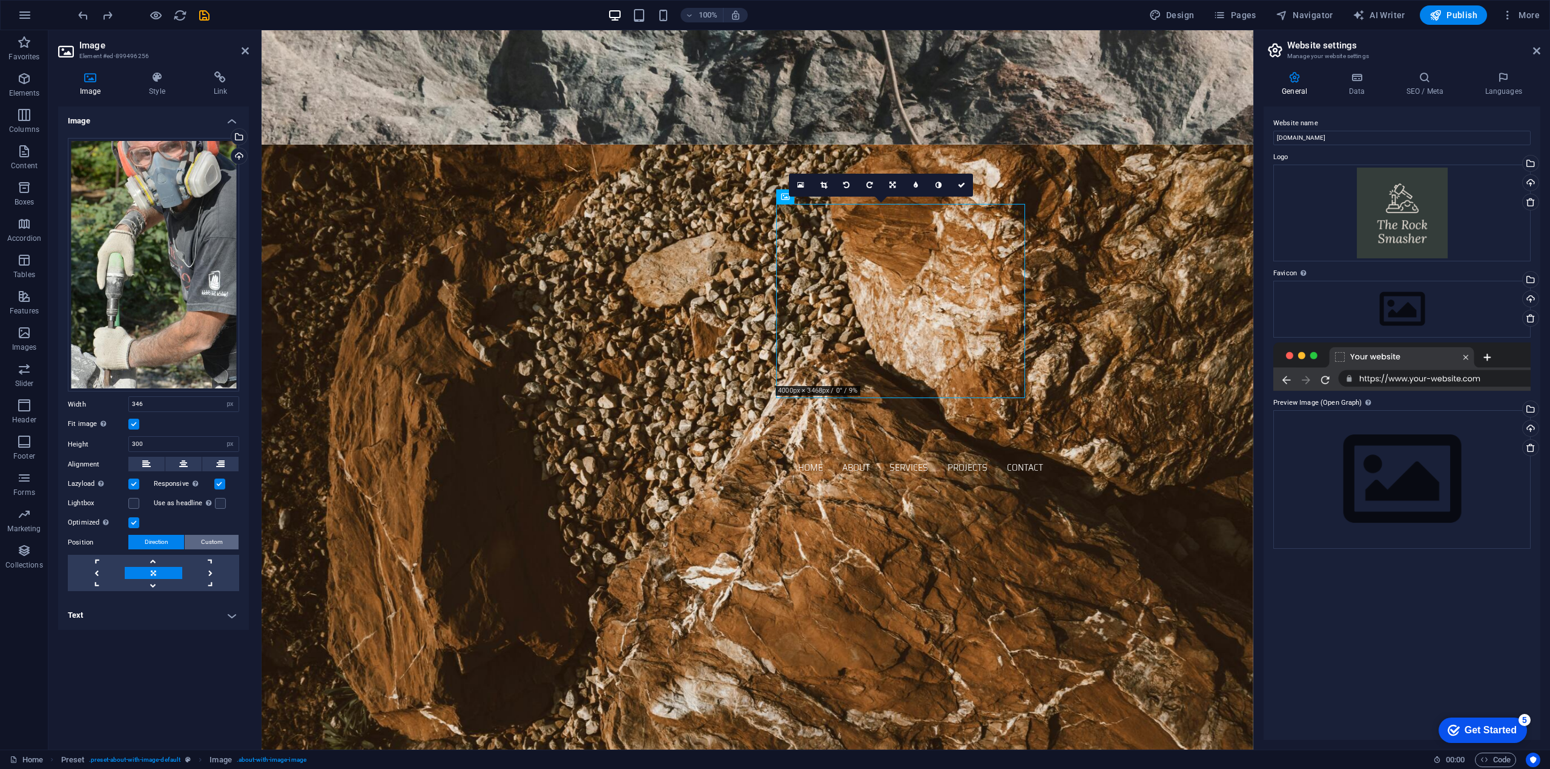
click at [201, 538] on button "Custom" at bounding box center [212, 542] width 54 height 15
drag, startPoint x: 149, startPoint y: 399, endPoint x: 126, endPoint y: 405, distance: 23.6
click at [129, 402] on input "346" at bounding box center [184, 404] width 110 height 15
drag, startPoint x: 141, startPoint y: 444, endPoint x: 125, endPoint y: 445, distance: 15.7
click at [125, 445] on div "Height 300 Default auto px" at bounding box center [153, 444] width 171 height 16
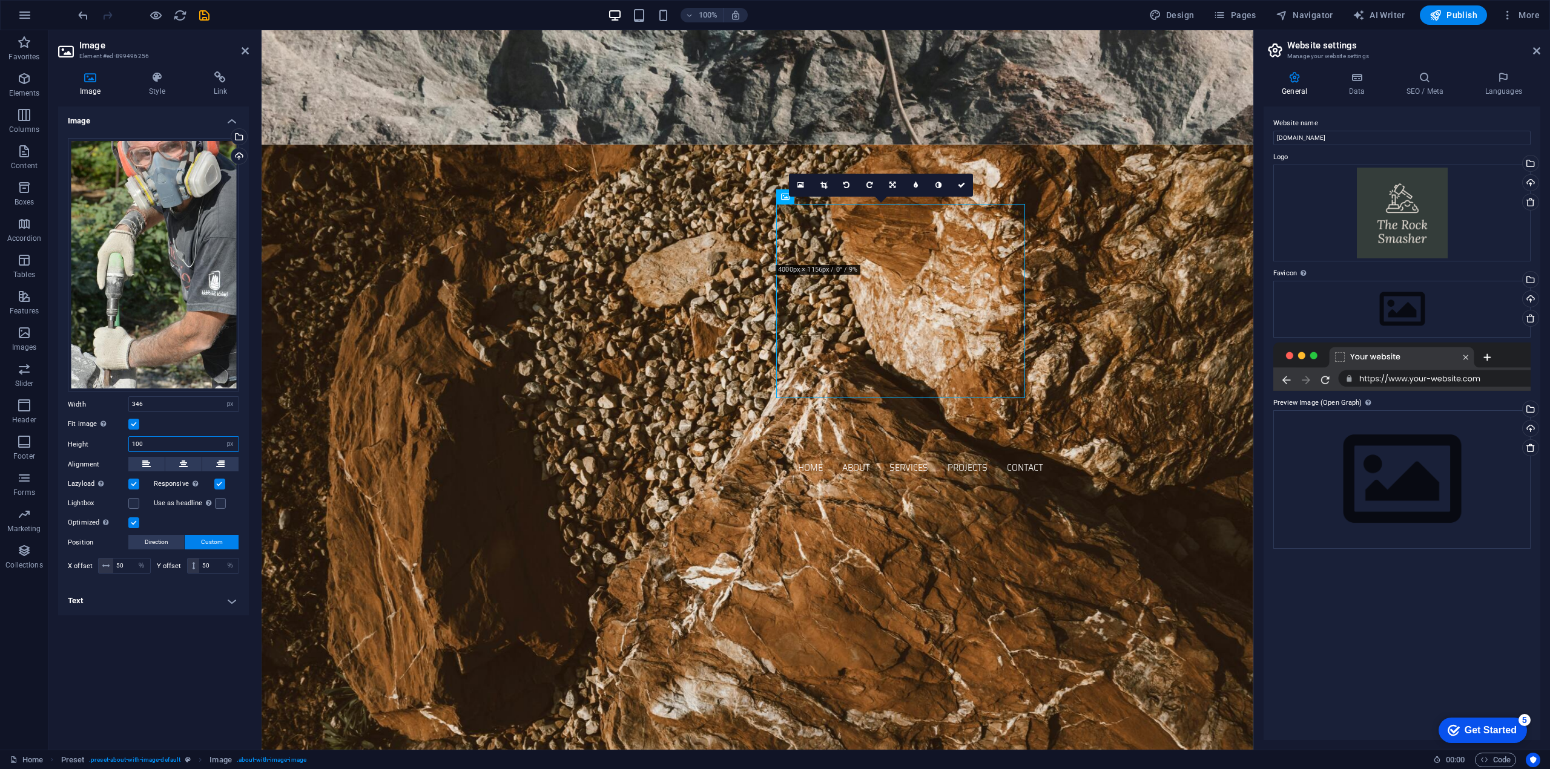
drag, startPoint x: 157, startPoint y: 442, endPoint x: 214, endPoint y: 417, distance: 61.5
click at [105, 442] on div "Height 100 Default auto px" at bounding box center [153, 444] width 171 height 16
type input "100"
click at [229, 403] on select "Default auto px rem % em vh vw" at bounding box center [230, 404] width 17 height 15
select select "default"
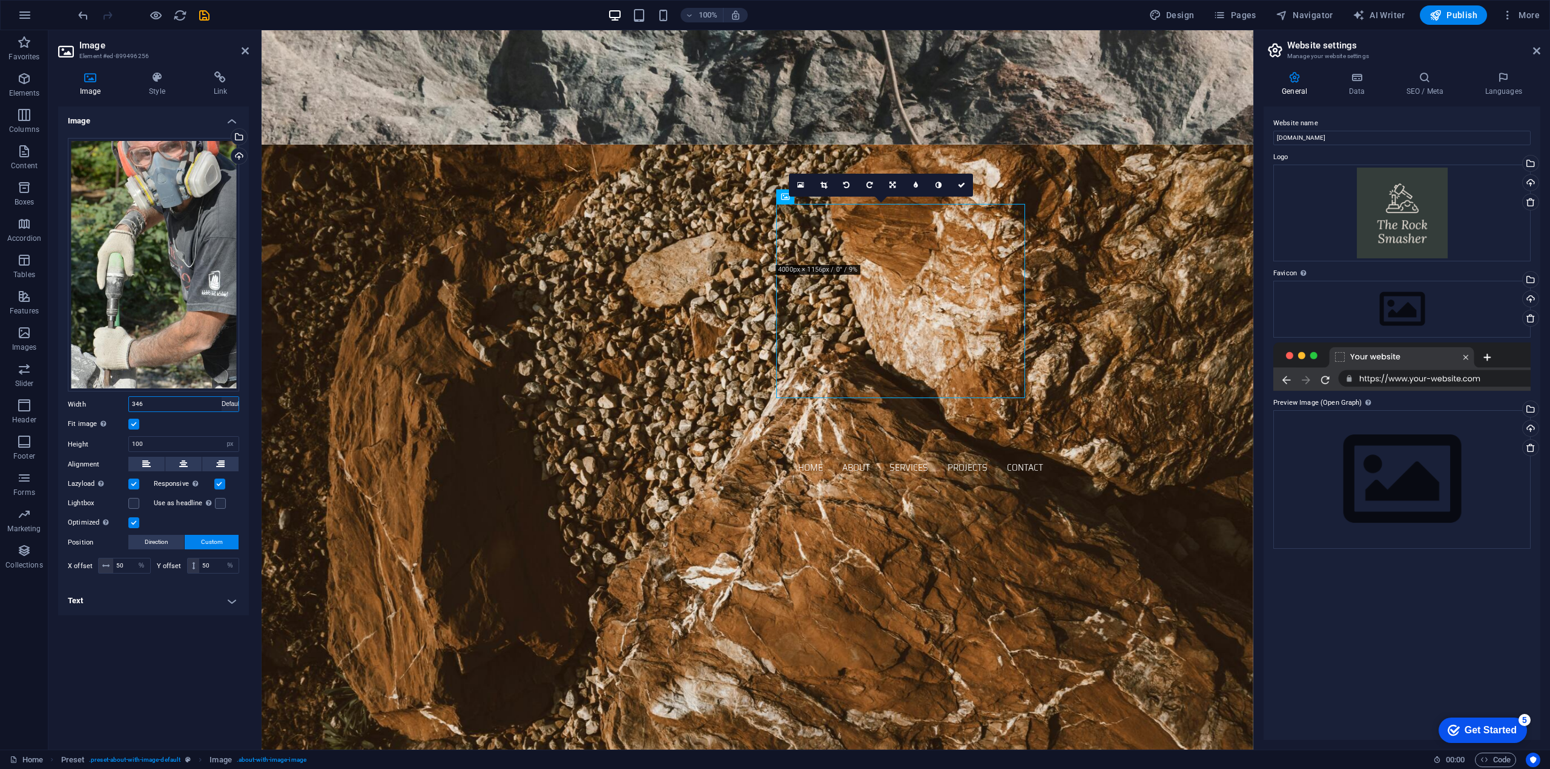
click at [222, 397] on select "Default auto px rem % em vh vw" at bounding box center [230, 404] width 17 height 15
select select "DISABLED_OPTION_VALUE"
click at [231, 442] on select "Default auto px" at bounding box center [230, 444] width 17 height 15
select select "auto"
click at [222, 437] on select "Default auto px" at bounding box center [230, 444] width 17 height 15
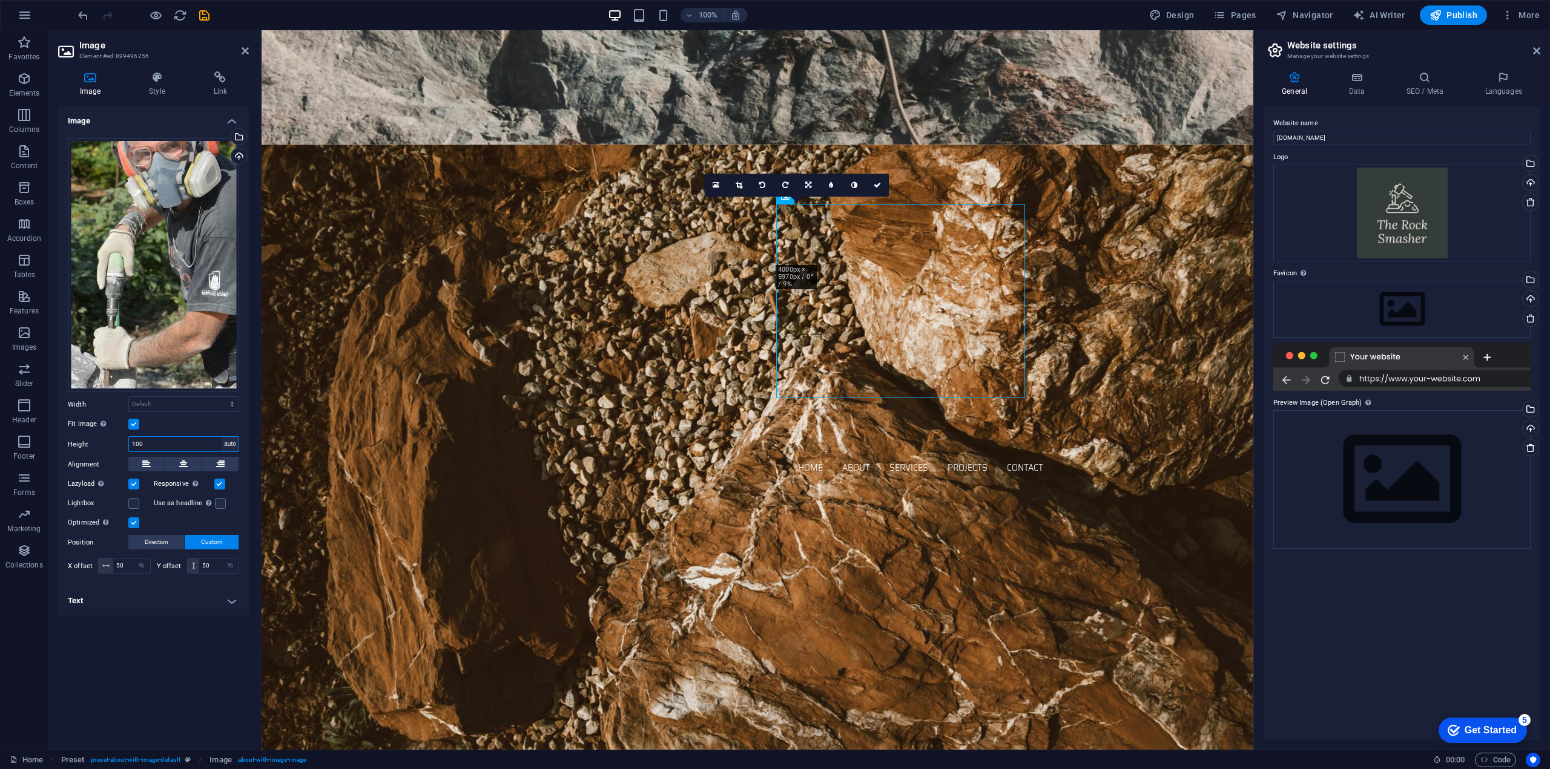
select select "DISABLED_OPTION_VALUE"
click at [231, 404] on select "Default auto px rem % em vh vw" at bounding box center [184, 404] width 110 height 15
click at [129, 397] on select "Default auto px rem % em vh vw" at bounding box center [184, 404] width 110 height 15
select select "DISABLED_OPTION_VALUE"
click at [235, 444] on select "Default auto px" at bounding box center [184, 444] width 110 height 15
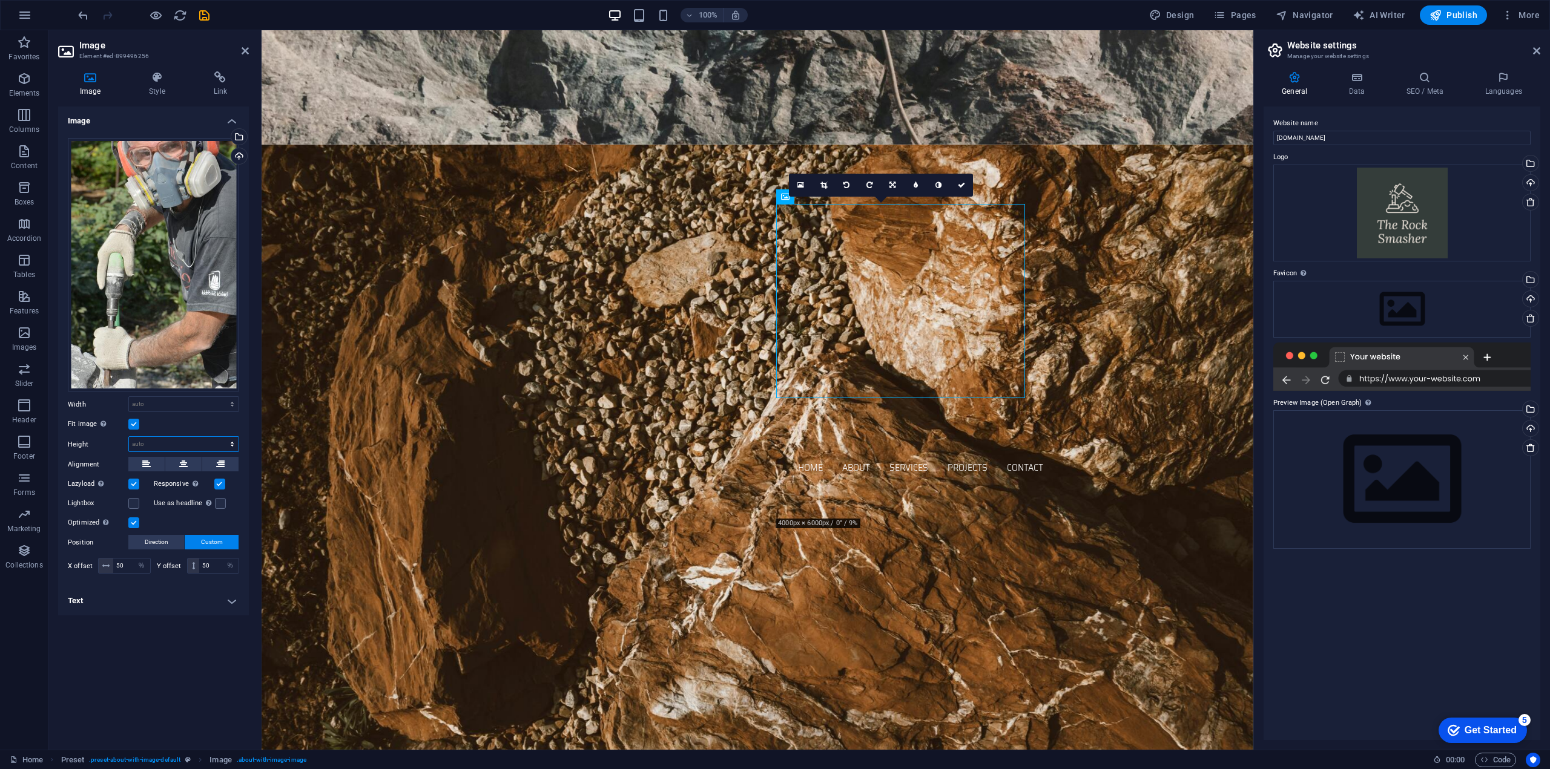
select select "px"
click at [222, 437] on select "Default auto px" at bounding box center [184, 444] width 110 height 15
drag, startPoint x: 151, startPoint y: 442, endPoint x: 127, endPoint y: 442, distance: 24.8
click at [127, 442] on div "Height 450 Default auto px" at bounding box center [153, 444] width 171 height 16
drag, startPoint x: 148, startPoint y: 441, endPoint x: 123, endPoint y: 442, distance: 24.2
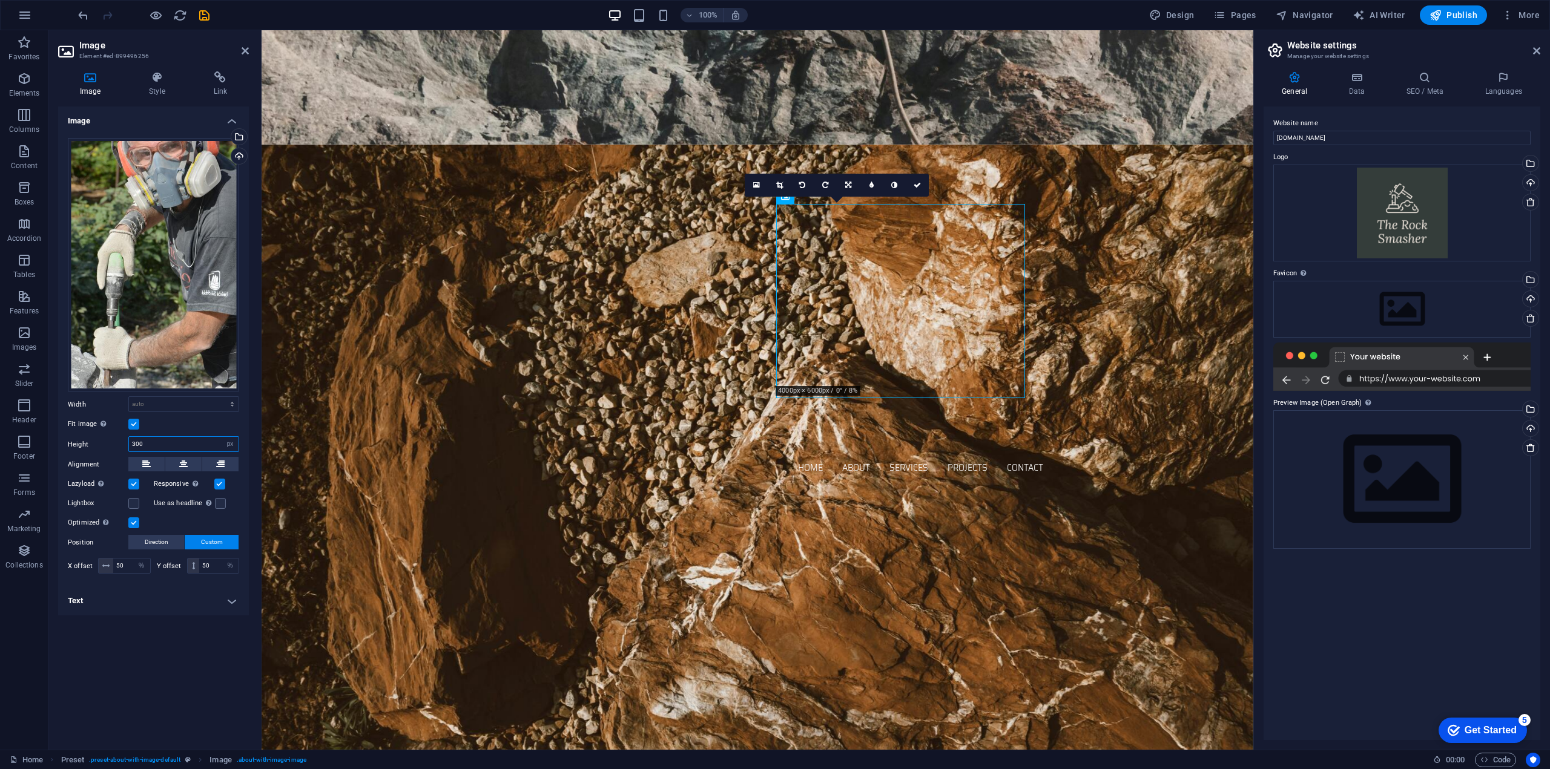
click at [123, 442] on div "Height 300 Default auto px" at bounding box center [153, 444] width 171 height 16
type input "350"
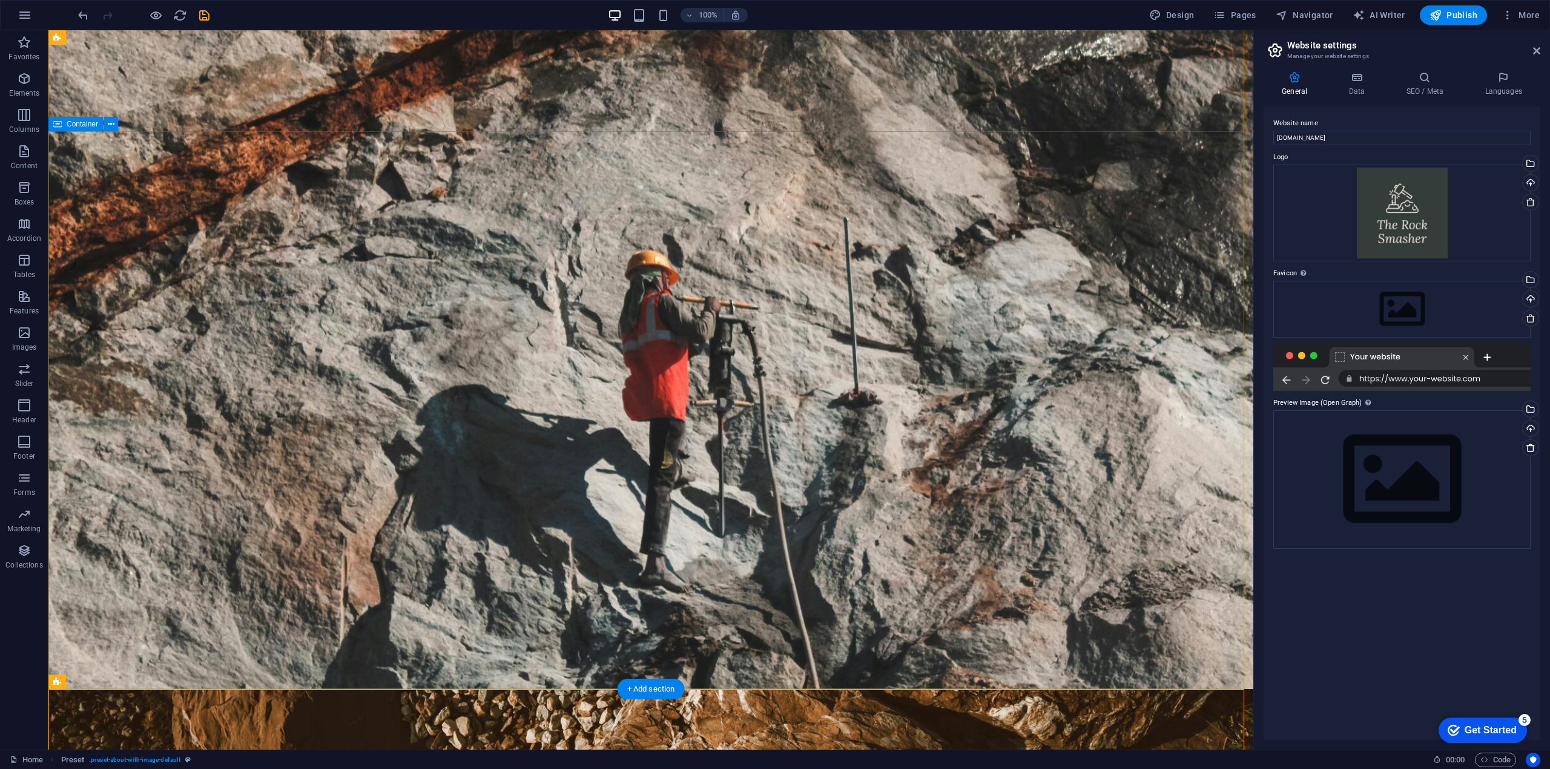
scroll to position [0, 0]
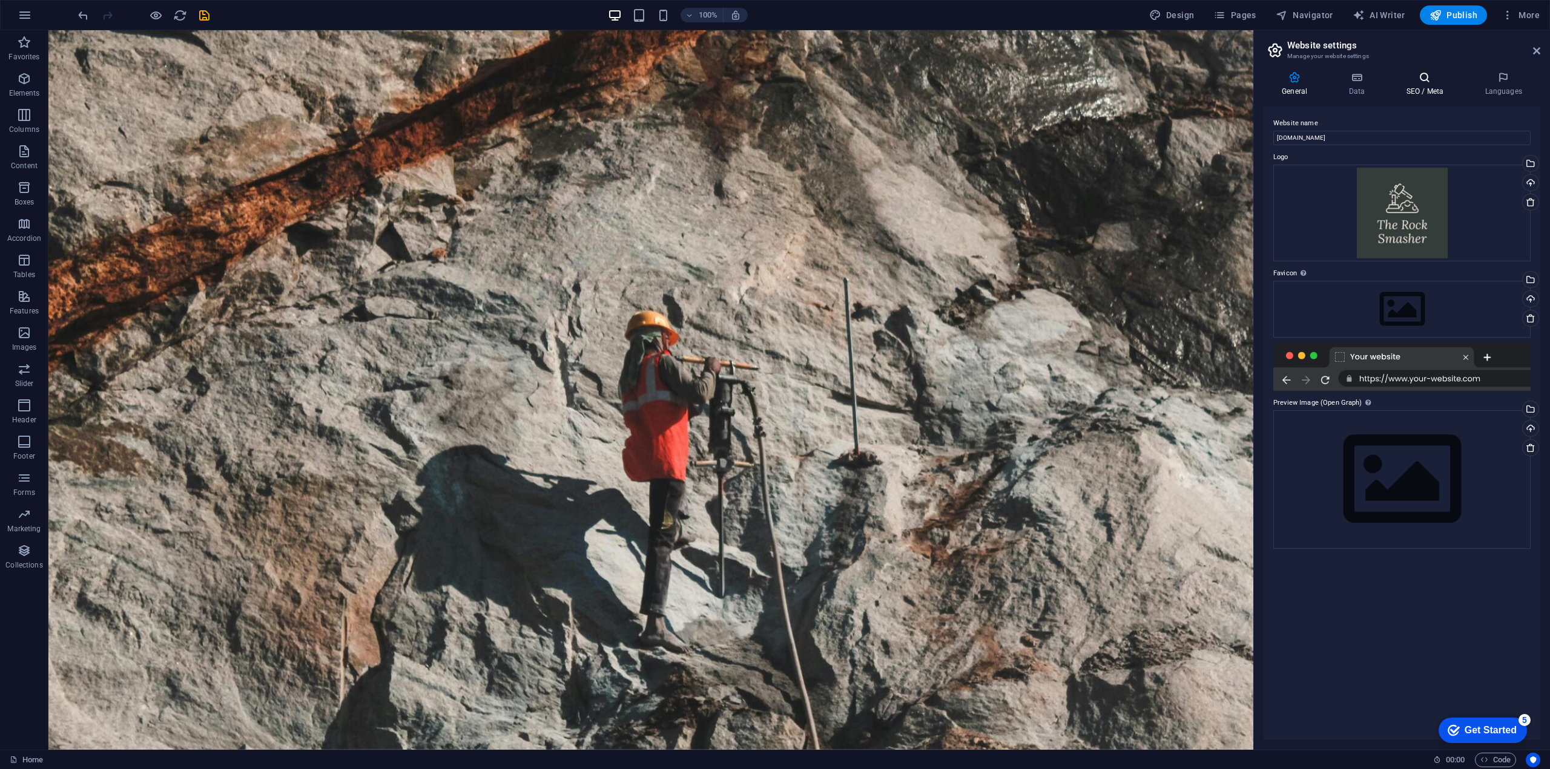
click at [1437, 79] on icon at bounding box center [1424, 77] width 74 height 12
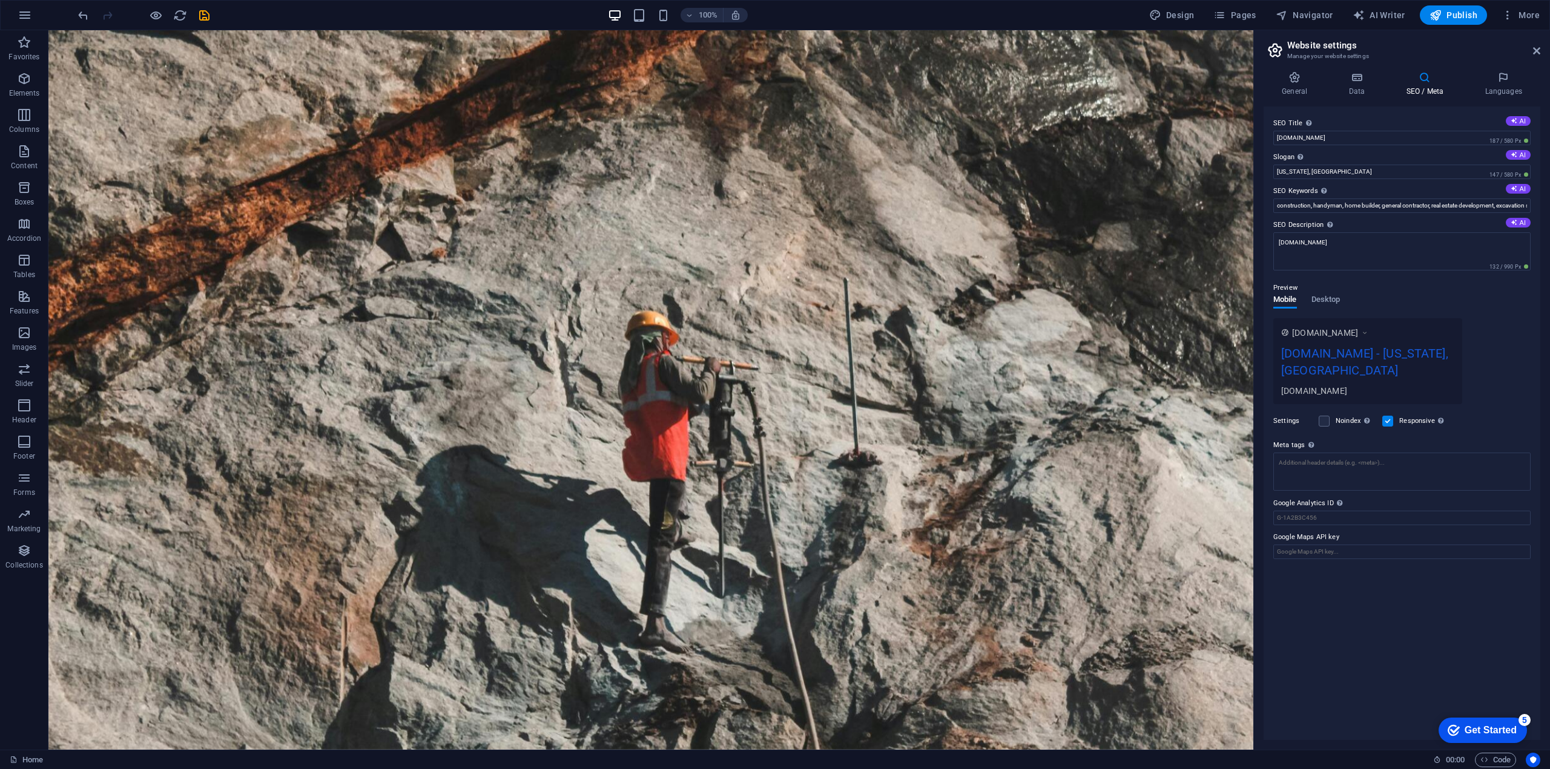
drag, startPoint x: 1388, startPoint y: 366, endPoint x: 1306, endPoint y: 364, distance: 81.7
click at [1306, 364] on div "[DOMAIN_NAME] - [US_STATE], [GEOGRAPHIC_DATA]" at bounding box center [1367, 364] width 173 height 41
drag, startPoint x: 1330, startPoint y: 364, endPoint x: 1369, endPoint y: 364, distance: 38.1
click at [1333, 363] on div "[DOMAIN_NAME] - [US_STATE], [GEOGRAPHIC_DATA]" at bounding box center [1367, 364] width 173 height 41
drag, startPoint x: 1371, startPoint y: 364, endPoint x: 1356, endPoint y: 366, distance: 14.7
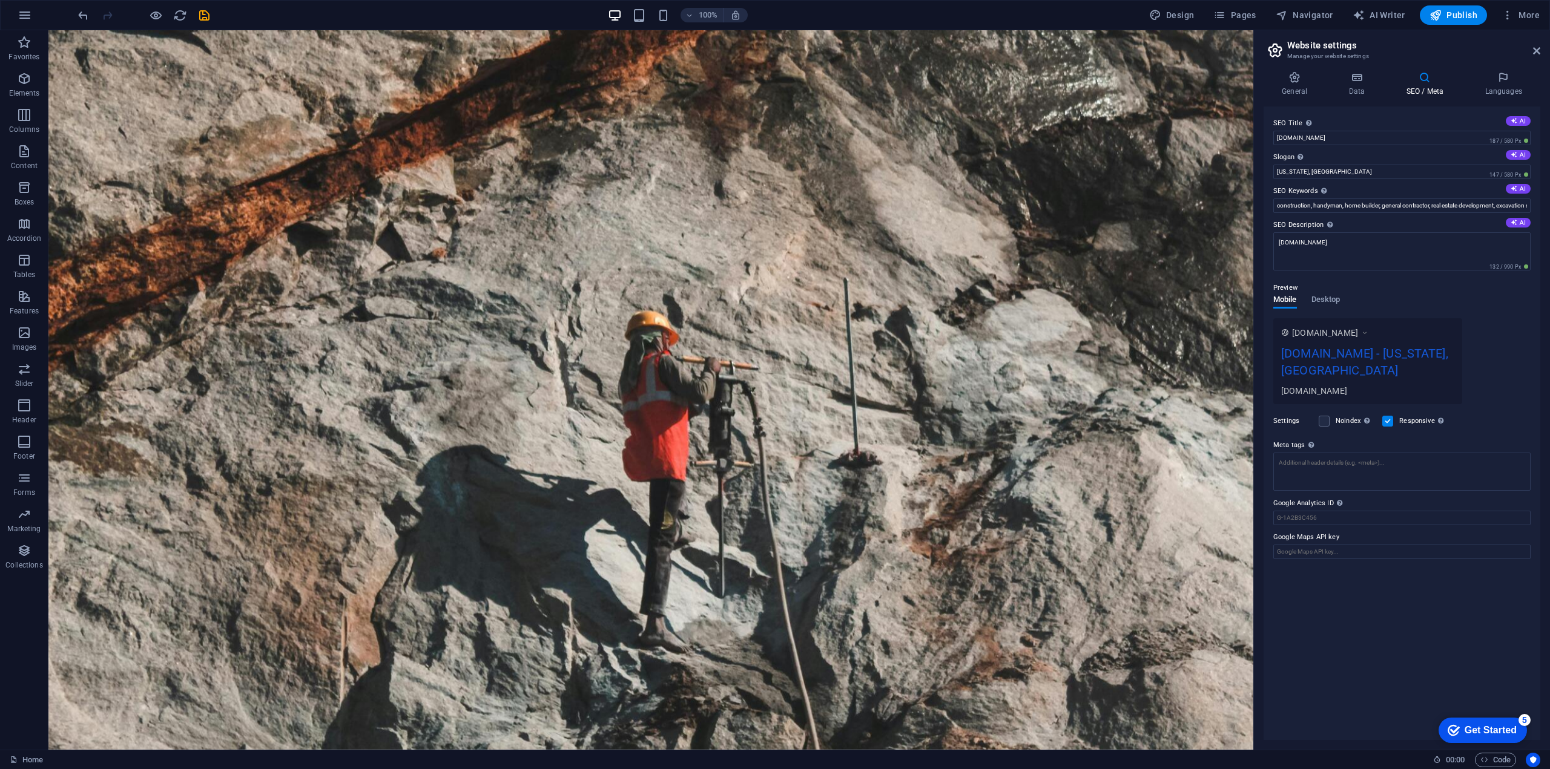
click at [1370, 364] on div "[DOMAIN_NAME] - [US_STATE], [GEOGRAPHIC_DATA]" at bounding box center [1367, 364] width 173 height 41
click at [1356, 366] on div "[DOMAIN_NAME] - [US_STATE], [GEOGRAPHIC_DATA]" at bounding box center [1367, 364] width 173 height 41
click at [1328, 366] on div "[DOMAIN_NAME] - [US_STATE], [GEOGRAPHIC_DATA]" at bounding box center [1367, 364] width 173 height 41
click at [1336, 388] on div "[DOMAIN_NAME]" at bounding box center [1367, 390] width 173 height 13
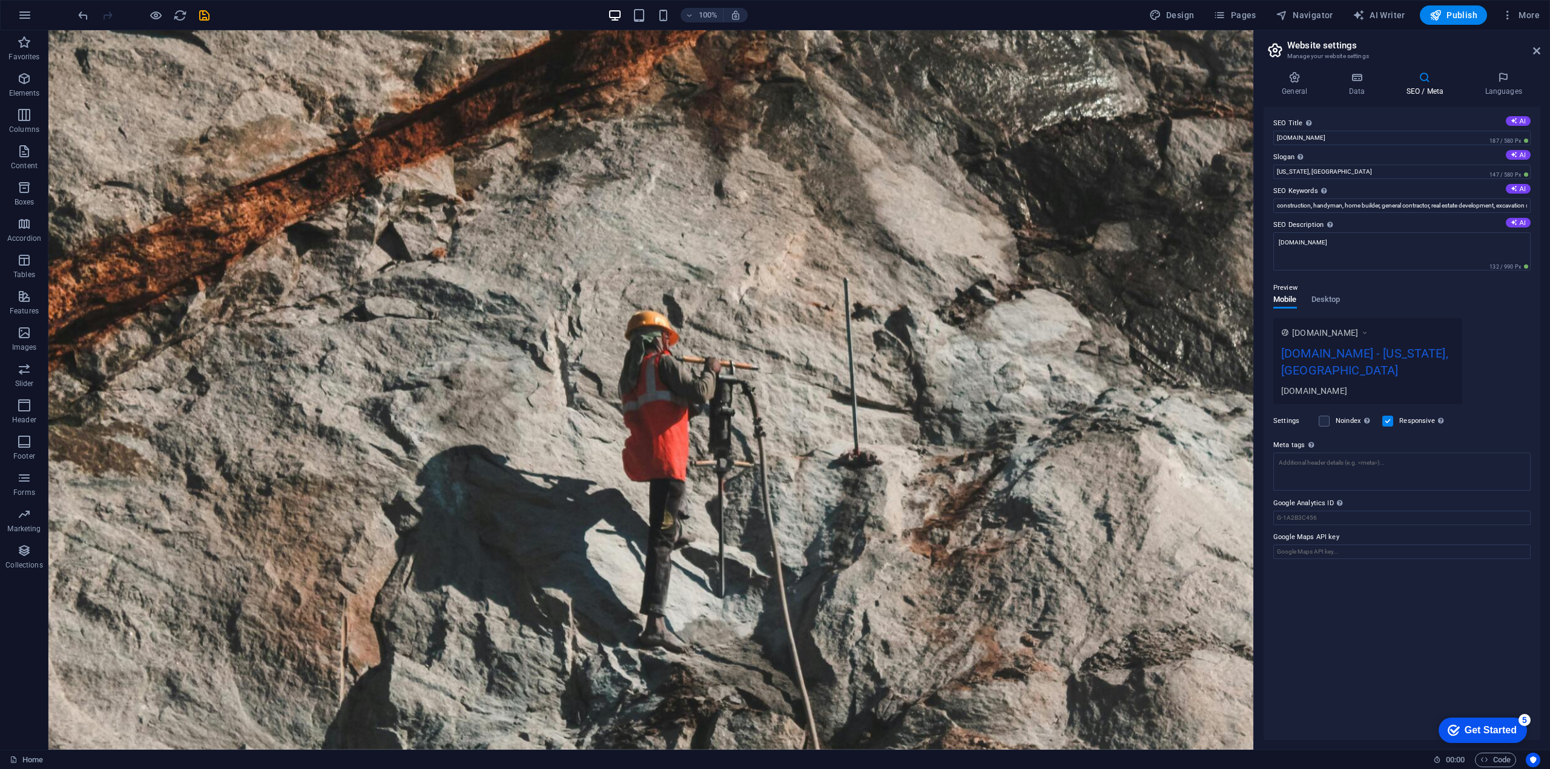
click at [1336, 388] on div "[DOMAIN_NAME]" at bounding box center [1367, 390] width 173 height 13
click at [1332, 366] on div "[DOMAIN_NAME] - [US_STATE], [GEOGRAPHIC_DATA]" at bounding box center [1367, 364] width 173 height 41
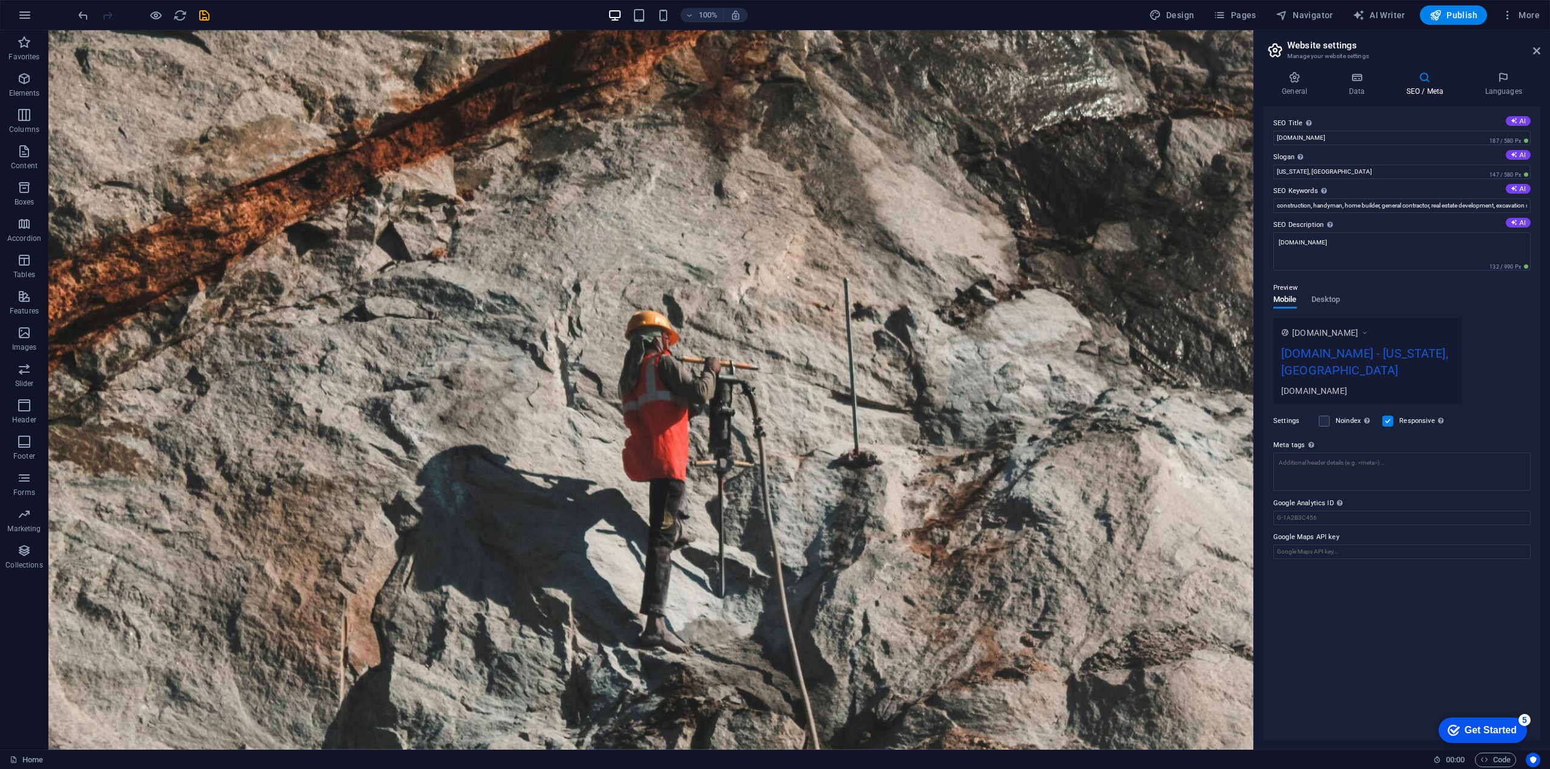
click at [1332, 366] on div "[DOMAIN_NAME] - [US_STATE], [GEOGRAPHIC_DATA]" at bounding box center [1367, 364] width 173 height 41
click at [1332, 301] on span "Desktop" at bounding box center [1325, 300] width 29 height 17
click at [1351, 338] on div "[DOMAIN_NAME] - [US_STATE], [GEOGRAPHIC_DATA]" at bounding box center [1402, 340] width 242 height 13
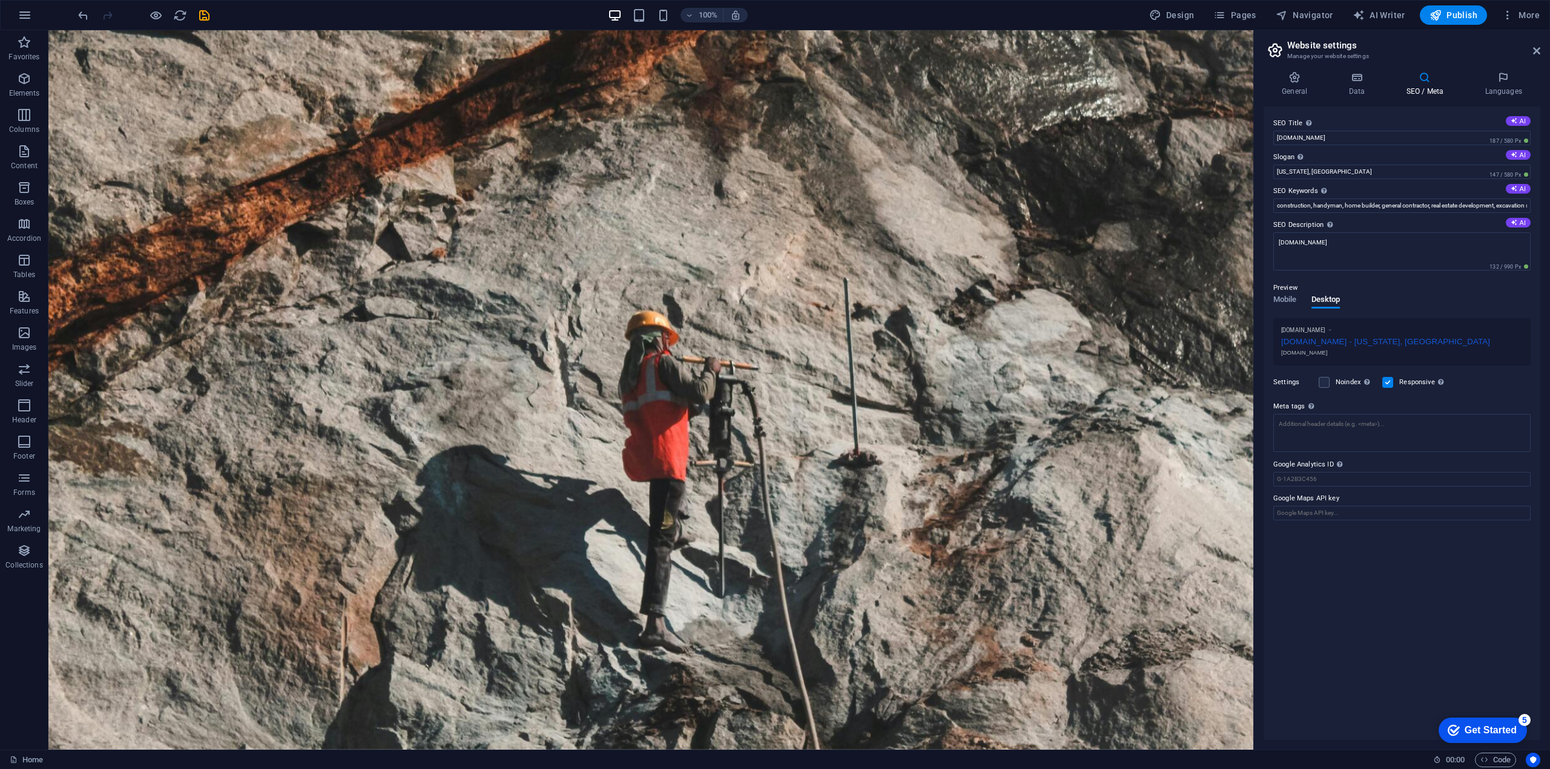
click at [1352, 338] on div "[DOMAIN_NAME] - [US_STATE], [GEOGRAPHIC_DATA]" at bounding box center [1402, 340] width 242 height 13
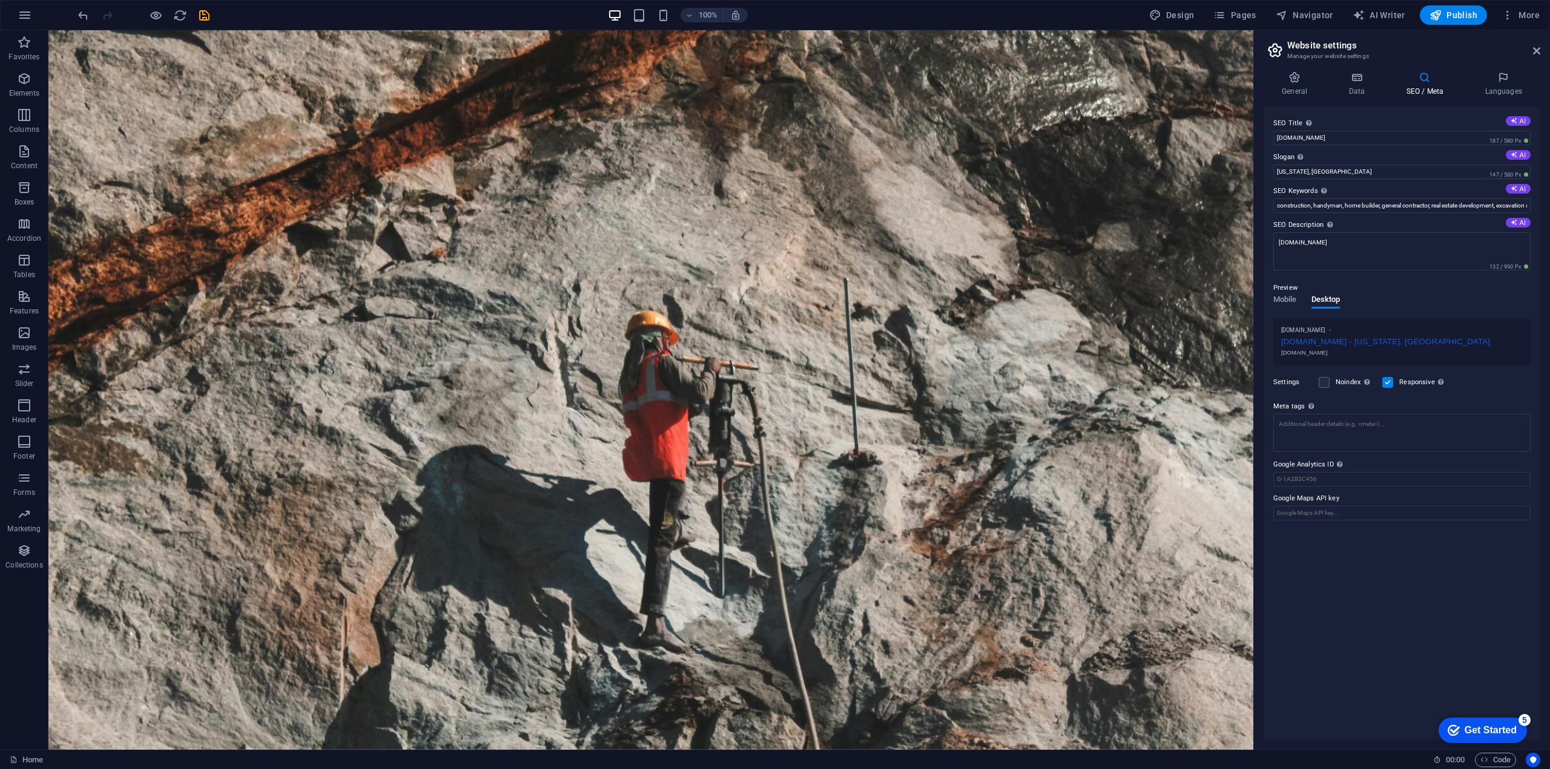
click at [1352, 338] on div "[DOMAIN_NAME] - [US_STATE], [GEOGRAPHIC_DATA]" at bounding box center [1402, 340] width 242 height 13
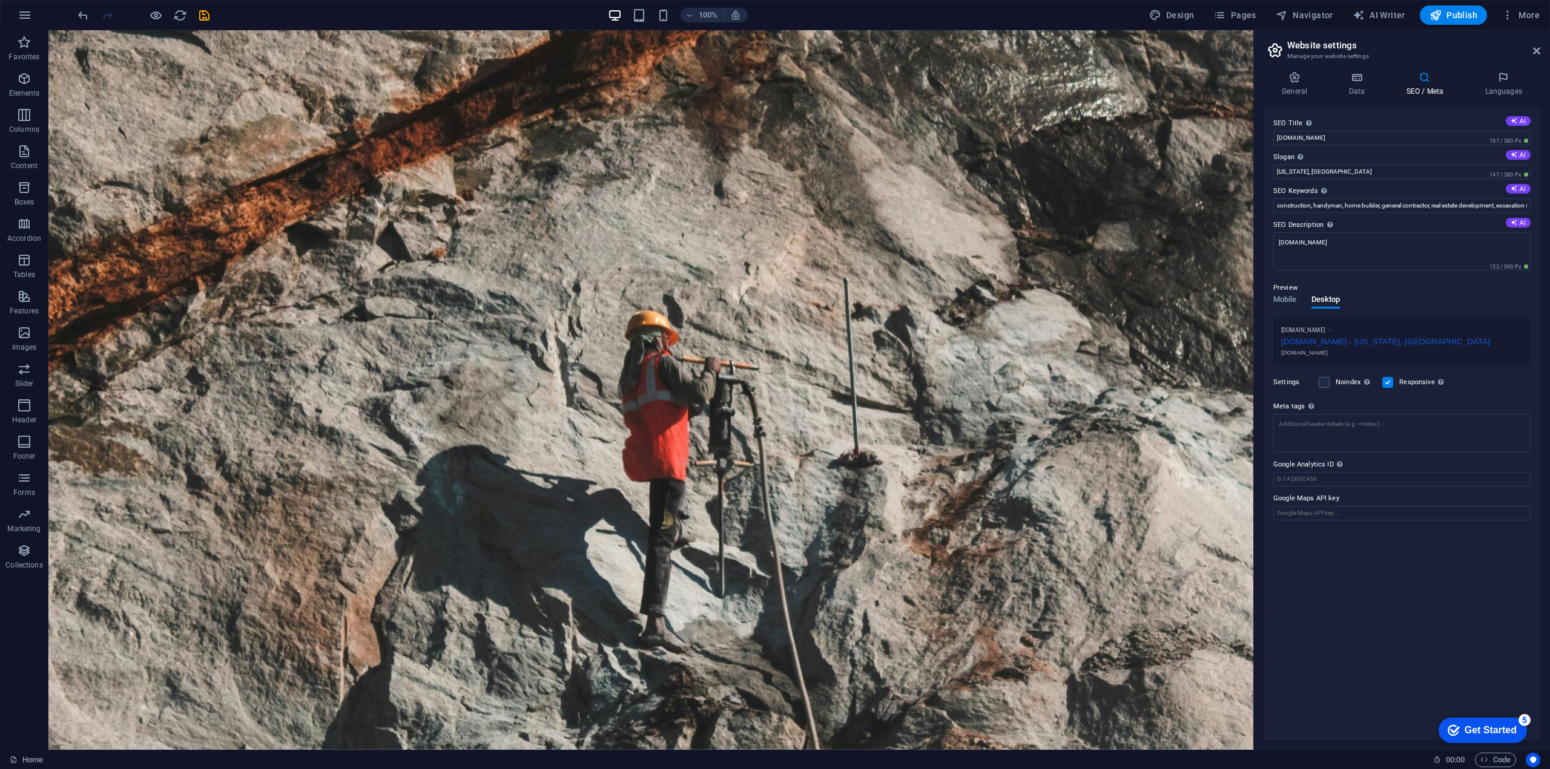
click at [1352, 338] on div "[DOMAIN_NAME] - [US_STATE], [GEOGRAPHIC_DATA]" at bounding box center [1402, 340] width 242 height 13
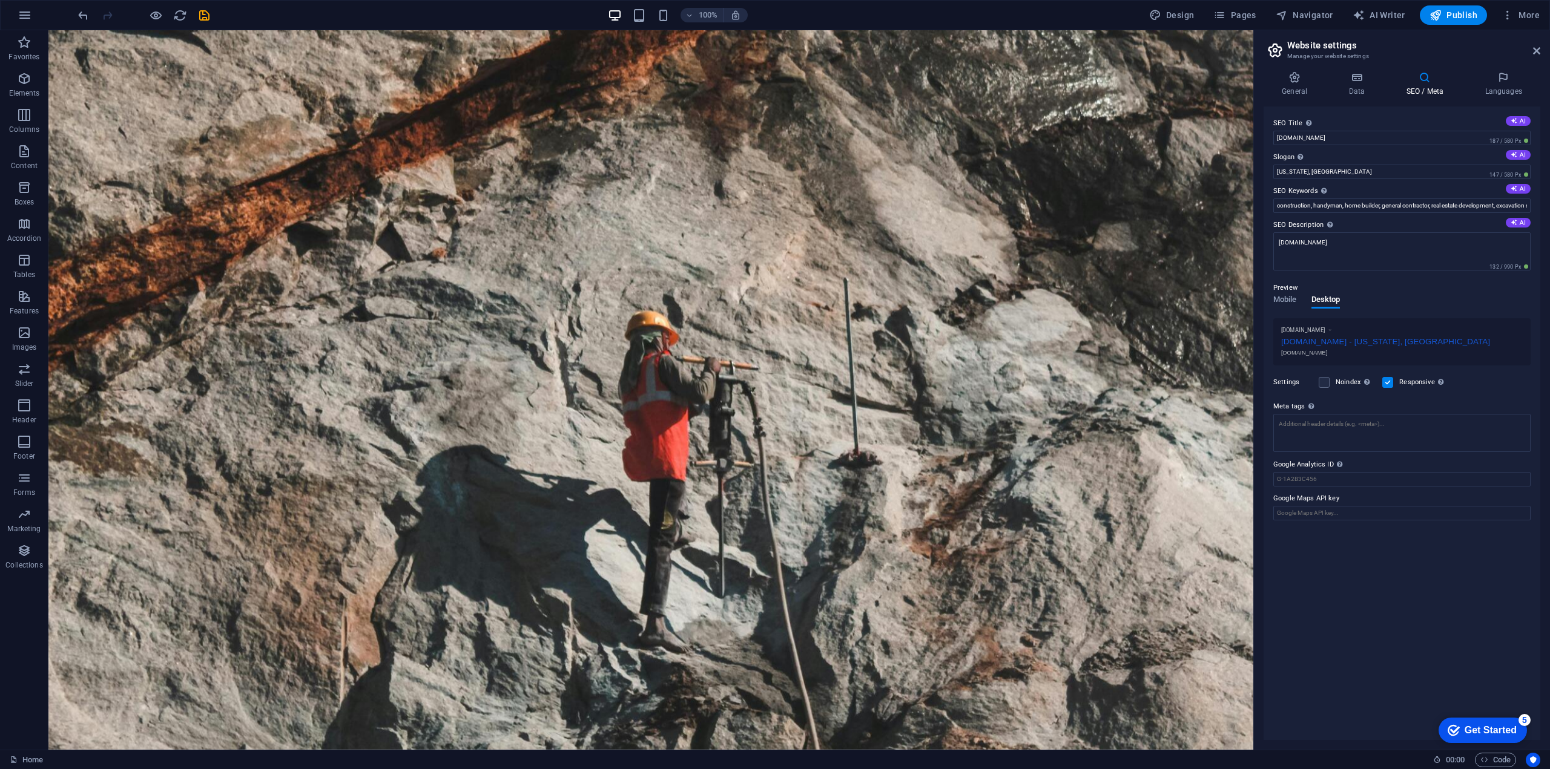
click at [1352, 338] on div "[DOMAIN_NAME] - [US_STATE], [GEOGRAPHIC_DATA]" at bounding box center [1402, 340] width 242 height 13
click at [1292, 303] on span "Mobile" at bounding box center [1285, 300] width 24 height 17
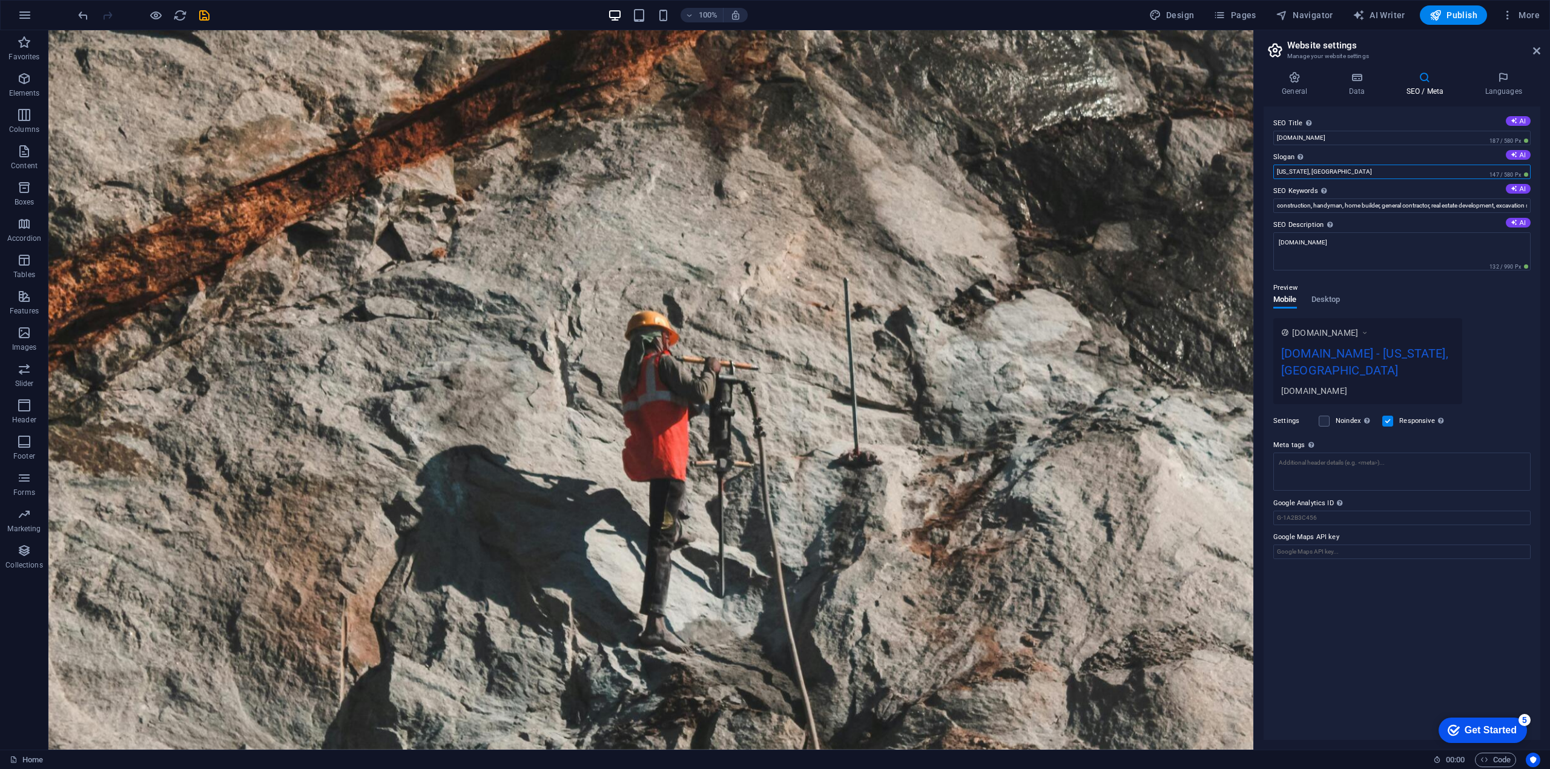
click at [1448, 176] on input "[US_STATE], [GEOGRAPHIC_DATA]" at bounding box center [1401, 172] width 257 height 15
drag, startPoint x: 1423, startPoint y: 205, endPoint x: 1235, endPoint y: 177, distance: 190.4
click at [1326, 169] on input "[US_STATE], [GEOGRAPHIC_DATA]" at bounding box center [1401, 172] width 257 height 15
click at [1522, 157] on button "AI" at bounding box center [1517, 155] width 25 height 10
click at [1387, 171] on input "Unleashing Excellence in Every Project" at bounding box center [1401, 172] width 257 height 15
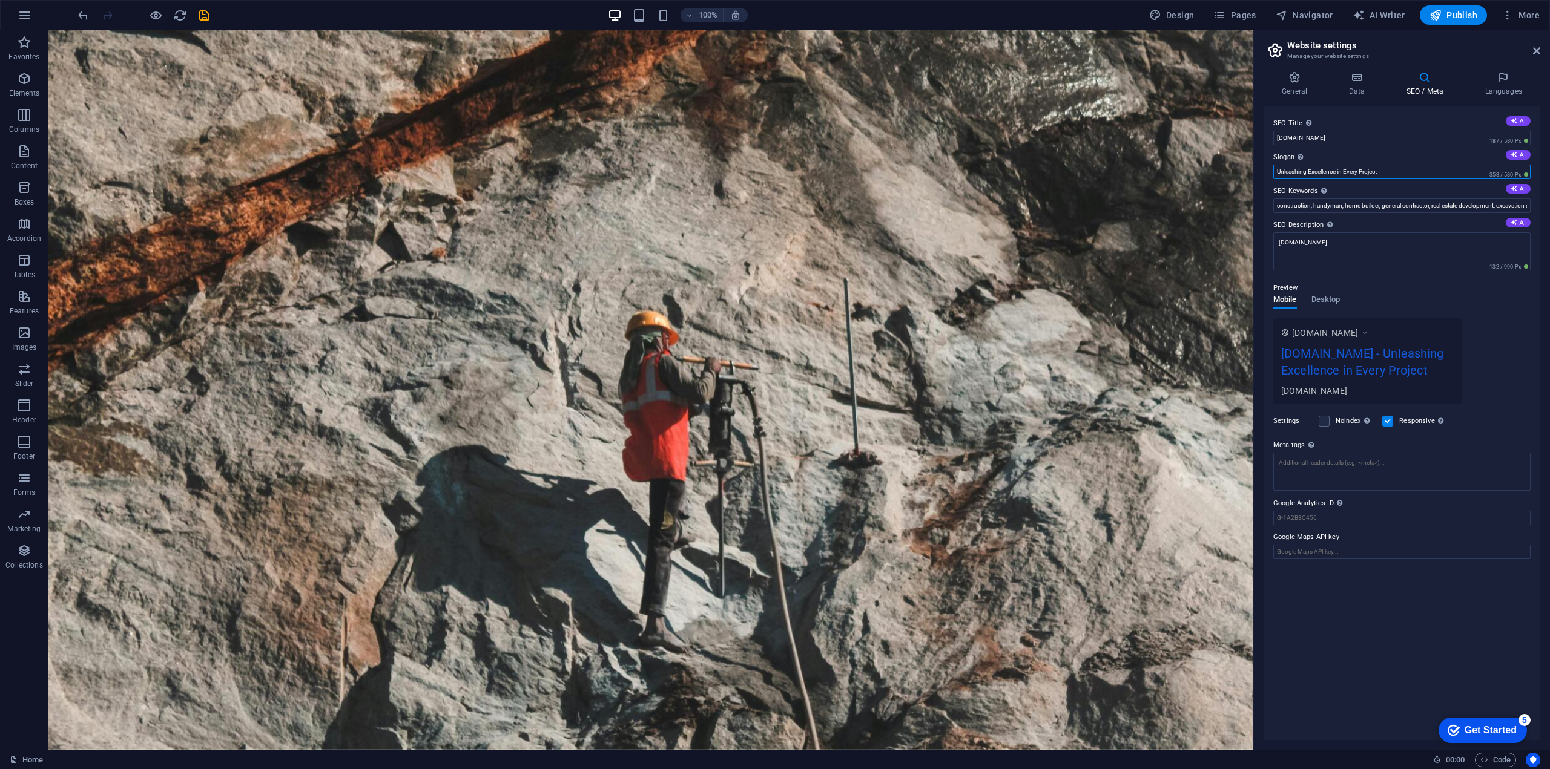
drag, startPoint x: 1403, startPoint y: 169, endPoint x: 1254, endPoint y: 162, distance: 149.7
click at [1254, 162] on aside "Website settings Manage your website settings General Data SEO / Meta Languages…" at bounding box center [1401, 390] width 297 height 720
type input "No job is too big, no rock is too small"
click at [1359, 137] on input "[DOMAIN_NAME]" at bounding box center [1401, 138] width 257 height 15
click at [1320, 205] on input "construction, handyman, home builder, general contractor, real estate developme…" at bounding box center [1401, 206] width 257 height 15
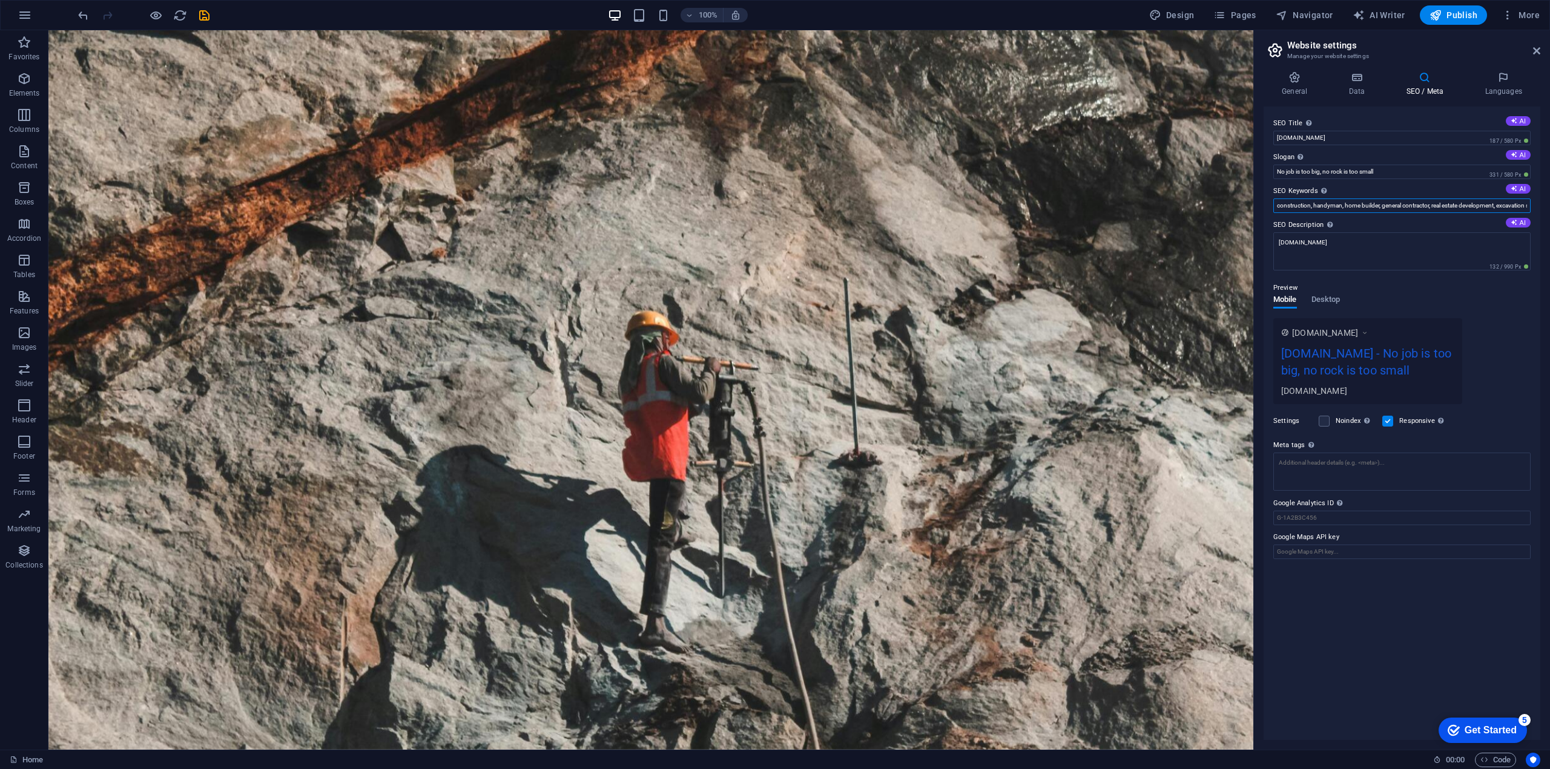
click at [1330, 203] on input "construction, handyman, home builder, general contractor, real estate developme…" at bounding box center [1401, 206] width 257 height 15
drag, startPoint x: 1275, startPoint y: 205, endPoint x: 1549, endPoint y: 209, distance: 273.6
click at [1549, 209] on div "General Data SEO / Meta Languages Website name therocksmasher.com Logo Drag fil…" at bounding box center [1402, 406] width 296 height 688
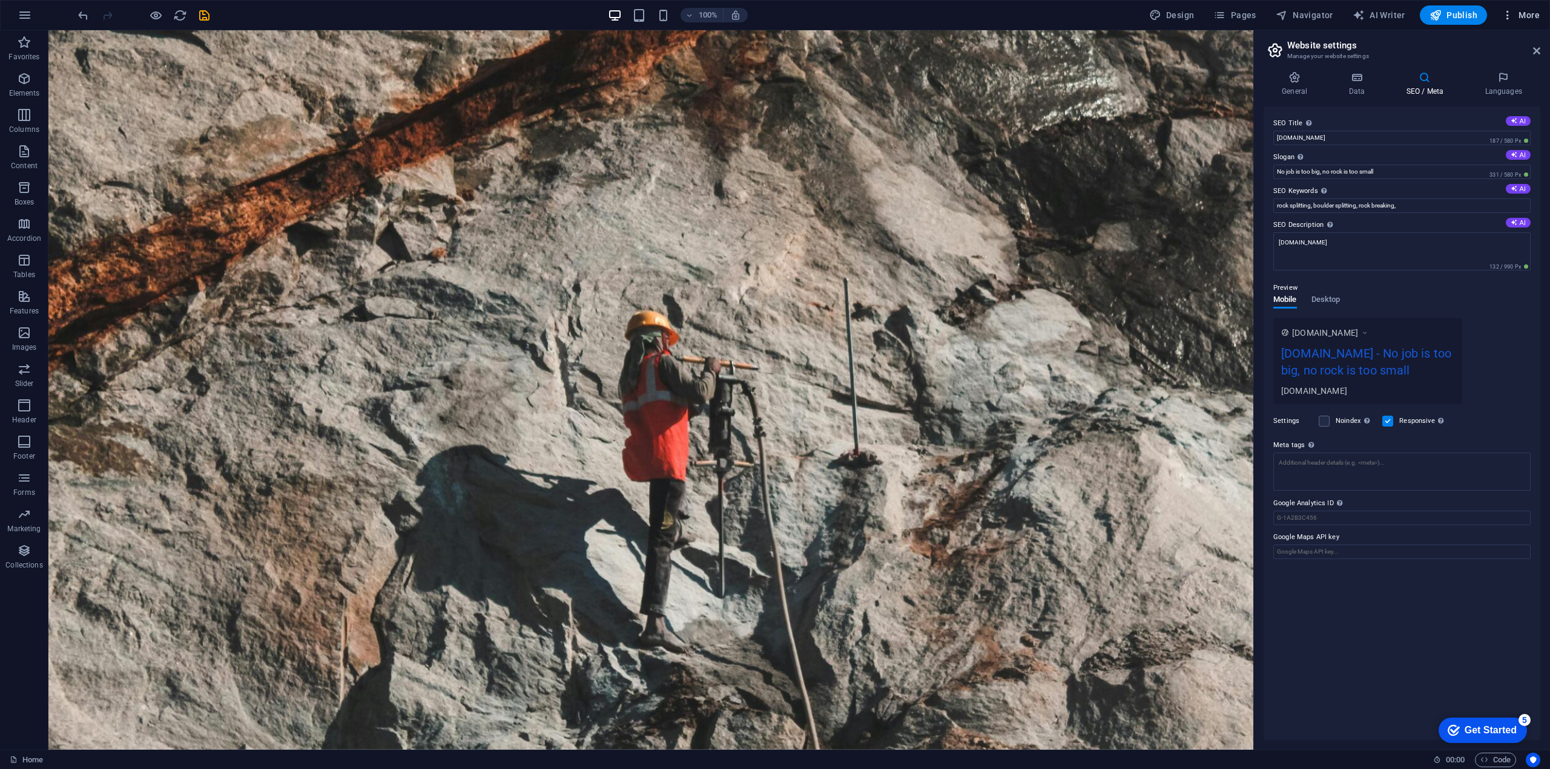
click at [1528, 14] on span "More" at bounding box center [1520, 15] width 38 height 12
click at [1348, 136] on div at bounding box center [775, 384] width 1550 height 769
click at [1350, 135] on input "[DOMAIN_NAME]" at bounding box center [1401, 138] width 257 height 15
click at [1418, 209] on input "rock splitting, boulder splitting, rock breaking," at bounding box center [1401, 206] width 257 height 15
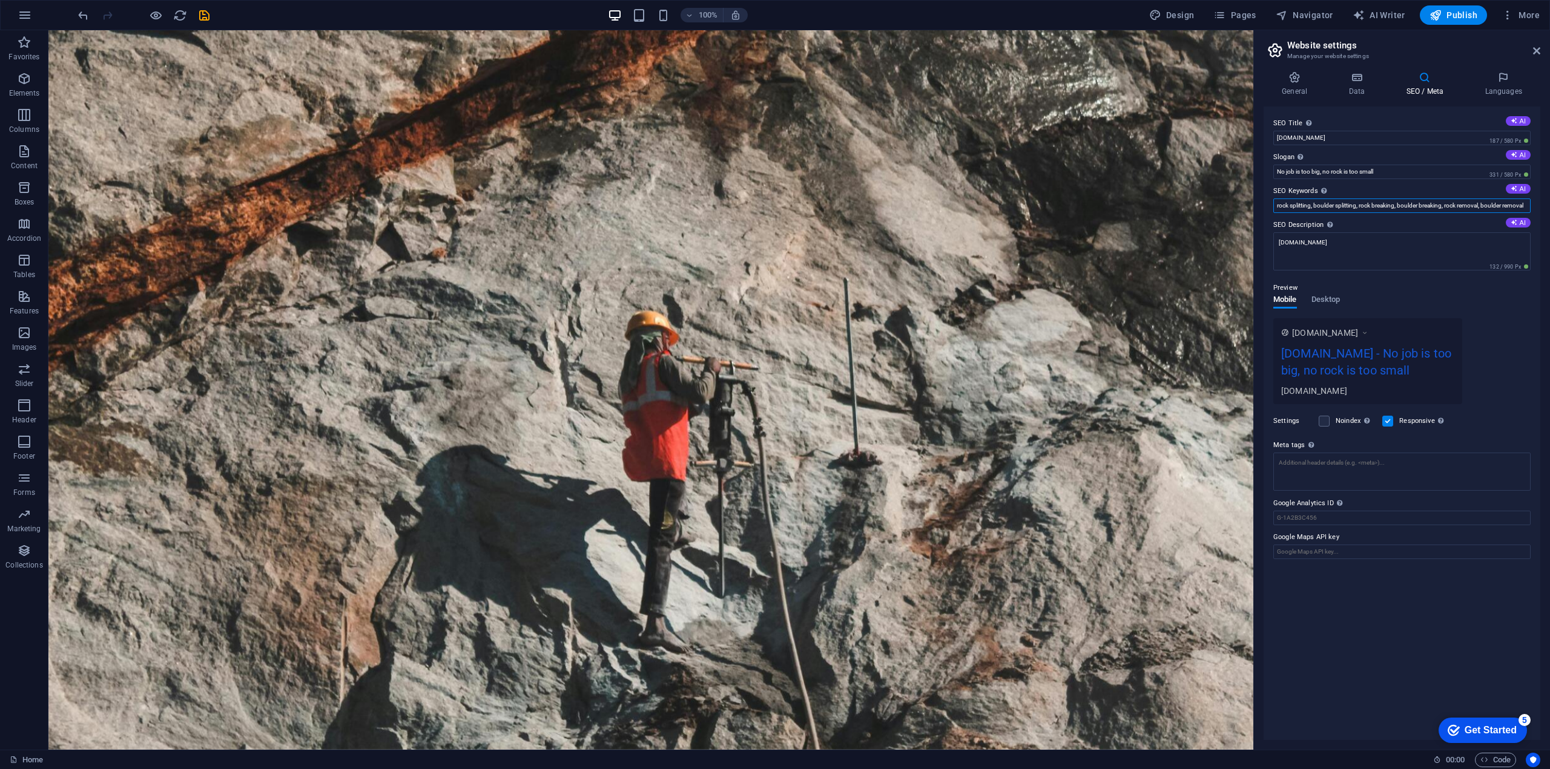
type input "rock splitting, boulder splitting, rock breaking, boulder breaking, rock remova…"
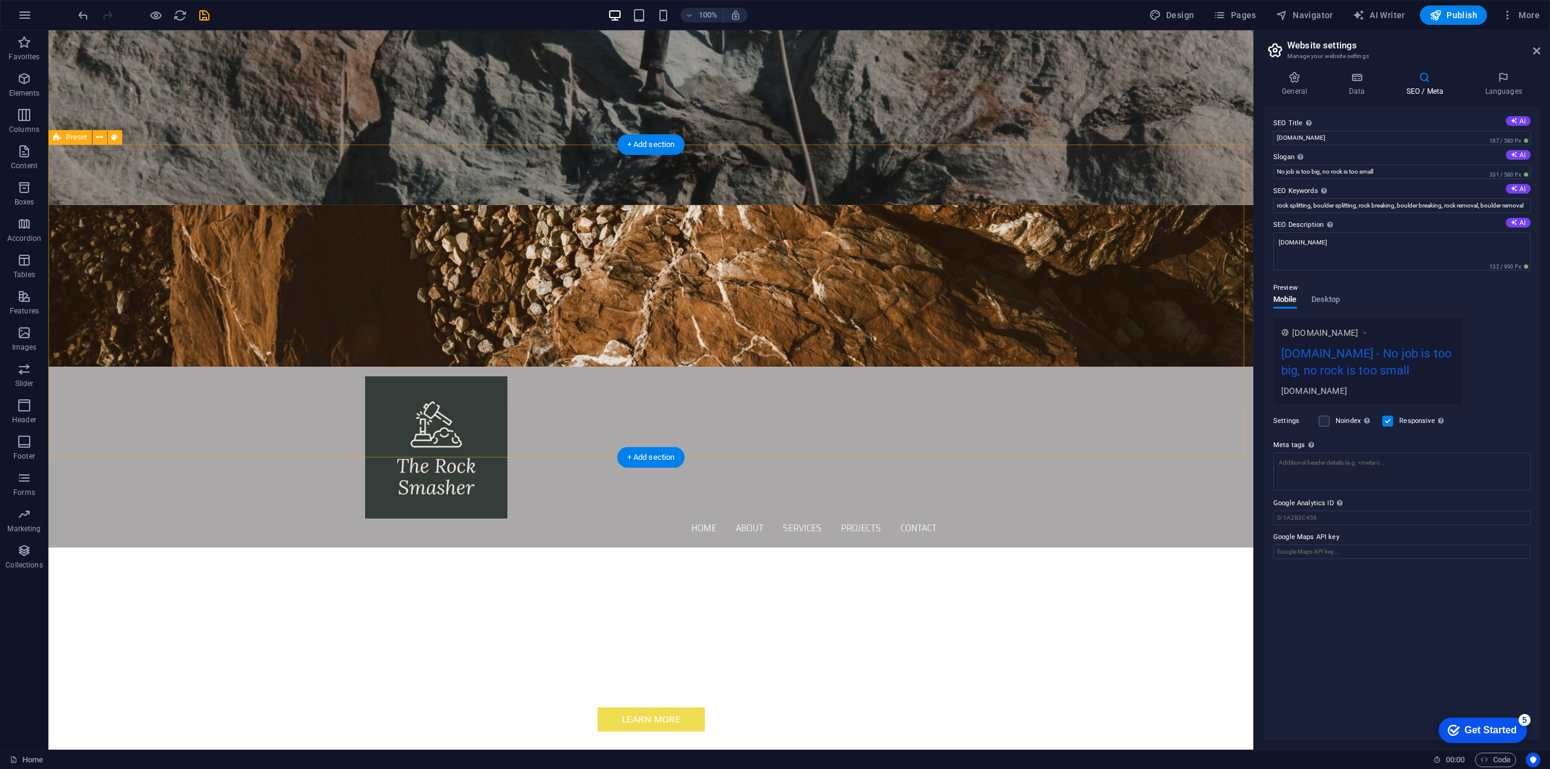
scroll to position [605, 0]
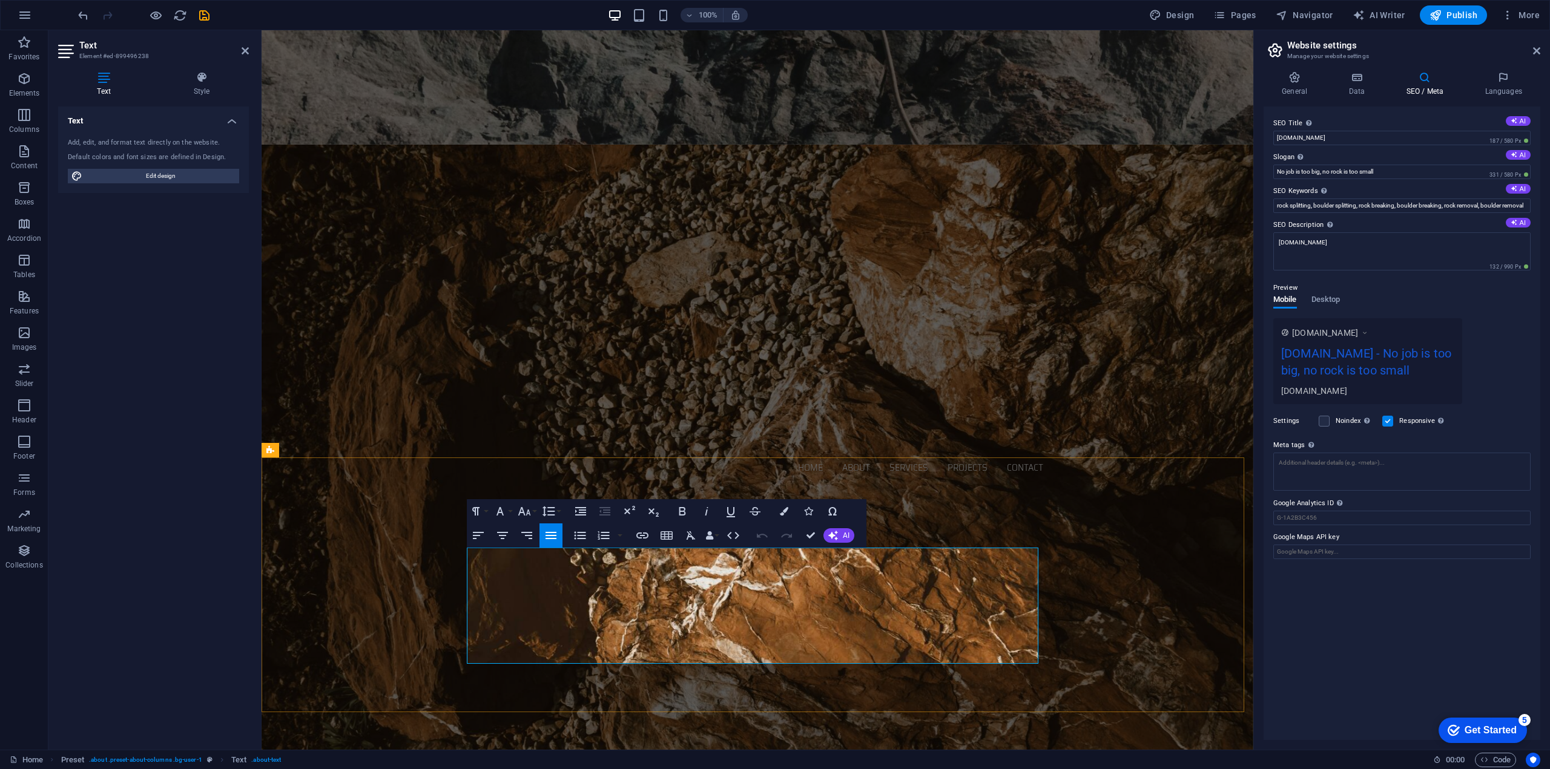
scroll to position [666, 0]
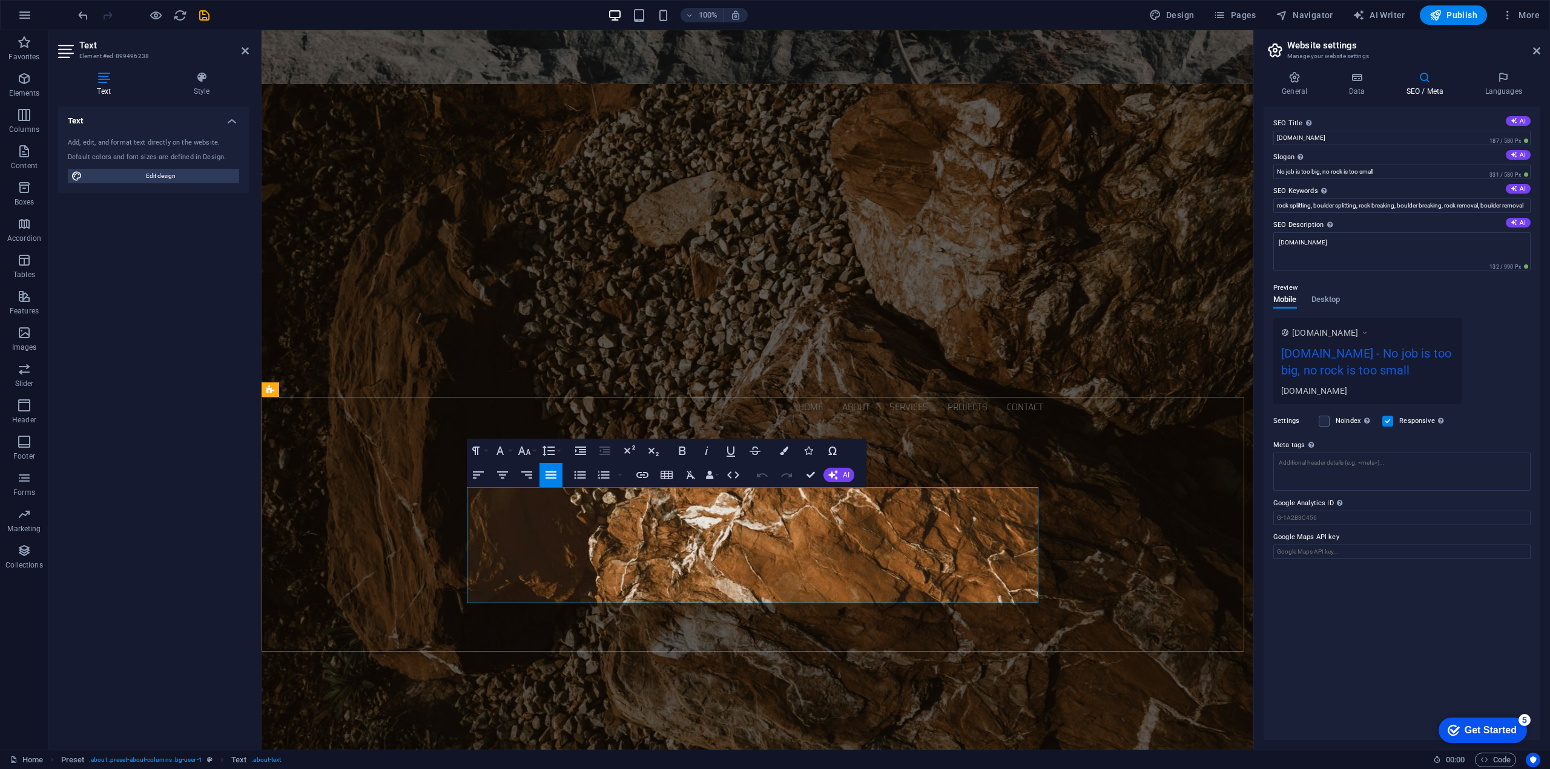
drag, startPoint x: 467, startPoint y: 493, endPoint x: 1037, endPoint y: 596, distance: 578.8
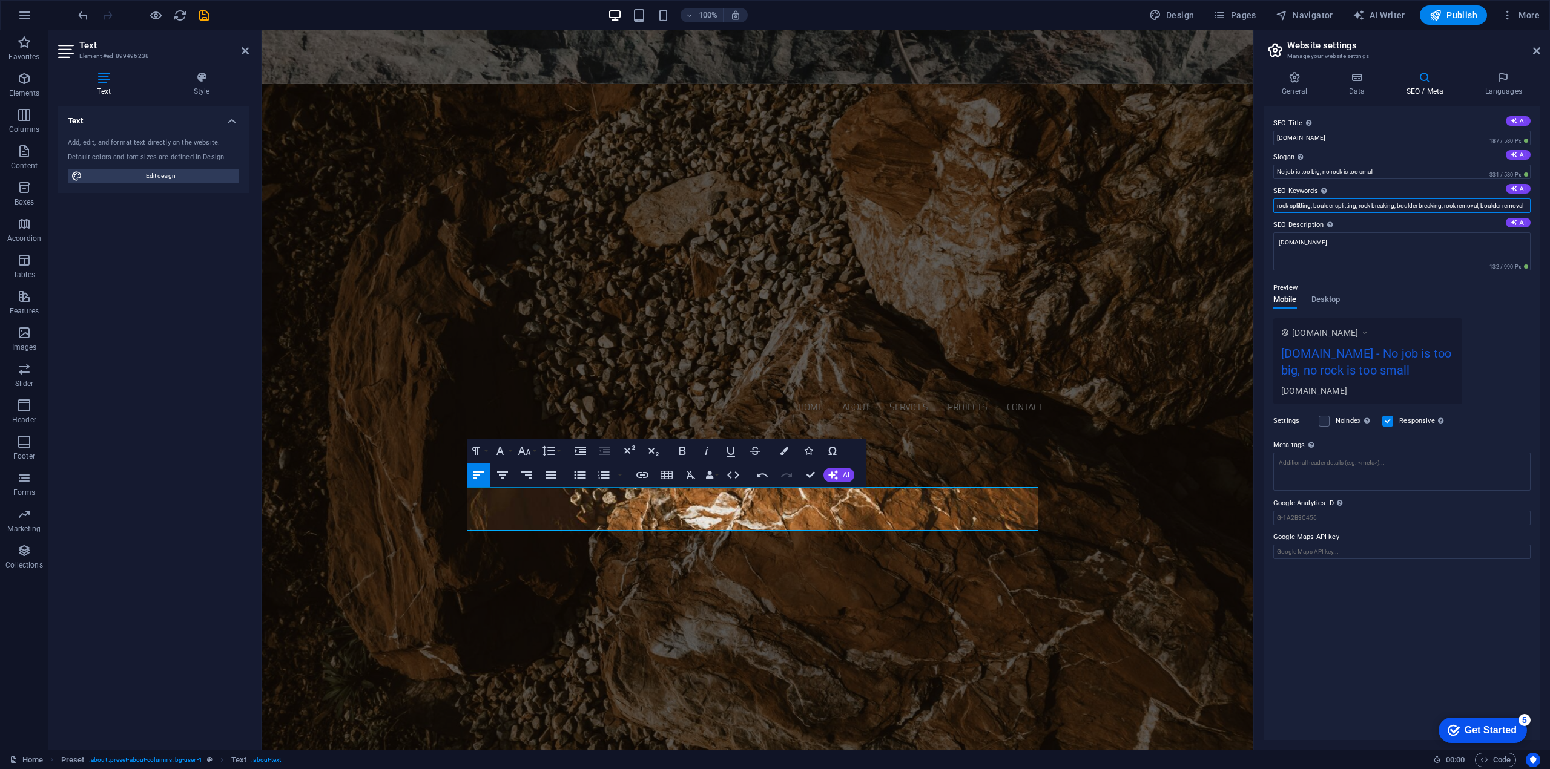
click at [1318, 204] on input "rock splitting, boulder splitting, rock breaking, boulder breaking, rock remova…" at bounding box center [1401, 206] width 257 height 15
drag, startPoint x: 1275, startPoint y: 205, endPoint x: 1296, endPoint y: 205, distance: 21.2
click at [1275, 205] on input "rock splitting, boulder splitting, rock breaking, boulder breaking, rock remova…" at bounding box center [1401, 206] width 257 height 15
click at [1401, 205] on input "Stone splitting, rock splitting, boulder splitting, rock breaking, boulder brea…" at bounding box center [1401, 206] width 257 height 15
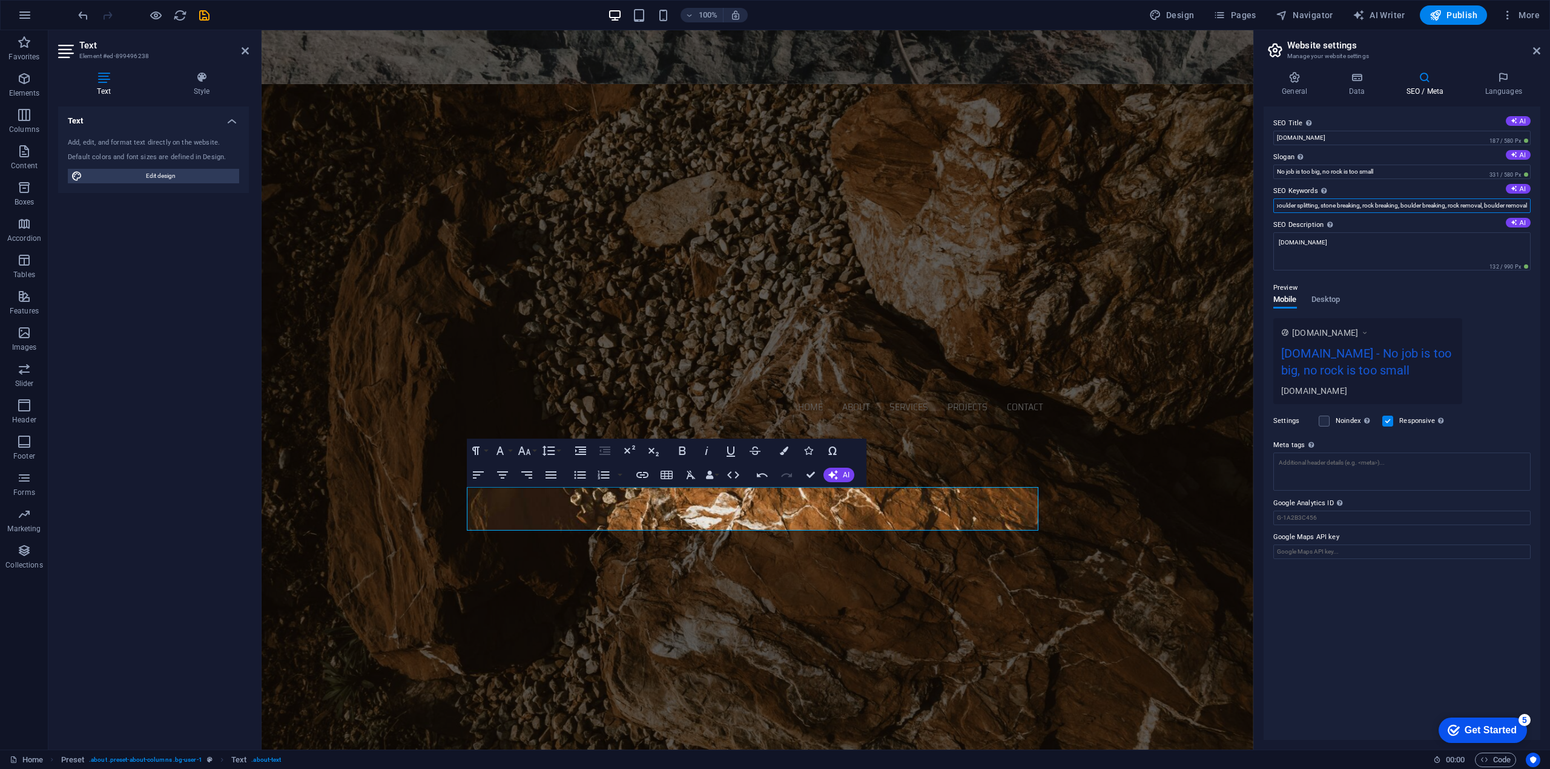
drag, startPoint x: 1508, startPoint y: 209, endPoint x: 1523, endPoint y: 212, distance: 15.4
click at [1523, 212] on input "Stone splitting, rock splitting, boulder splitting, stone breaking, rock breaki…" at bounding box center [1401, 206] width 257 height 15
click at [1528, 203] on input "Stone splitting, rock splitting, boulder splitting, stone breaking, rock breaki…" at bounding box center [1401, 206] width 257 height 15
type input "Stone splitting, rock splitting, boulder splitting, stone breaking, rock breaki…"
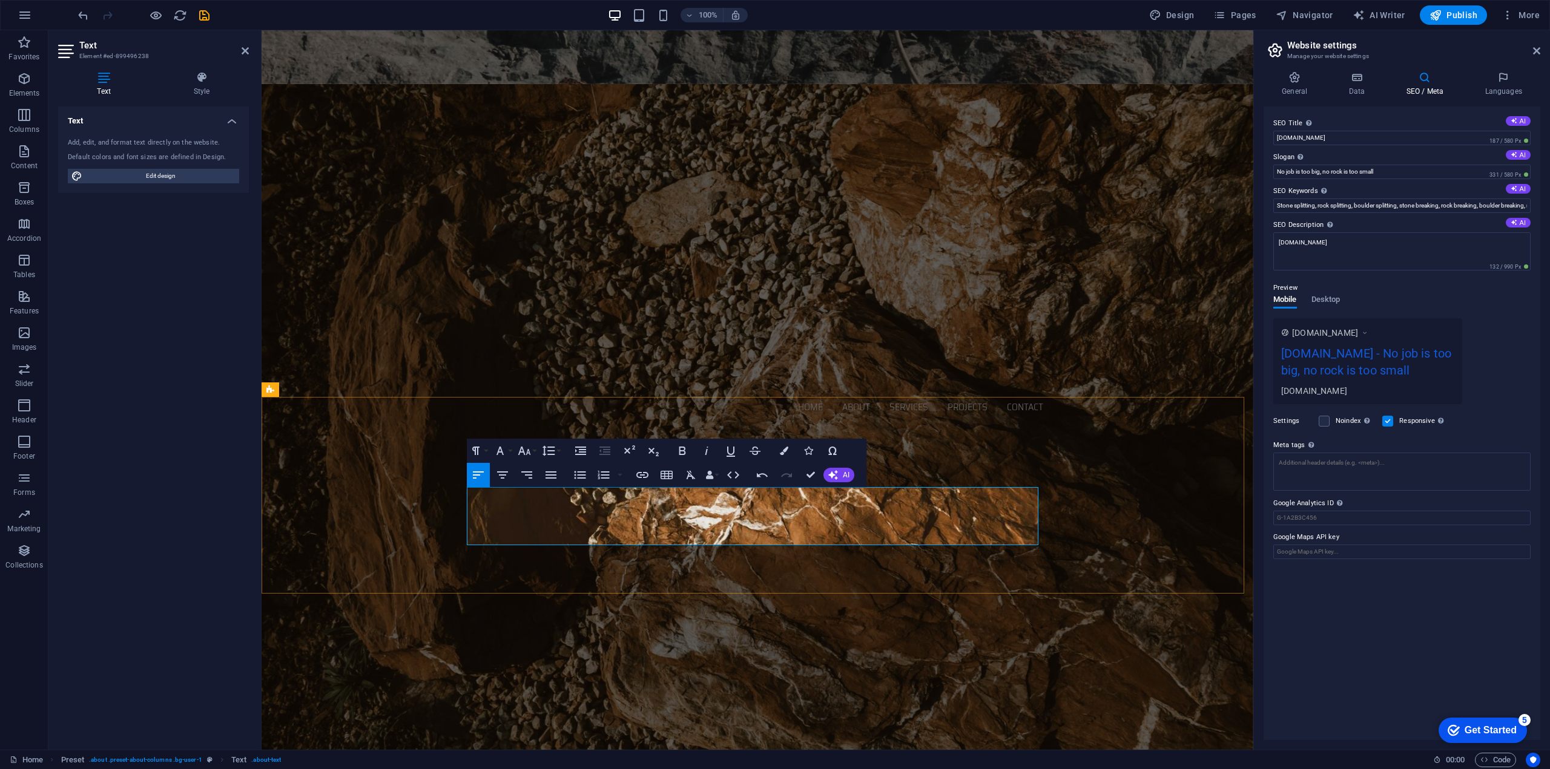
click at [505, 474] on icon "button" at bounding box center [502, 475] width 11 height 7
click at [472, 475] on icon "button" at bounding box center [478, 475] width 15 height 15
click at [554, 472] on icon "button" at bounding box center [550, 475] width 11 height 7
click at [473, 472] on icon "button" at bounding box center [478, 475] width 11 height 7
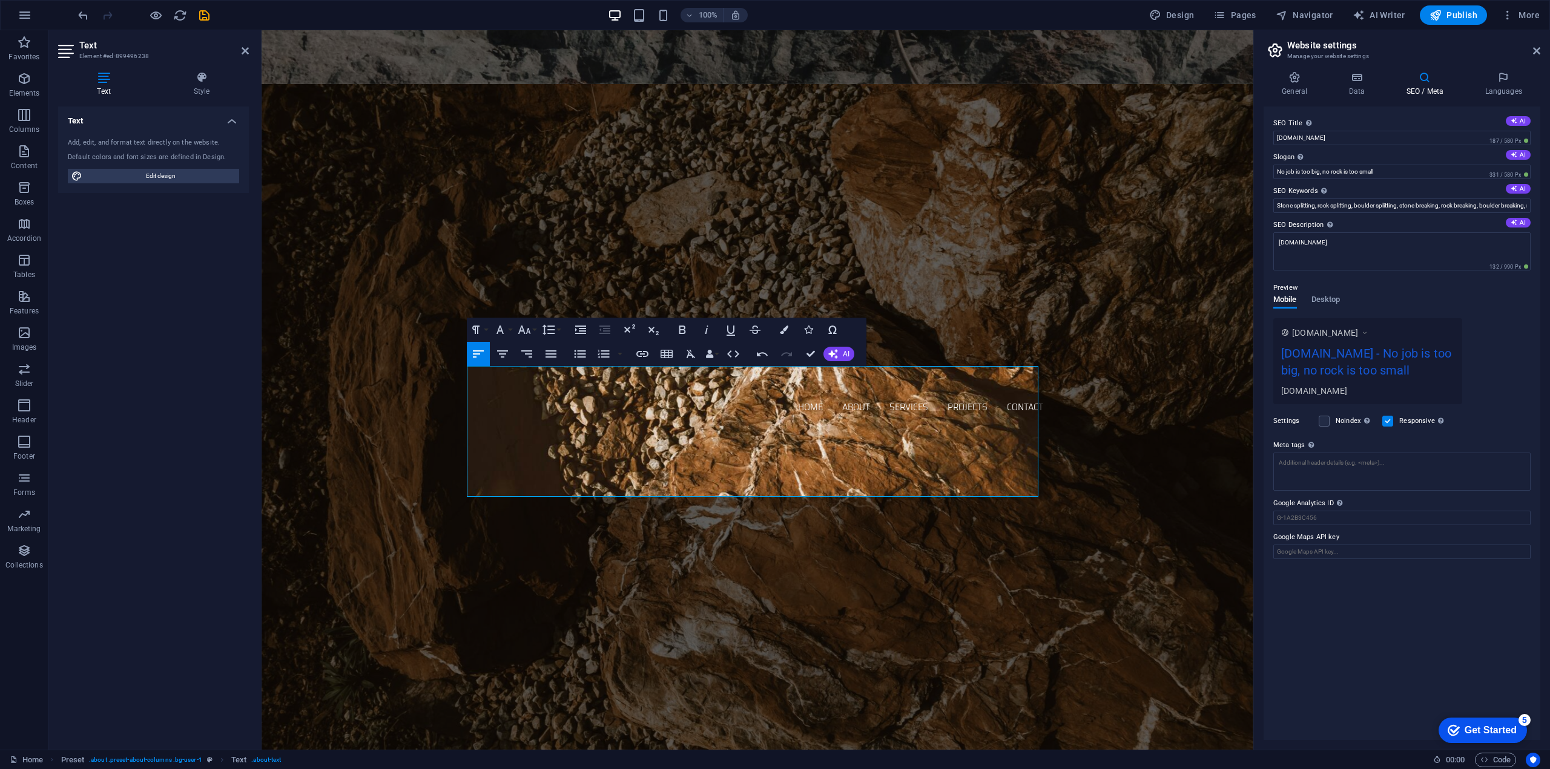
scroll to position [787, 0]
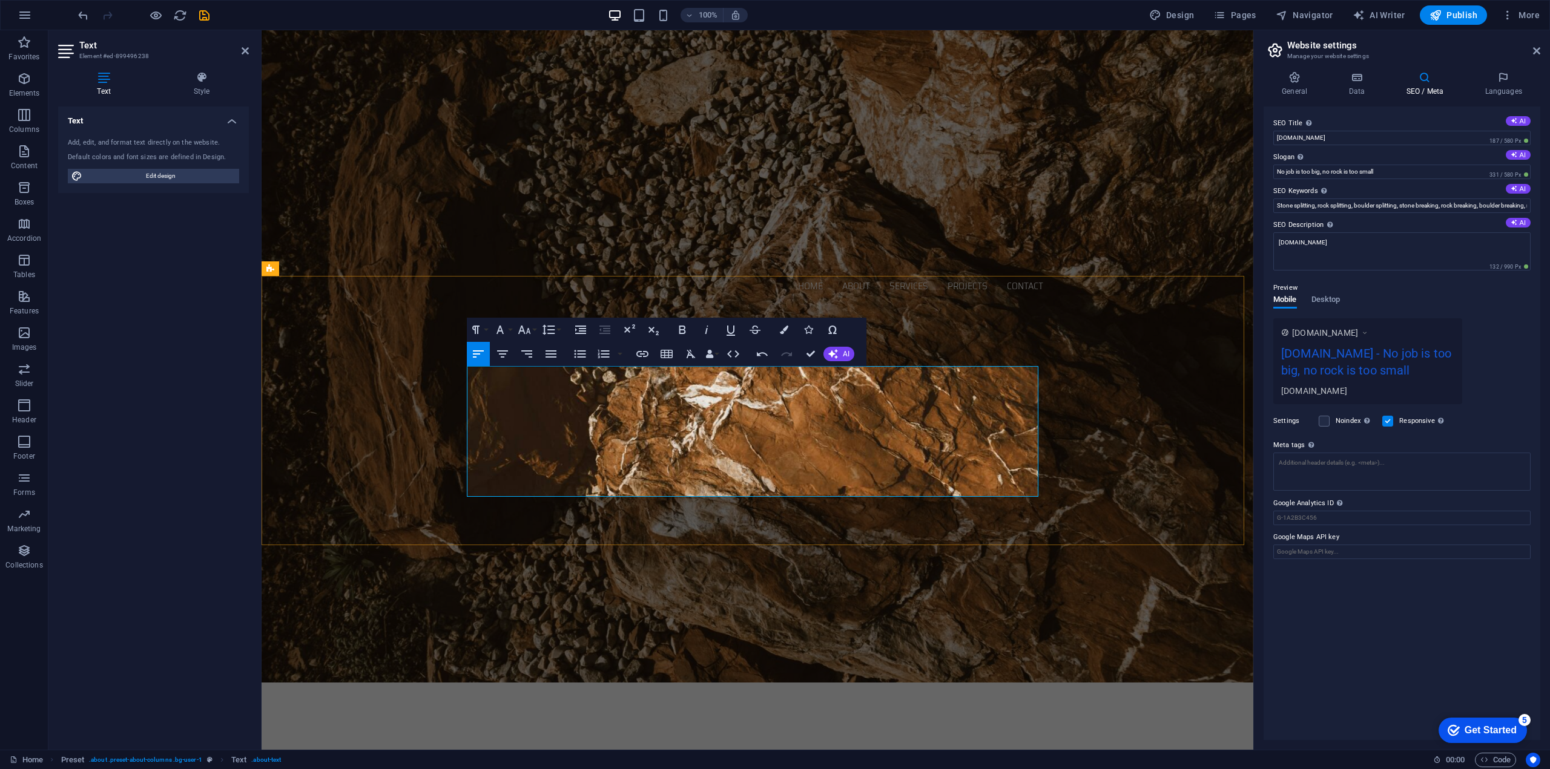
drag, startPoint x: 659, startPoint y: 431, endPoint x: 702, endPoint y: 431, distance: 43.0
drag, startPoint x: 507, startPoint y: 446, endPoint x: 489, endPoint y: 447, distance: 17.6
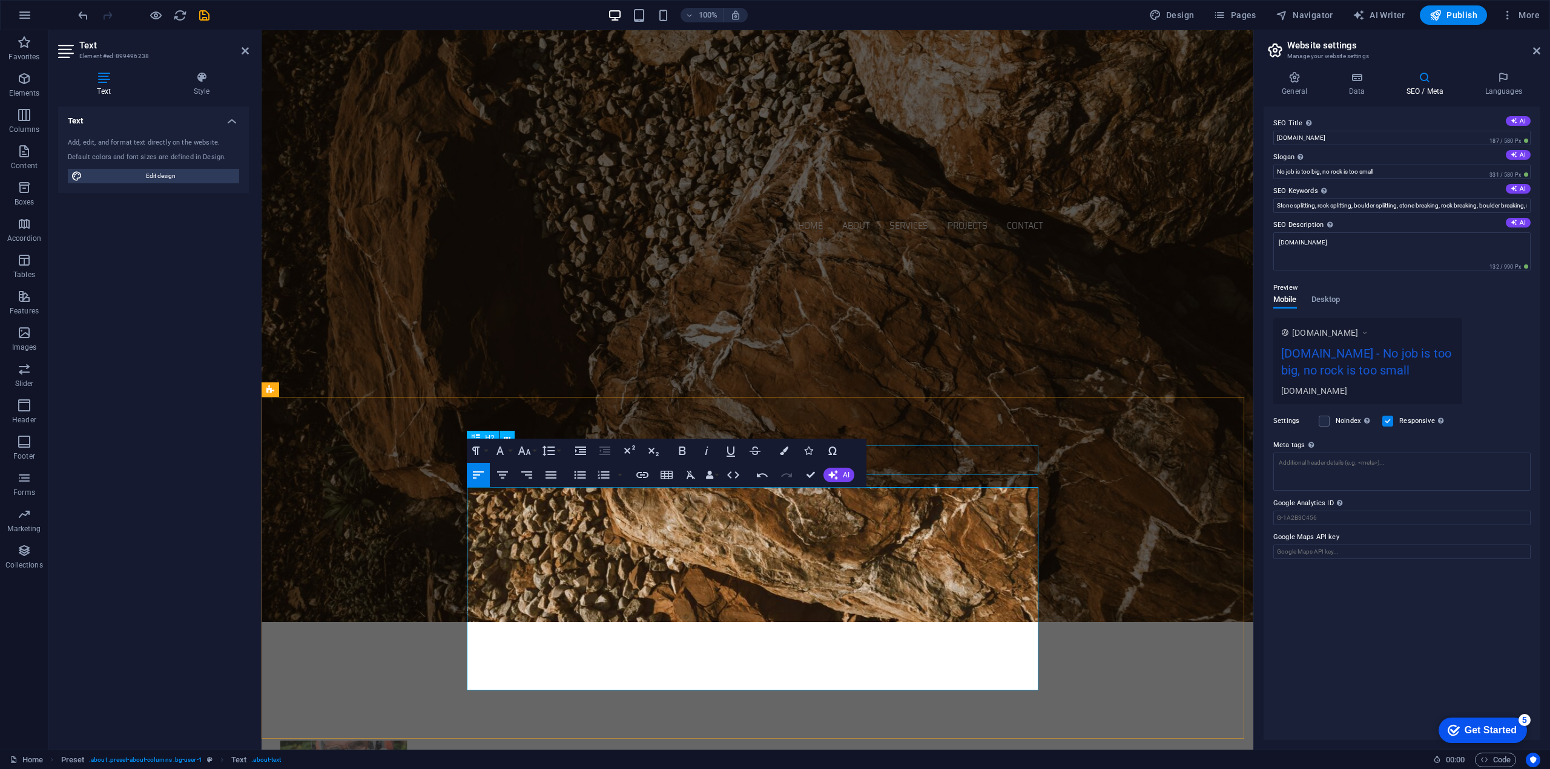
scroll to position [968, 0]
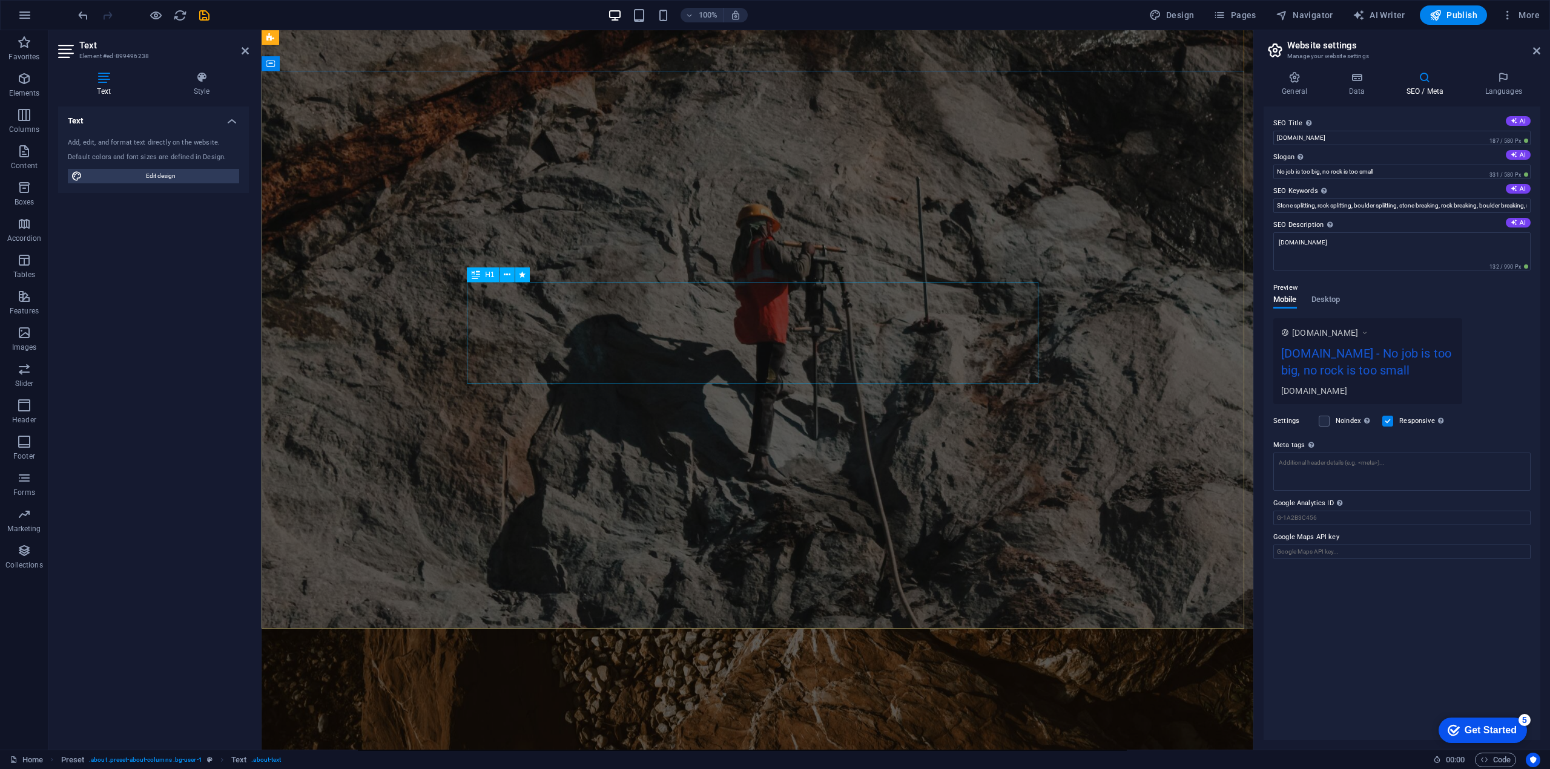
drag, startPoint x: 737, startPoint y: 336, endPoint x: 948, endPoint y: 337, distance: 211.9
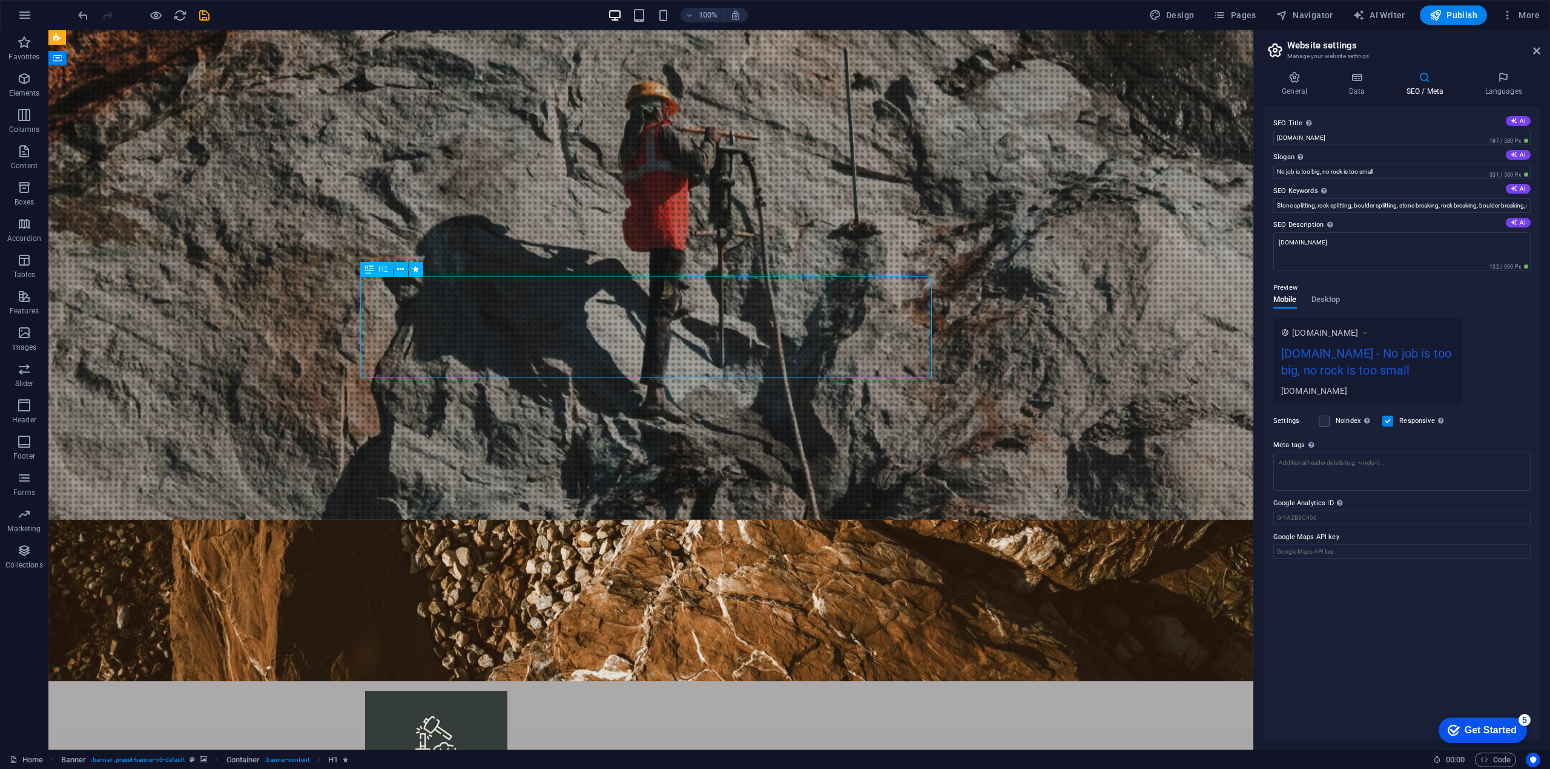
scroll to position [64, 0]
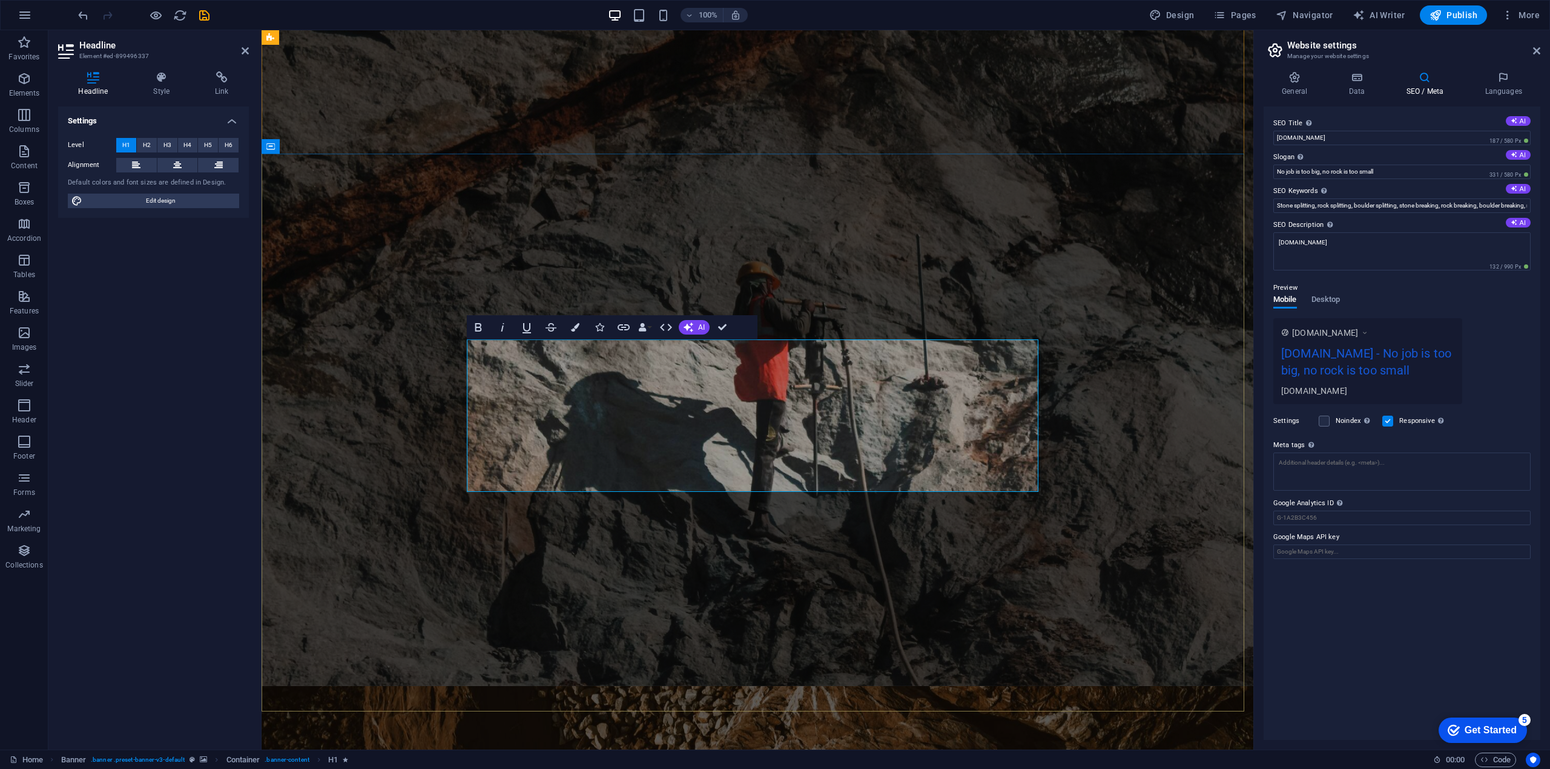
scroll to position [38, 0]
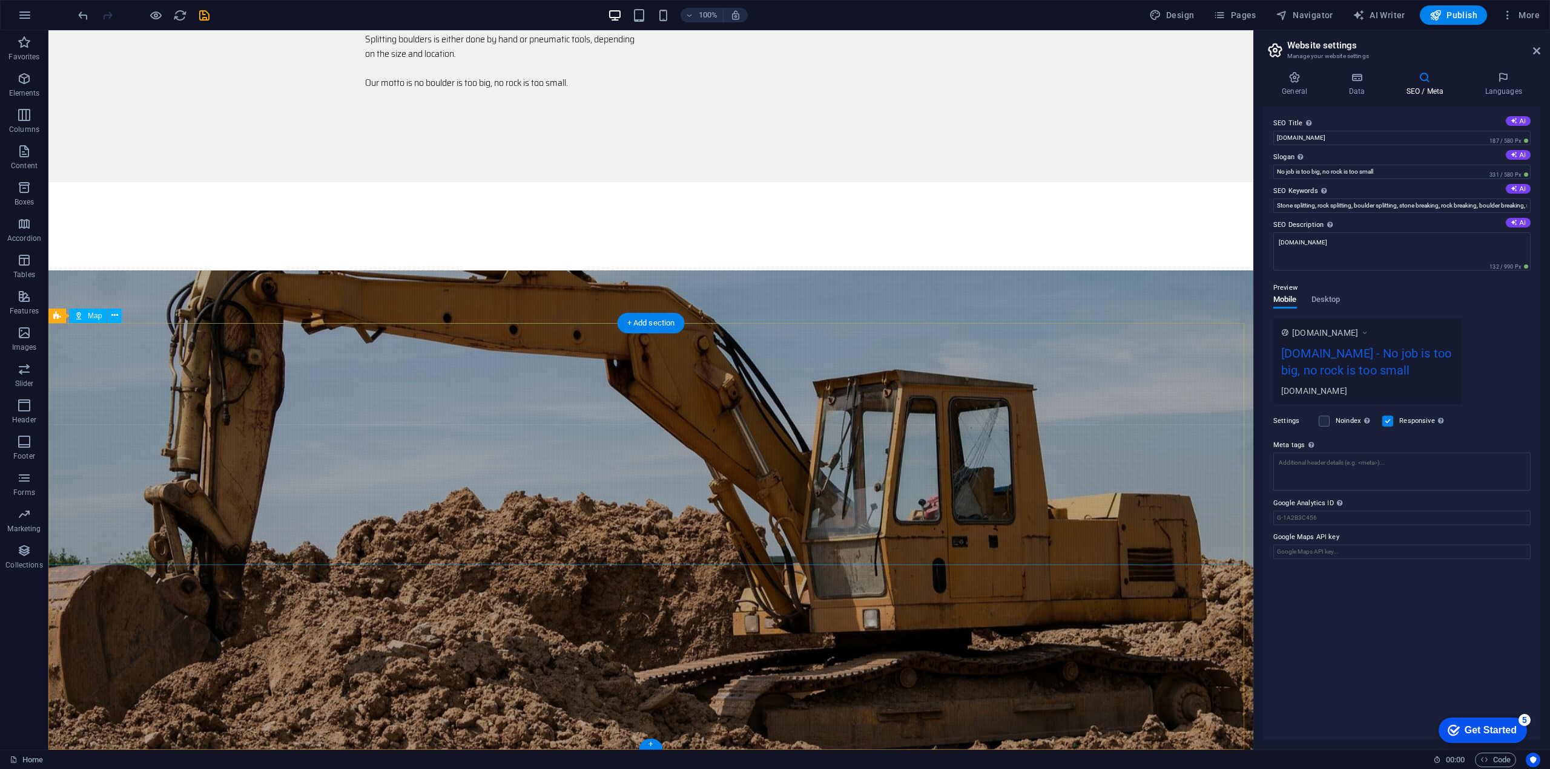
scroll to position [1922, 0]
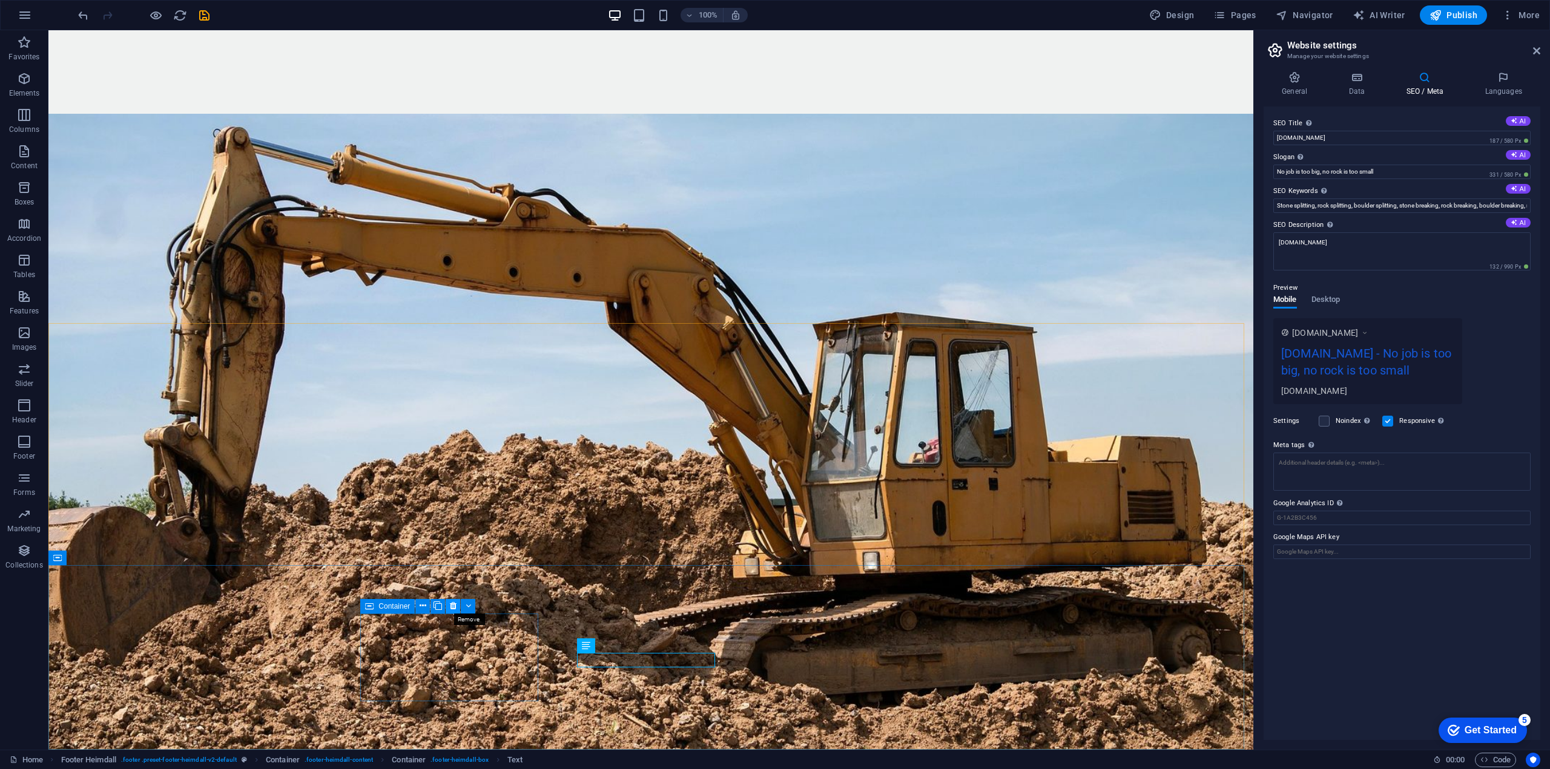
click at [452, 608] on icon at bounding box center [453, 606] width 7 height 13
click at [653, 610] on icon at bounding box center [649, 606] width 7 height 13
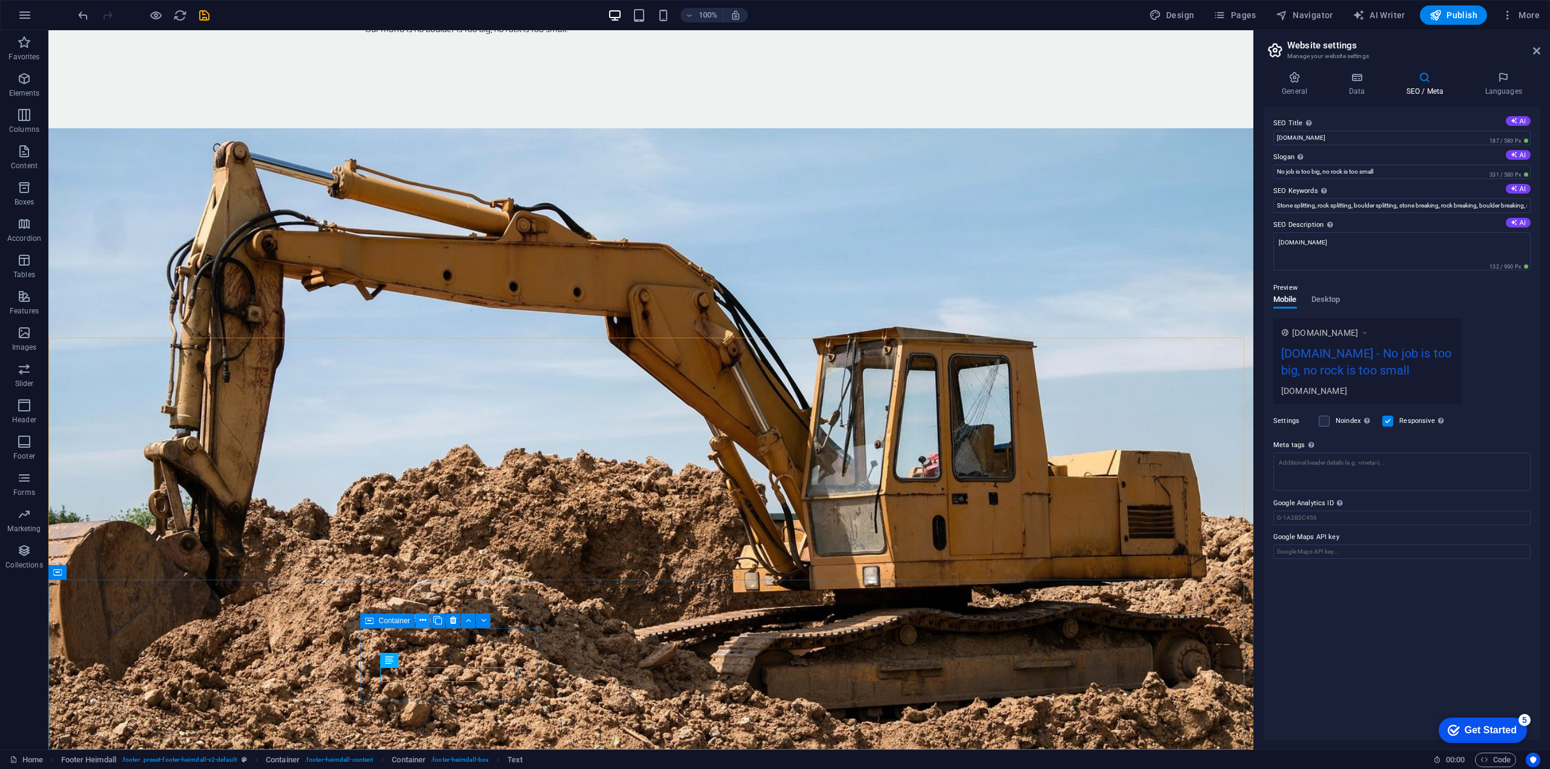
click at [420, 620] on icon at bounding box center [422, 620] width 7 height 13
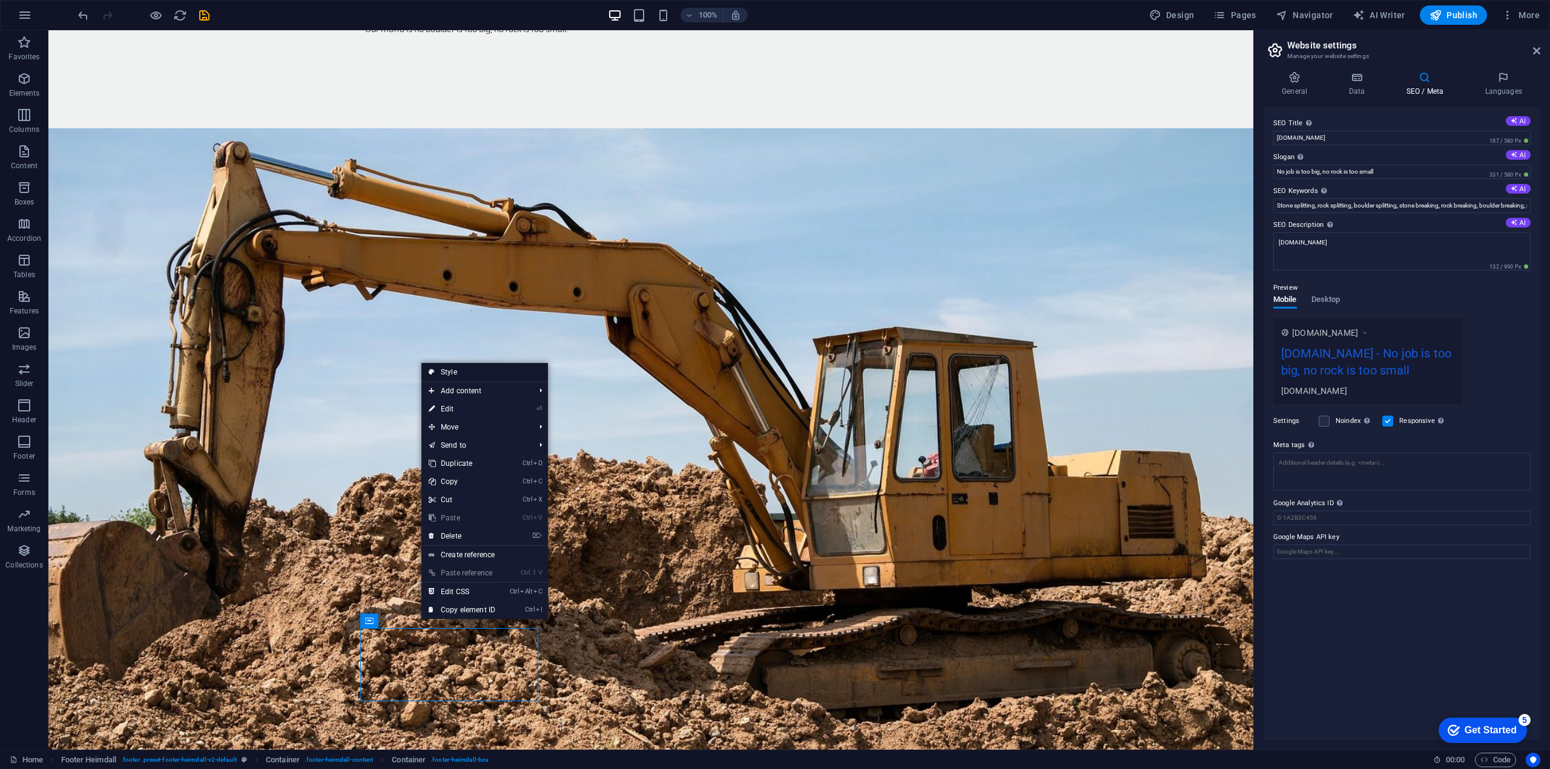
click at [453, 370] on link "Style" at bounding box center [484, 372] width 127 height 18
select select "rem"
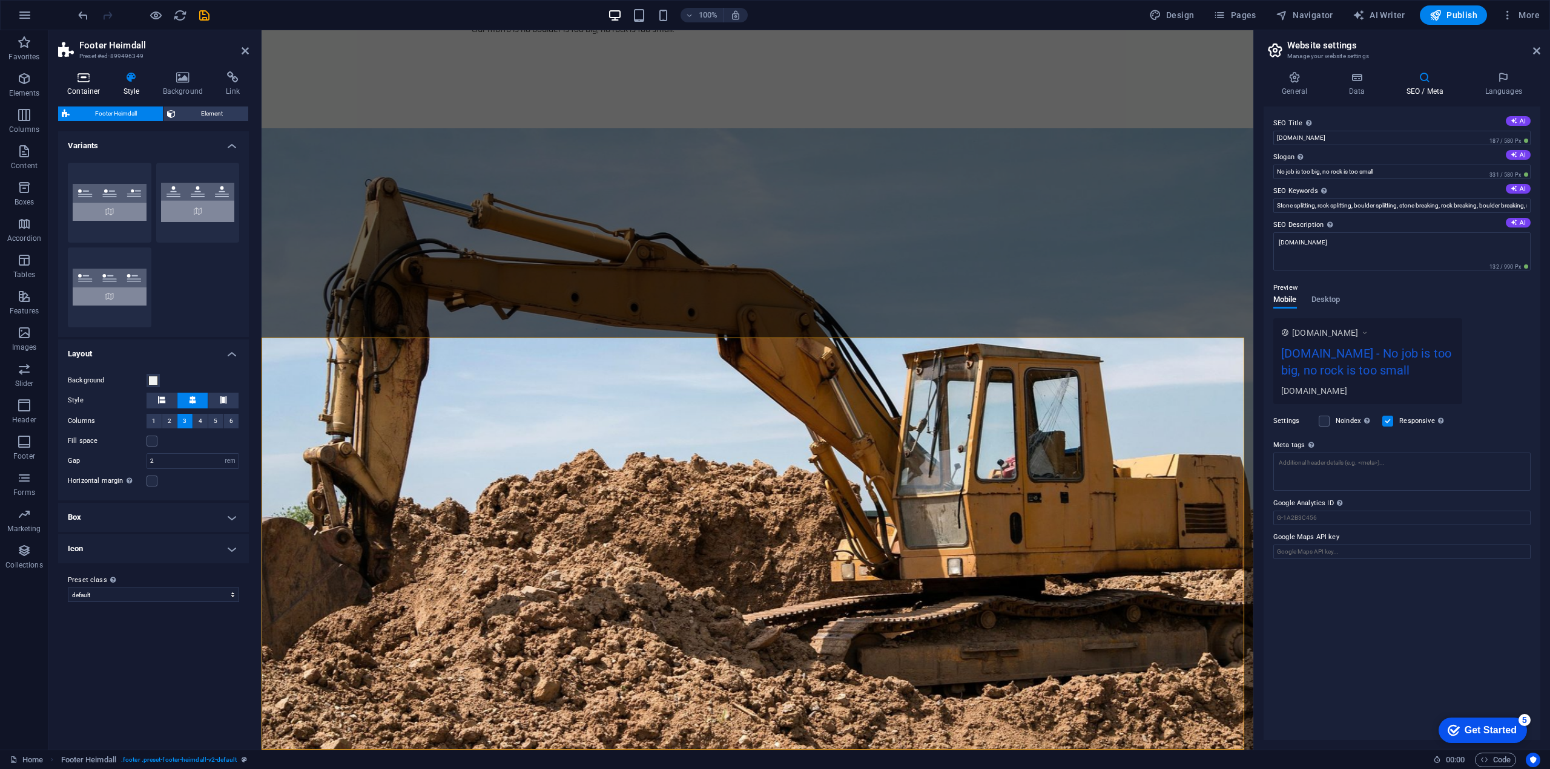
click at [71, 80] on icon at bounding box center [83, 77] width 51 height 12
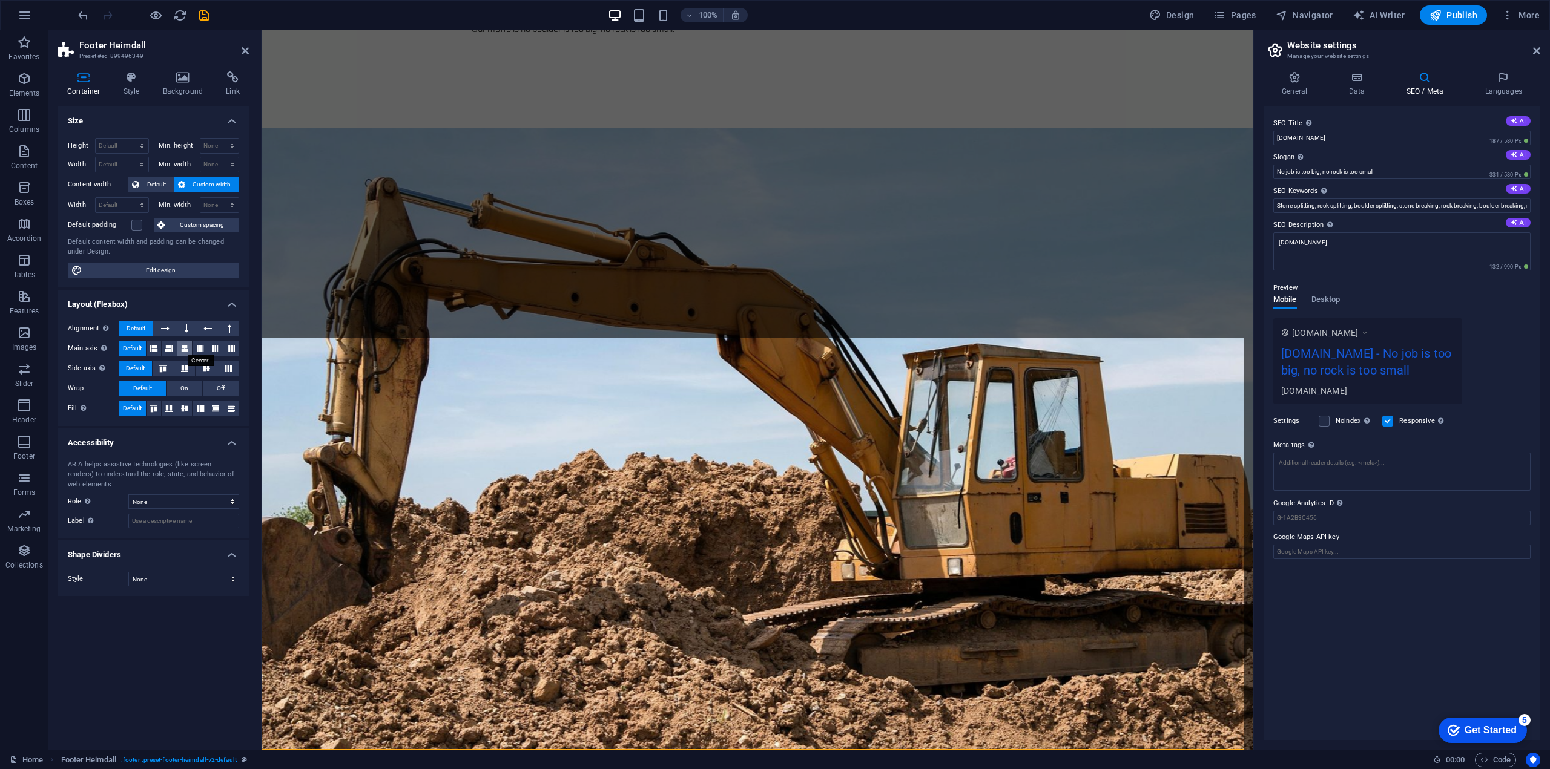
click at [187, 343] on icon at bounding box center [184, 348] width 7 height 15
click at [211, 365] on icon at bounding box center [206, 368] width 15 height 7
click at [249, 48] on aside "Footer Heimdall Preset #ed-899496349 Container Style Background Link Size Heigh…" at bounding box center [154, 390] width 213 height 720
click at [246, 50] on icon at bounding box center [245, 51] width 7 height 10
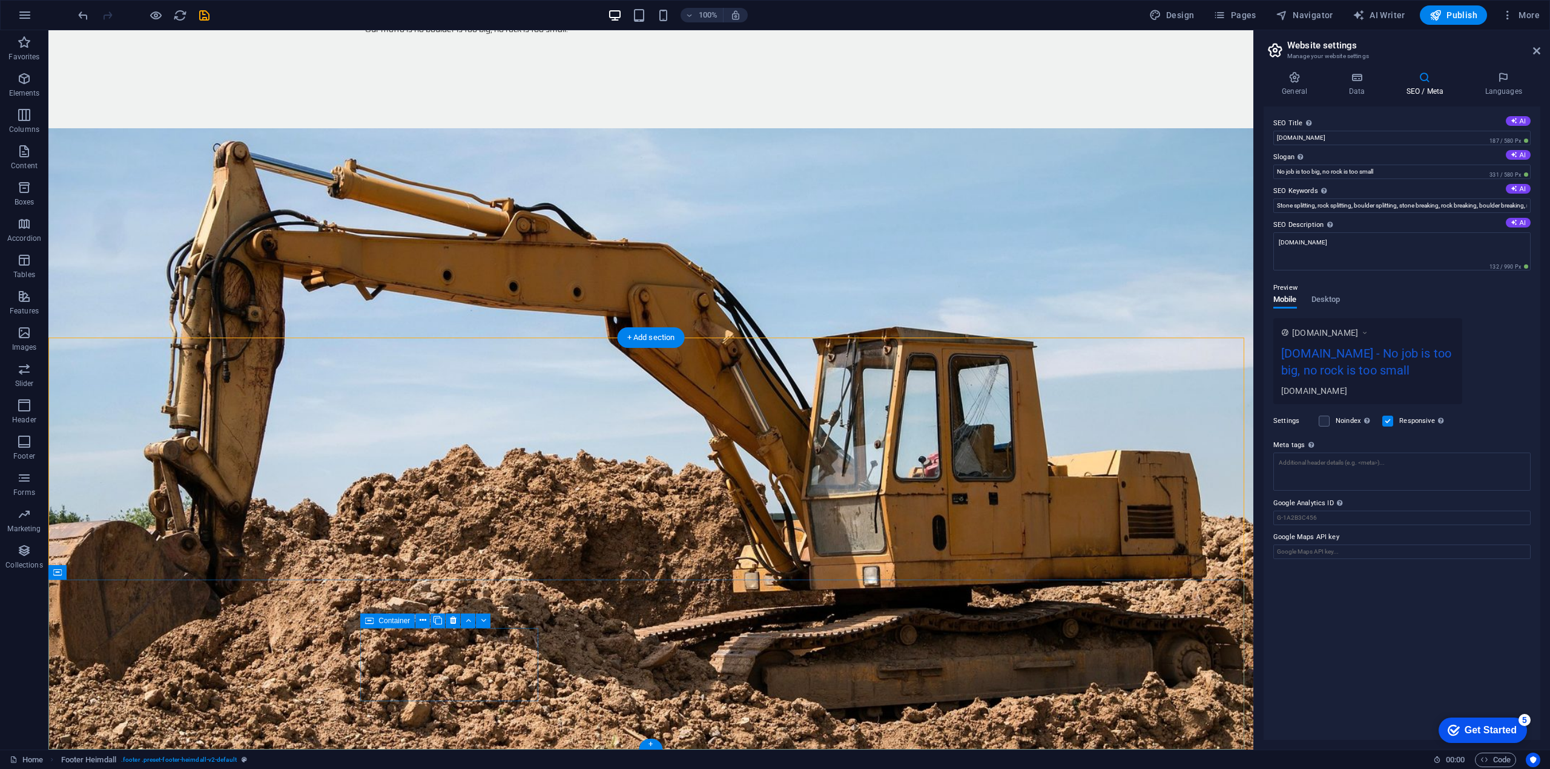
drag, startPoint x: 370, startPoint y: 636, endPoint x: 626, endPoint y: 638, distance: 256.0
click at [383, 619] on span "Container" at bounding box center [393, 620] width 31 height 7
click at [382, 620] on span "Container" at bounding box center [393, 620] width 31 height 7
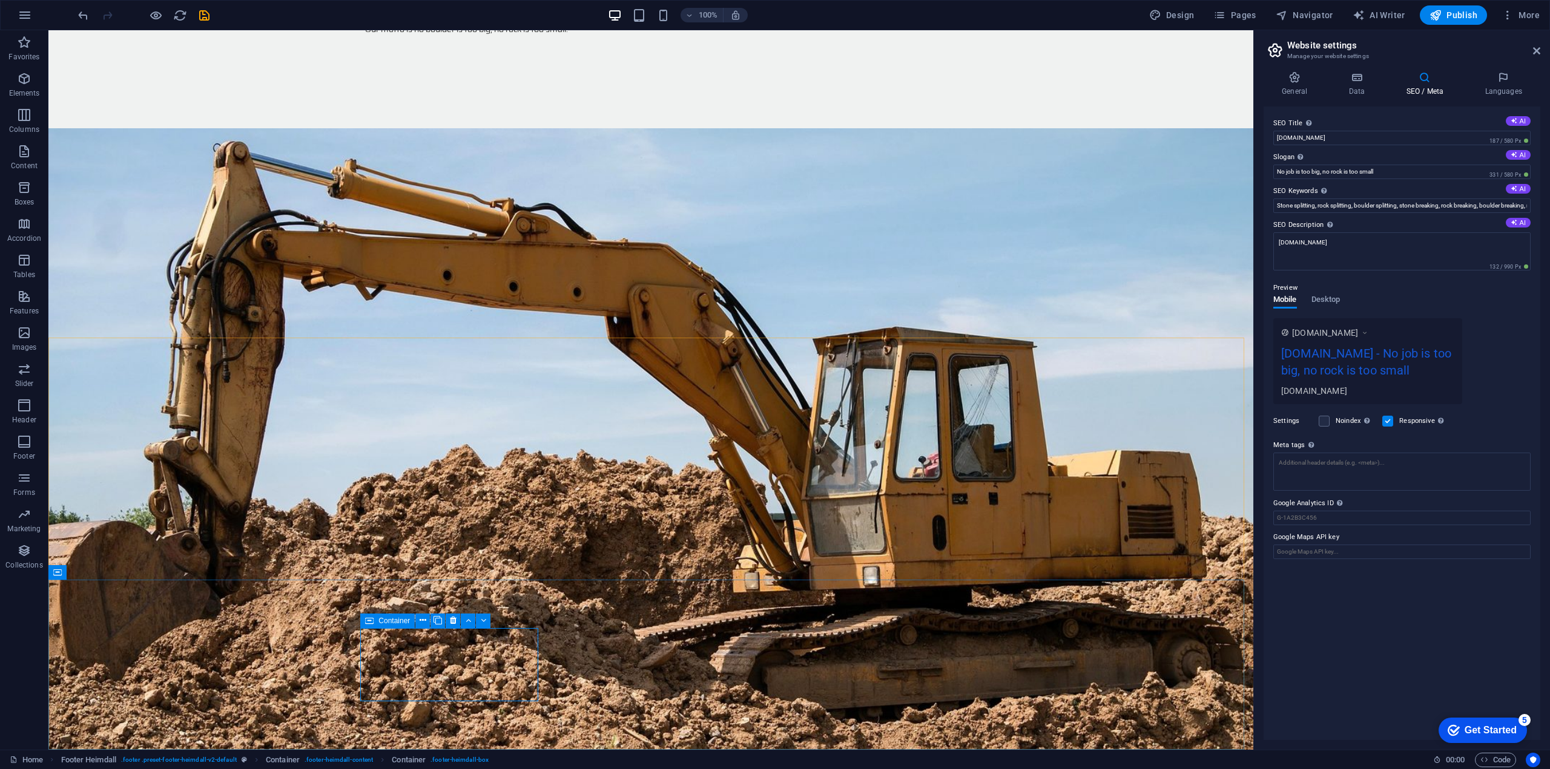
click at [382, 620] on span "Container" at bounding box center [393, 620] width 31 height 7
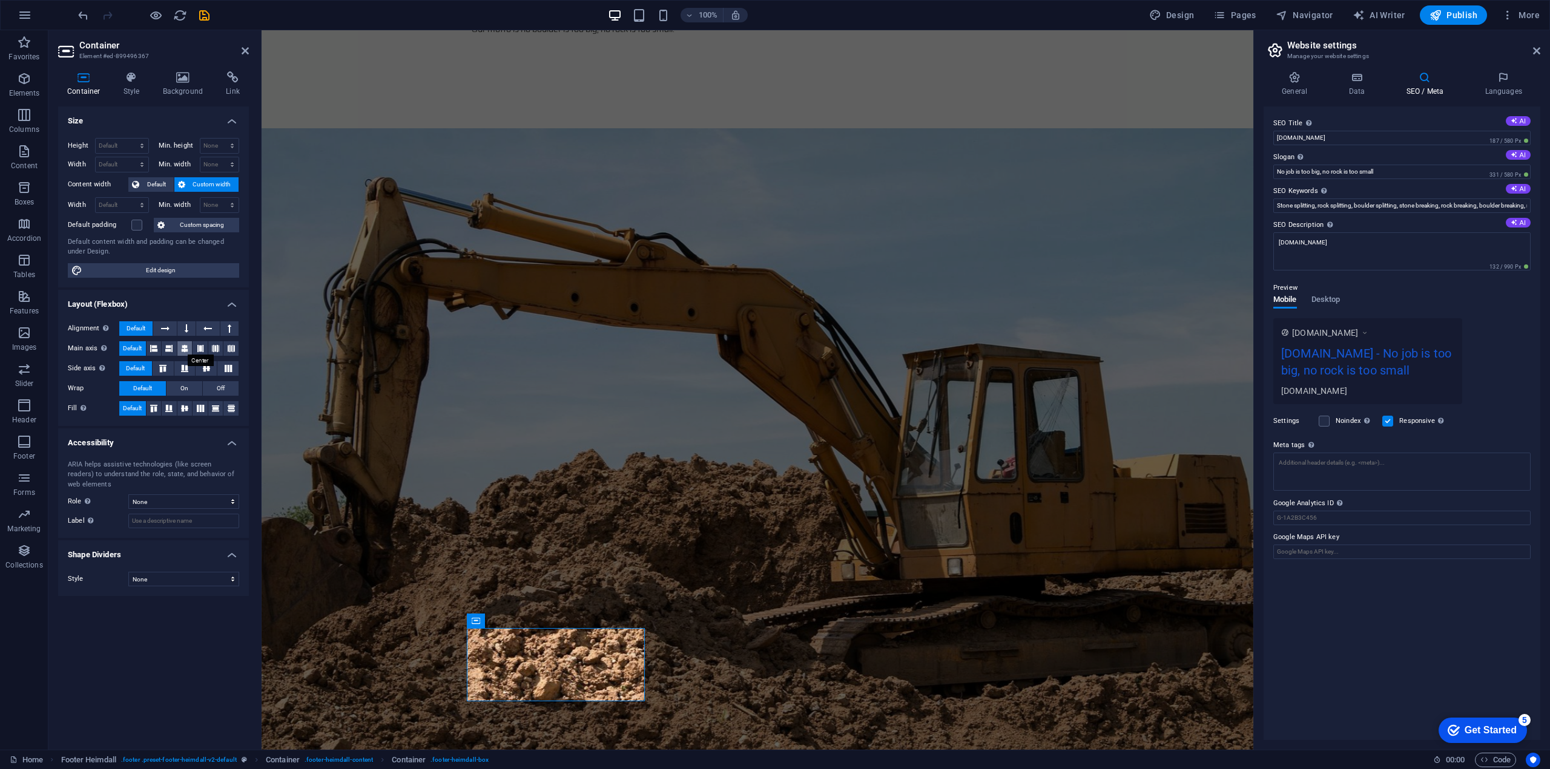
click at [184, 347] on icon at bounding box center [184, 348] width 7 height 15
click at [181, 363] on button at bounding box center [184, 368] width 21 height 15
click at [245, 48] on icon at bounding box center [245, 51] width 7 height 10
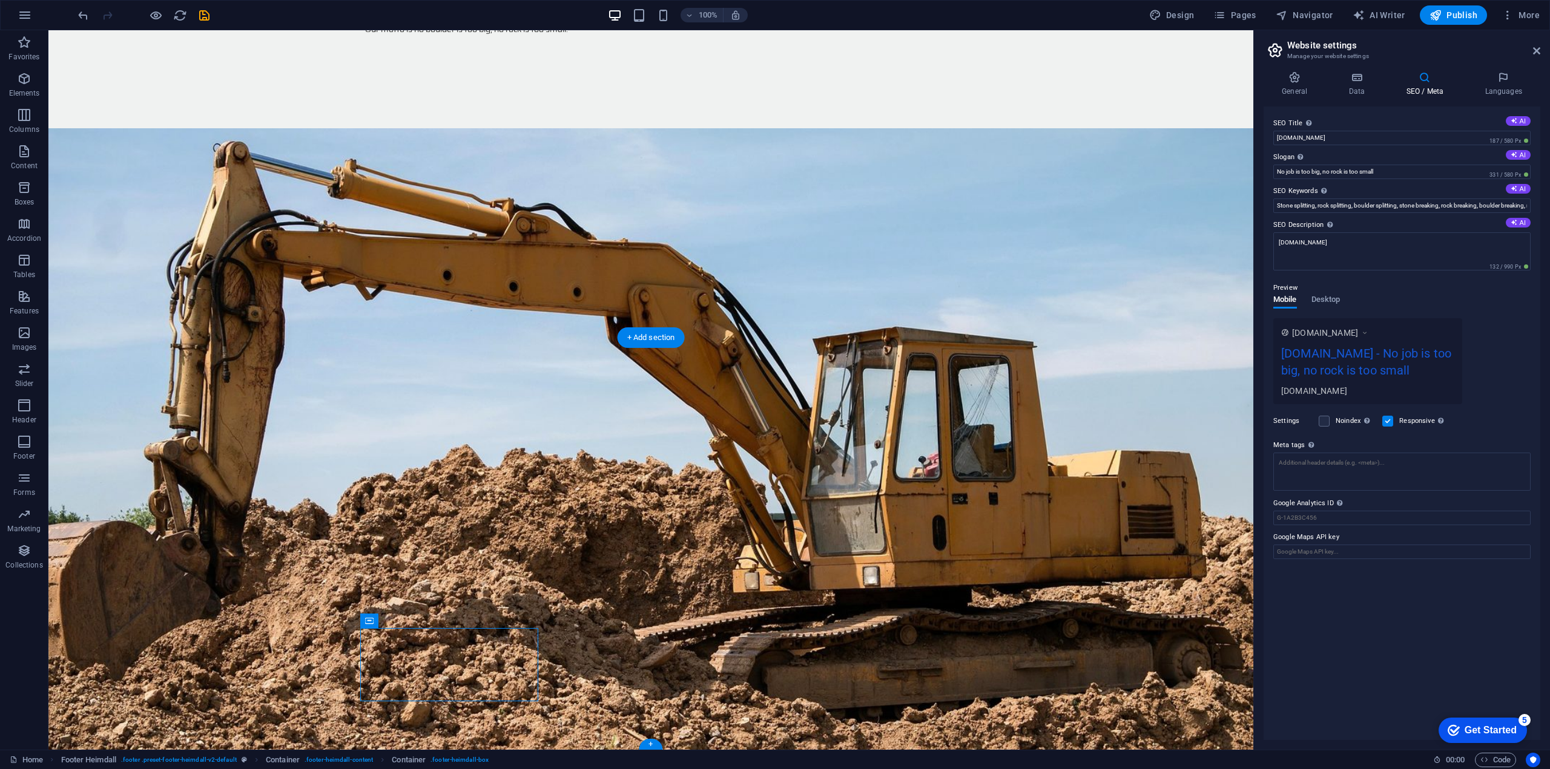
drag, startPoint x: 387, startPoint y: 617, endPoint x: 625, endPoint y: 626, distance: 238.1
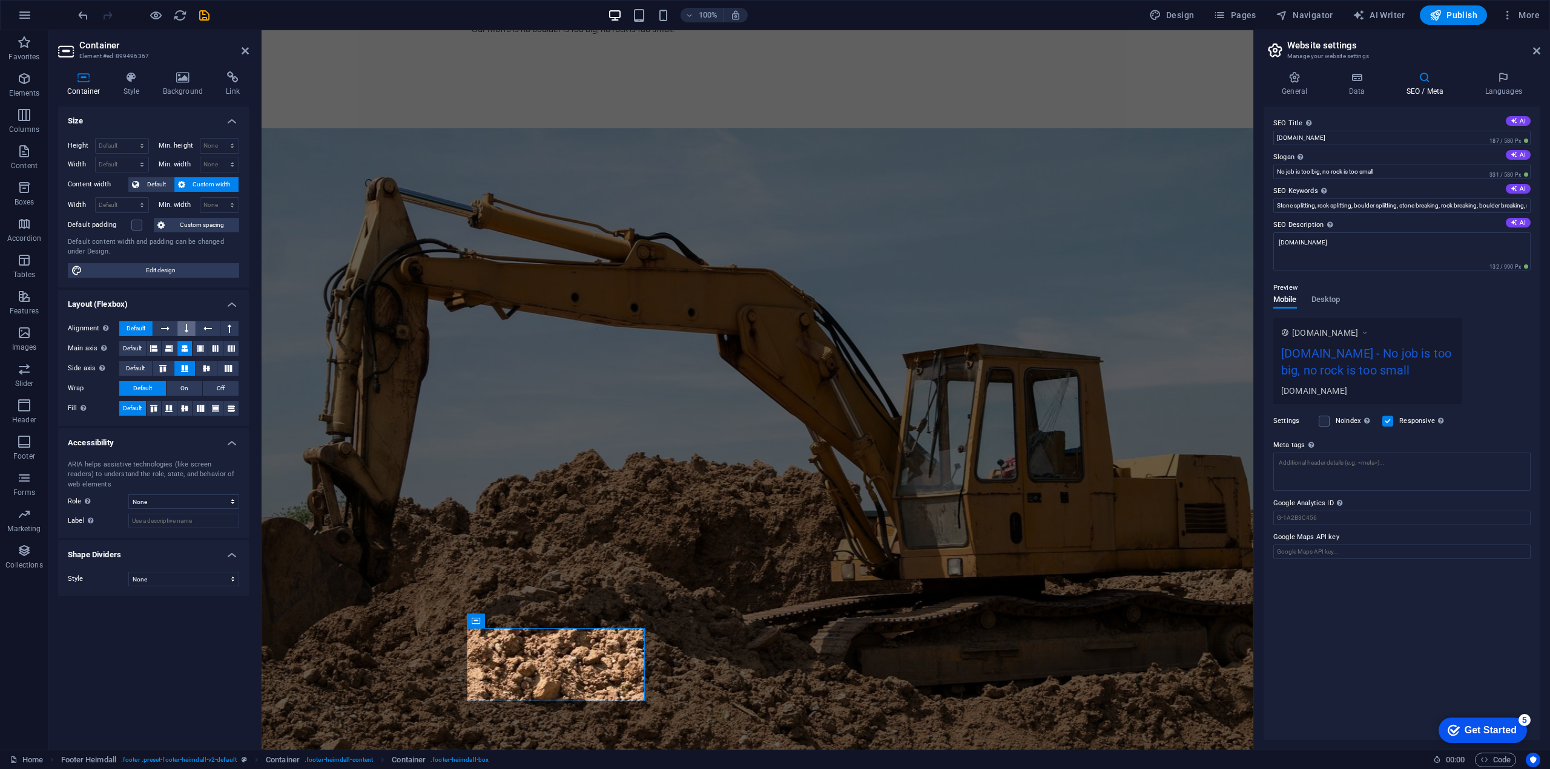
click at [185, 327] on icon at bounding box center [187, 328] width 4 height 15
click at [127, 326] on span "Default" at bounding box center [136, 328] width 19 height 15
click at [91, 71] on div "Container Style Background Link Size Height Default px rem % vh vw Min. height …" at bounding box center [153, 406] width 210 height 688
click at [133, 348] on span "Default" at bounding box center [132, 348] width 19 height 15
click at [133, 364] on span "Default" at bounding box center [135, 368] width 19 height 15
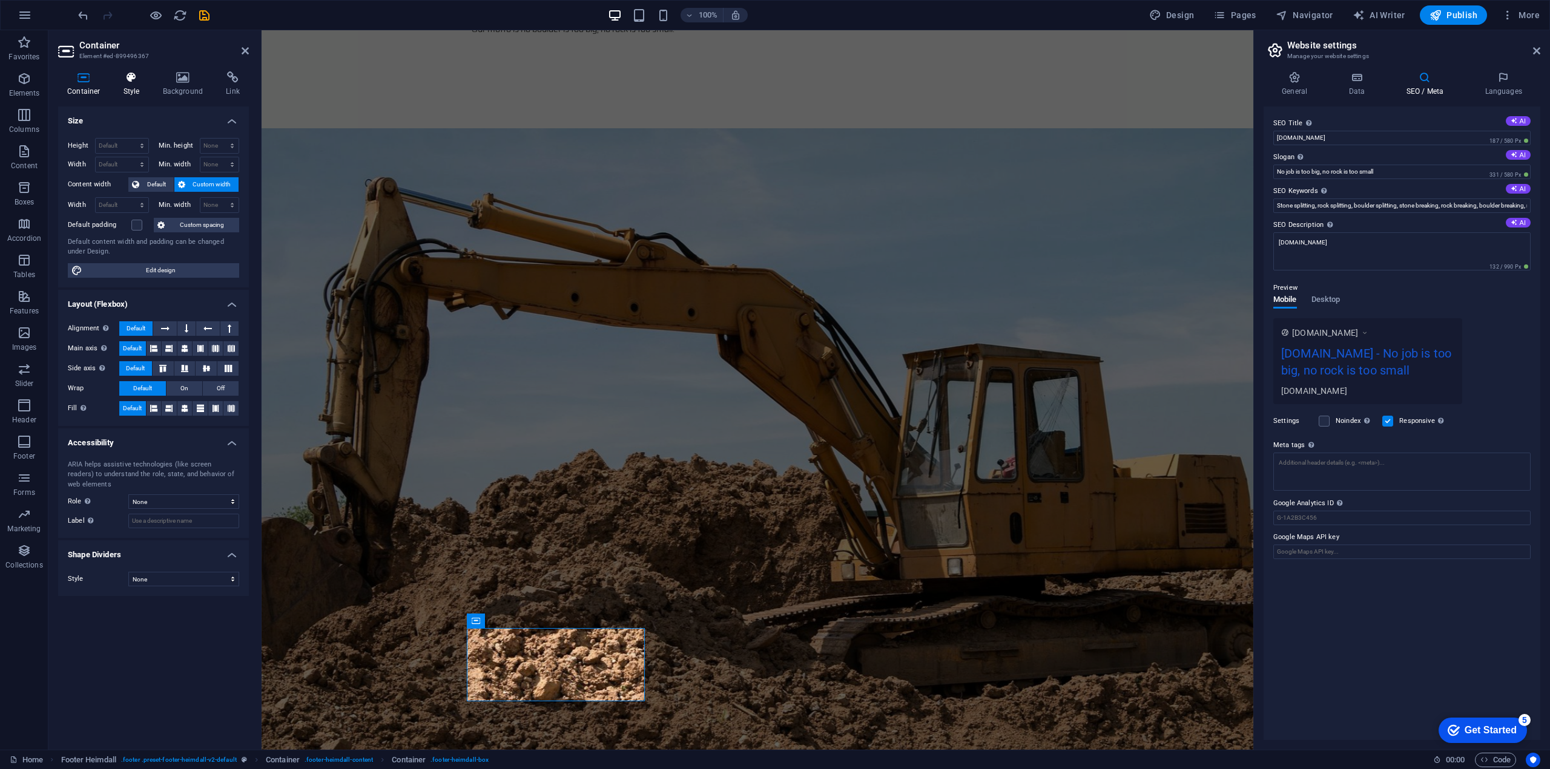
click at [135, 84] on h4 "Style" at bounding box center [133, 83] width 39 height 25
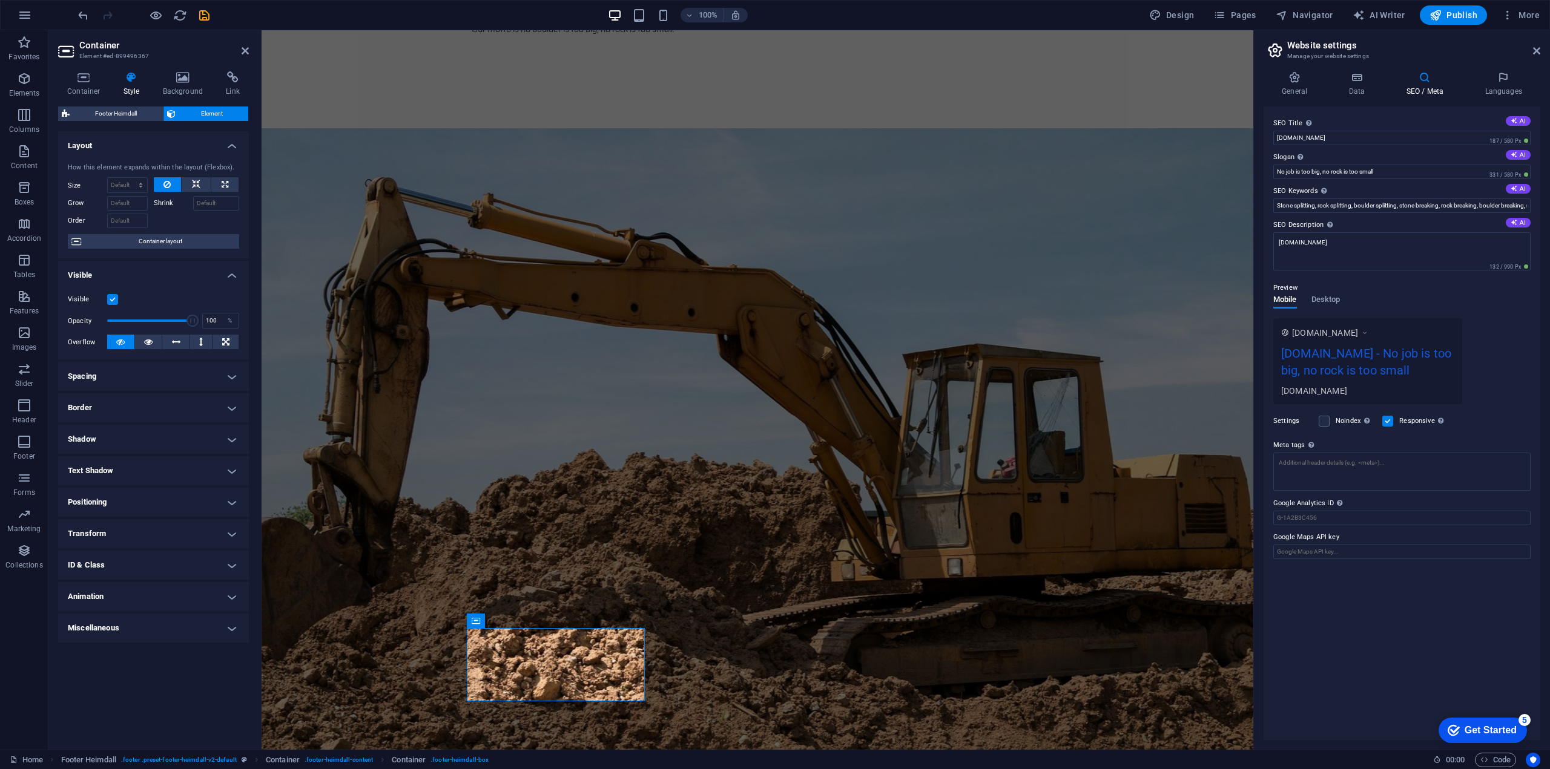
click at [143, 374] on h4 "Spacing" at bounding box center [153, 376] width 191 height 29
click at [140, 399] on select "Default auto px % rem vw vh Custom" at bounding box center [145, 401] width 56 height 15
click at [117, 394] on select "Default auto px % rem vw vh Custom" at bounding box center [145, 401] width 56 height 15
select select "DISABLED_OPTION_VALUE"
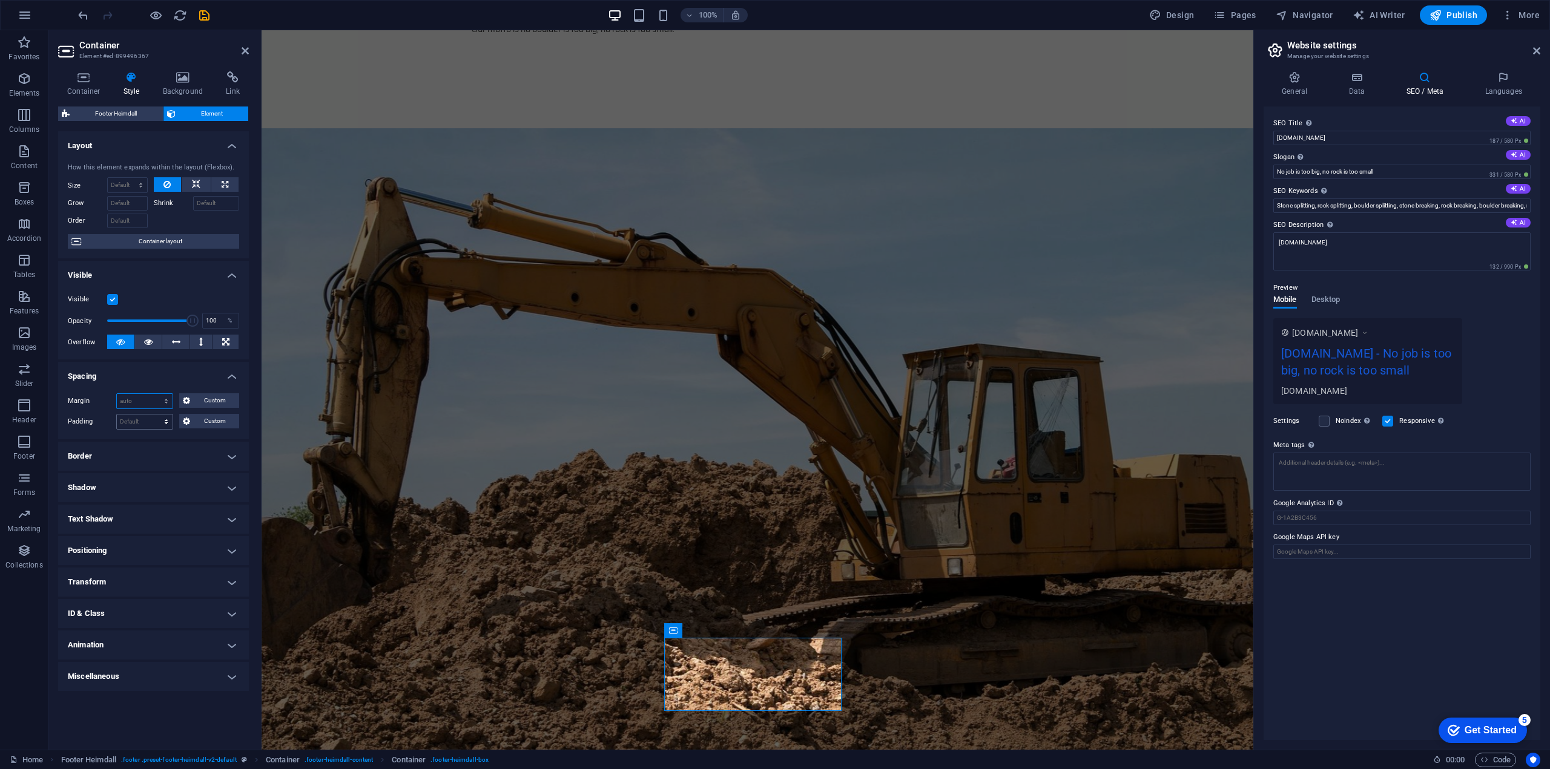
scroll to position [1888, 0]
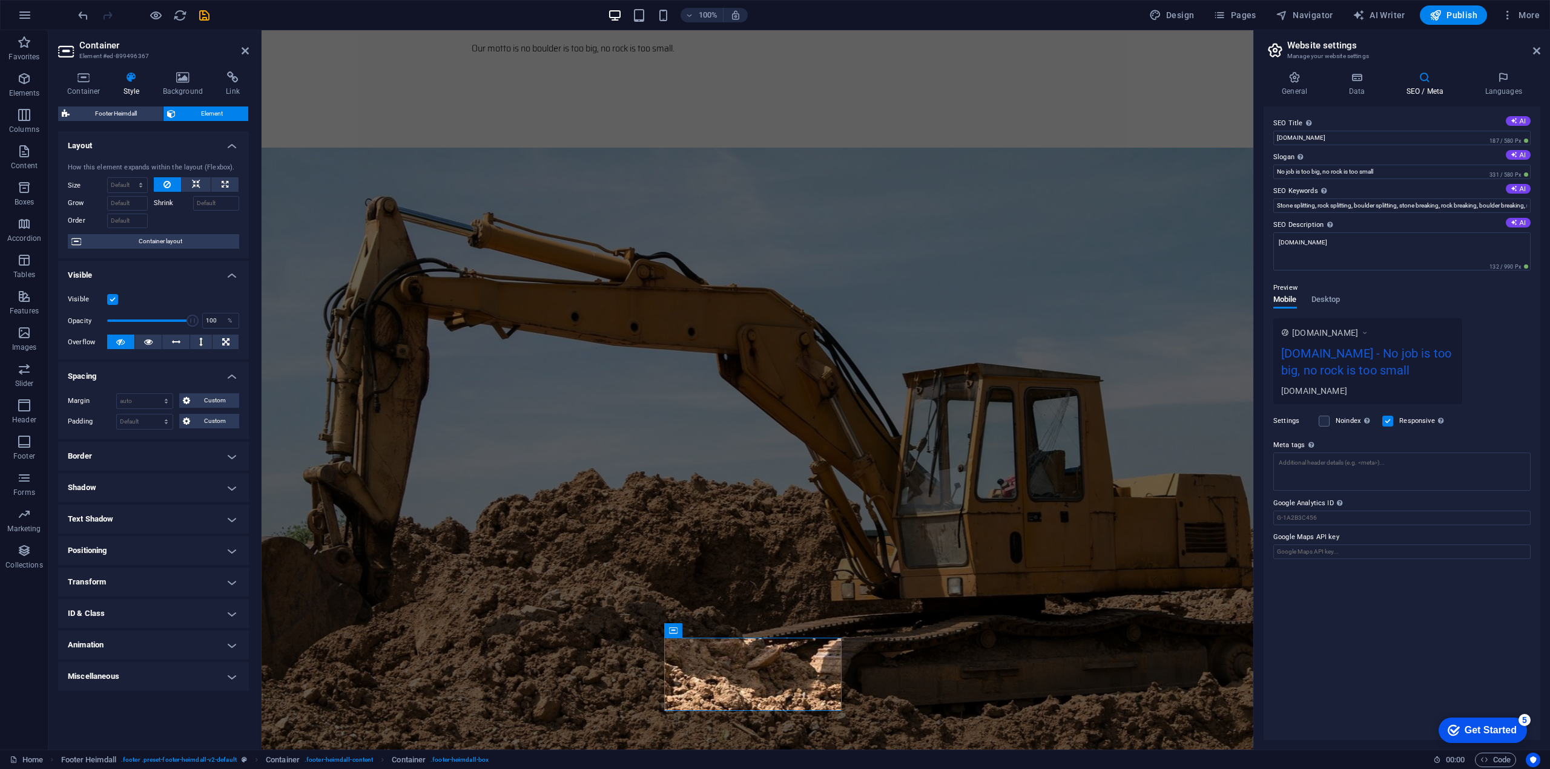
click at [240, 51] on header "Container Element #ed-899496367" at bounding box center [153, 45] width 191 height 31
drag, startPoint x: 245, startPoint y: 48, endPoint x: 197, endPoint y: 17, distance: 56.4
click at [246, 47] on icon at bounding box center [245, 51] width 7 height 10
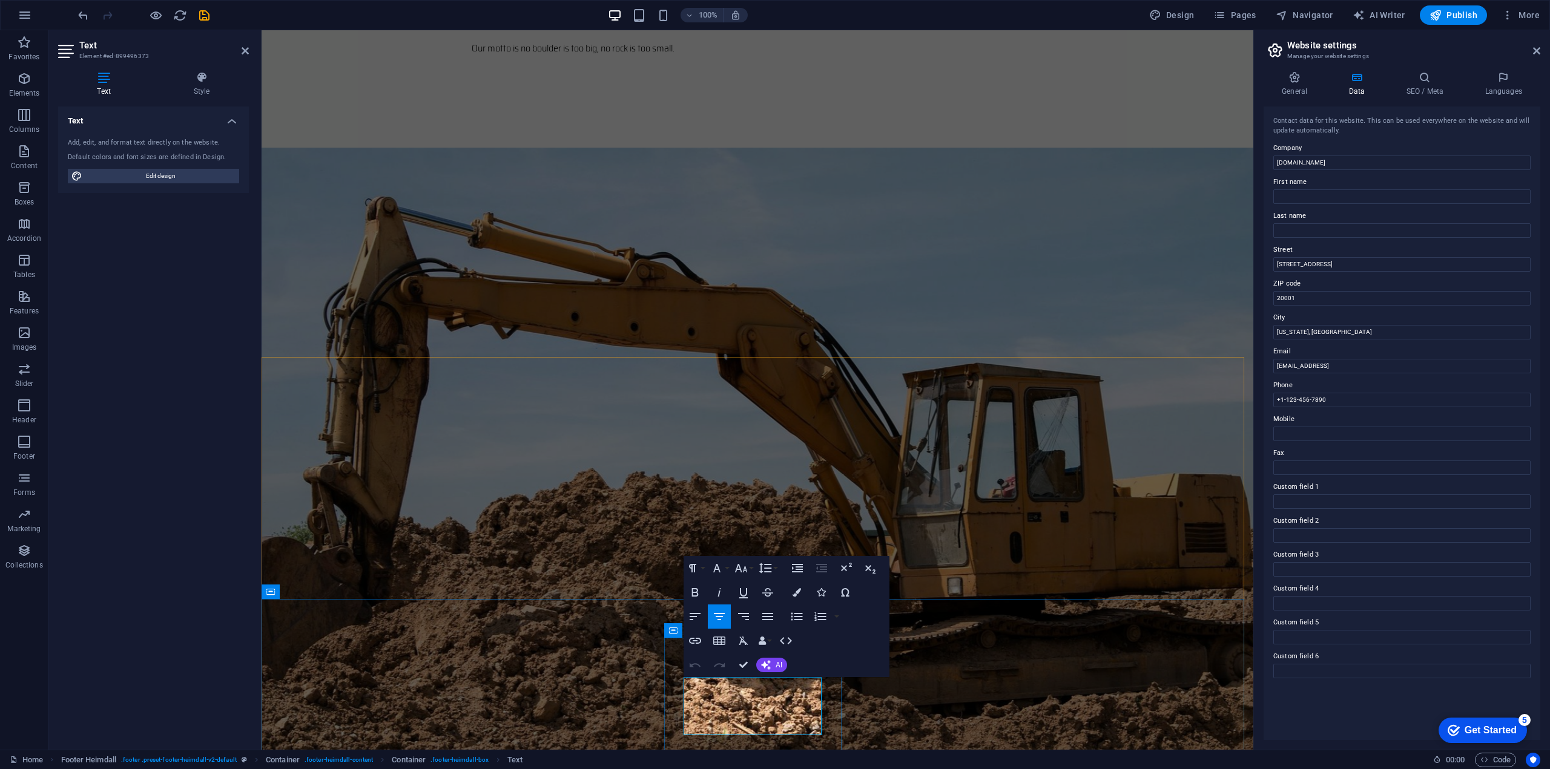
drag, startPoint x: 754, startPoint y: 710, endPoint x: 768, endPoint y: 710, distance: 13.9
click at [792, 568] on icon "button" at bounding box center [797, 568] width 11 height 8
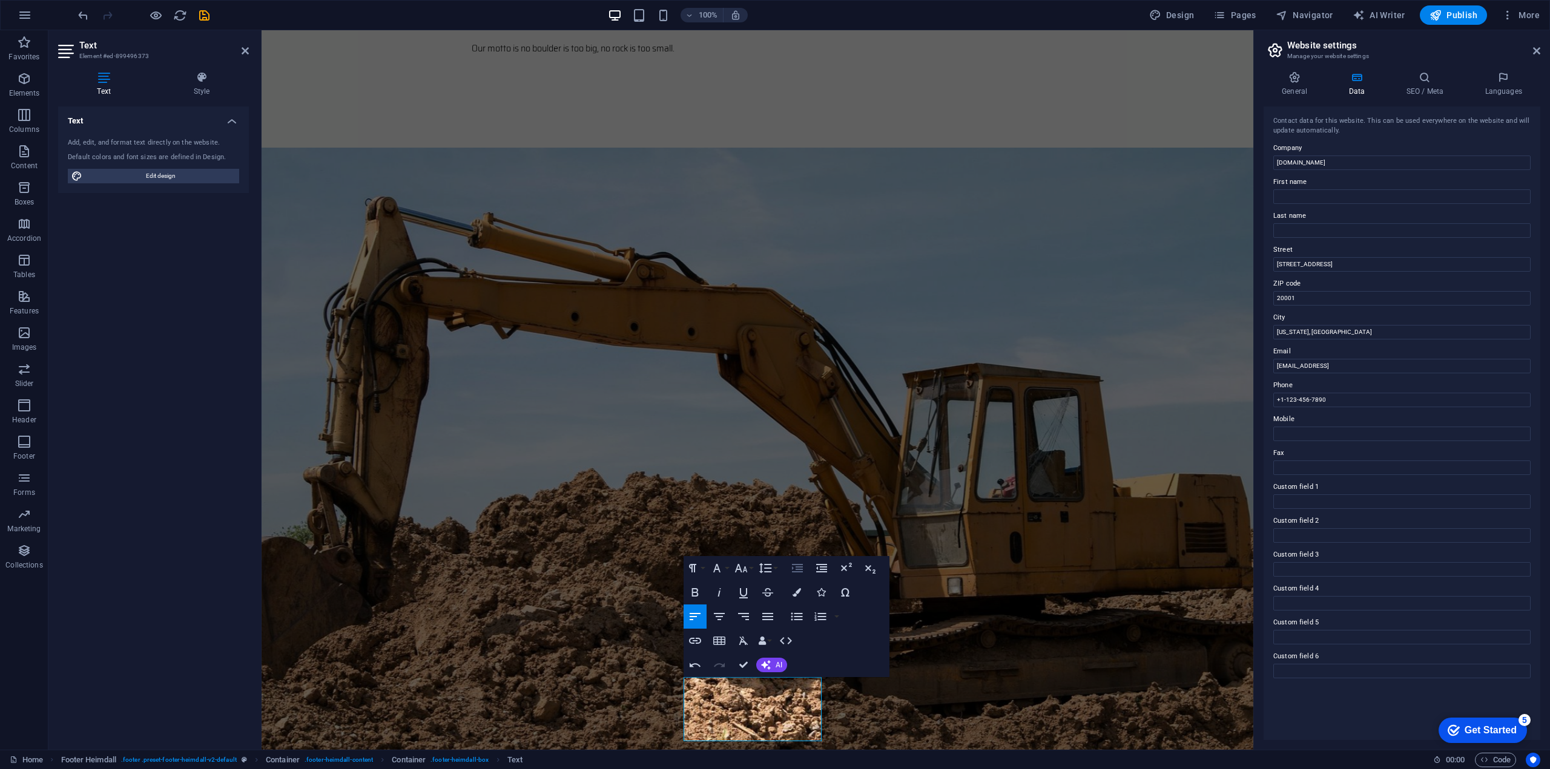
click at [792, 568] on icon "button" at bounding box center [797, 568] width 11 height 8
click at [721, 614] on icon "button" at bounding box center [719, 616] width 11 height 7
click at [821, 565] on icon "button" at bounding box center [821, 568] width 11 height 8
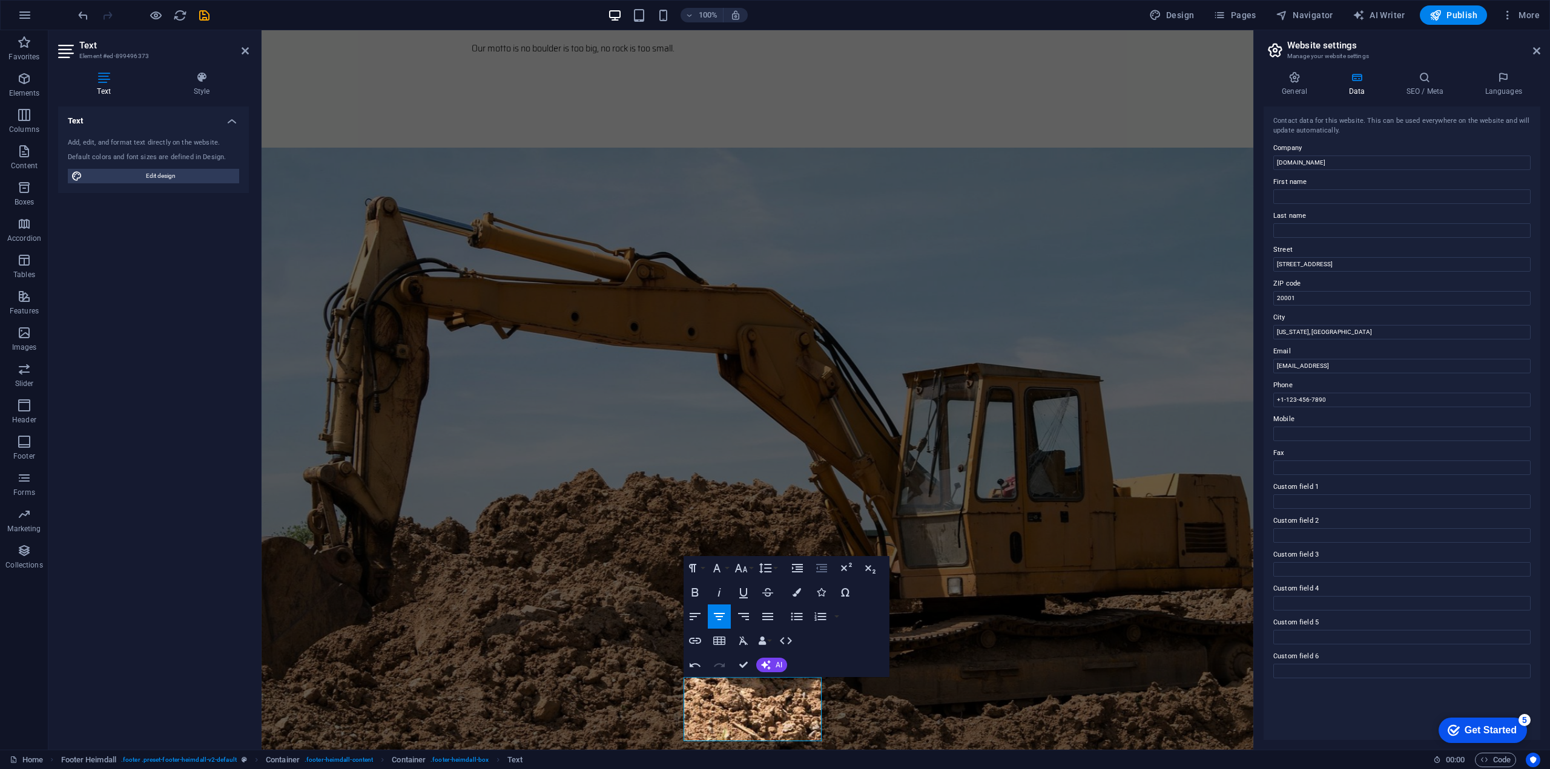
click at [821, 565] on icon "button" at bounding box center [821, 568] width 11 height 8
drag, startPoint x: 696, startPoint y: 734, endPoint x: 812, endPoint y: 728, distance: 115.7
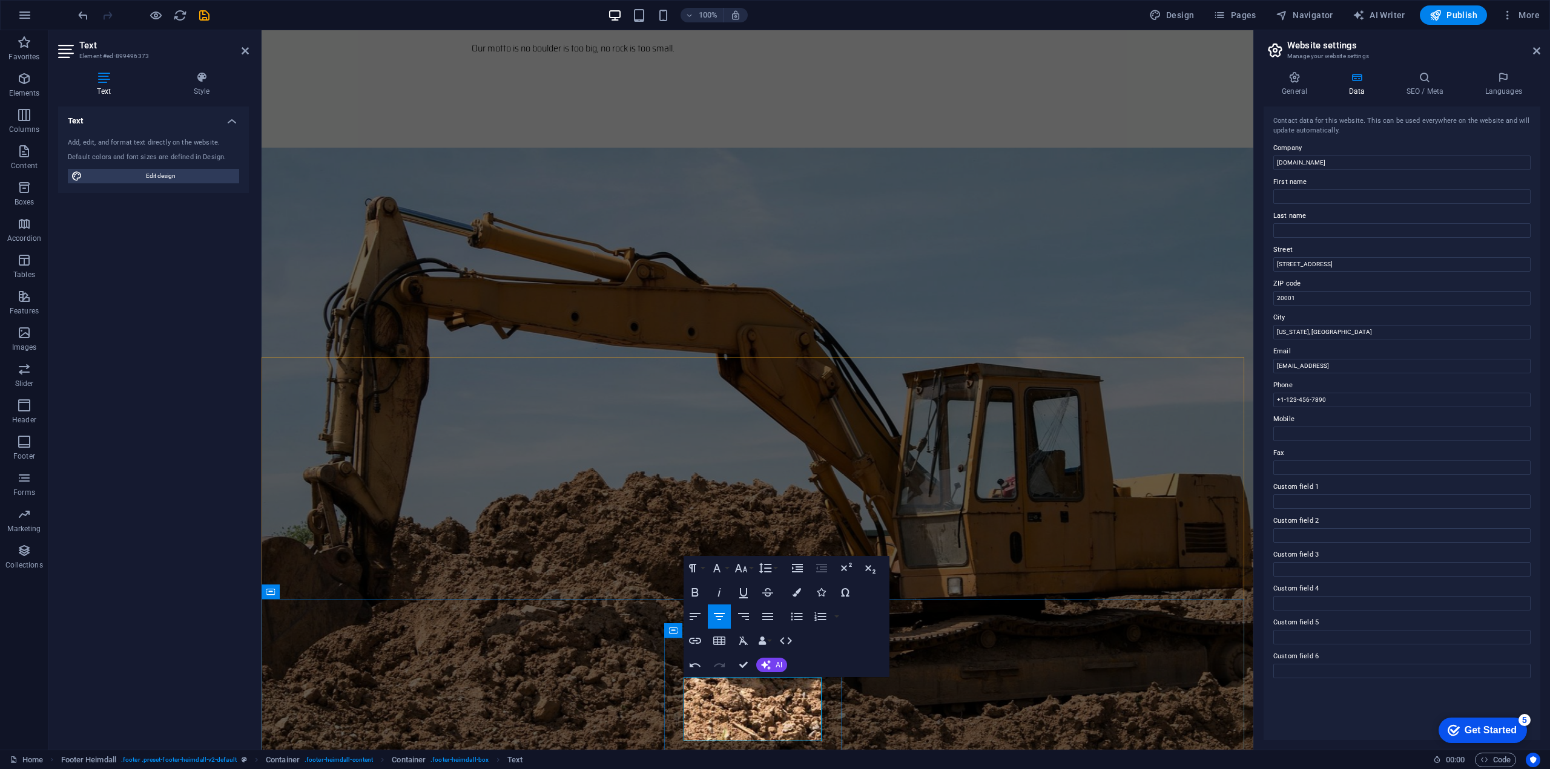
copy p "therocksmasher@gmail.com"
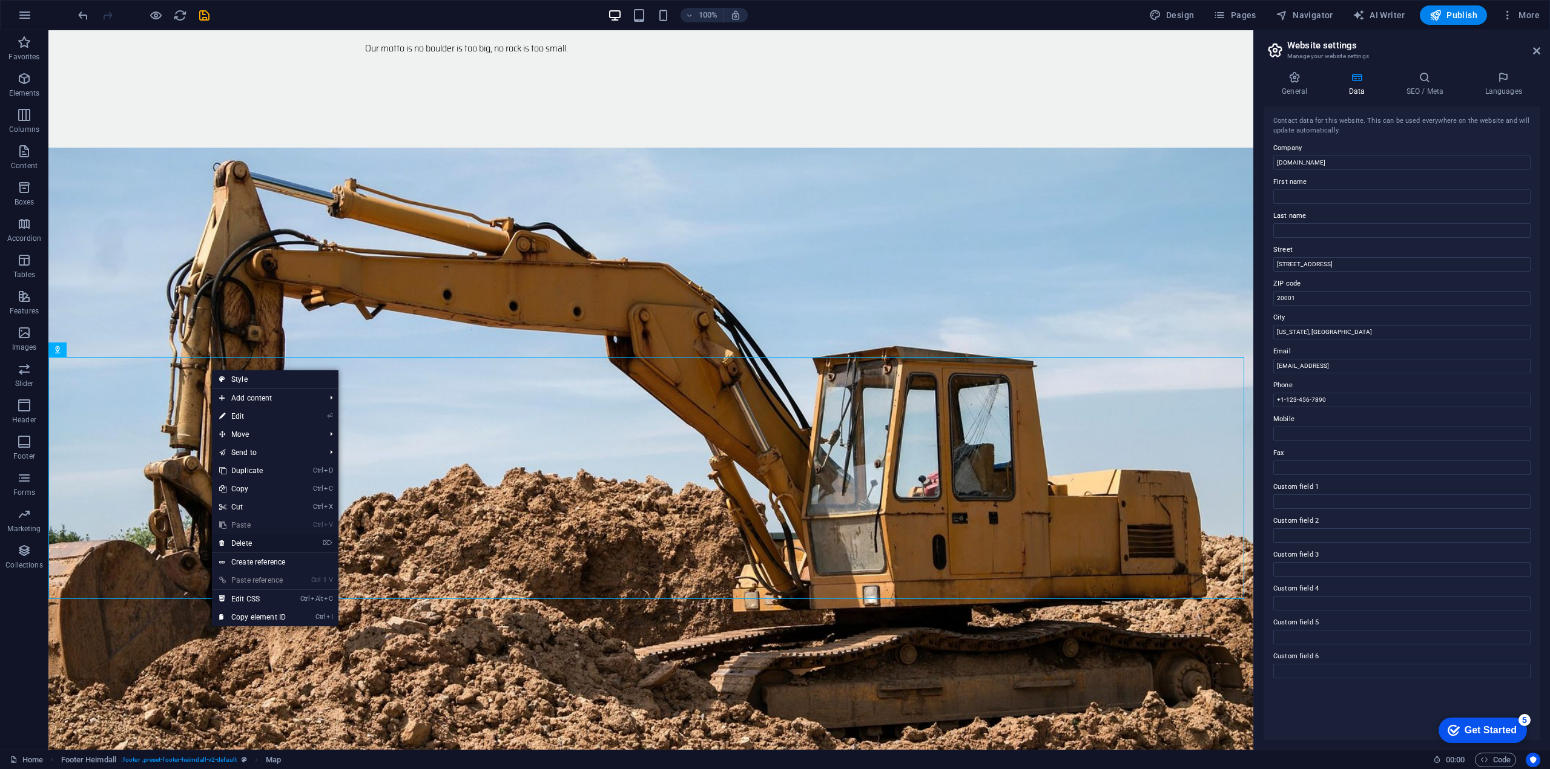
click at [244, 542] on link "⌦ Delete" at bounding box center [252, 543] width 81 height 18
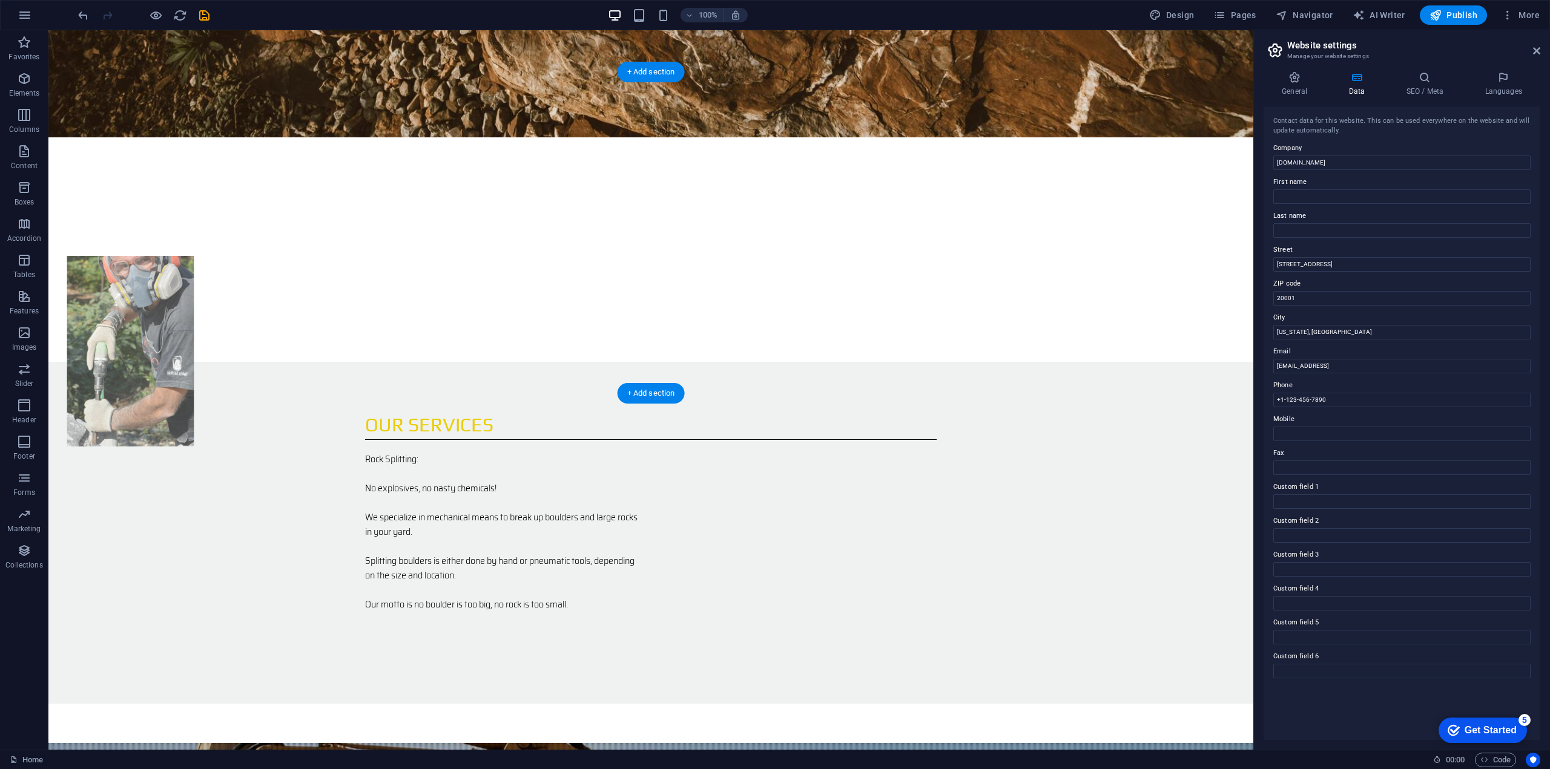
scroll to position [1574, 0]
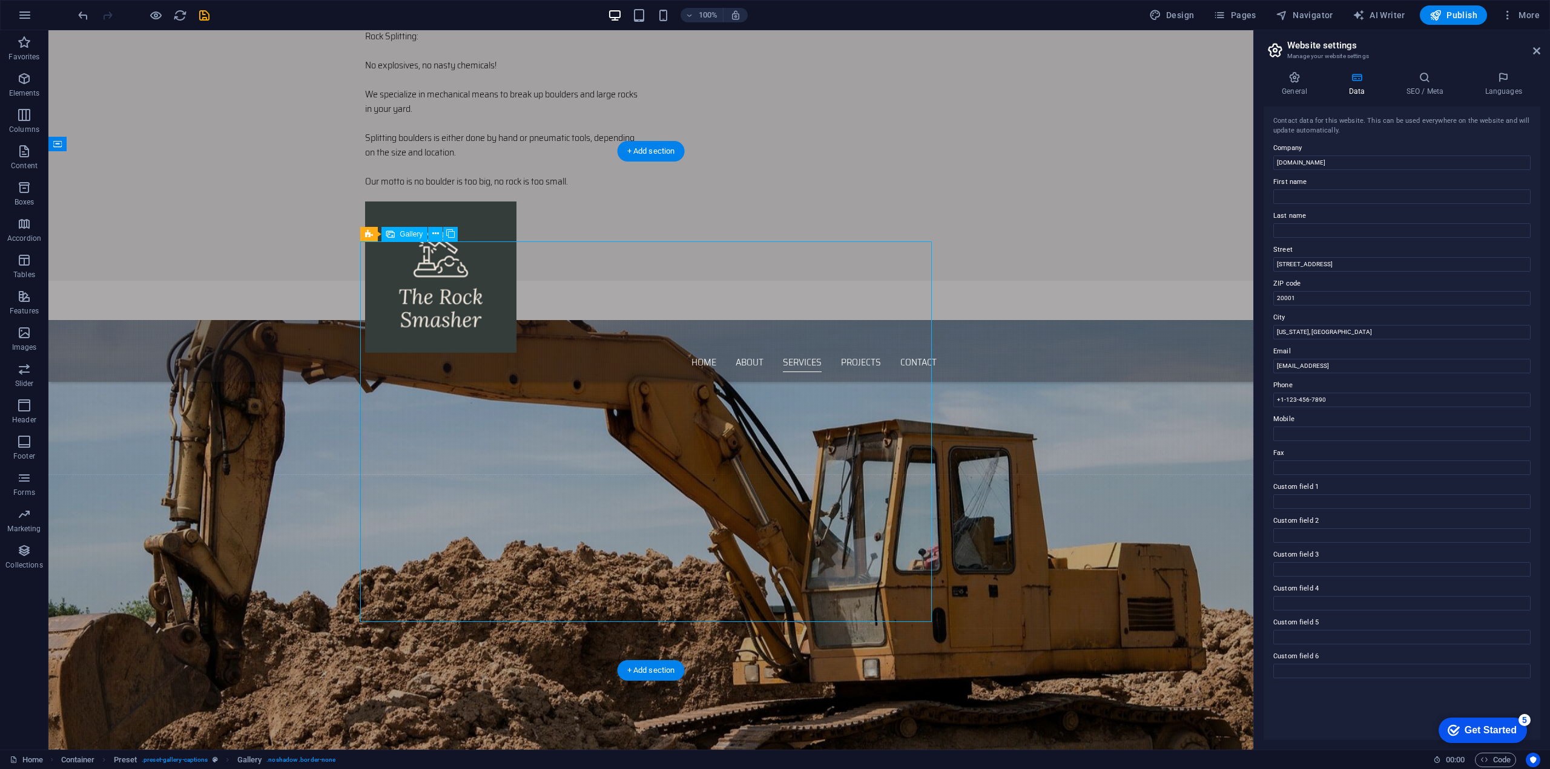
scroll to position [1151, 0]
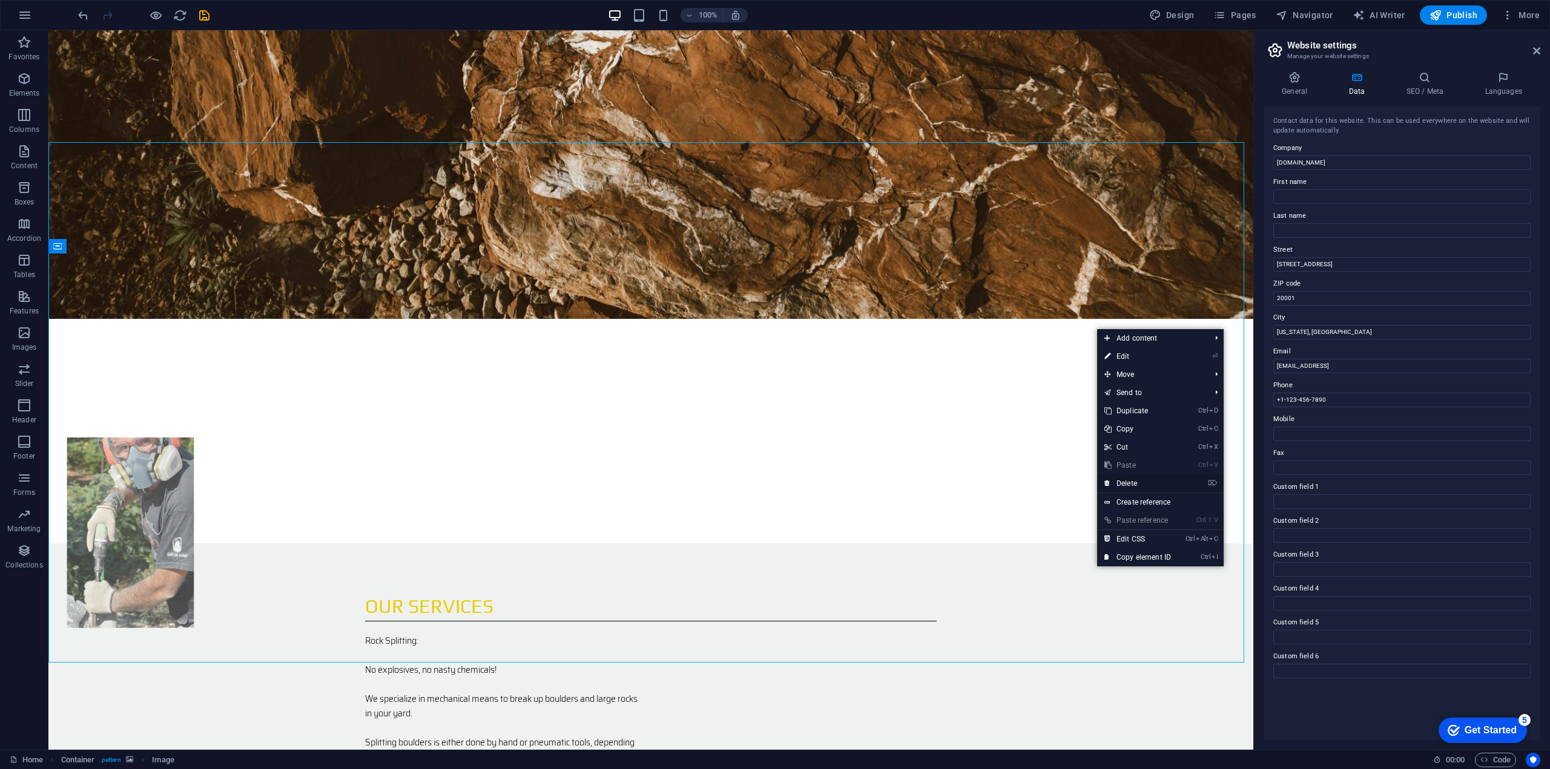
click at [1121, 482] on link "⌦ Delete" at bounding box center [1137, 484] width 81 height 18
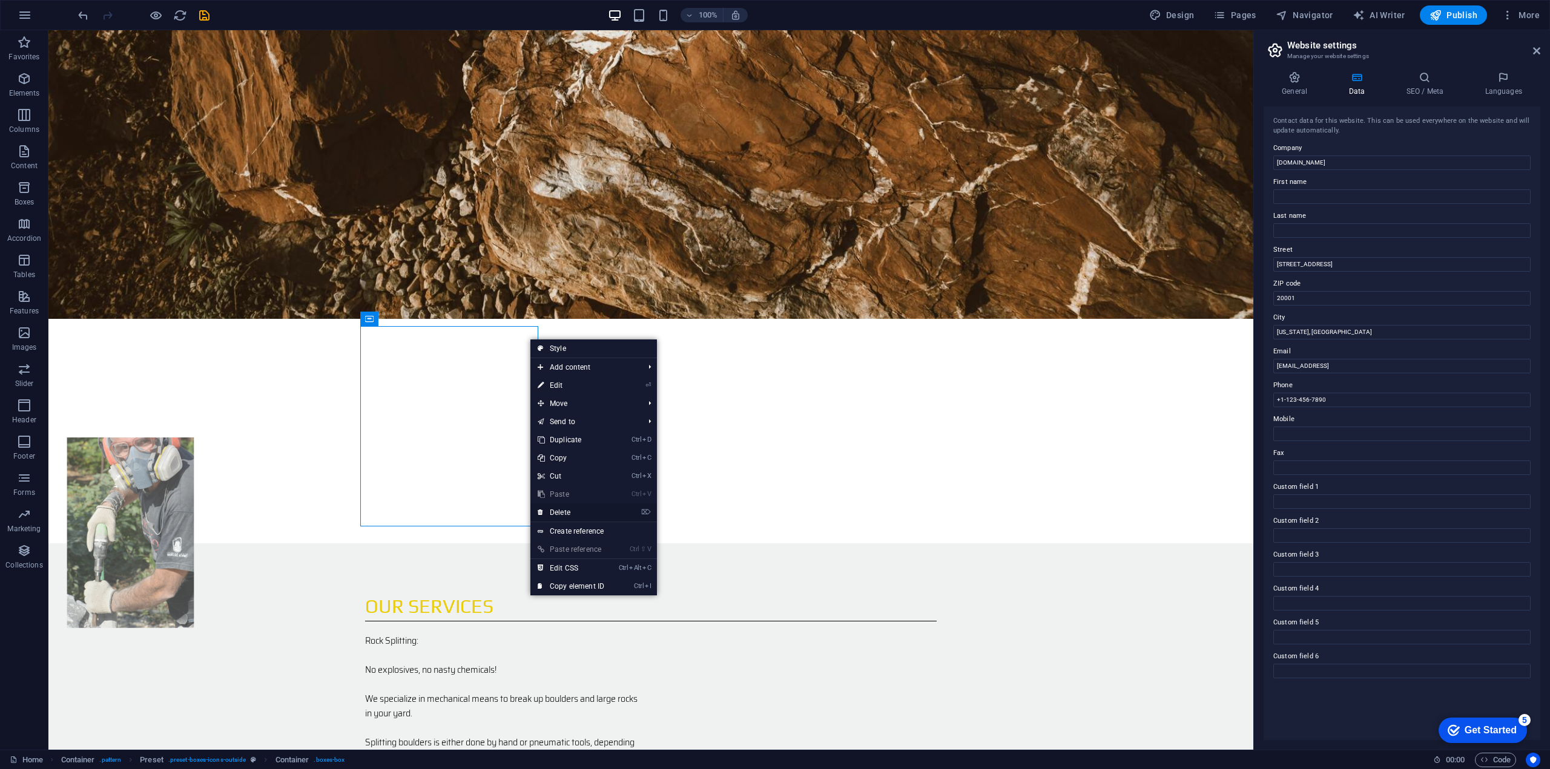
click at [577, 508] on link "⌦ Delete" at bounding box center [570, 513] width 81 height 18
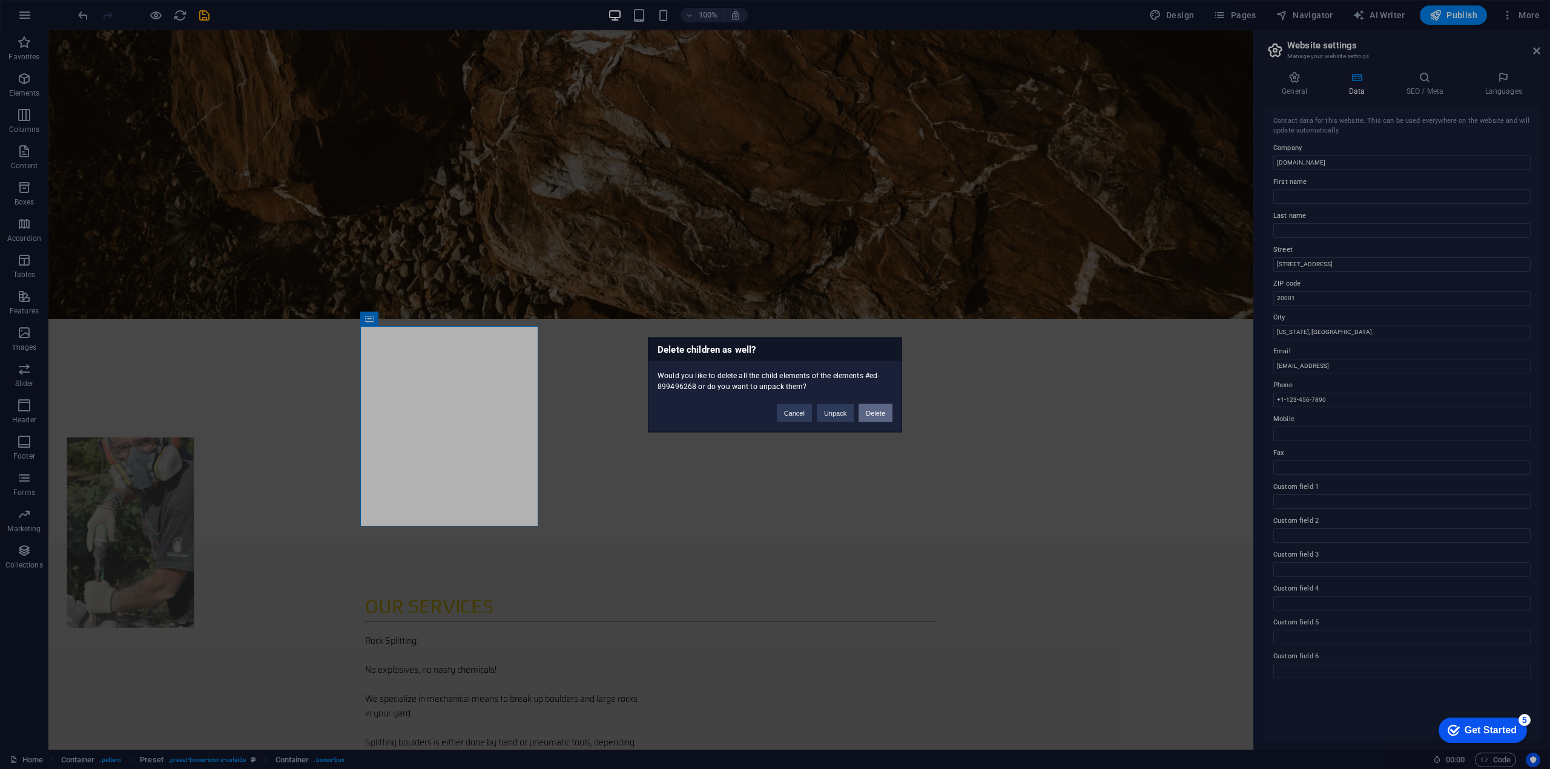
click at [883, 416] on button "Delete" at bounding box center [875, 413] width 34 height 18
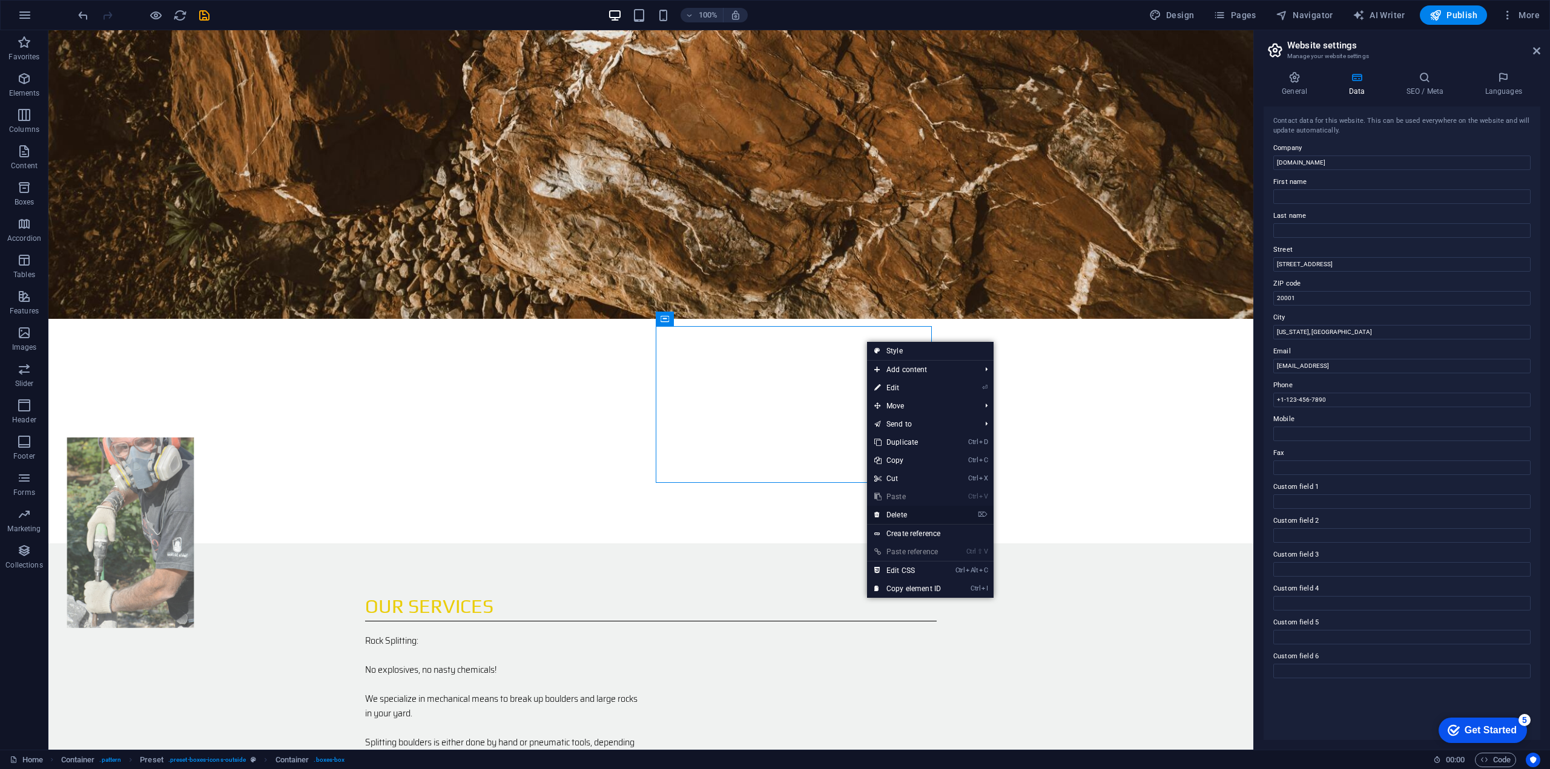
click at [902, 510] on link "⌦ Delete" at bounding box center [907, 515] width 81 height 18
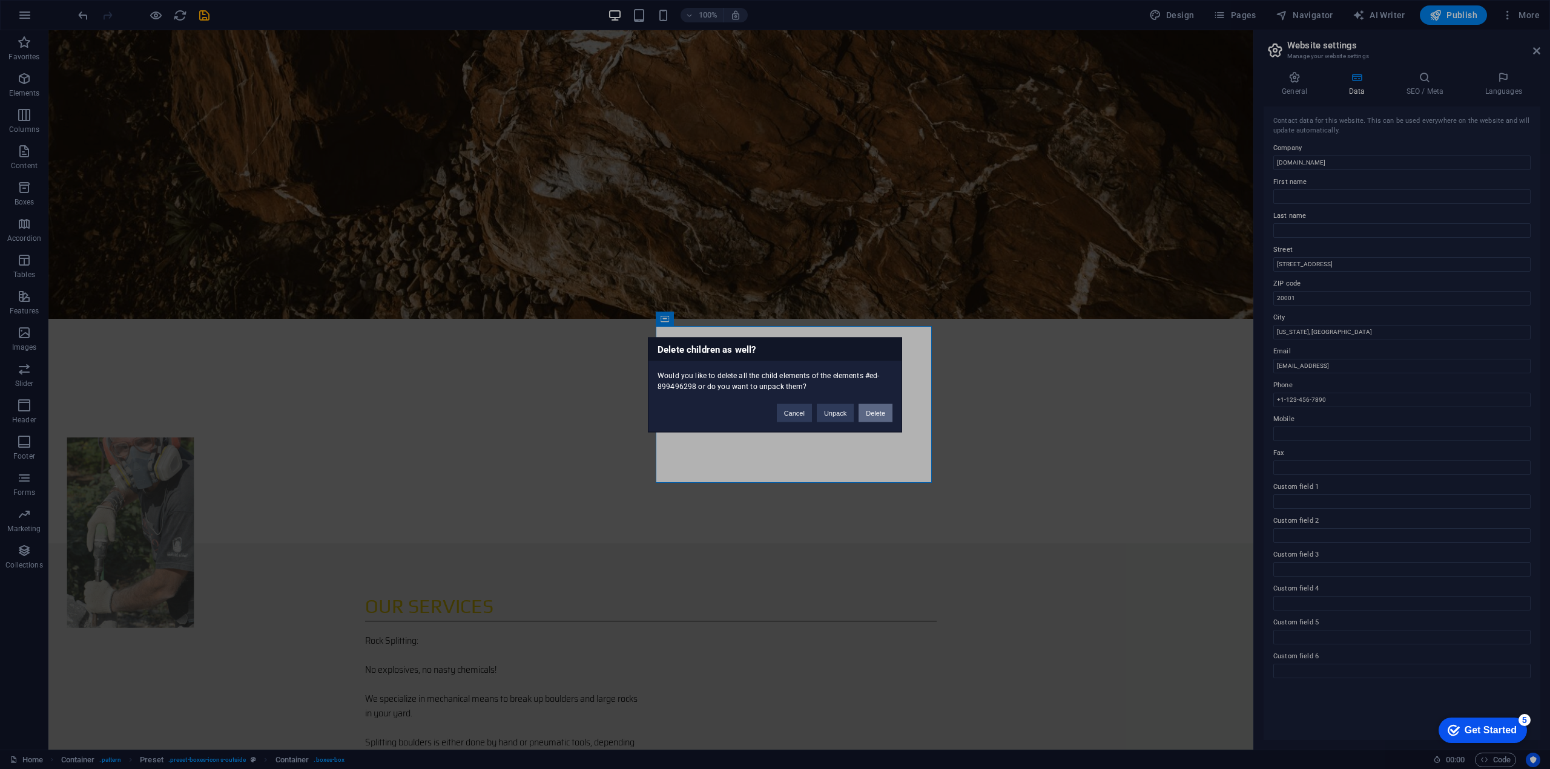
click at [879, 415] on button "Delete" at bounding box center [875, 413] width 34 height 18
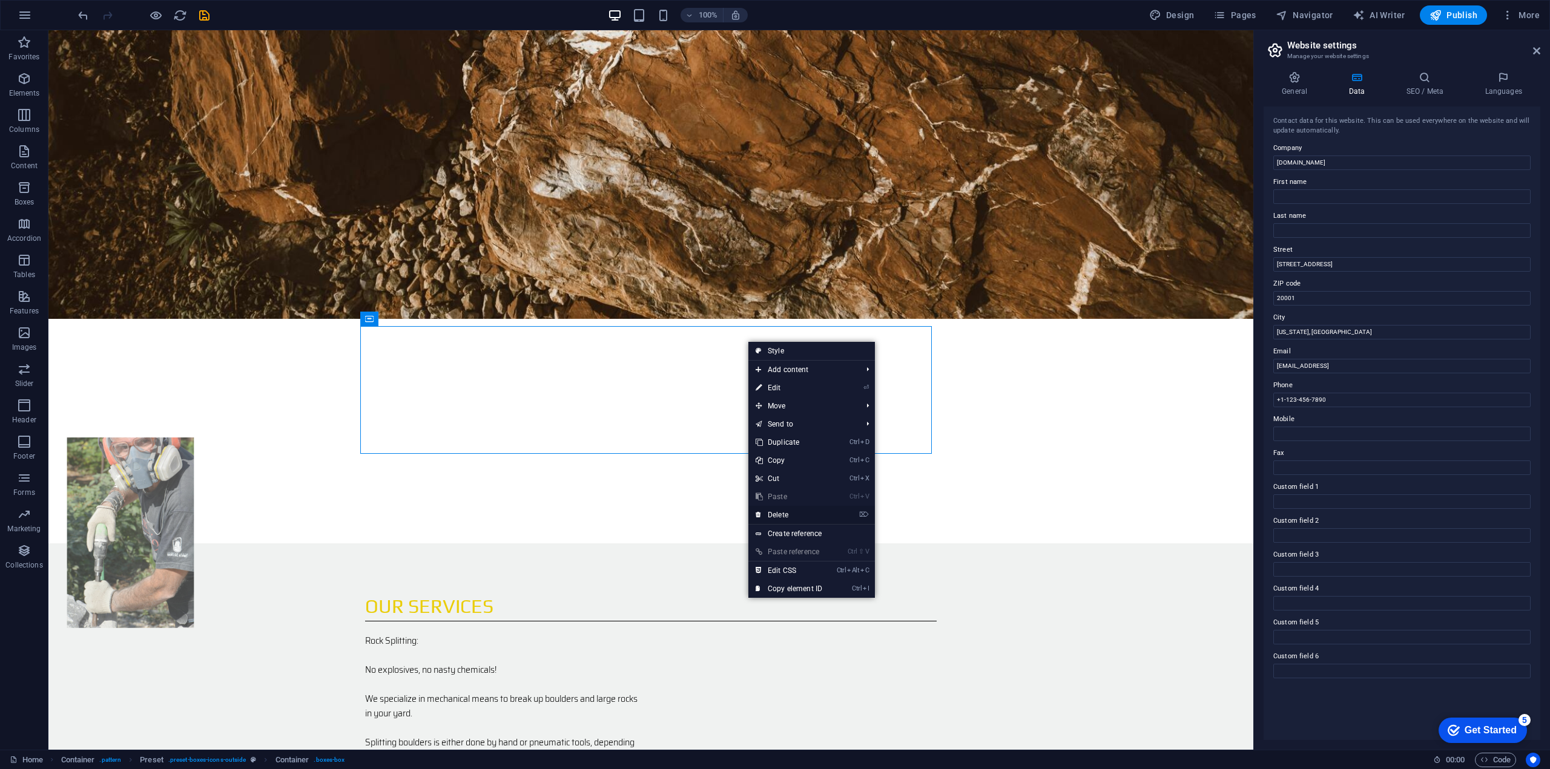
click at [787, 514] on link "⌦ Delete" at bounding box center [788, 515] width 81 height 18
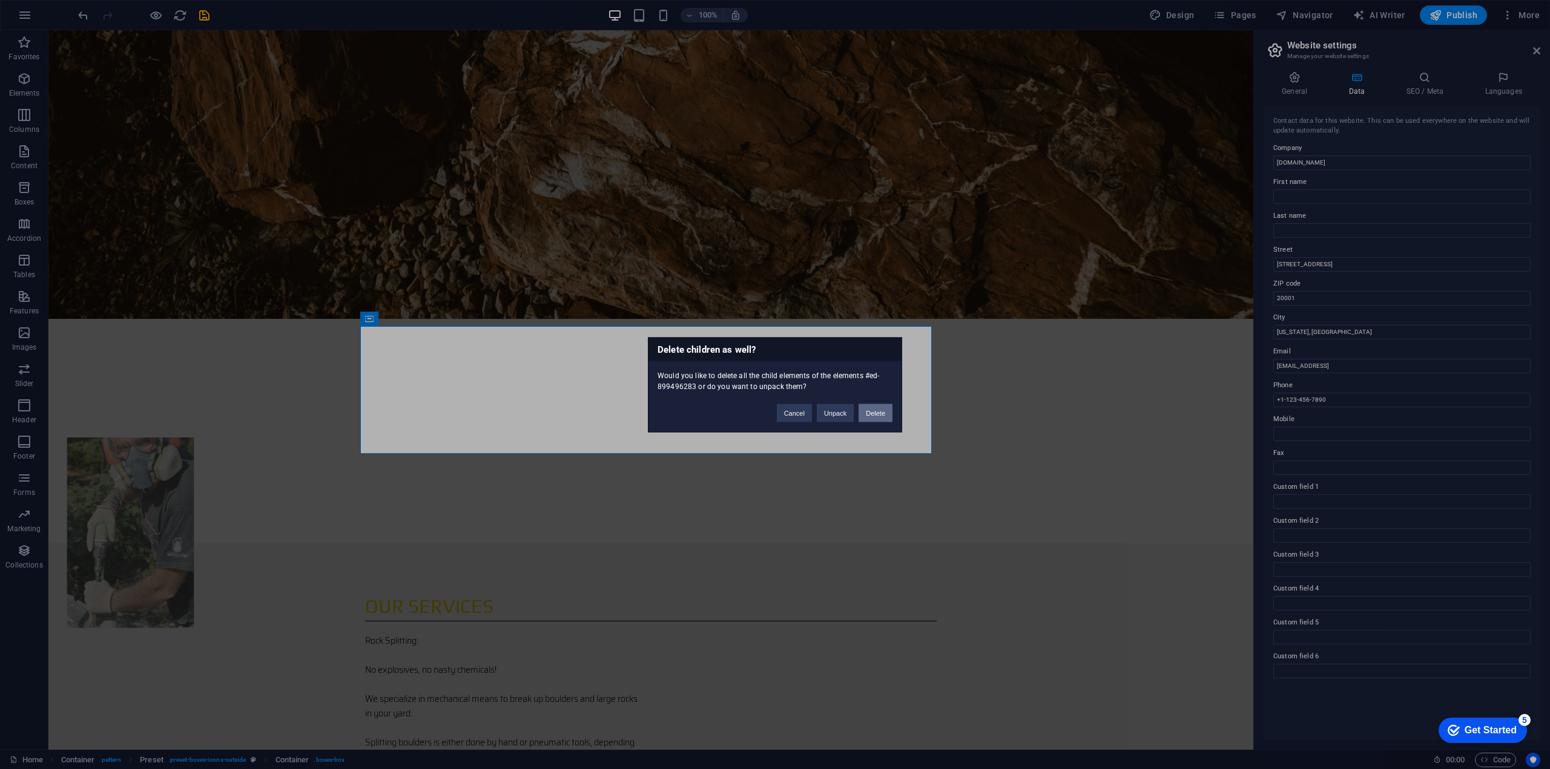
click at [878, 410] on button "Delete" at bounding box center [875, 413] width 34 height 18
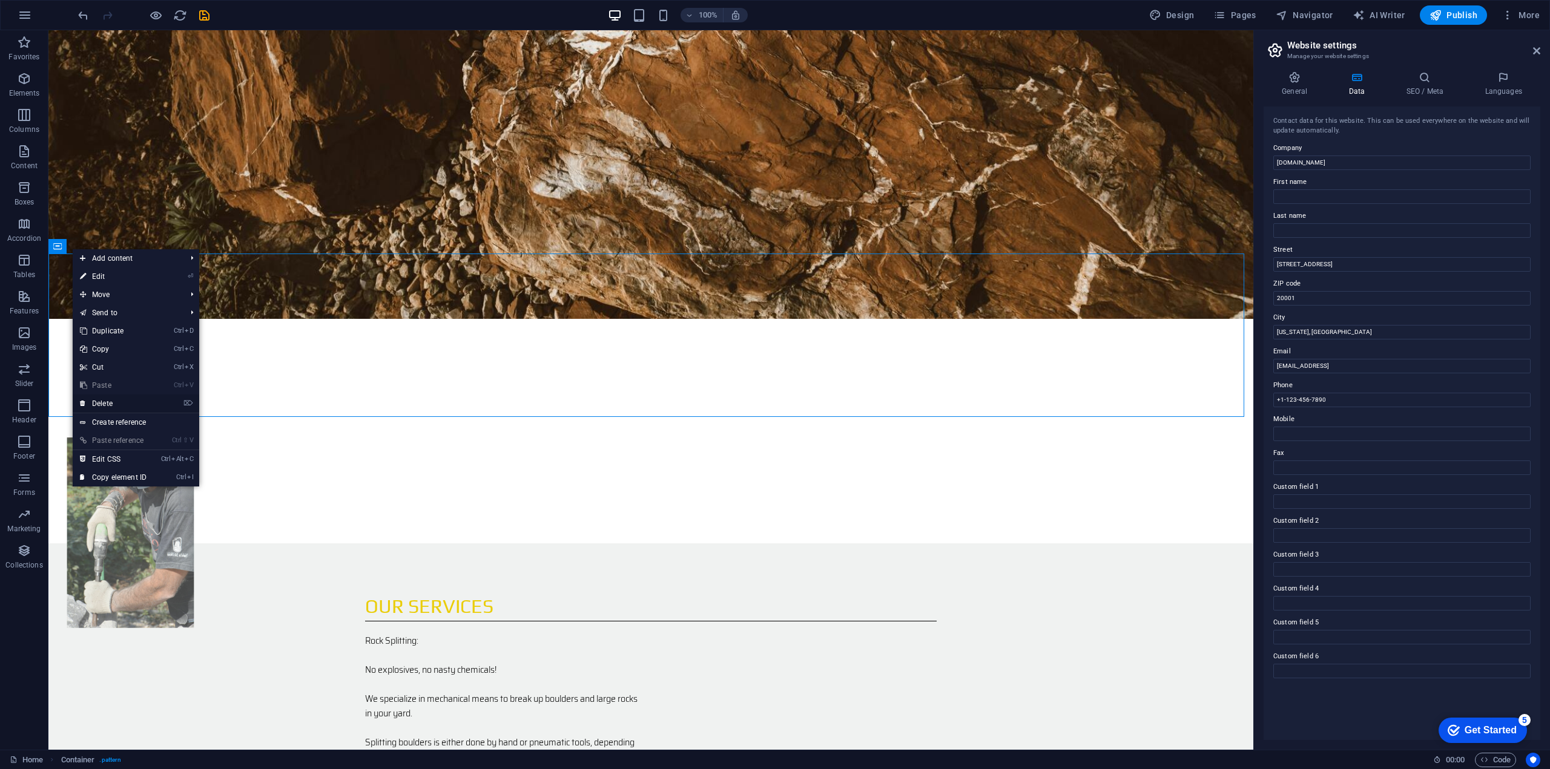
click at [102, 401] on link "⌦ Delete" at bounding box center [113, 404] width 81 height 18
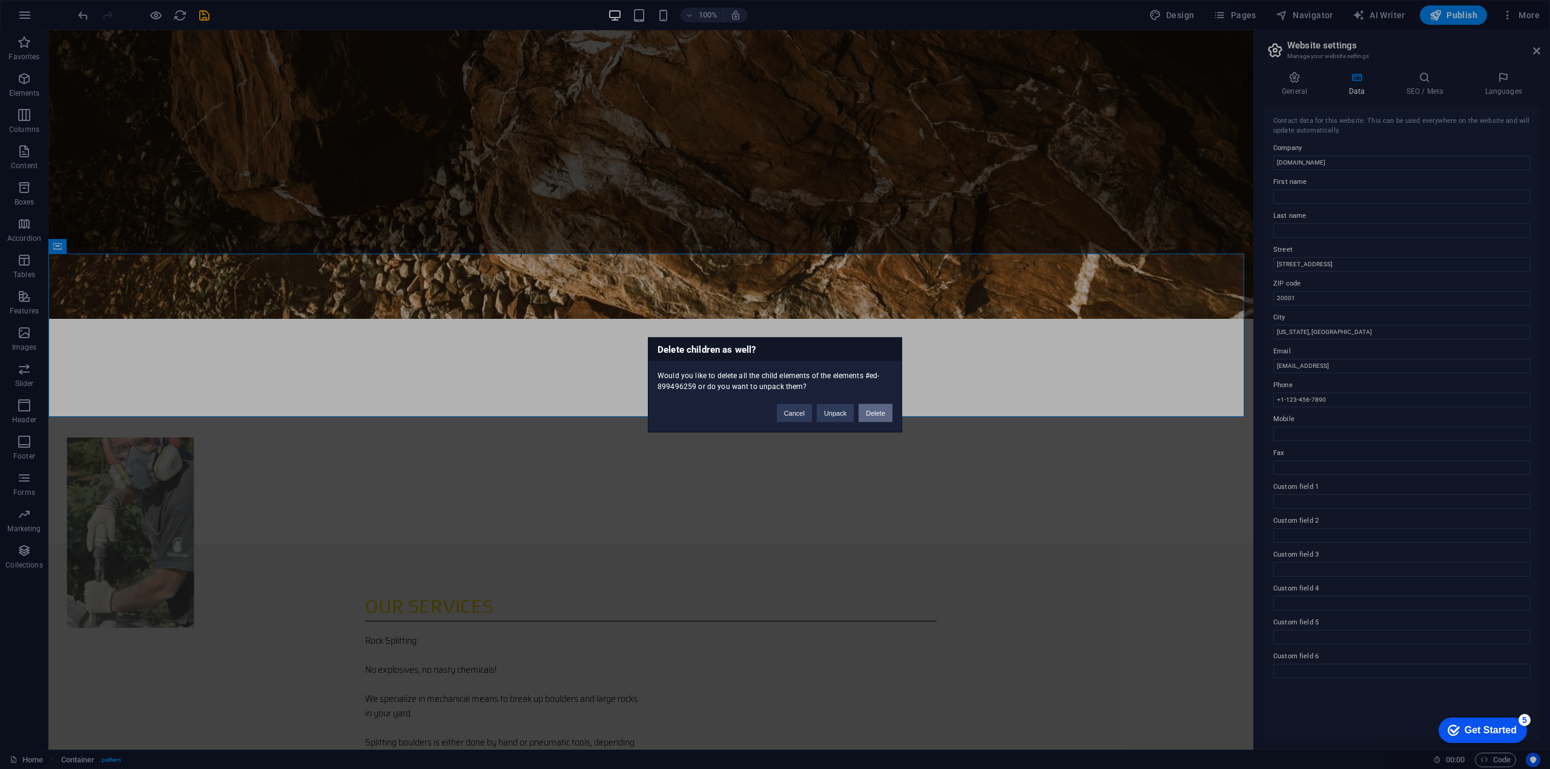
click at [876, 407] on button "Delete" at bounding box center [875, 413] width 34 height 18
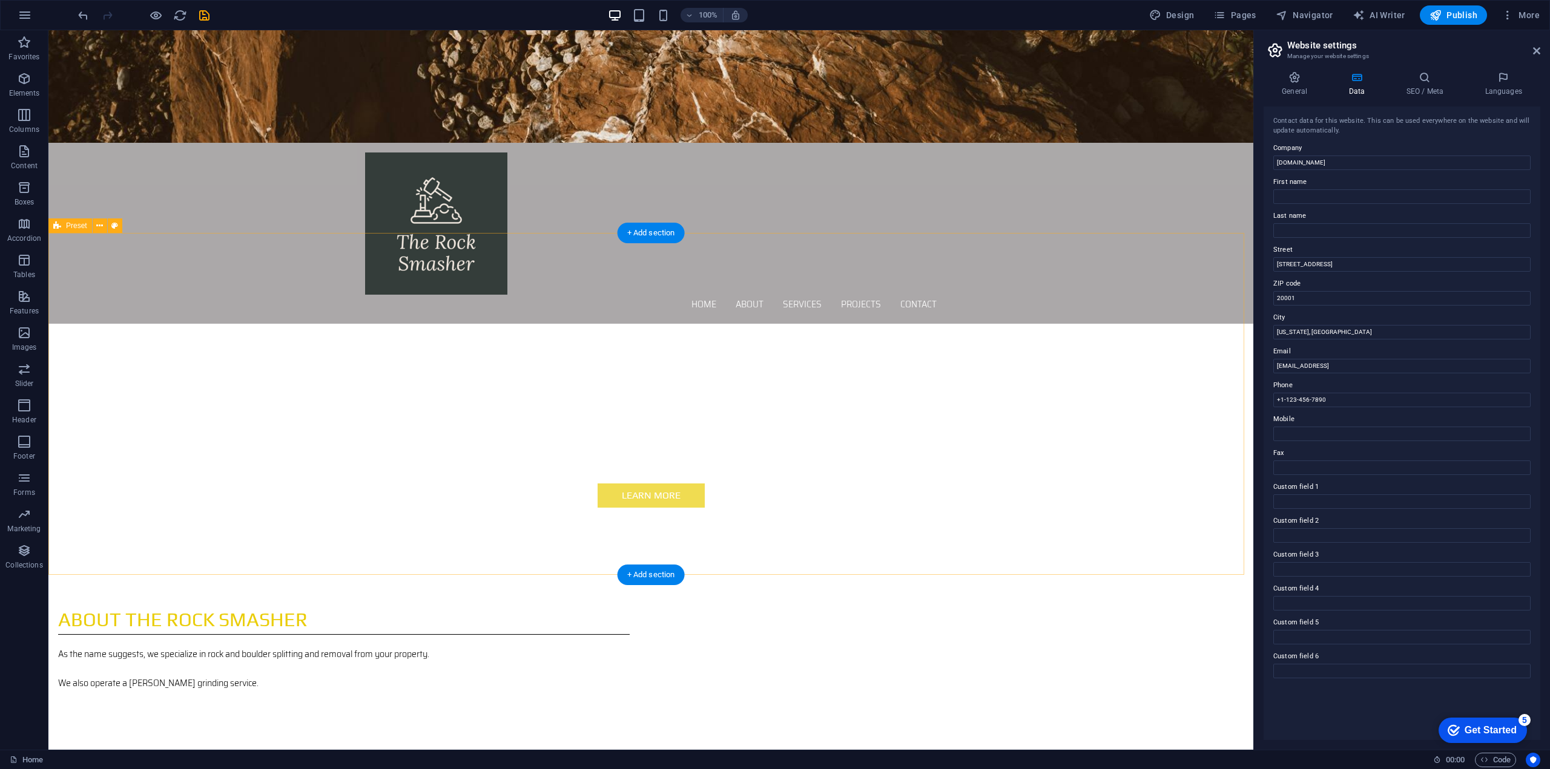
scroll to position [829, 0]
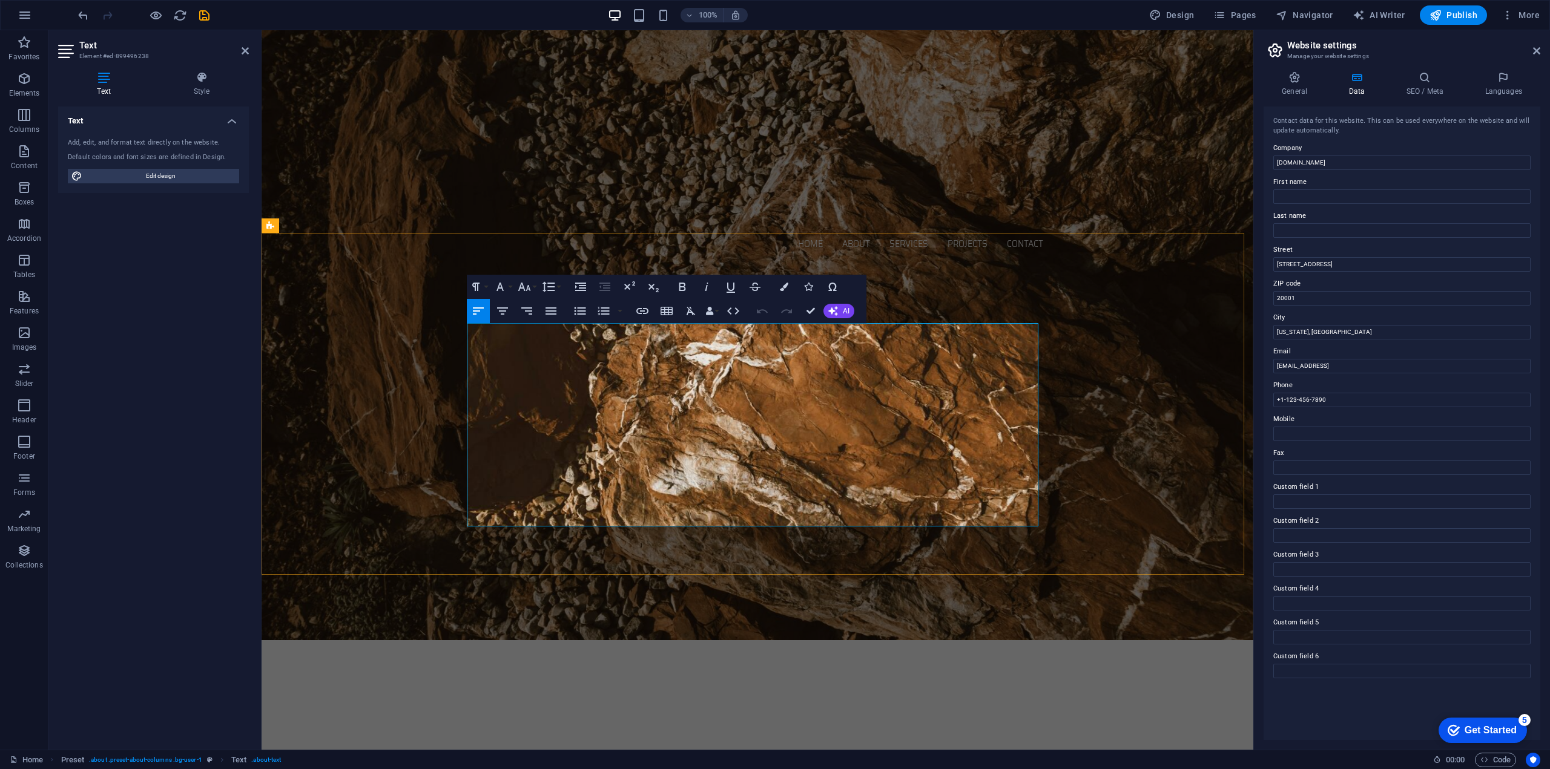
drag, startPoint x: 659, startPoint y: 474, endPoint x: 651, endPoint y: 474, distance: 7.3
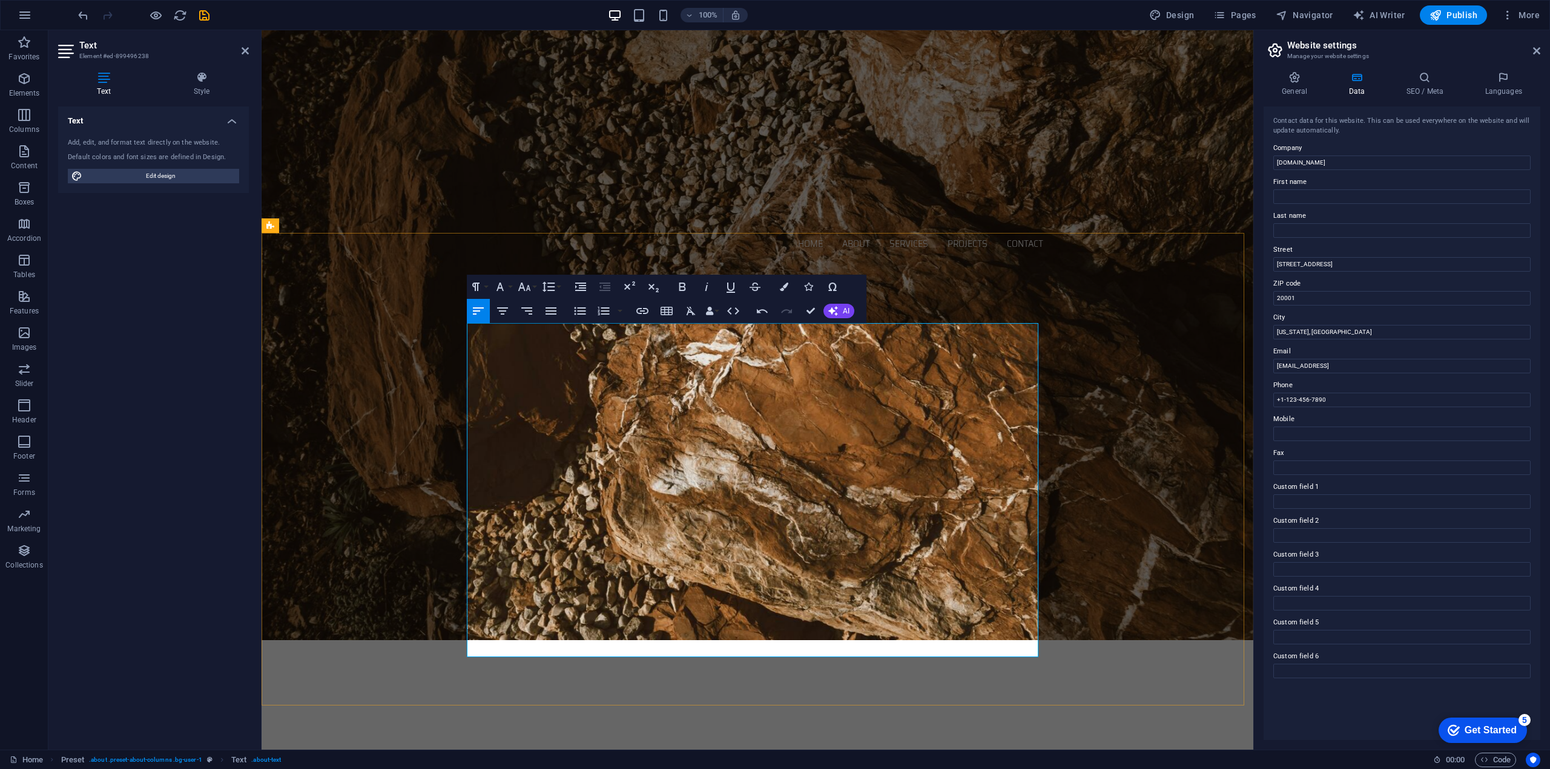
drag, startPoint x: 909, startPoint y: 447, endPoint x: 895, endPoint y: 450, distance: 14.8
drag, startPoint x: 924, startPoint y: 449, endPoint x: 913, endPoint y: 453, distance: 12.5
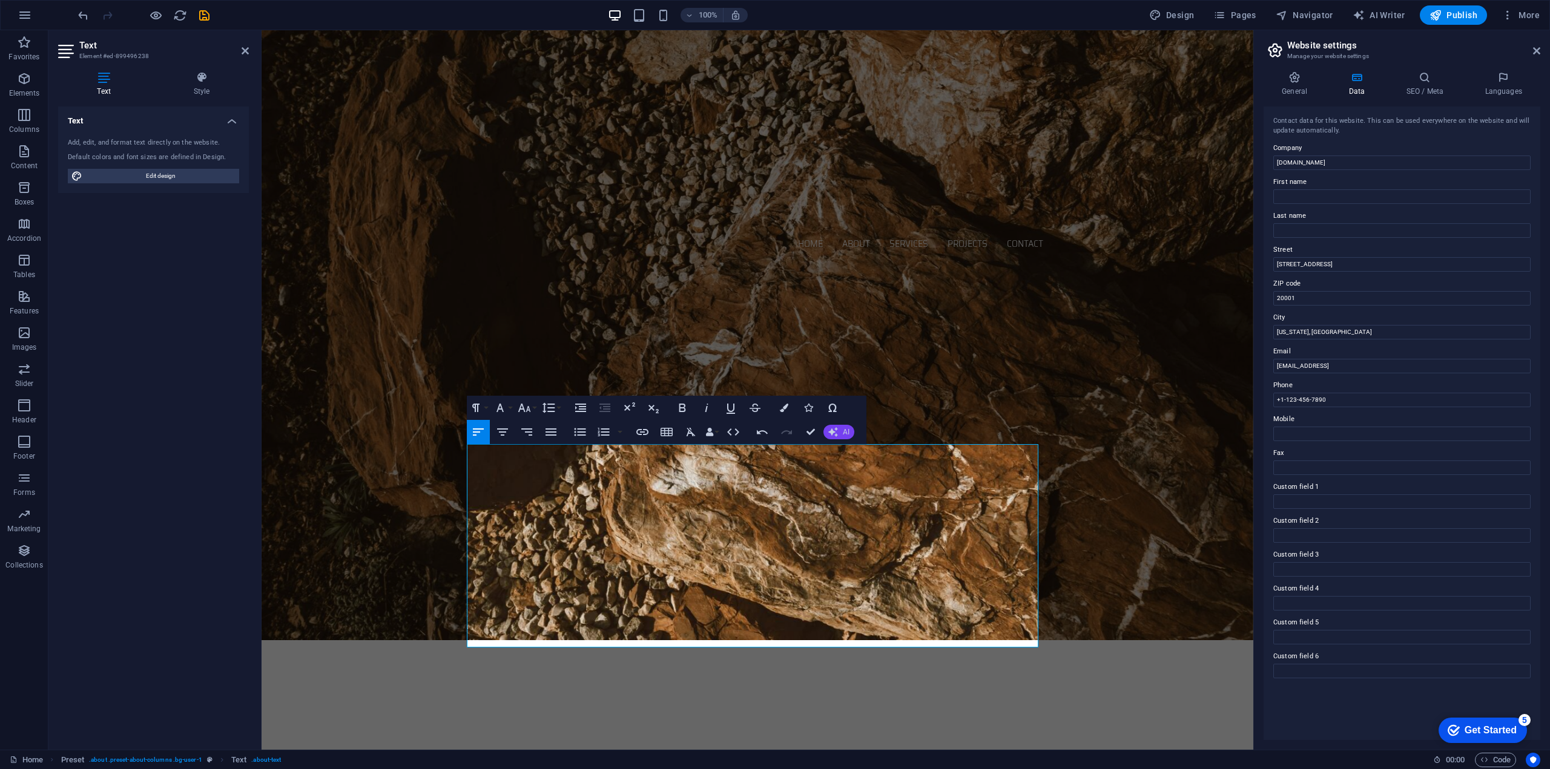
scroll to position [708, 0]
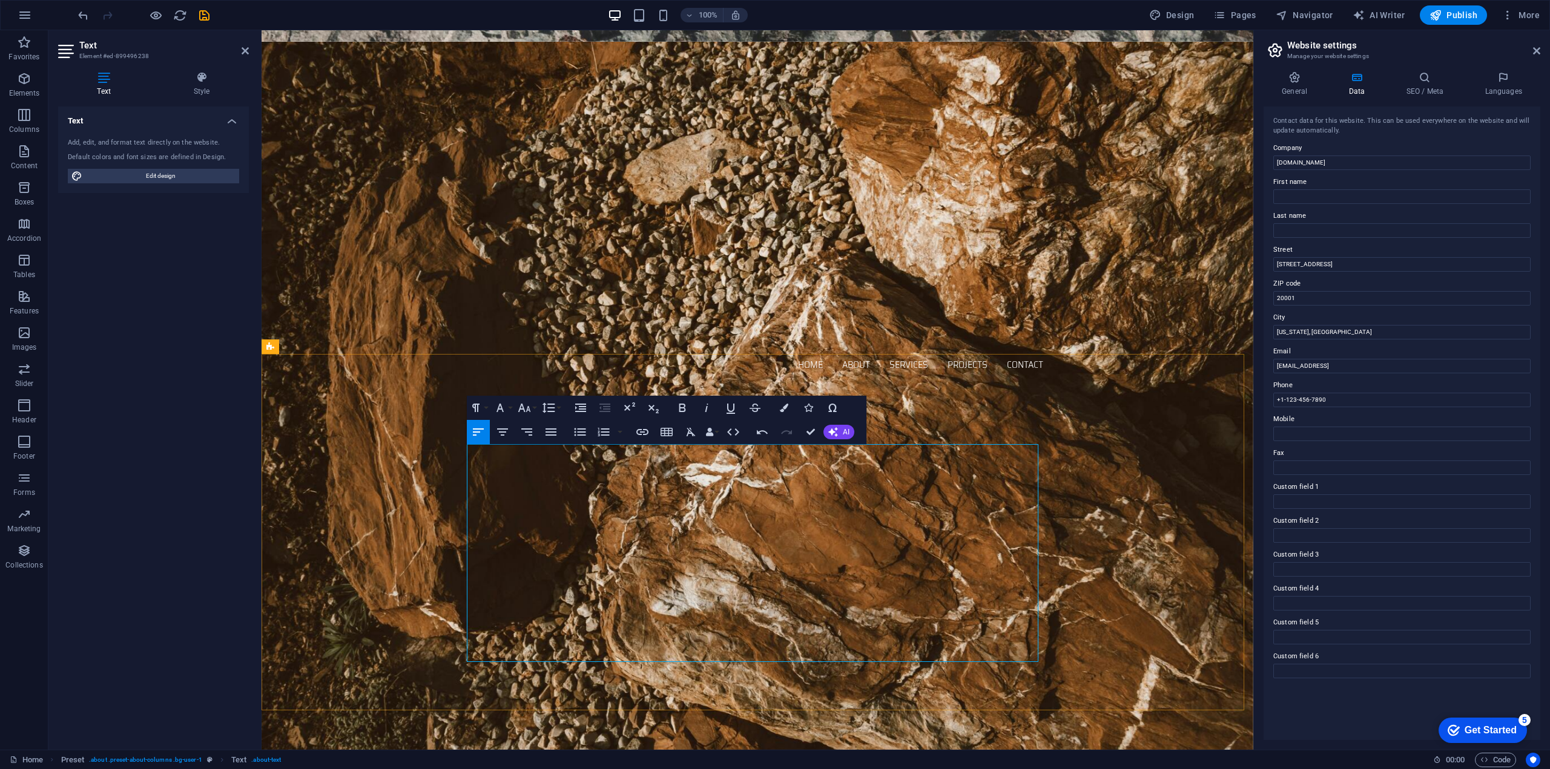
drag, startPoint x: 761, startPoint y: 450, endPoint x: 889, endPoint y: 473, distance: 130.5
drag, startPoint x: 876, startPoint y: 468, endPoint x: 758, endPoint y: 457, distance: 118.6
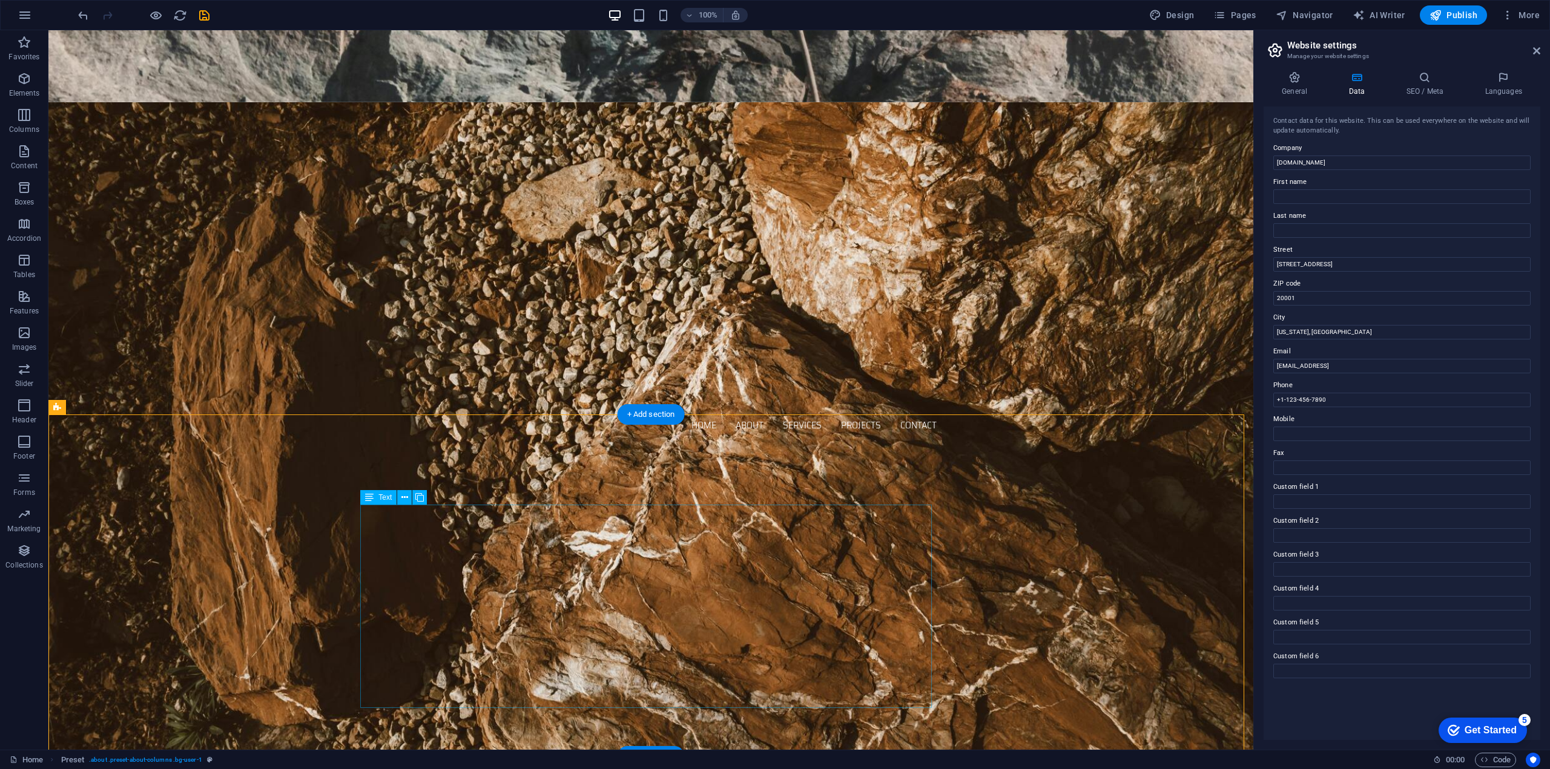
drag, startPoint x: 410, startPoint y: 530, endPoint x: 198, endPoint y: 530, distance: 212.5
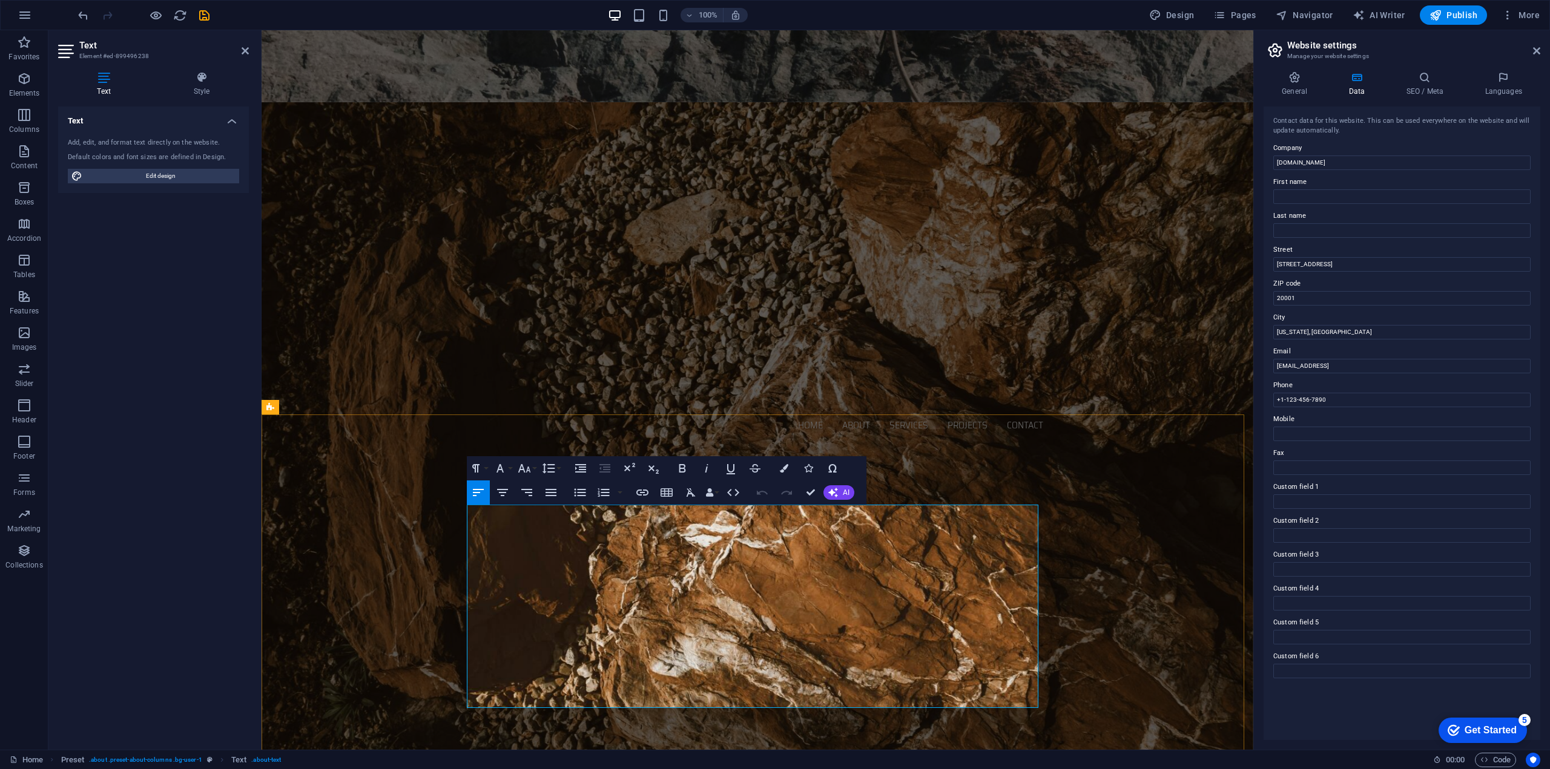
drag, startPoint x: 487, startPoint y: 528, endPoint x: 481, endPoint y: 529, distance: 6.1
drag, startPoint x: 473, startPoint y: 529, endPoint x: 520, endPoint y: 529, distance: 47.2
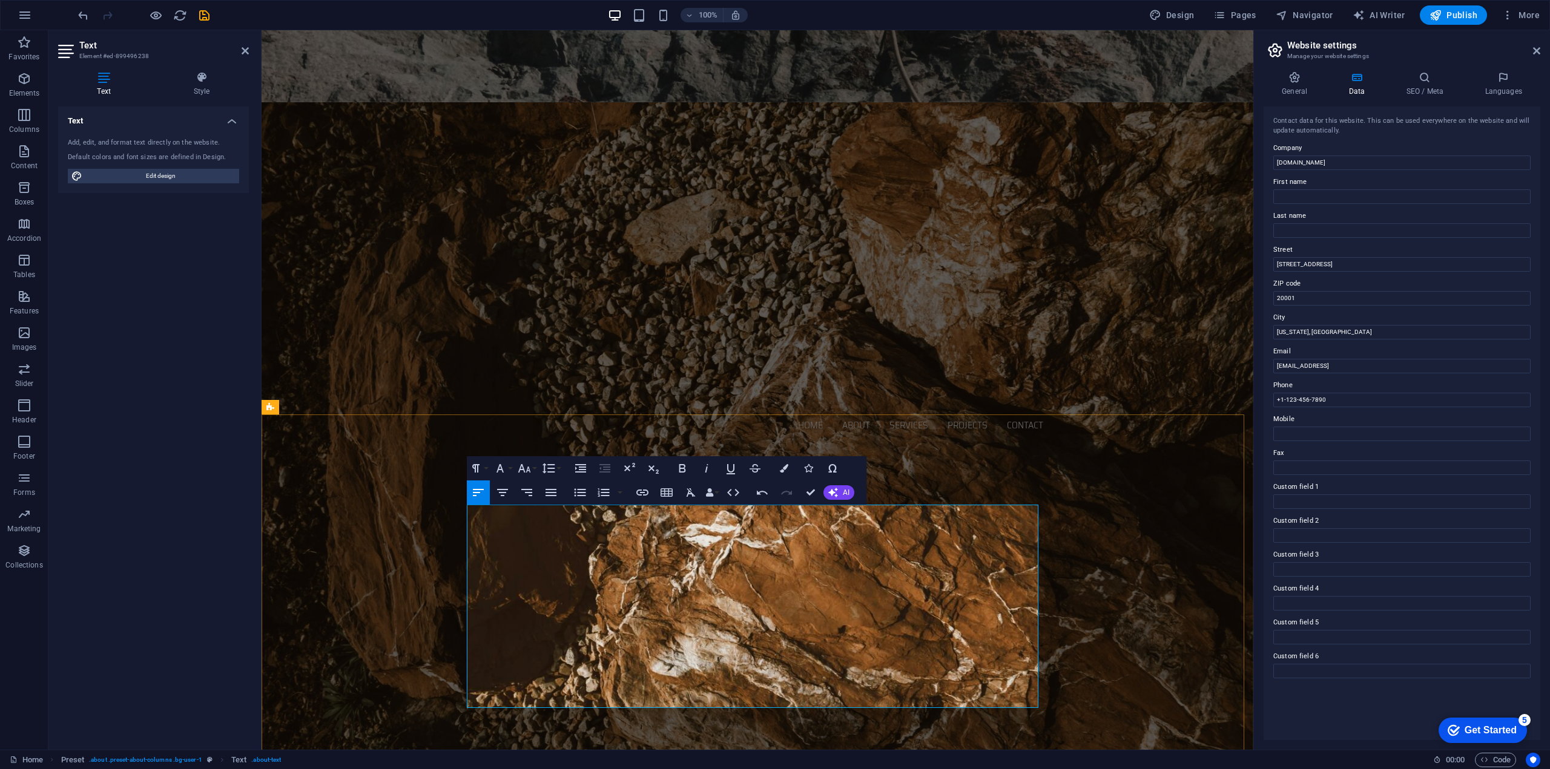
drag, startPoint x: 766, startPoint y: 526, endPoint x: 821, endPoint y: 527, distance: 55.1
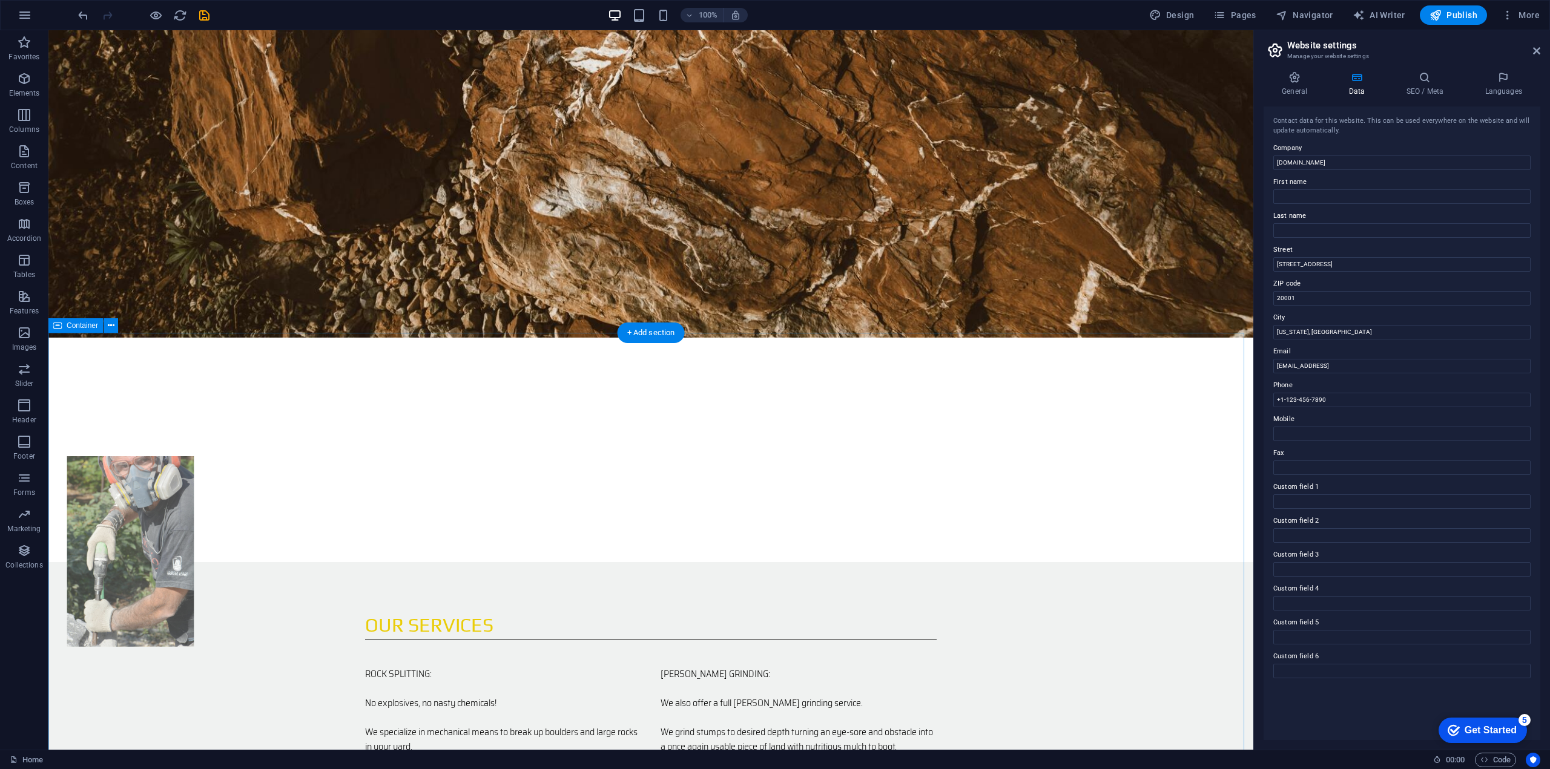
scroll to position [1071, 0]
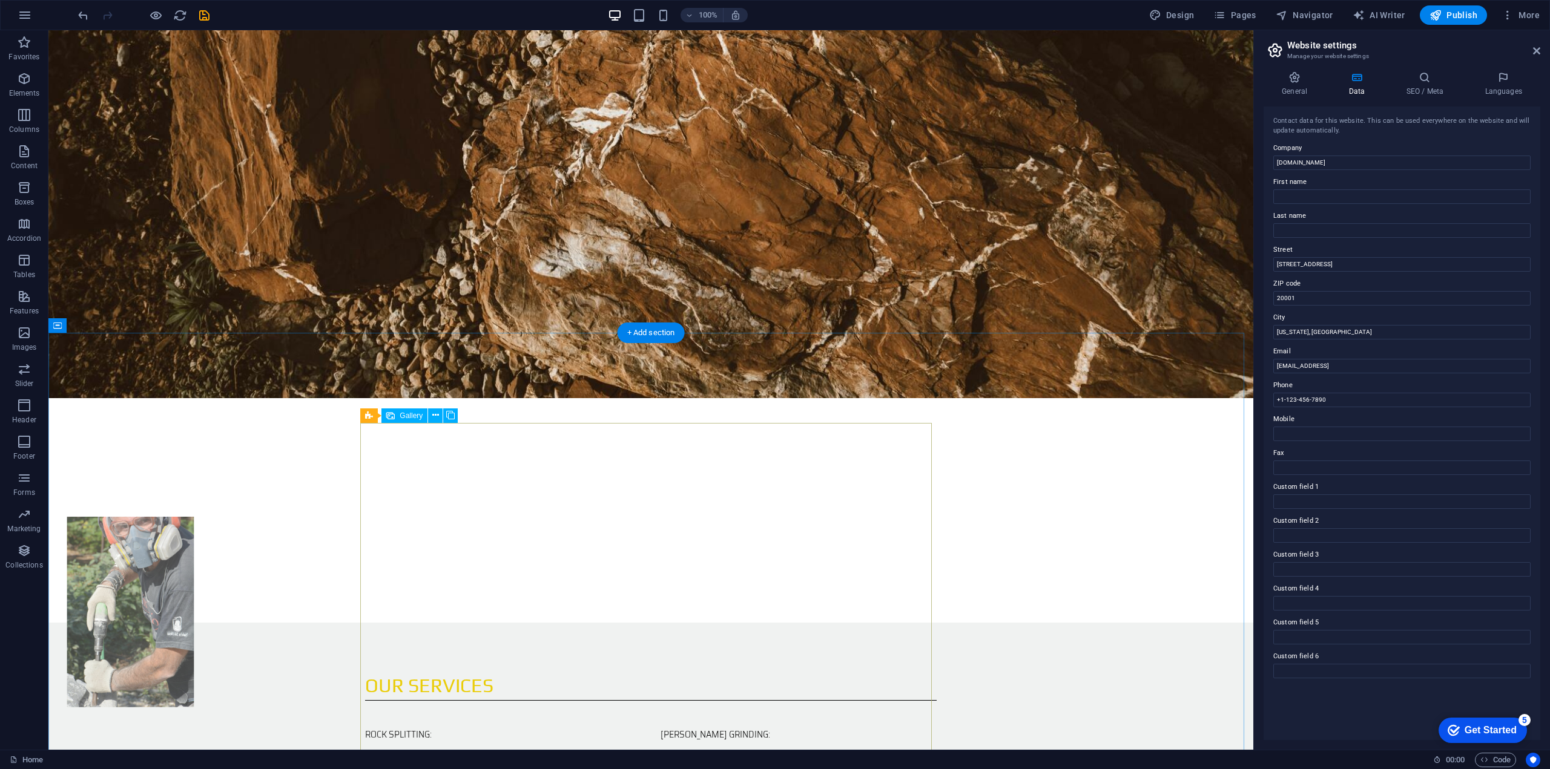
click at [398, 418] on div "Gallery" at bounding box center [404, 416] width 46 height 15
click at [439, 415] on button at bounding box center [435, 416] width 15 height 15
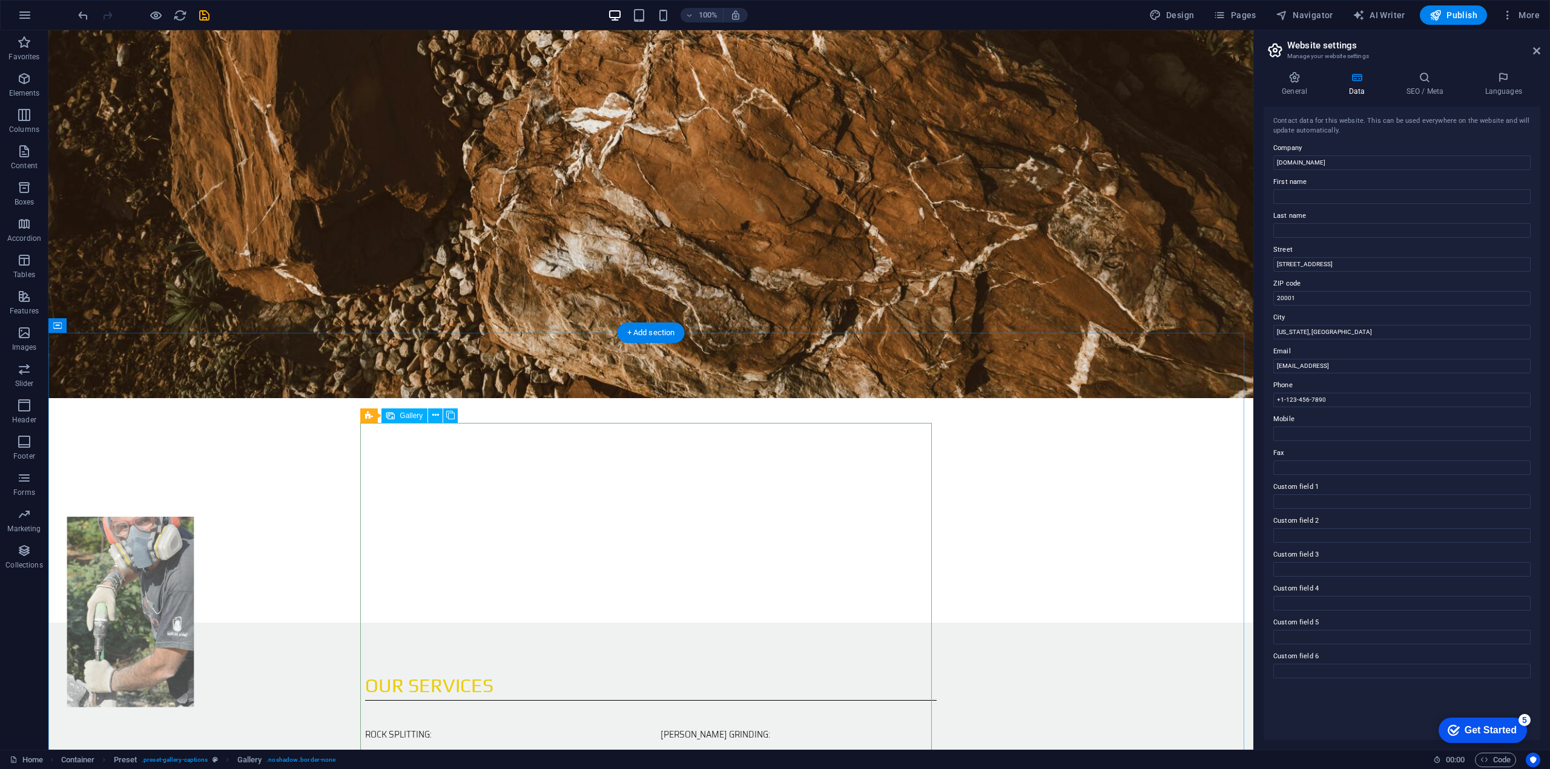
select select "4"
select select "px"
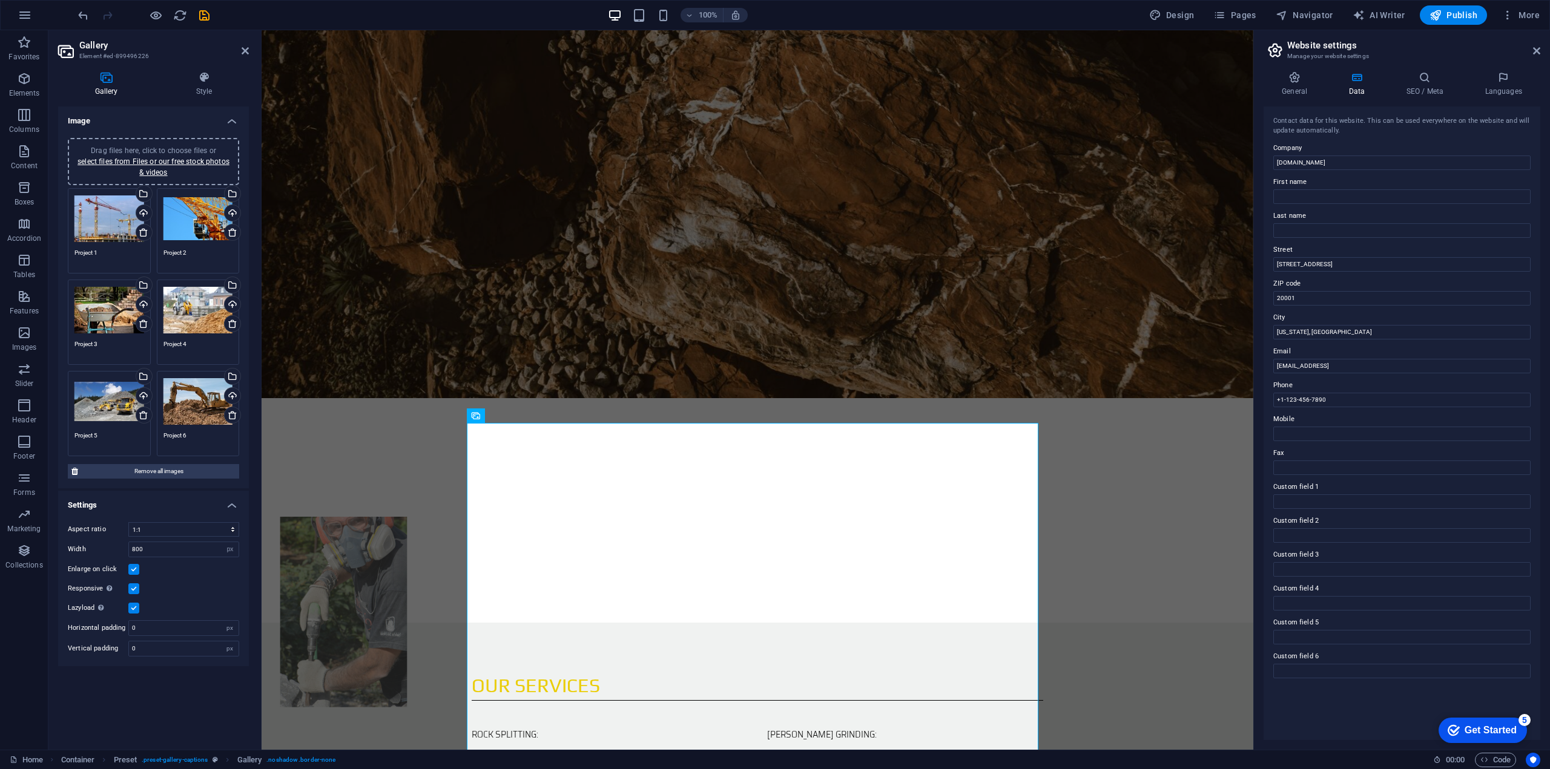
click at [109, 214] on div "Drag files here, click to choose files or select files from Files or our free s…" at bounding box center [109, 219] width 70 height 48
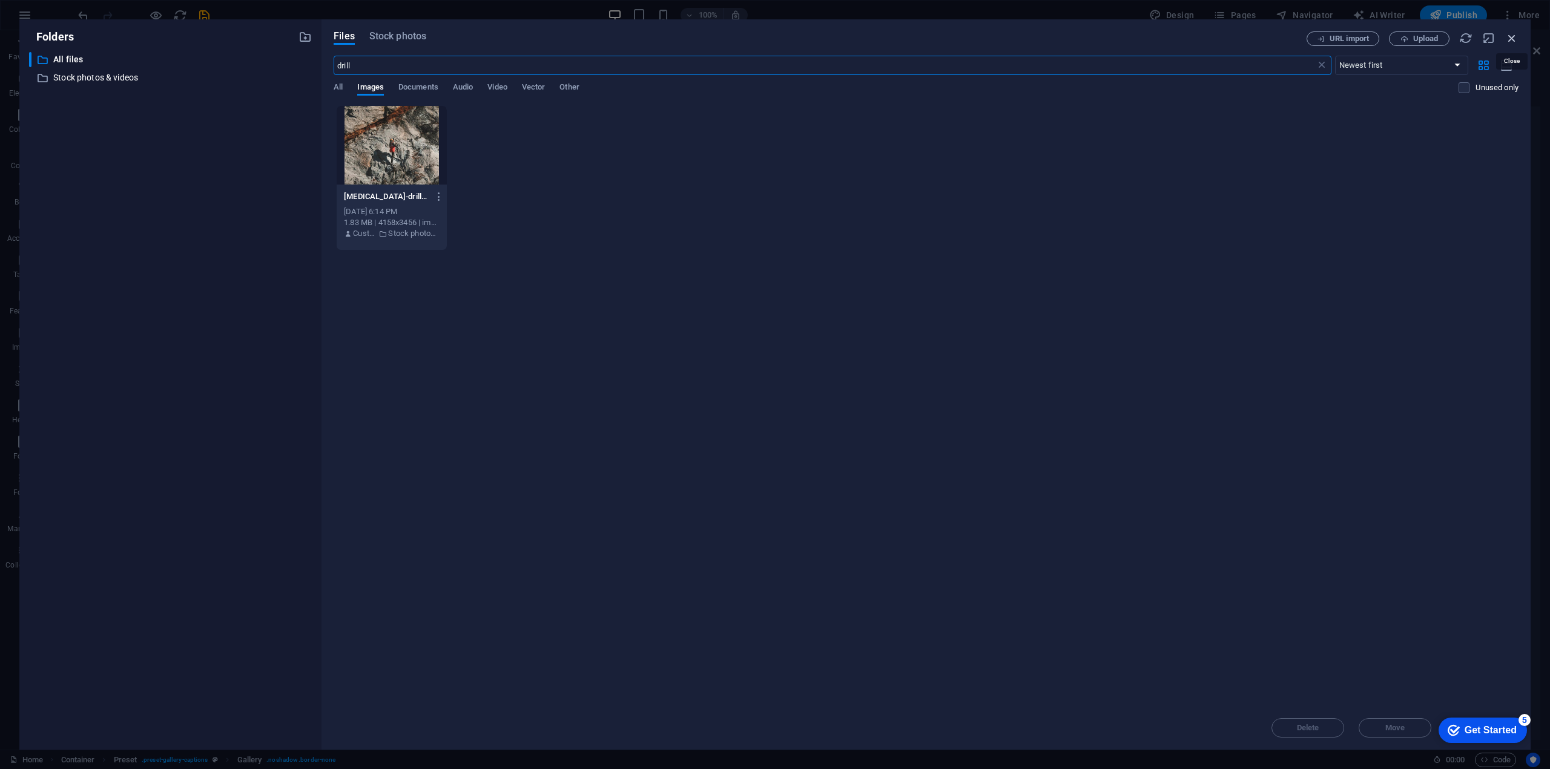
click at [1512, 35] on icon "button" at bounding box center [1511, 37] width 13 height 13
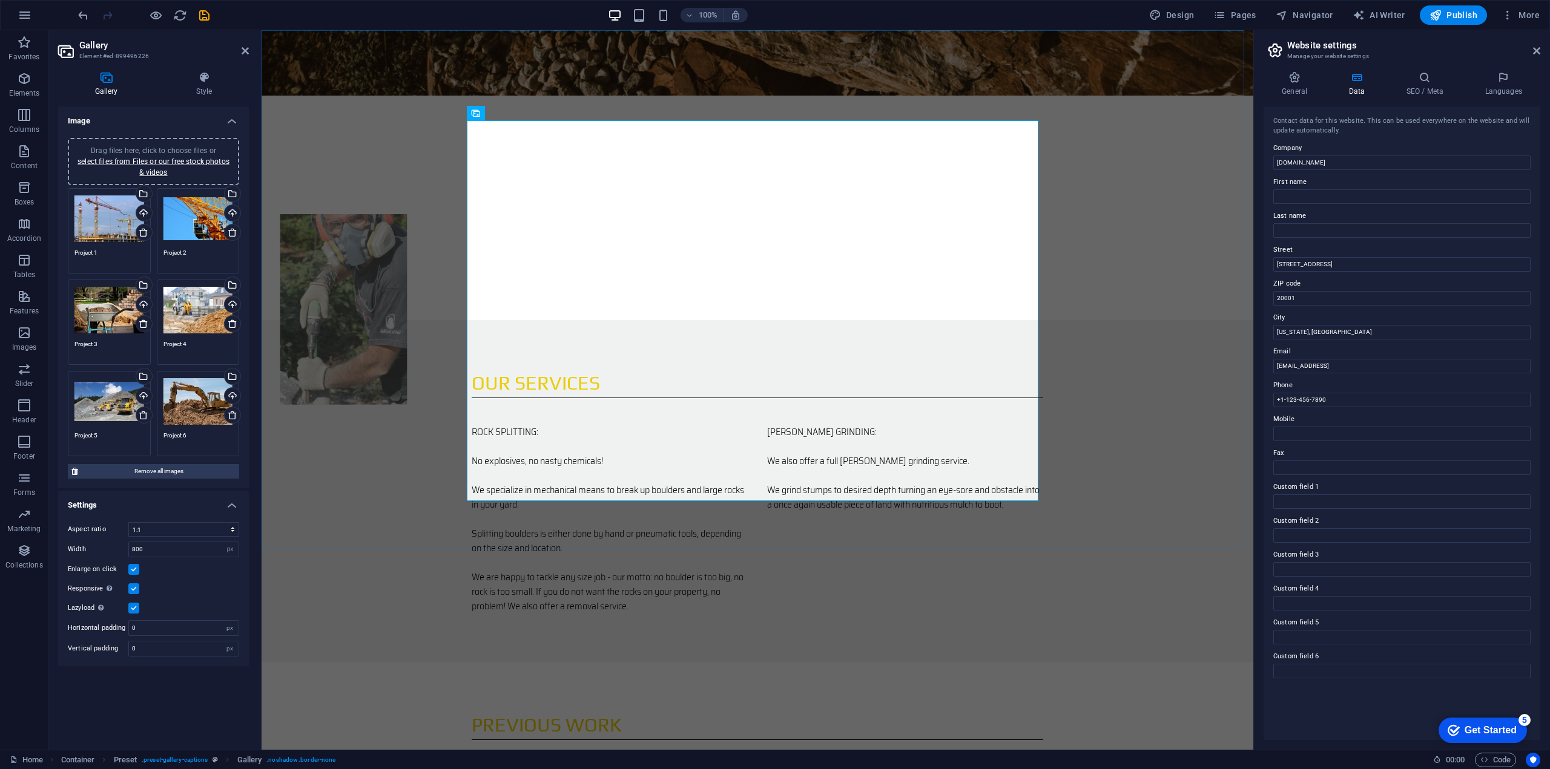
scroll to position [1192, 0]
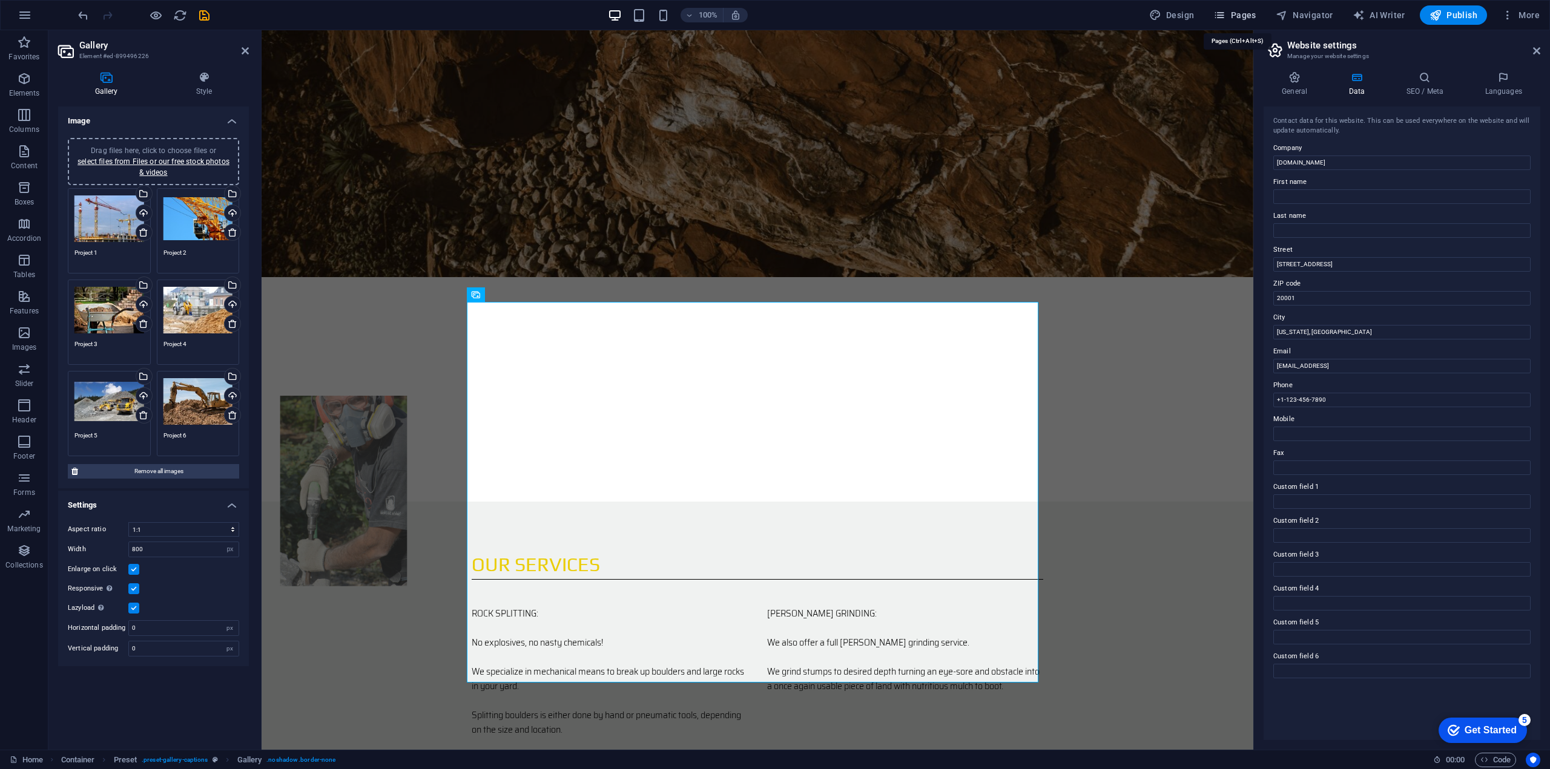
click at [1239, 18] on span "Pages" at bounding box center [1234, 15] width 42 height 12
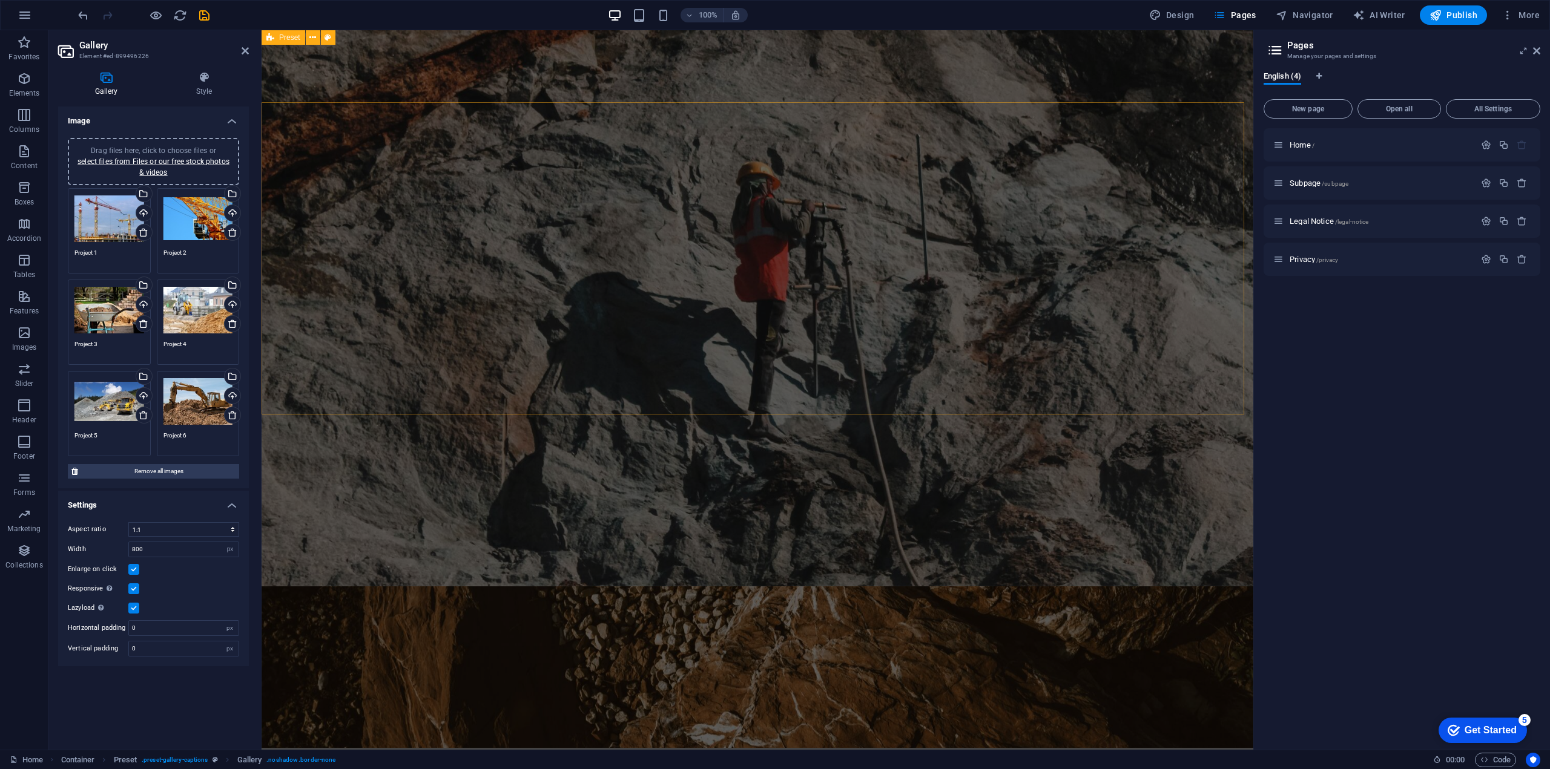
scroll to position [0, 0]
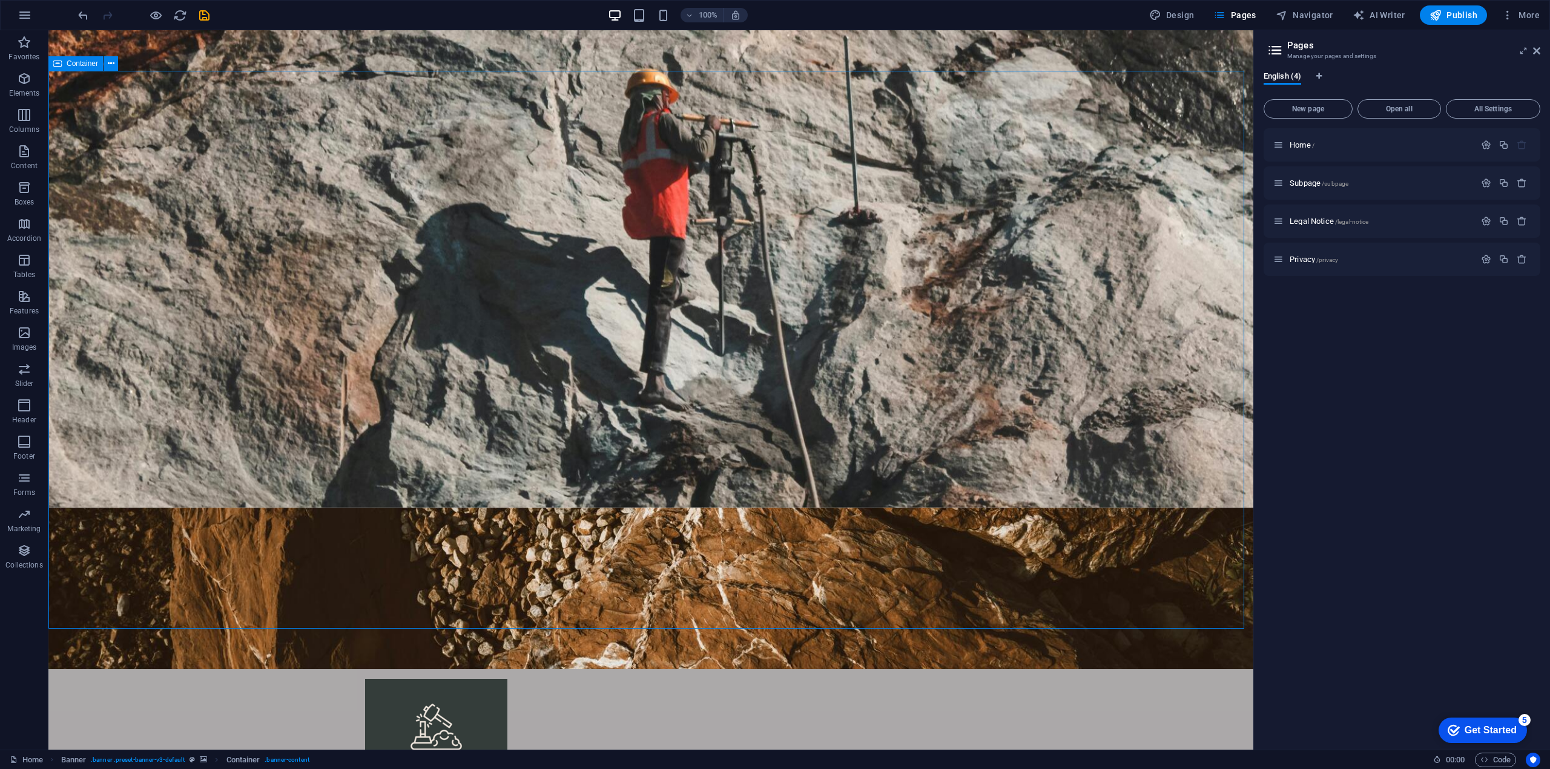
scroll to position [303, 0]
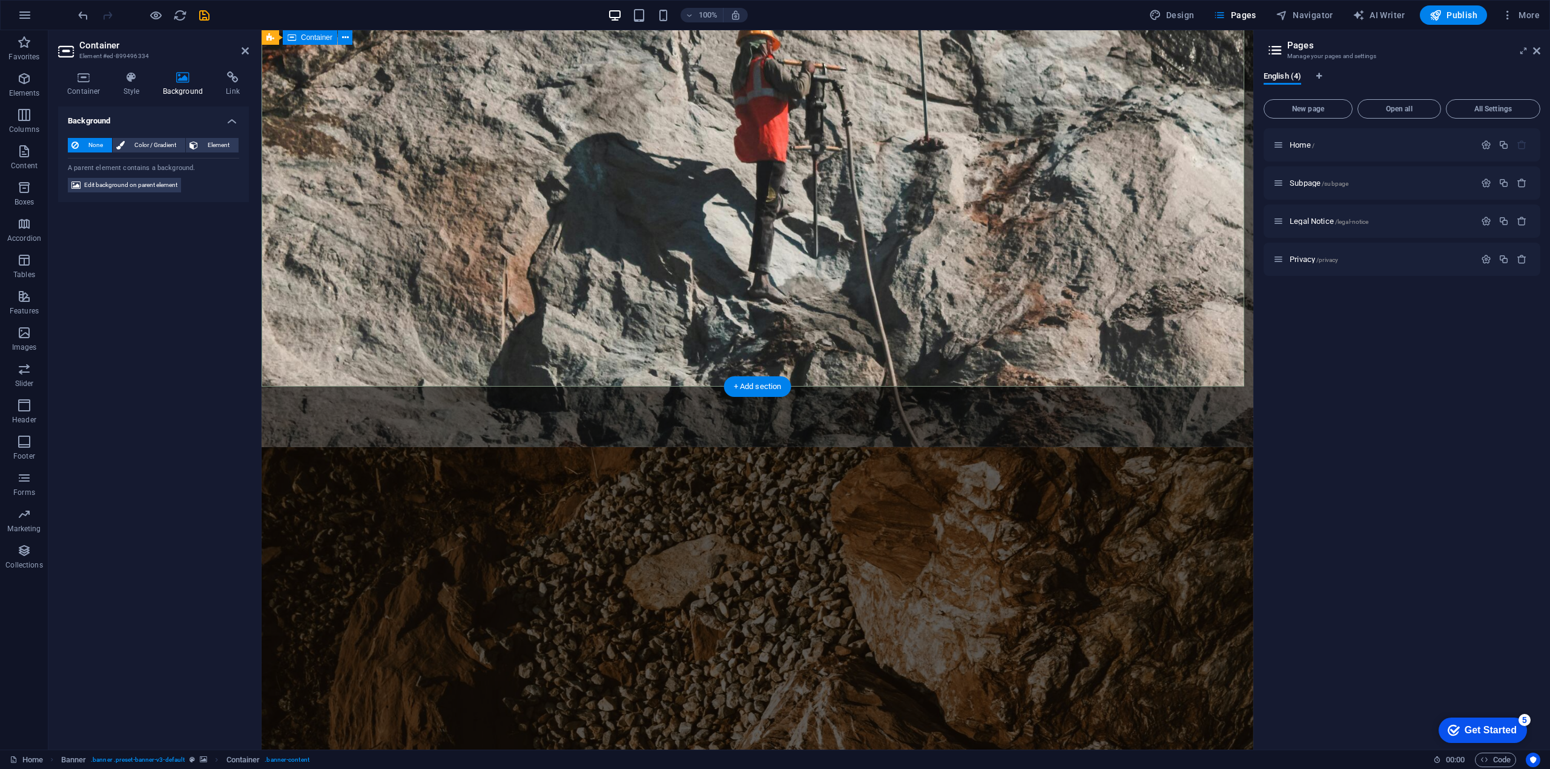
scroll to position [363, 0]
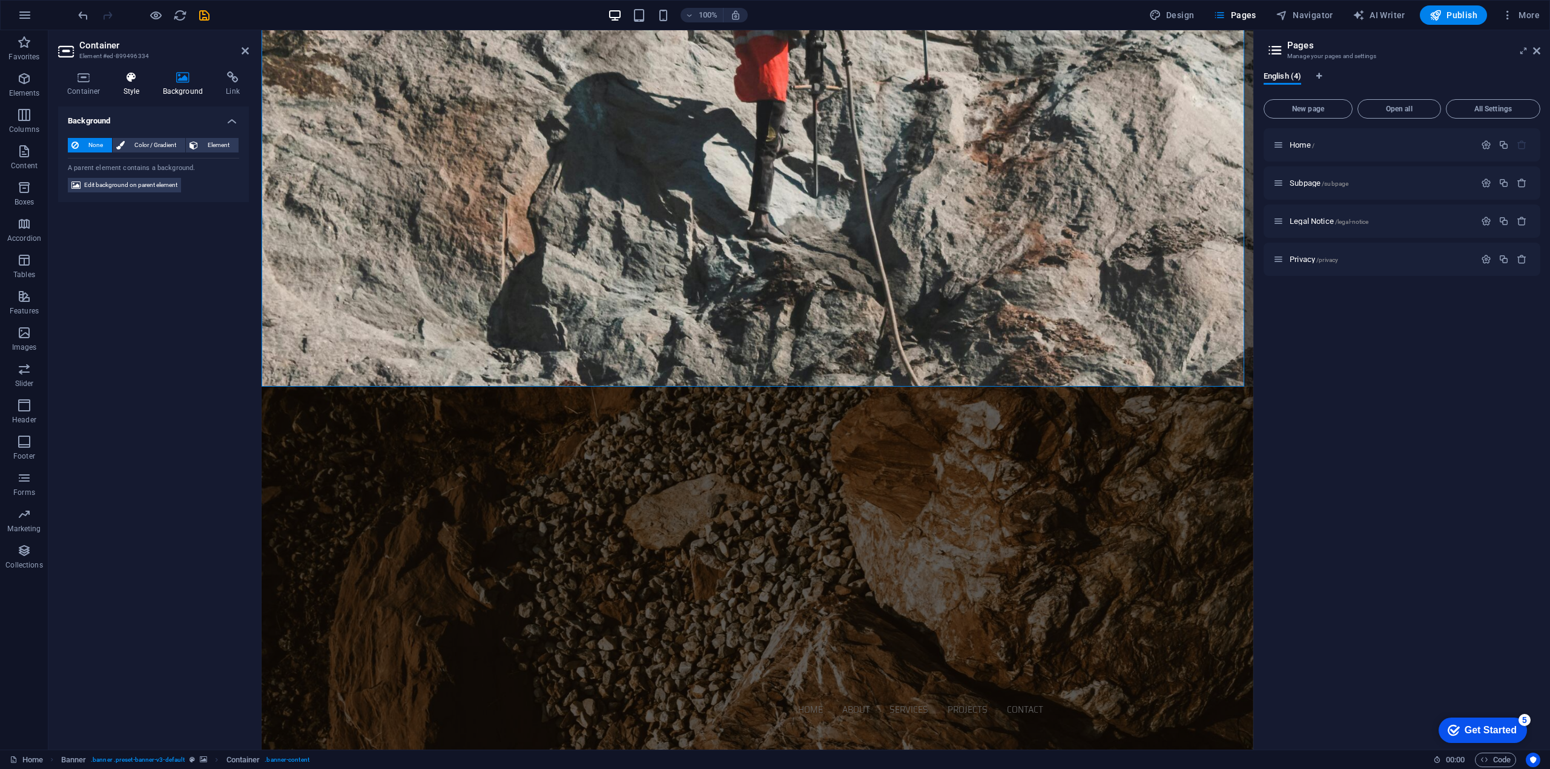
click at [138, 83] on icon at bounding box center [131, 77] width 35 height 12
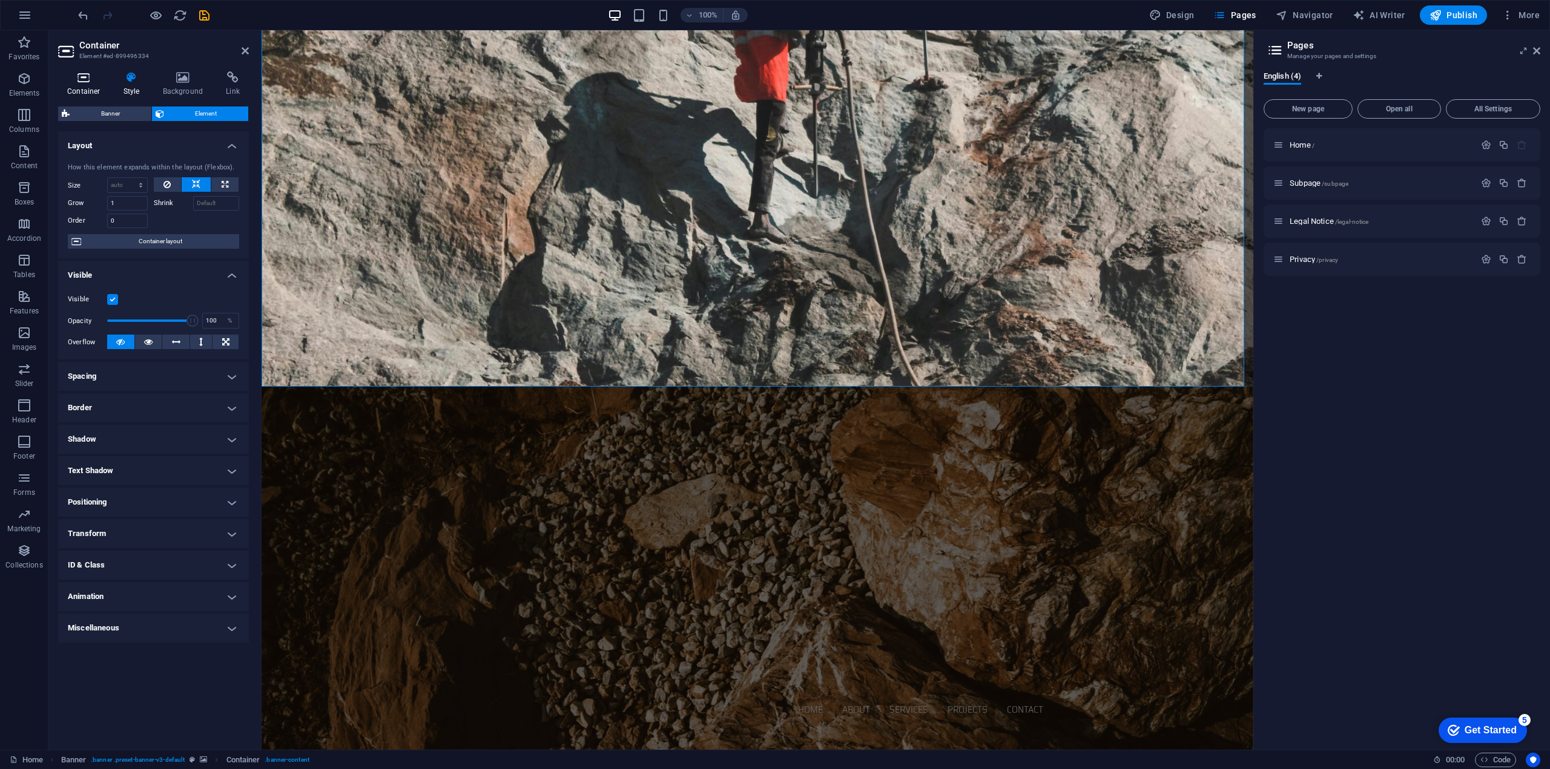
click at [76, 77] on icon at bounding box center [83, 77] width 51 height 12
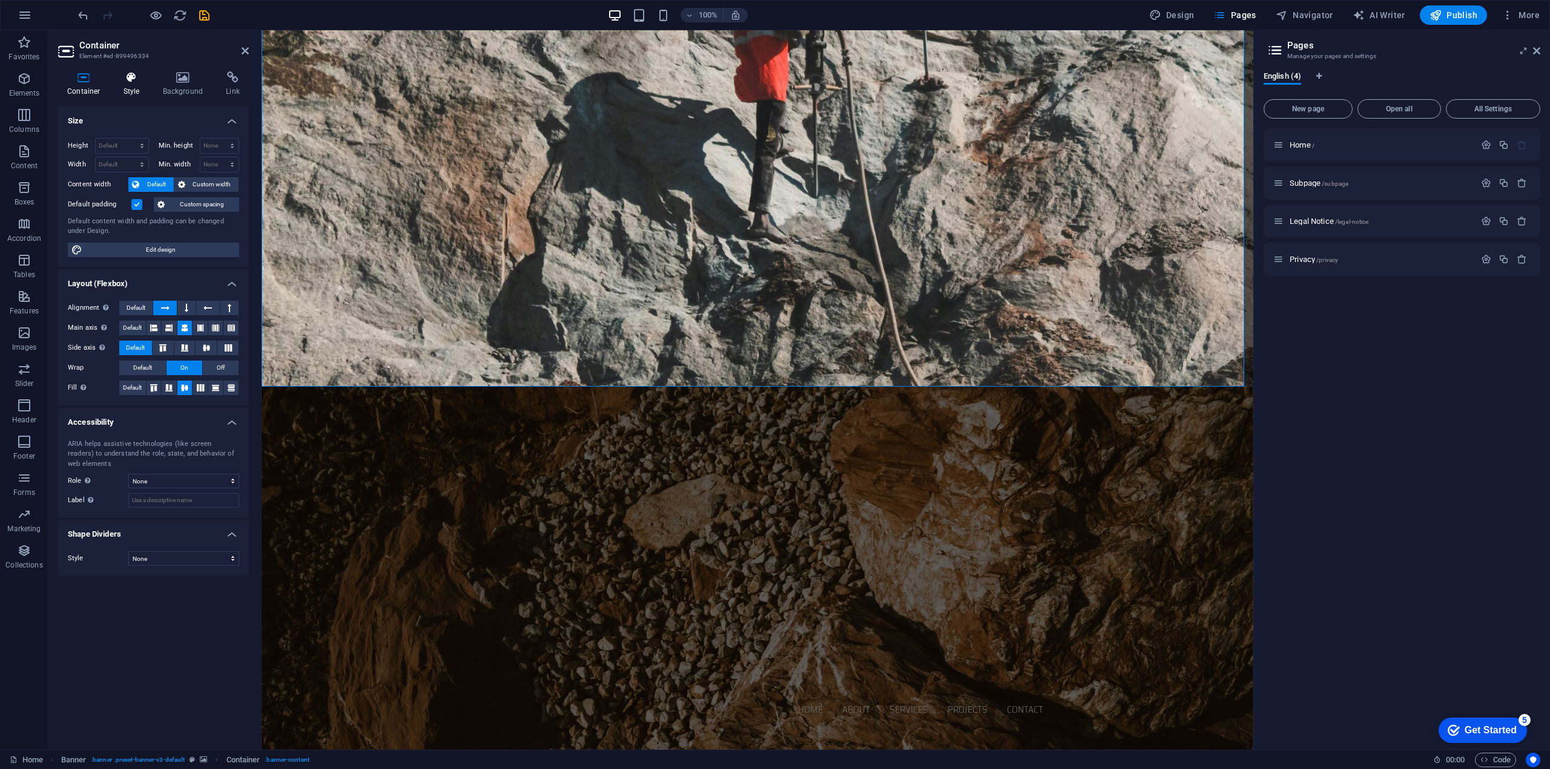
click at [130, 73] on icon at bounding box center [131, 77] width 35 height 12
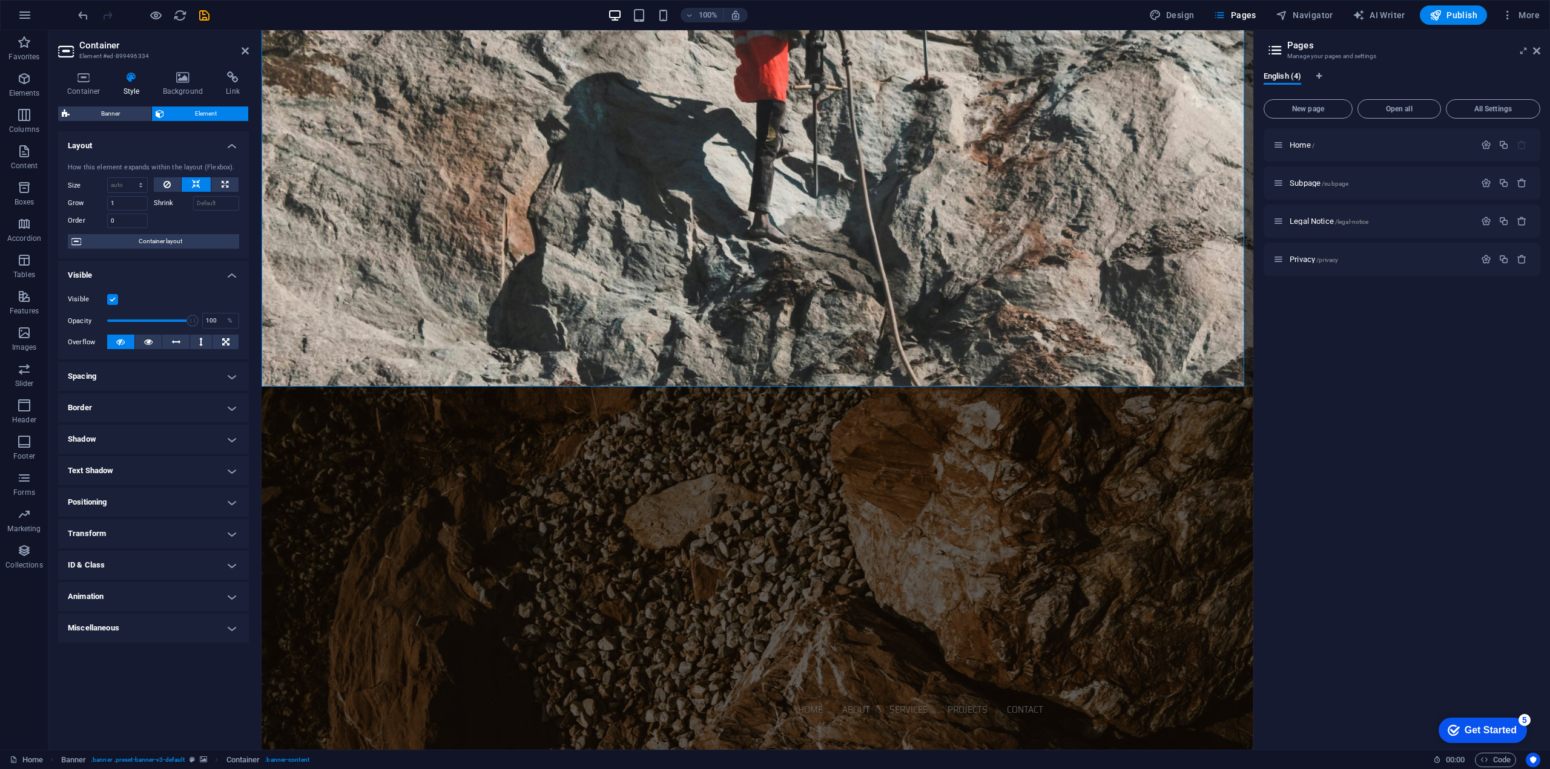
click at [123, 375] on h4 "Spacing" at bounding box center [153, 376] width 191 height 29
click at [123, 372] on h4 "Spacing" at bounding box center [153, 373] width 191 height 22
click at [121, 488] on h4 "Positioning" at bounding box center [153, 502] width 191 height 29
click at [104, 574] on h4 "Transform" at bounding box center [153, 576] width 191 height 29
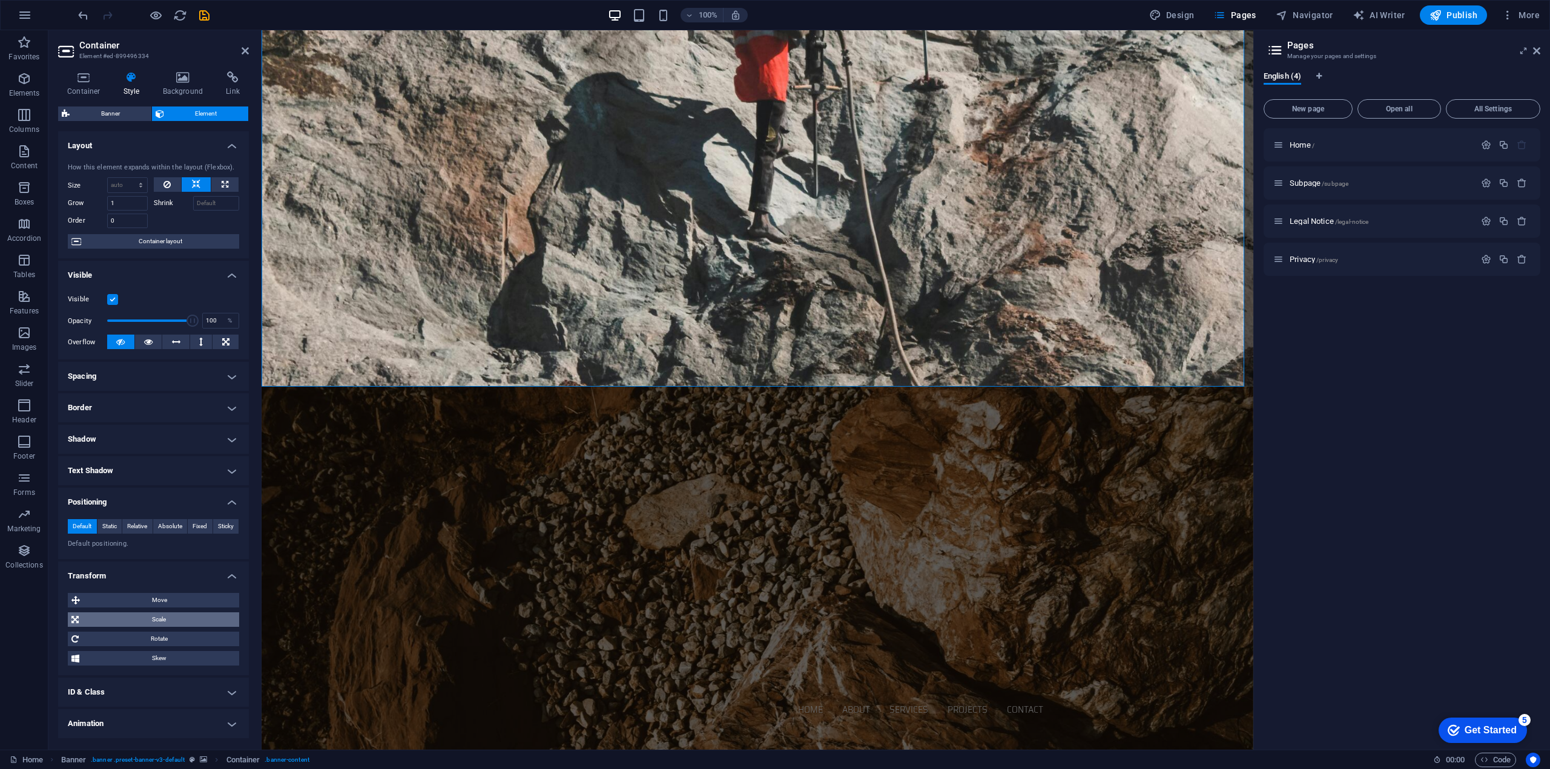
click at [138, 613] on span "Scale" at bounding box center [158, 620] width 153 height 15
drag, startPoint x: 134, startPoint y: 642, endPoint x: 115, endPoint y: 641, distance: 19.4
click at [115, 641] on input "100" at bounding box center [176, 643] width 126 height 15
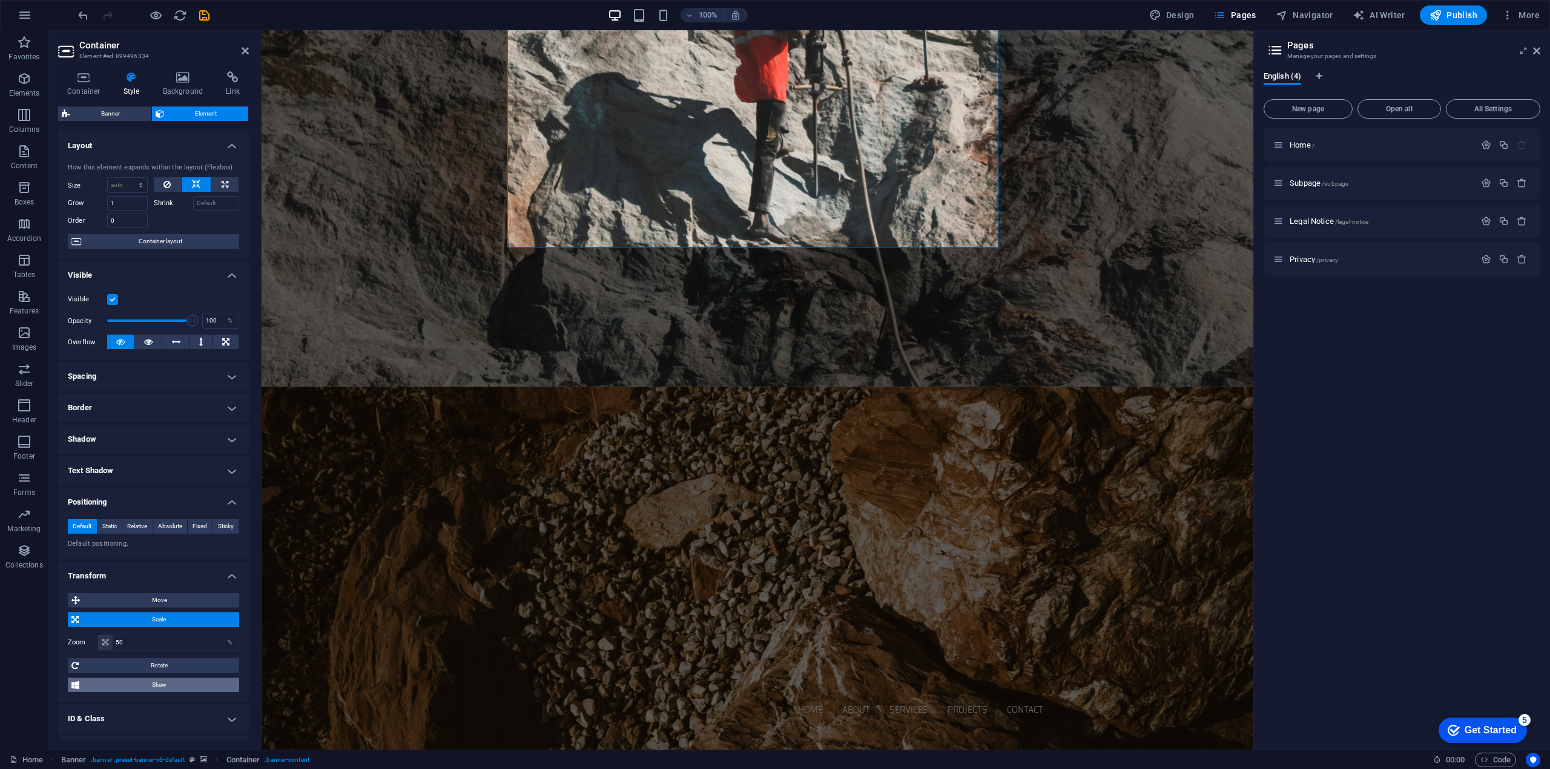
click at [145, 689] on span "Skew" at bounding box center [159, 685] width 153 height 15
click at [125, 642] on input "50" at bounding box center [176, 643] width 126 height 15
drag, startPoint x: 125, startPoint y: 643, endPoint x: 87, endPoint y: 645, distance: 38.2
click at [87, 645] on div "Zoom 50 %" at bounding box center [153, 643] width 171 height 16
type input "100"
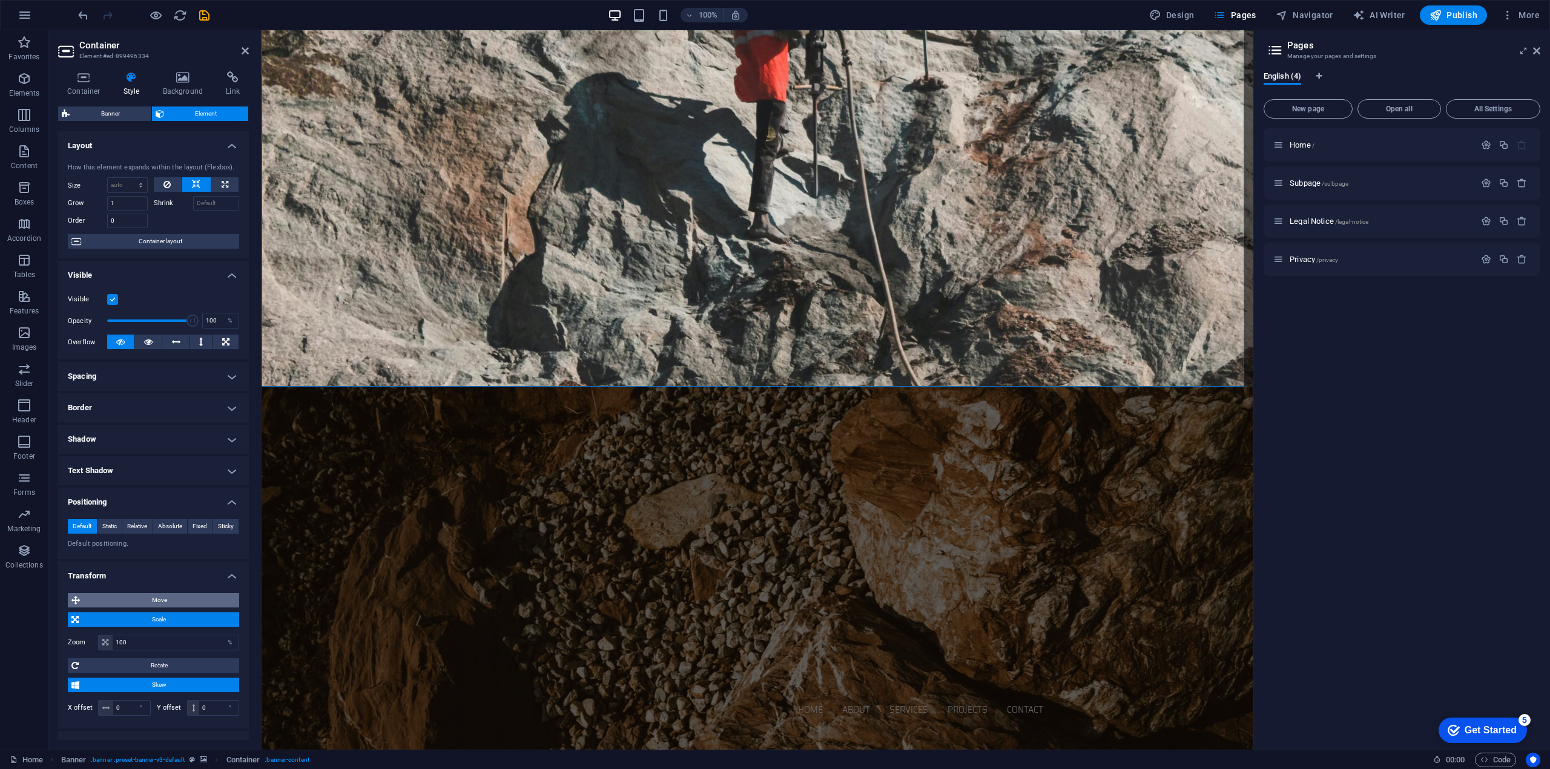
click at [157, 596] on span "Move" at bounding box center [160, 600] width 152 height 15
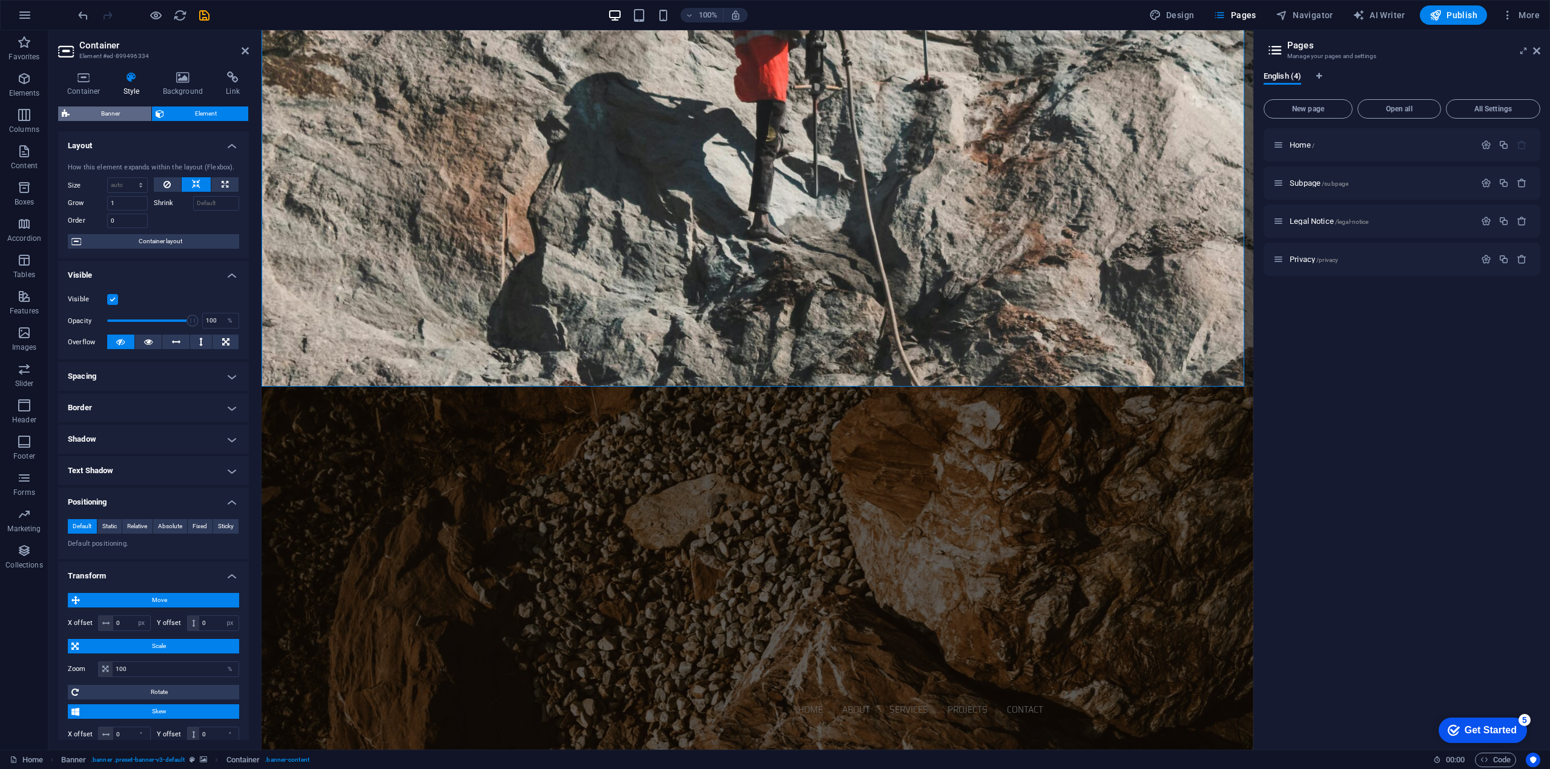
click at [110, 117] on span "Banner" at bounding box center [110, 114] width 74 height 15
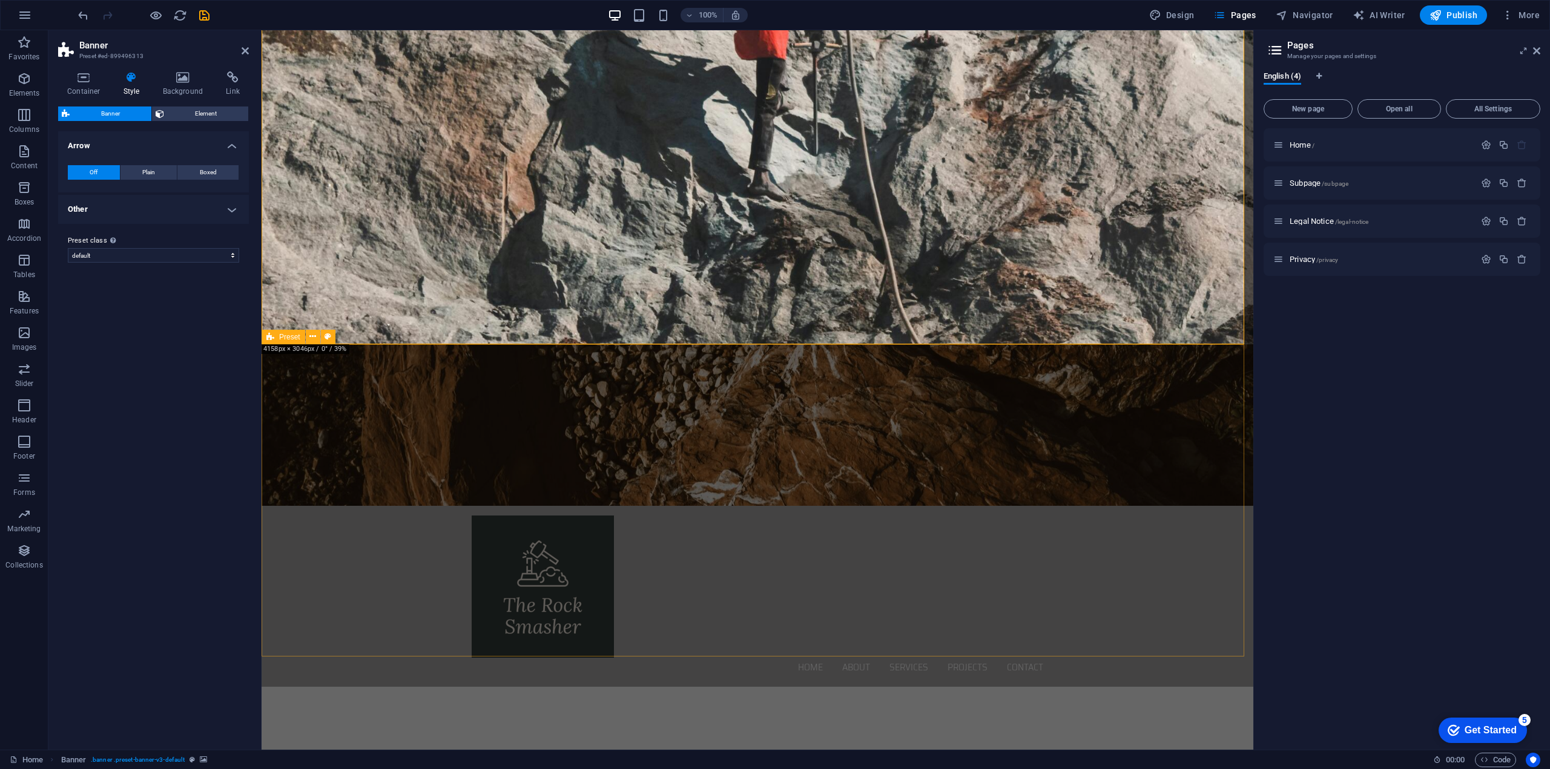
scroll to position [0, 0]
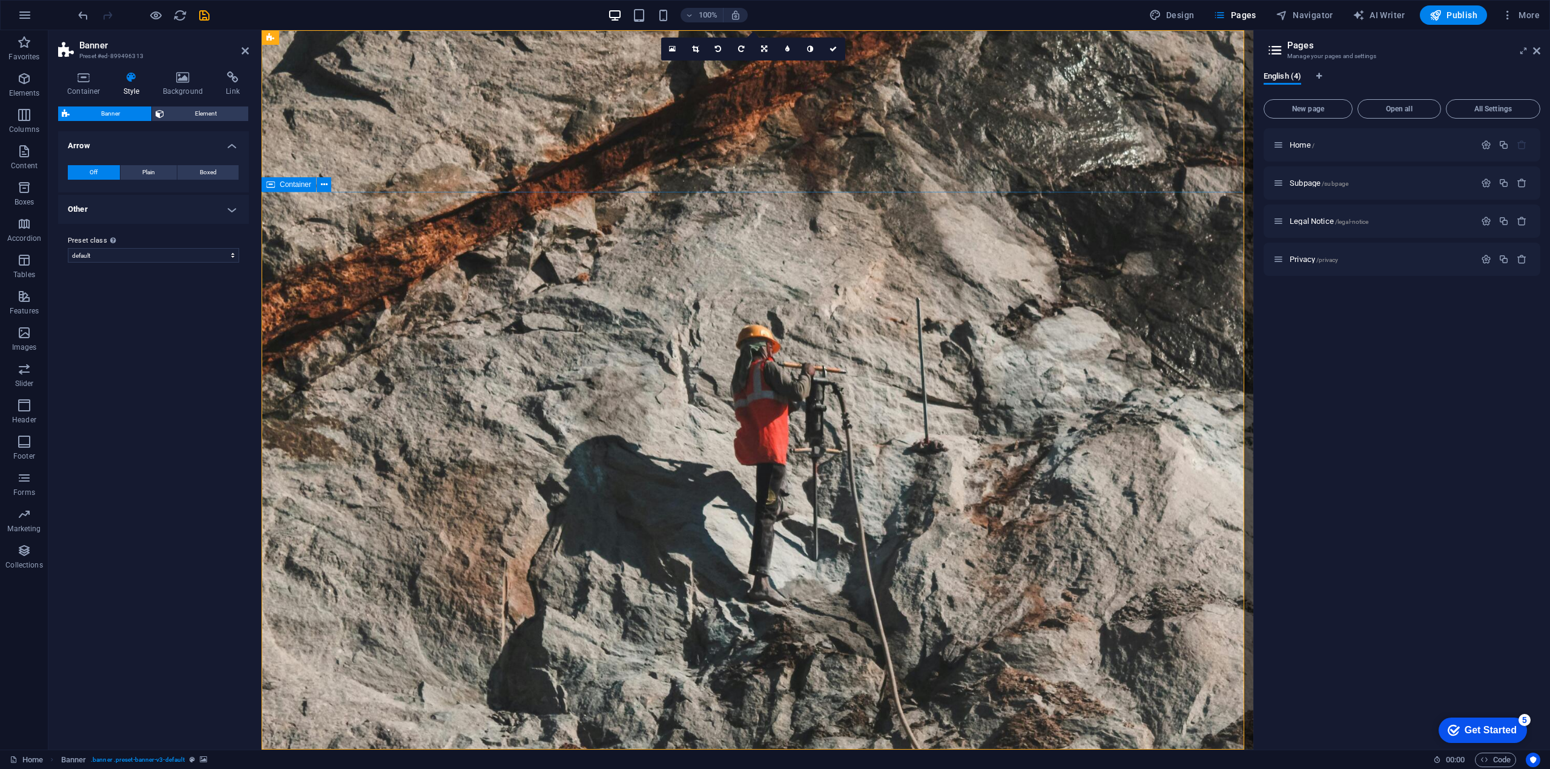
click at [295, 186] on span "Container" at bounding box center [295, 184] width 31 height 7
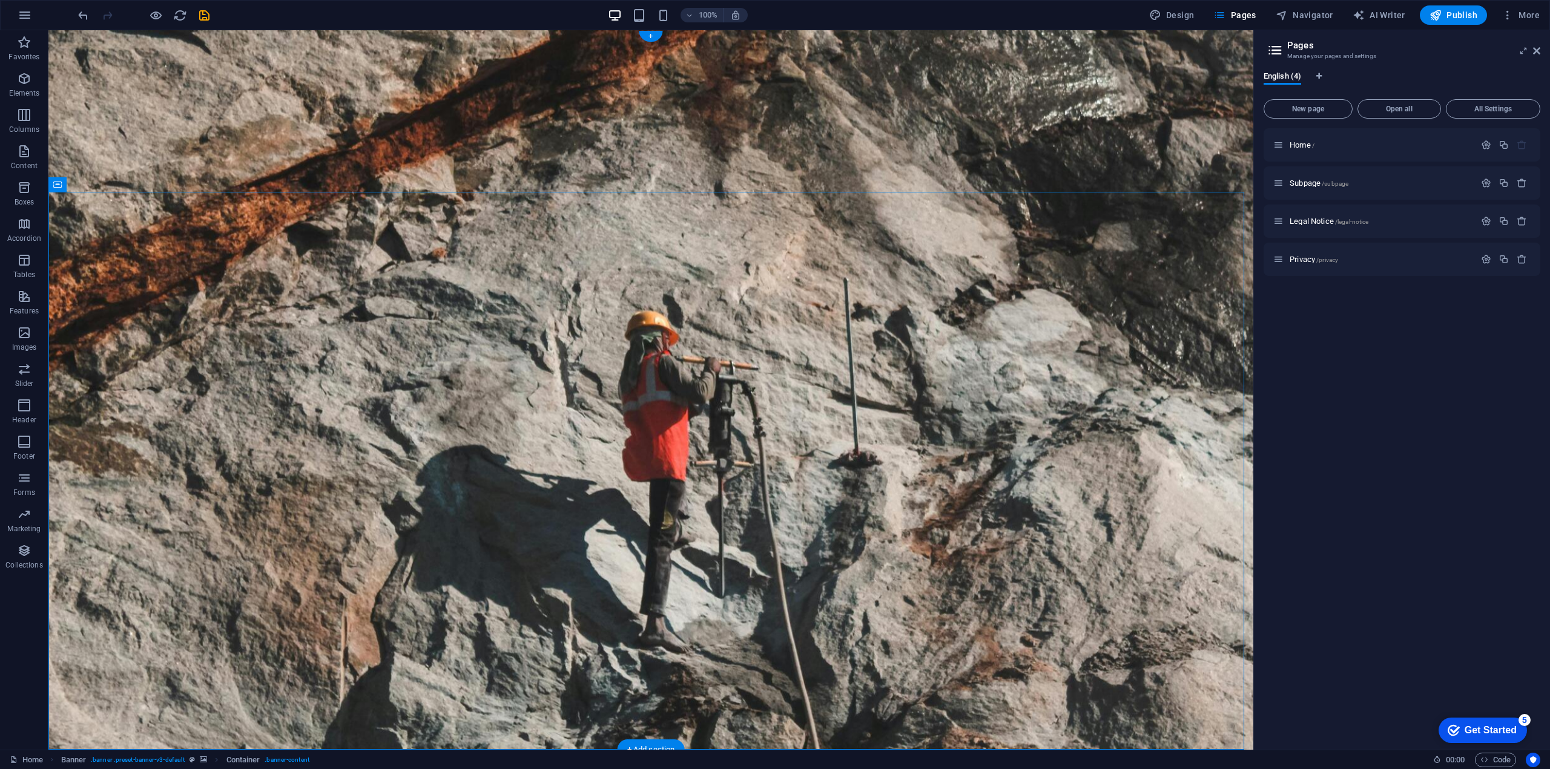
drag, startPoint x: 337, startPoint y: 215, endPoint x: 288, endPoint y: 217, distance: 48.5
click at [57, 183] on icon at bounding box center [57, 184] width 8 height 15
select select "px"
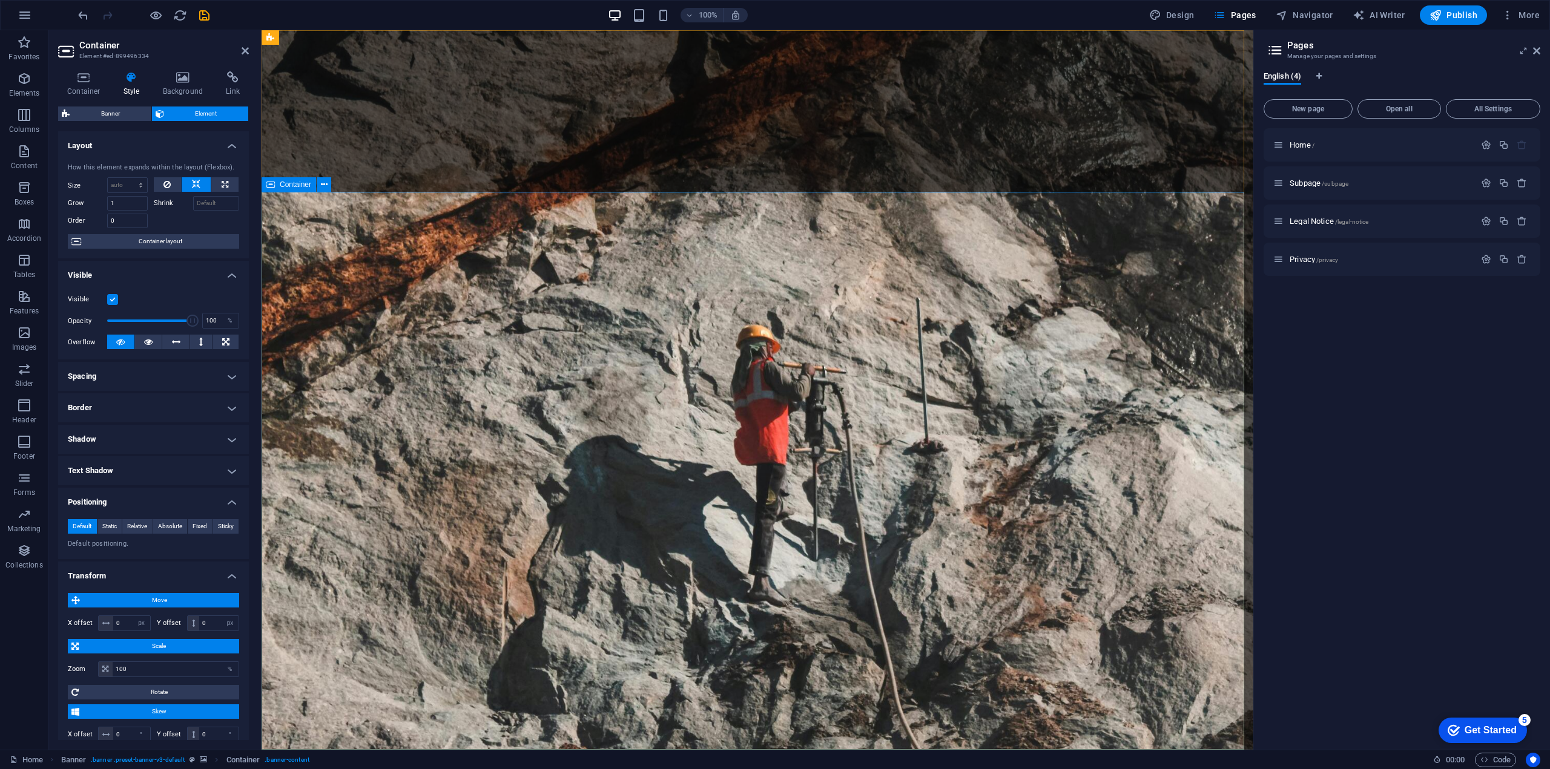
click at [269, 185] on icon at bounding box center [270, 184] width 8 height 15
click at [322, 185] on icon at bounding box center [324, 185] width 7 height 13
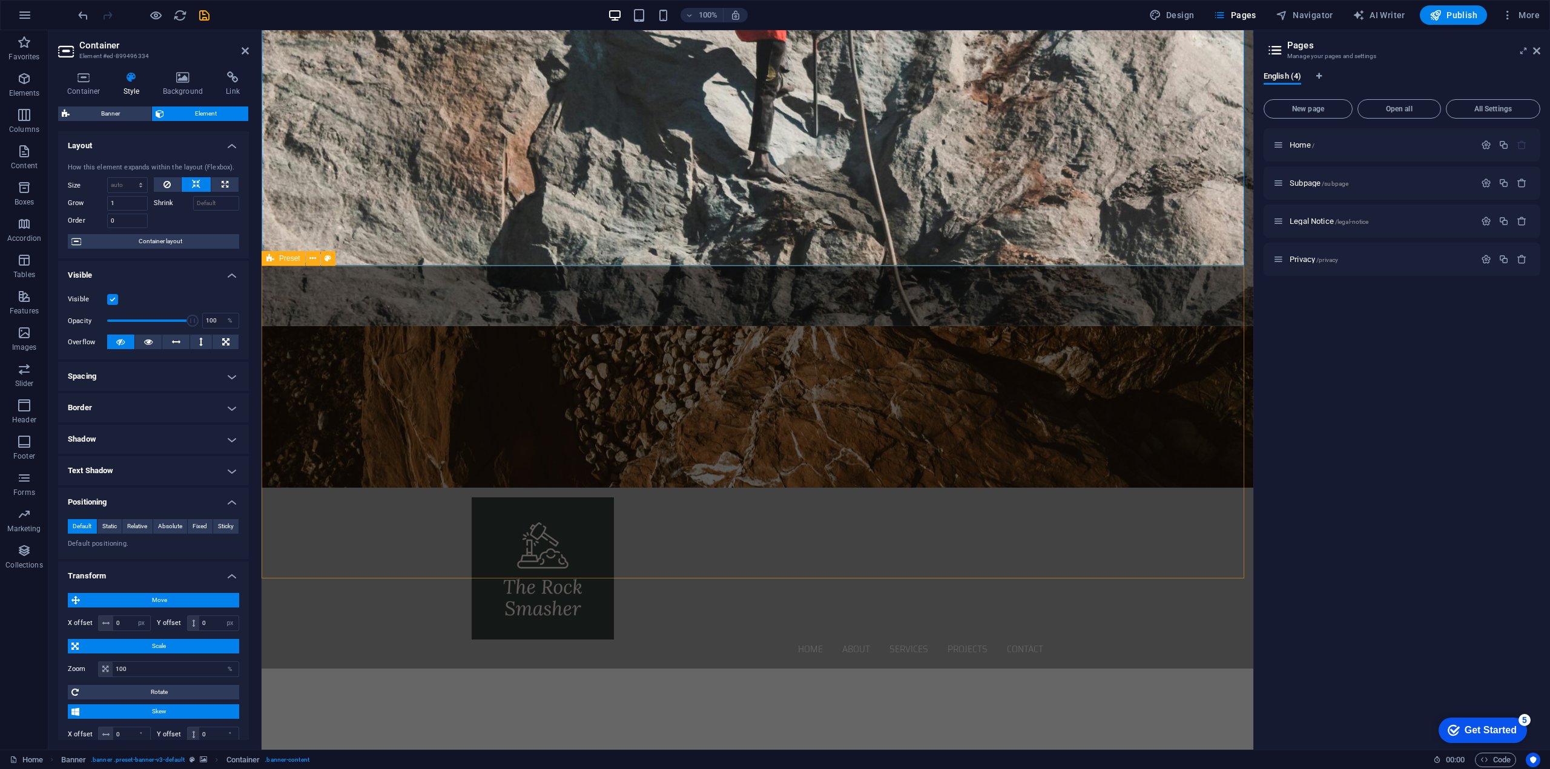
scroll to position [545, 0]
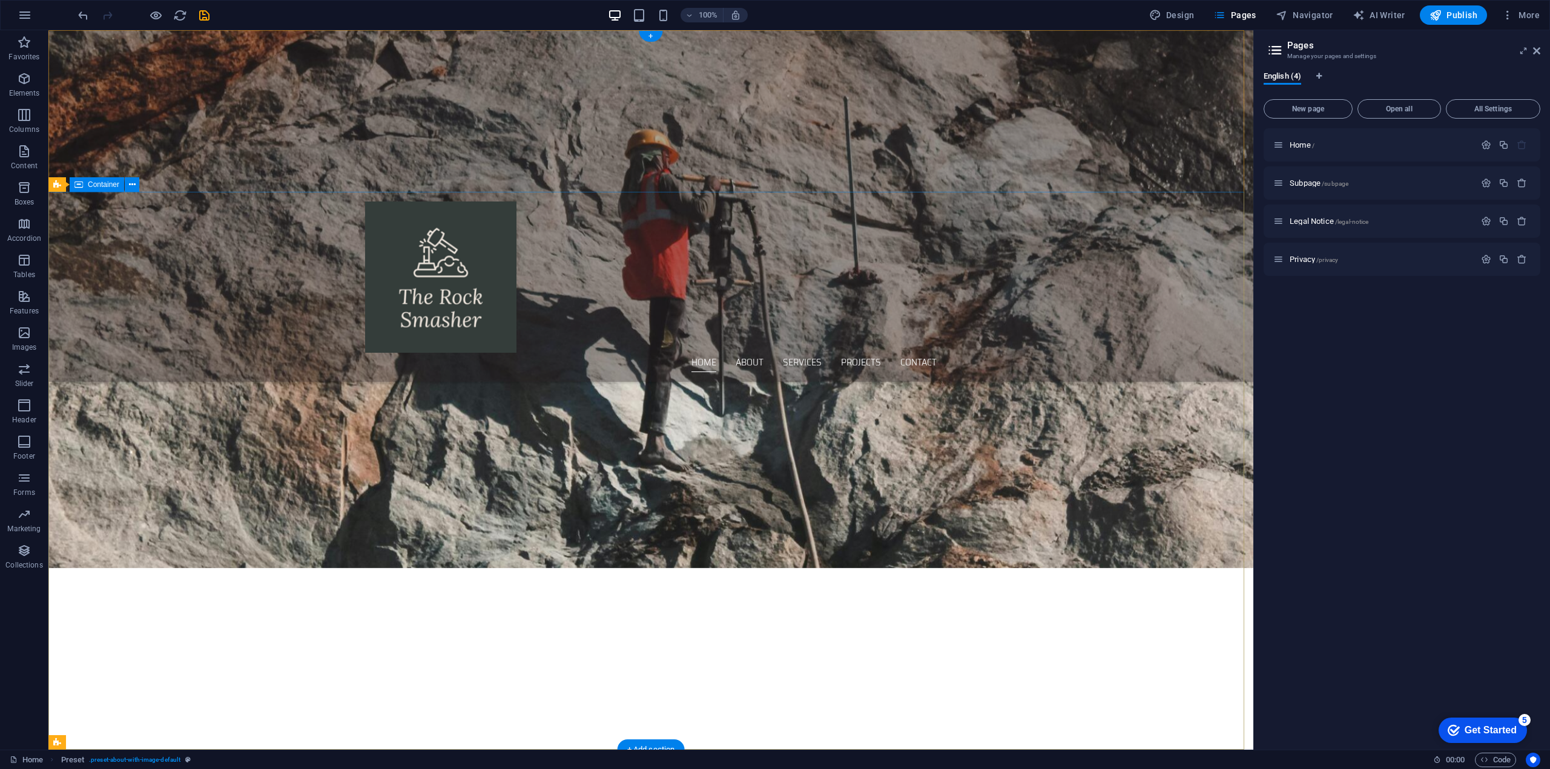
scroll to position [0, 0]
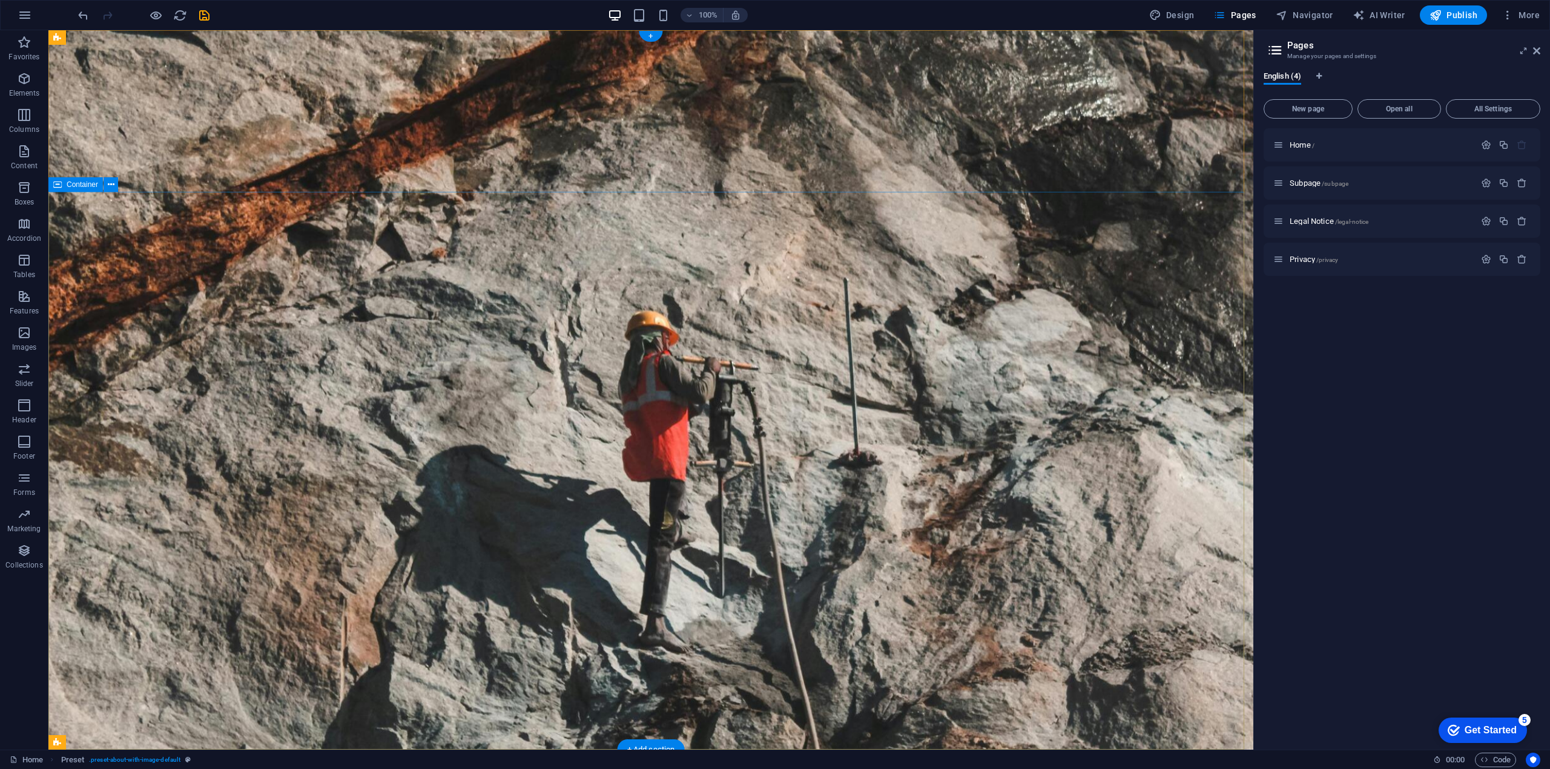
click at [111, 185] on icon at bounding box center [111, 185] width 7 height 13
click at [65, 188] on div "Container" at bounding box center [75, 184] width 54 height 15
click at [65, 186] on div "Container" at bounding box center [75, 184] width 54 height 15
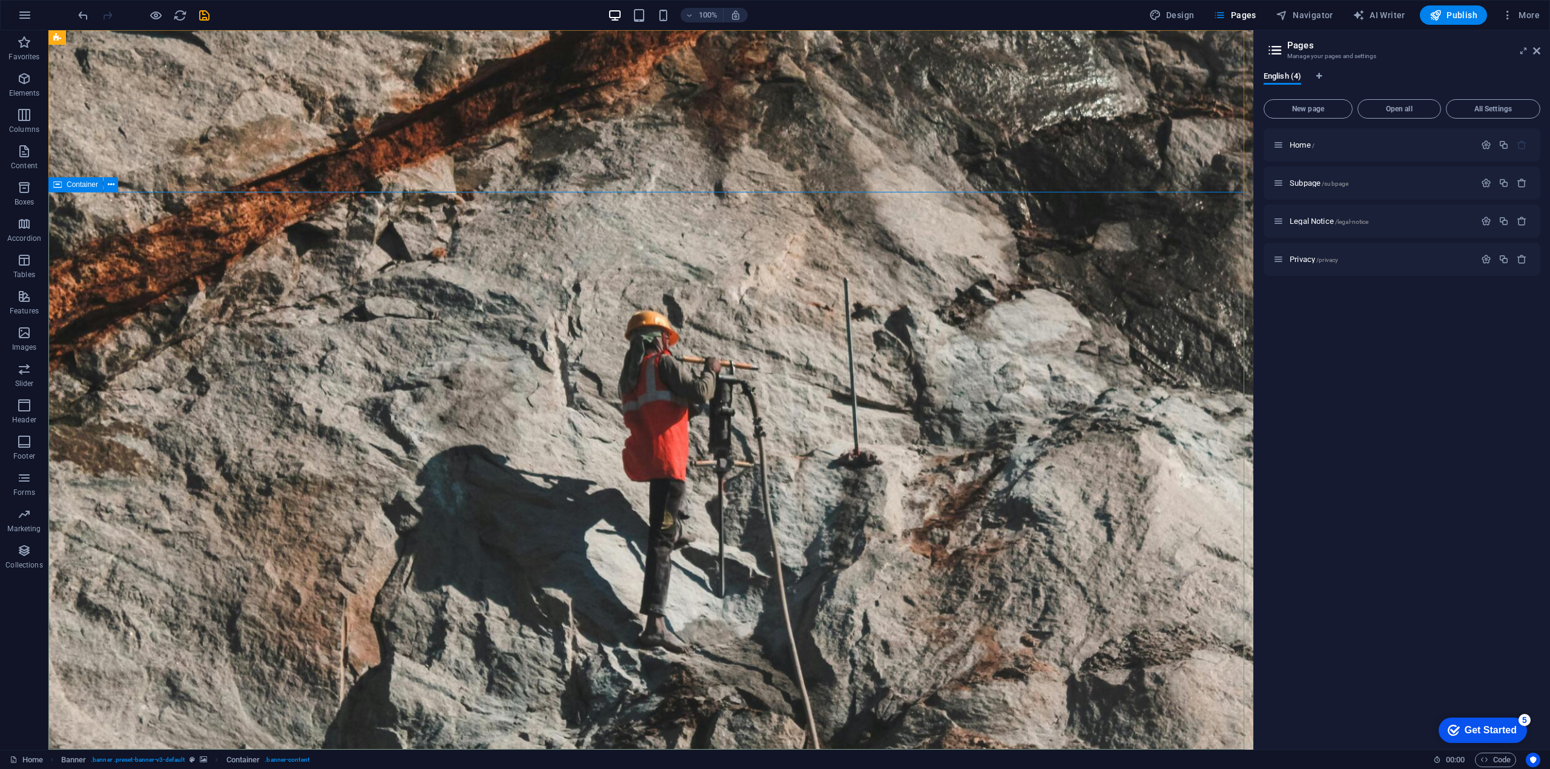
select select "px"
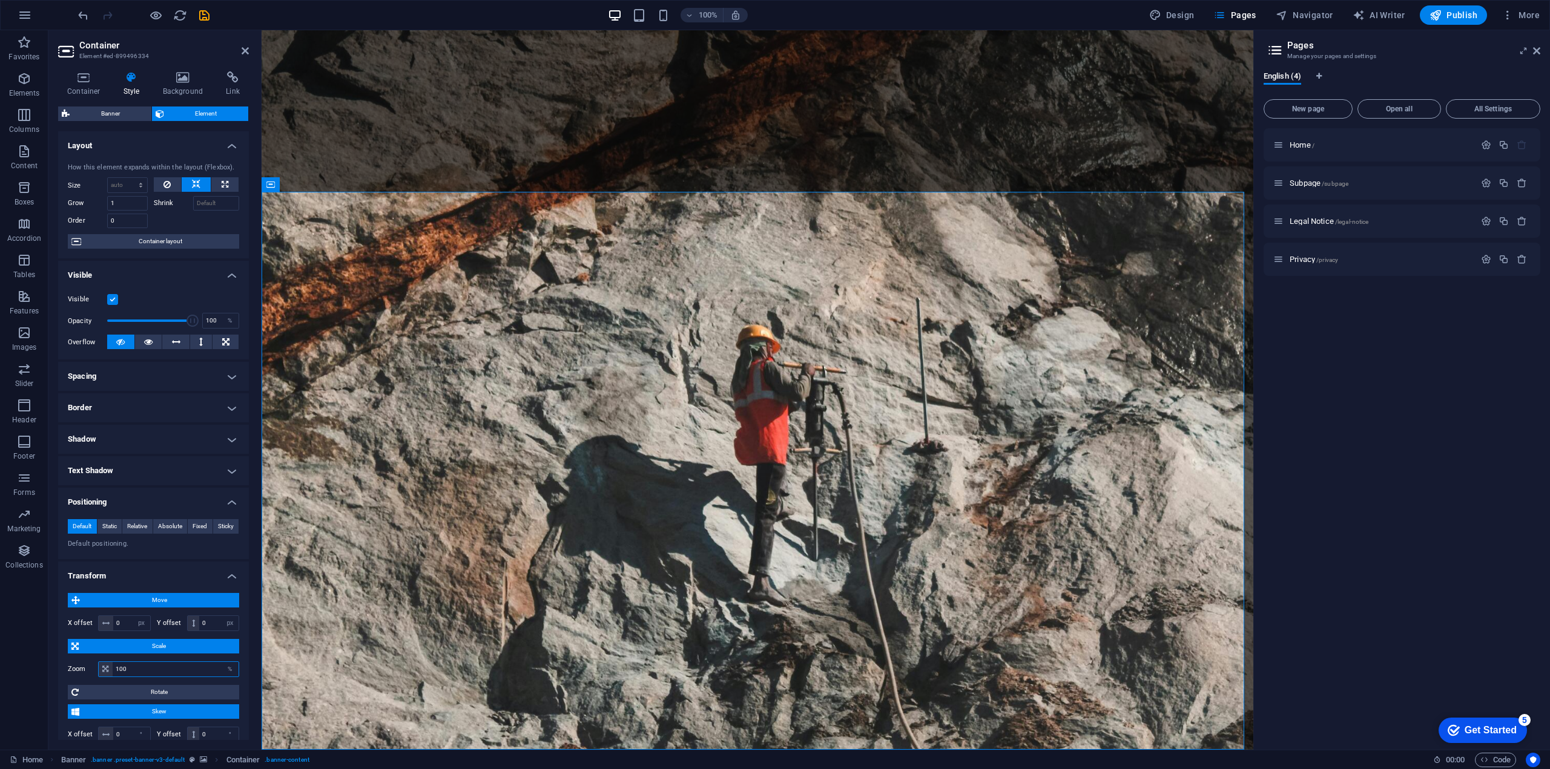
drag, startPoint x: 133, startPoint y: 666, endPoint x: 110, endPoint y: 666, distance: 23.0
click at [110, 666] on div "100 %" at bounding box center [168, 670] width 141 height 16
type input "85"
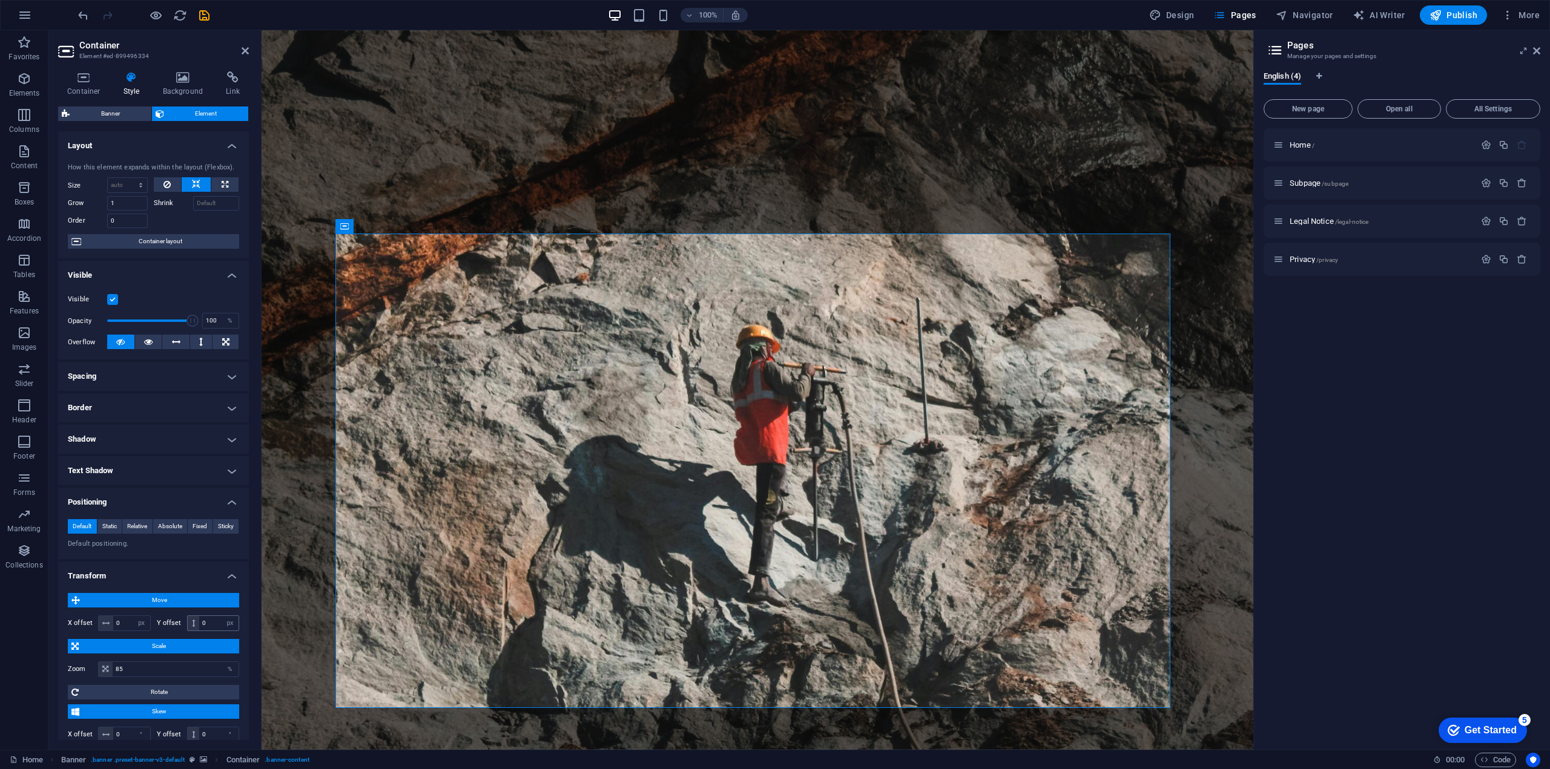
drag, startPoint x: 190, startPoint y: 622, endPoint x: 216, endPoint y: 625, distance: 26.3
click at [219, 626] on div "0 px rem % em vh vw" at bounding box center [213, 624] width 53 height 16
drag, startPoint x: 215, startPoint y: 623, endPoint x: 192, endPoint y: 623, distance: 23.0
click at [192, 623] on div "0 px rem % em vh vw" at bounding box center [213, 624] width 53 height 16
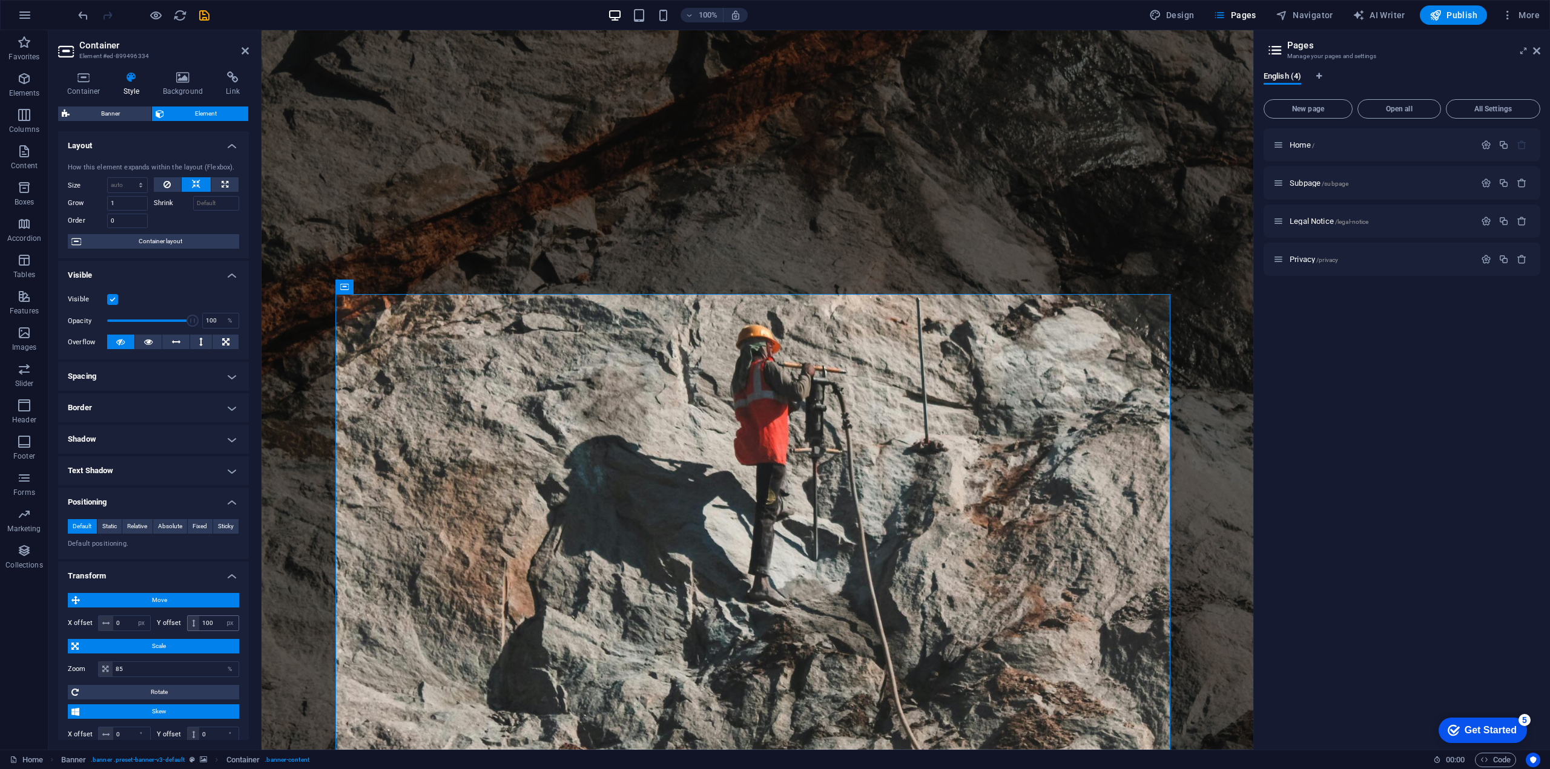
type input "0"
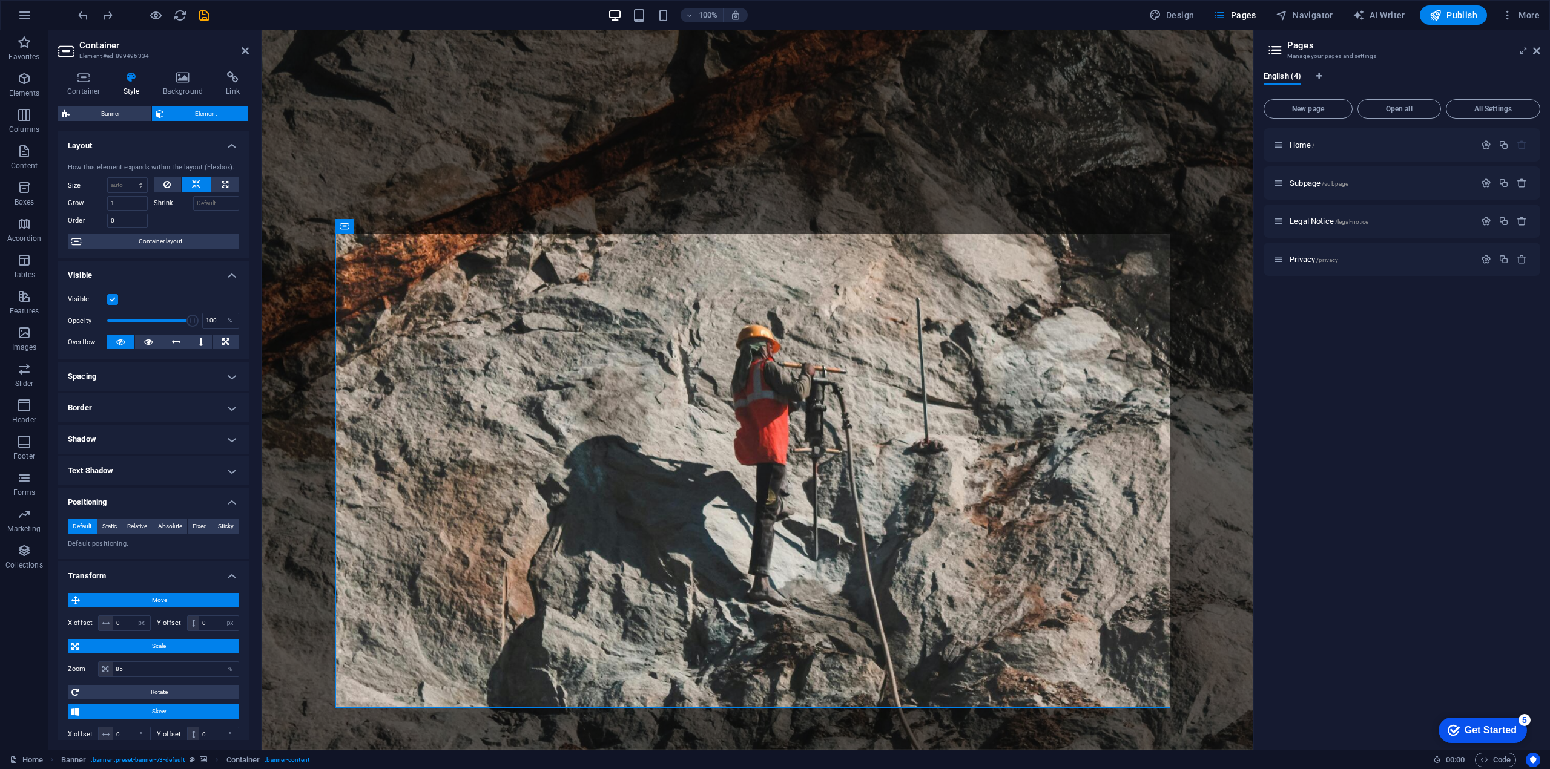
click at [165, 705] on span "Skew" at bounding box center [159, 712] width 153 height 15
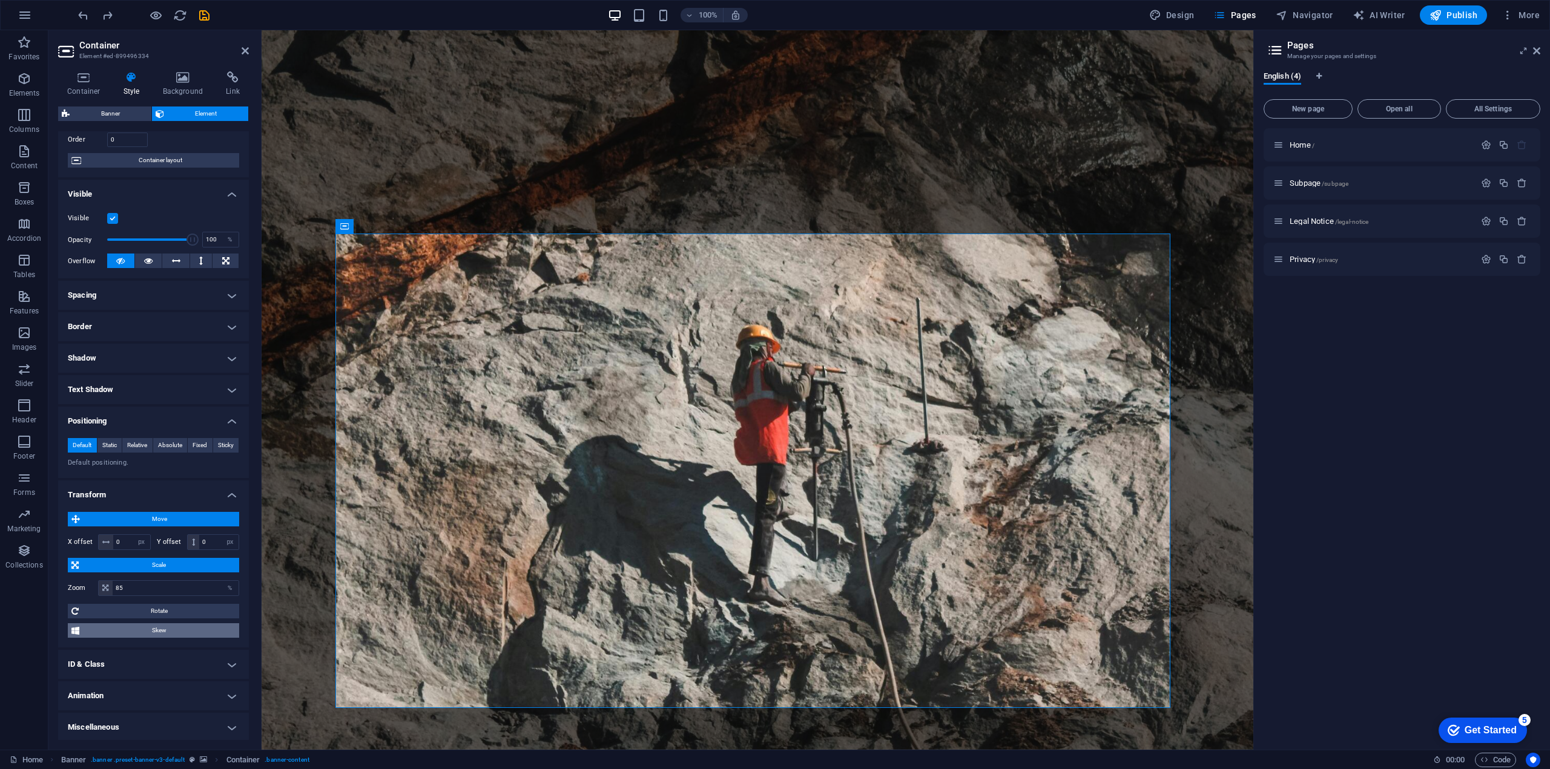
click at [165, 631] on span "Skew" at bounding box center [159, 630] width 153 height 15
drag, startPoint x: 209, startPoint y: 653, endPoint x: 197, endPoint y: 653, distance: 12.1
click at [197, 653] on div "0 °" at bounding box center [213, 654] width 53 height 16
drag, startPoint x: 125, startPoint y: 648, endPoint x: 98, endPoint y: 645, distance: 26.8
click at [100, 647] on div "0 °" at bounding box center [124, 654] width 53 height 16
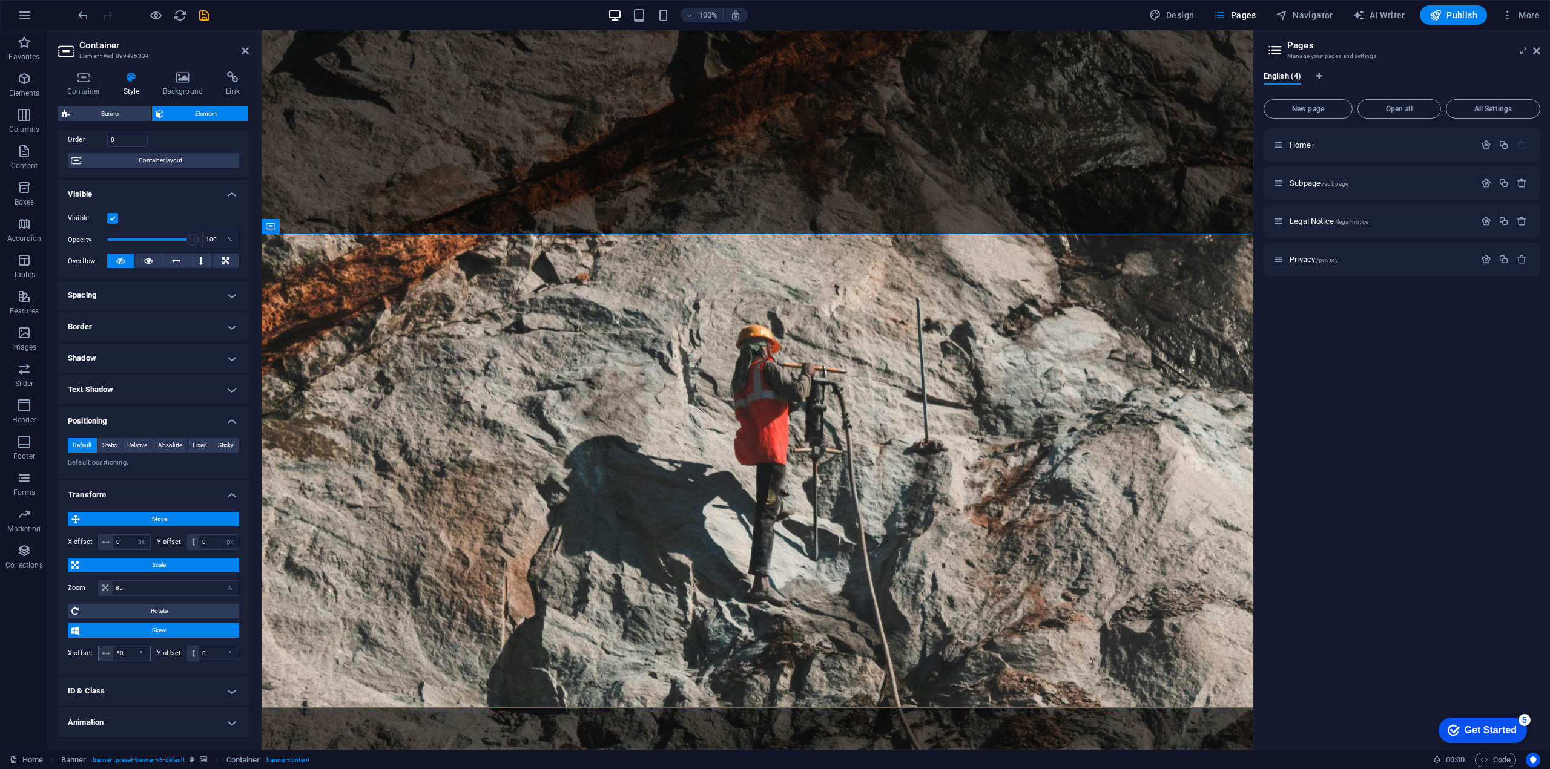
type input "0"
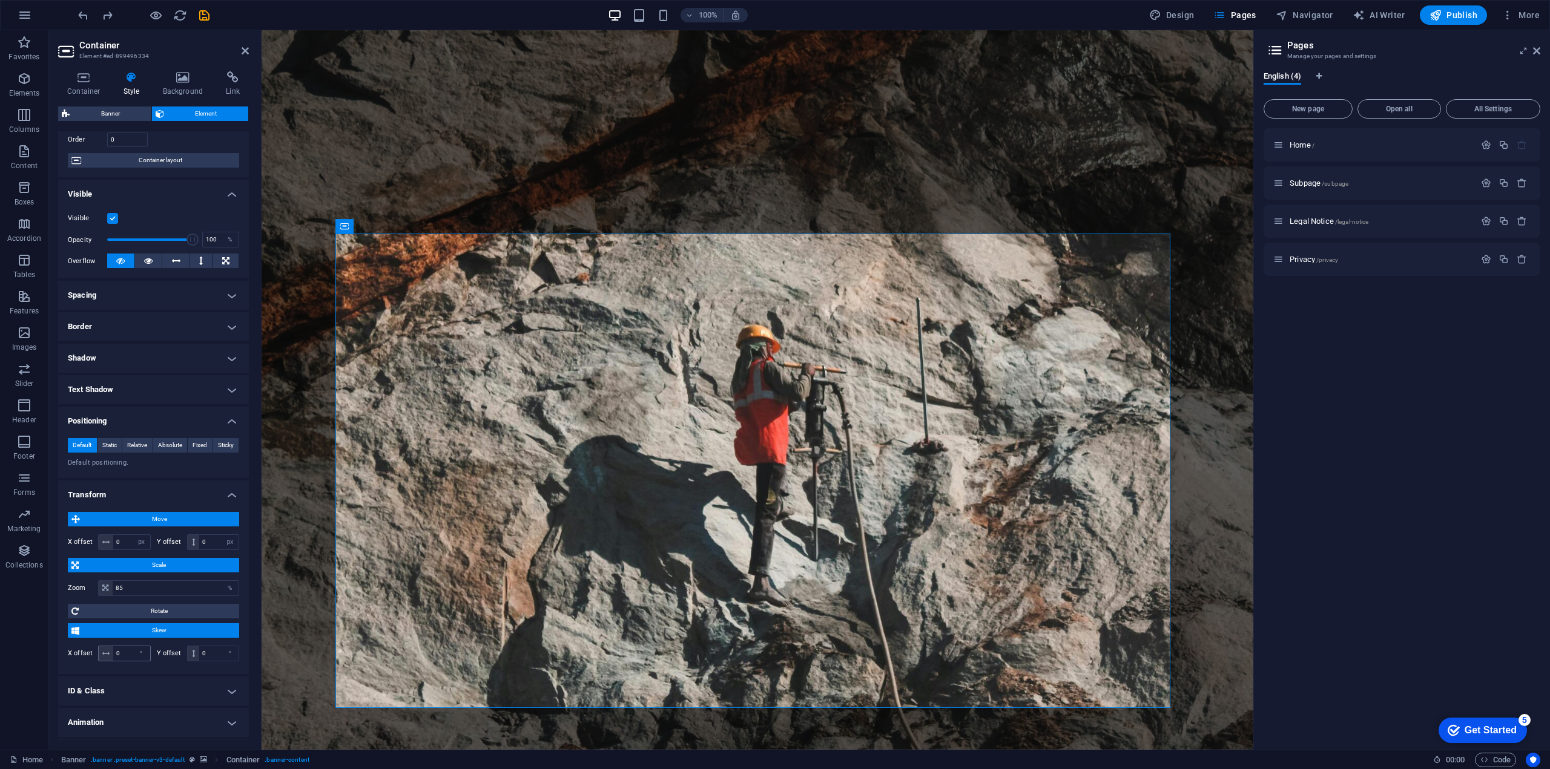
type input "100"
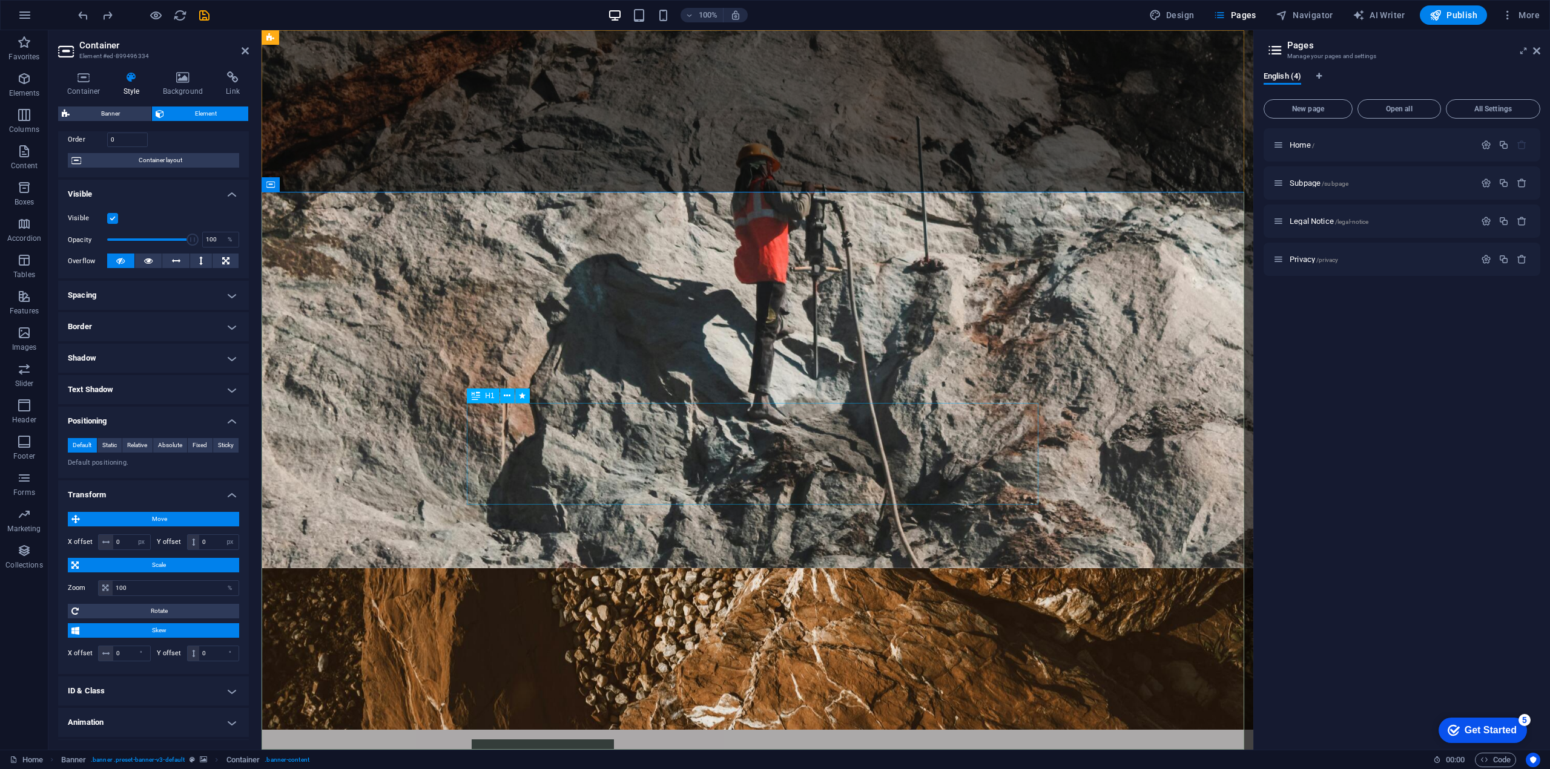
scroll to position [303, 0]
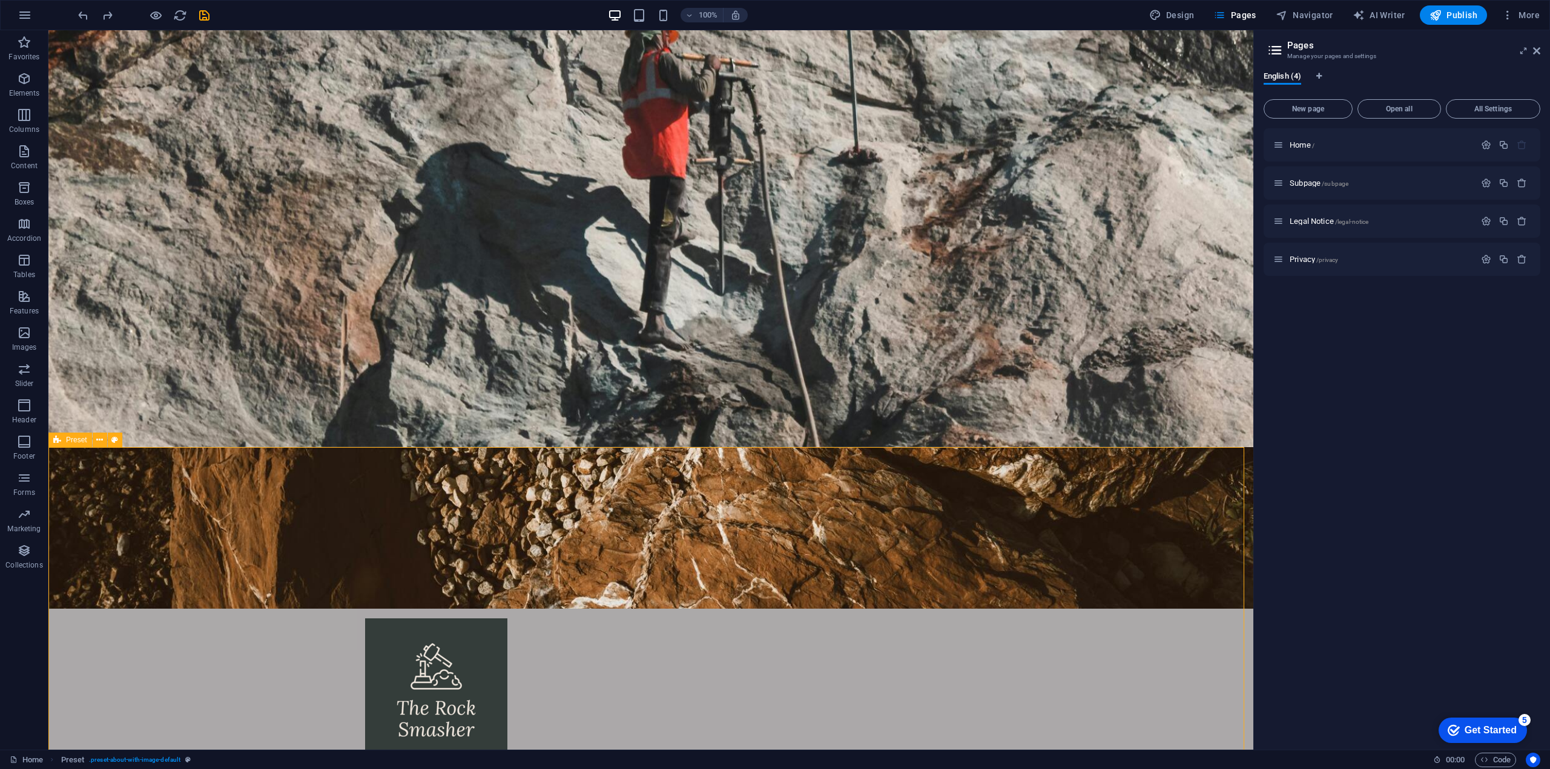
scroll to position [0, 0]
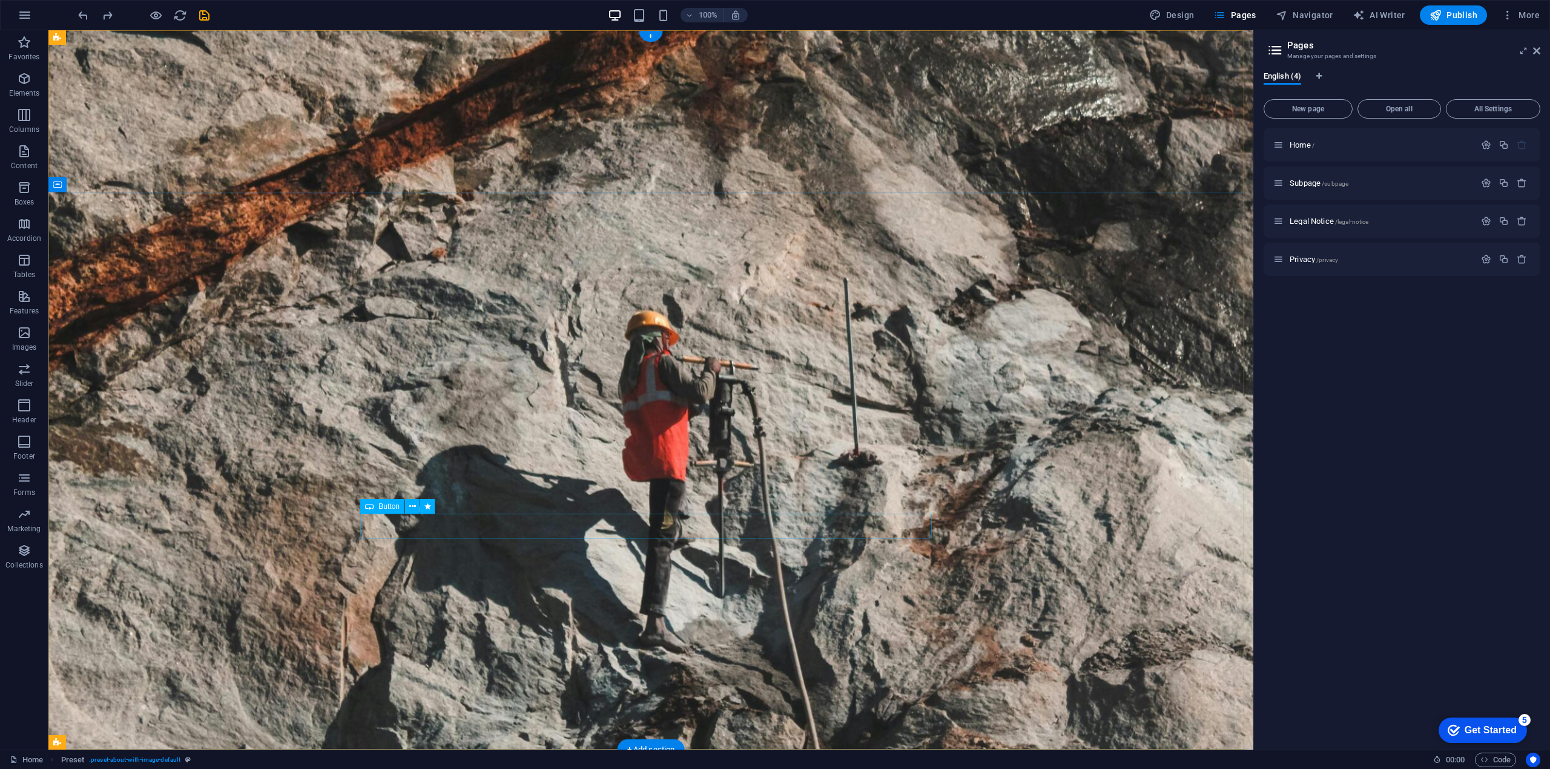
click at [111, 186] on icon at bounding box center [111, 185] width 7 height 13
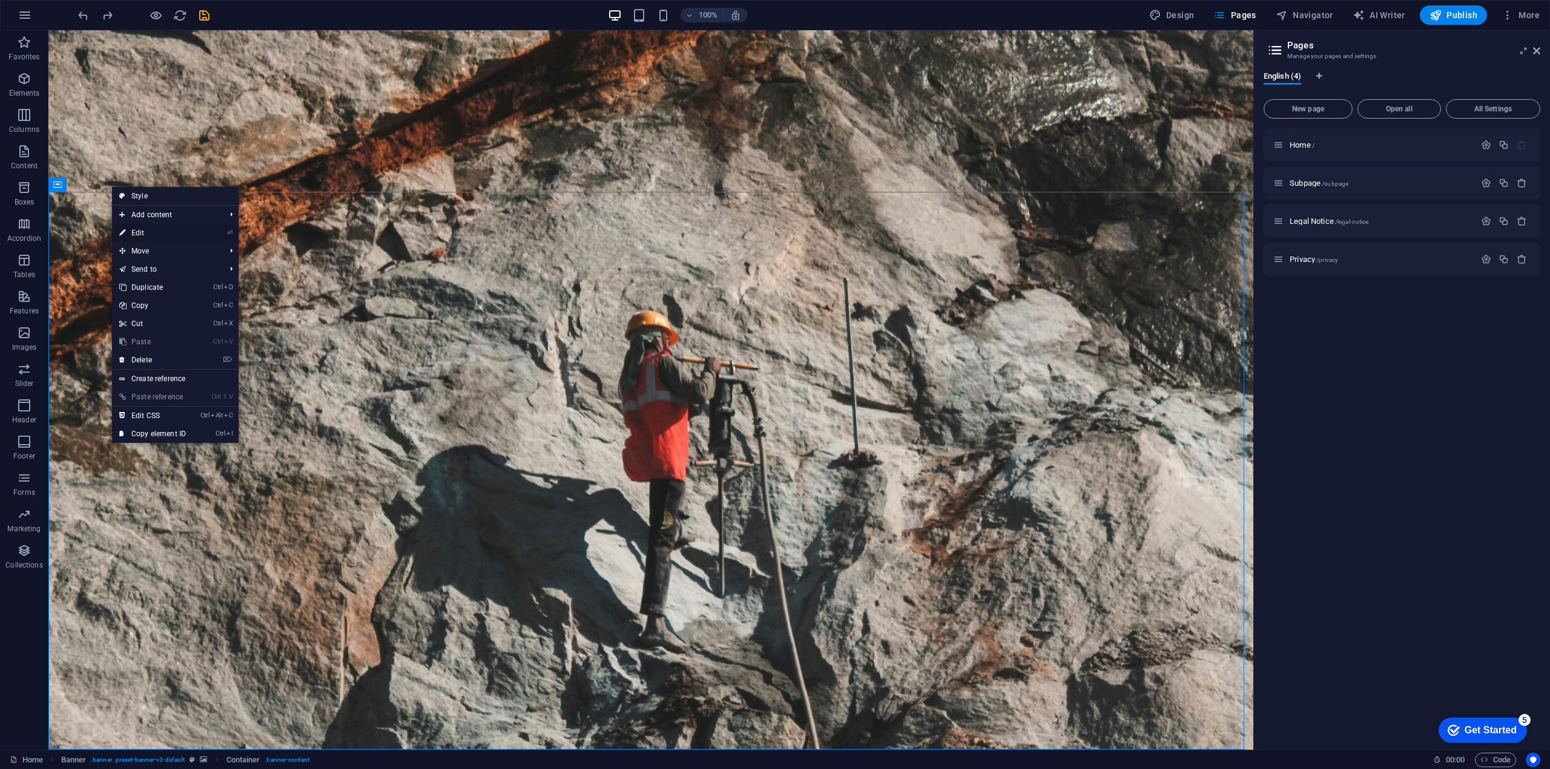
click at [139, 234] on link "⏎ Edit" at bounding box center [152, 233] width 81 height 18
select select "px"
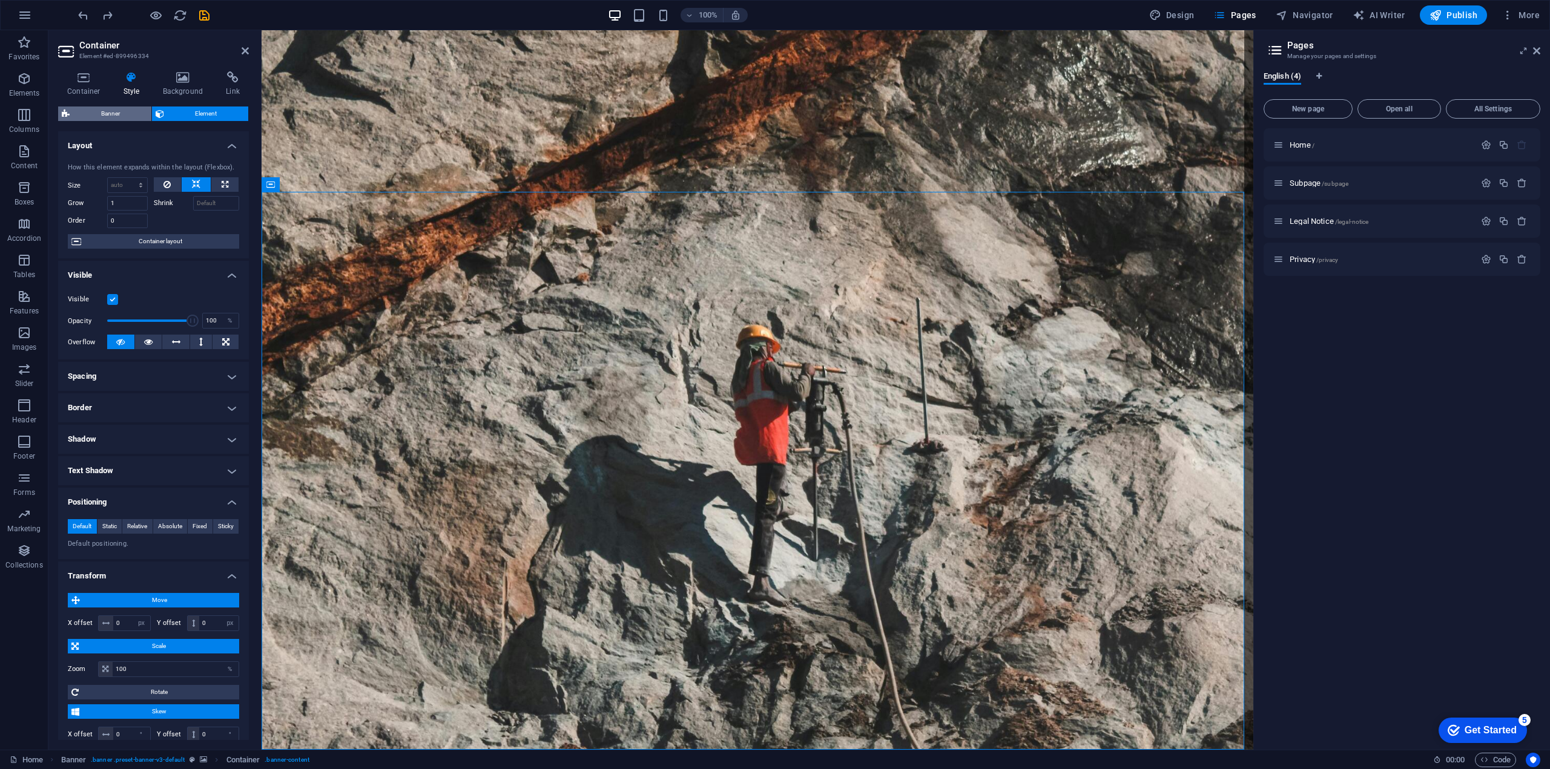
click at [115, 119] on span "Banner" at bounding box center [110, 114] width 74 height 15
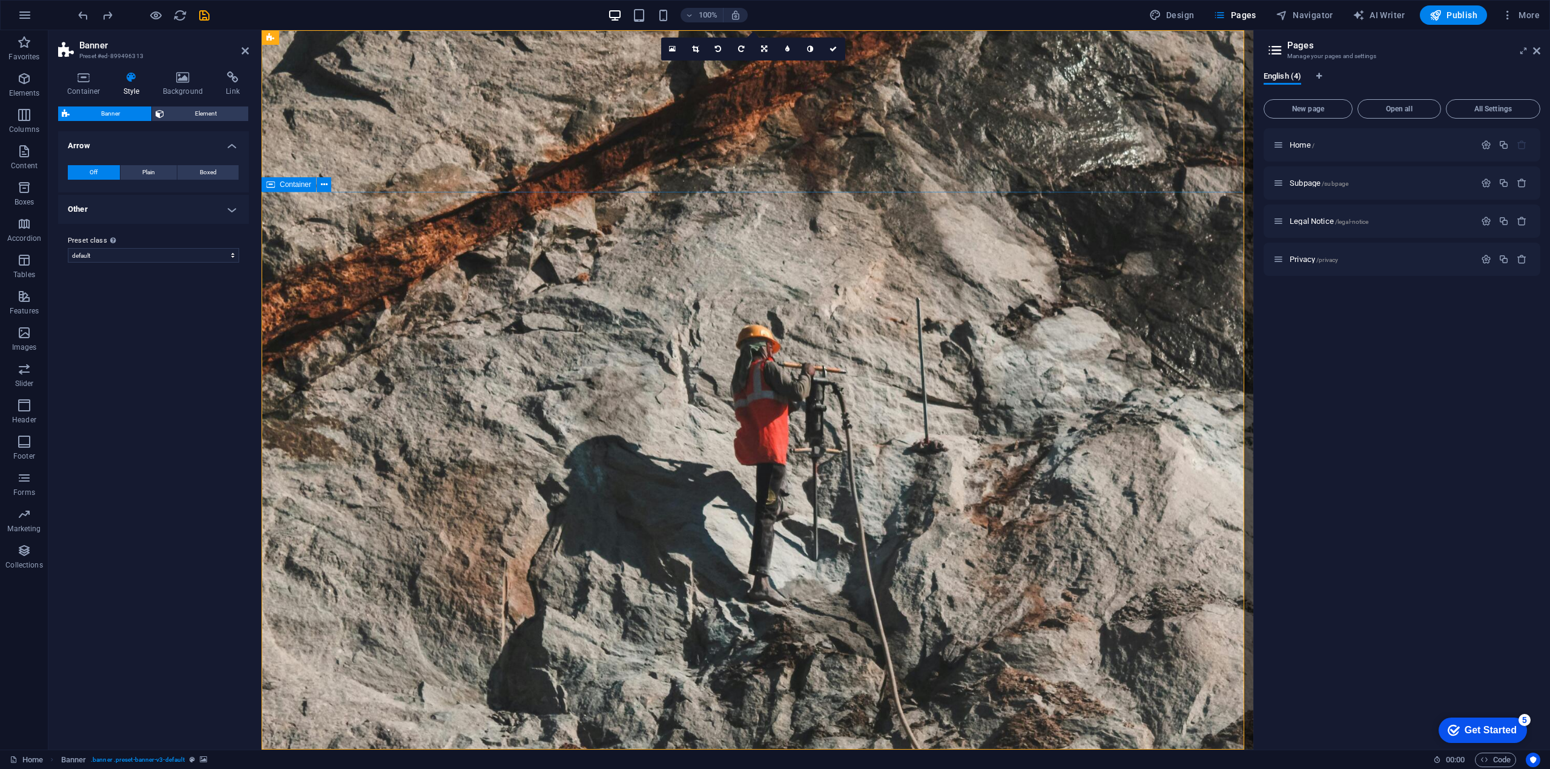
click at [294, 184] on span "Container" at bounding box center [295, 184] width 31 height 7
select select "px"
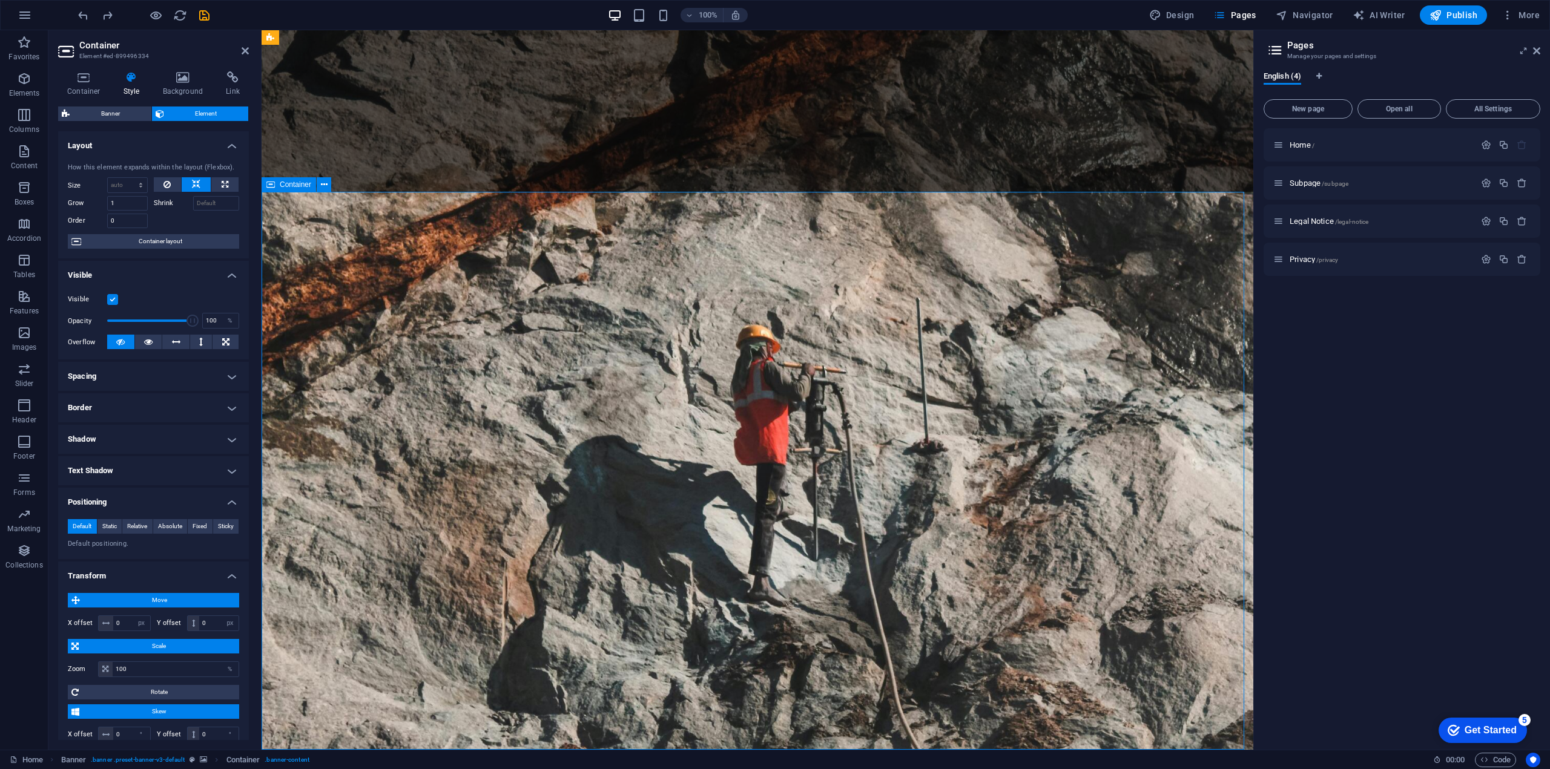
click at [294, 184] on span "Container" at bounding box center [295, 184] width 31 height 7
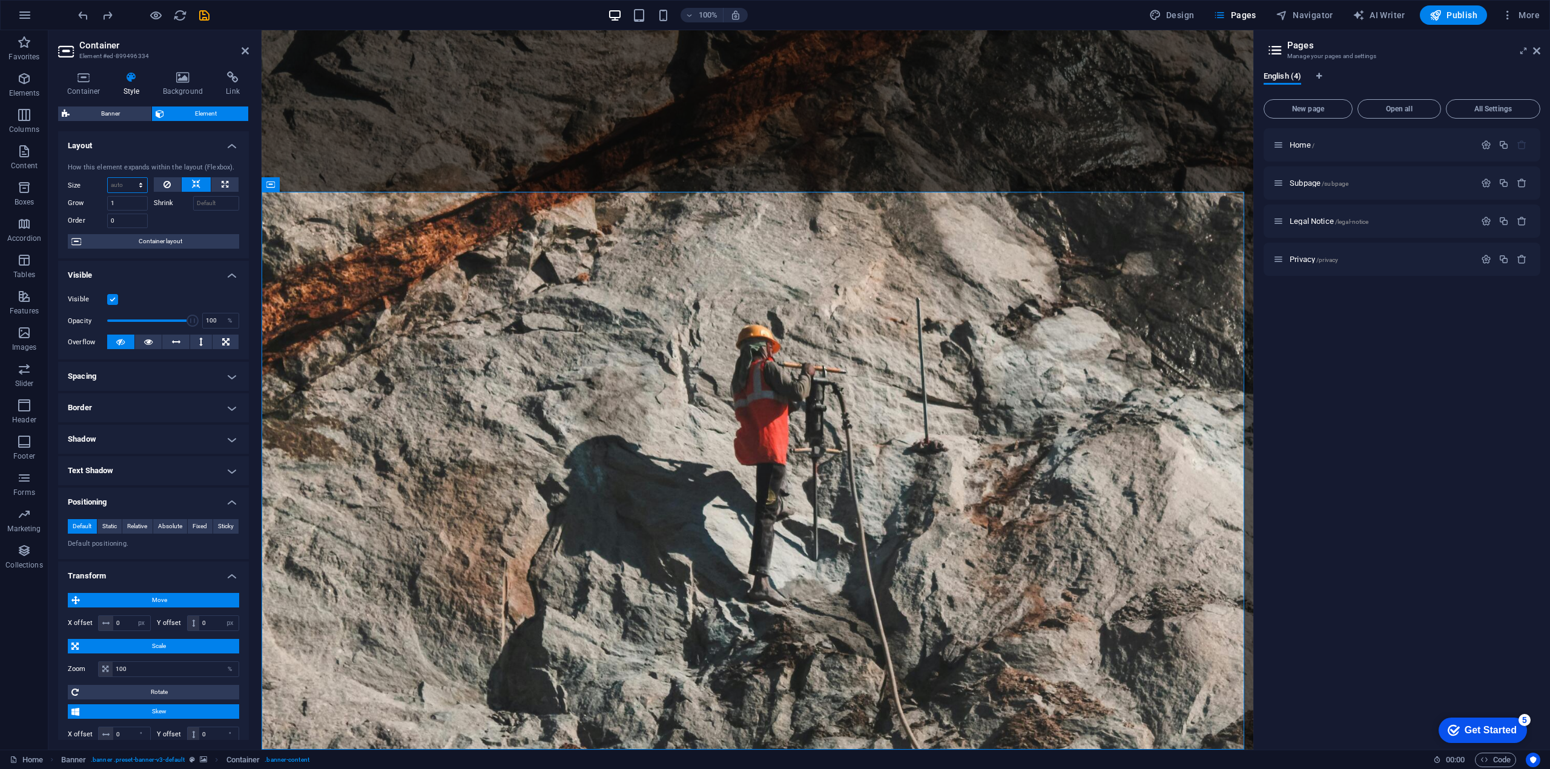
click at [130, 181] on select "Default auto px % 1/1 1/2 1/3 1/4 1/5 1/6 1/7 1/8 1/9 1/10" at bounding box center [127, 185] width 39 height 15
click at [108, 178] on select "Default auto px % 1/1 1/2 1/3 1/4 1/5 1/6 1/7 1/8 1/9 1/10" at bounding box center [127, 185] width 39 height 15
select select "DISABLED_OPTION_VALUE"
click at [212, 204] on input "Shrink" at bounding box center [216, 203] width 47 height 15
drag, startPoint x: 222, startPoint y: 204, endPoint x: 186, endPoint y: 199, distance: 36.0
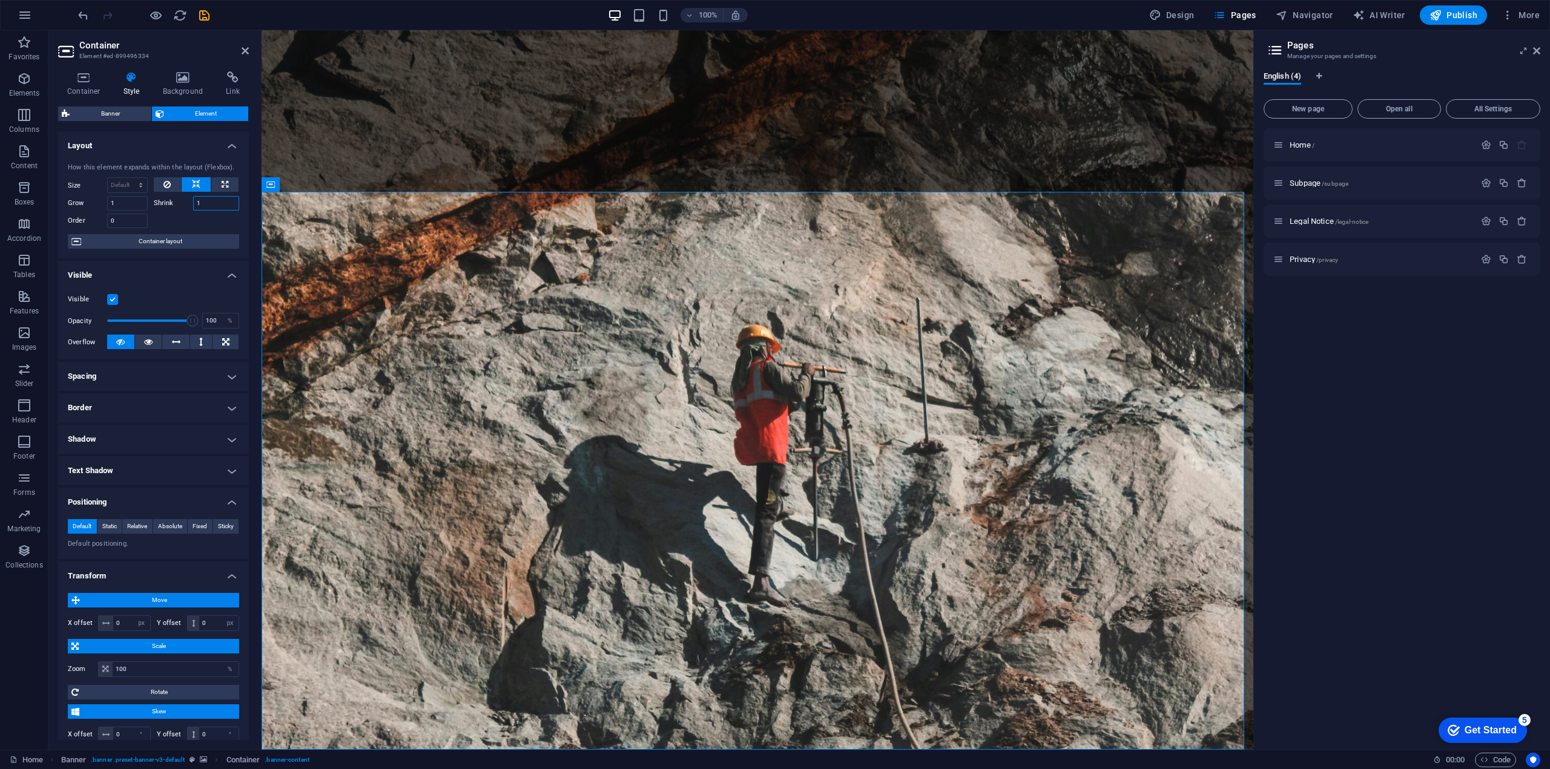
click at [186, 199] on div "Shrink 1" at bounding box center [197, 203] width 86 height 15
type input "2"
click at [145, 187] on select "Default auto px % 1/1 1/2 1/3 1/4 1/5 1/6 1/7 1/8 1/9 1/10" at bounding box center [127, 185] width 39 height 15
select select "px"
click at [129, 178] on select "Default auto px % 1/1 1/2 1/3 1/4 1/5 1/6 1/7 1/8 1/9 1/10" at bounding box center [127, 185] width 39 height 15
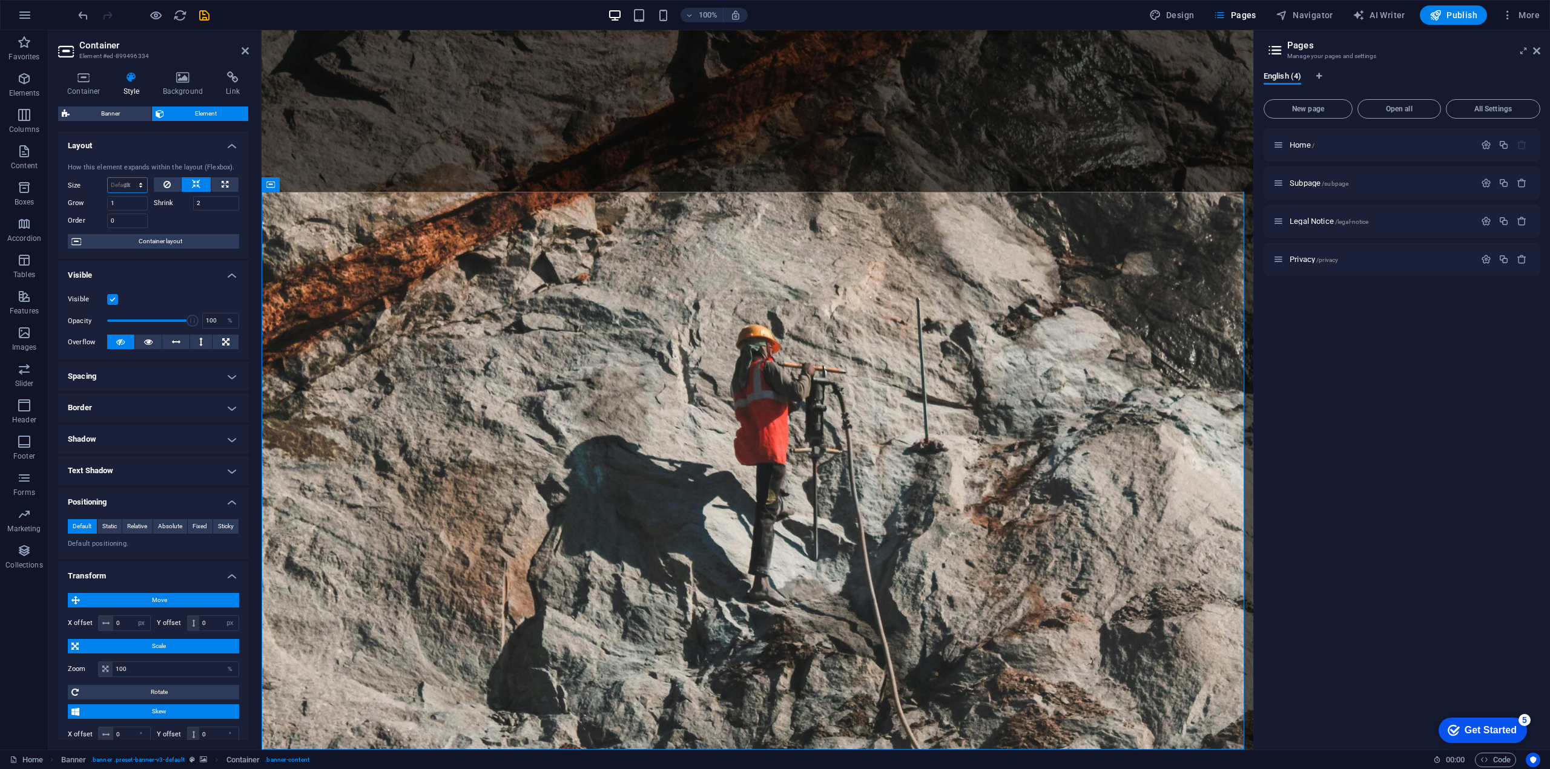
type input "0"
drag, startPoint x: 211, startPoint y: 204, endPoint x: 183, endPoint y: 202, distance: 27.3
click at [183, 202] on div "Shrink 2" at bounding box center [197, 203] width 86 height 15
type input "0"
drag, startPoint x: 119, startPoint y: 197, endPoint x: 93, endPoint y: 197, distance: 26.6
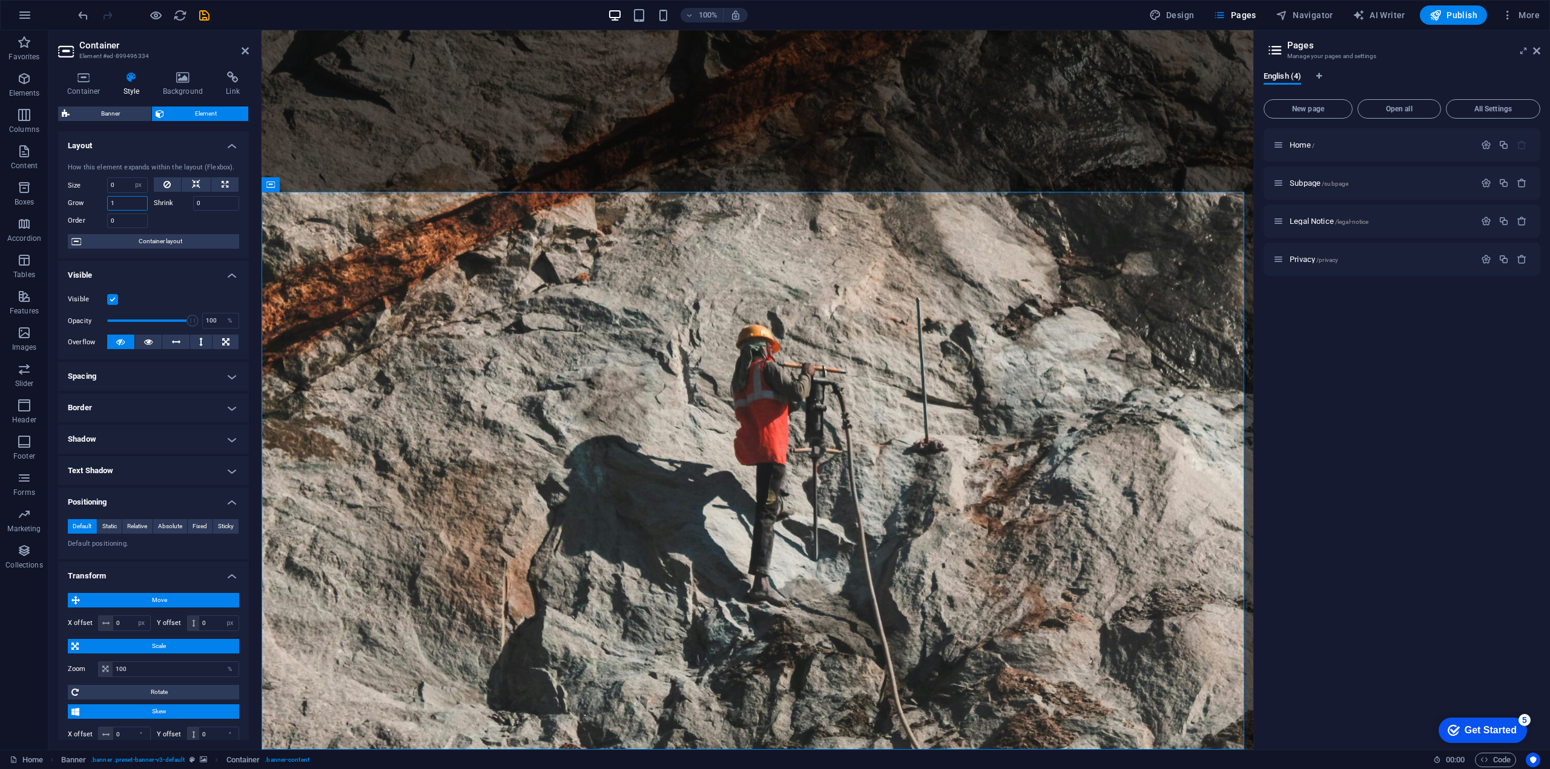
click at [93, 197] on div "Grow 1" at bounding box center [108, 203] width 80 height 15
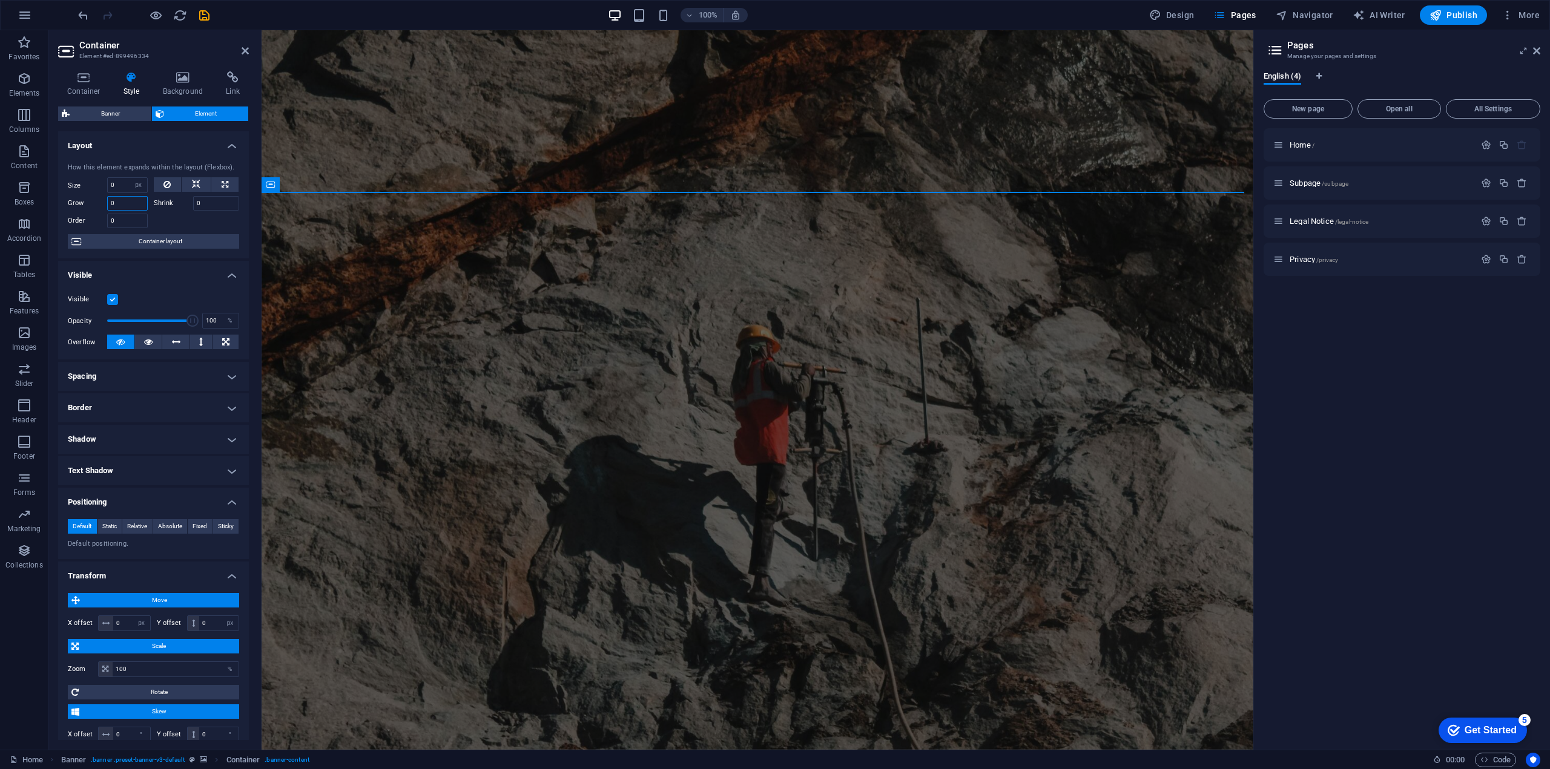
drag, startPoint x: 120, startPoint y: 203, endPoint x: 109, endPoint y: 202, distance: 10.9
click at [109, 202] on input "0" at bounding box center [127, 203] width 41 height 15
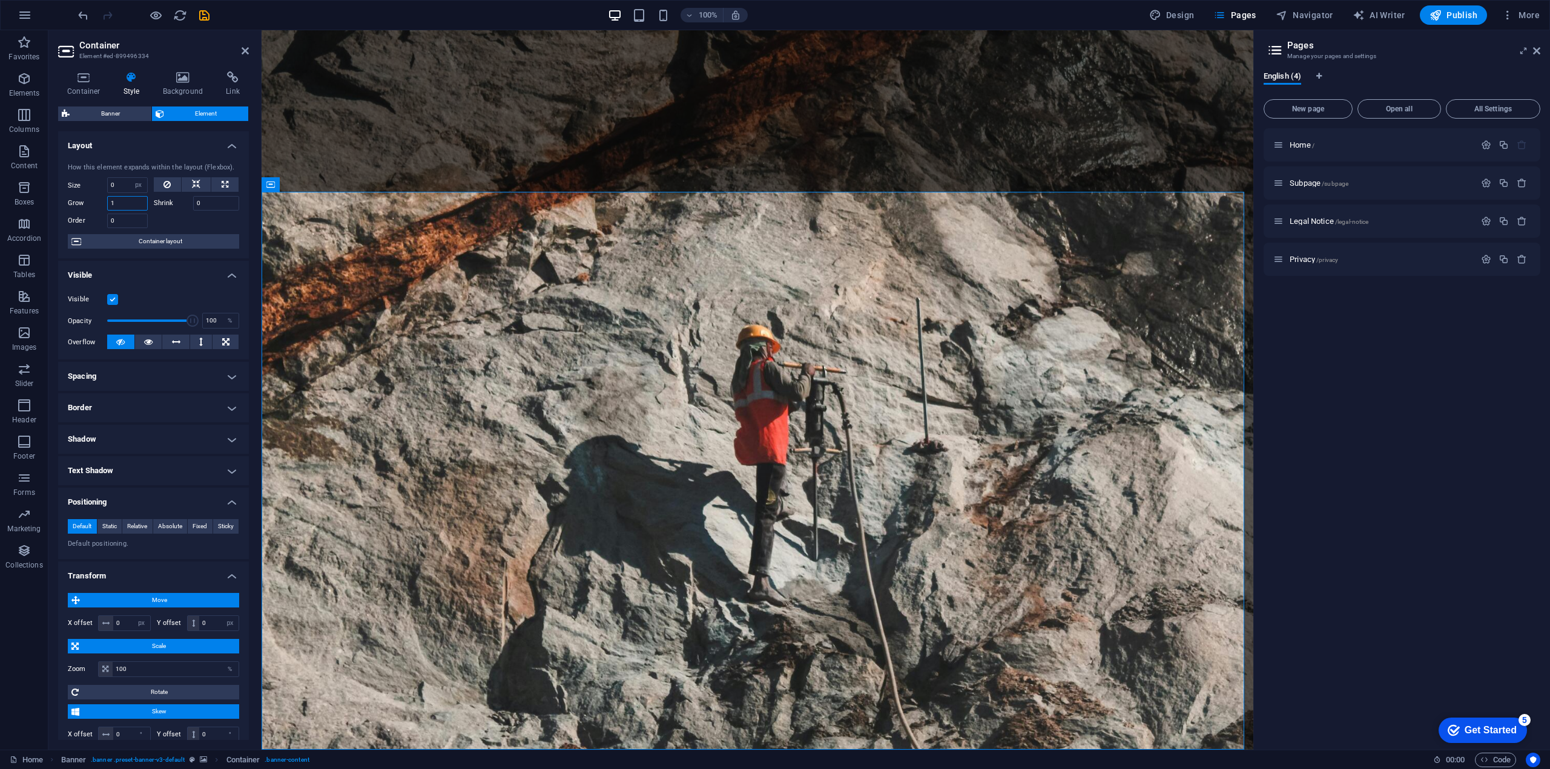
drag, startPoint x: 117, startPoint y: 202, endPoint x: 93, endPoint y: 200, distance: 24.3
click at [93, 200] on div "Grow 1" at bounding box center [108, 203] width 80 height 15
type input "0.5"
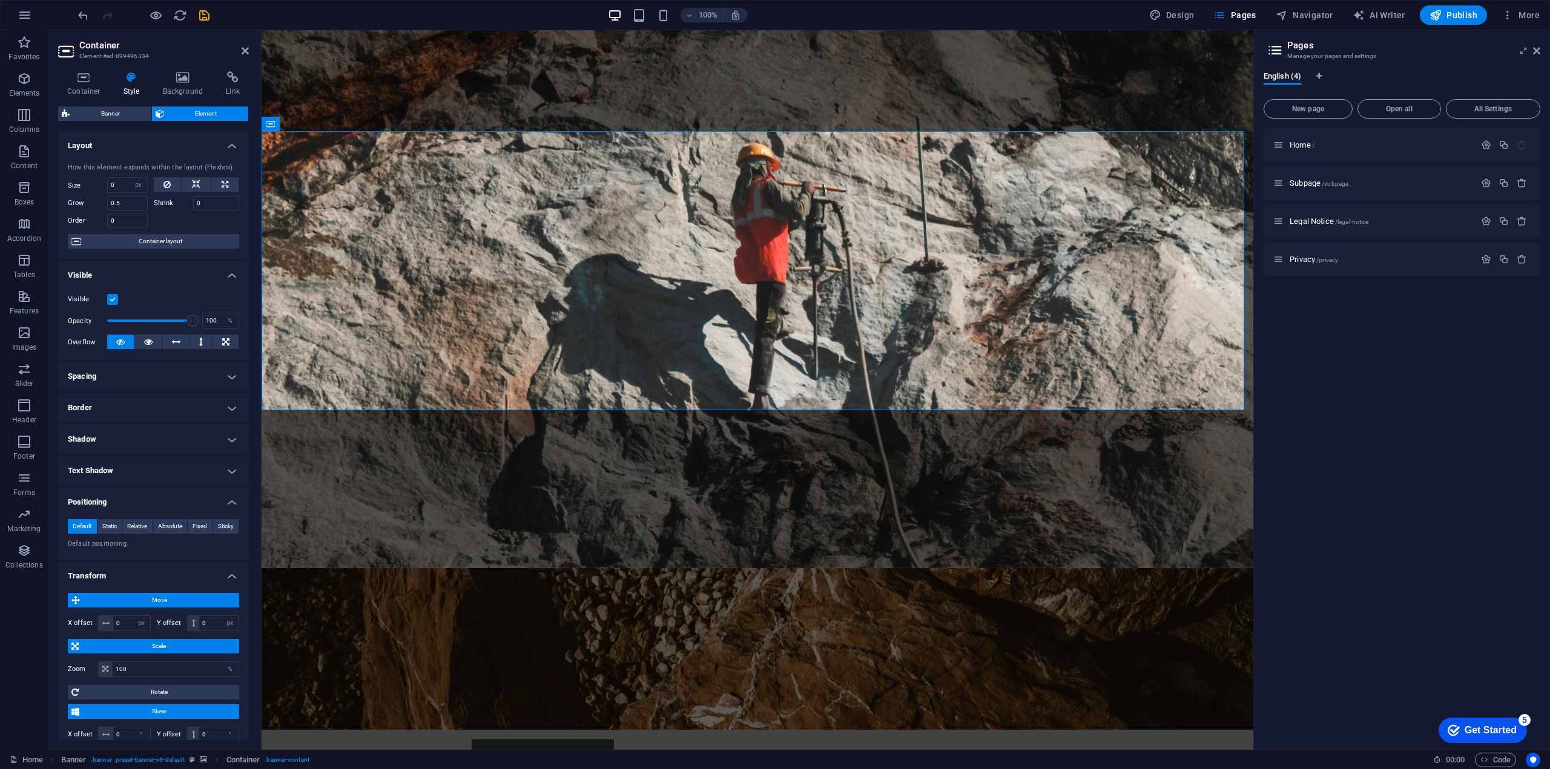
scroll to position [61, 0]
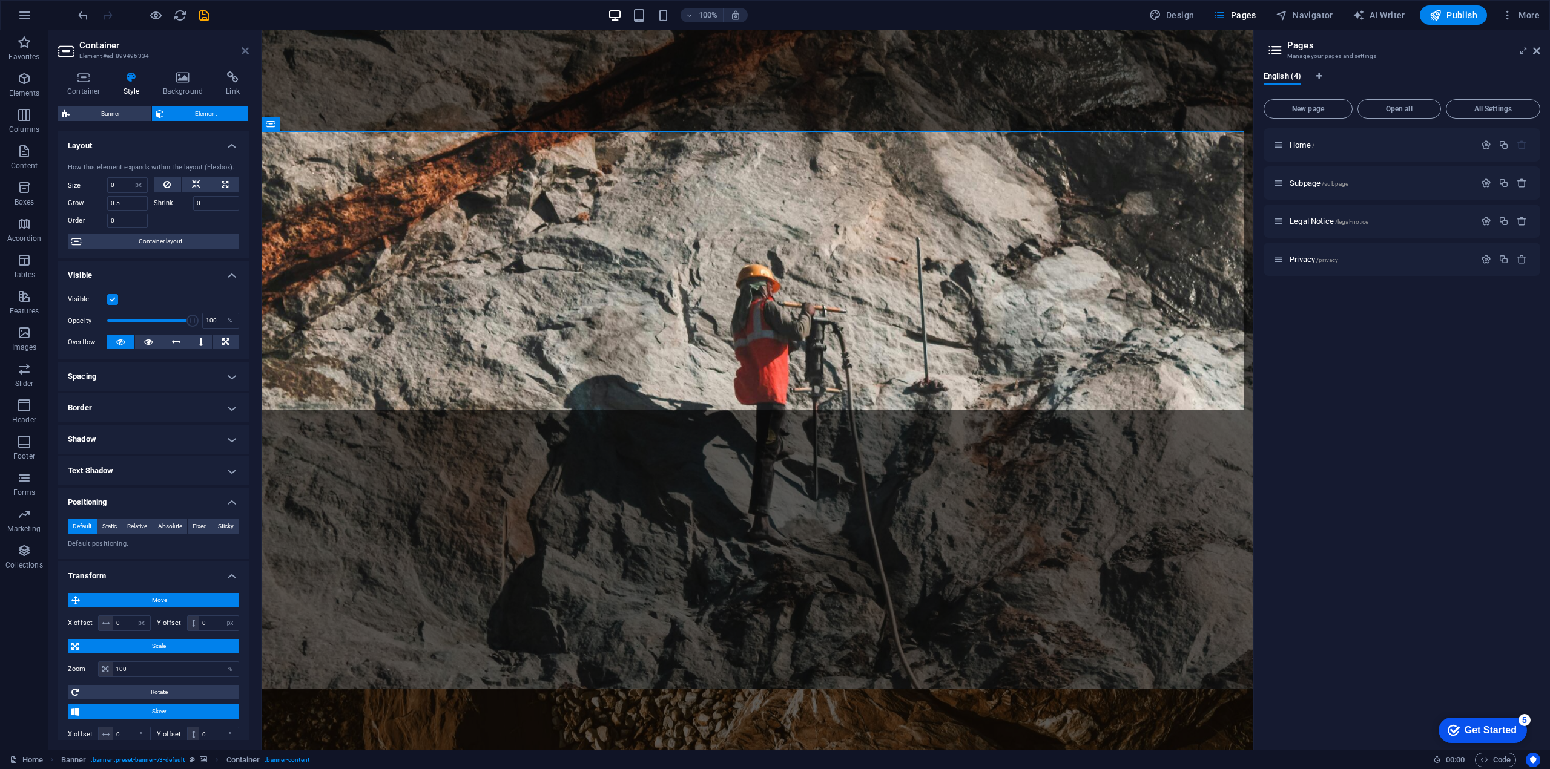
click at [243, 48] on icon at bounding box center [245, 51] width 7 height 10
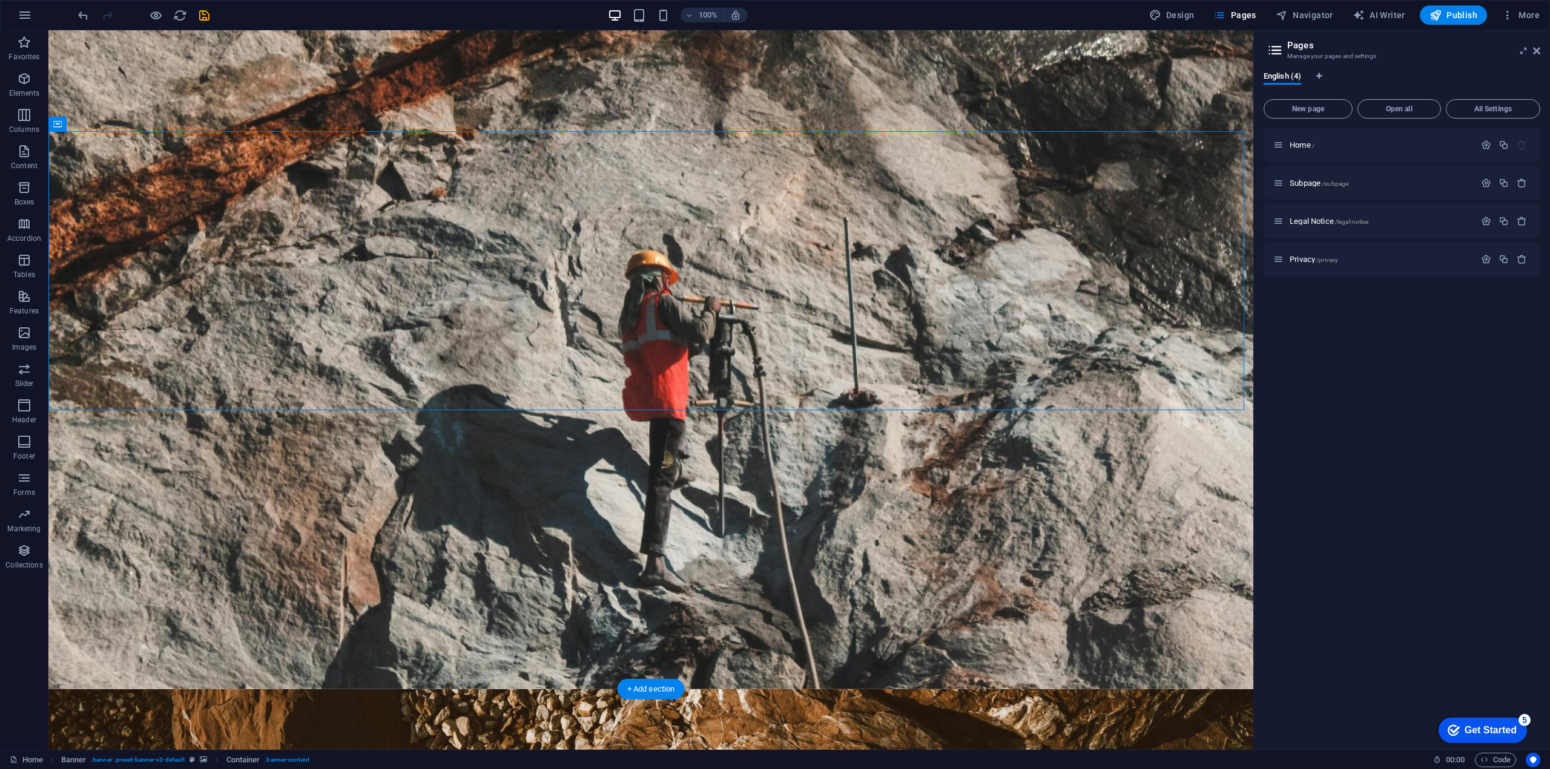
click at [714, 560] on figure at bounding box center [650, 330] width 1205 height 720
click at [731, 529] on figure at bounding box center [650, 330] width 1205 height 720
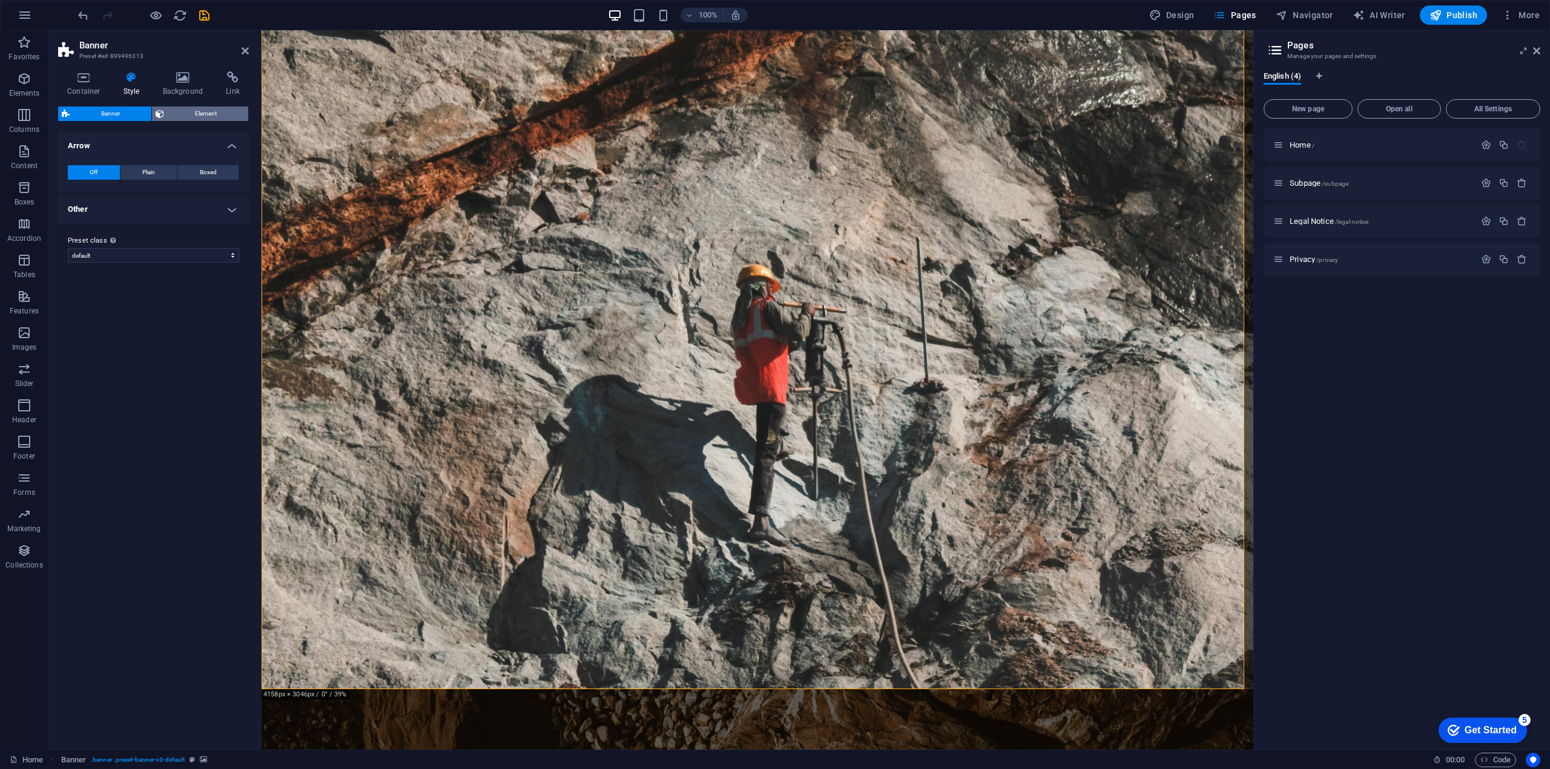
click at [220, 110] on span "Element" at bounding box center [206, 114] width 77 height 15
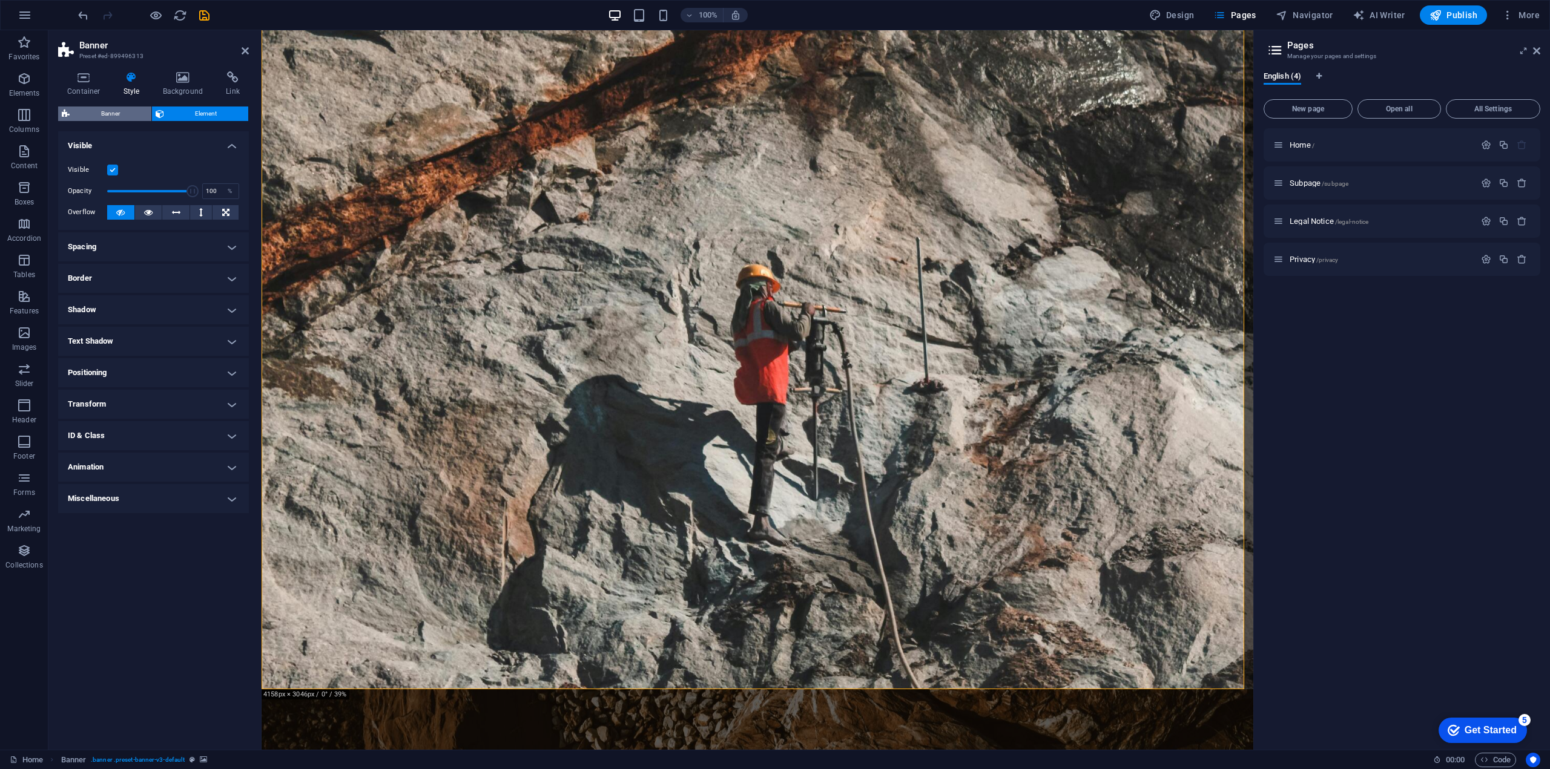
click at [122, 112] on span "Banner" at bounding box center [110, 114] width 74 height 15
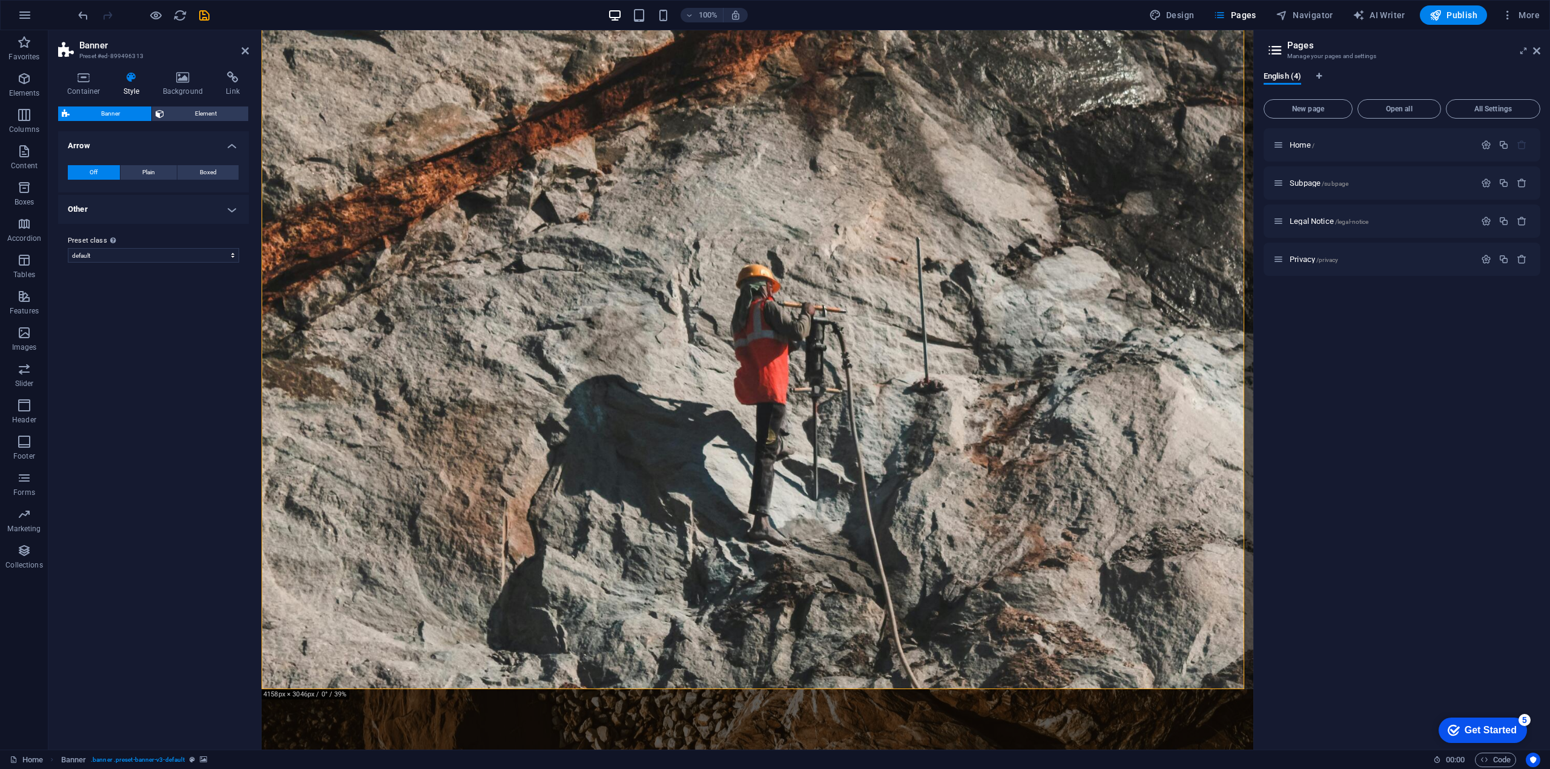
click at [92, 209] on h4 "Other" at bounding box center [153, 209] width 191 height 29
click at [223, 114] on span "Element" at bounding box center [206, 114] width 77 height 15
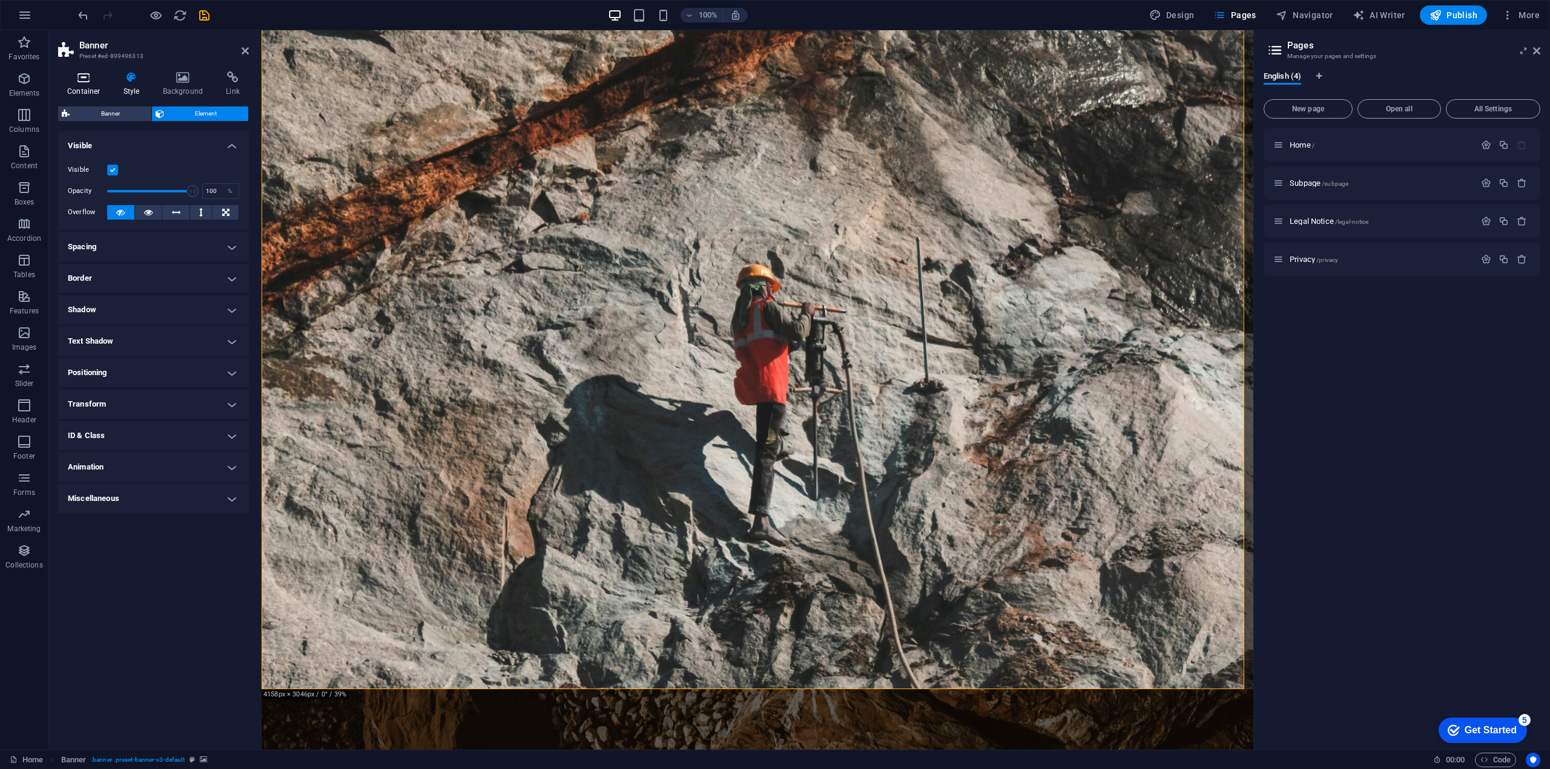
click at [83, 73] on icon at bounding box center [83, 77] width 51 height 12
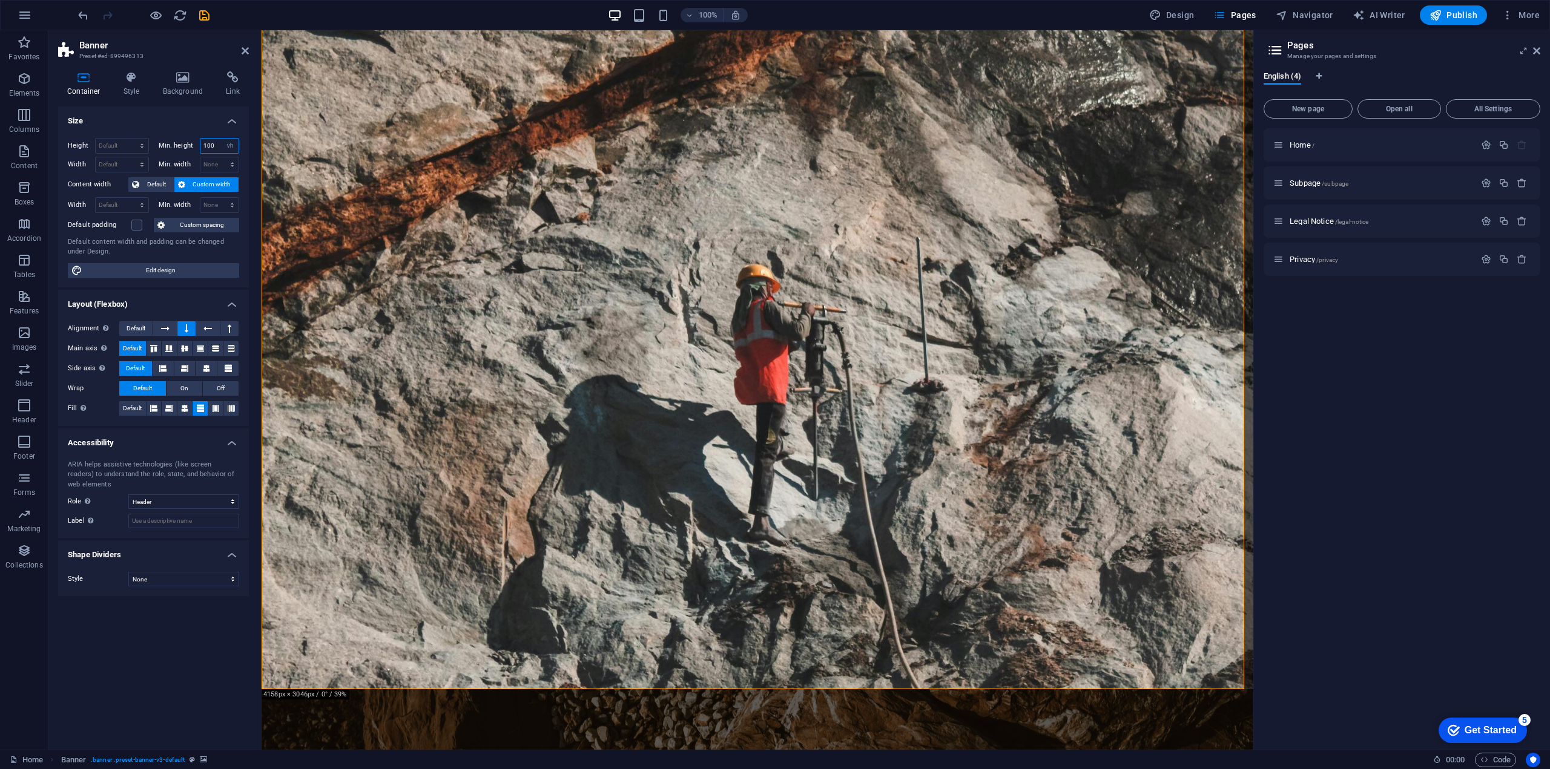
drag, startPoint x: 215, startPoint y: 146, endPoint x: 199, endPoint y: 146, distance: 16.9
click at [199, 146] on div "Min. height 100 None px rem % vh vw" at bounding box center [199, 146] width 81 height 16
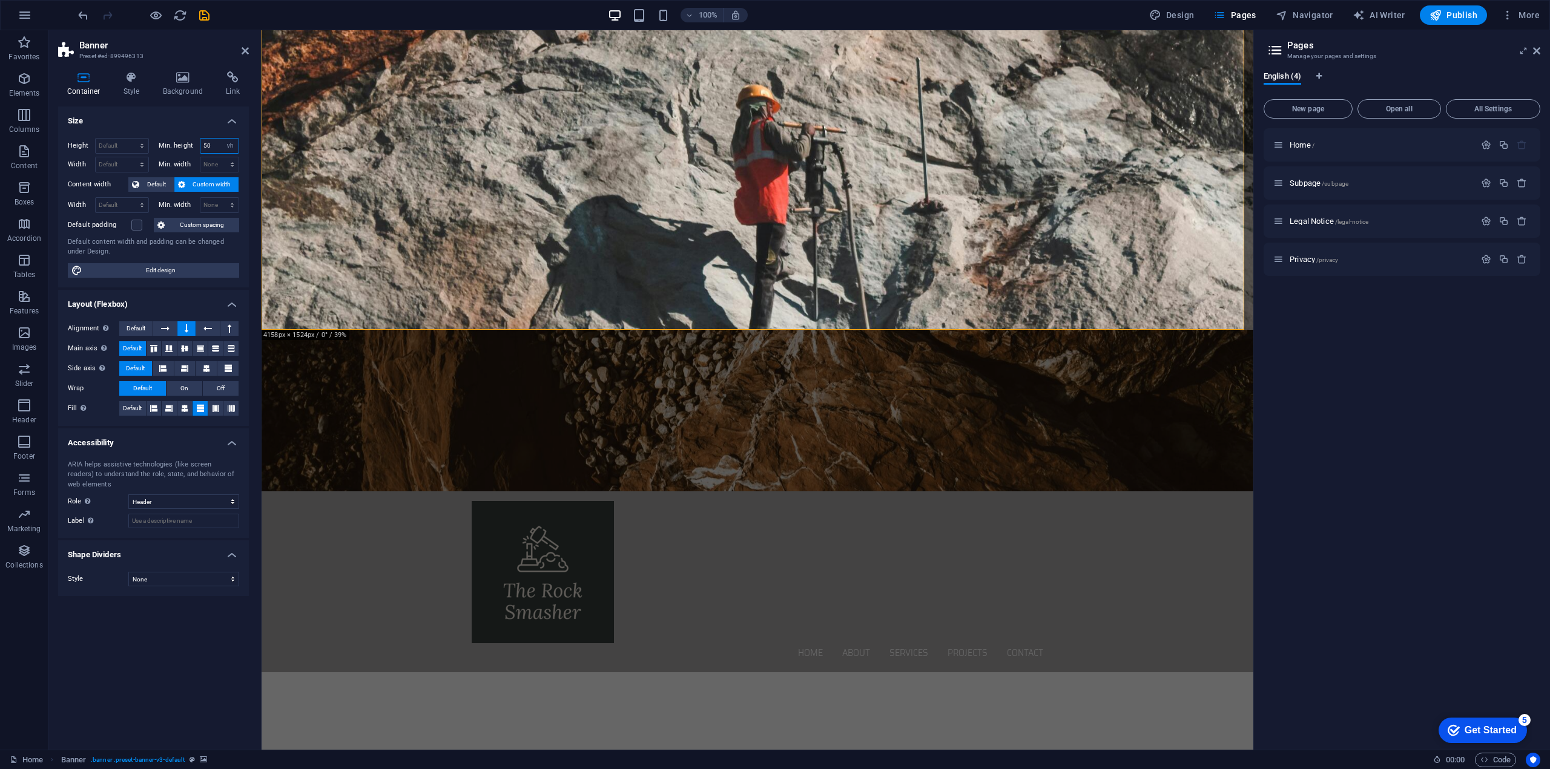
drag, startPoint x: 207, startPoint y: 147, endPoint x: 199, endPoint y: 146, distance: 8.6
click at [199, 146] on div "Min. height 50 None px rem % vh vw" at bounding box center [199, 146] width 81 height 16
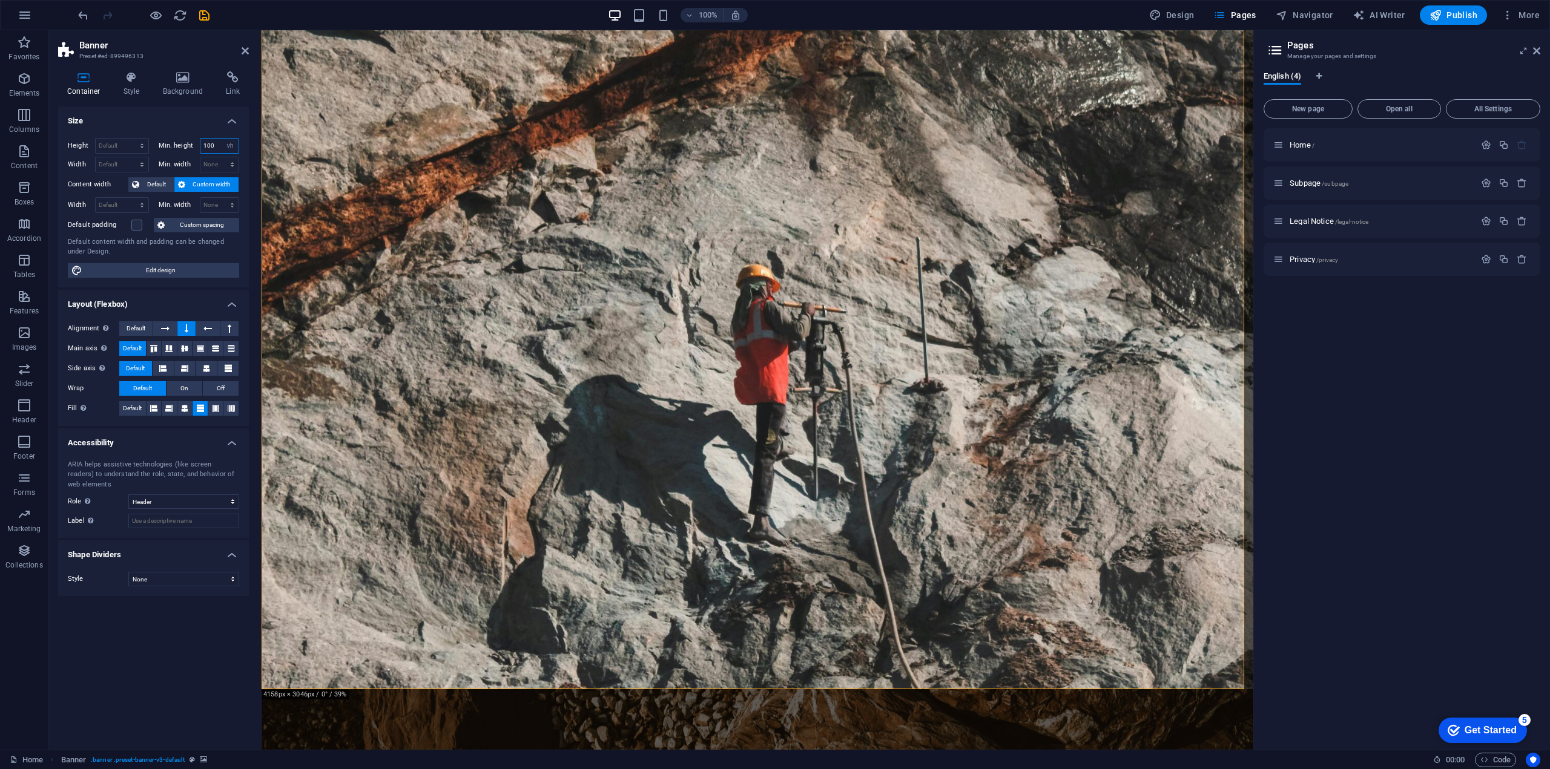
drag, startPoint x: 215, startPoint y: 148, endPoint x: 197, endPoint y: 146, distance: 18.2
click at [197, 146] on div "Min. height 100 None px rem % vh vw" at bounding box center [199, 146] width 81 height 16
type input "75"
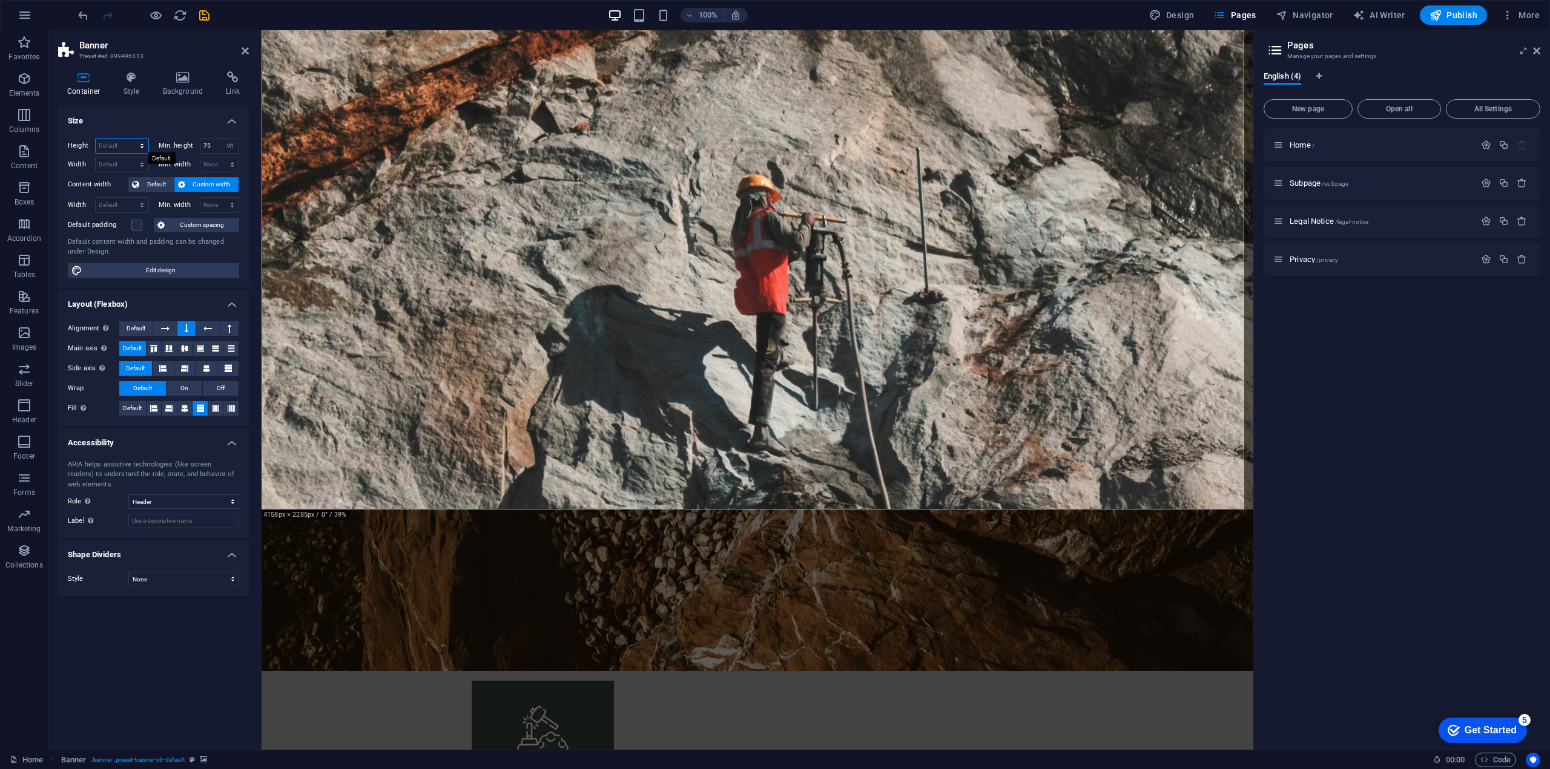
click at [131, 146] on select "Default px rem % vh vw" at bounding box center [122, 146] width 53 height 15
select select "px"
click at [131, 139] on select "Default px rem % vh vw" at bounding box center [122, 146] width 53 height 15
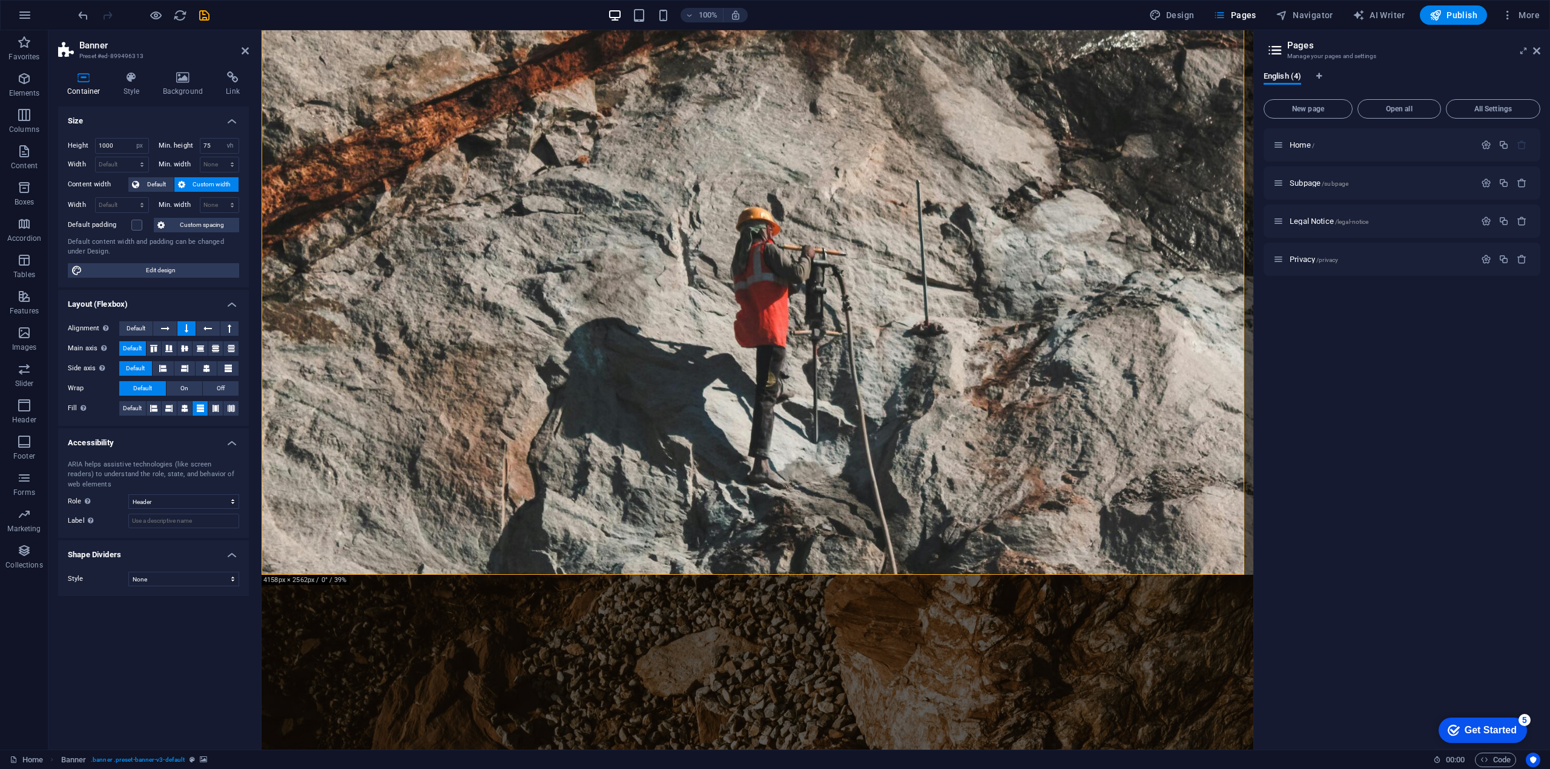
scroll to position [0, 0]
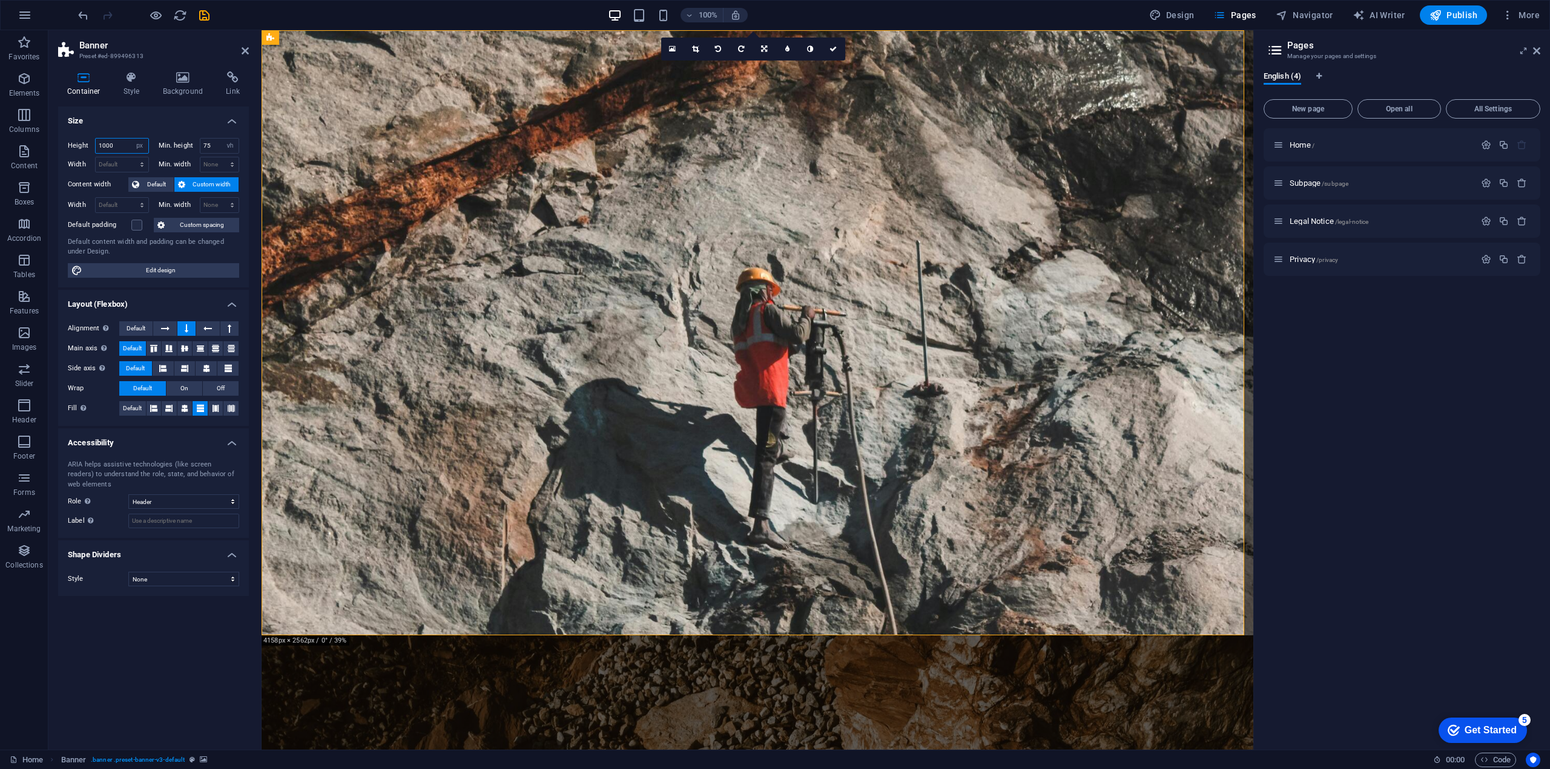
drag, startPoint x: 126, startPoint y: 146, endPoint x: 70, endPoint y: 139, distance: 56.2
click at [70, 139] on div "Height 1000 Default px rem % vh vw" at bounding box center [108, 146] width 81 height 16
type input "892"
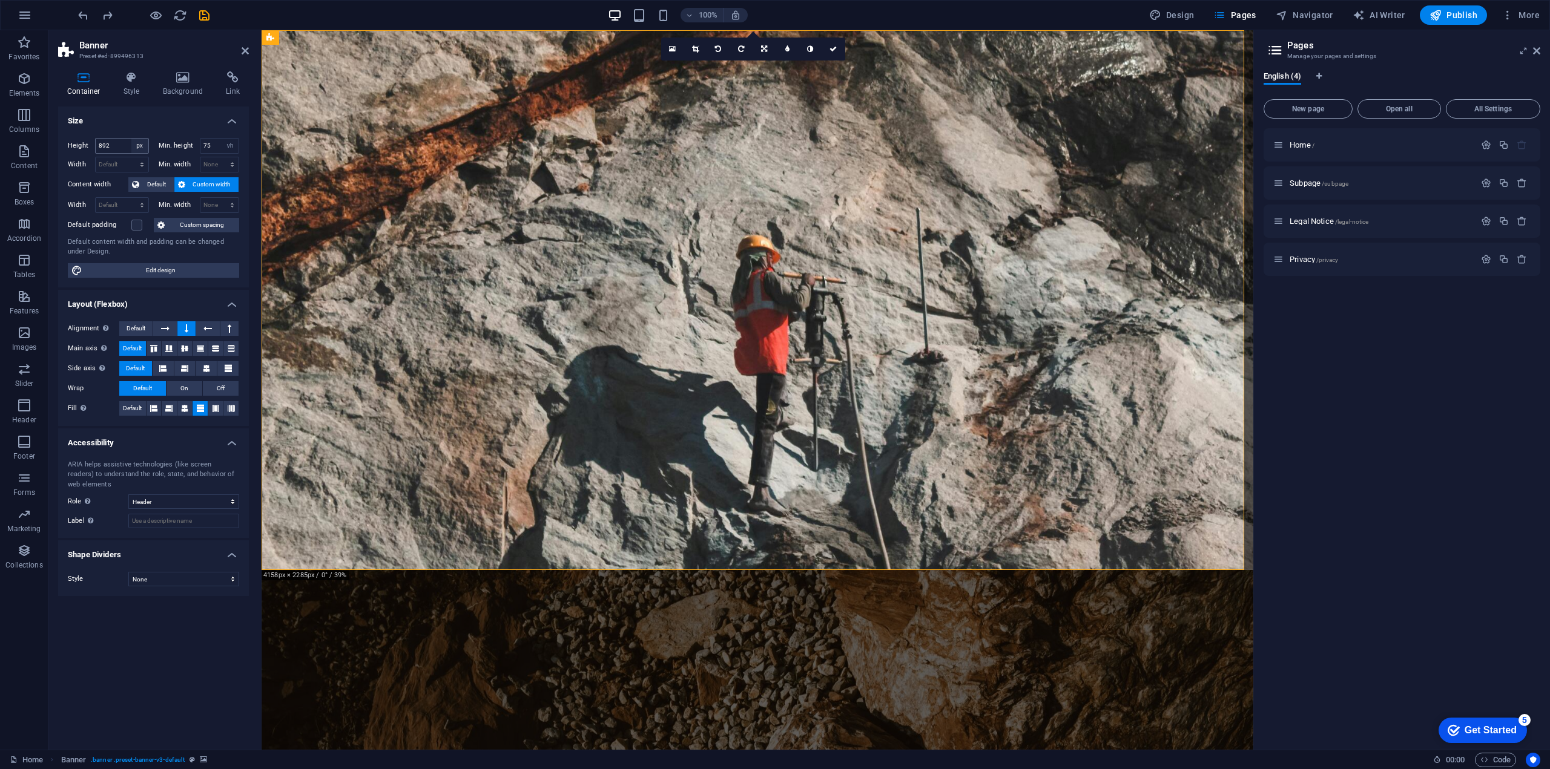
select select "DISABLED_OPTION_VALUE"
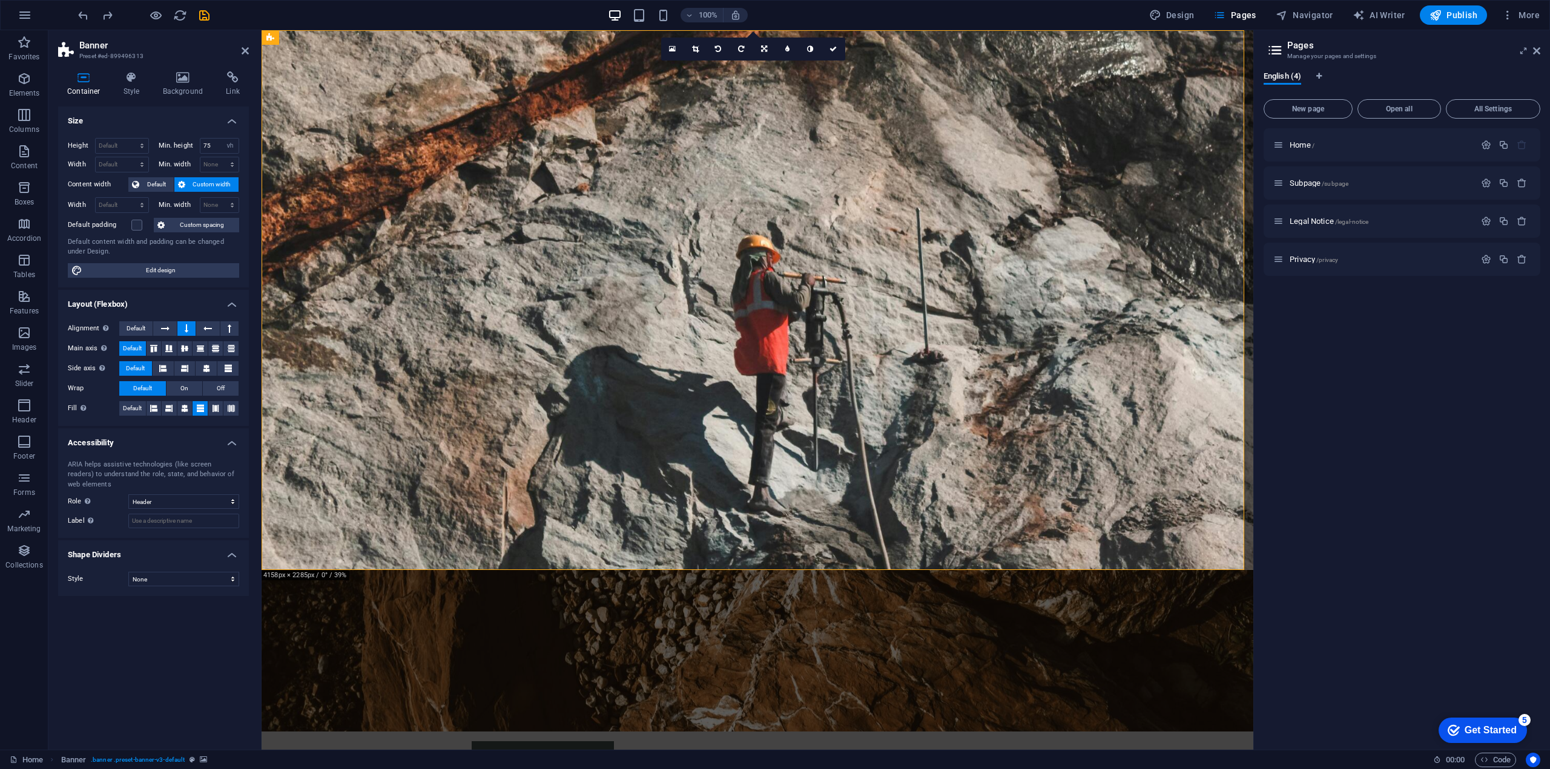
click at [309, 570] on figure at bounding box center [756, 651] width 991 height 162
click at [289, 184] on span "Container" at bounding box center [295, 184] width 31 height 7
drag, startPoint x: 215, startPoint y: 142, endPoint x: 197, endPoint y: 141, distance: 18.2
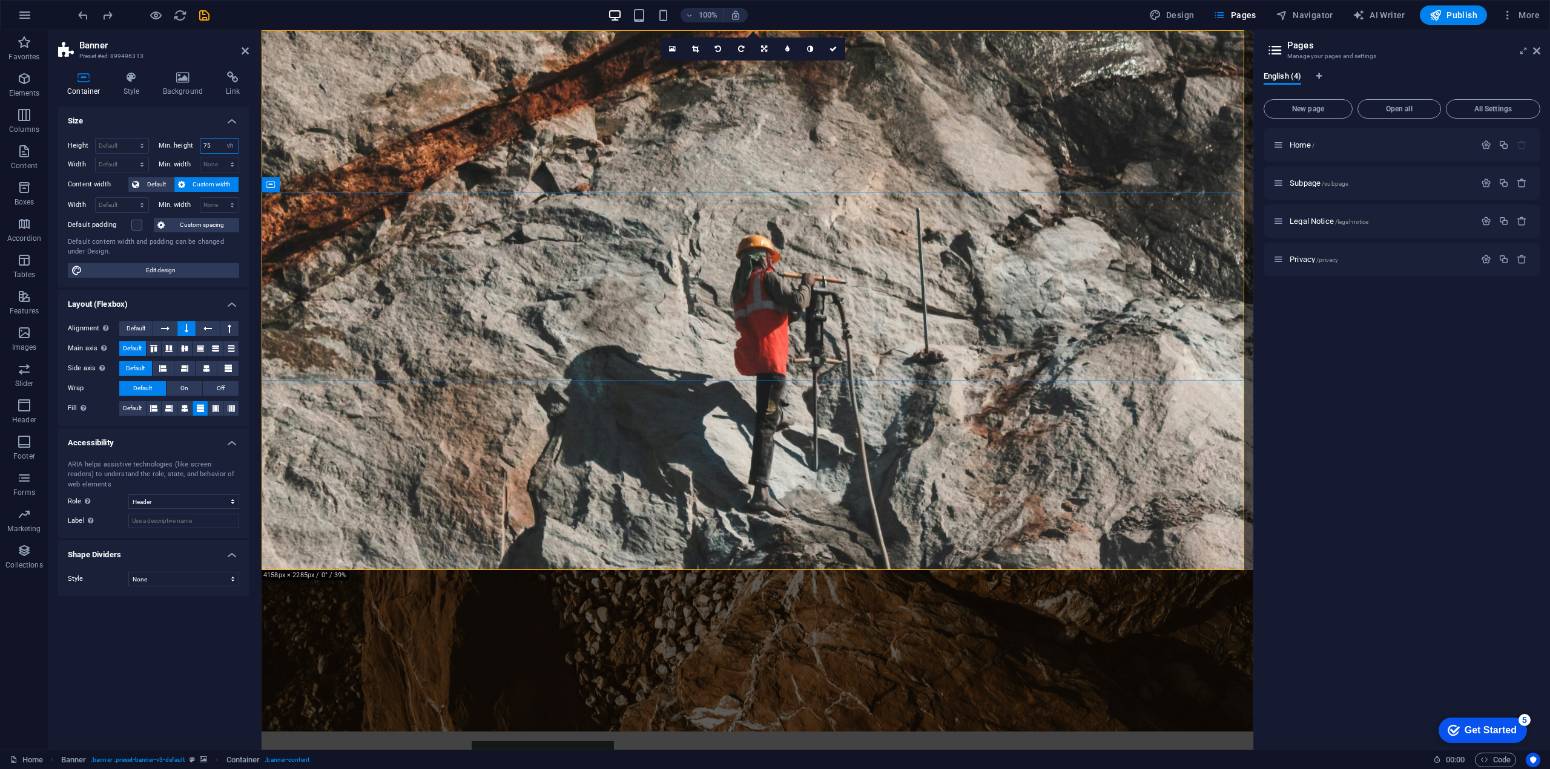
click at [197, 141] on div "Min. height 75 None px rem % vh vw" at bounding box center [199, 146] width 81 height 16
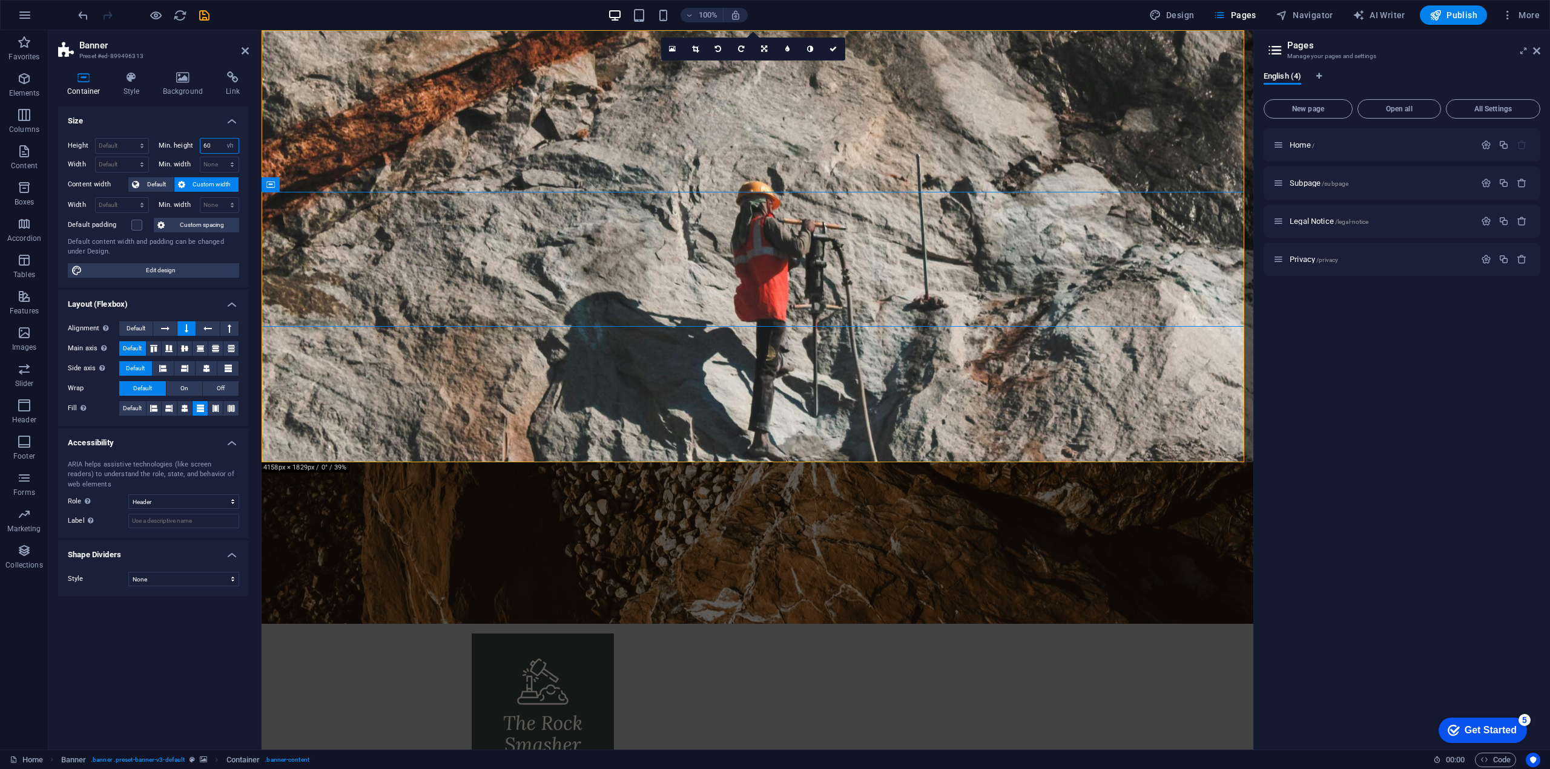
click at [211, 148] on input "60" at bounding box center [219, 146] width 39 height 15
drag, startPoint x: 209, startPoint y: 146, endPoint x: 201, endPoint y: 146, distance: 8.5
click at [201, 146] on input "60" at bounding box center [219, 146] width 39 height 15
type input "50"
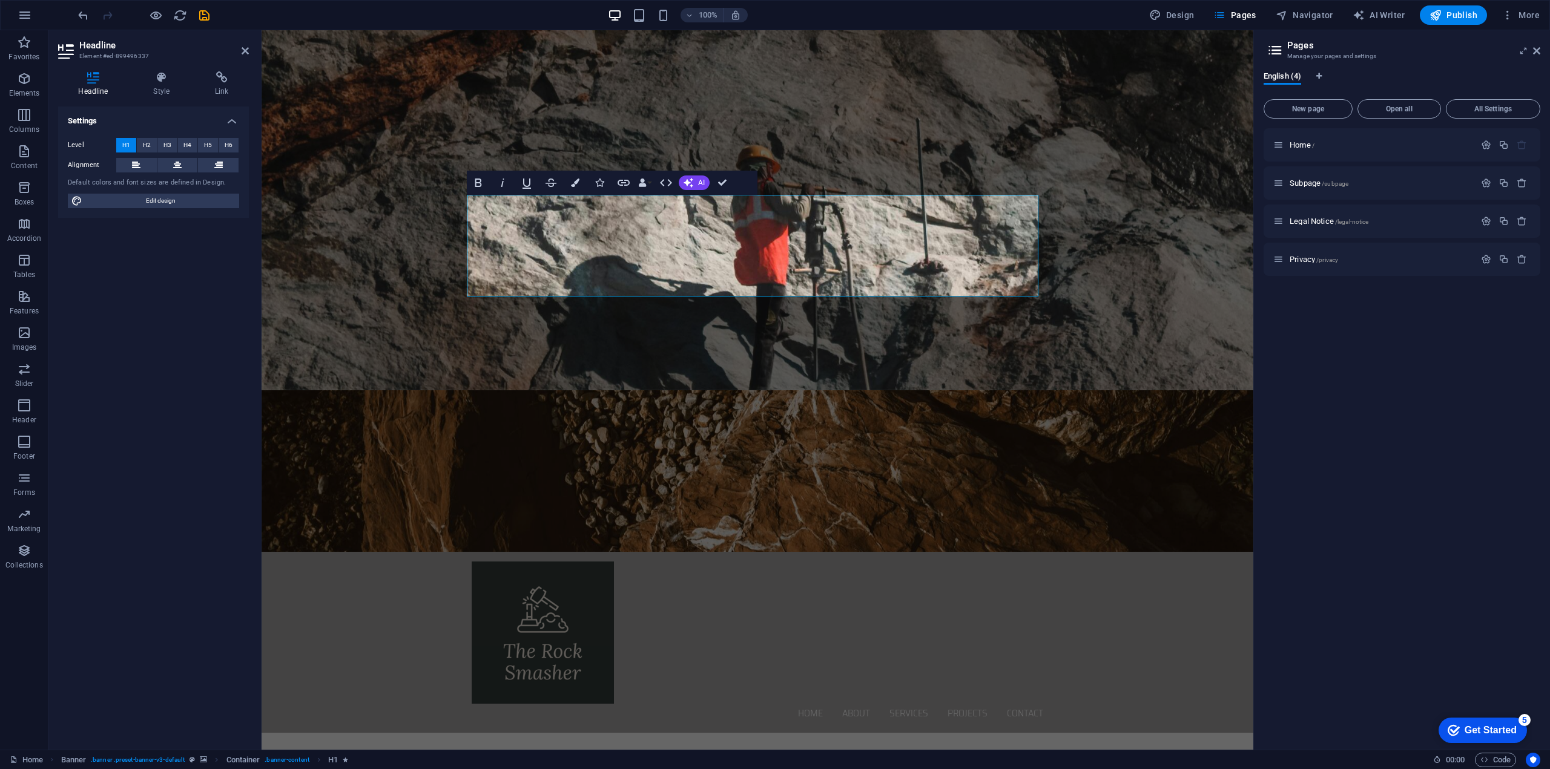
scroll to position [45, 0]
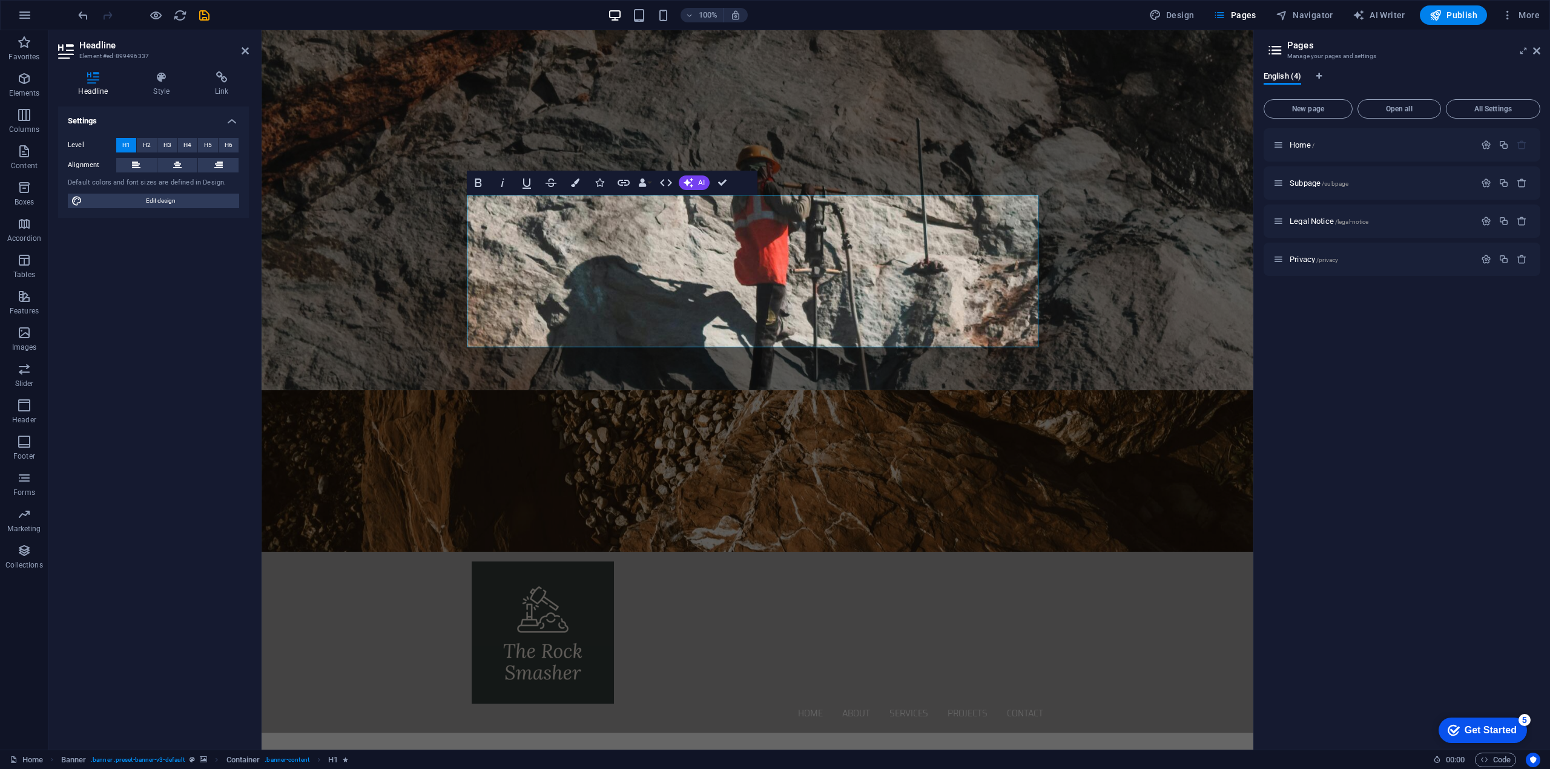
click at [176, 428] on div "Settings Level H1 H2 H3 H4 H5 H6 Alignment Default colors and font sizes are de…" at bounding box center [153, 424] width 191 height 634
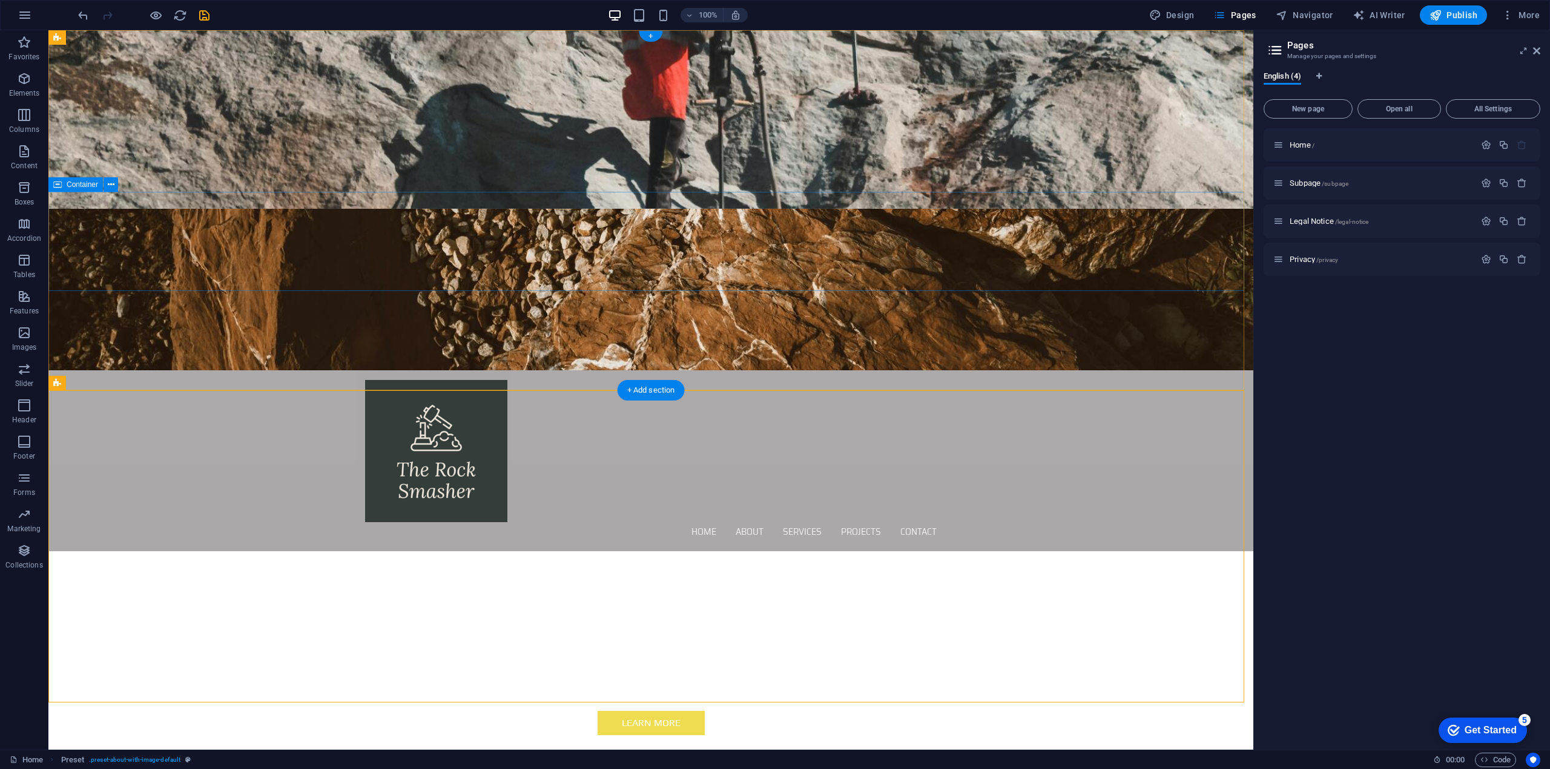
scroll to position [0, 0]
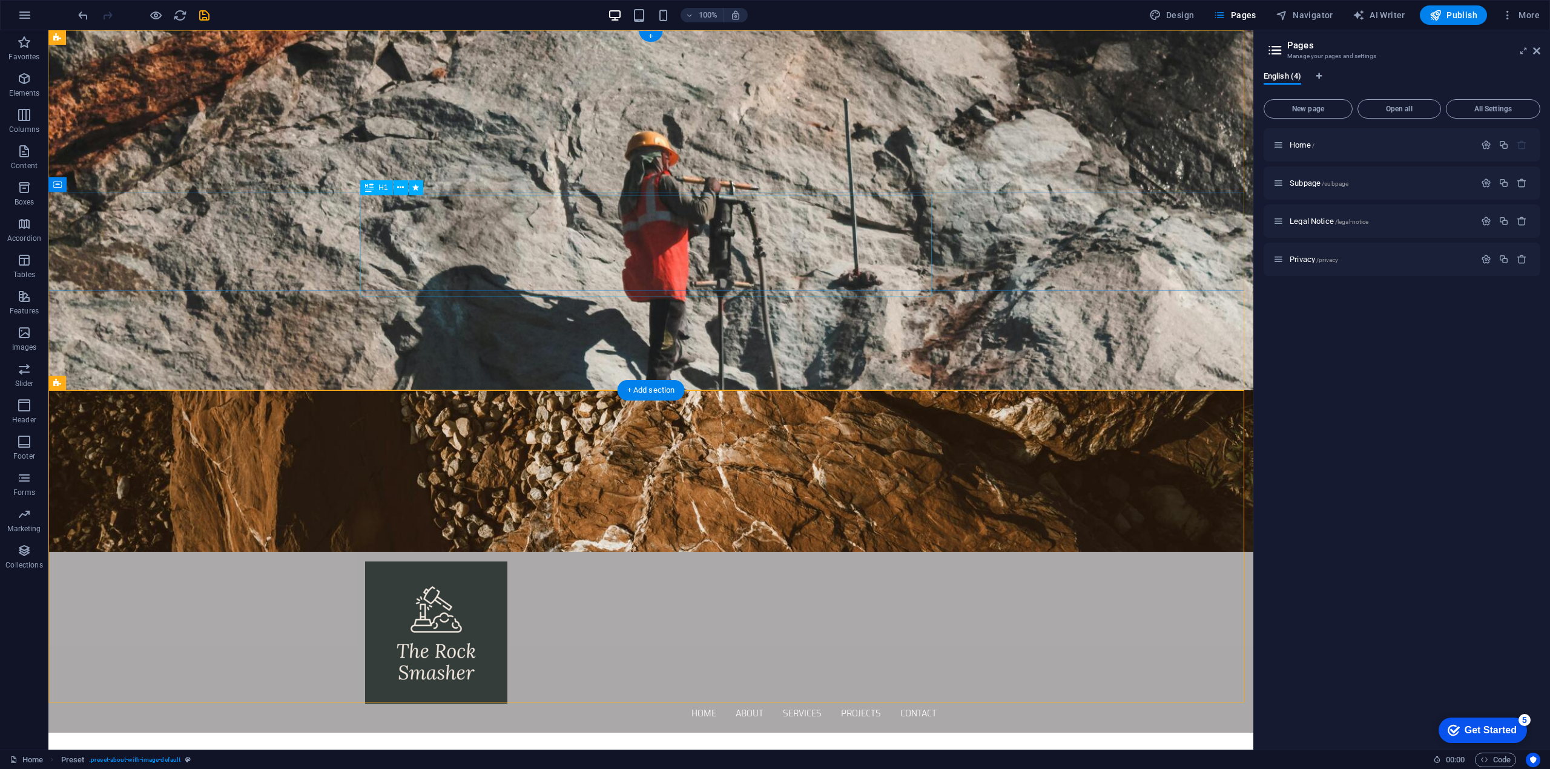
click at [376, 187] on div "H1" at bounding box center [376, 187] width 32 height 15
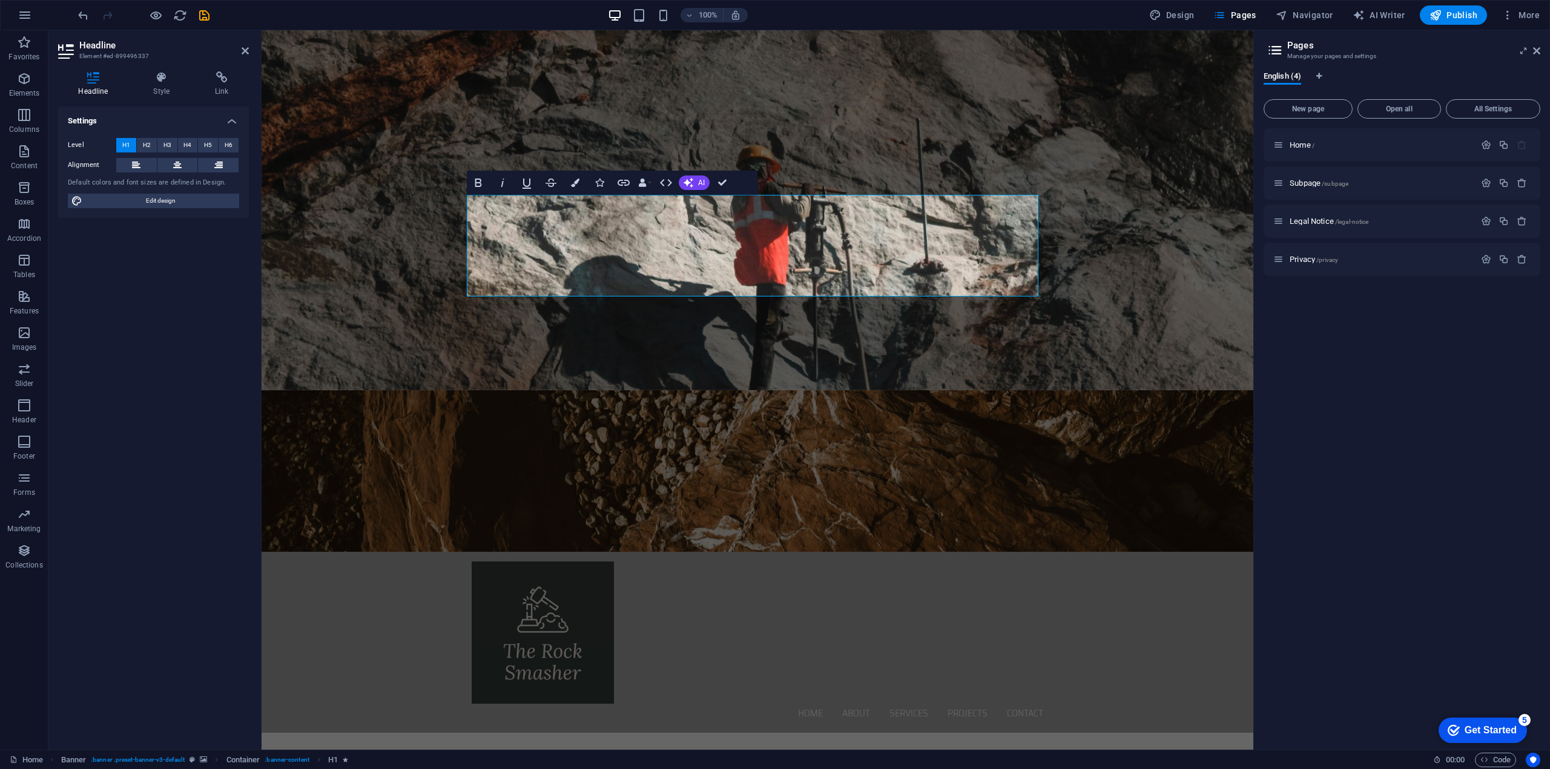
scroll to position [45, 0]
click at [376, 390] on figure at bounding box center [756, 471] width 991 height 162
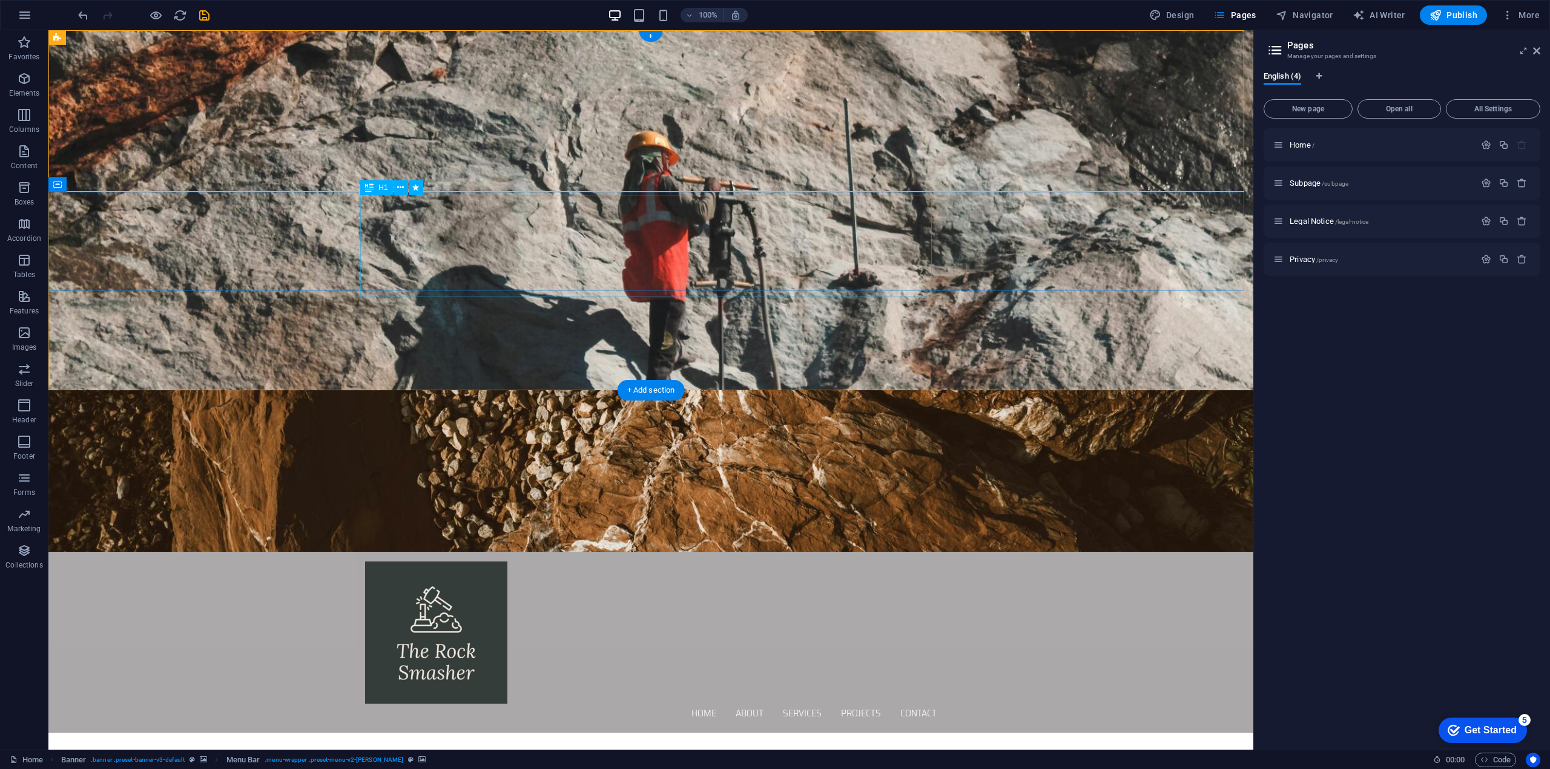
click at [403, 186] on icon at bounding box center [400, 188] width 7 height 13
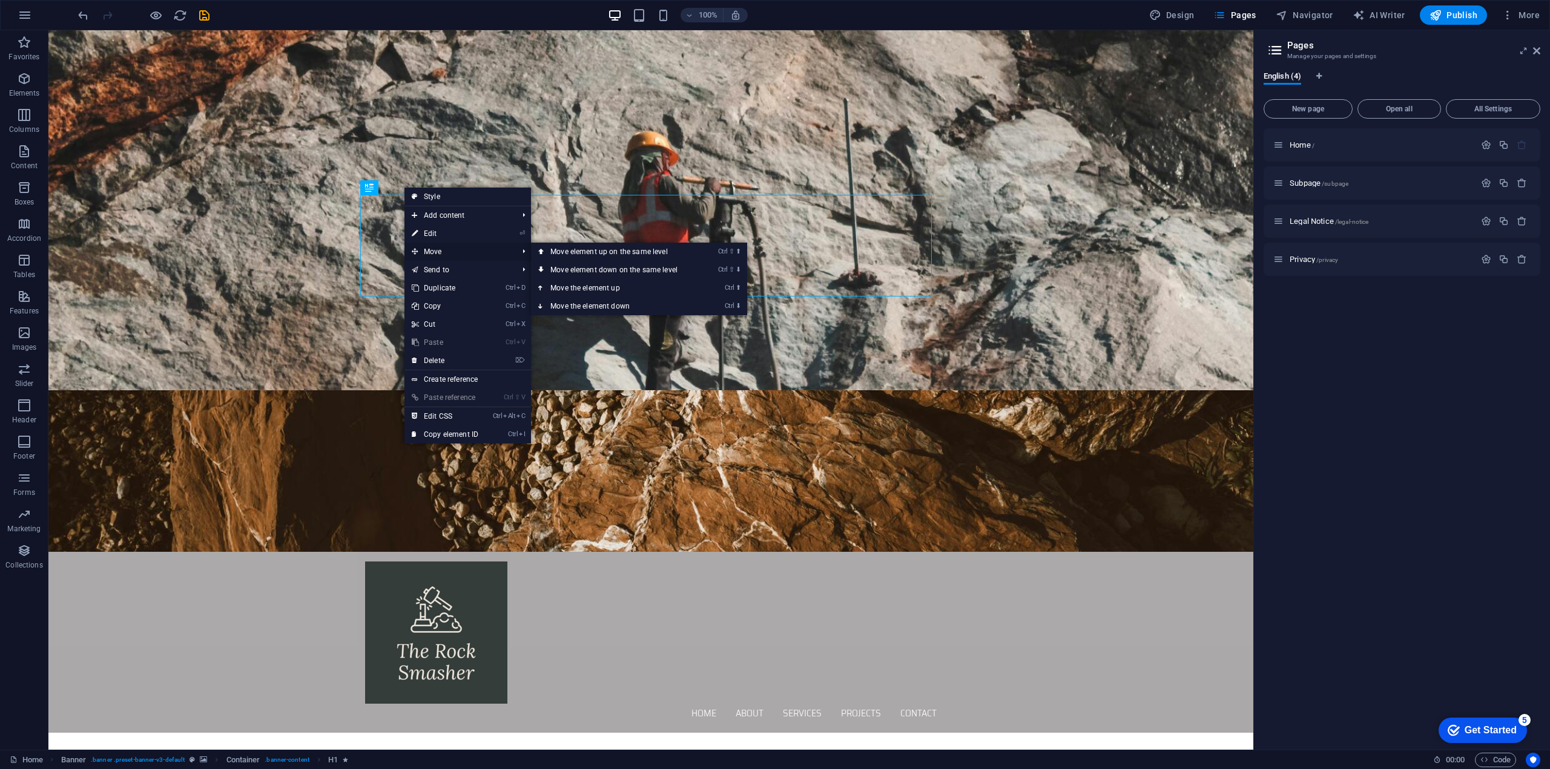
click at [434, 249] on span "Move" at bounding box center [458, 252] width 108 height 18
click at [585, 268] on link "Ctrl ⇧ ⬇ Move element down on the same level" at bounding box center [616, 270] width 171 height 18
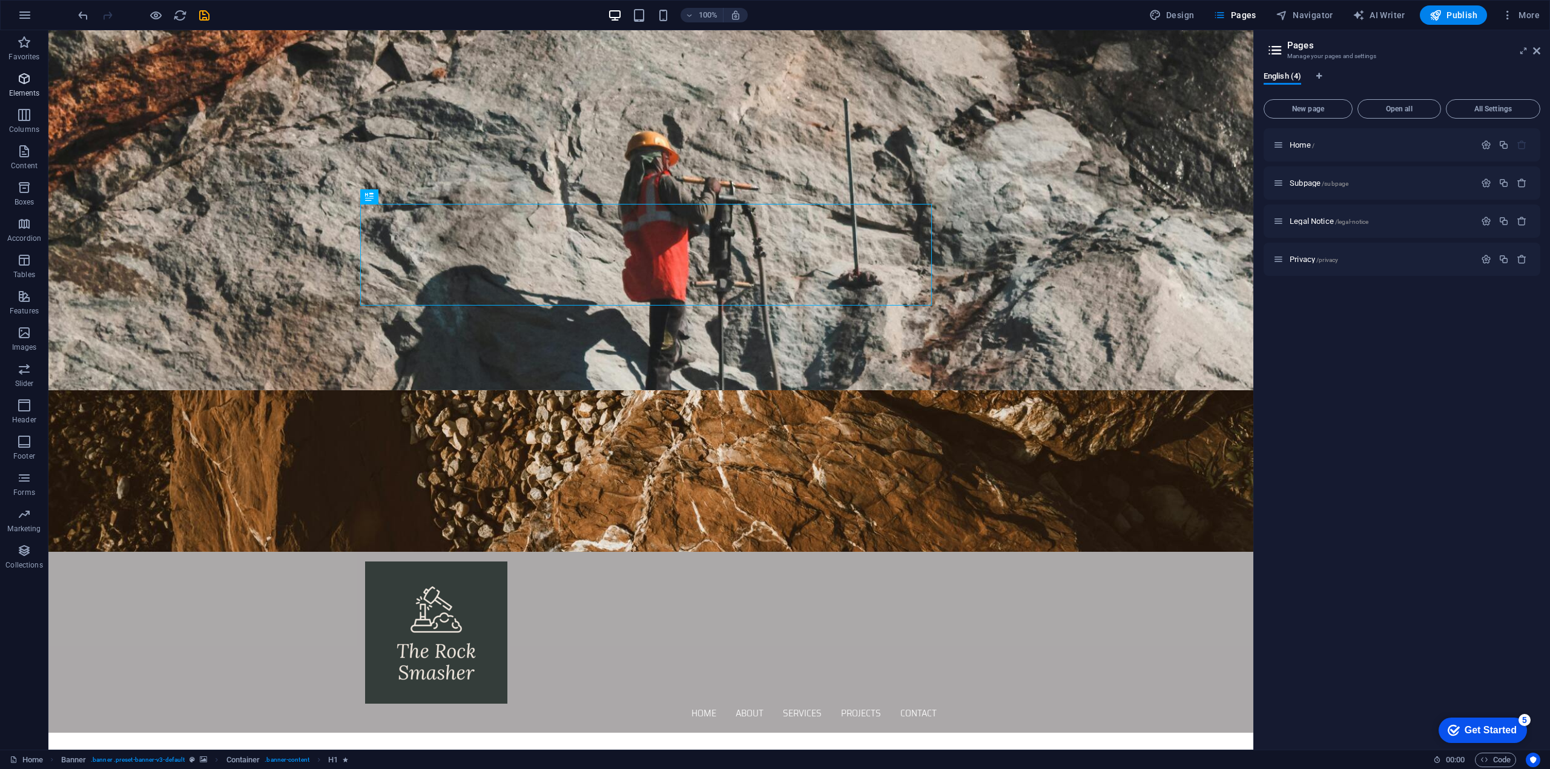
click at [24, 89] on p "Elements" at bounding box center [24, 93] width 31 height 10
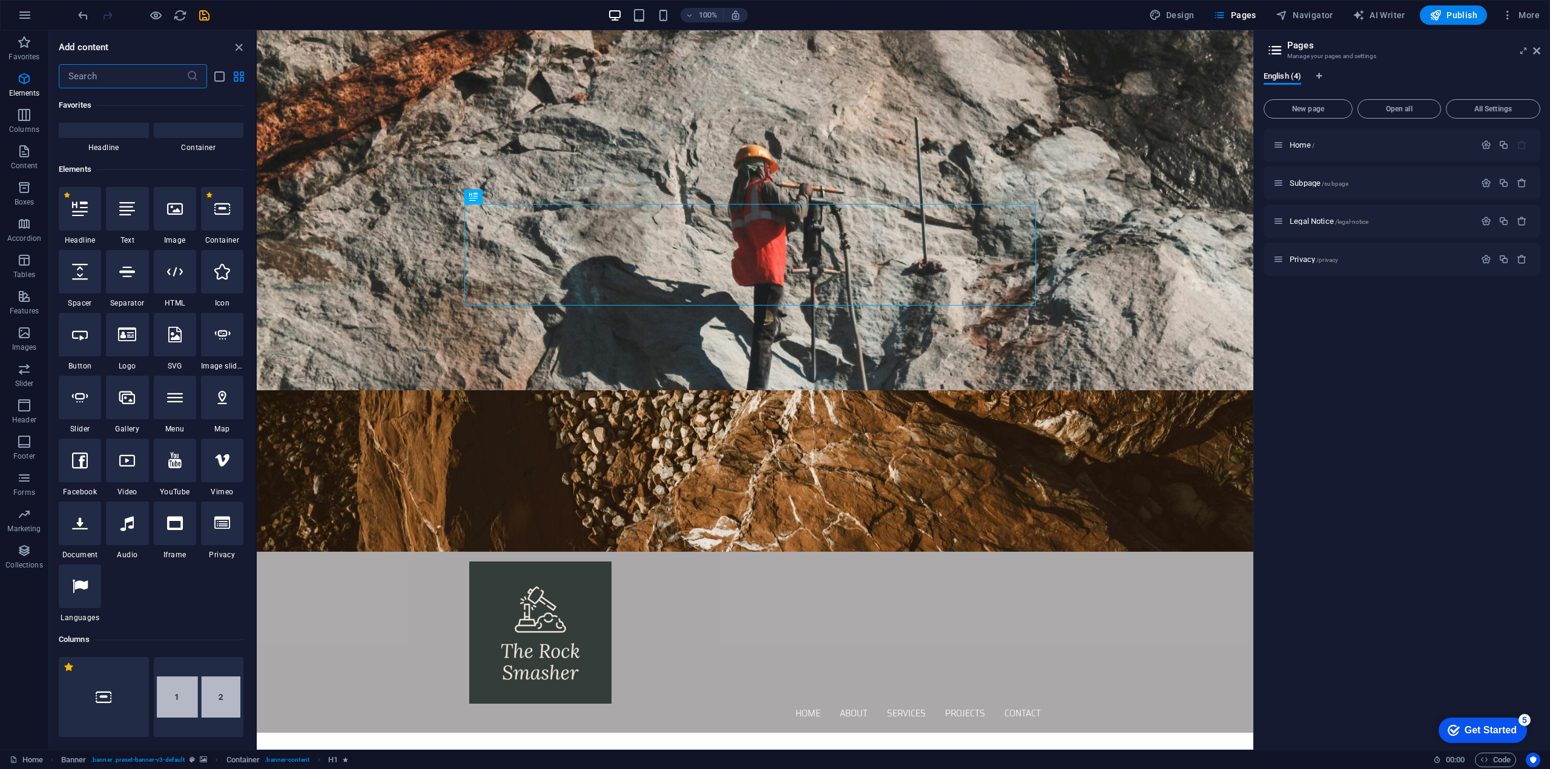
scroll to position [129, 0]
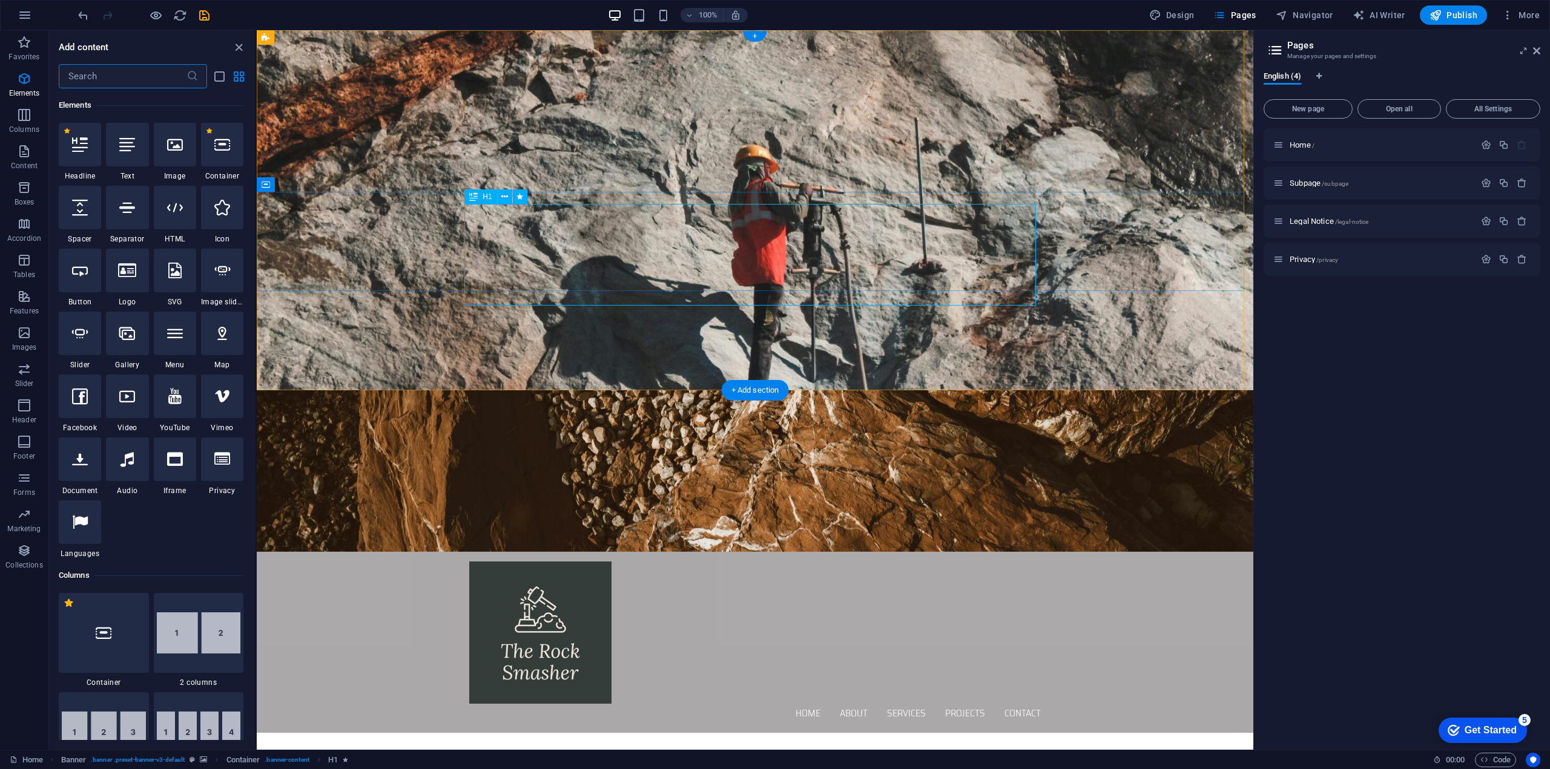
click at [383, 327] on figure at bounding box center [755, 210] width 996 height 360
click at [295, 187] on span "Container" at bounding box center [290, 184] width 31 height 7
click at [320, 185] on icon at bounding box center [319, 185] width 7 height 13
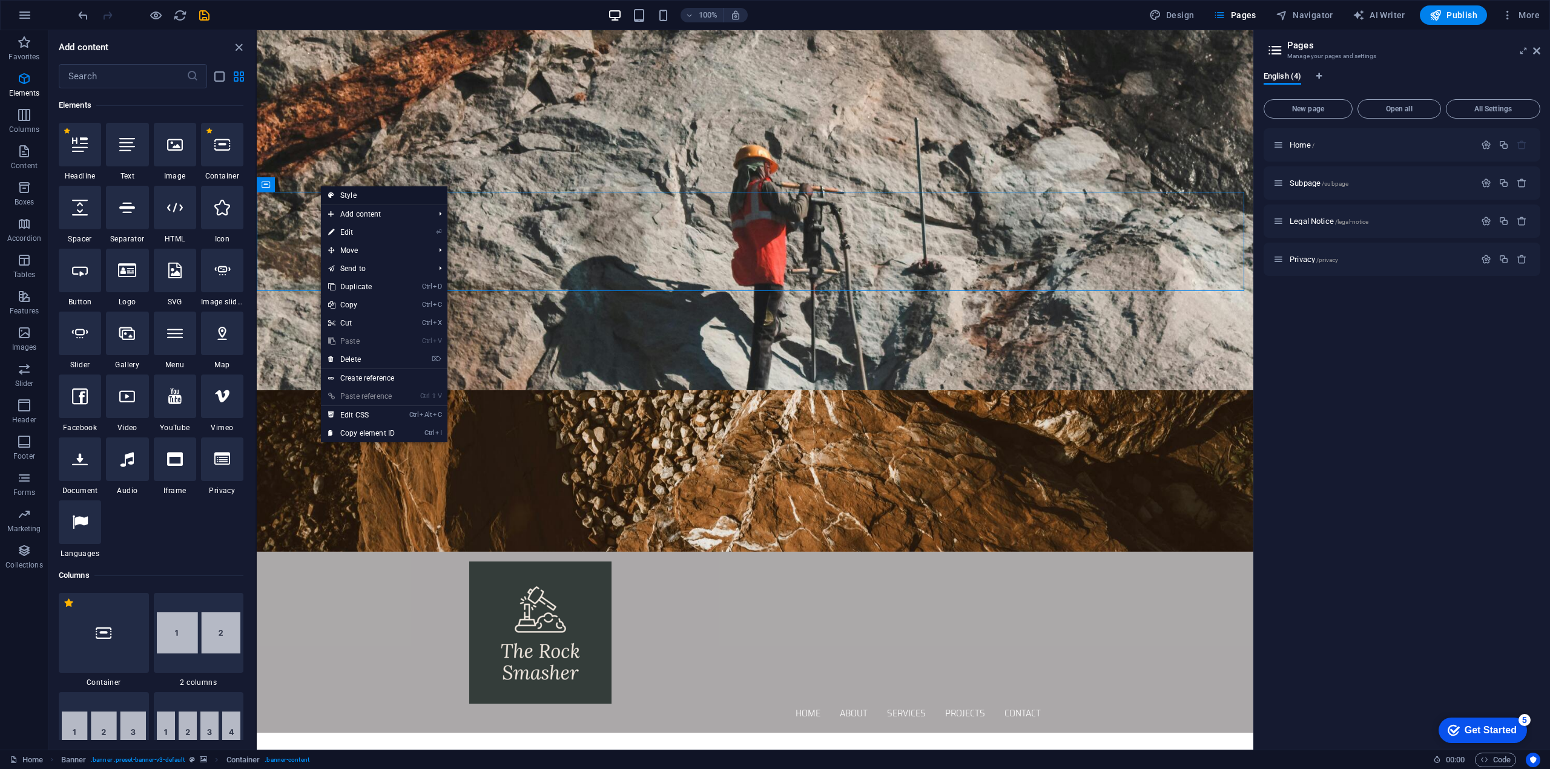
click at [347, 194] on link "Style" at bounding box center [384, 195] width 127 height 18
select select "px"
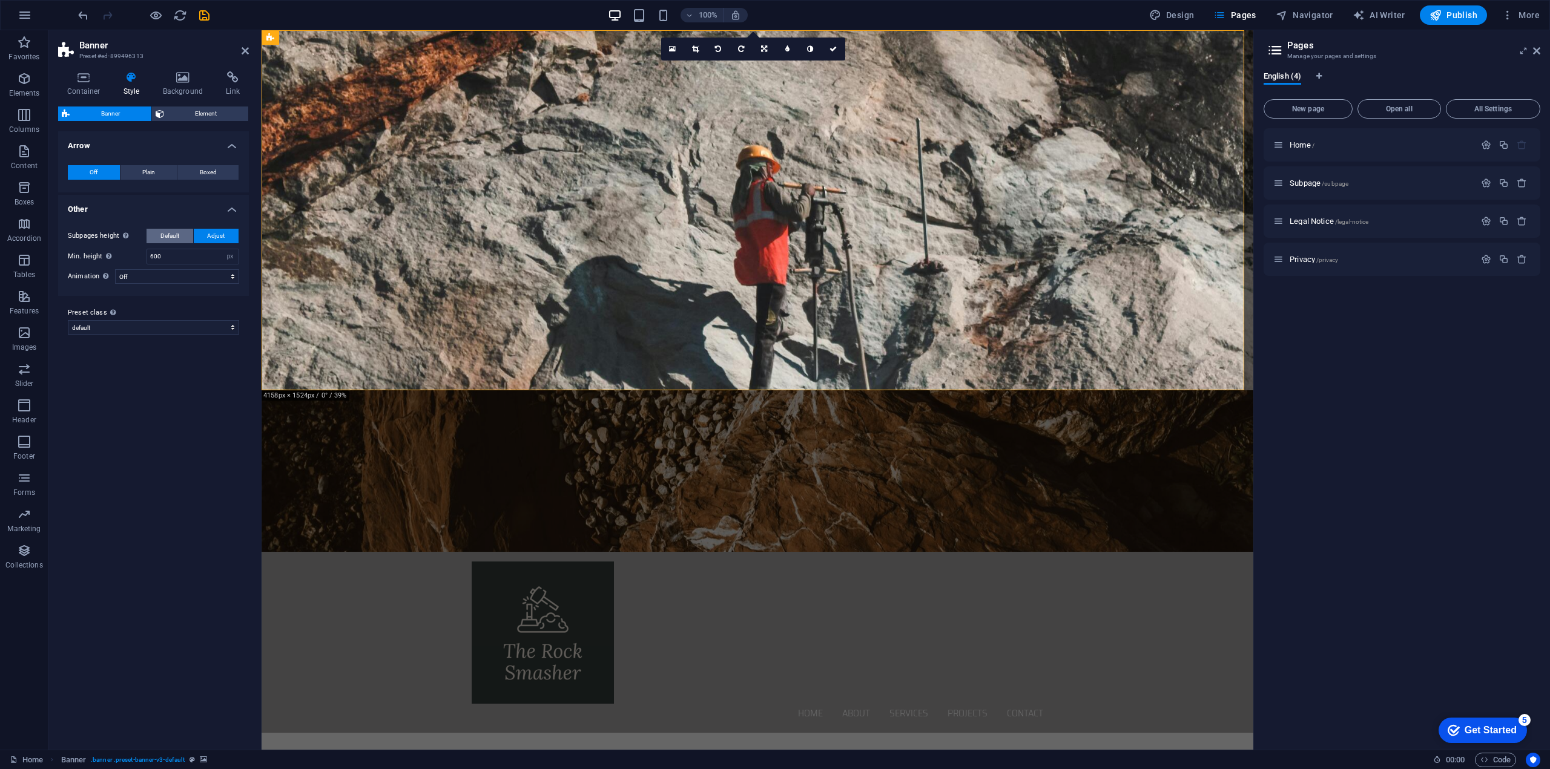
click at [180, 237] on button "Default" at bounding box center [169, 236] width 47 height 15
click at [212, 231] on span "Adjust" at bounding box center [216, 236] width 18 height 15
click at [157, 169] on button "Plain" at bounding box center [148, 172] width 57 height 15
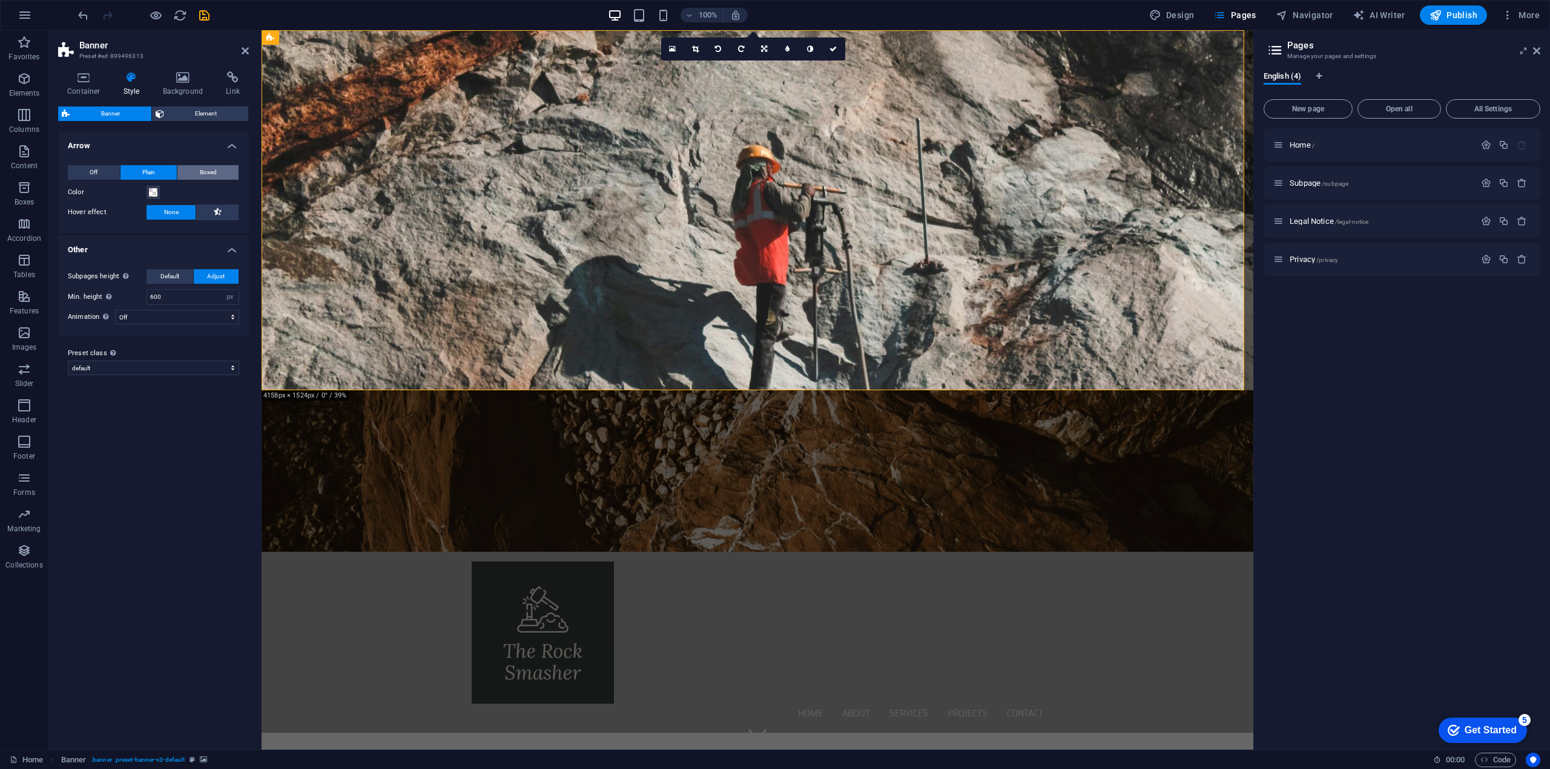
click at [194, 169] on button "Boxed" at bounding box center [207, 172] width 61 height 15
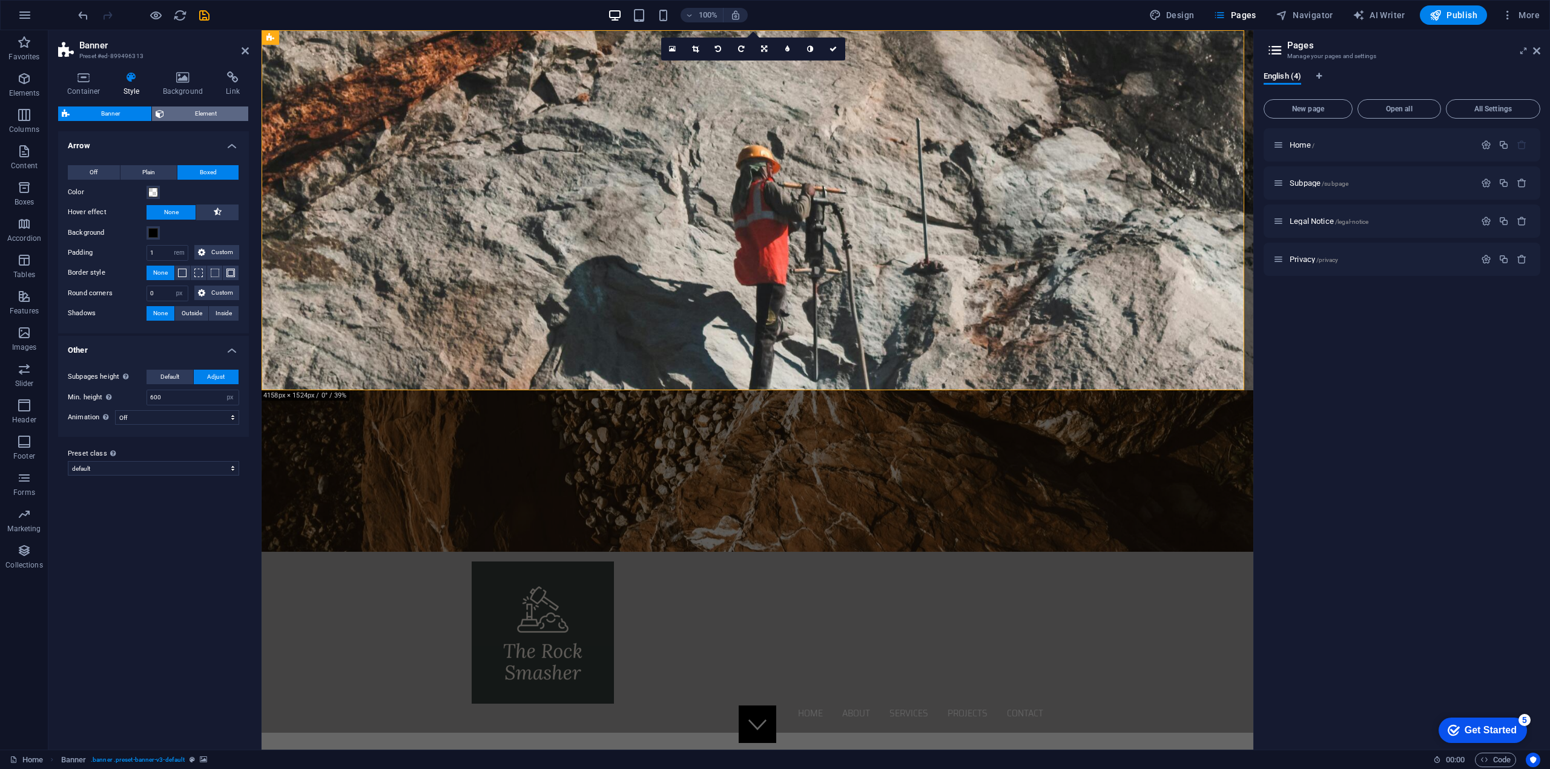
click at [180, 117] on span "Element" at bounding box center [206, 114] width 77 height 15
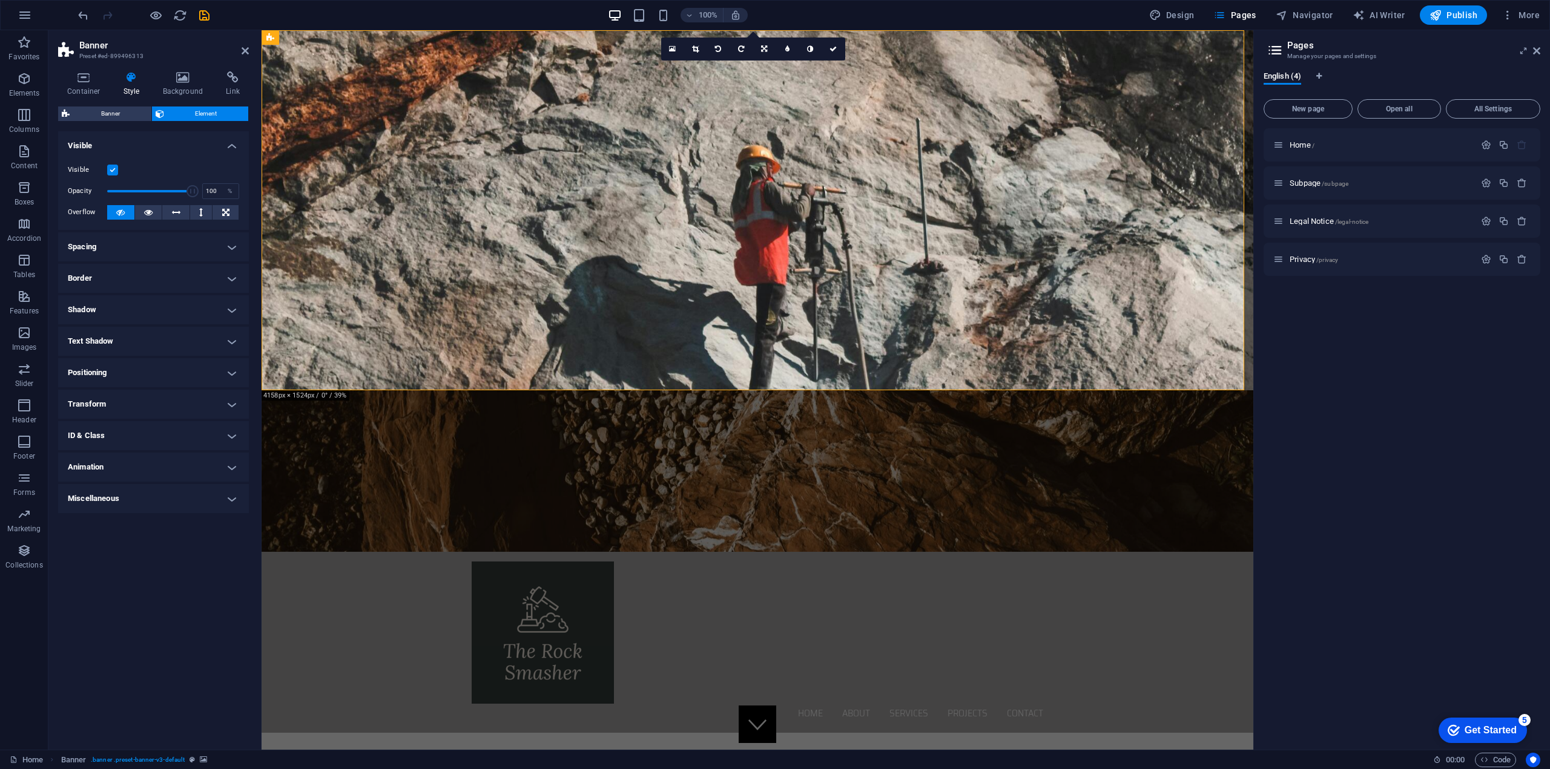
click at [120, 376] on h4 "Positioning" at bounding box center [153, 372] width 191 height 29
click at [127, 447] on h4 "Transform" at bounding box center [153, 446] width 191 height 29
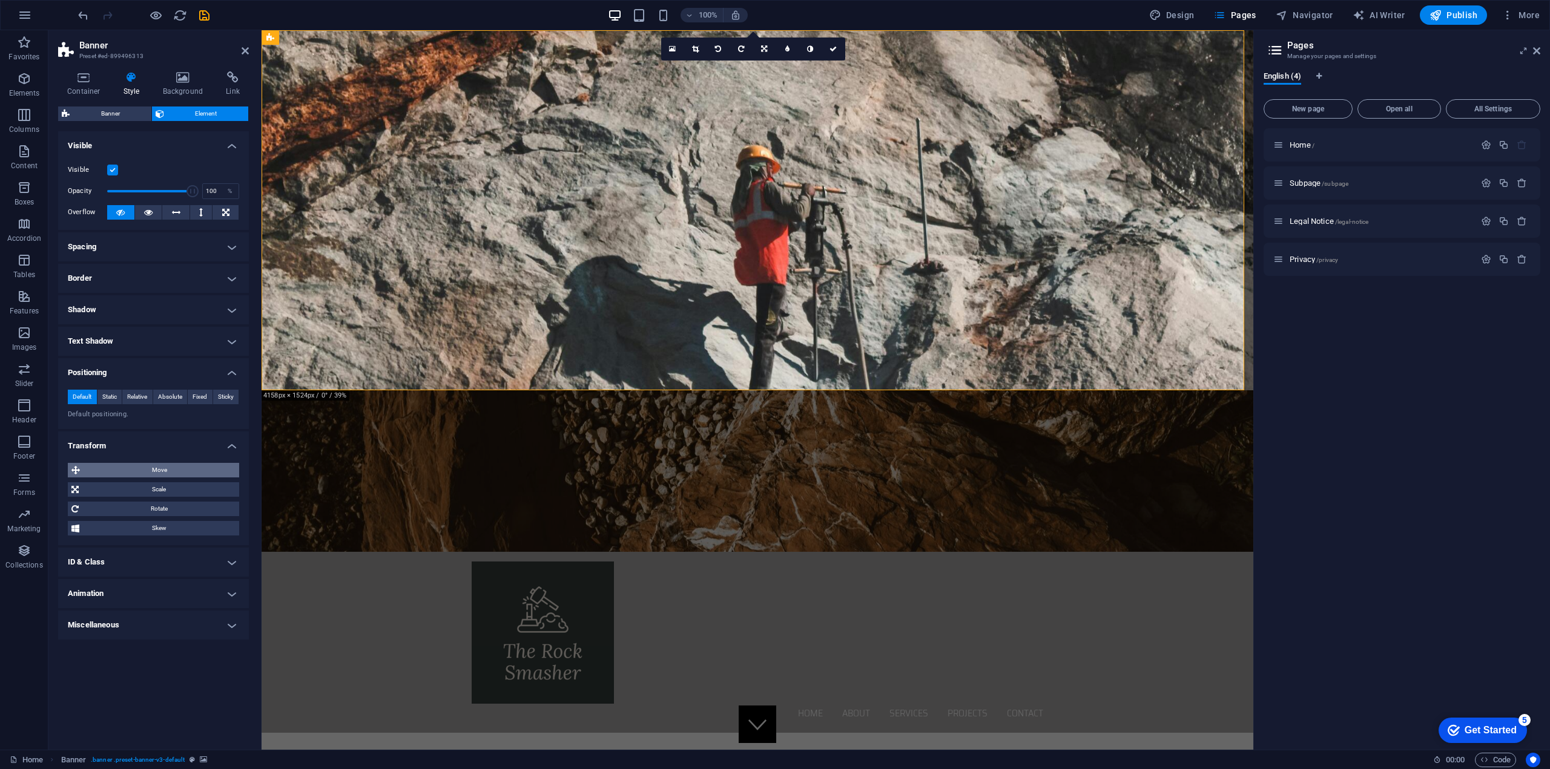
click at [126, 469] on span "Move" at bounding box center [160, 470] width 152 height 15
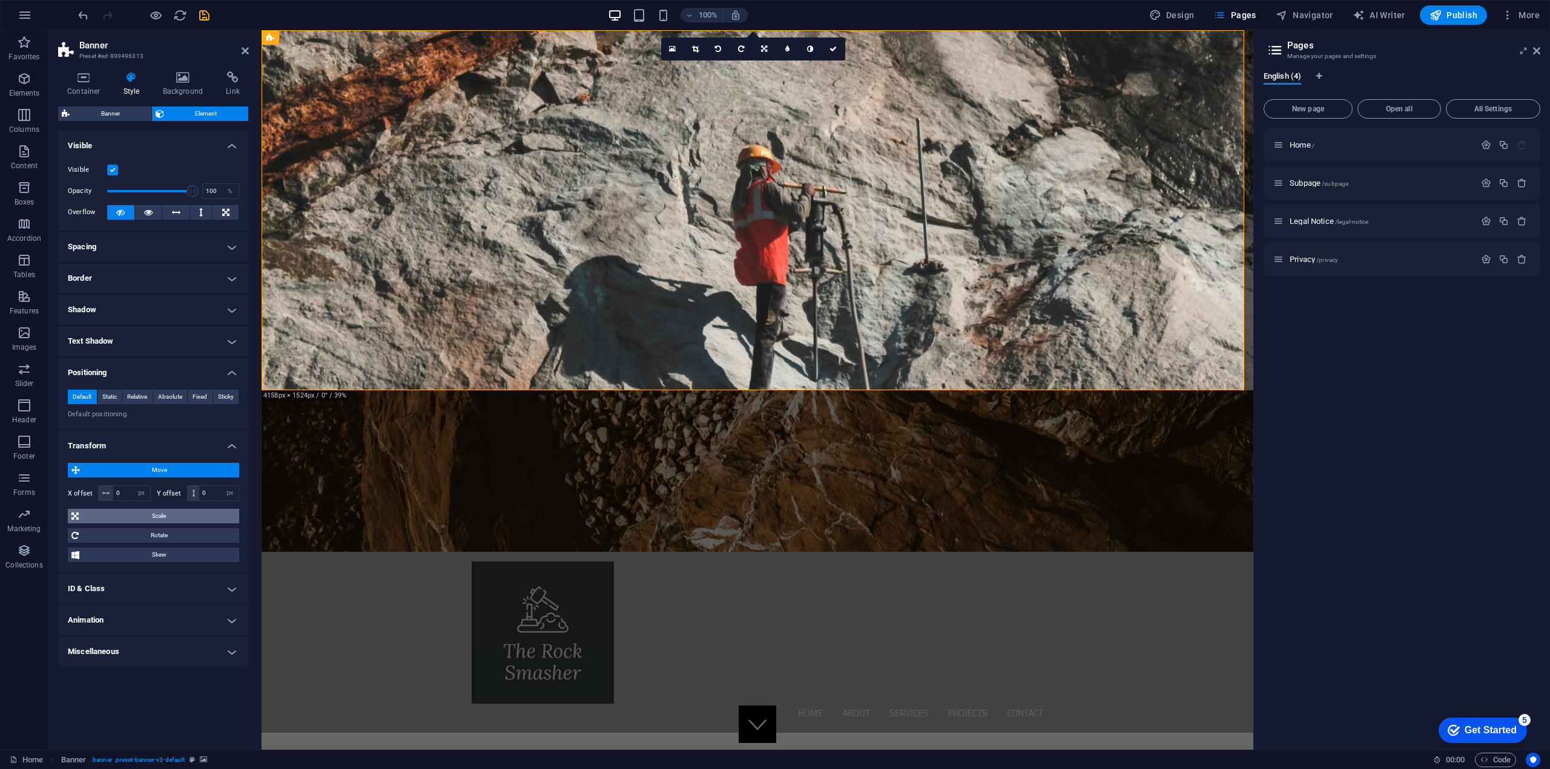
click at [155, 515] on span "Scale" at bounding box center [158, 516] width 153 height 15
click at [108, 246] on h4 "Spacing" at bounding box center [153, 246] width 191 height 29
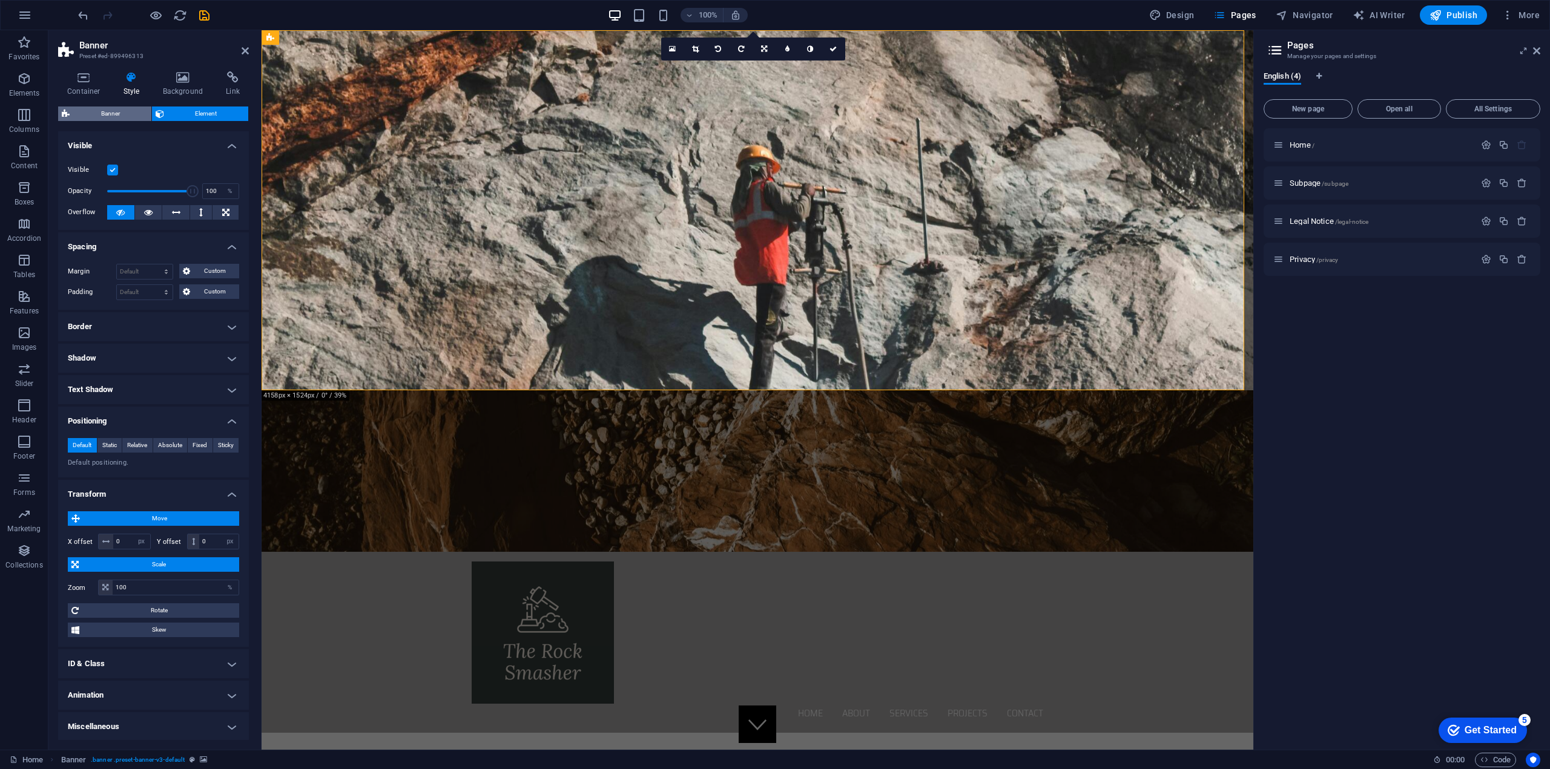
click at [96, 111] on span "Banner" at bounding box center [110, 114] width 74 height 15
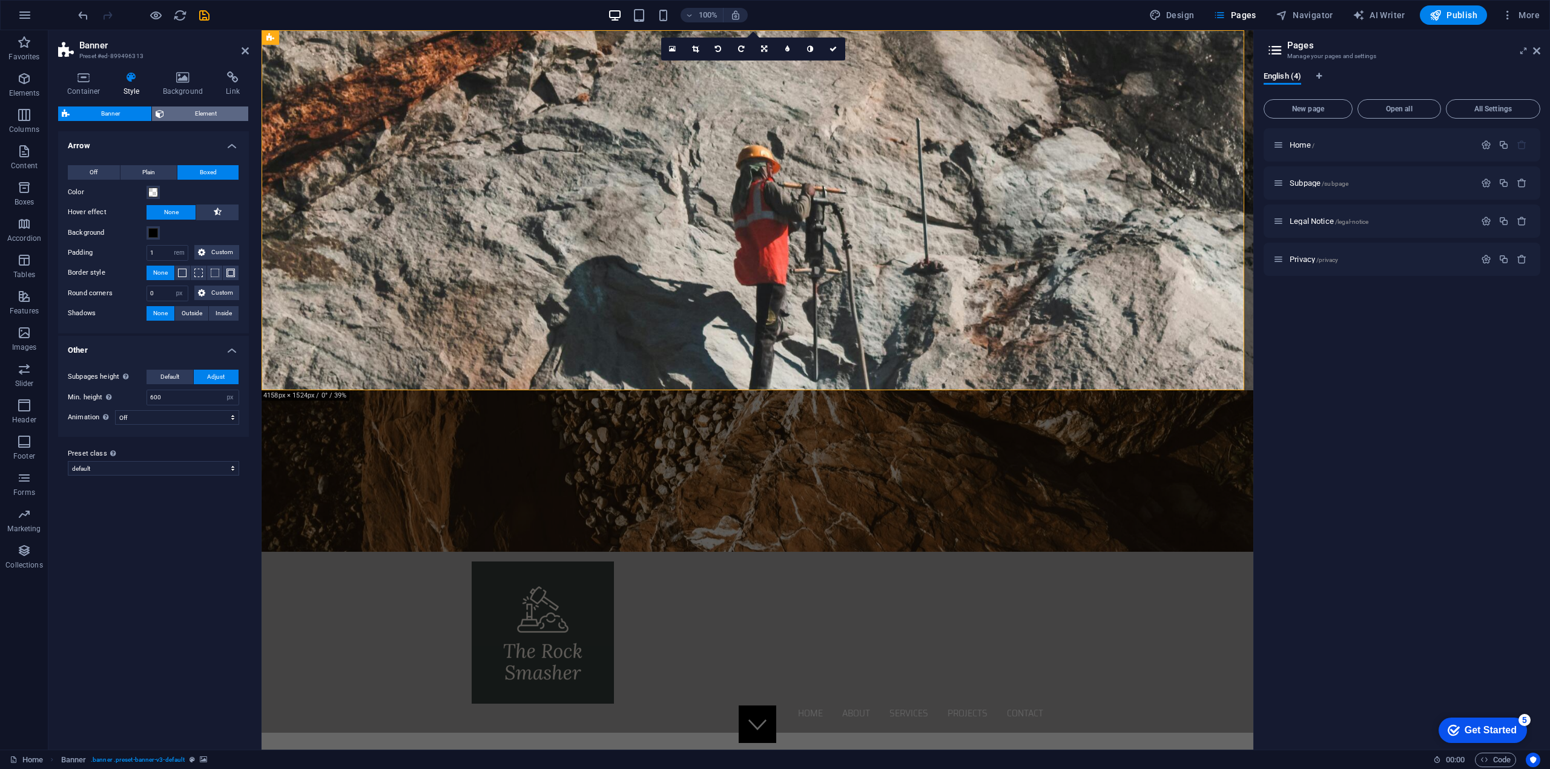
click at [203, 113] on span "Element" at bounding box center [206, 114] width 77 height 15
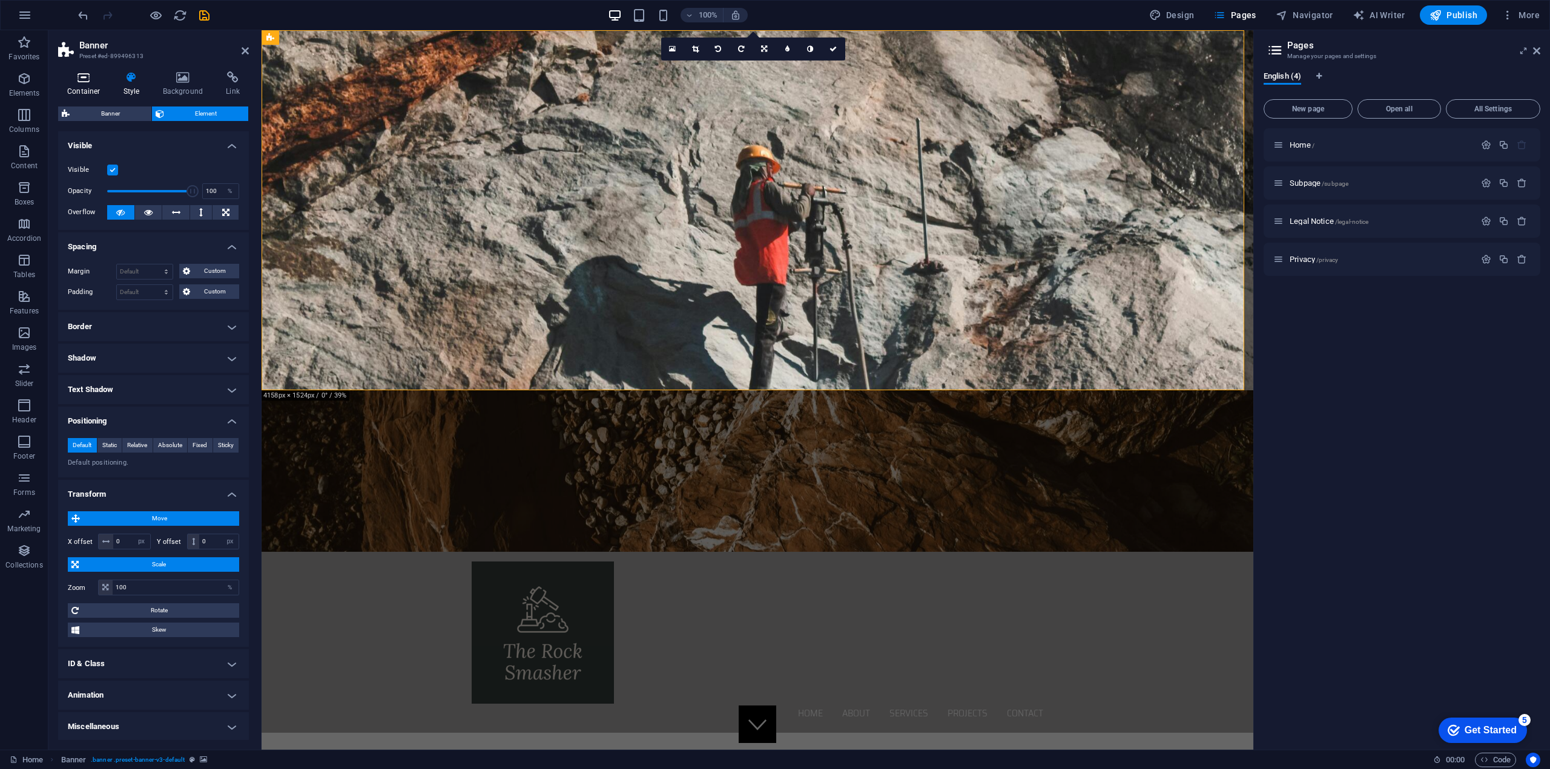
click at [94, 87] on h4 "Container" at bounding box center [86, 83] width 56 height 25
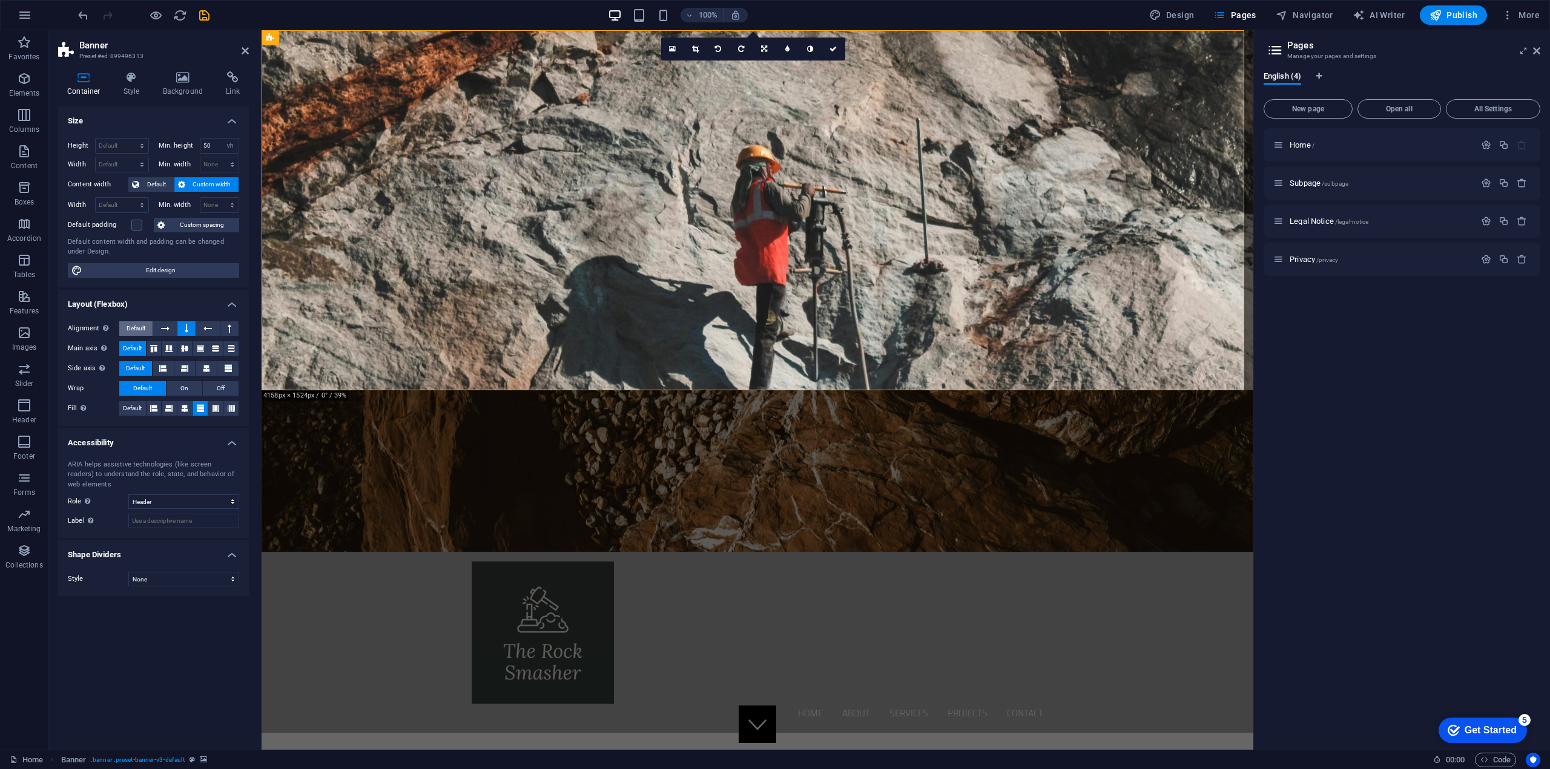
click at [133, 327] on span "Default" at bounding box center [136, 328] width 19 height 15
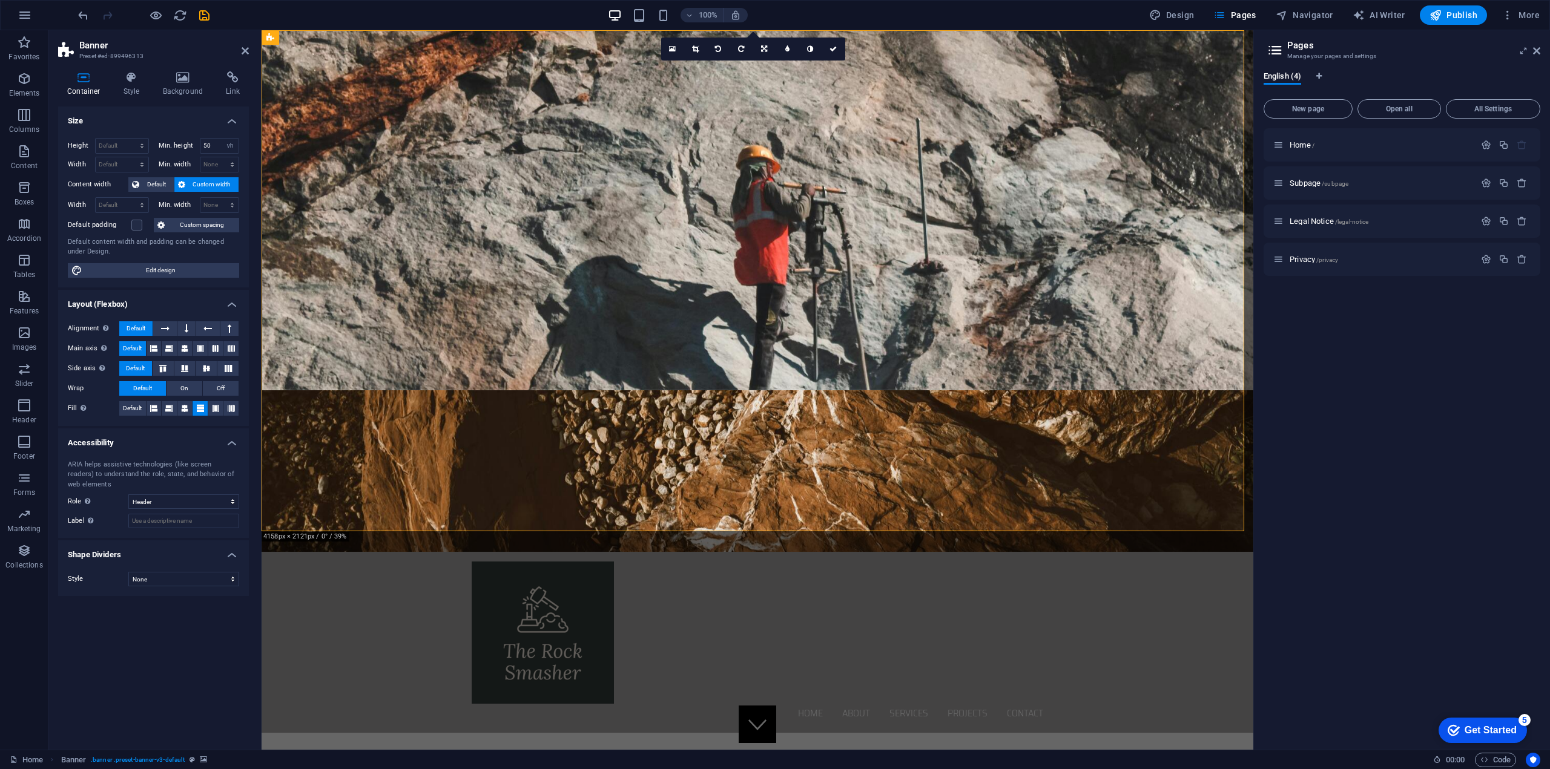
scroll to position [0, 0]
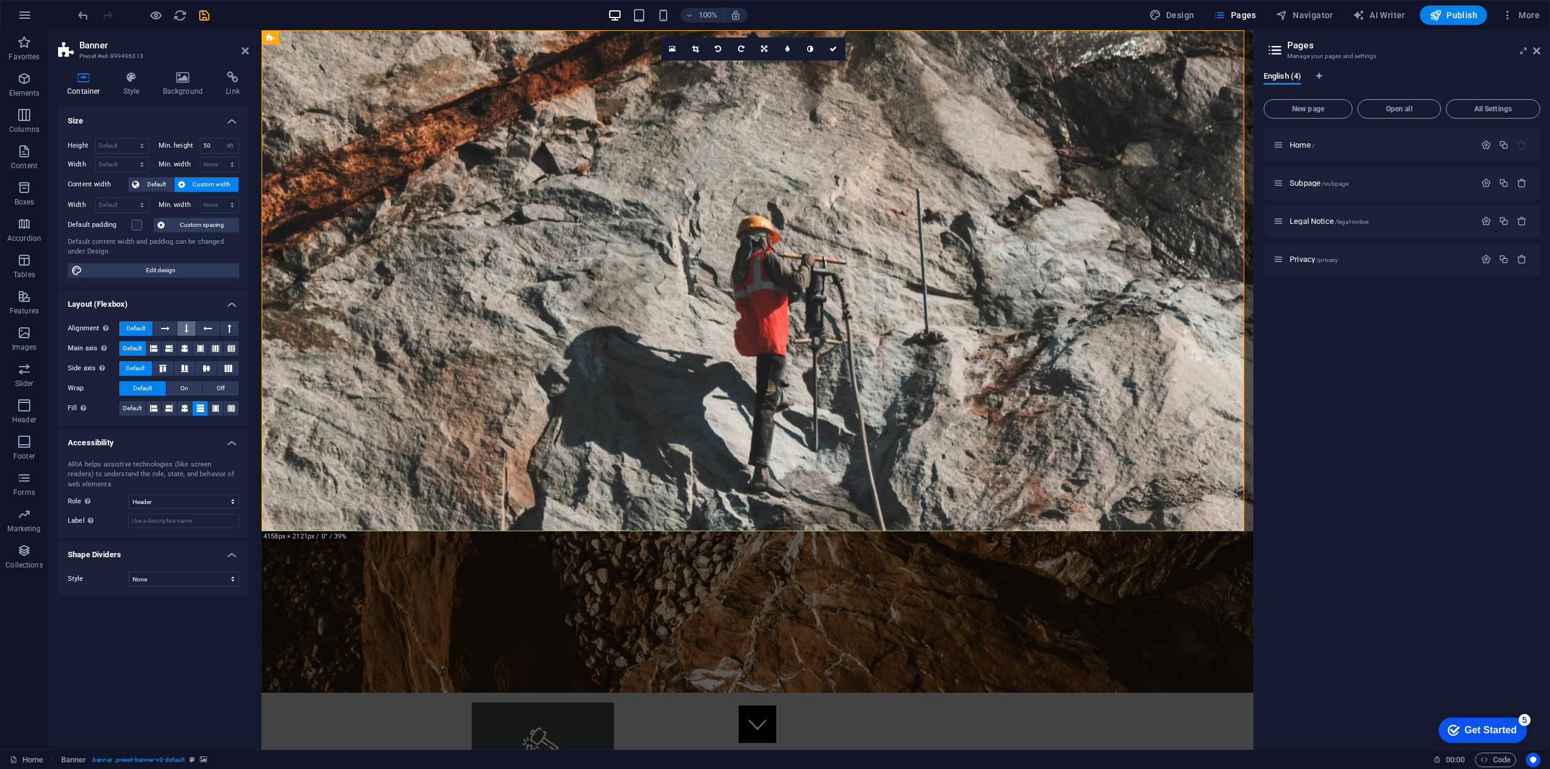
click at [183, 329] on button at bounding box center [186, 328] width 18 height 15
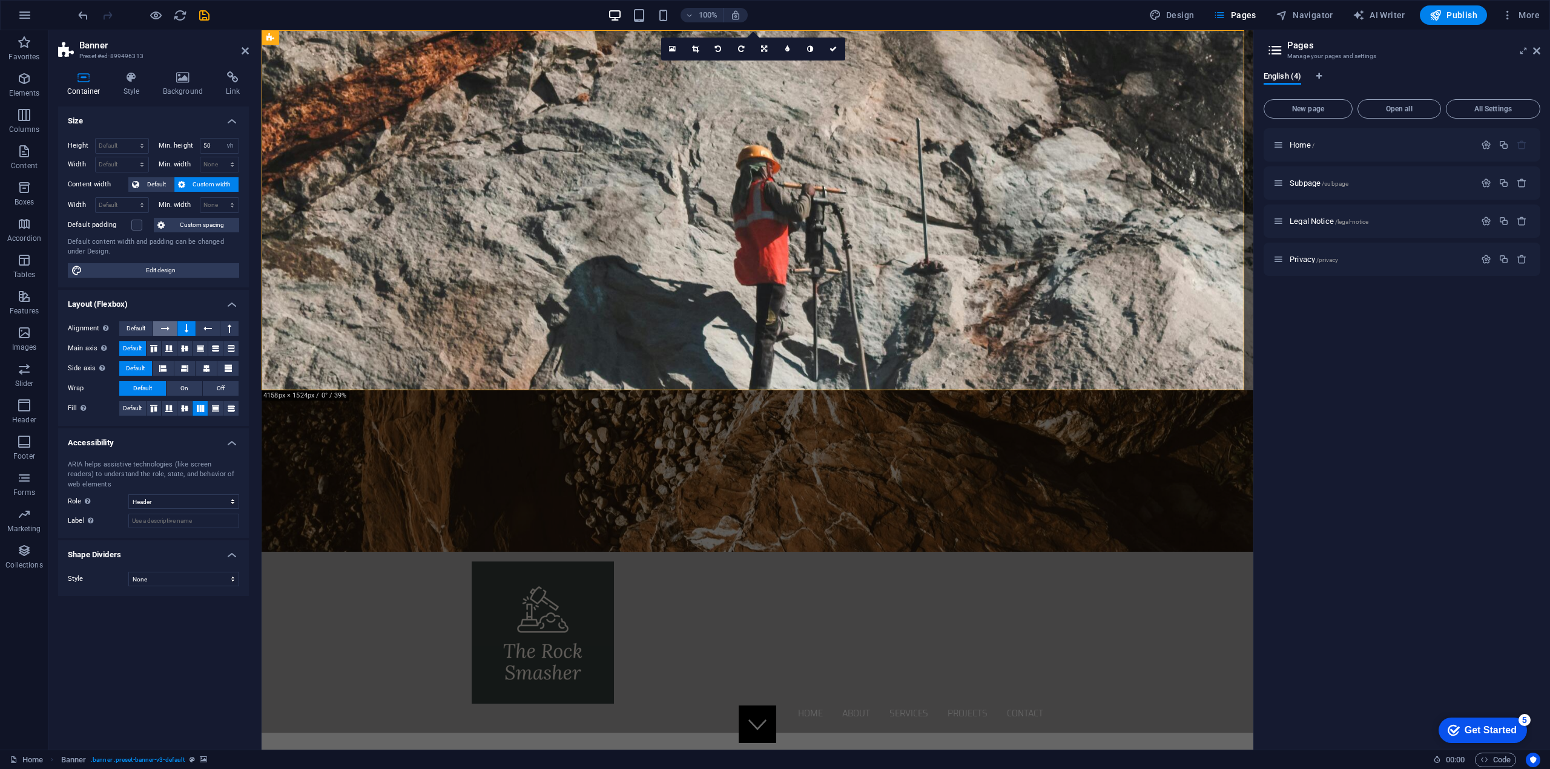
click at [171, 329] on button at bounding box center [164, 328] width 23 height 15
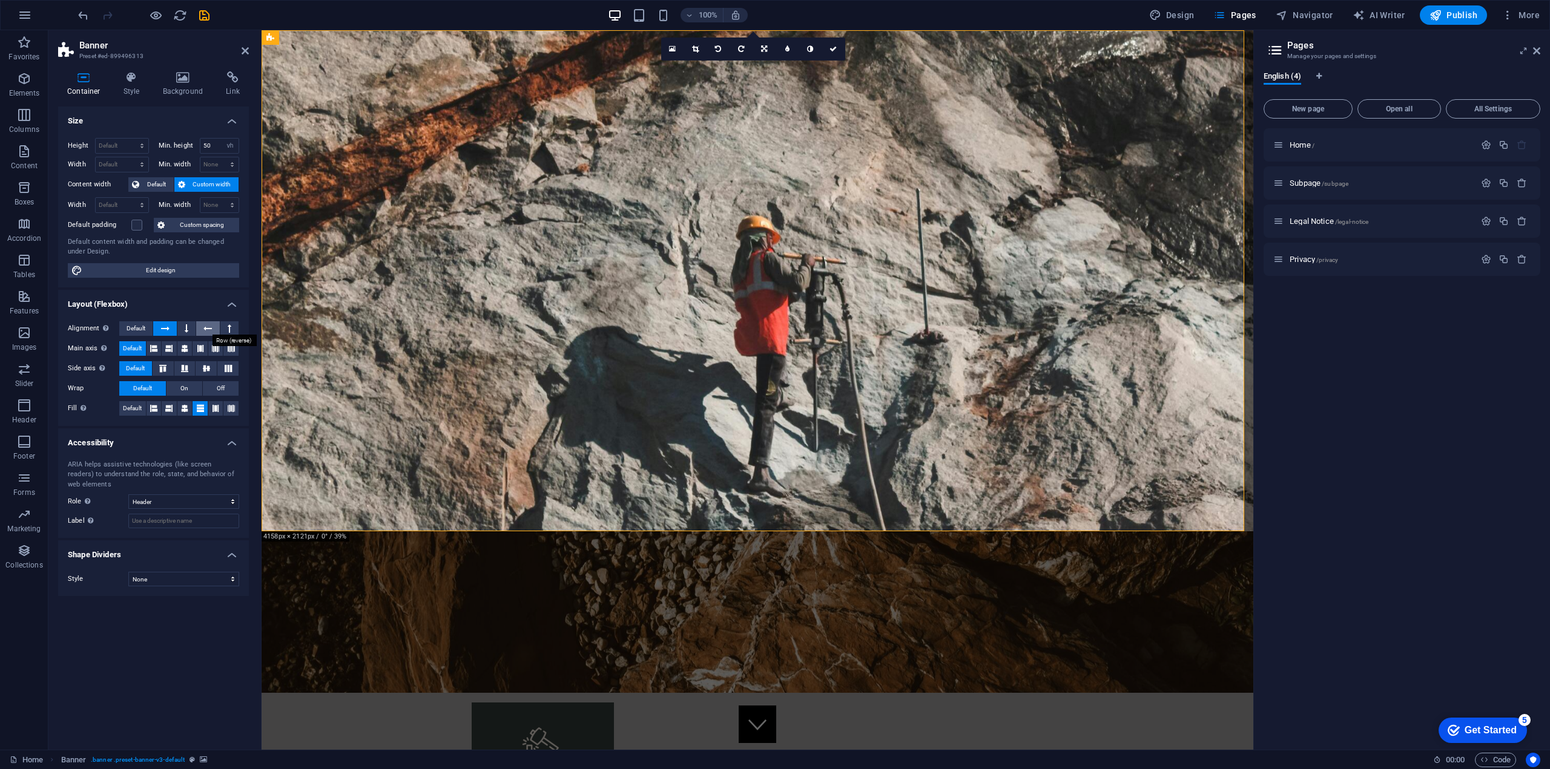
click at [213, 324] on button at bounding box center [207, 328] width 23 height 15
click at [241, 324] on div "Alignment Determines the flex direction. Default Main axis Determine how elemen…" at bounding box center [153, 369] width 191 height 114
click at [219, 326] on button at bounding box center [207, 328] width 23 height 15
click at [229, 325] on icon at bounding box center [230, 328] width 4 height 15
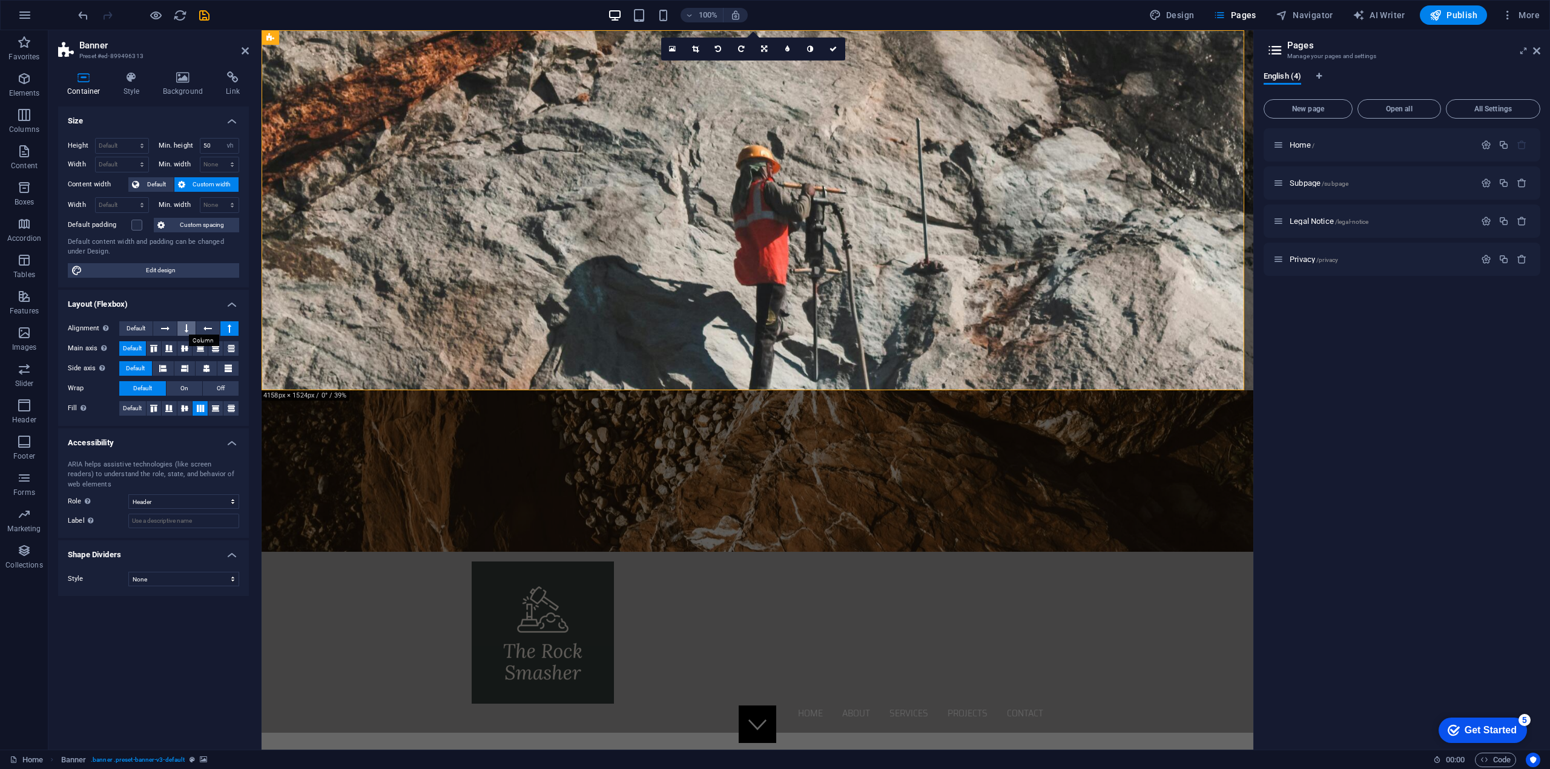
click at [185, 326] on icon at bounding box center [187, 328] width 4 height 15
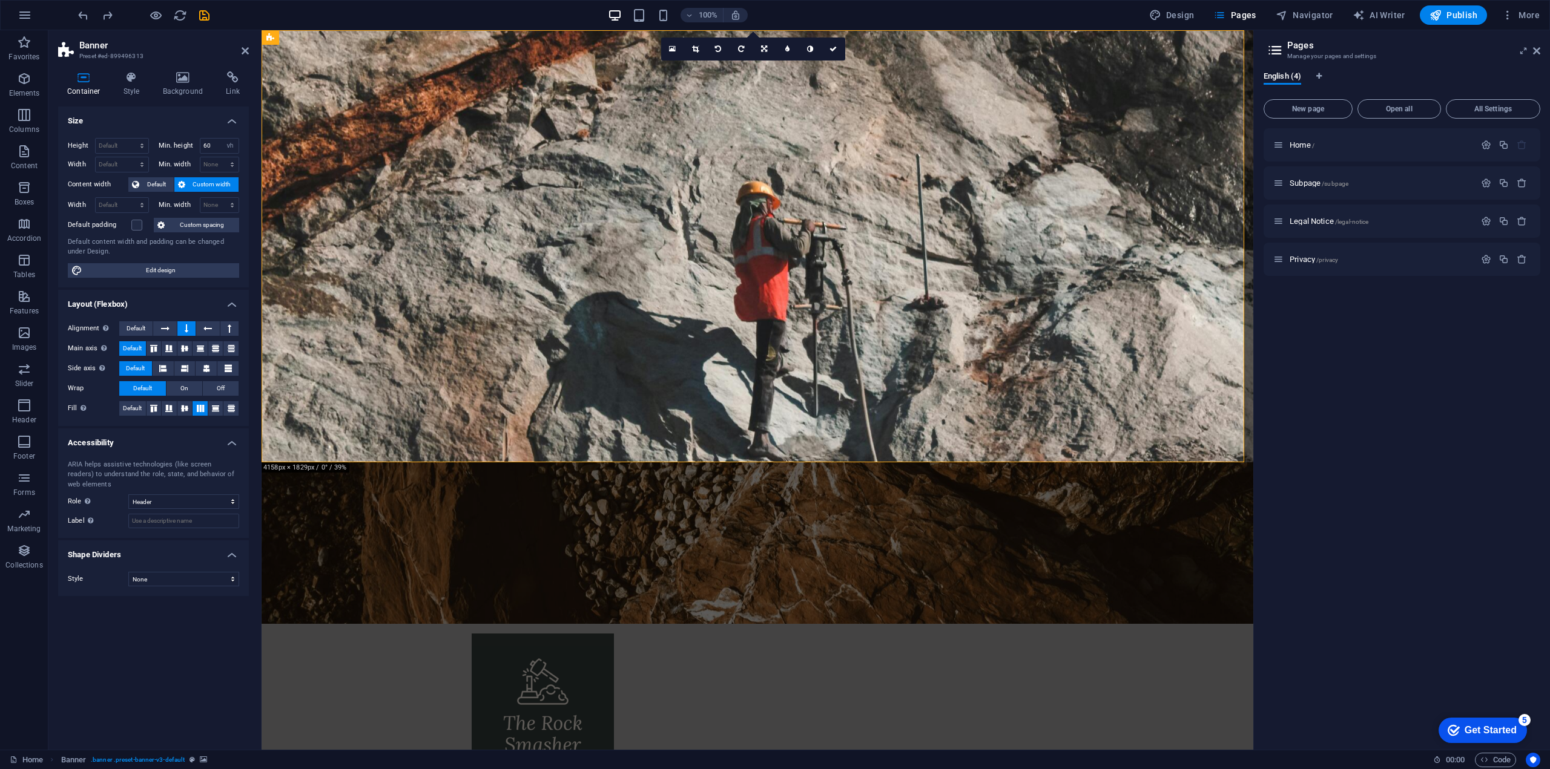
type input "75"
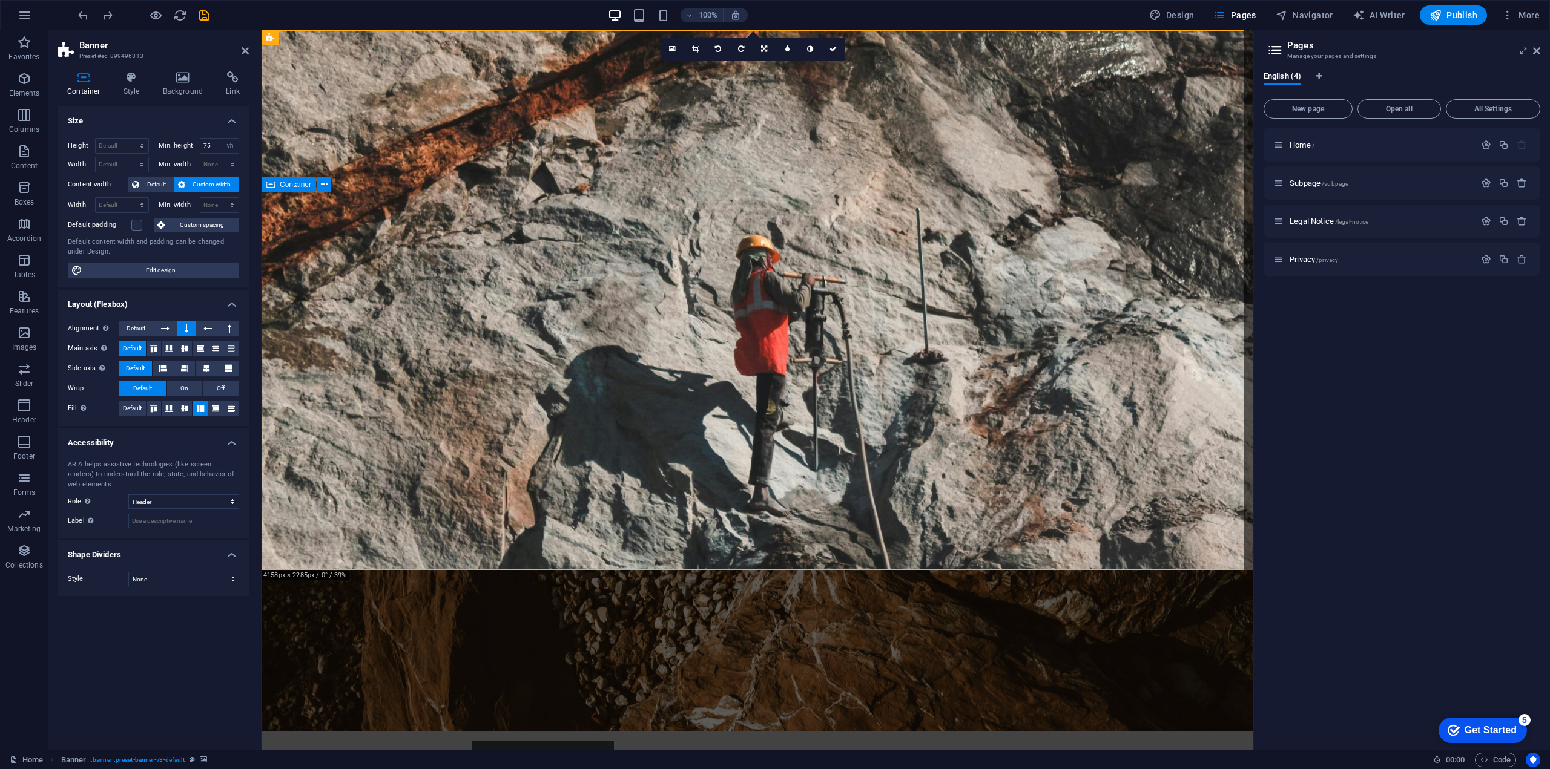
select select "px"
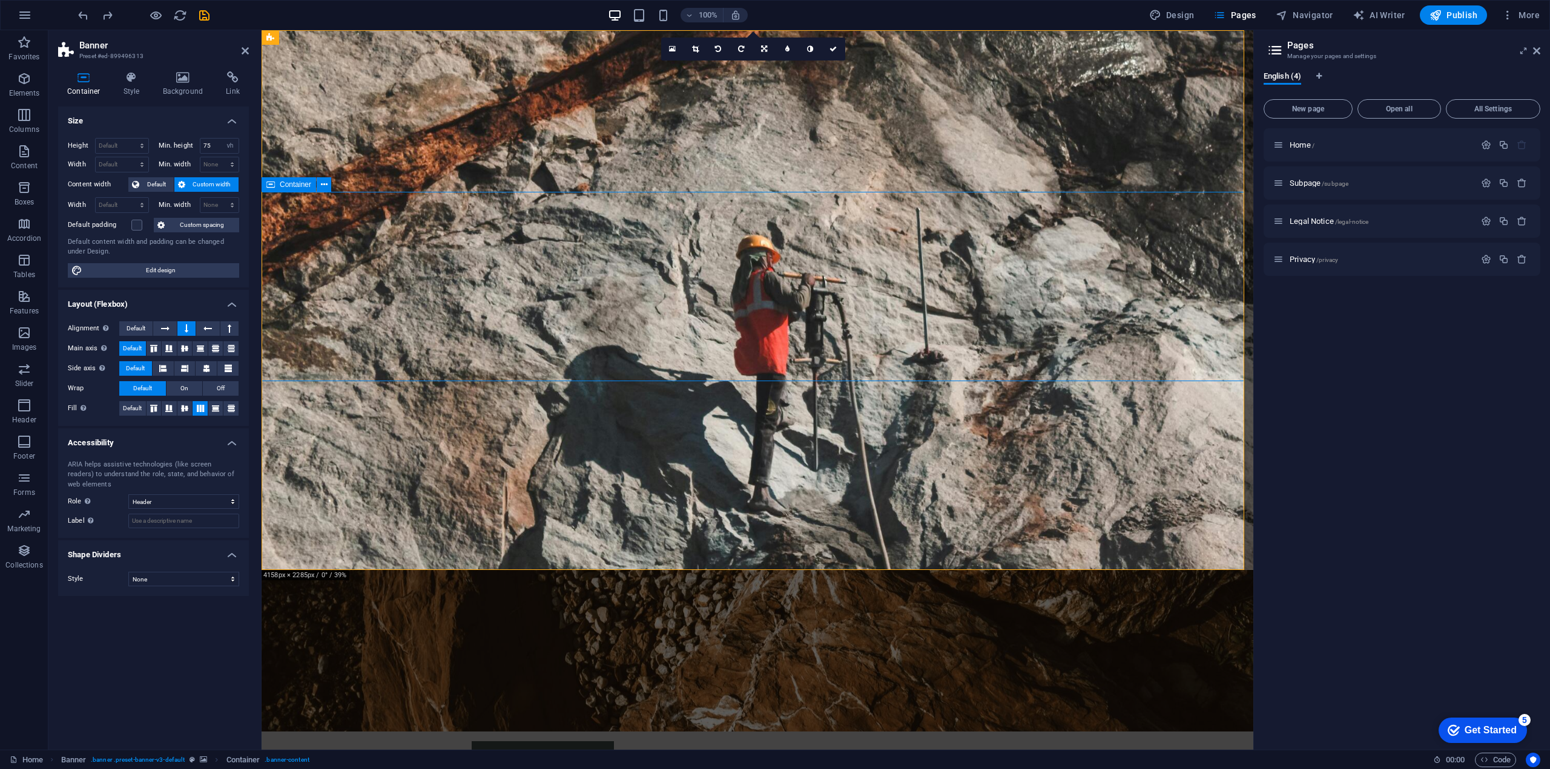
select select "px"
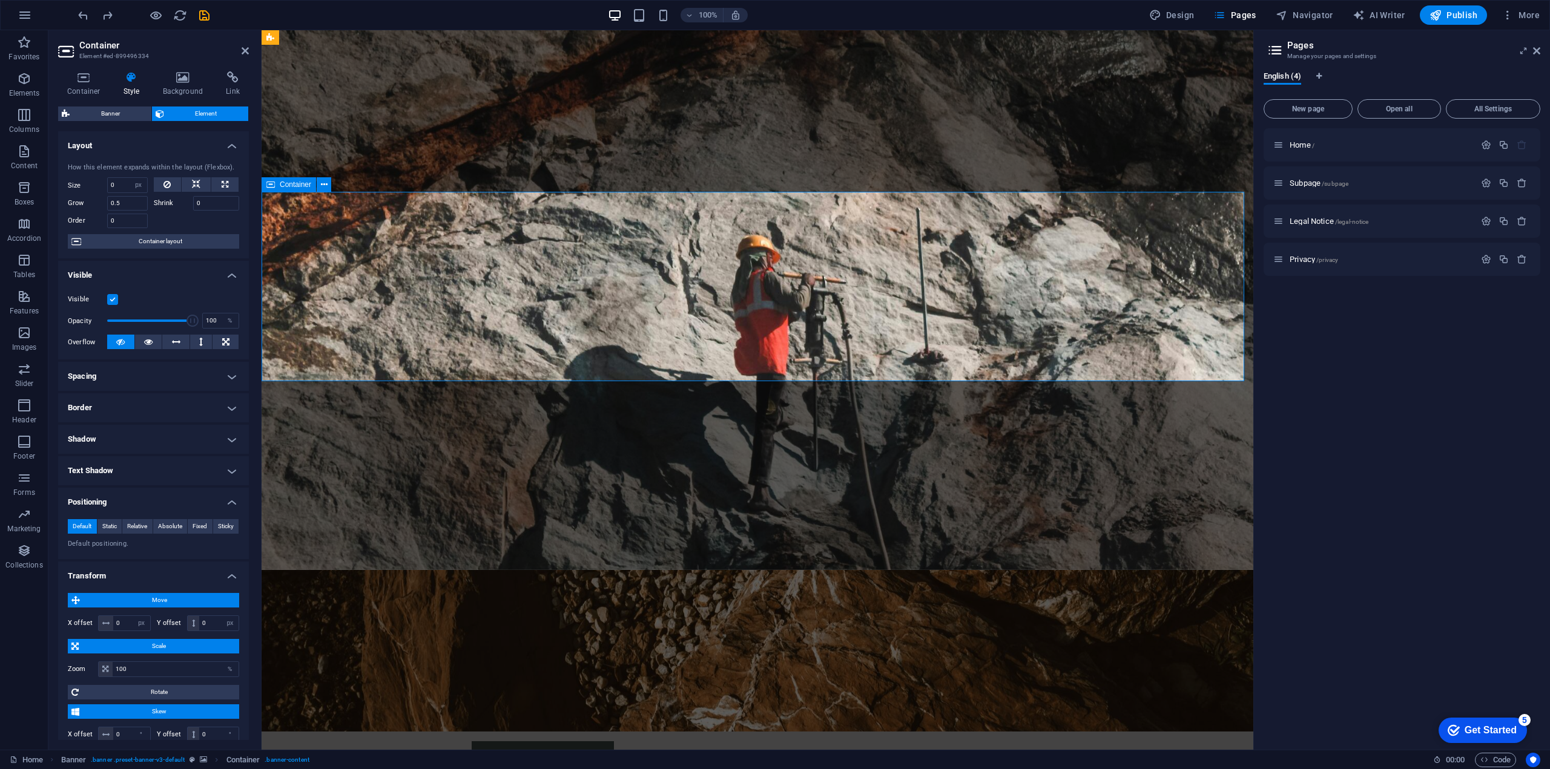
drag, startPoint x: 126, startPoint y: 203, endPoint x: 106, endPoint y: 202, distance: 20.1
click at [106, 202] on div "Grow 0.5" at bounding box center [108, 203] width 80 height 15
type input "1"
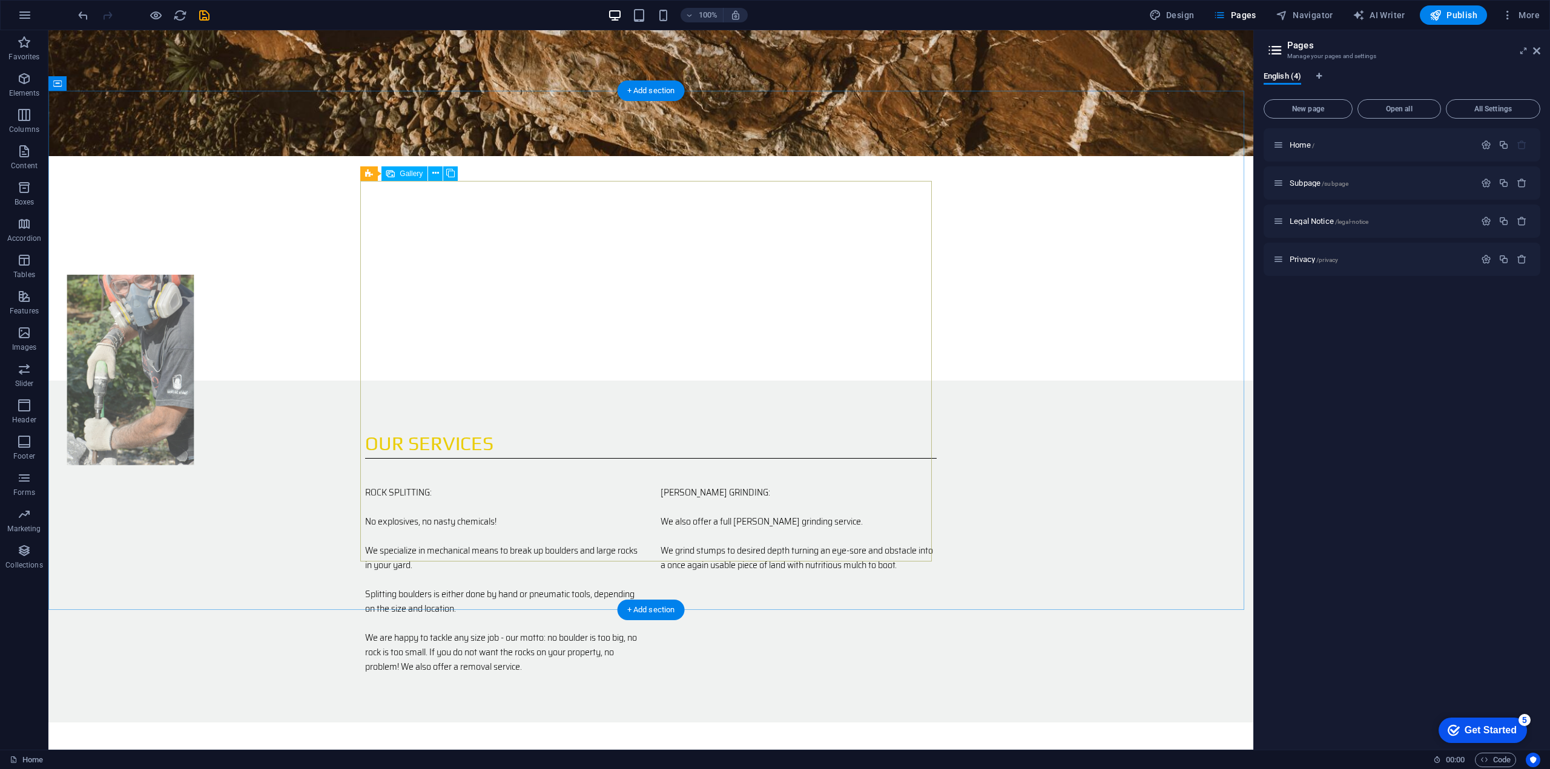
scroll to position [1013, 0]
